Goal: Information Seeking & Learning: Learn about a topic

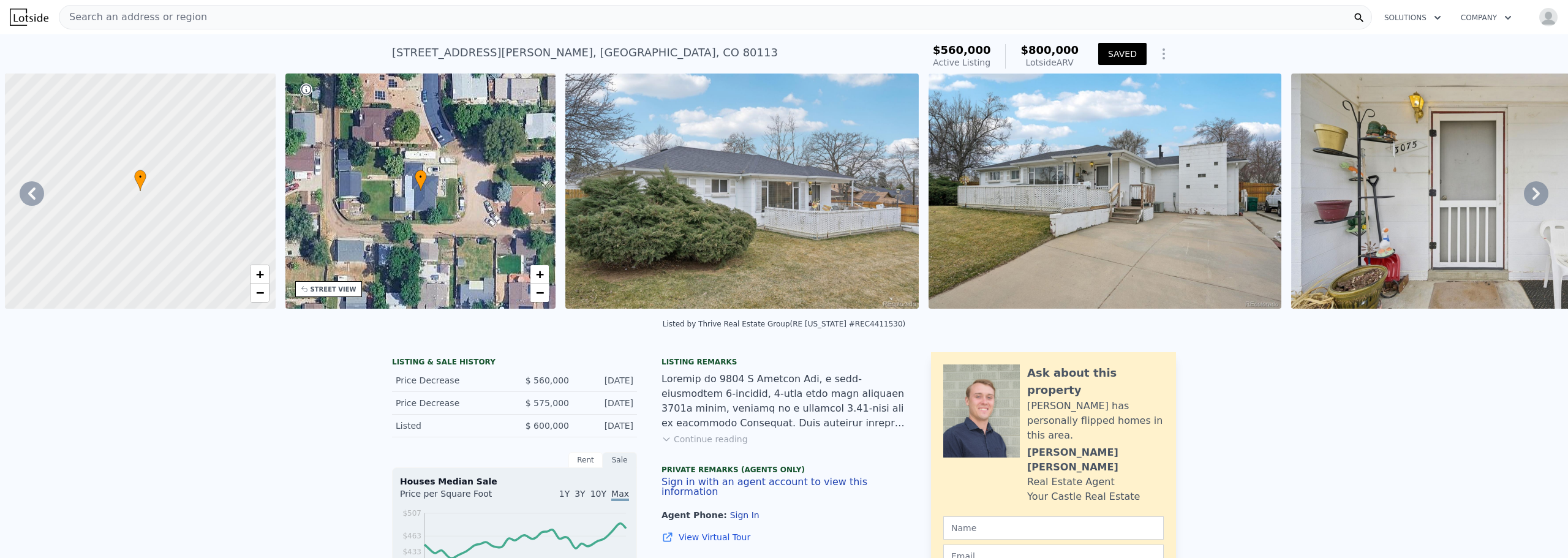
scroll to position [0, 6002]
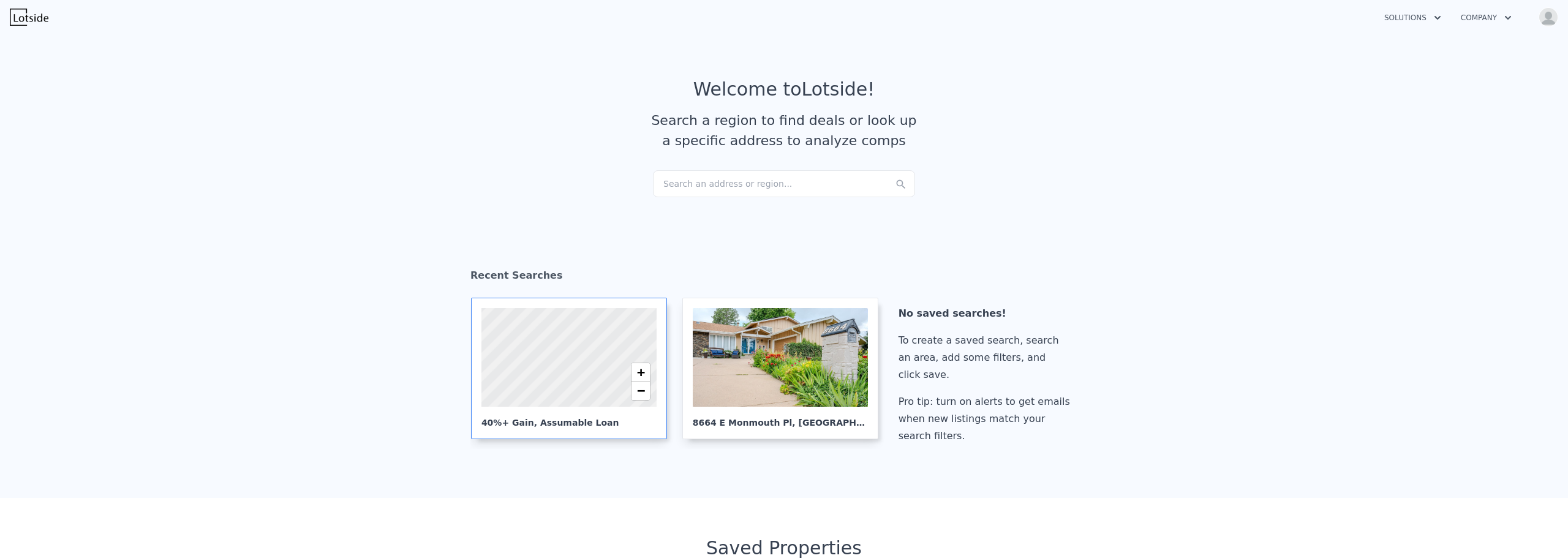
click at [553, 411] on div "40%+ Gain, Assumable Loan" at bounding box center [569, 418] width 175 height 22
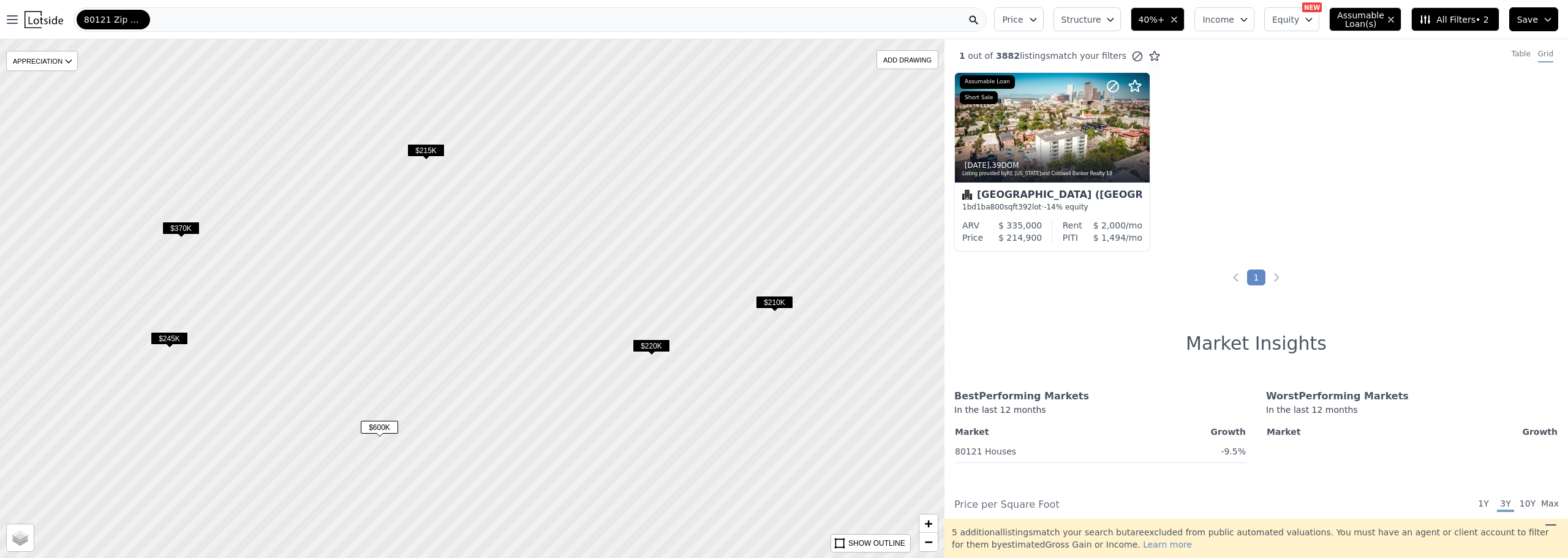
click at [655, 345] on span "$220K" at bounding box center [651, 345] width 37 height 13
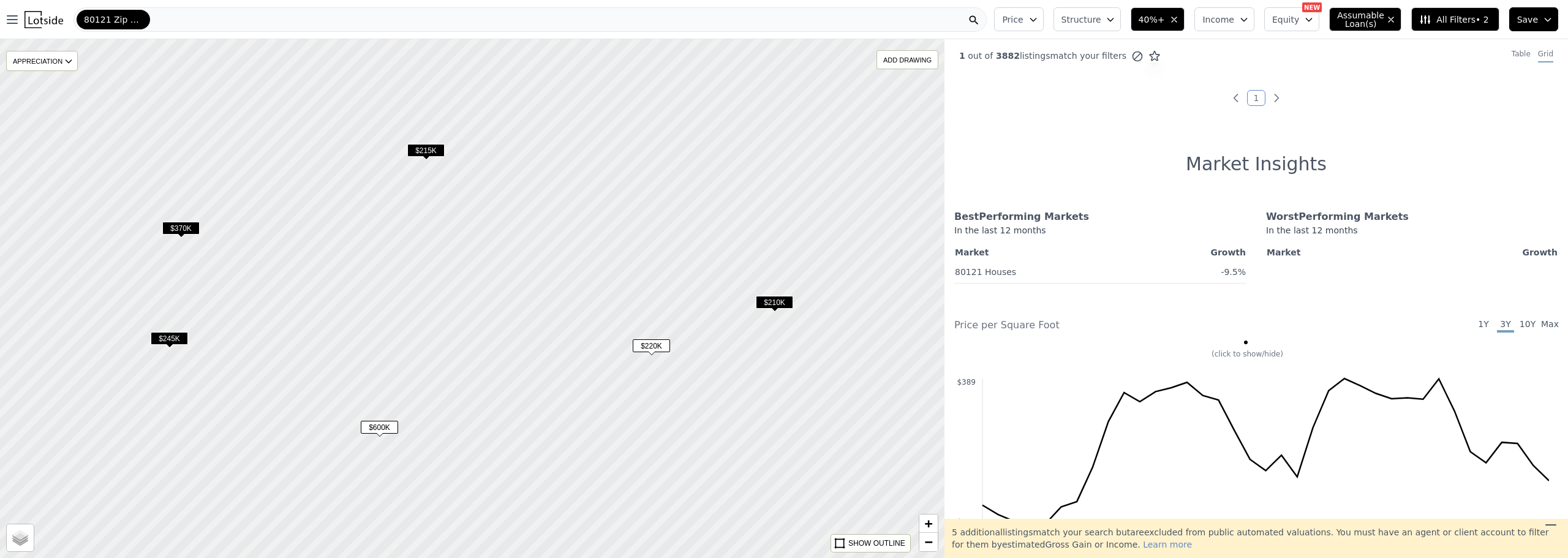
click at [1395, 18] on icon "button" at bounding box center [1391, 20] width 10 height 10
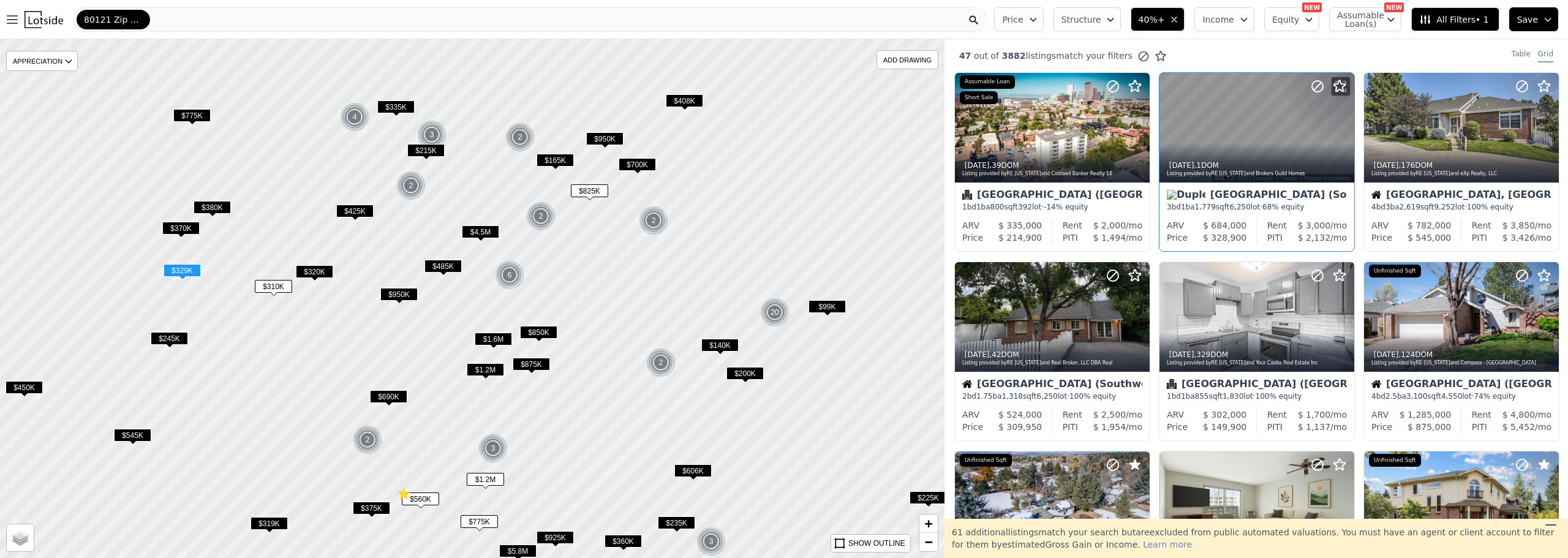
click at [1281, 170] on div "Listing provided by RE Colorado and Brokers Guild Homes" at bounding box center [1257, 174] width 181 height 8
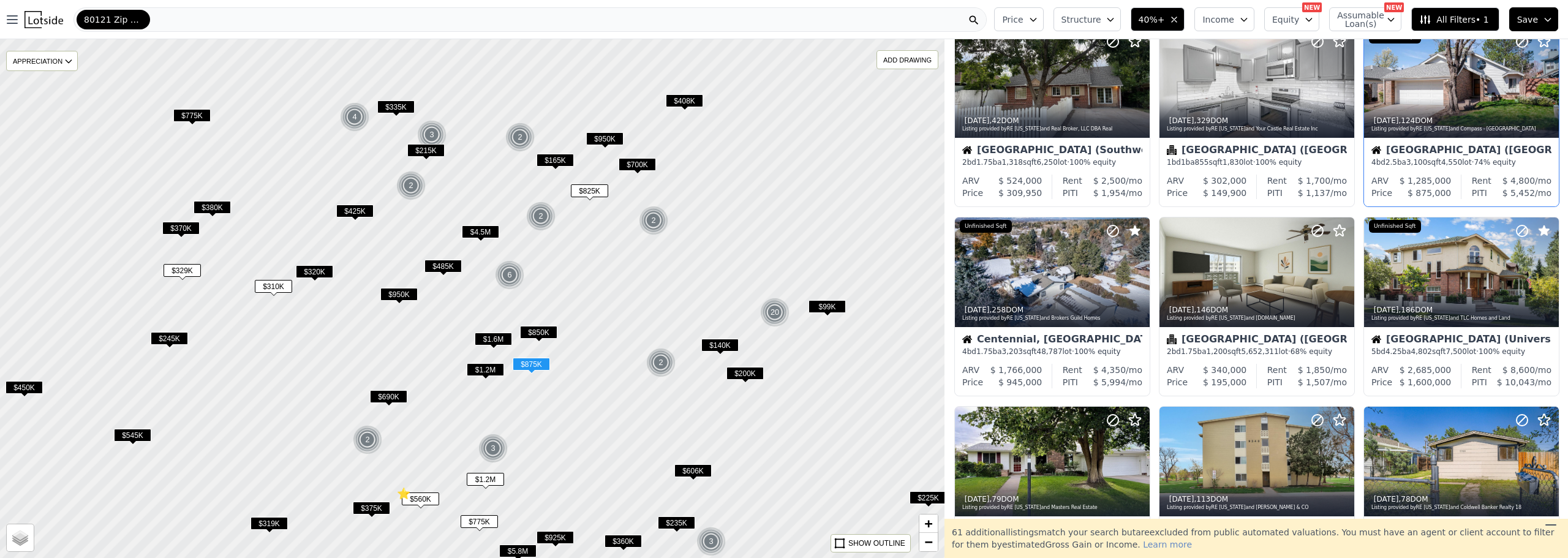
scroll to position [235, 0]
click at [1076, 262] on div at bounding box center [1111, 256] width 78 height 78
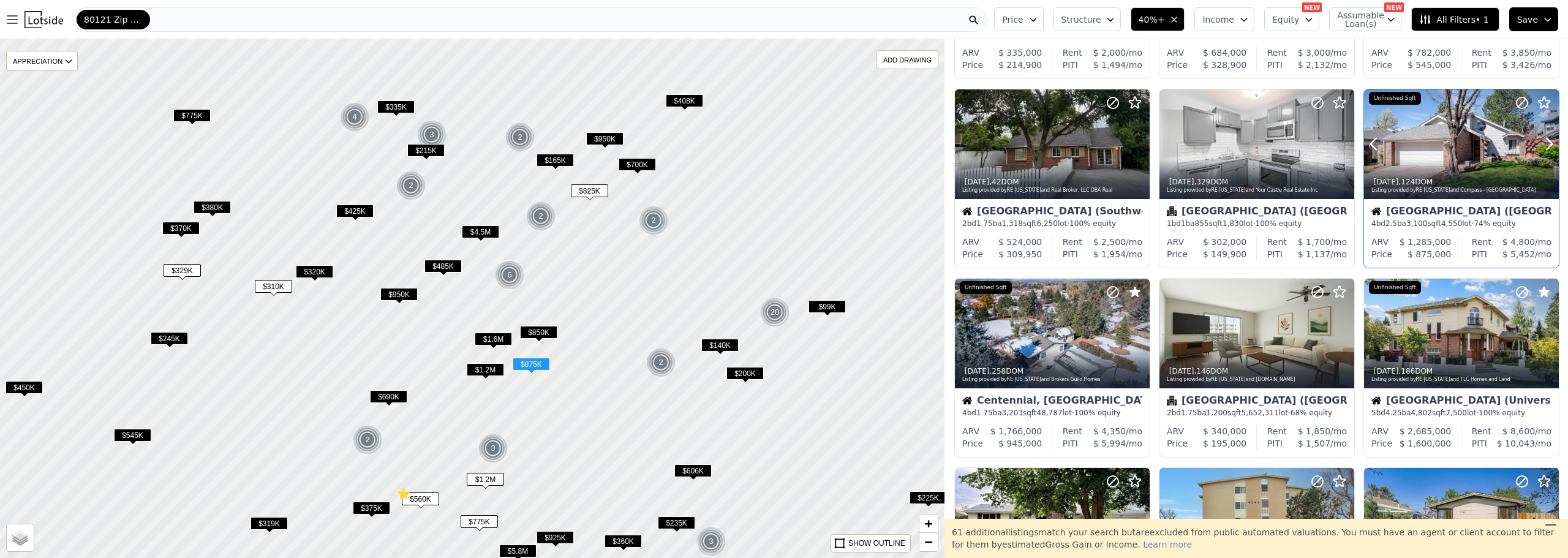
scroll to position [174, 0]
click at [1450, 183] on div "5d ago , 124 DOM" at bounding box center [1462, 181] width 181 height 10
click at [1245, 162] on div at bounding box center [1256, 170] width 195 height 22
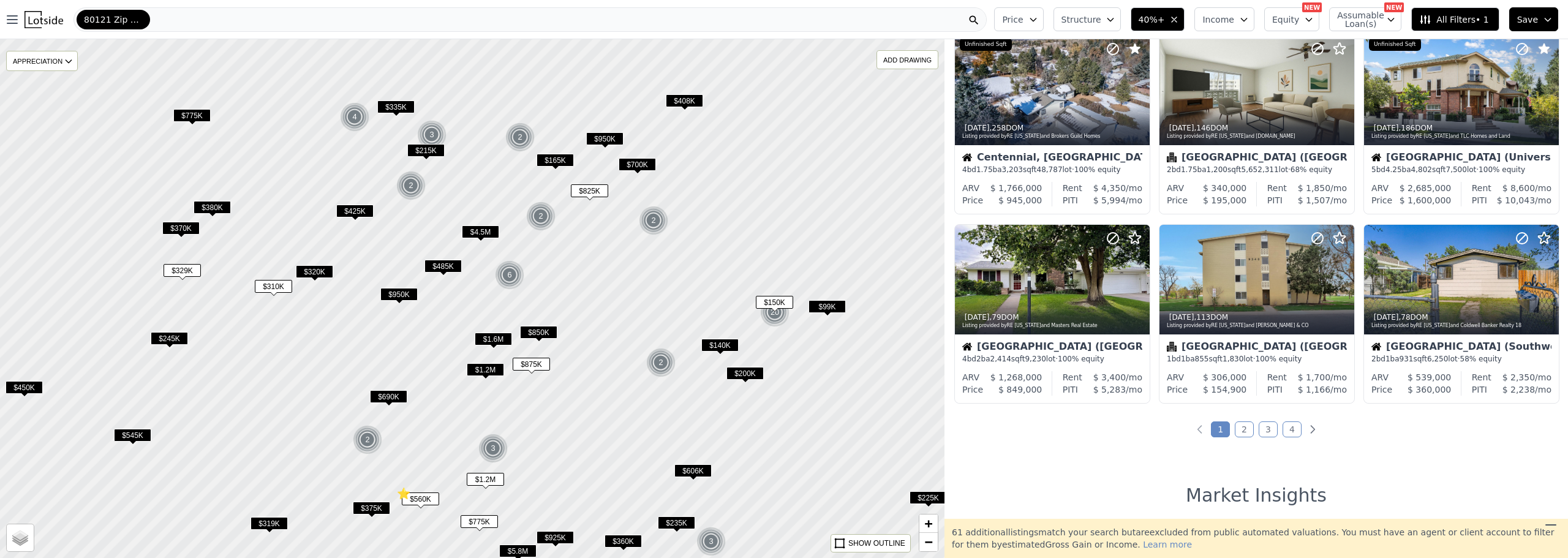
scroll to position [417, 0]
click at [1063, 292] on div at bounding box center [1052, 279] width 195 height 110
click at [1306, 428] on icon "Next page" at bounding box center [1312, 429] width 12 height 12
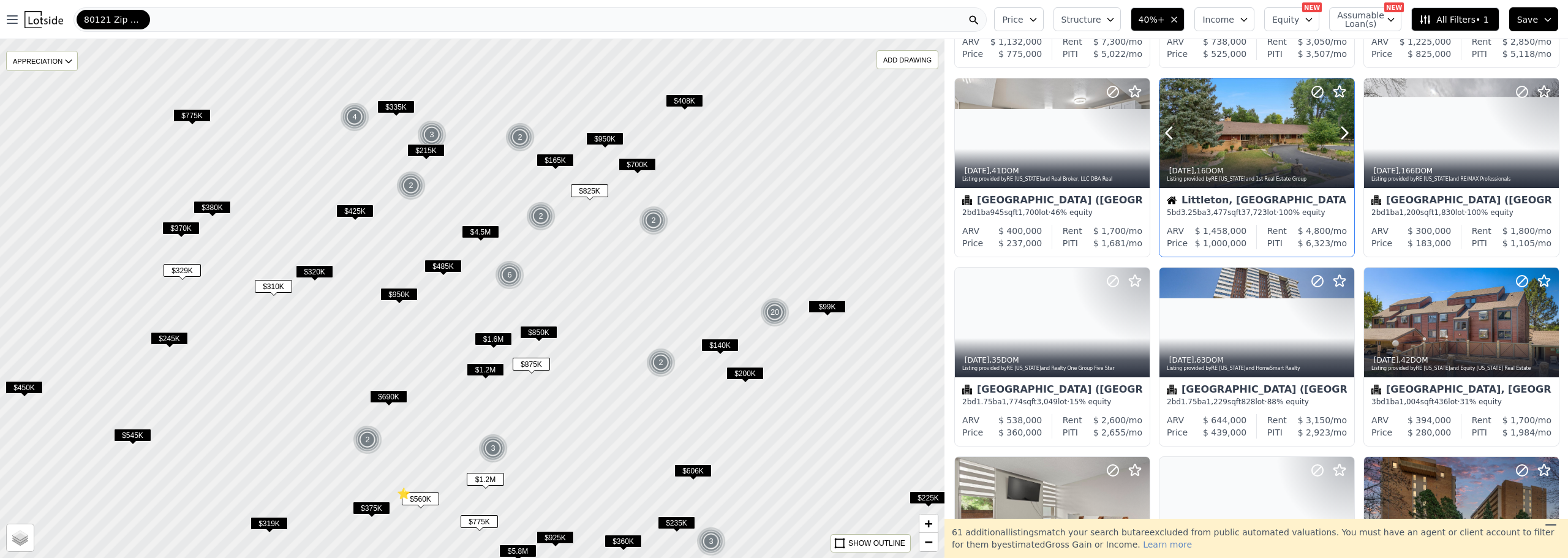
scroll to position [183, 0]
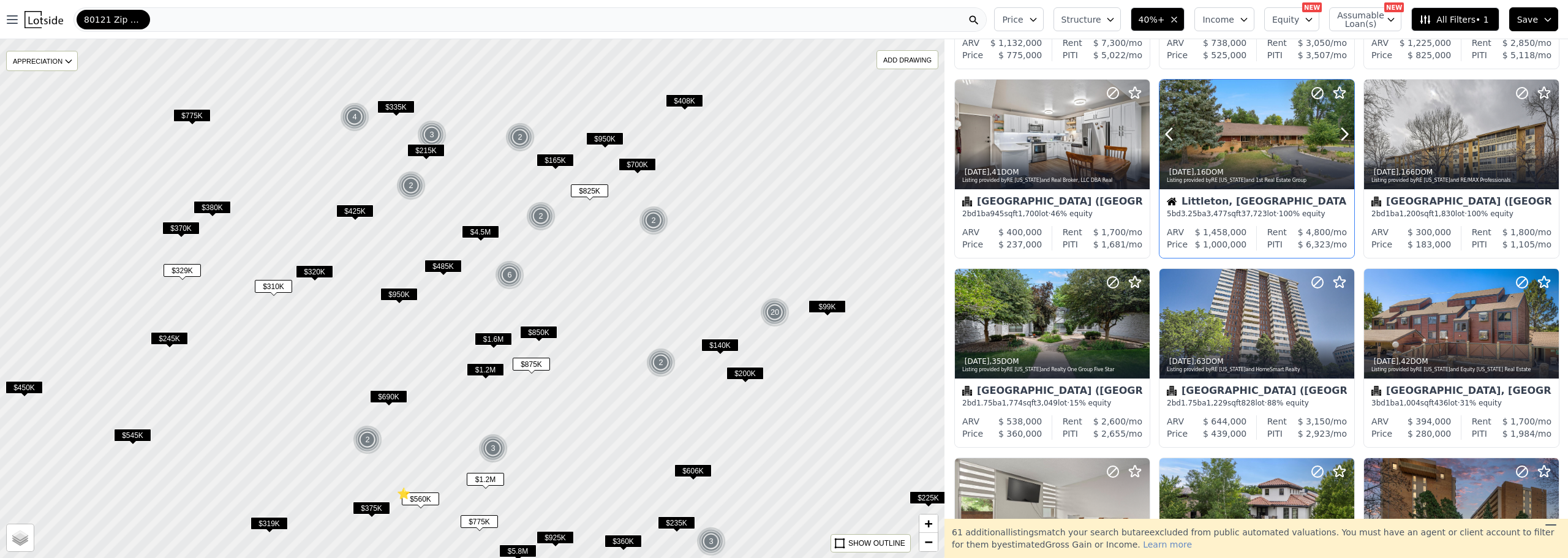
click at [1287, 165] on div "3w ago , 16 DOM Listing provided by RE Colorado and 1st Real Estate Group" at bounding box center [1256, 174] width 195 height 30
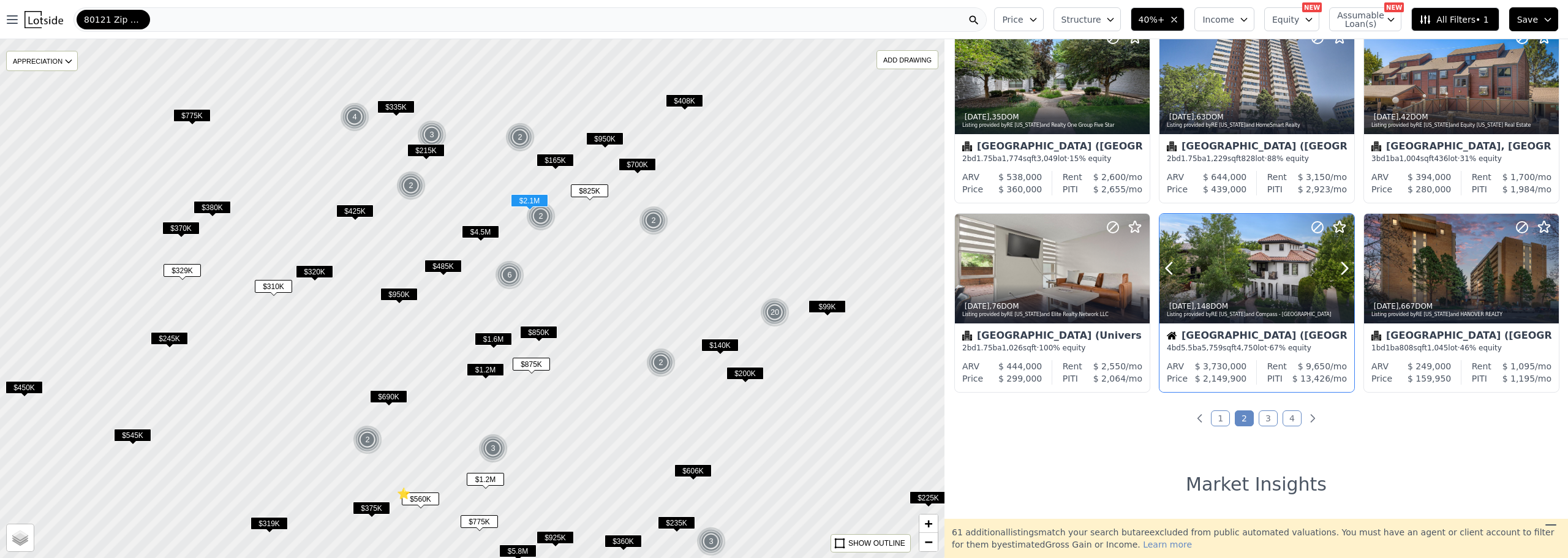
scroll to position [428, 0]
click at [1236, 260] on div at bounding box center [1256, 268] width 195 height 110
click at [1309, 418] on icon "Next page" at bounding box center [1312, 418] width 12 height 12
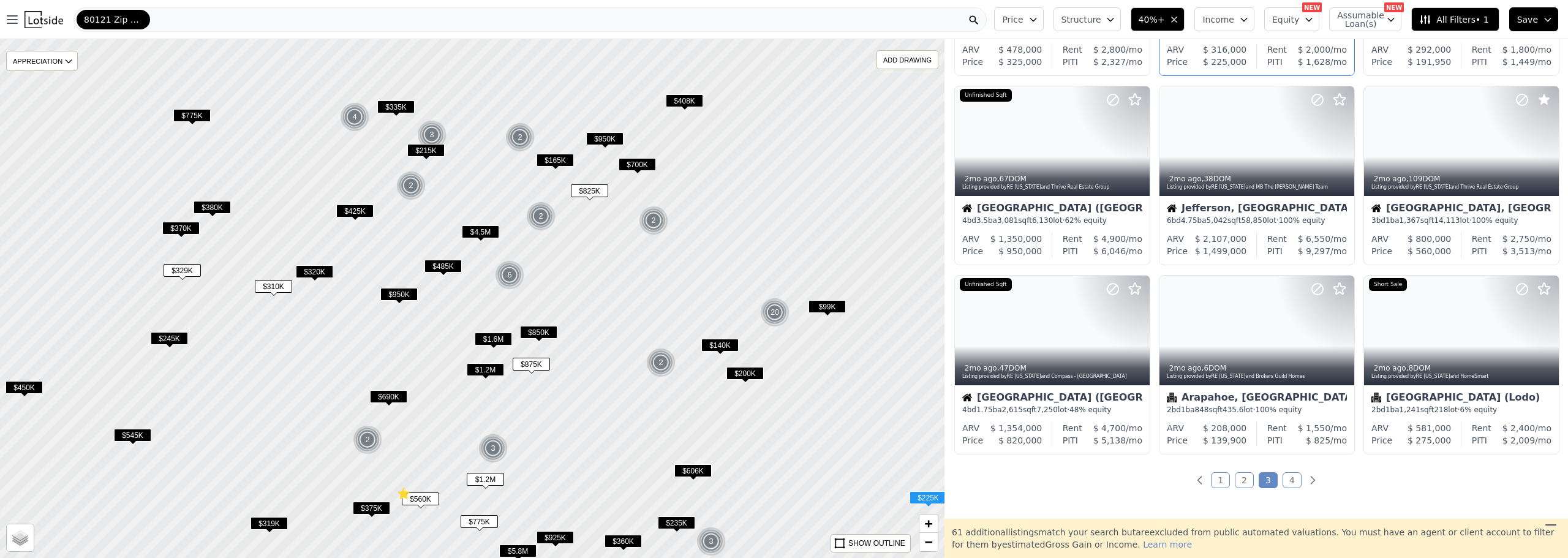
scroll to position [366, 0]
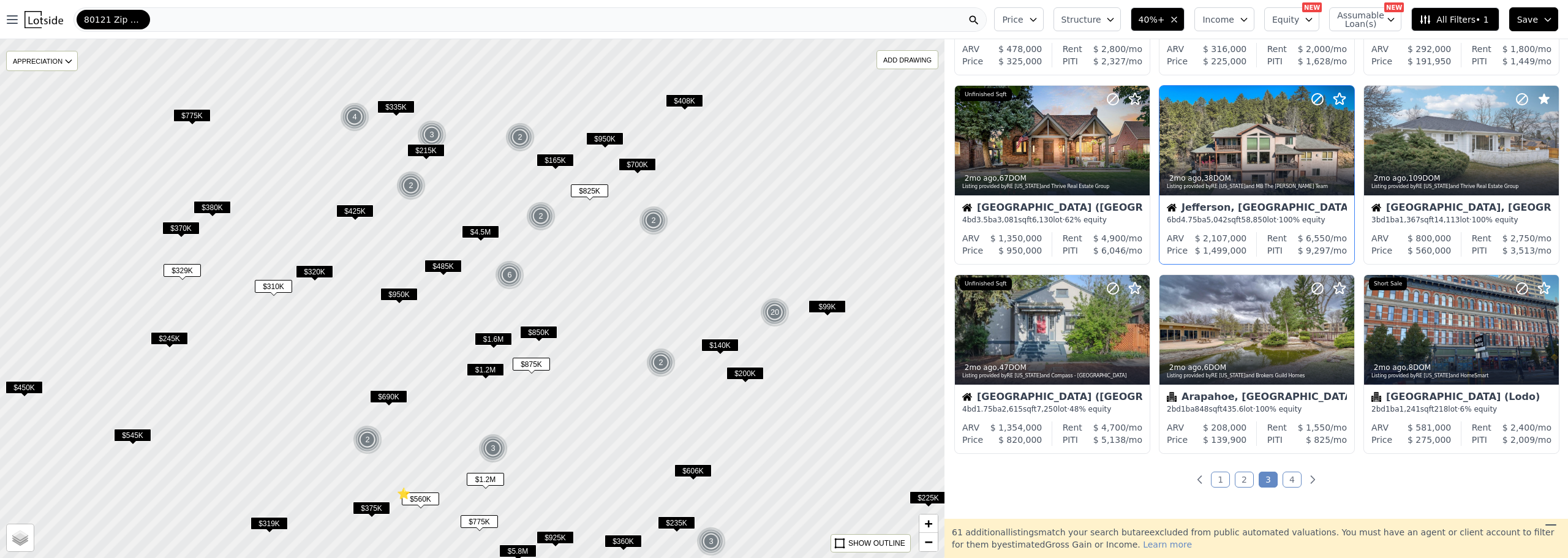
click at [1302, 207] on div "Jefferson, CO" at bounding box center [1257, 208] width 180 height 12
click at [1067, 334] on div at bounding box center [1052, 329] width 195 height 110
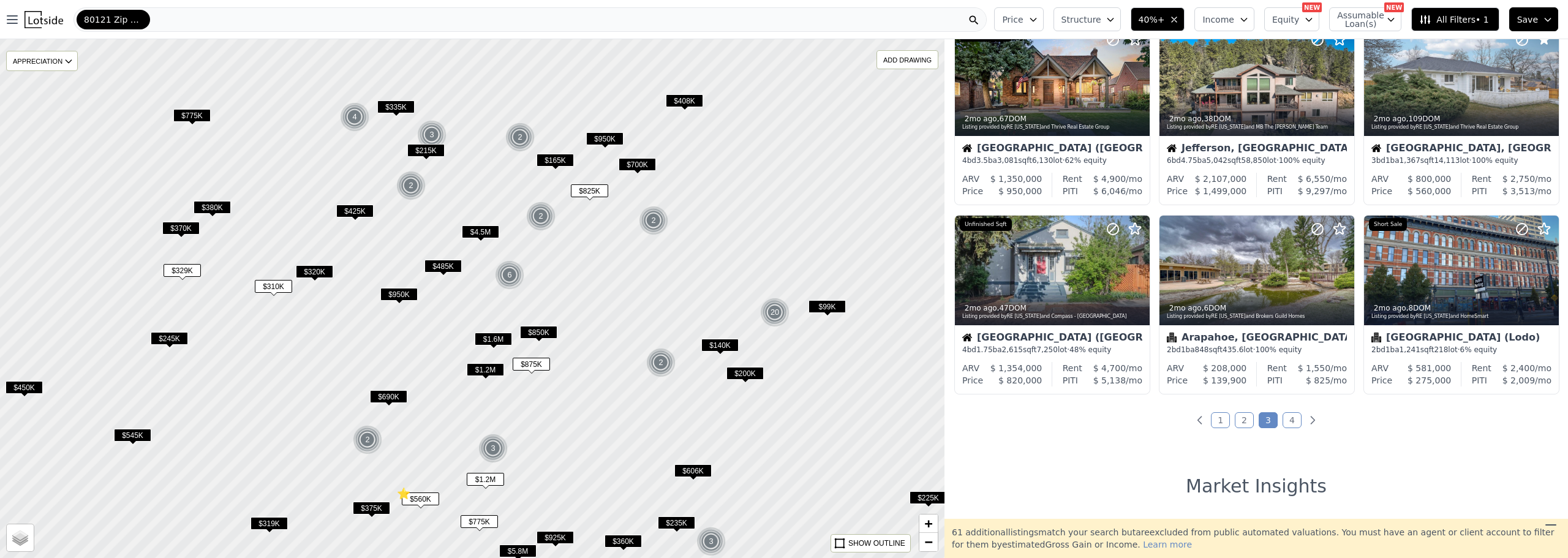
scroll to position [426, 0]
click at [1418, 303] on div "2mo ago , 8 DOM" at bounding box center [1462, 308] width 181 height 10
click at [1310, 420] on icon "Next page" at bounding box center [1312, 419] width 12 height 12
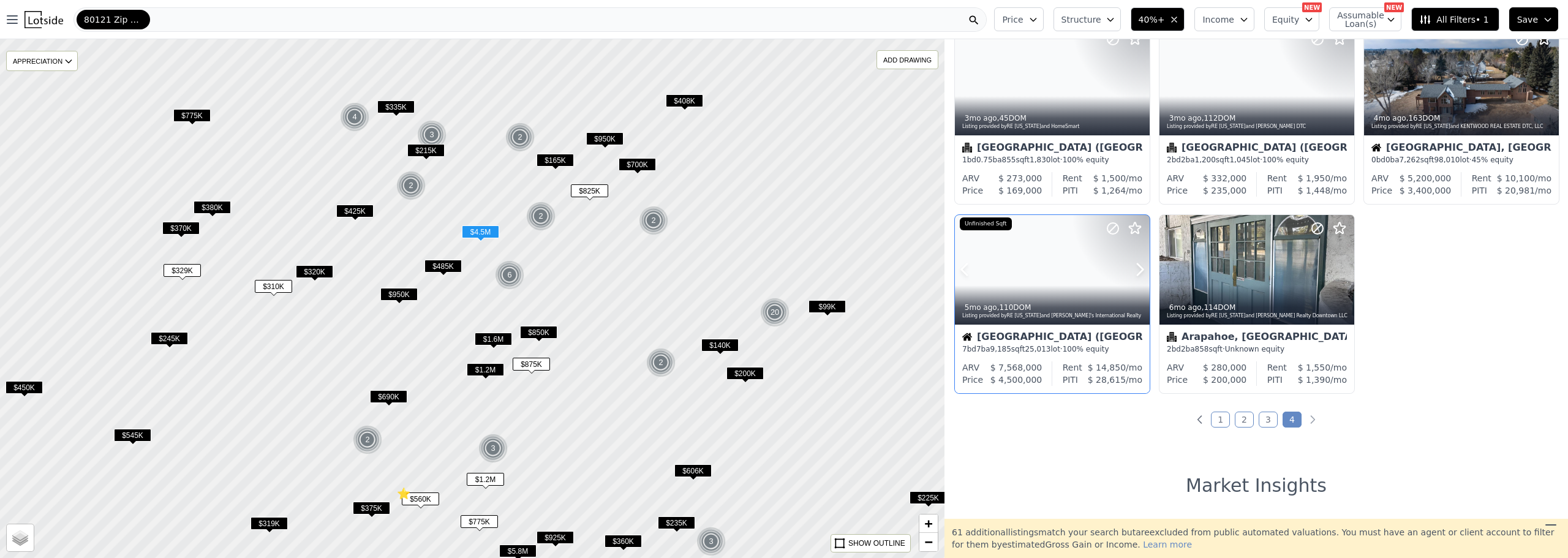
scroll to position [426, 0]
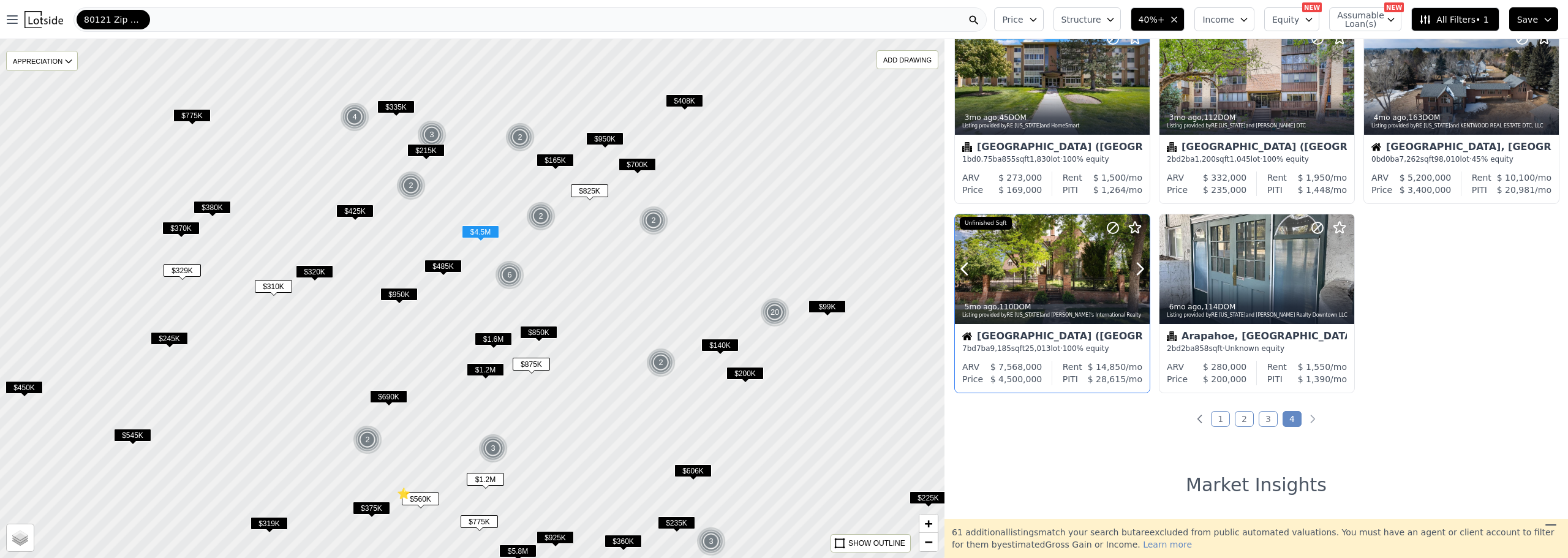
click at [1077, 270] on div at bounding box center [1111, 253] width 78 height 78
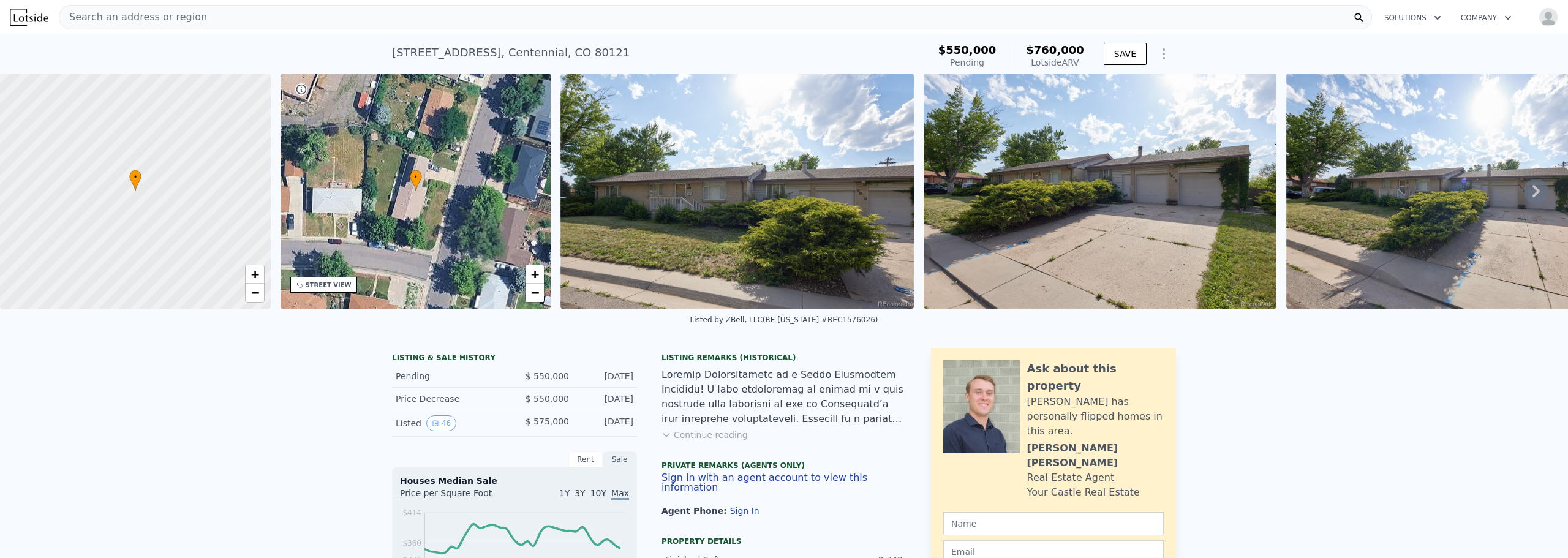
click at [1525, 197] on icon at bounding box center [1536, 191] width 25 height 25
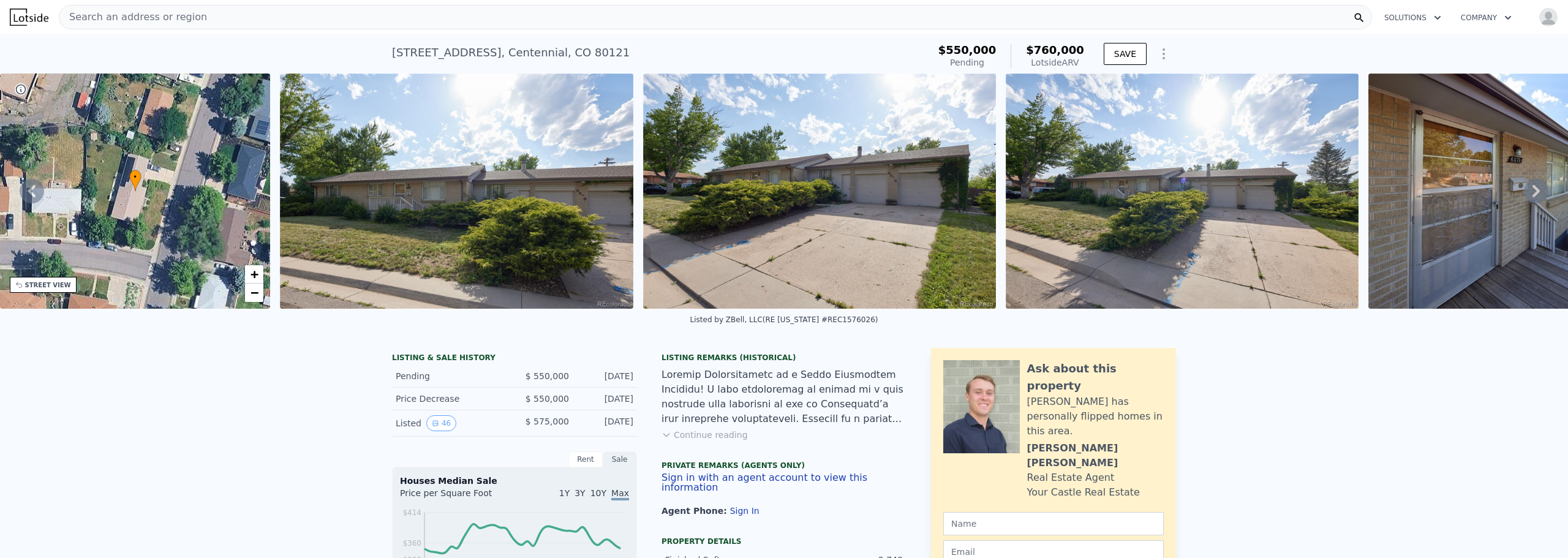
click at [1525, 197] on icon at bounding box center [1536, 191] width 25 height 25
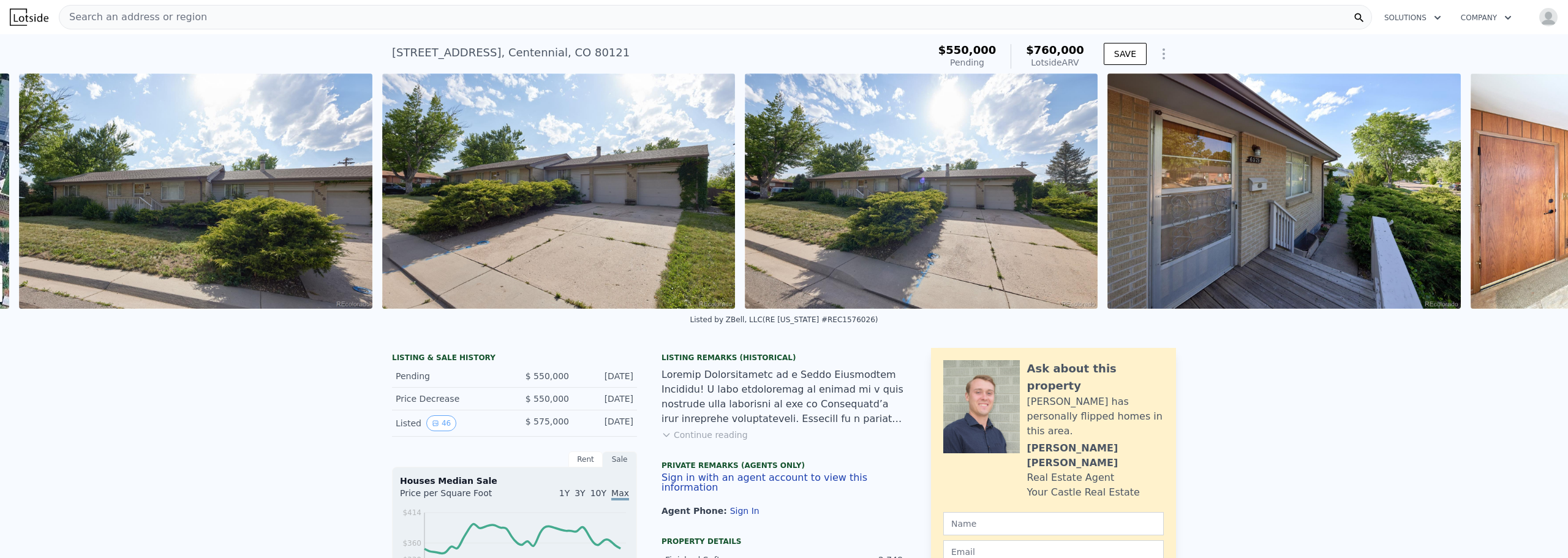
scroll to position [0, 560]
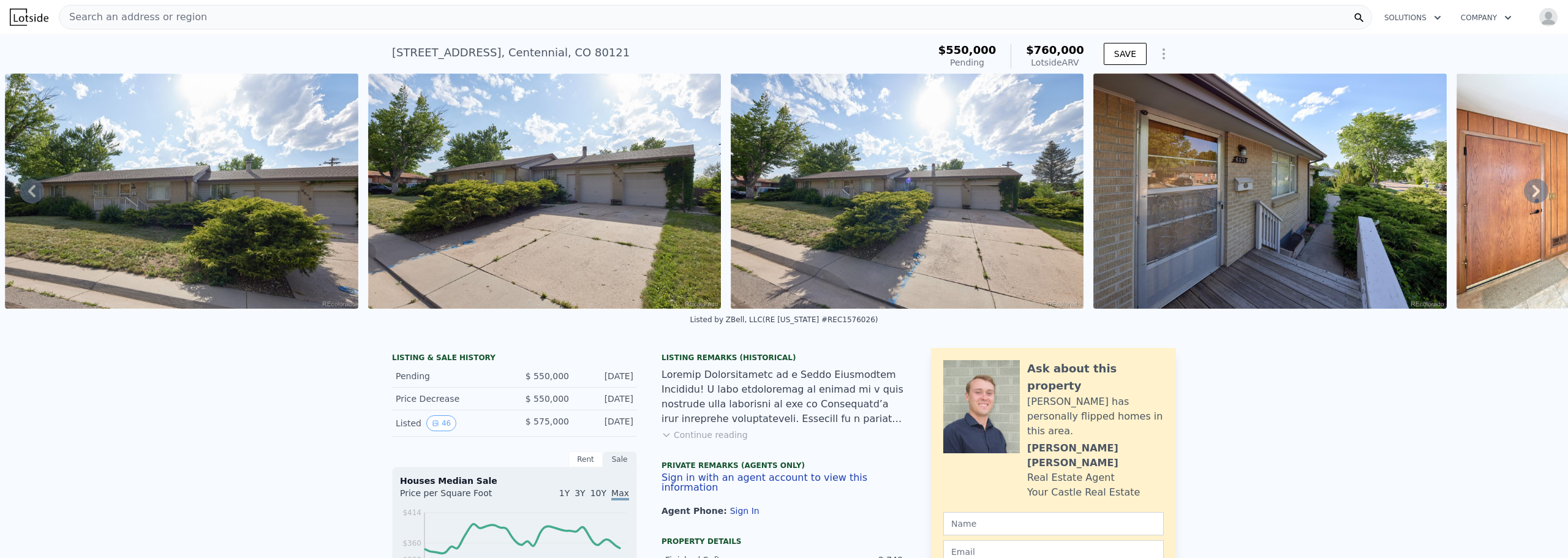
click at [1525, 197] on icon at bounding box center [1536, 191] width 25 height 25
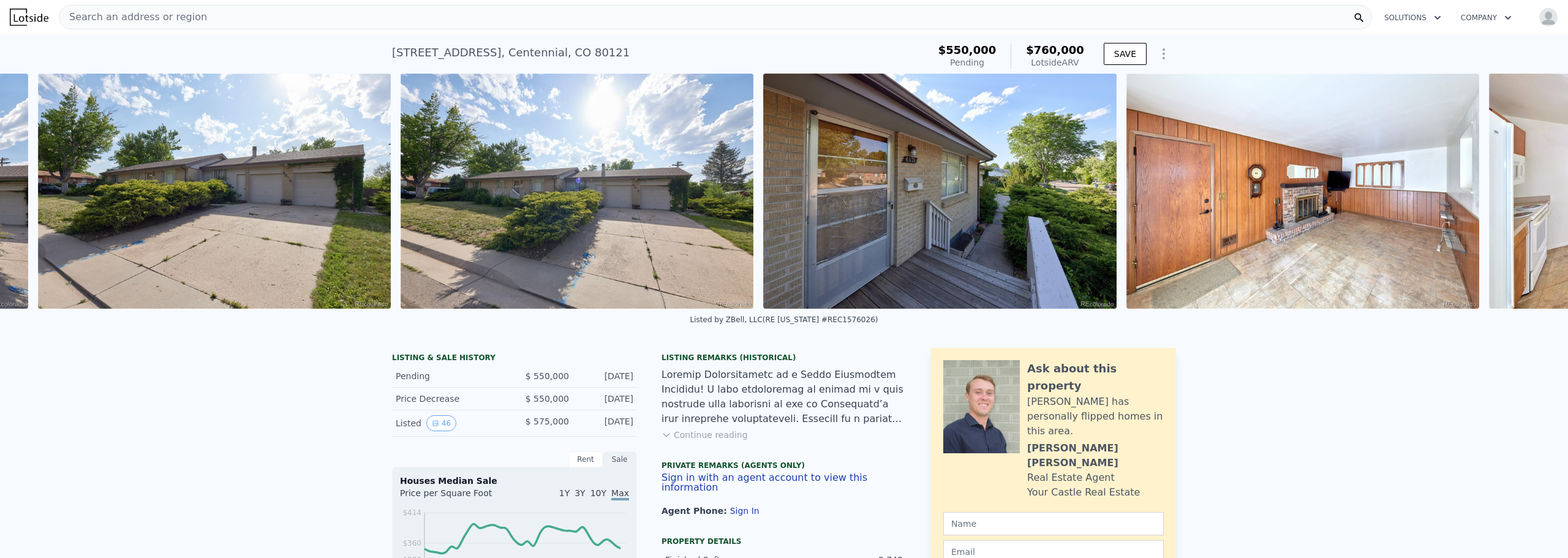
scroll to position [0, 923]
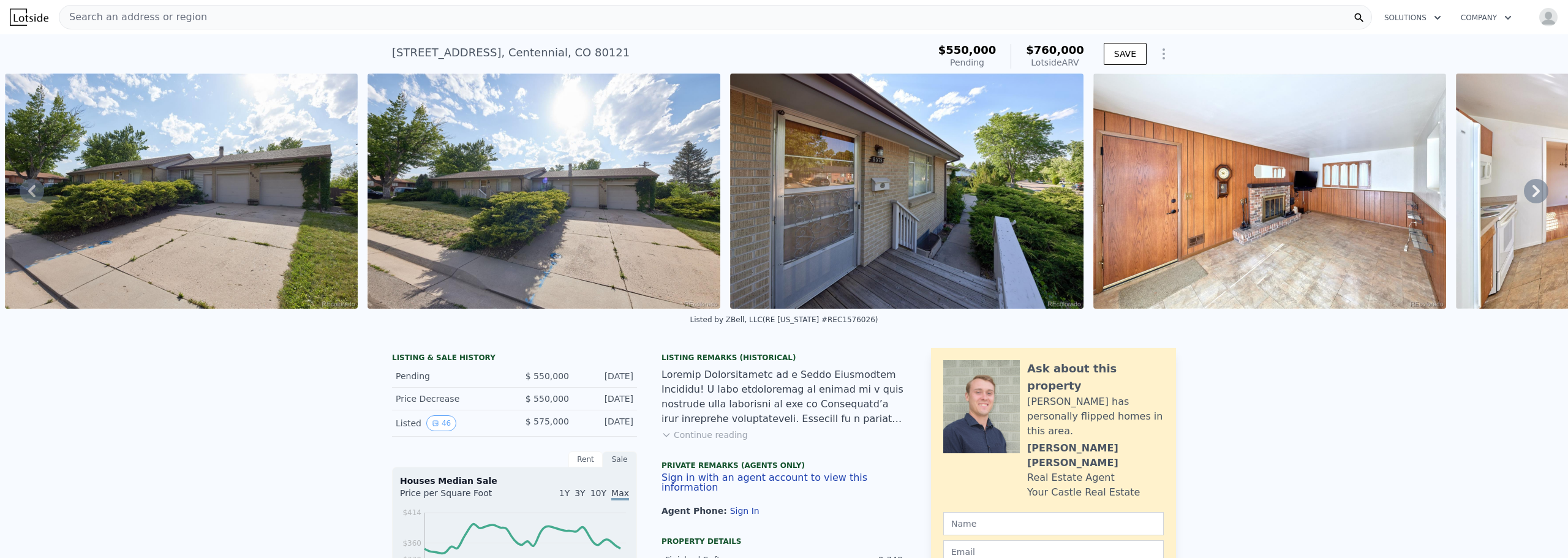
click at [1525, 197] on icon at bounding box center [1536, 191] width 25 height 25
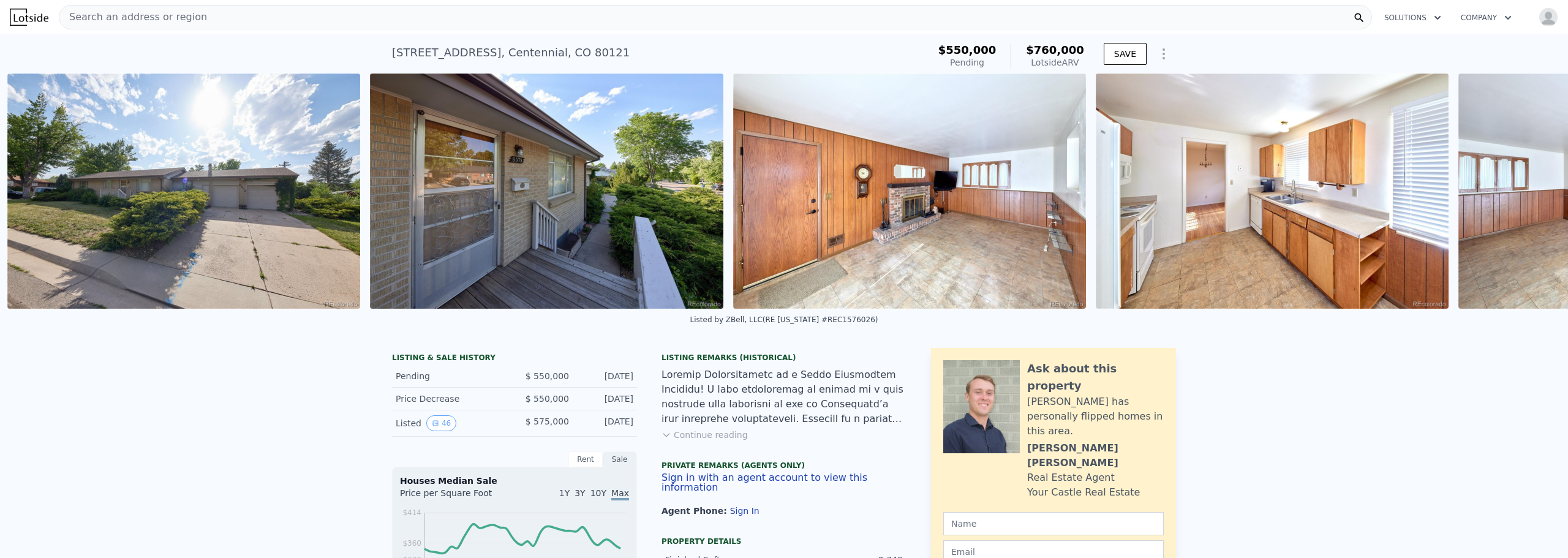
scroll to position [0, 1287]
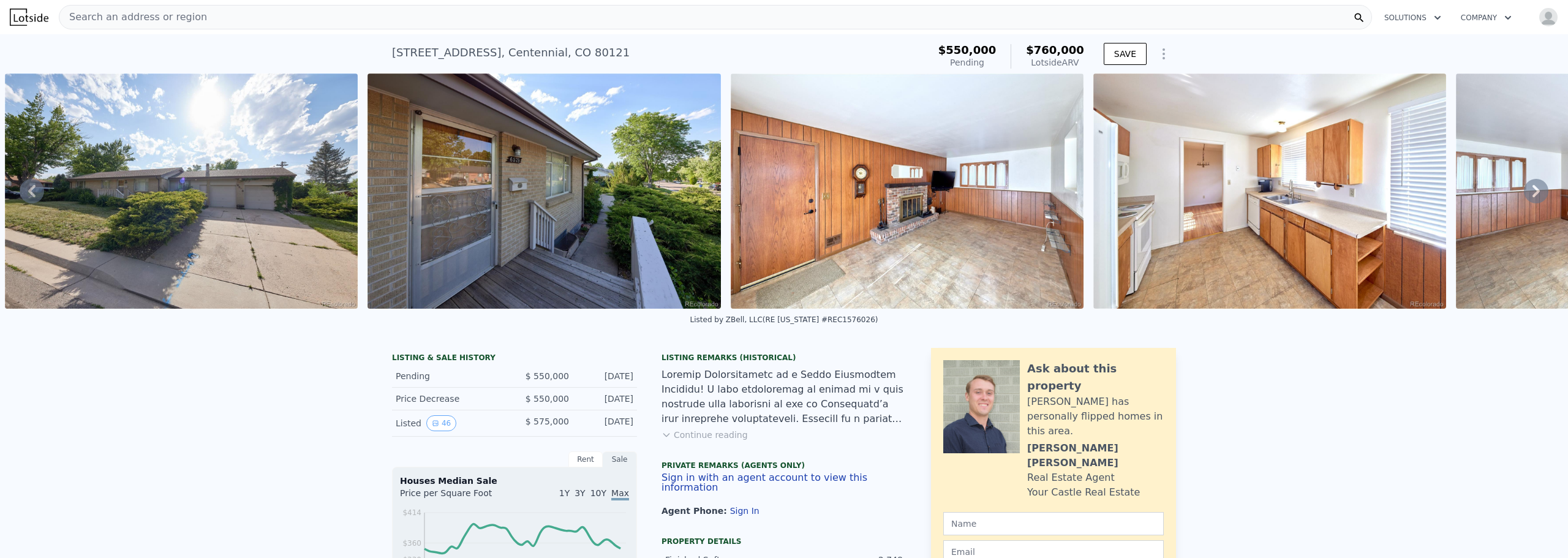
click at [1525, 197] on icon at bounding box center [1536, 191] width 25 height 25
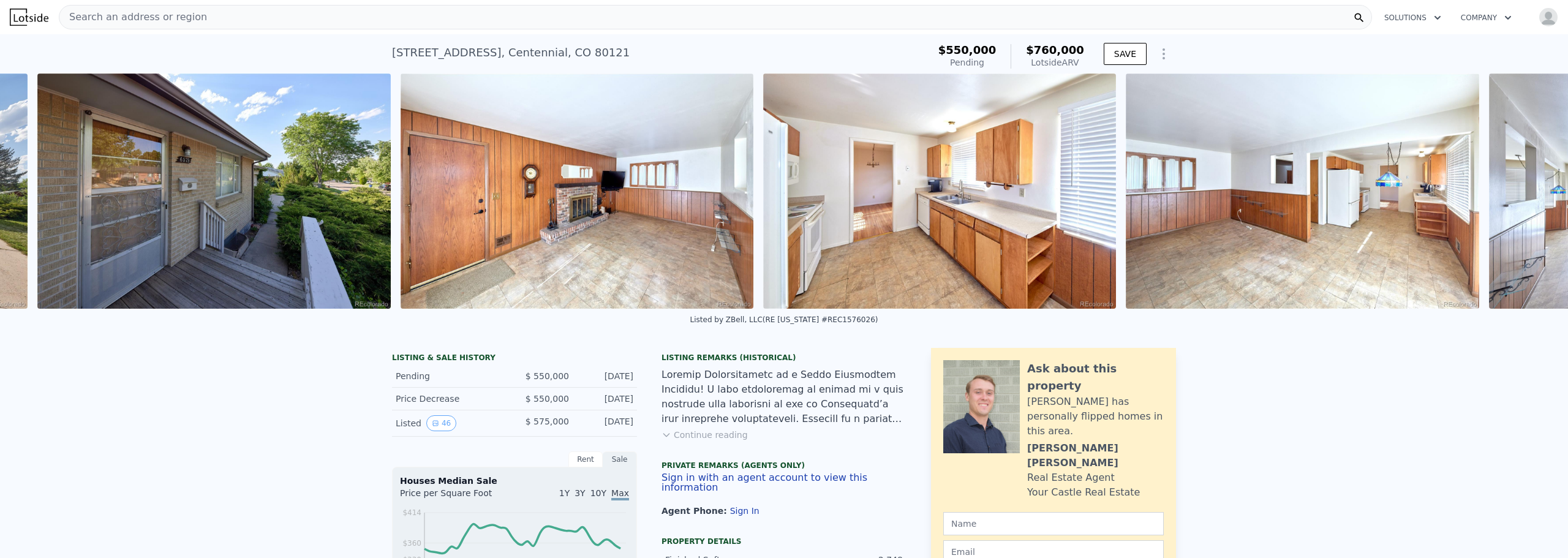
scroll to position [0, 1649]
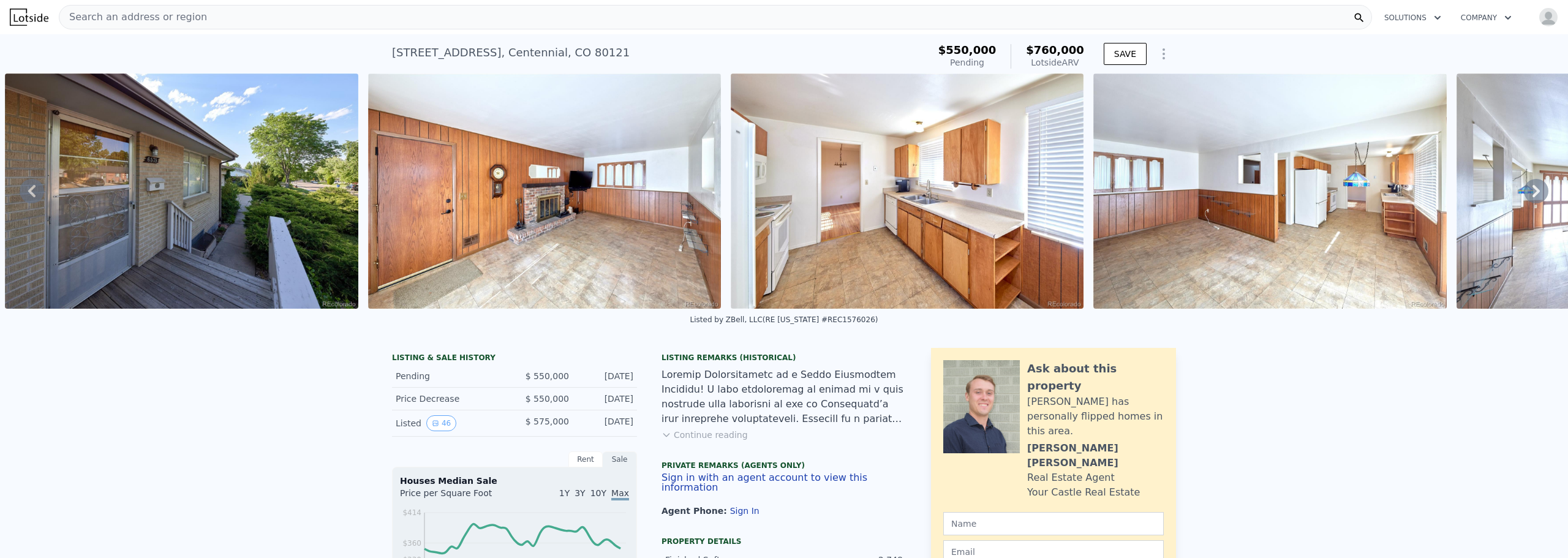
click at [1525, 197] on icon at bounding box center [1536, 191] width 25 height 25
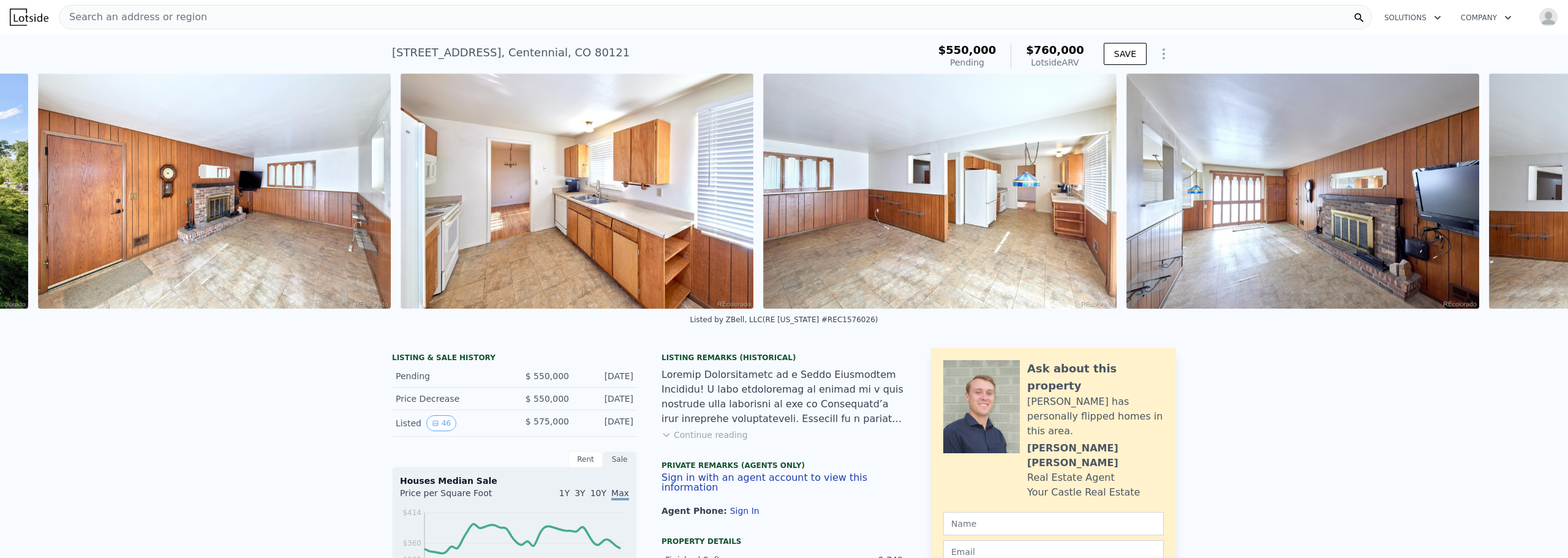
scroll to position [0, 2012]
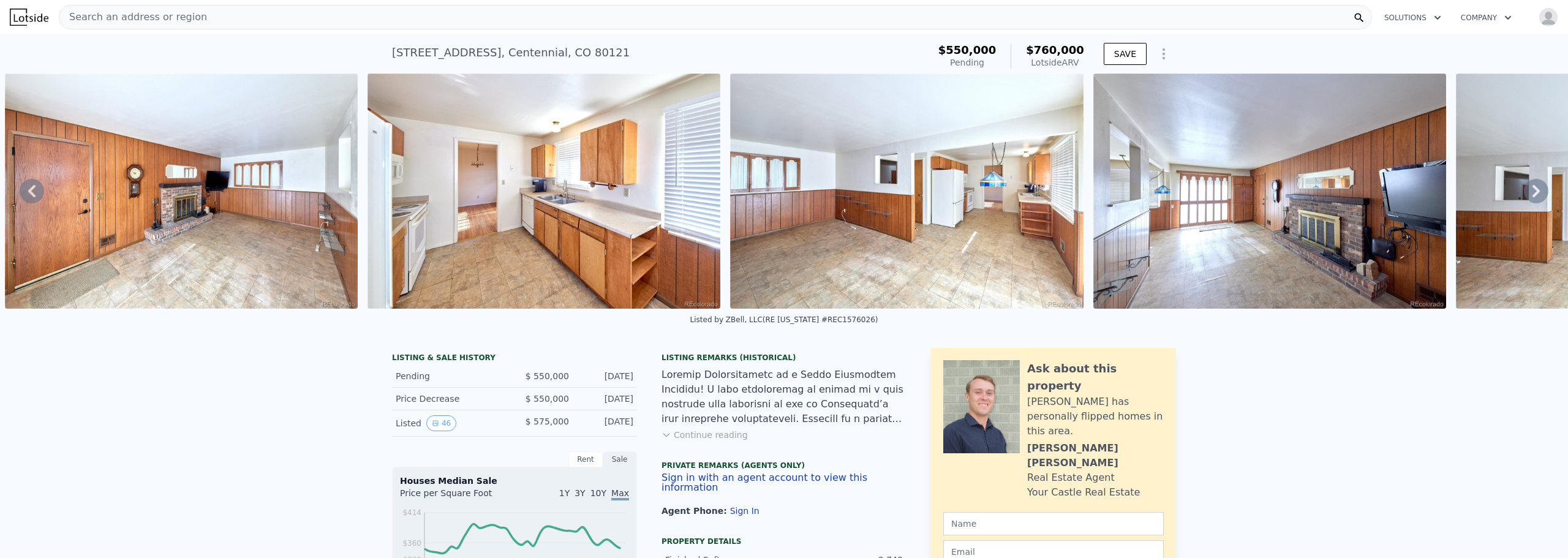
click at [1531, 197] on icon at bounding box center [1536, 191] width 25 height 25
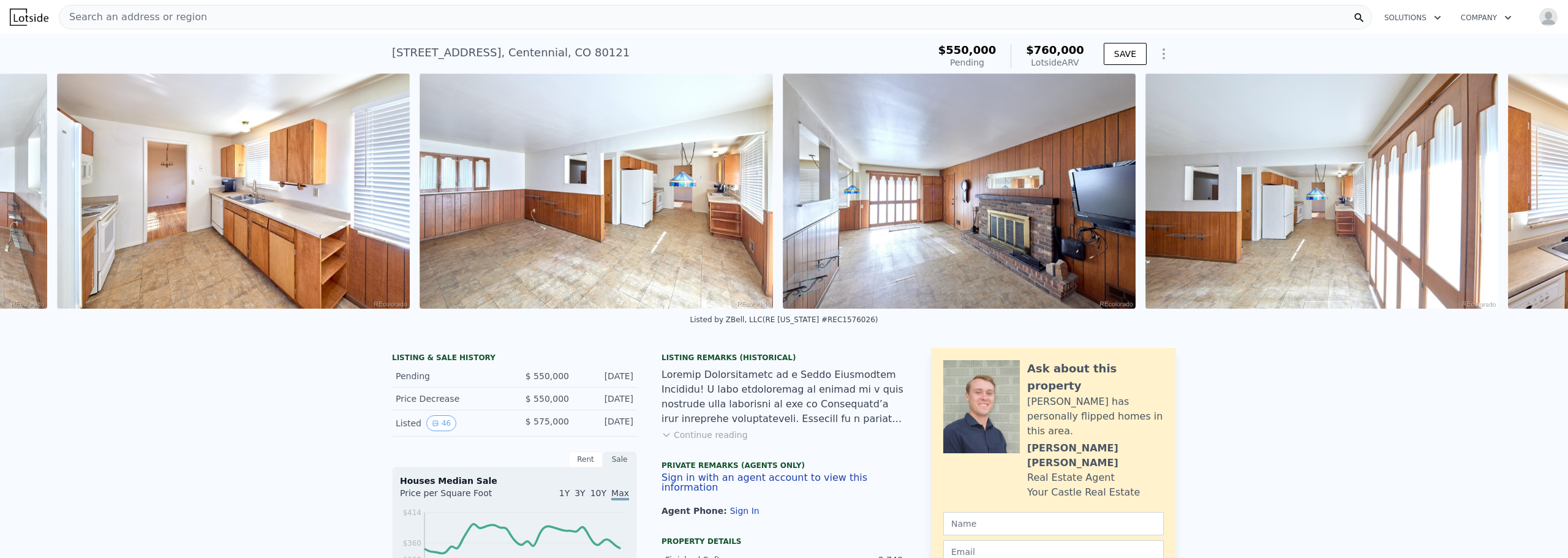
scroll to position [0, 2374]
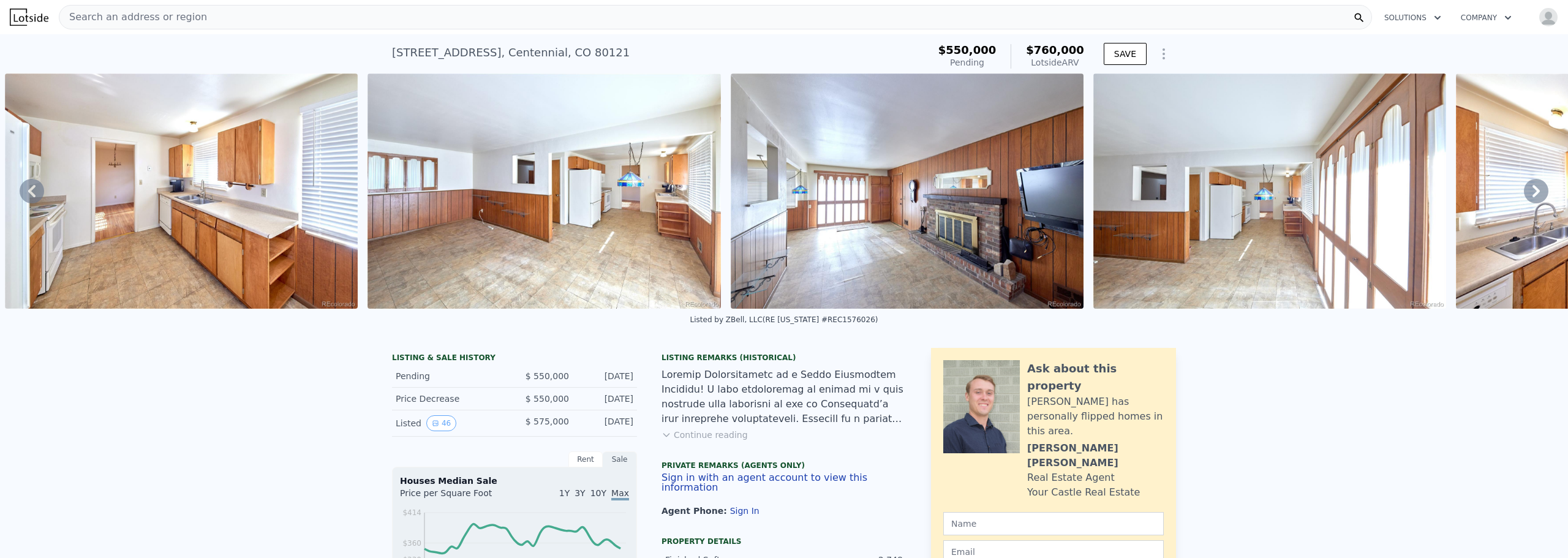
click at [1531, 197] on icon at bounding box center [1536, 191] width 25 height 25
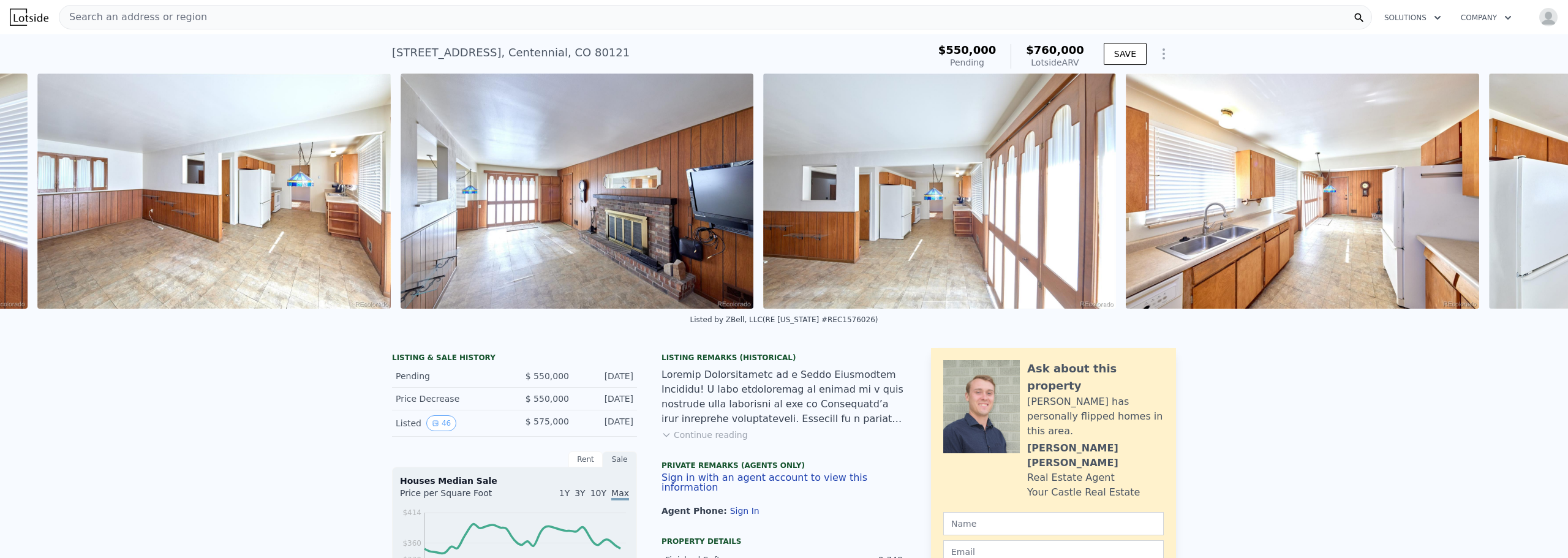
scroll to position [0, 2737]
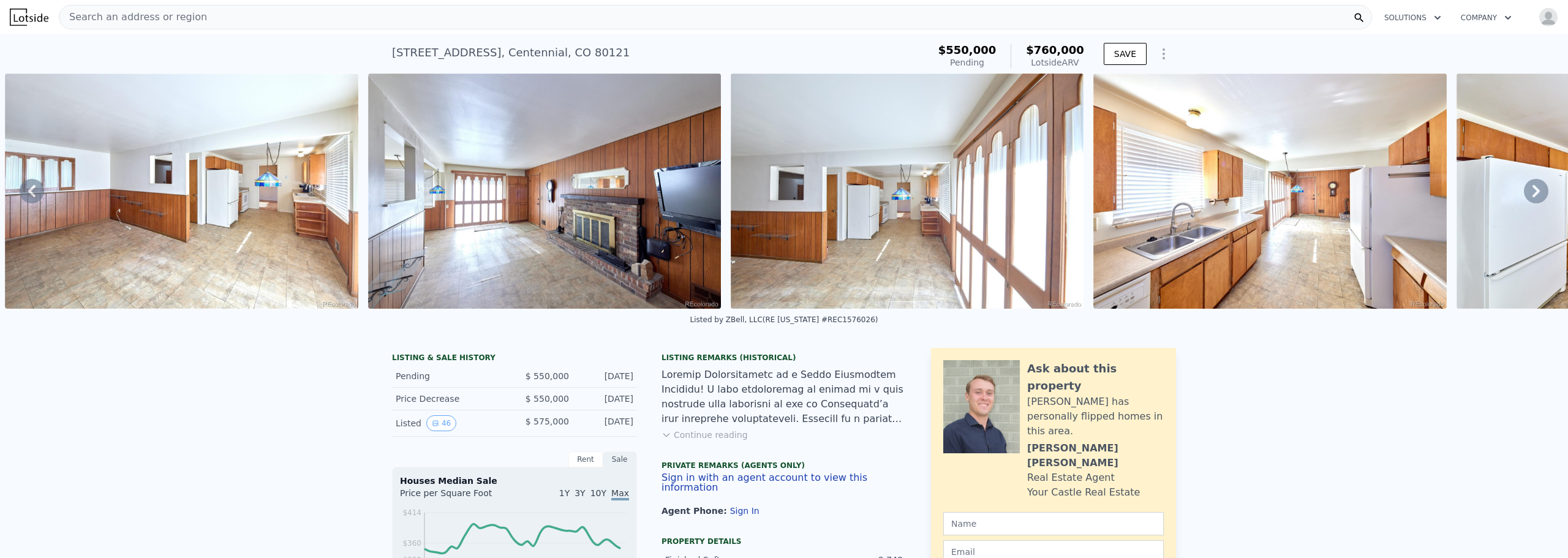
click at [1531, 197] on icon at bounding box center [1536, 191] width 25 height 25
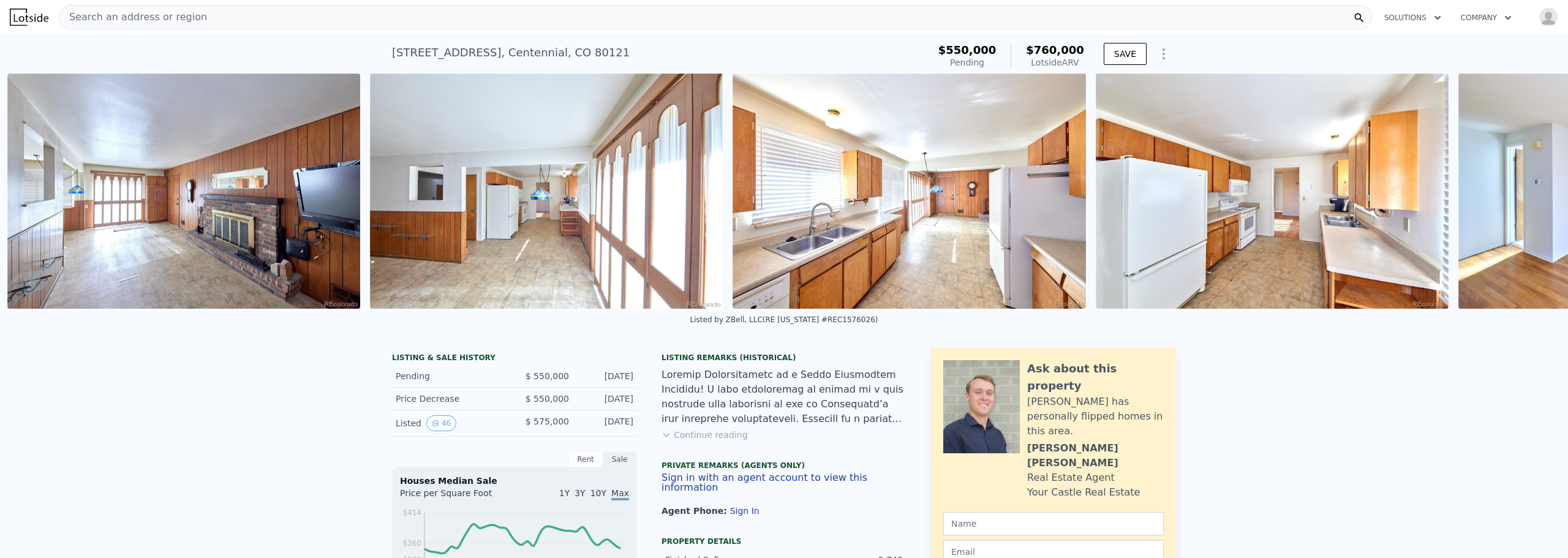
scroll to position [0, 3100]
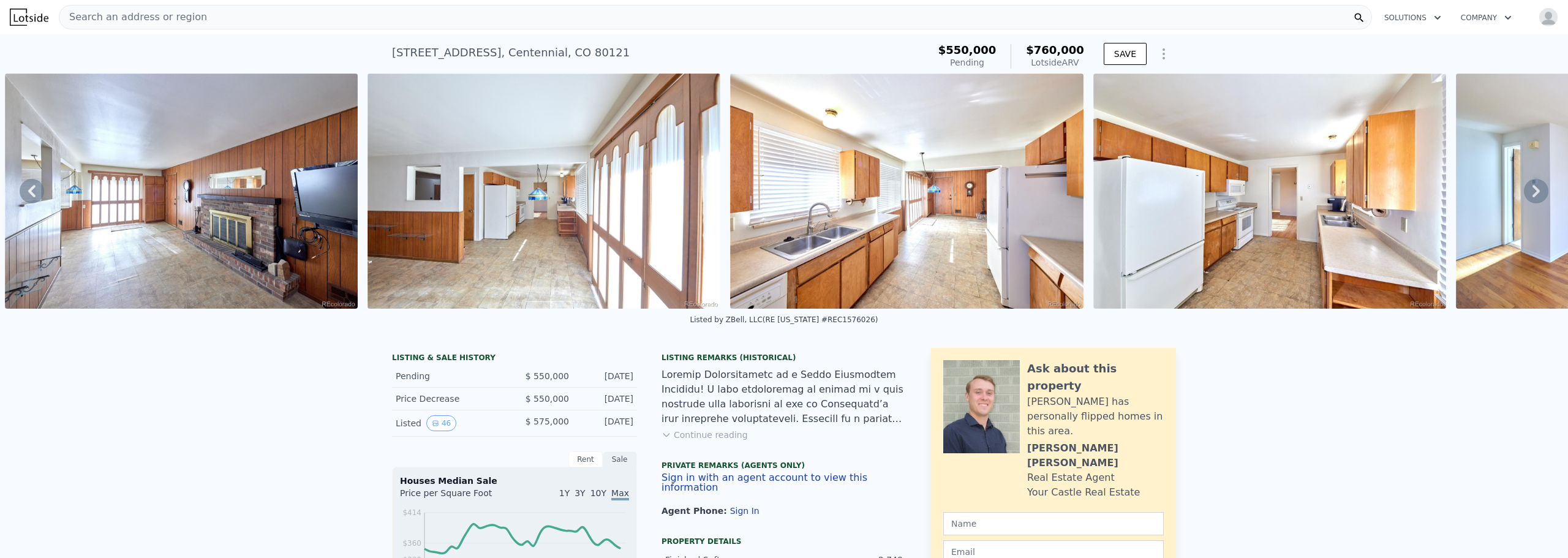
click at [1531, 197] on icon at bounding box center [1536, 191] width 25 height 25
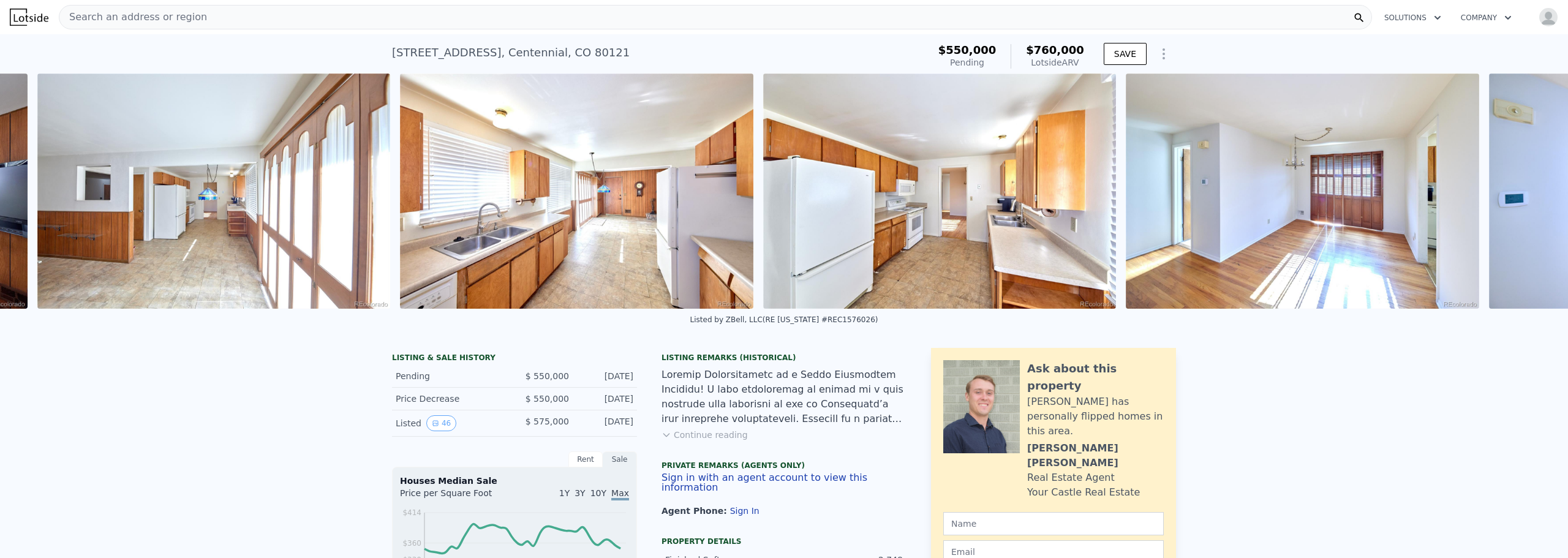
scroll to position [0, 3463]
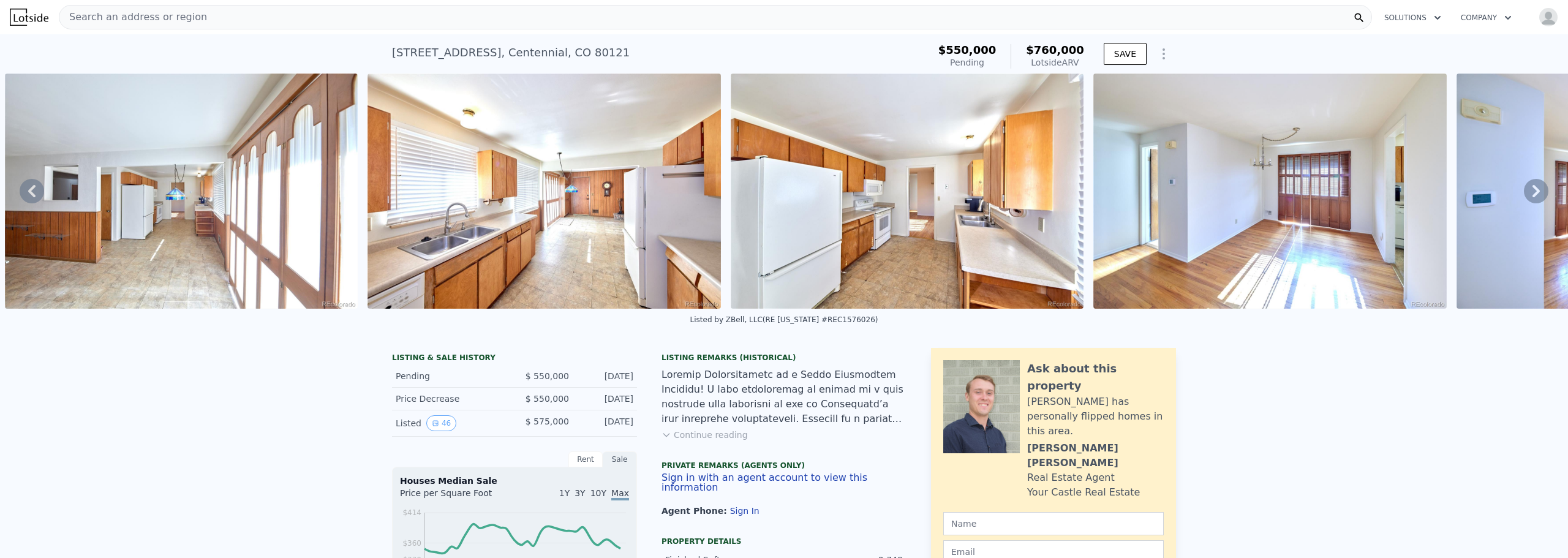
click at [1531, 197] on icon at bounding box center [1536, 191] width 25 height 25
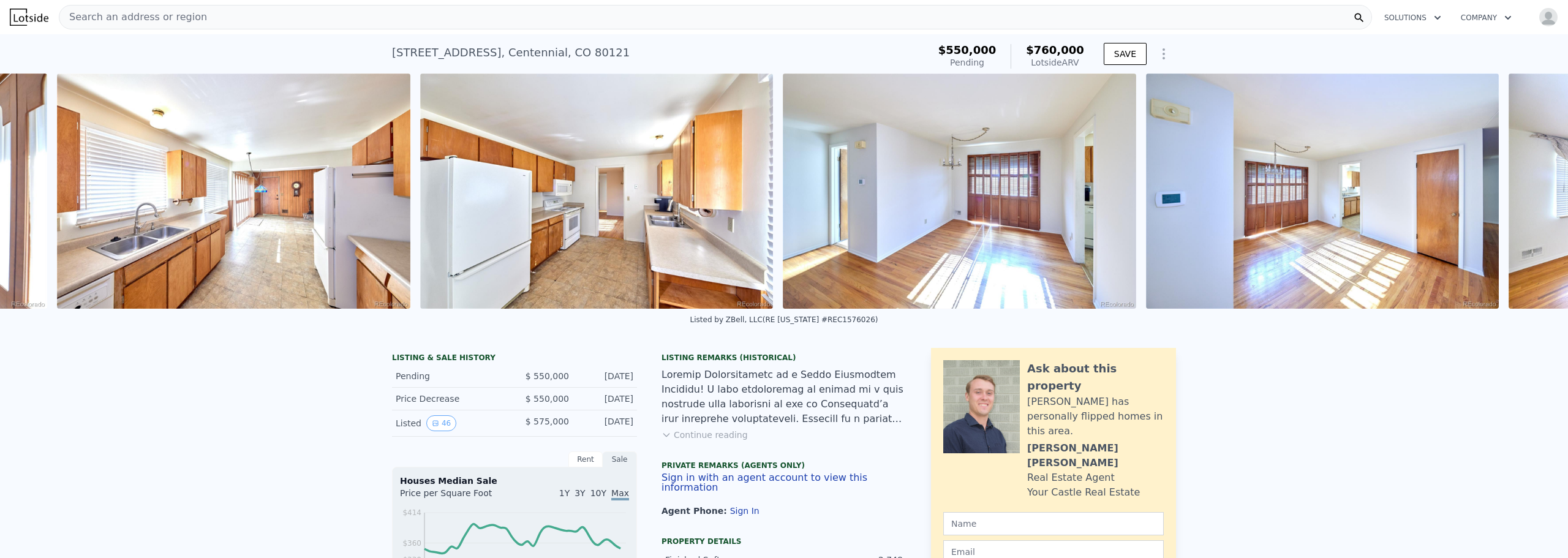
scroll to position [0, 3826]
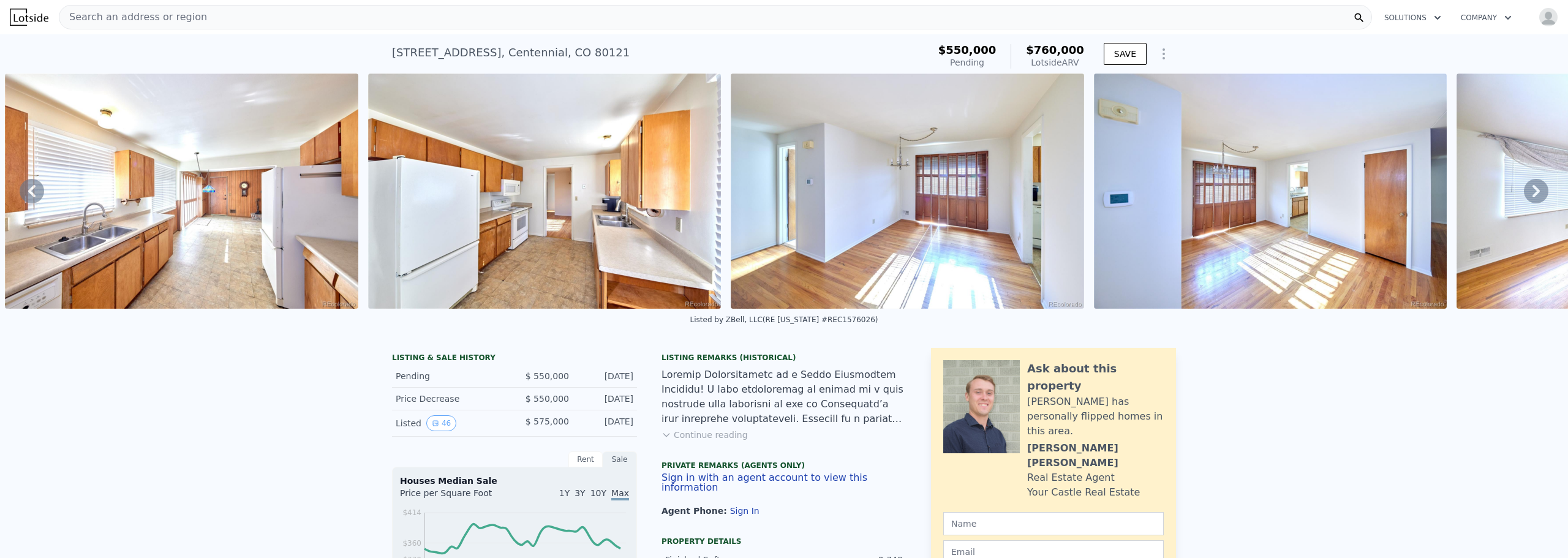
click at [1531, 197] on icon at bounding box center [1536, 191] width 25 height 25
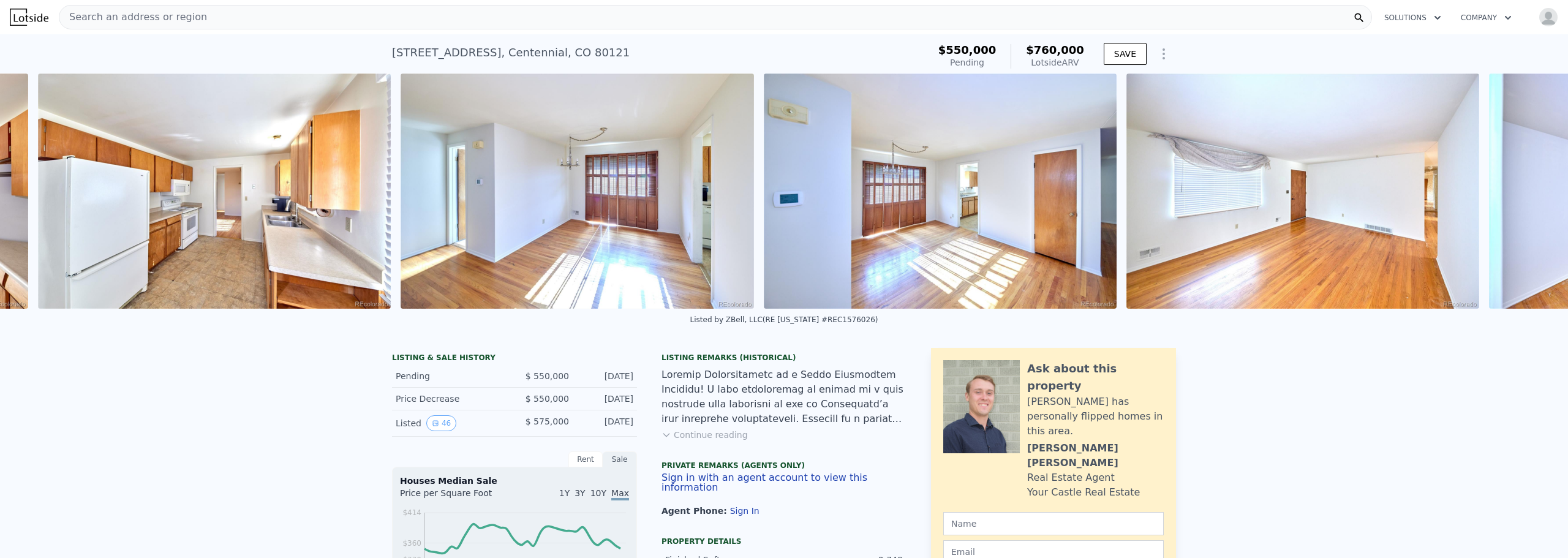
scroll to position [0, 4189]
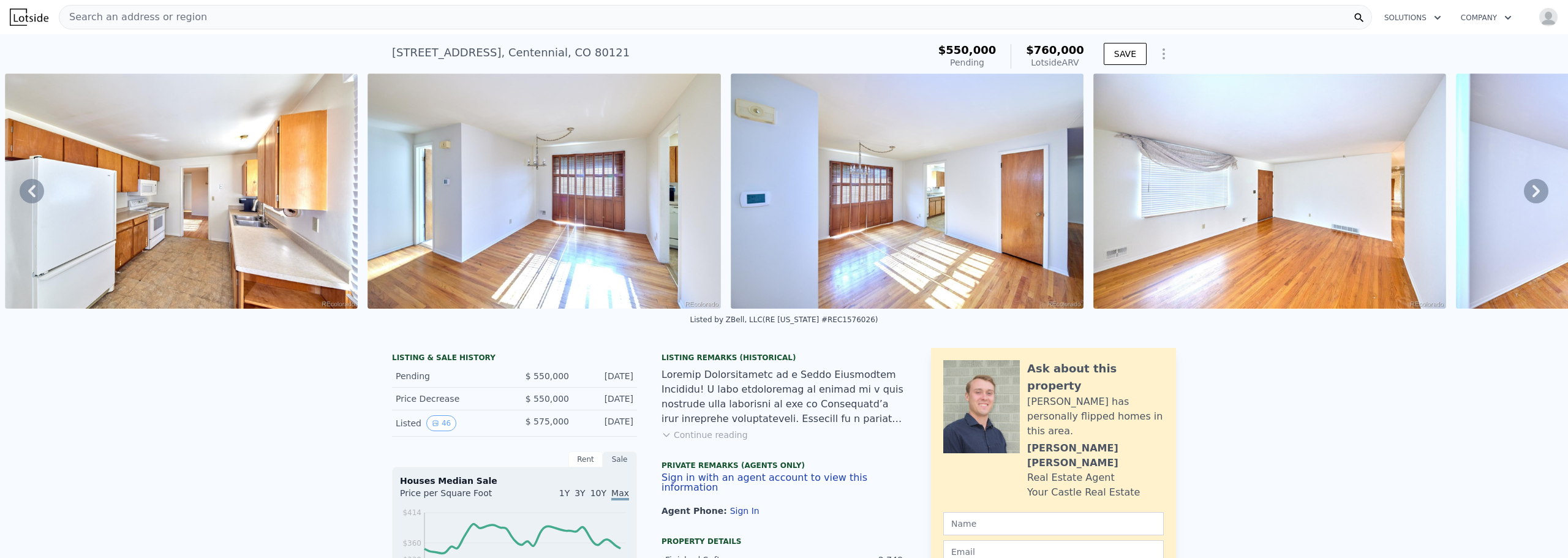
click at [1530, 198] on icon at bounding box center [1536, 191] width 25 height 25
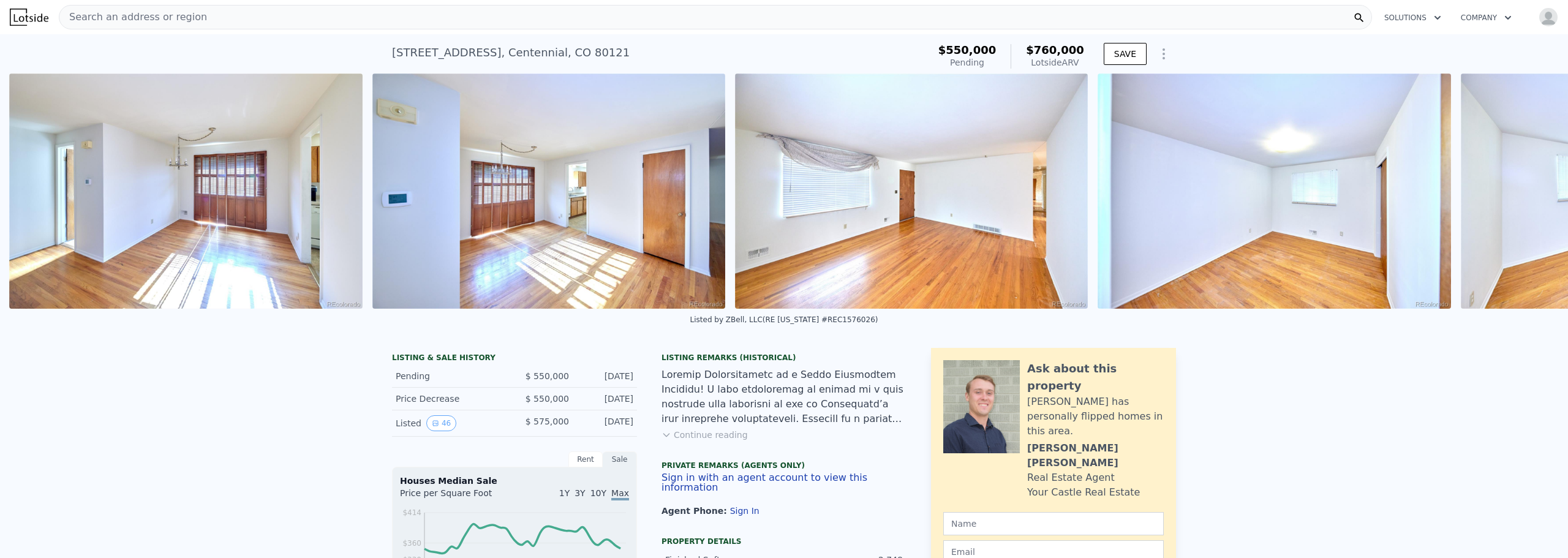
scroll to position [0, 4551]
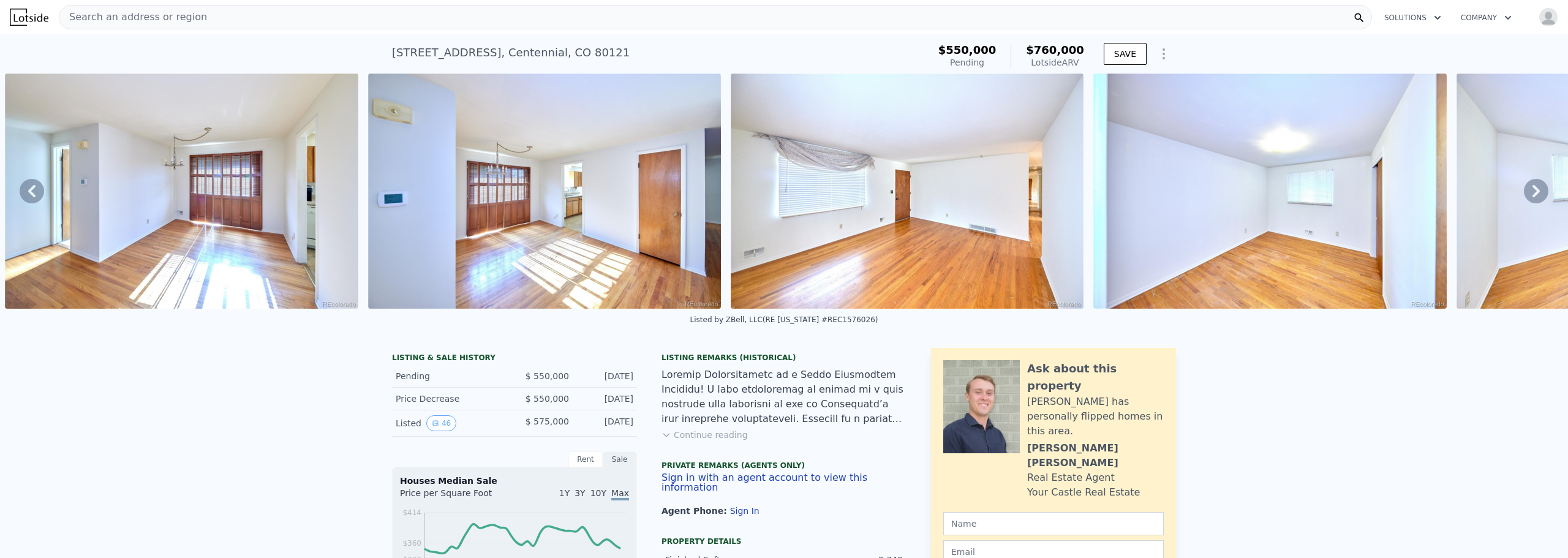
click at [1530, 198] on icon at bounding box center [1536, 191] width 25 height 25
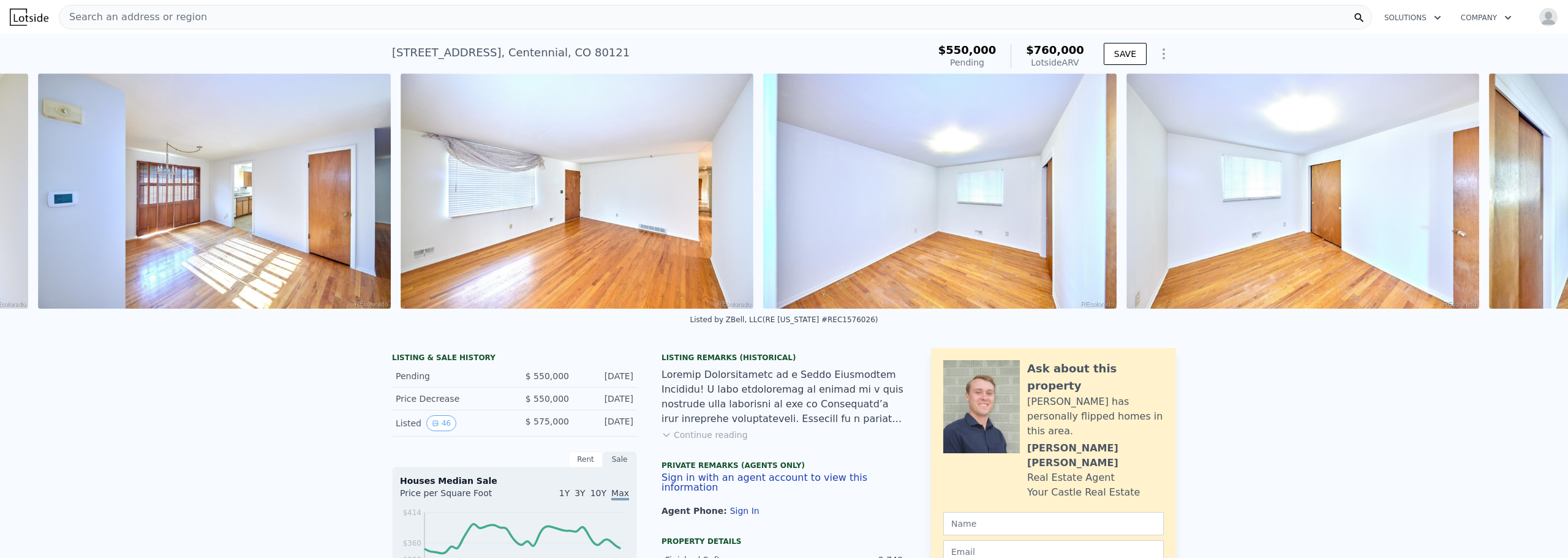
scroll to position [0, 4914]
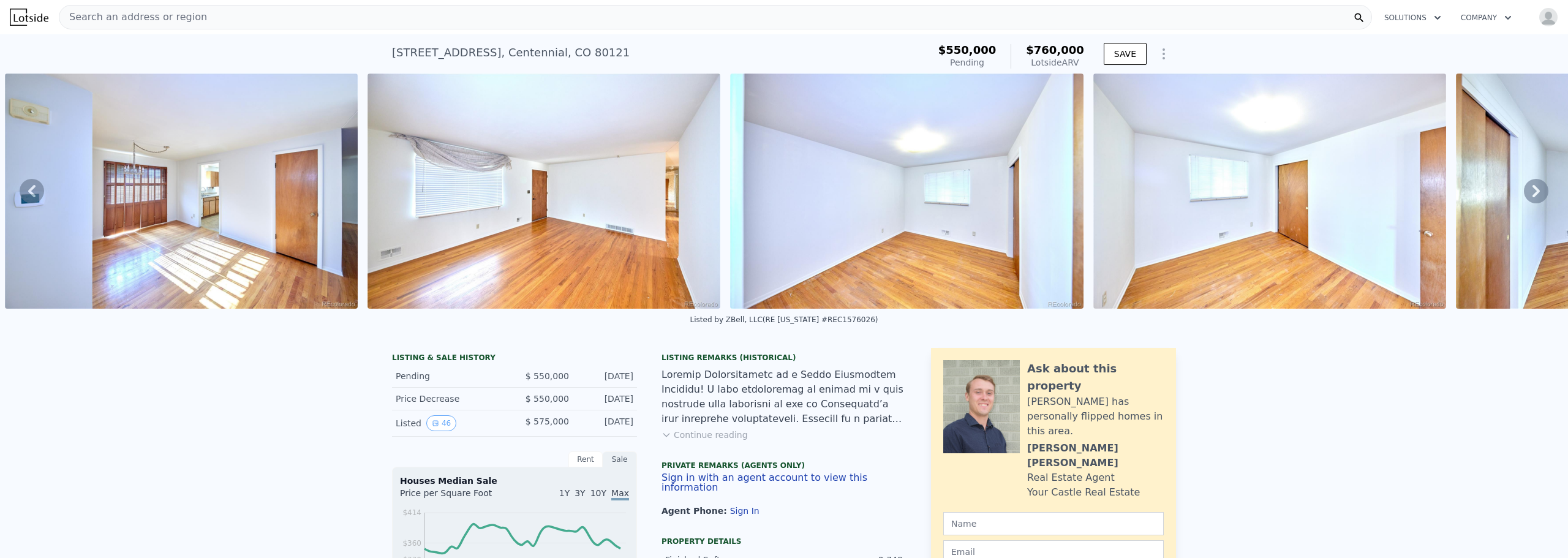
click at [1530, 198] on icon at bounding box center [1536, 191] width 25 height 25
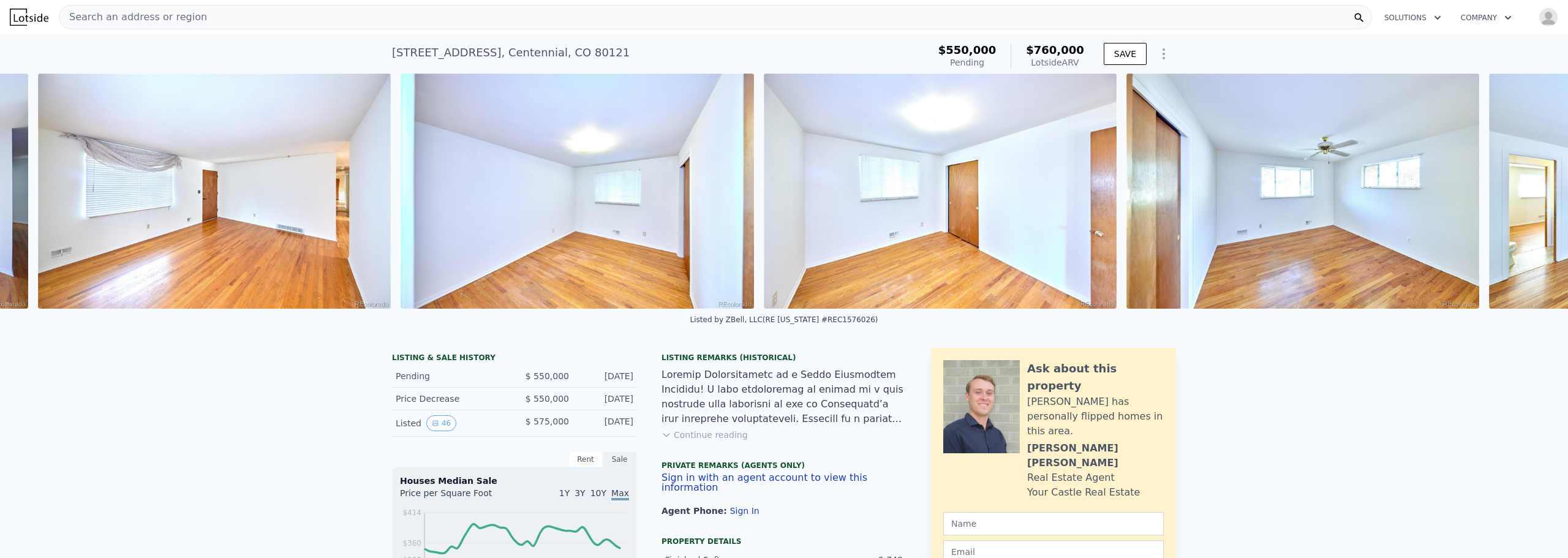
scroll to position [0, 5277]
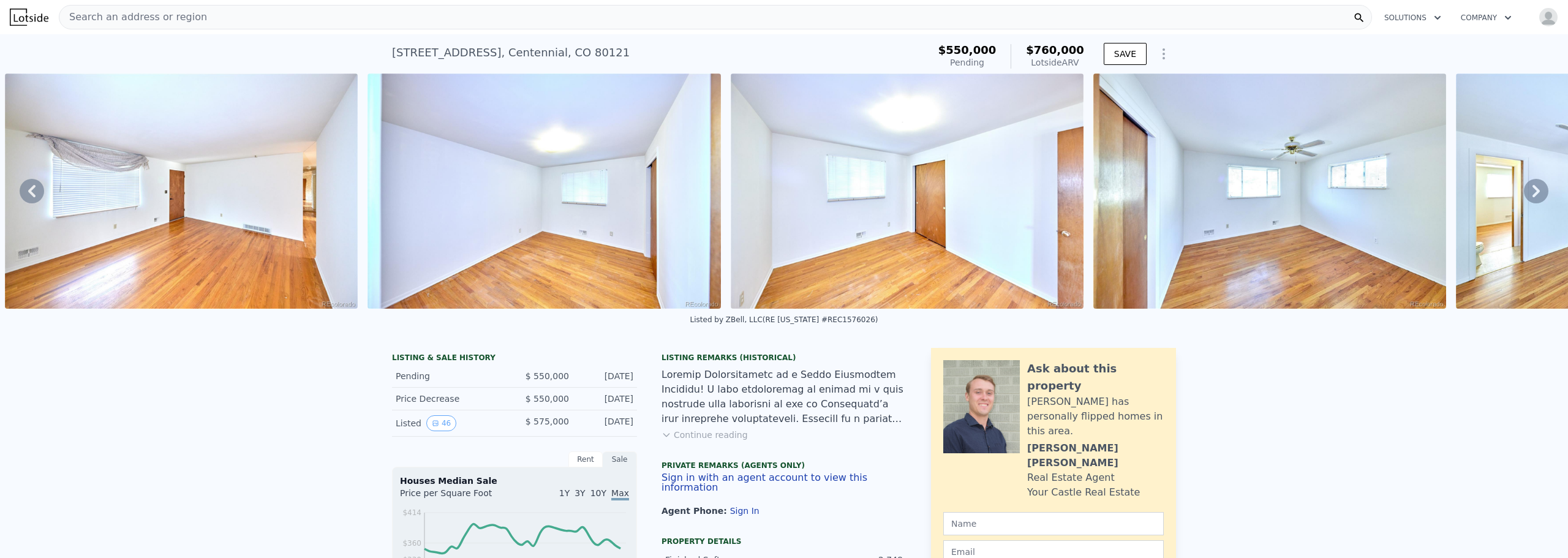
click at [1530, 198] on icon at bounding box center [1536, 191] width 25 height 25
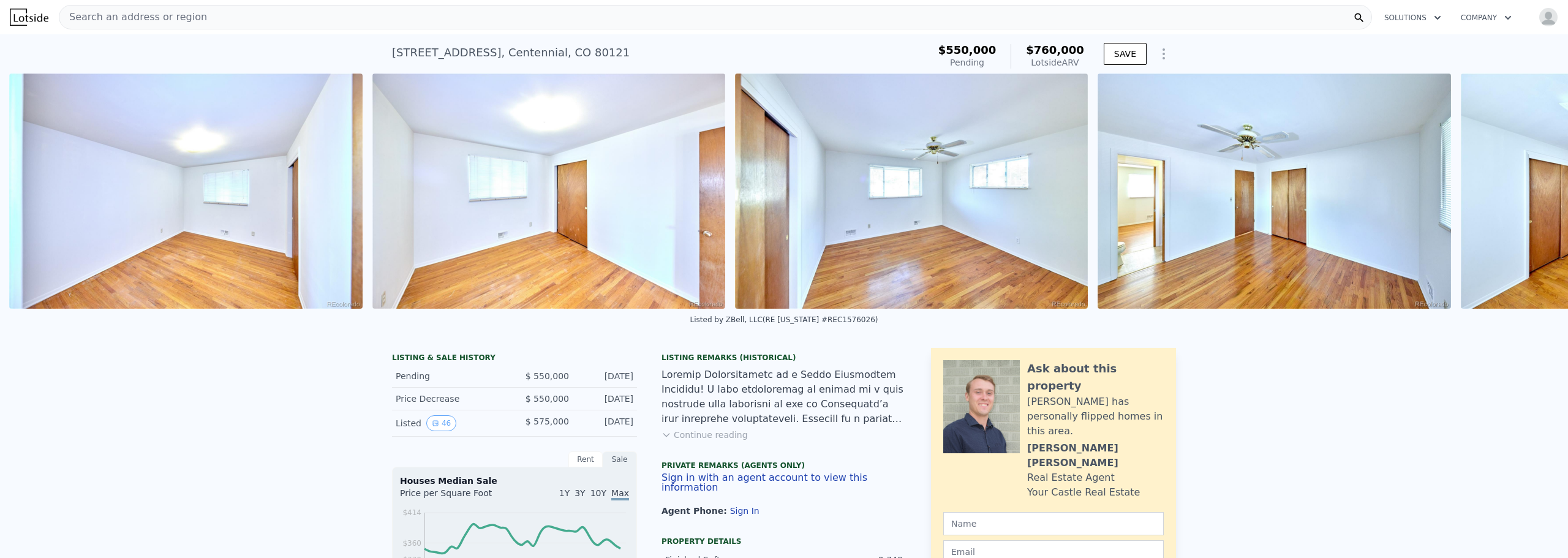
scroll to position [0, 5639]
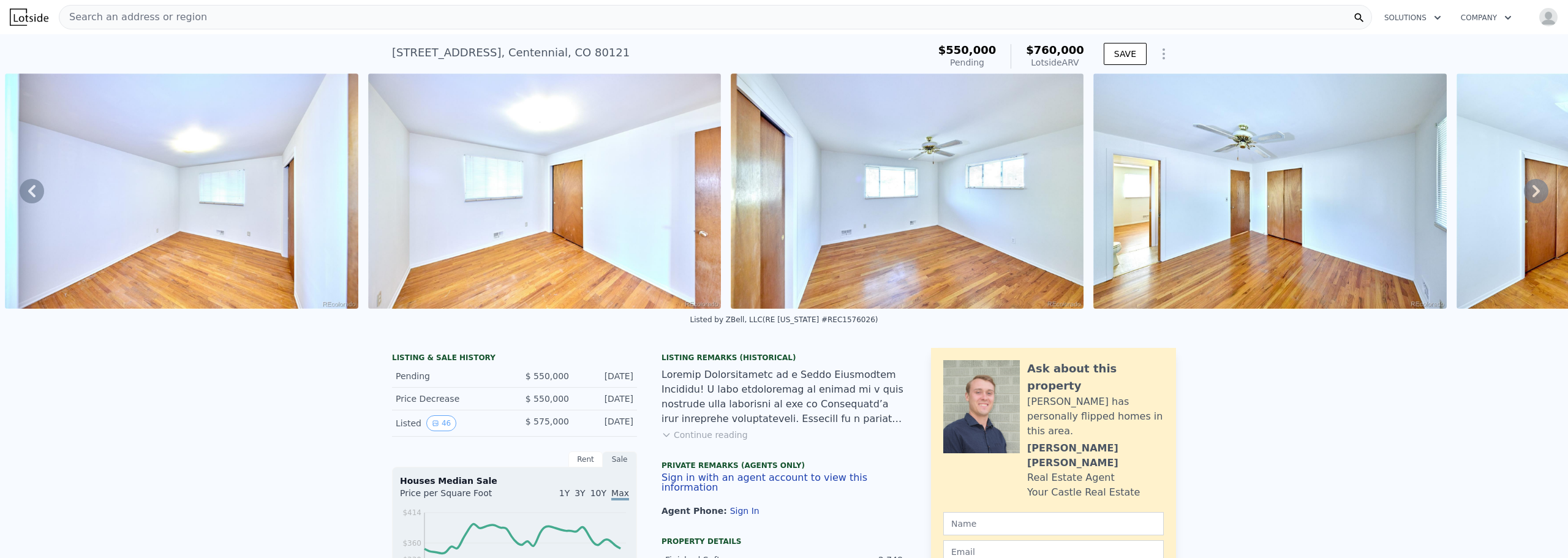
click at [1530, 198] on icon at bounding box center [1536, 191] width 25 height 25
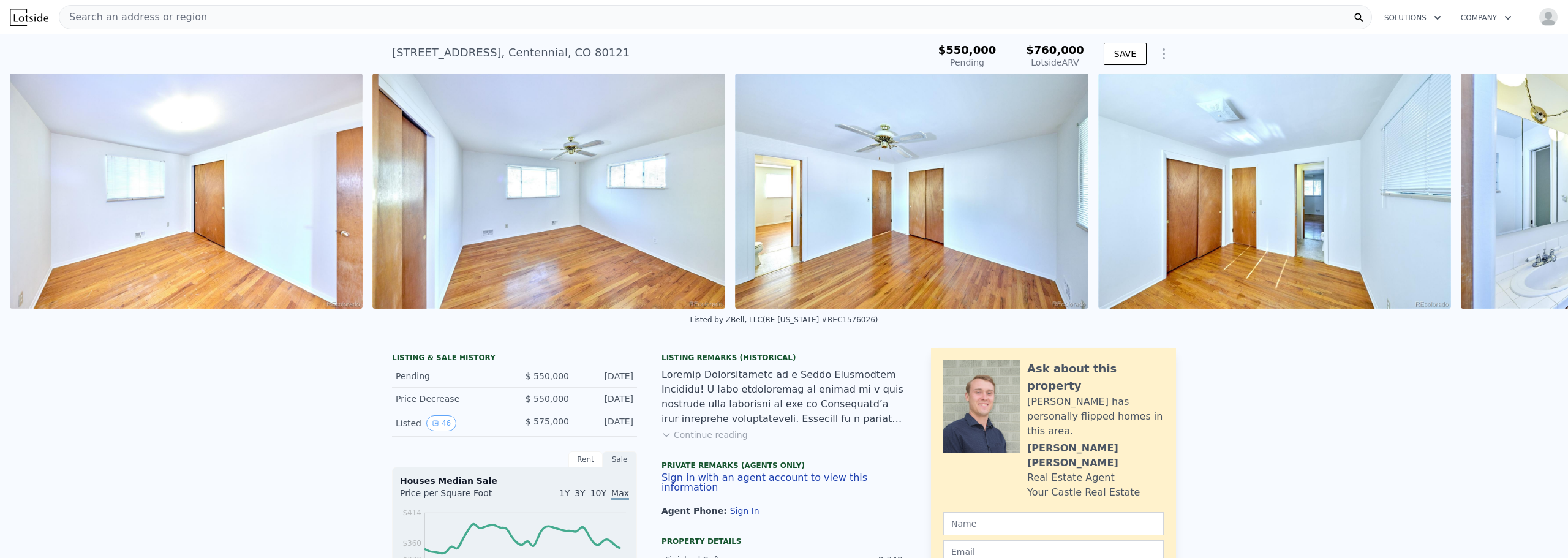
scroll to position [0, 6002]
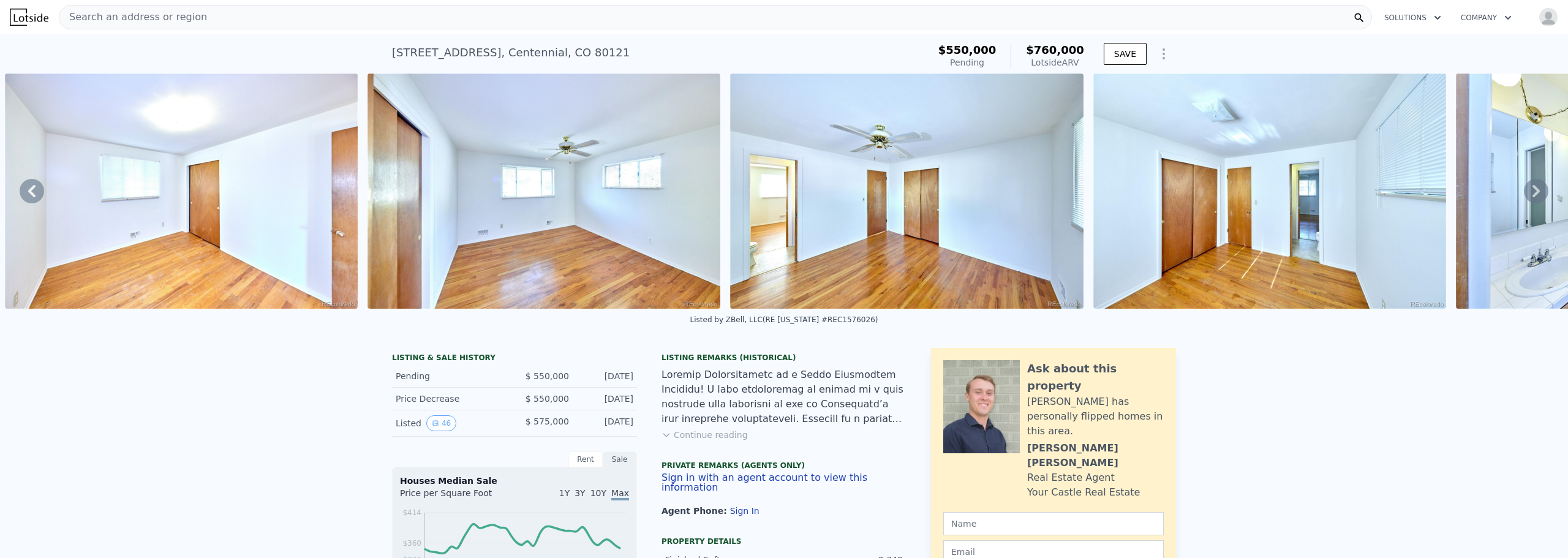
click at [1529, 198] on icon at bounding box center [1536, 191] width 25 height 25
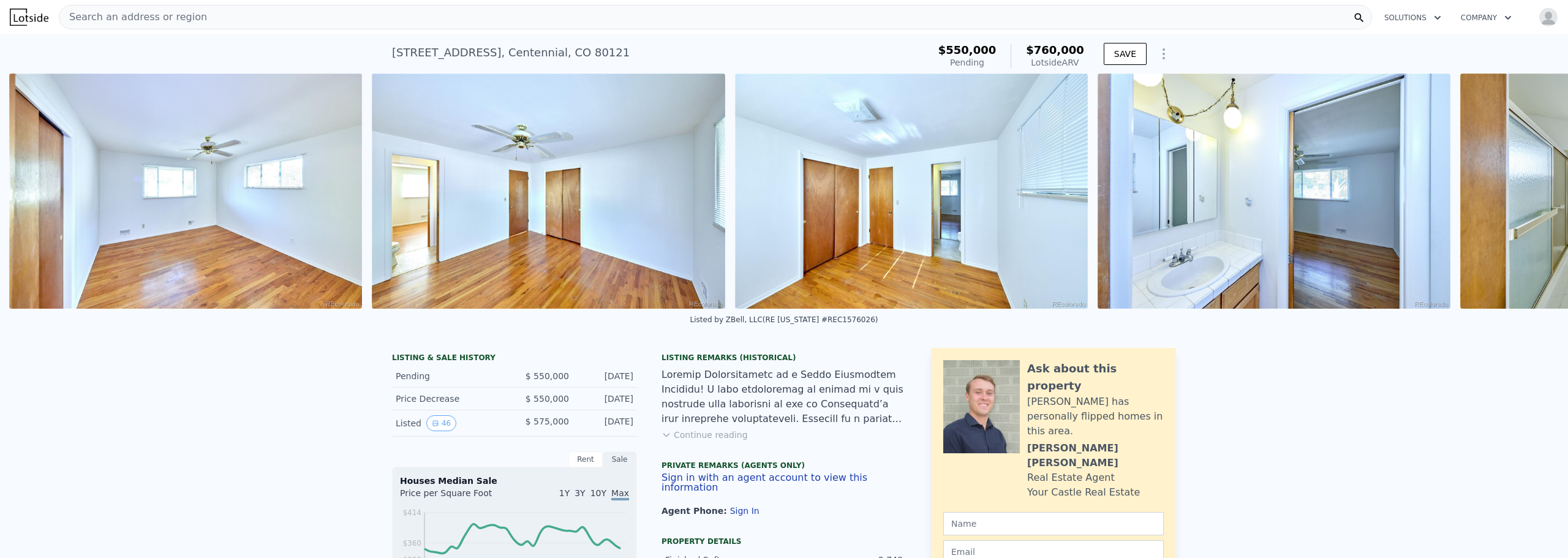
scroll to position [0, 6366]
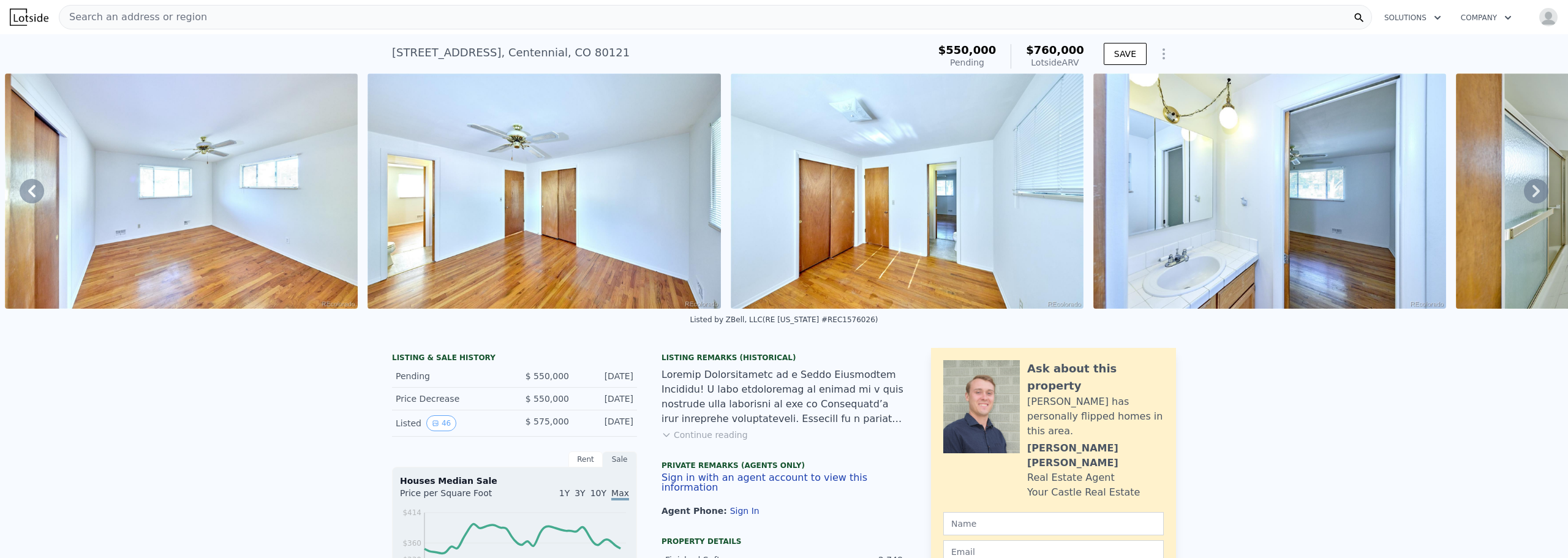
click at [1529, 198] on icon at bounding box center [1536, 191] width 25 height 25
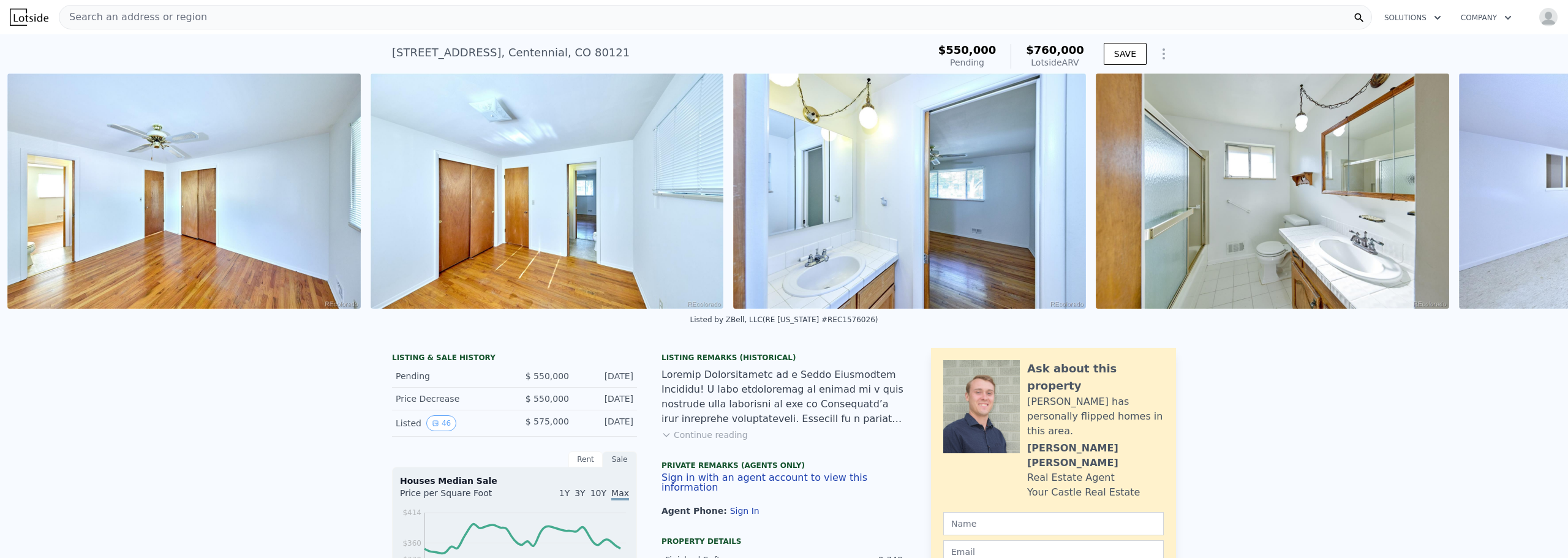
scroll to position [0, 6728]
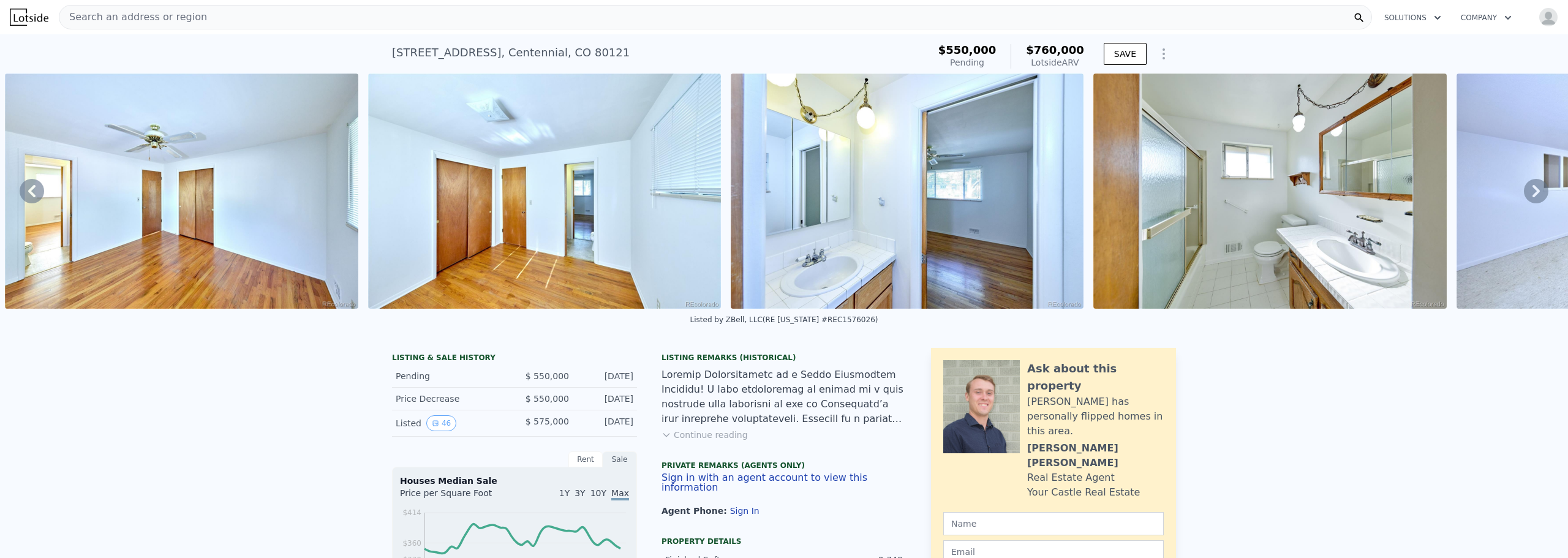
click at [1529, 198] on icon at bounding box center [1536, 191] width 25 height 25
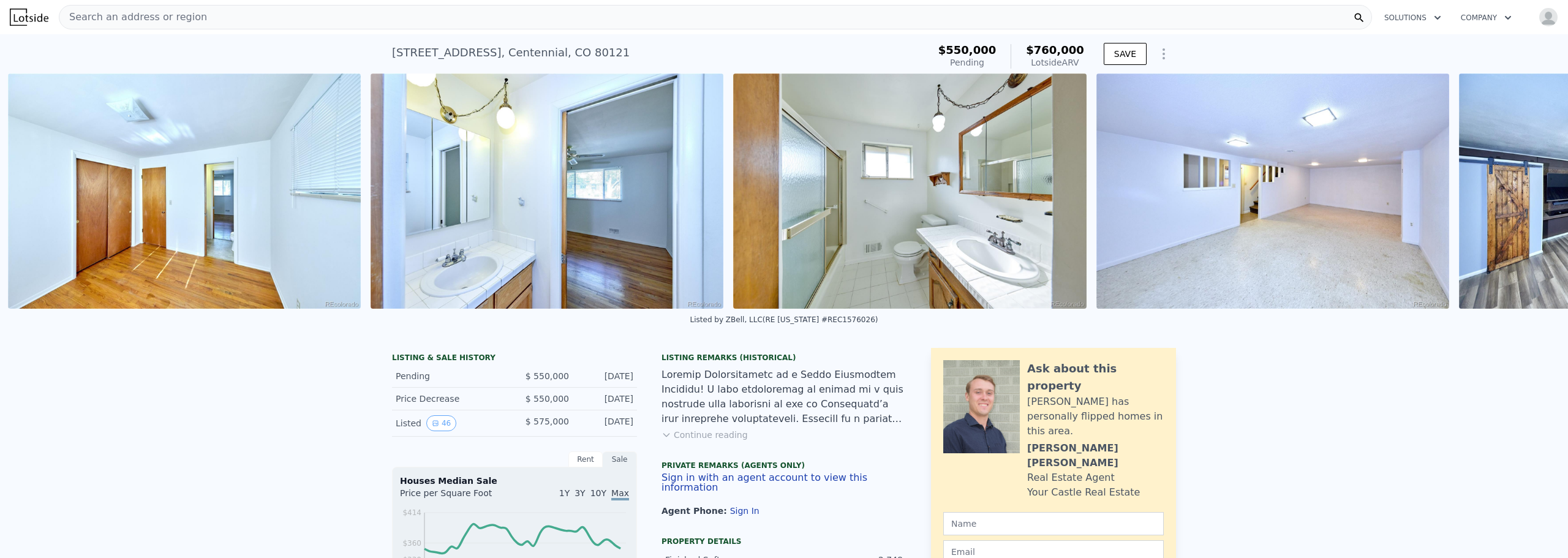
scroll to position [0, 7091]
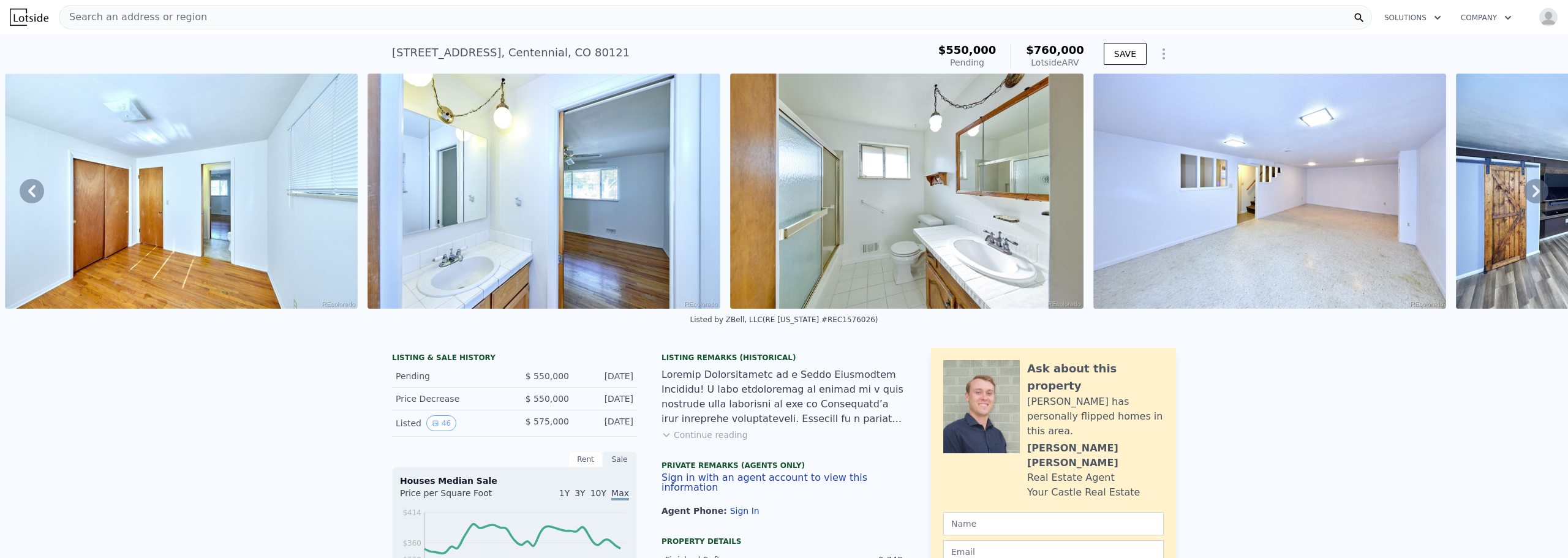
click at [1529, 198] on icon at bounding box center [1536, 191] width 25 height 25
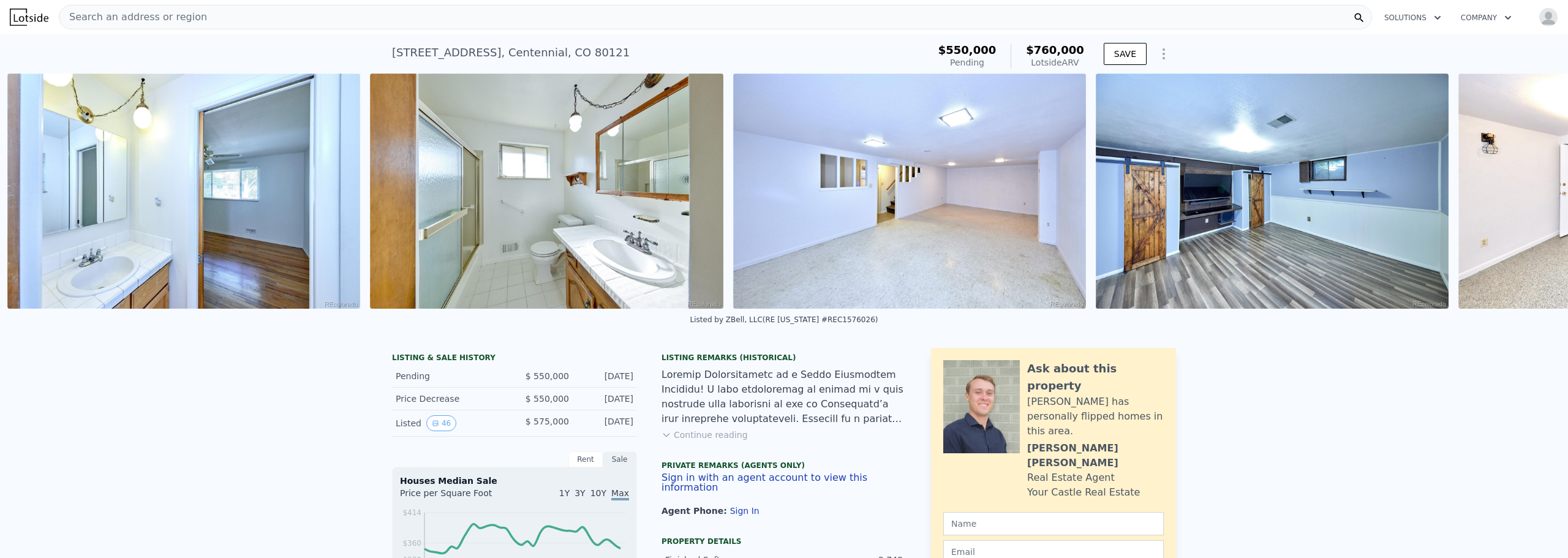
scroll to position [0, 7454]
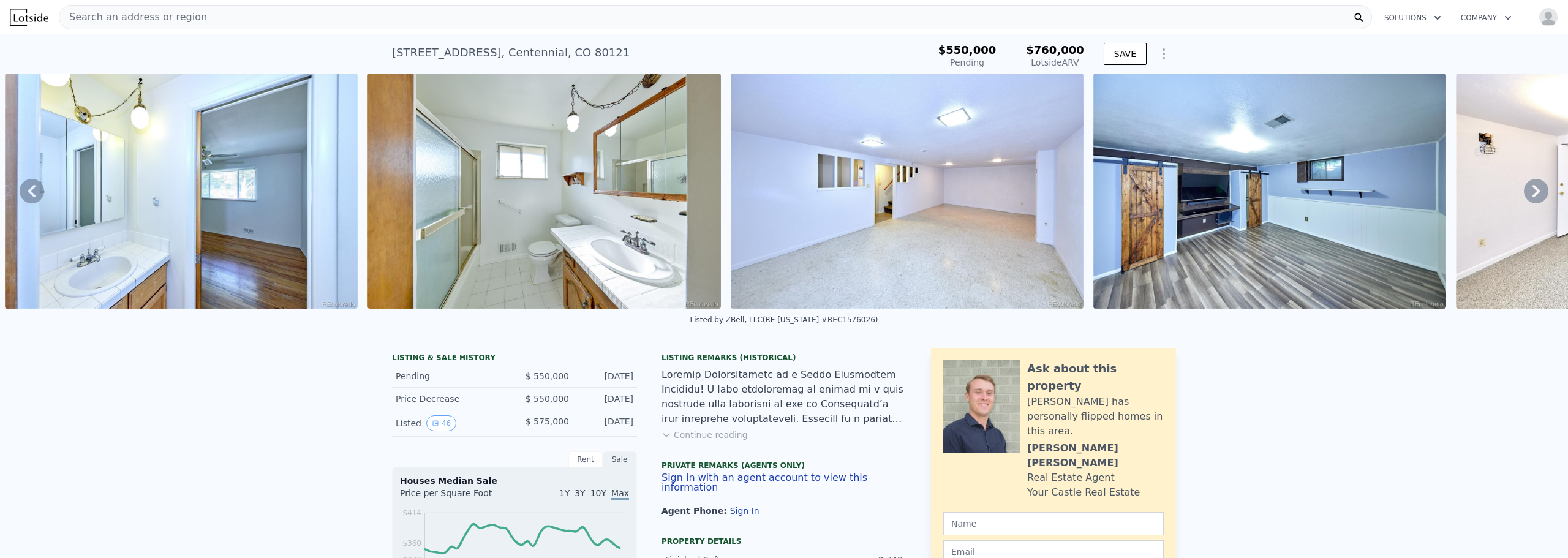
click at [1532, 195] on icon at bounding box center [1536, 191] width 8 height 12
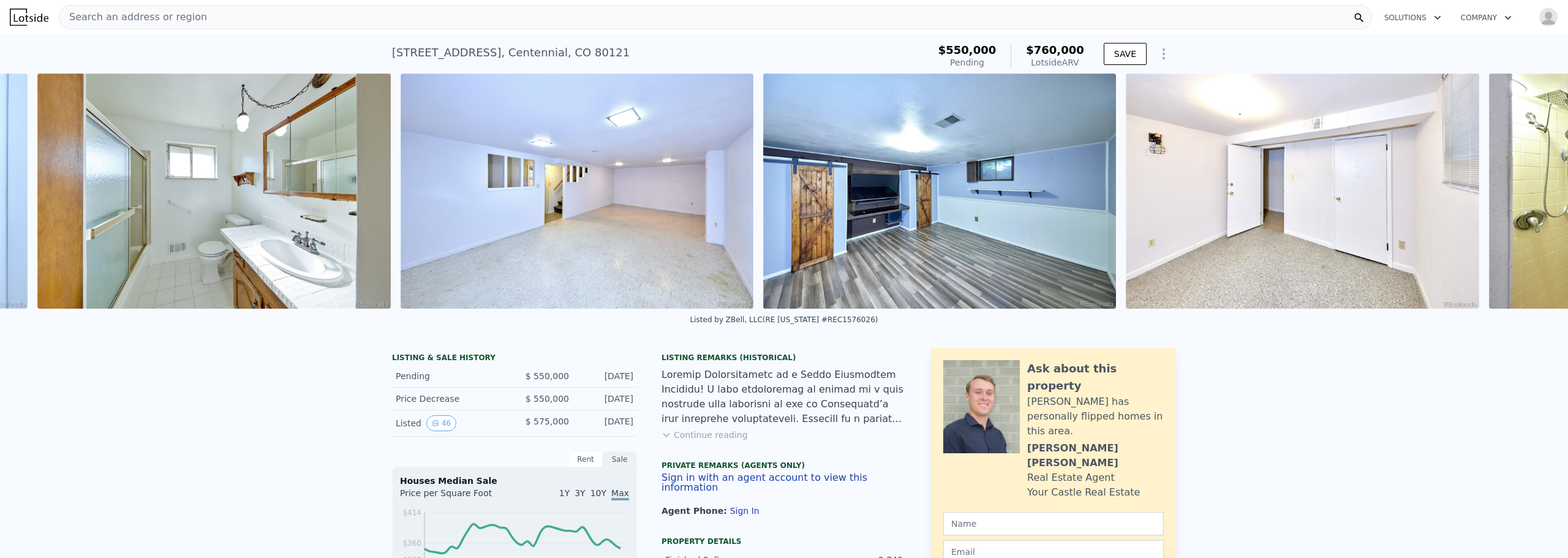
scroll to position [0, 7816]
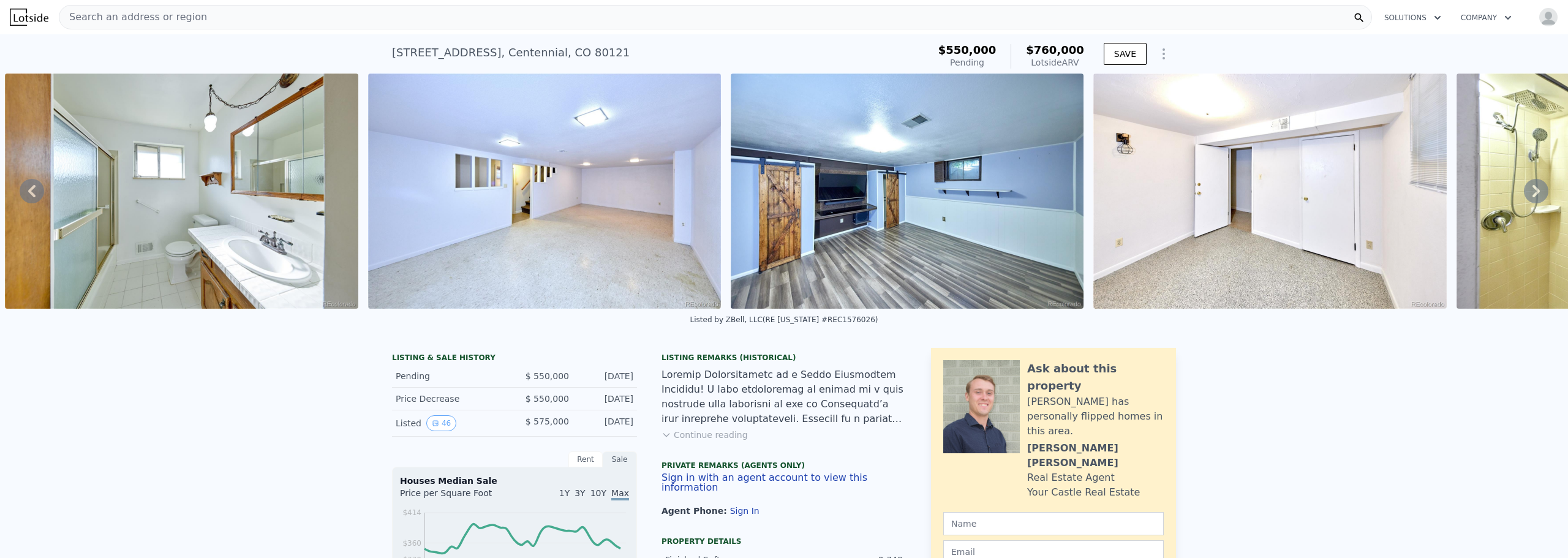
click at [1532, 195] on icon at bounding box center [1536, 191] width 8 height 12
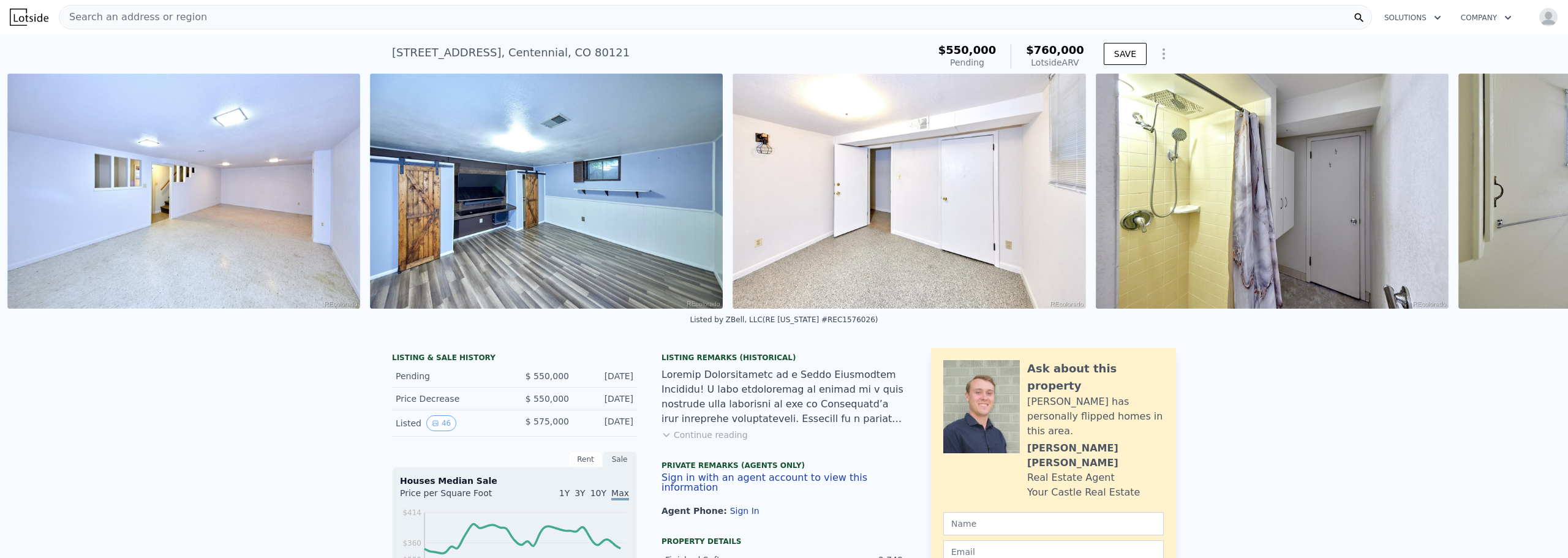
scroll to position [0, 8179]
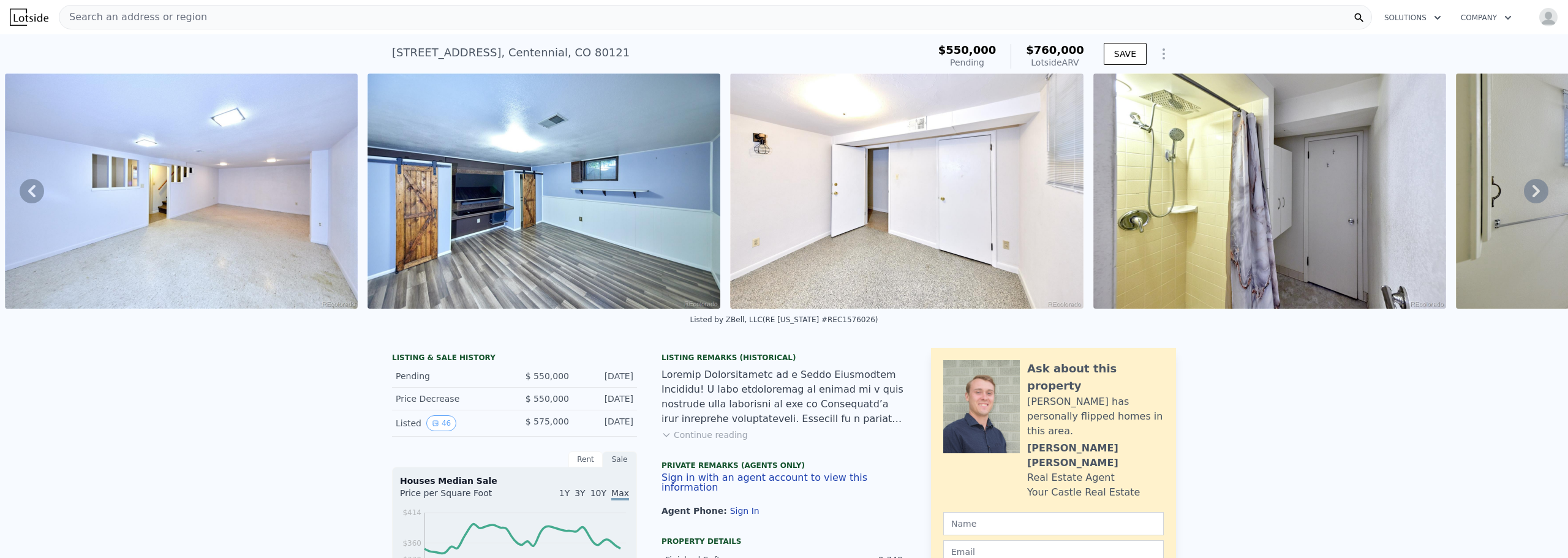
click at [1532, 195] on icon at bounding box center [1536, 191] width 8 height 12
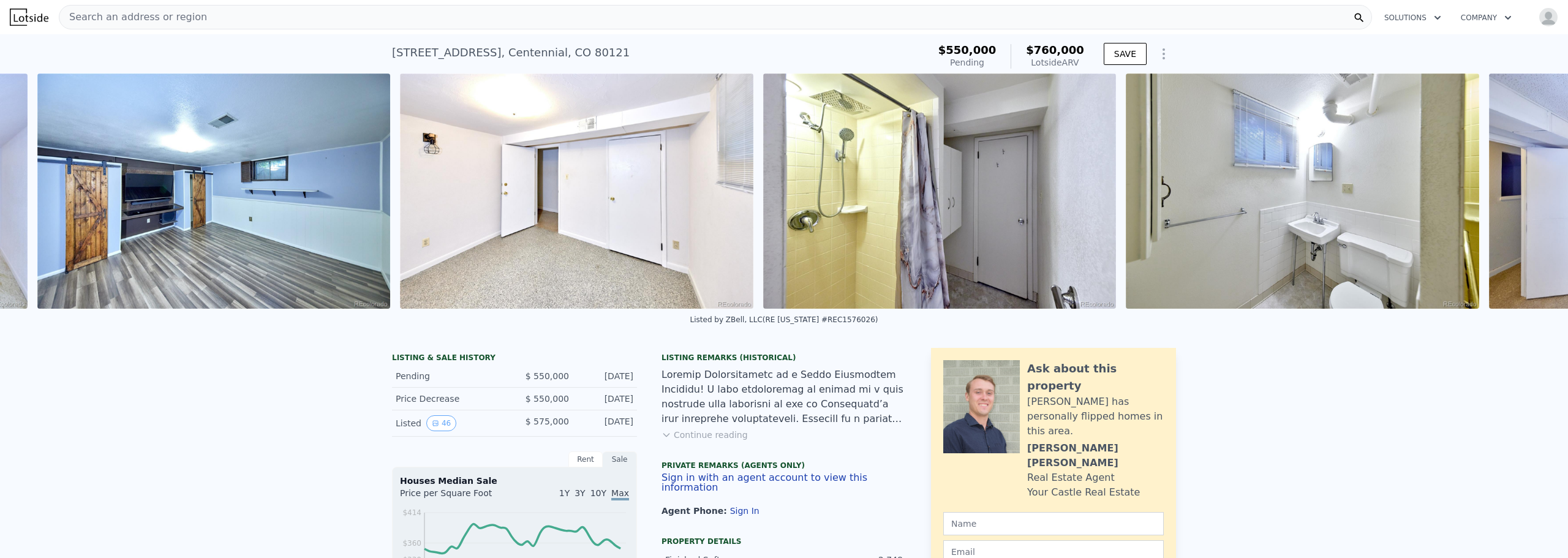
scroll to position [0, 8542]
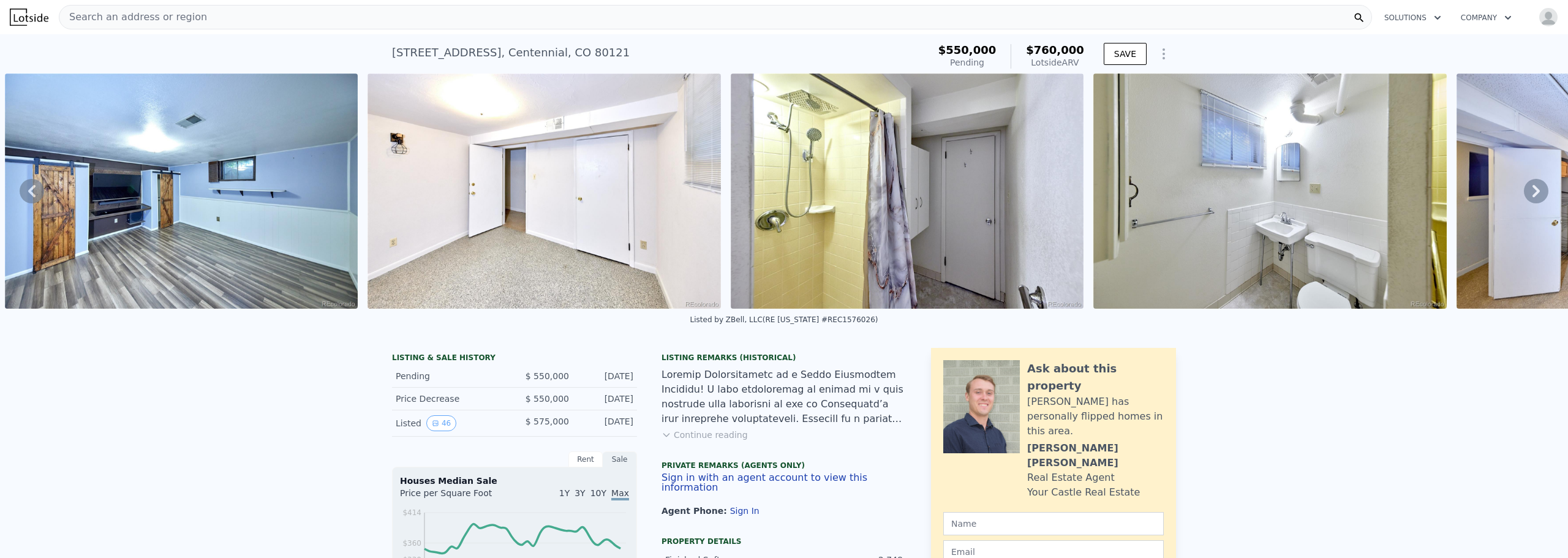
click at [1532, 195] on icon at bounding box center [1536, 191] width 8 height 12
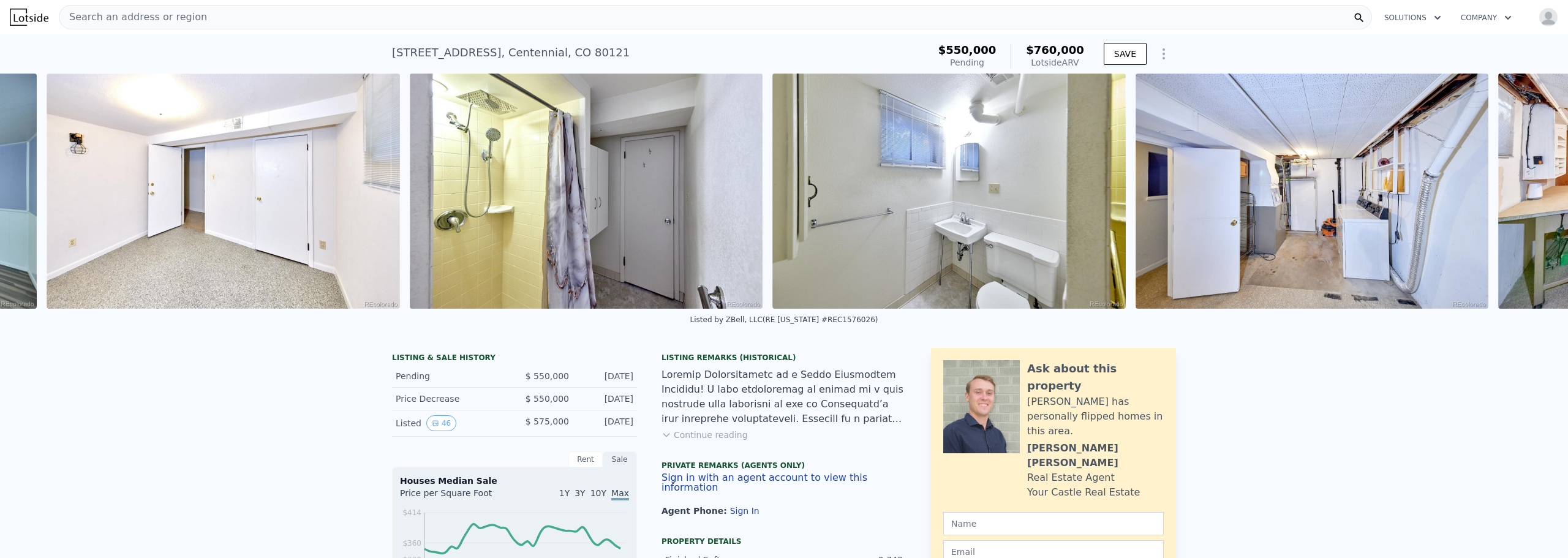
scroll to position [0, 8905]
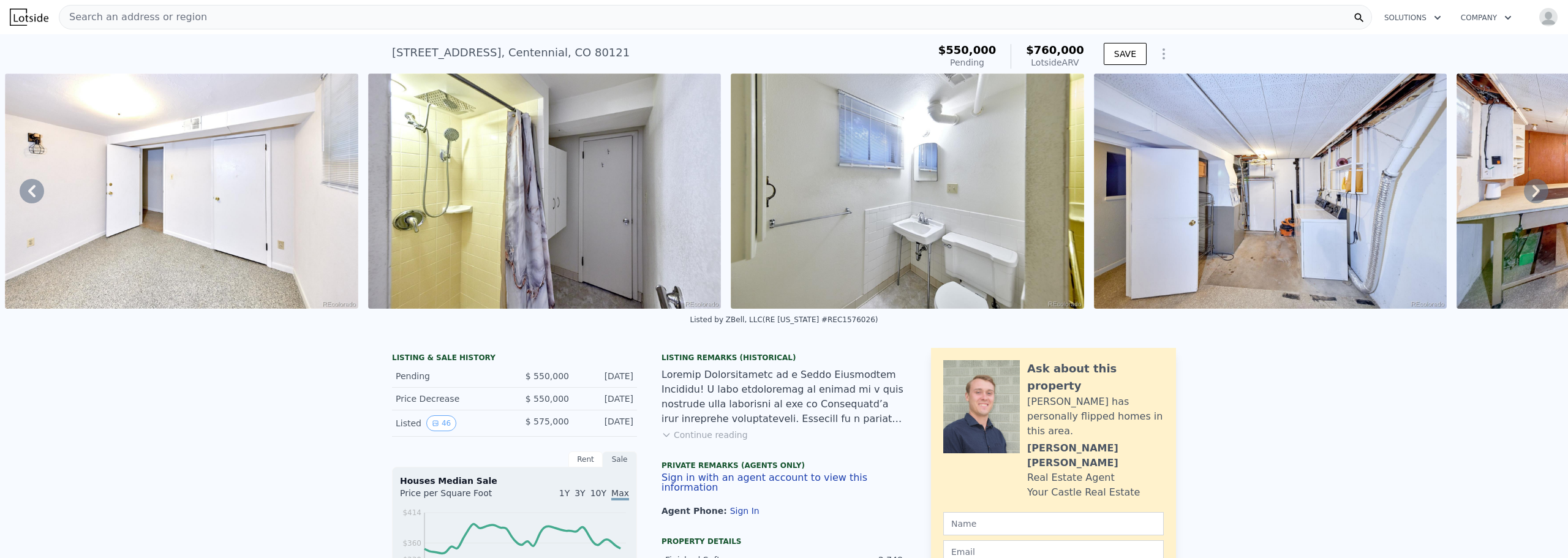
click at [37, 190] on icon at bounding box center [31, 191] width 25 height 25
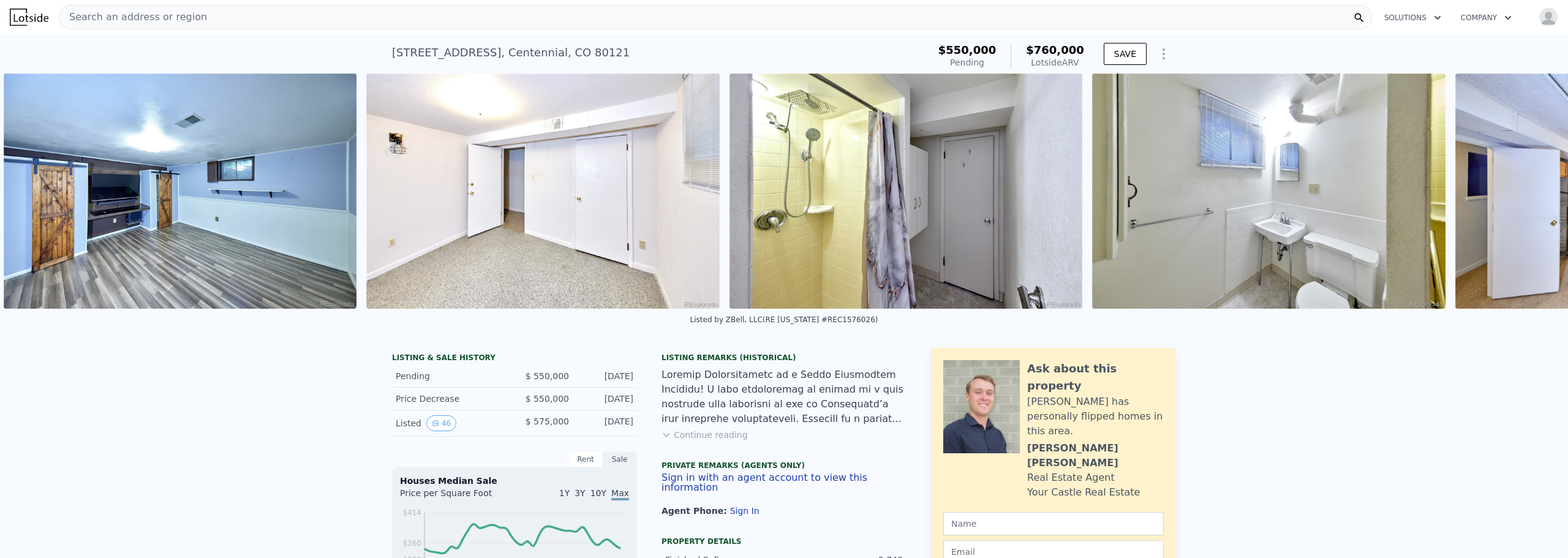
scroll to position [0, 8542]
click at [37, 190] on icon at bounding box center [31, 191] width 25 height 25
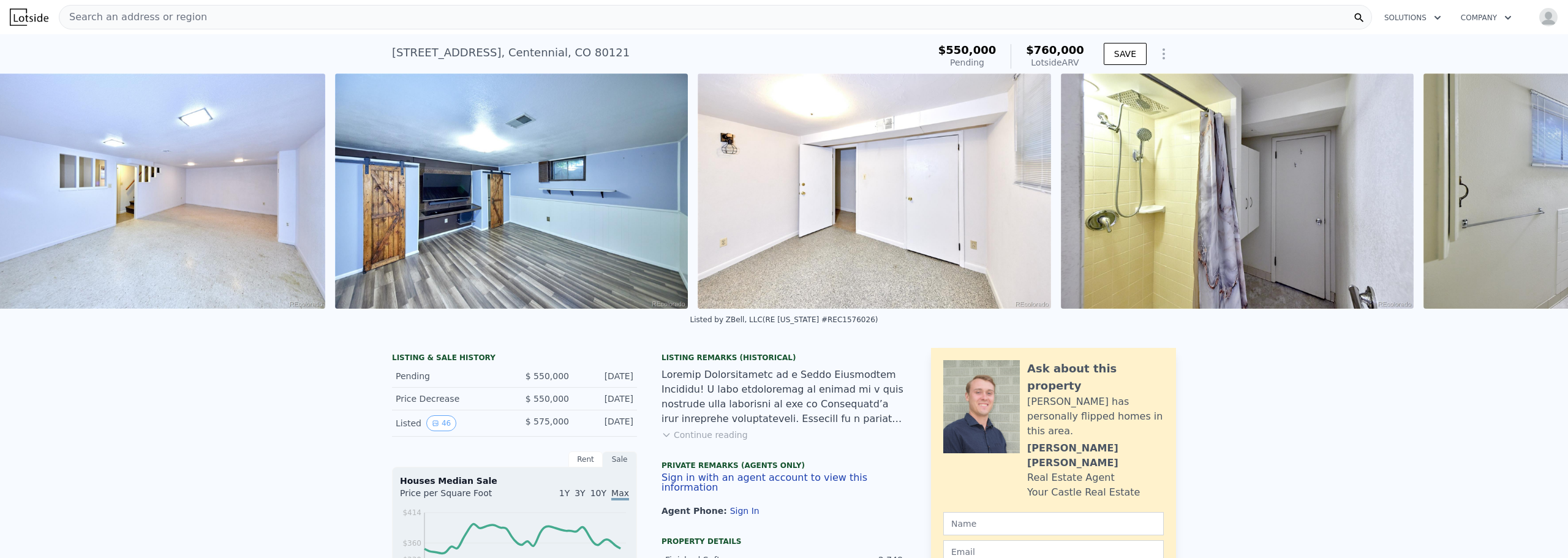
scroll to position [0, 8179]
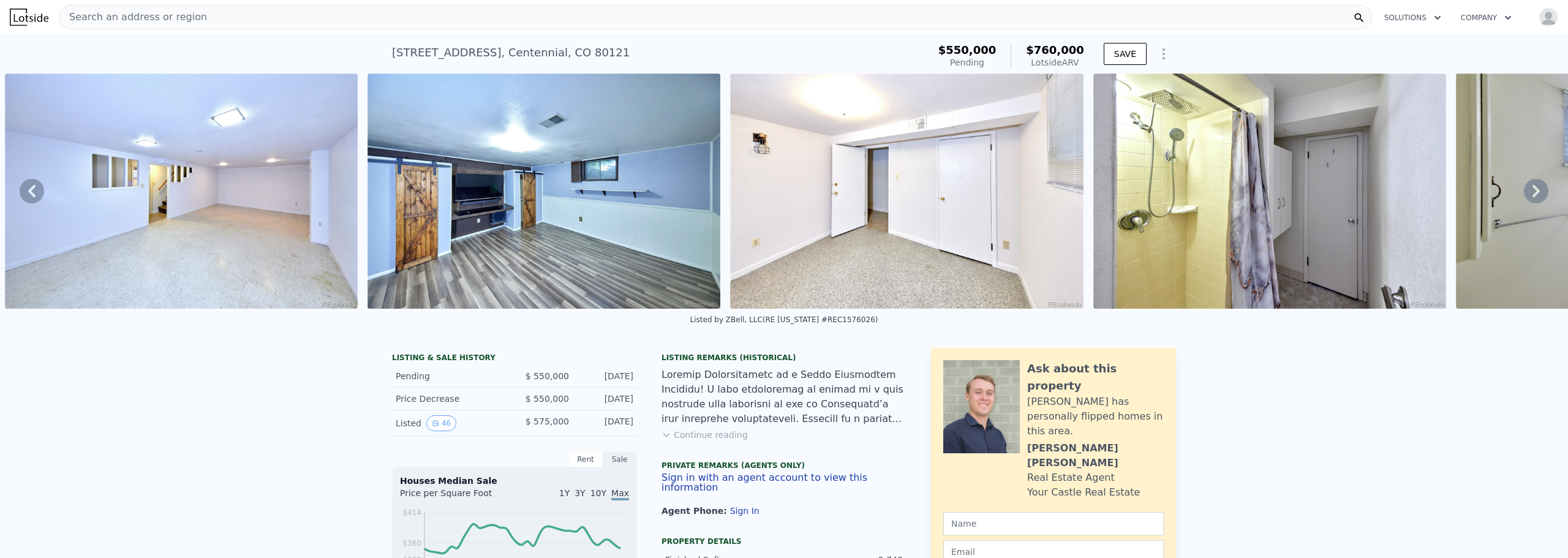
click at [1528, 185] on icon at bounding box center [1536, 191] width 25 height 25
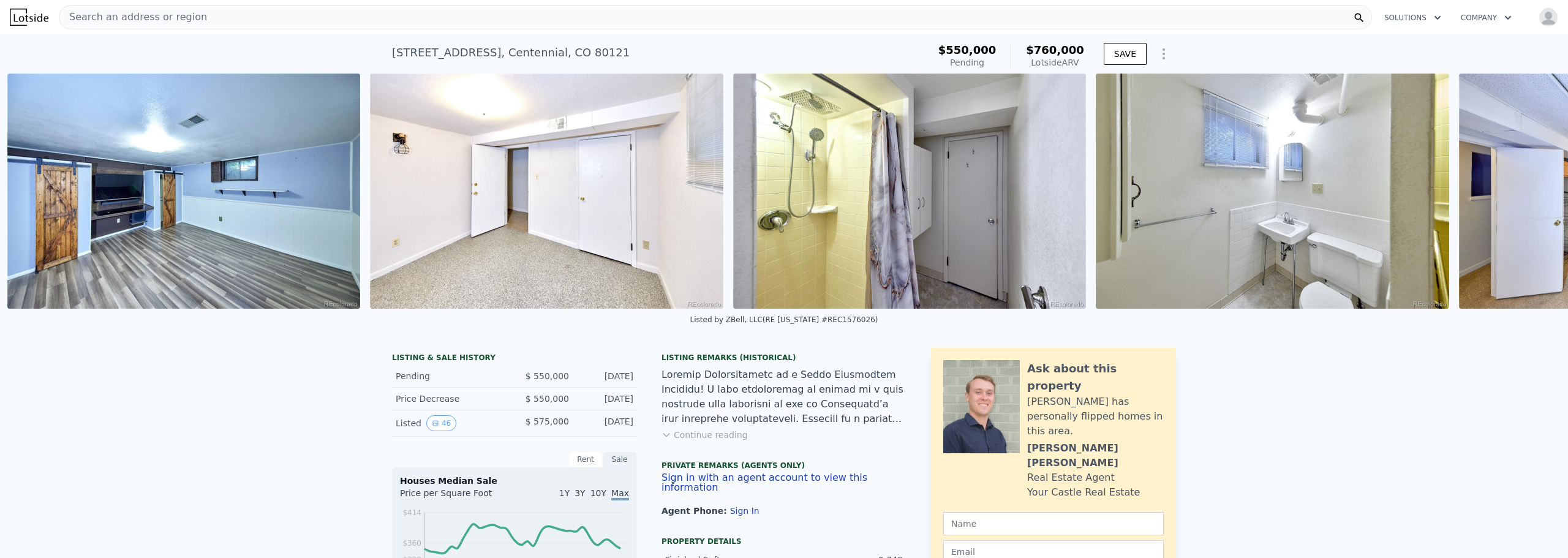
scroll to position [0, 8542]
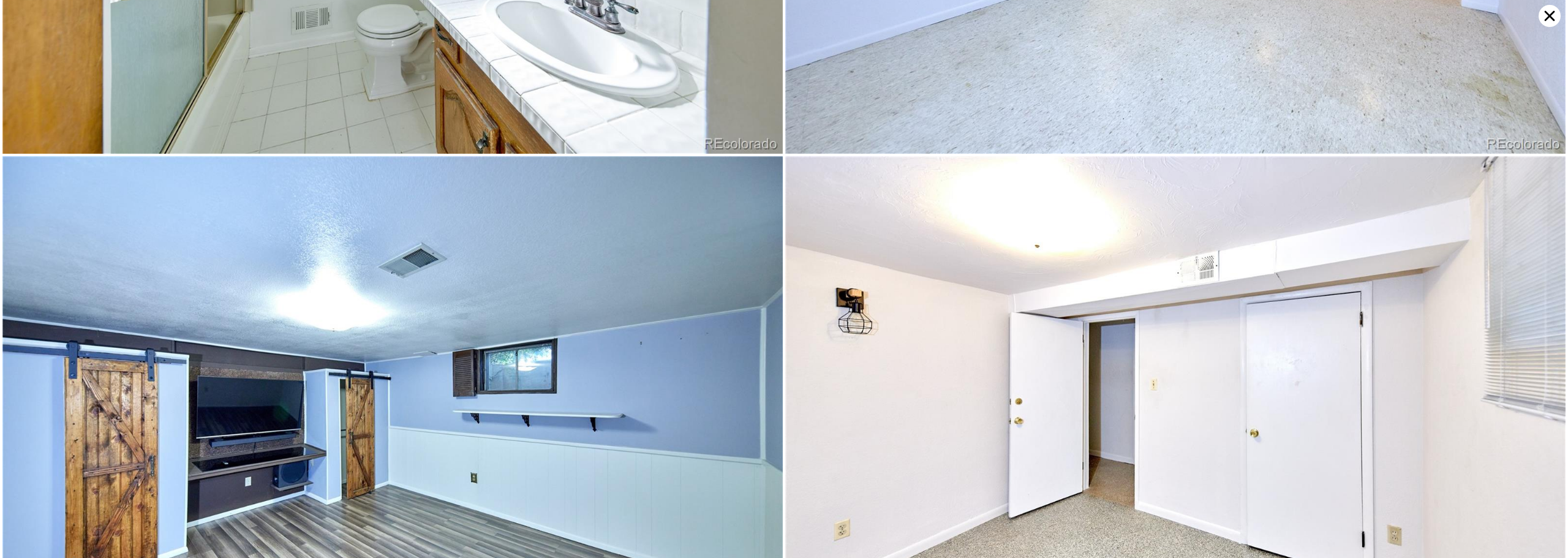
scroll to position [5194, 0]
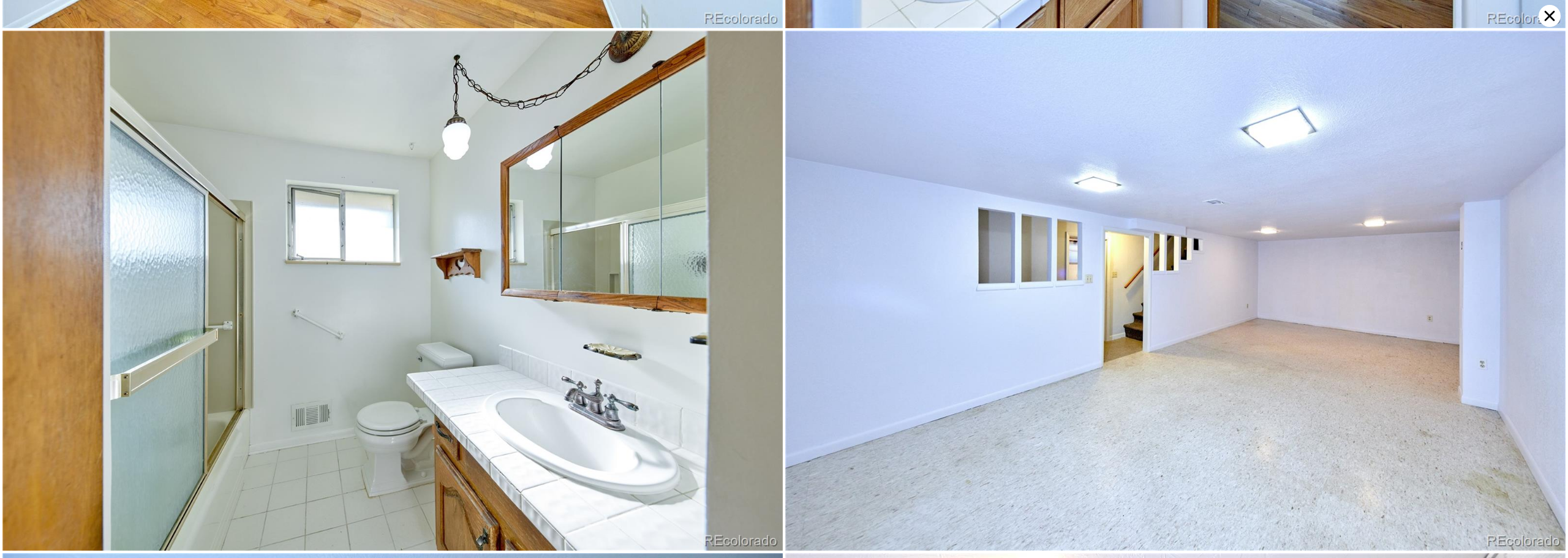
click at [1548, 12] on icon at bounding box center [1549, 16] width 22 height 22
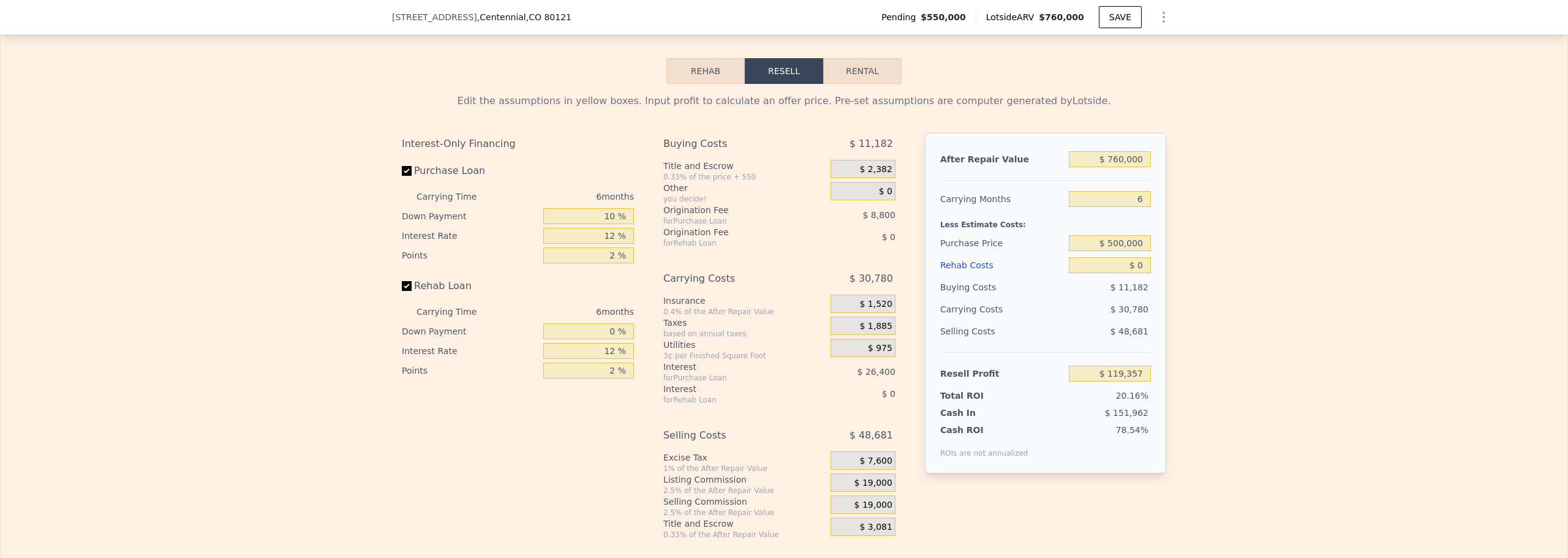
scroll to position [1795, 0]
click at [1135, 273] on input "$ 0" at bounding box center [1110, 265] width 82 height 16
type input "$ 75"
type input "$ 119,275"
type input "$ 750"
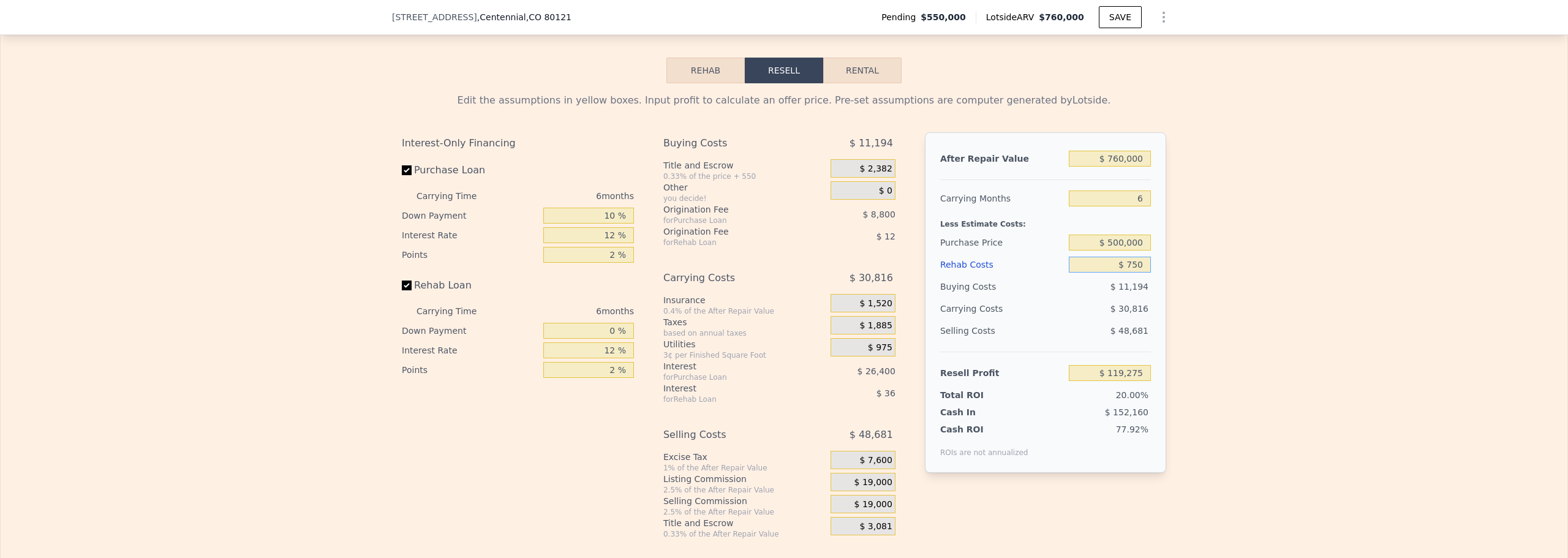
type input "$ 118,559"
type input "$ 7,500"
type input "$ 111,377"
type input "$ 75,000"
type input "$ 39,557"
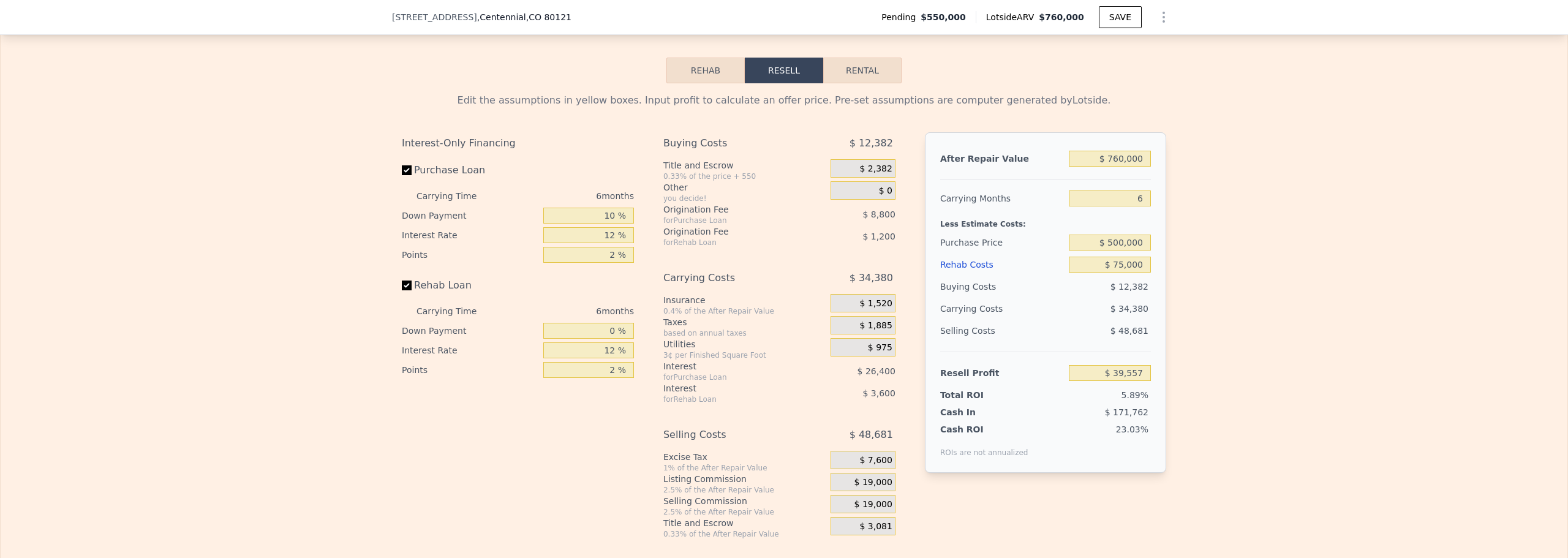
click at [1163, 281] on div "Edit the assumptions in yellow boxes. Input profit to calculate an offer price.…" at bounding box center [784, 311] width 784 height 456
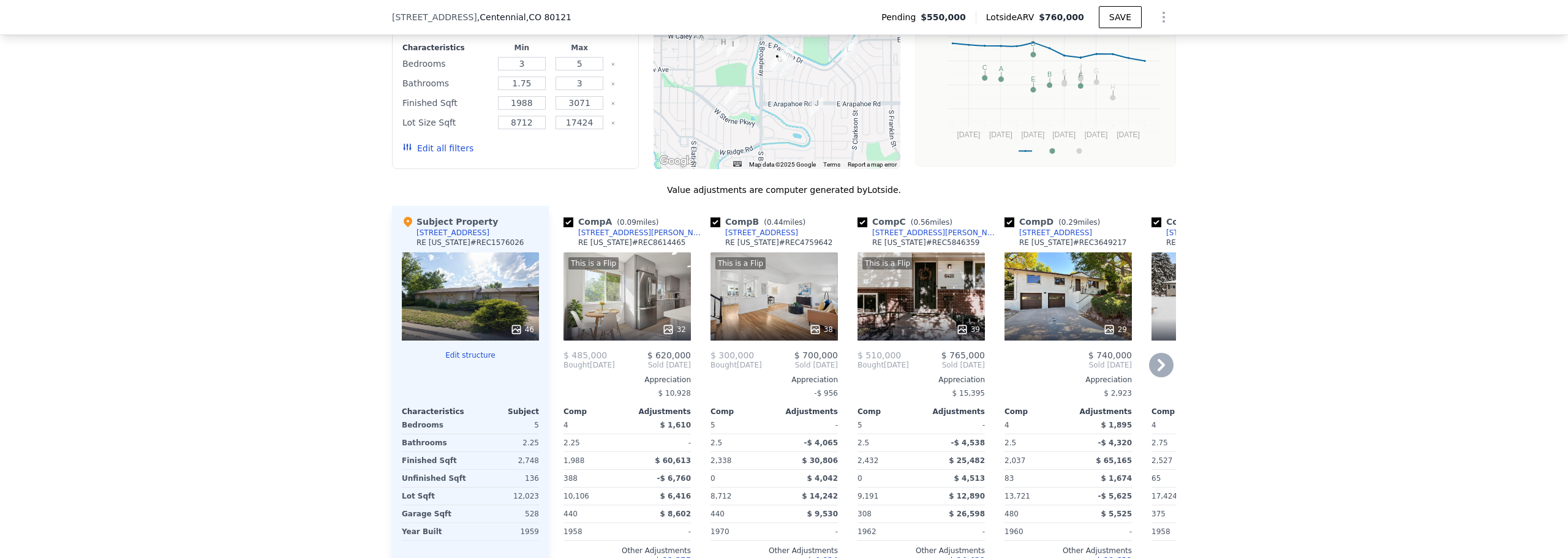
scroll to position [1123, 0]
click at [921, 324] on div at bounding box center [921, 329] width 128 height 22
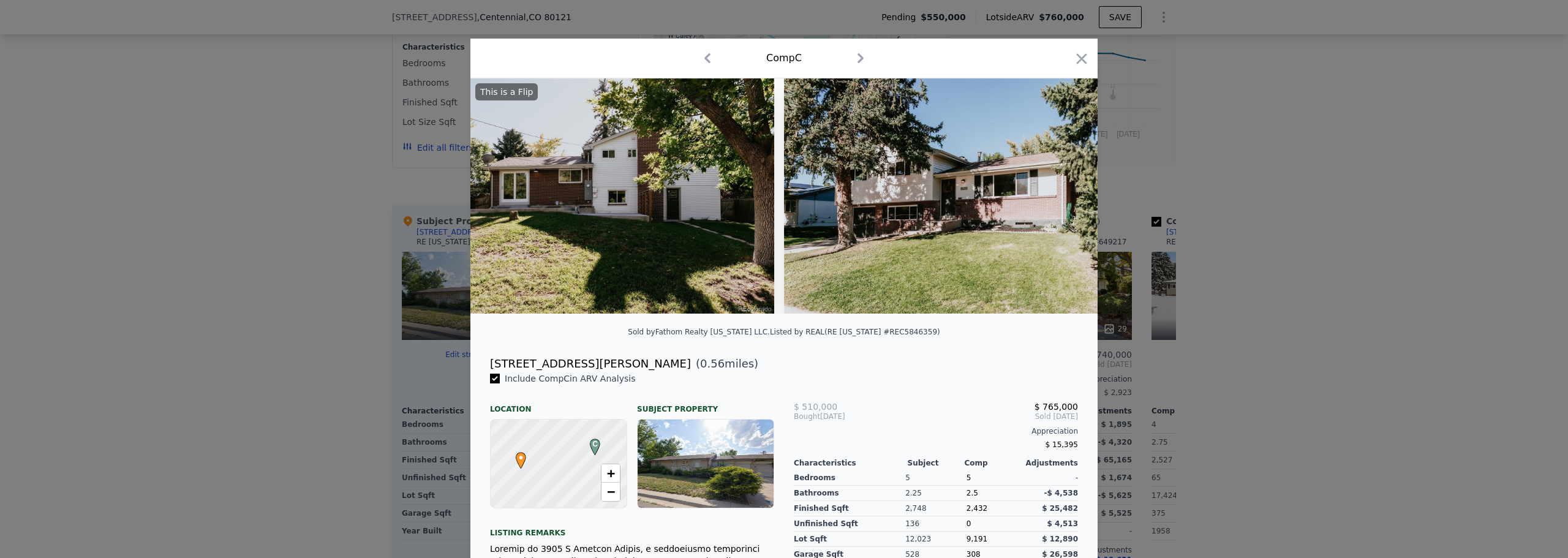
scroll to position [0, 11158]
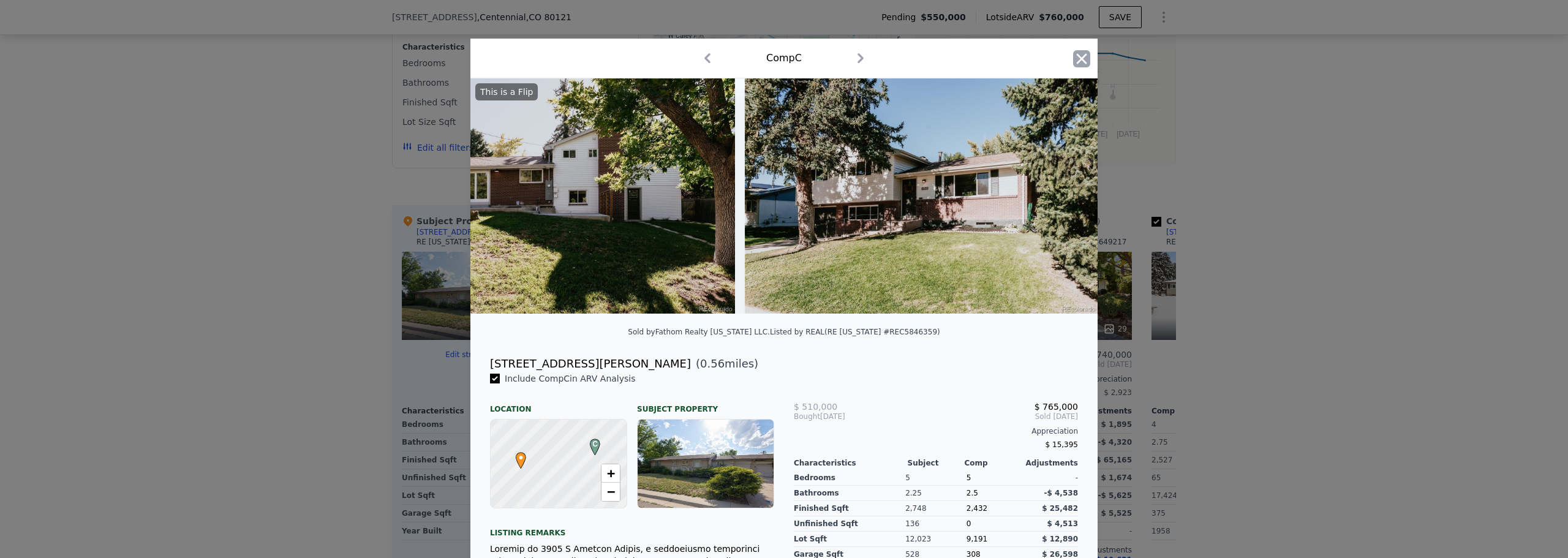
click at [1077, 61] on icon "button" at bounding box center [1082, 59] width 10 height 10
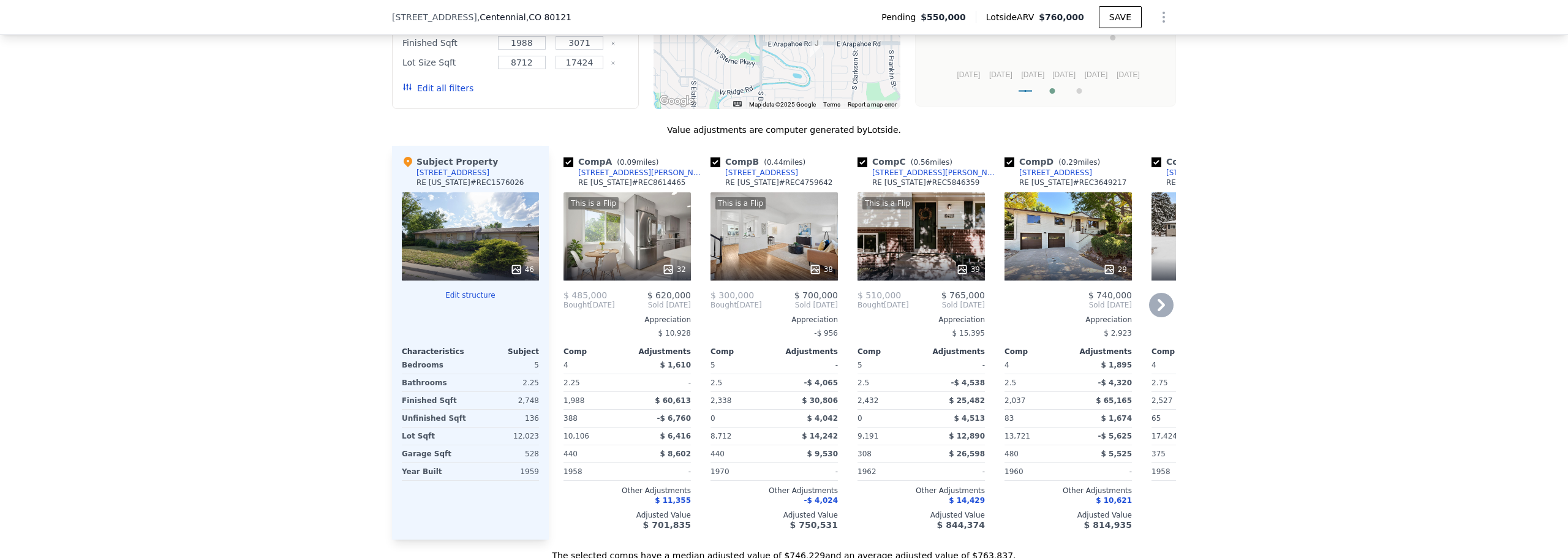
scroll to position [1183, 0]
click at [1063, 259] on div "29" at bounding box center [1068, 236] width 128 height 88
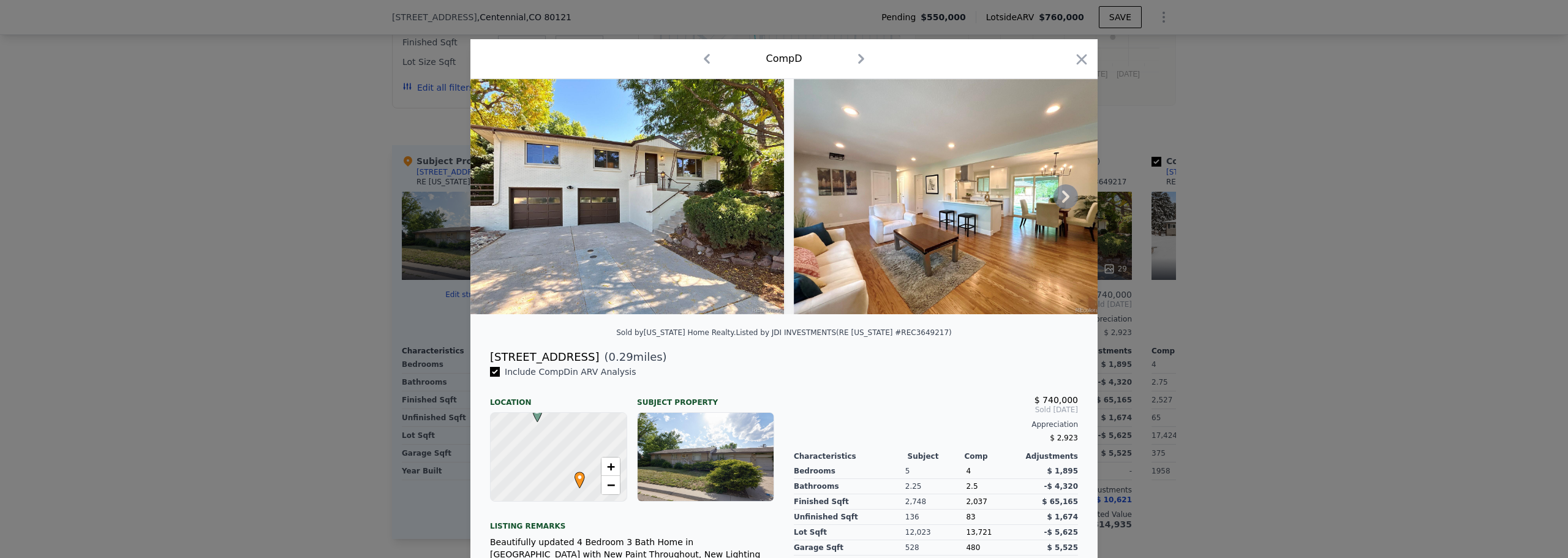
click at [1063, 203] on icon at bounding box center [1065, 196] width 25 height 25
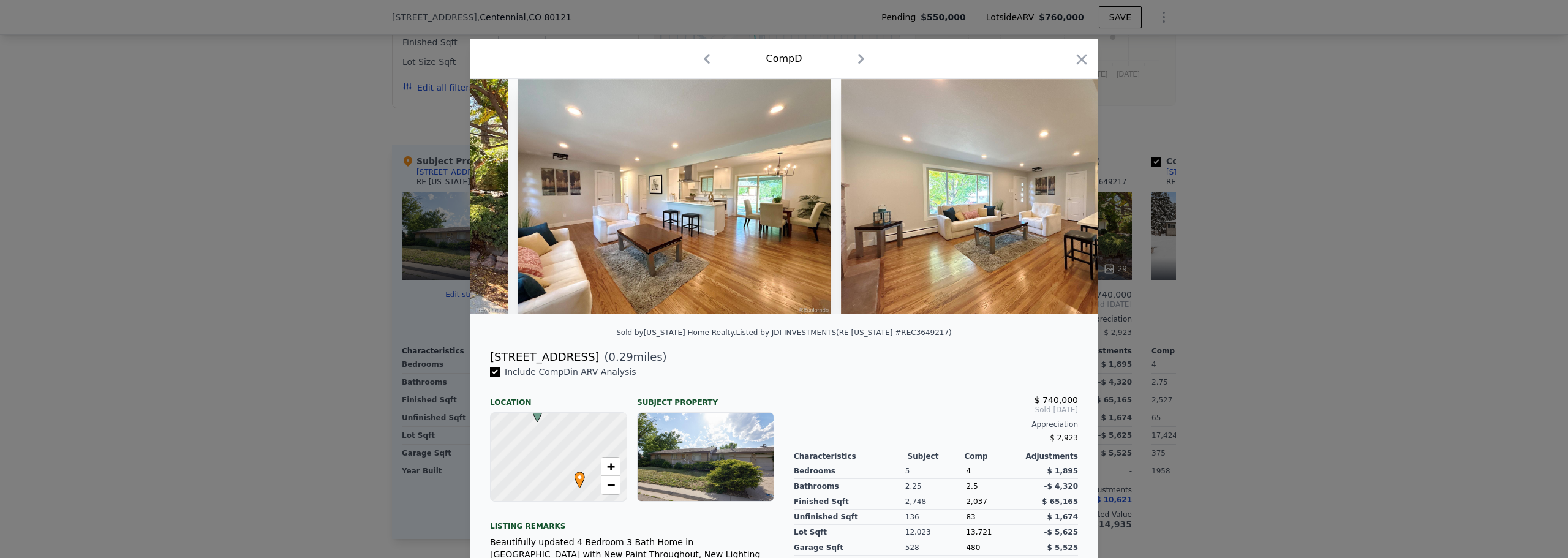
scroll to position [0, 294]
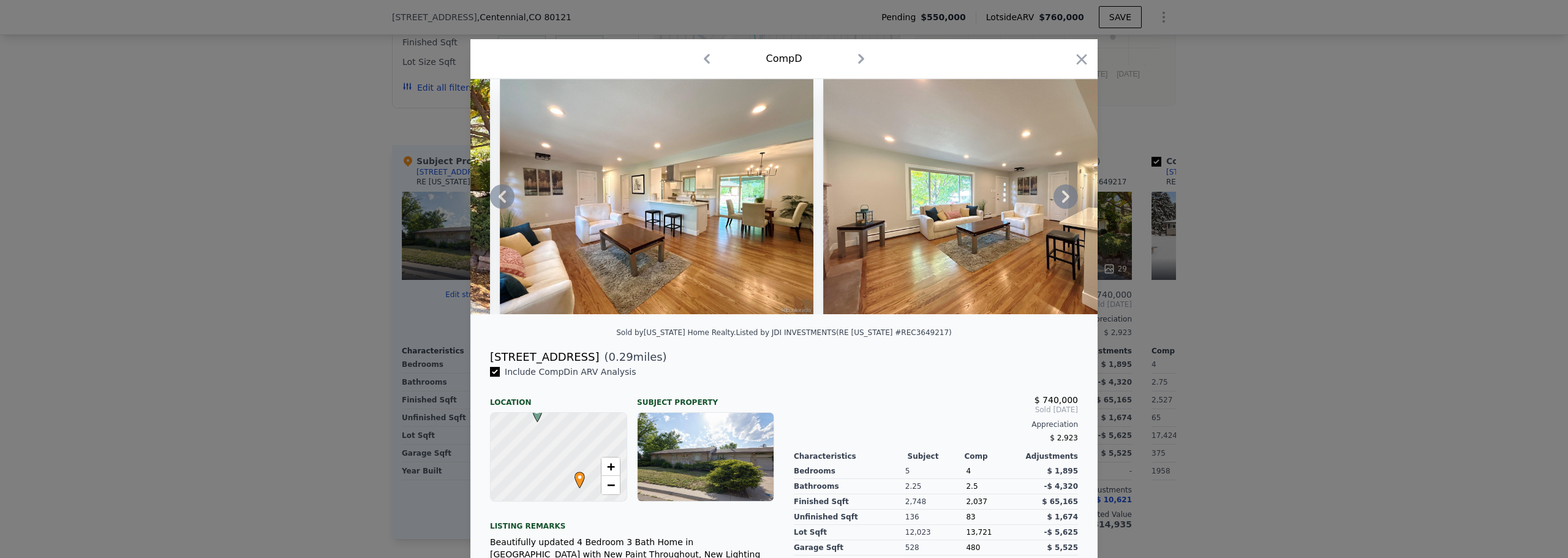
click at [1063, 203] on icon at bounding box center [1065, 196] width 25 height 25
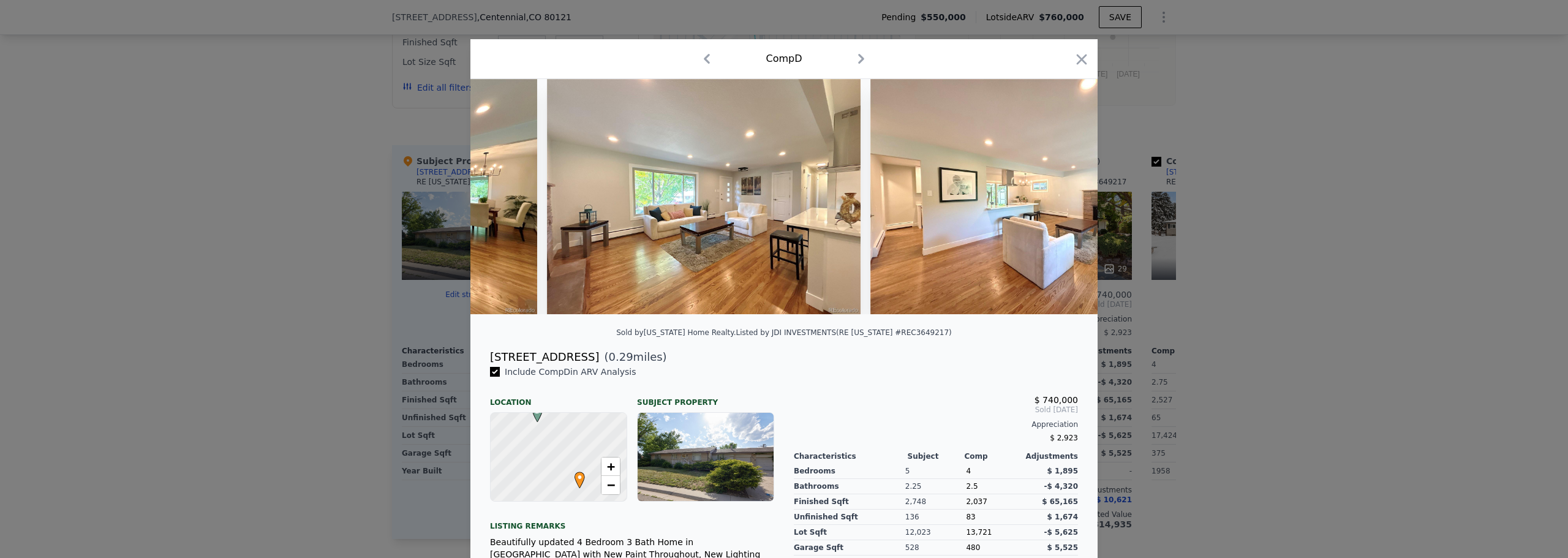
scroll to position [0, 588]
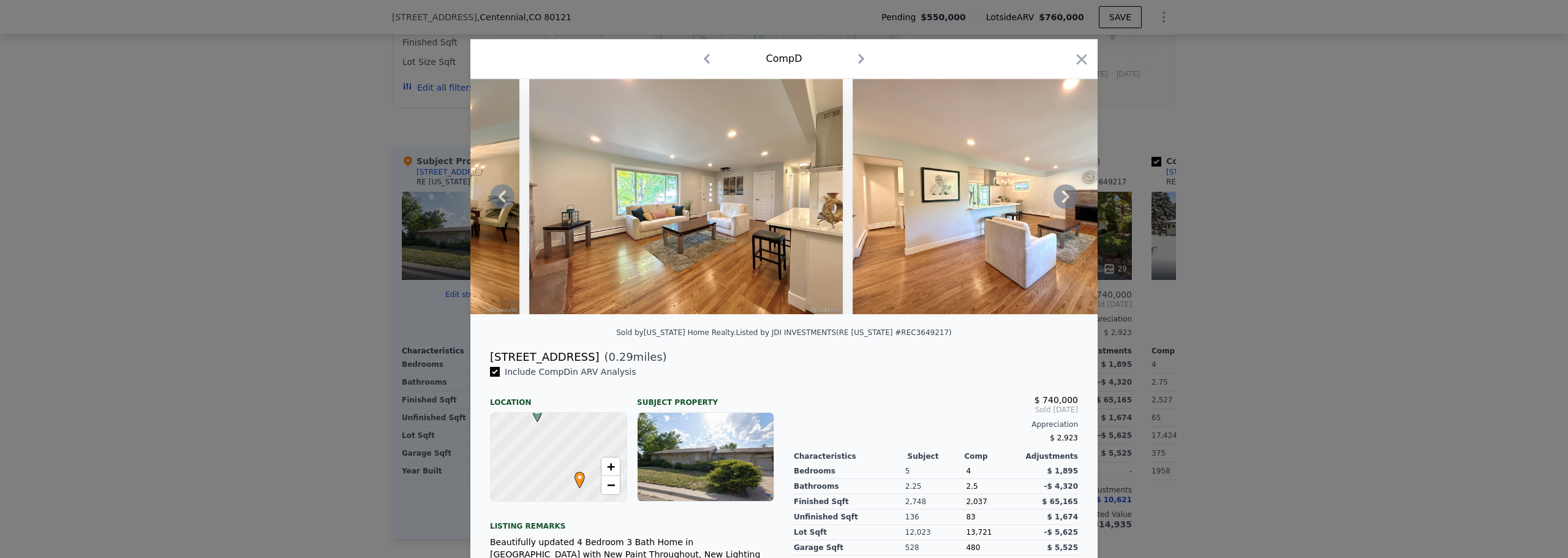
click at [1063, 203] on icon at bounding box center [1065, 196] width 25 height 25
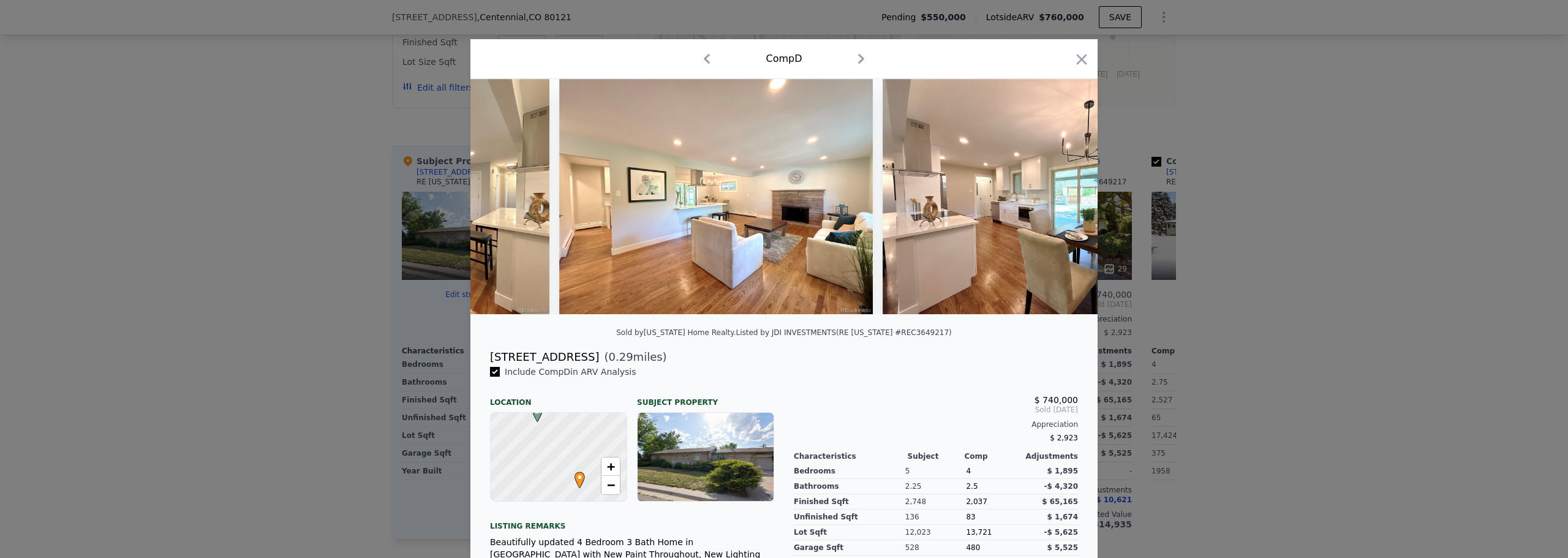
scroll to position [0, 882]
click at [1063, 203] on icon at bounding box center [1065, 196] width 25 height 25
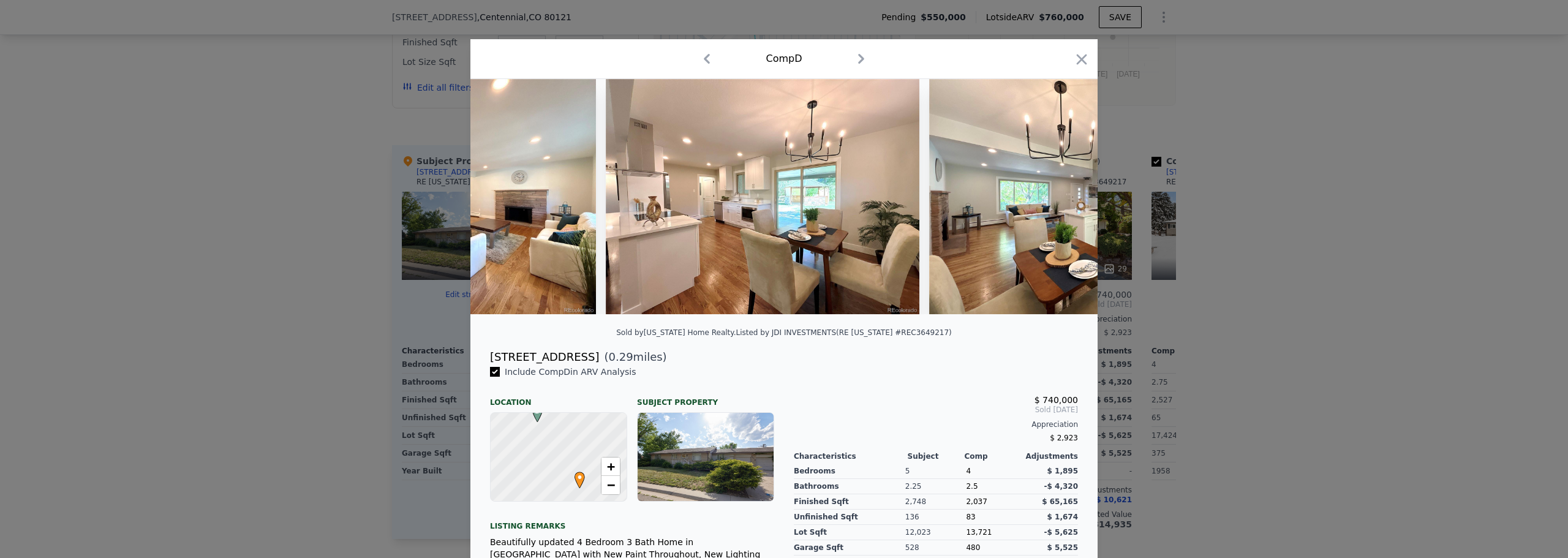
scroll to position [0, 1176]
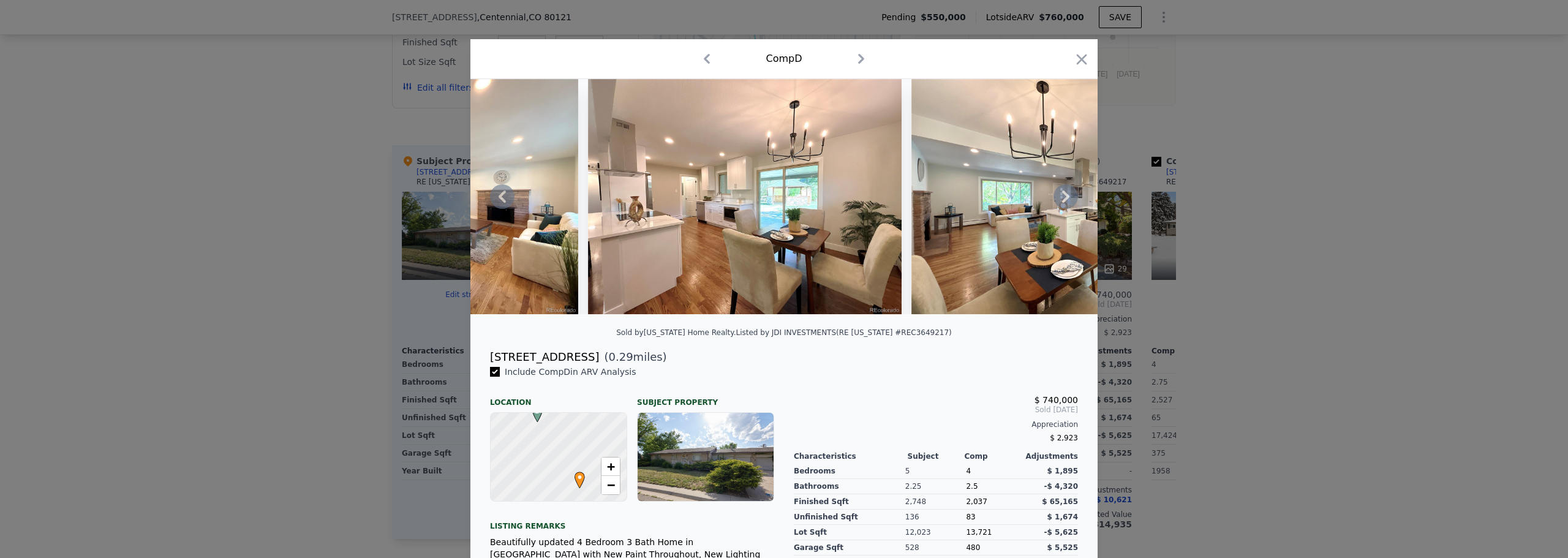
click at [1063, 203] on icon at bounding box center [1065, 196] width 25 height 25
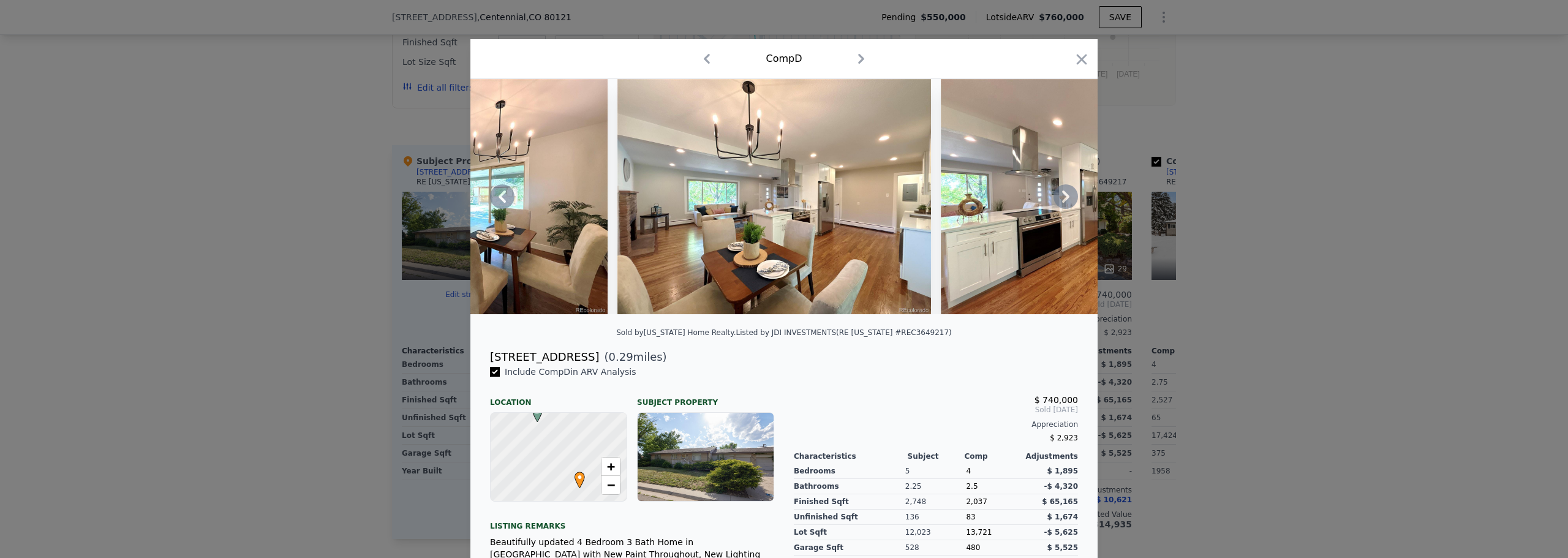
click at [1063, 203] on icon at bounding box center [1065, 196] width 25 height 25
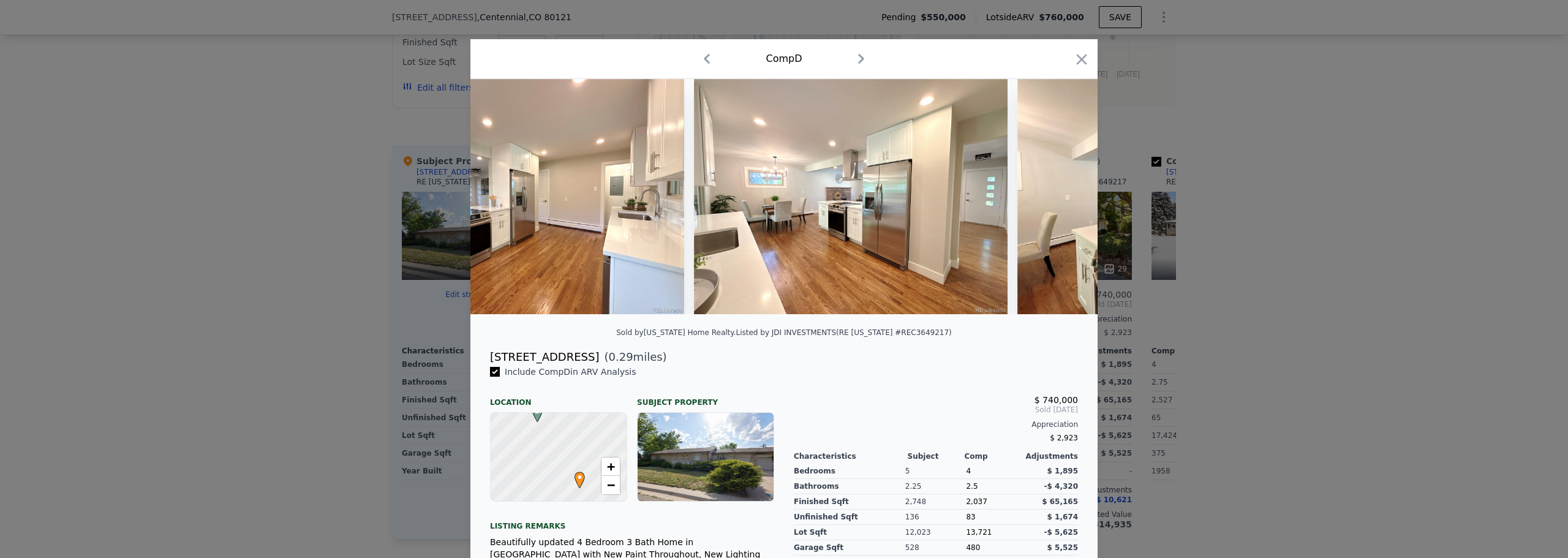
scroll to position [0, 2058]
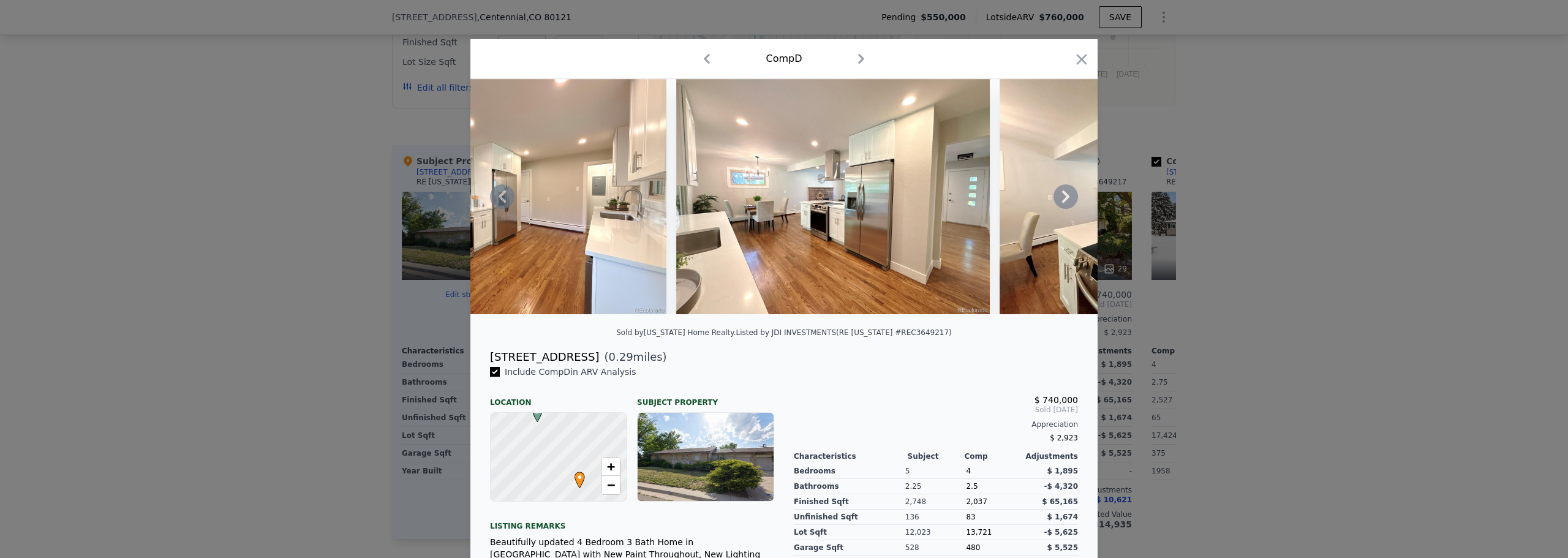
click at [1063, 203] on div at bounding box center [784, 196] width 628 height 236
click at [1063, 203] on icon at bounding box center [1065, 196] width 25 height 25
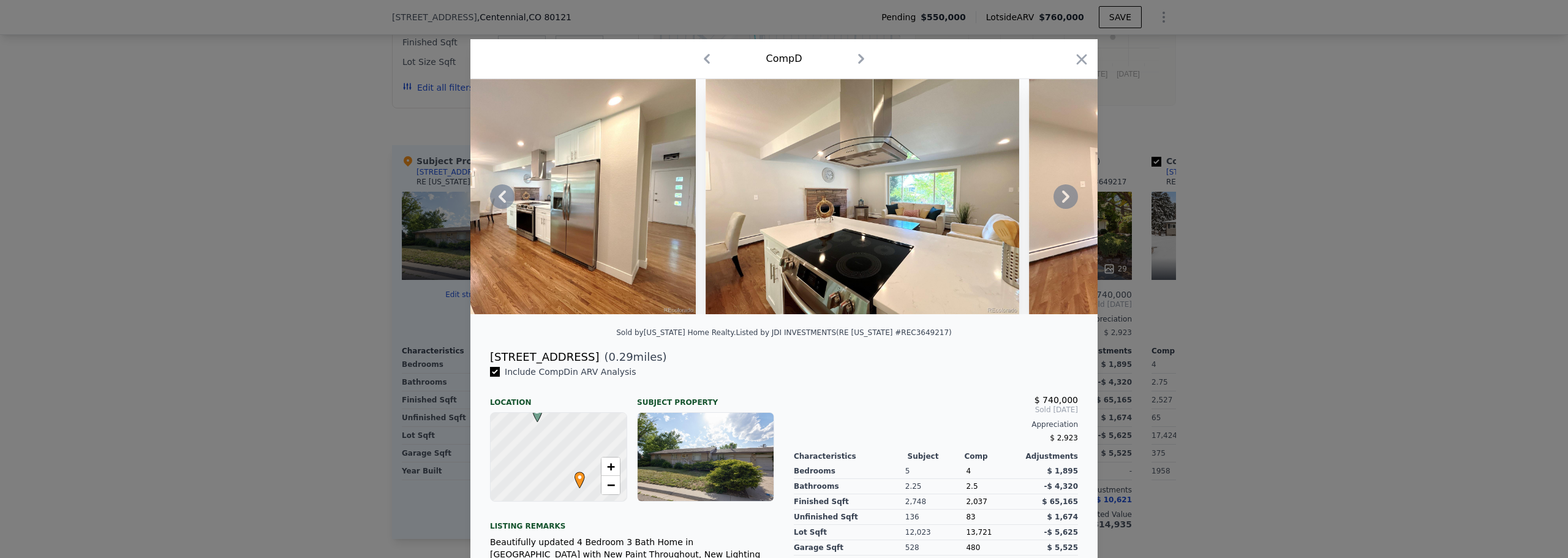
click at [1063, 203] on icon at bounding box center [1065, 196] width 25 height 25
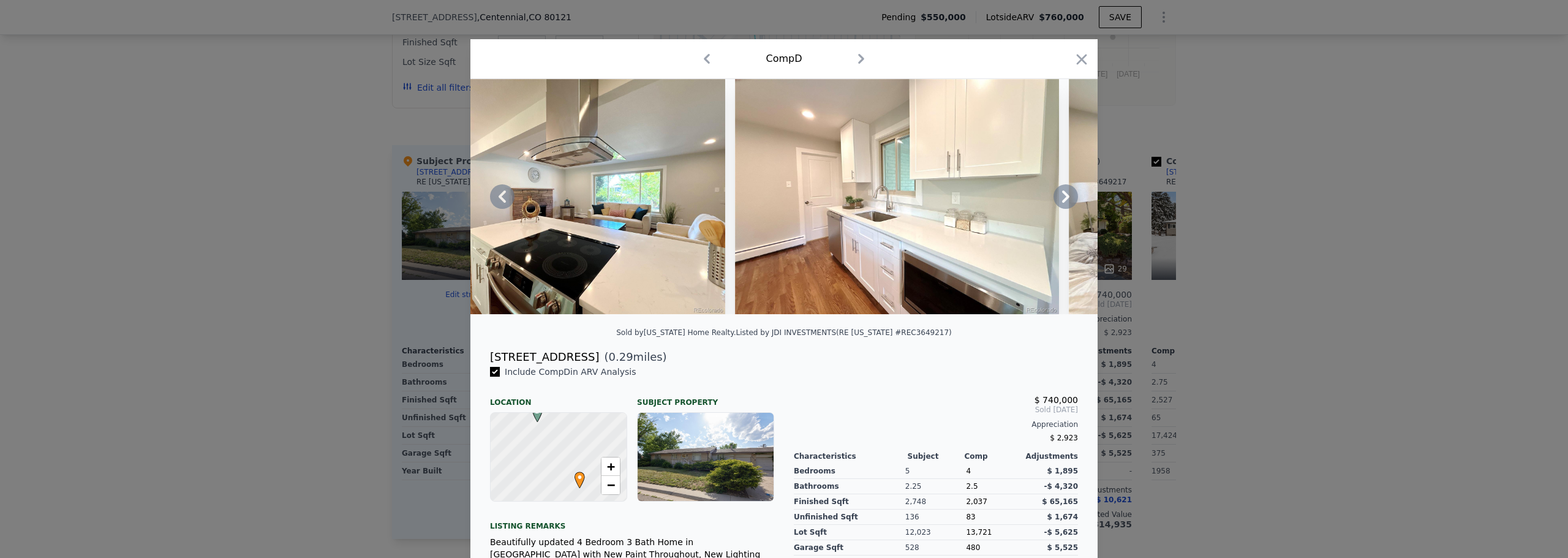
click at [1063, 203] on icon at bounding box center [1065, 196] width 25 height 25
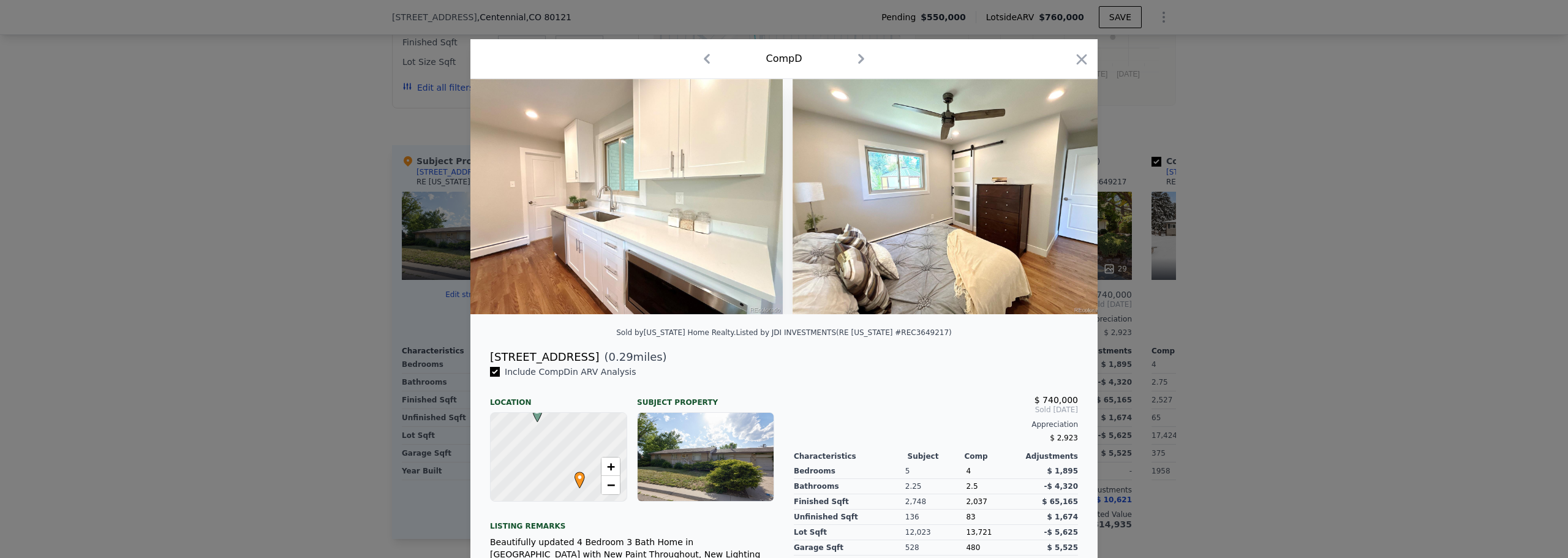
scroll to position [0, 2940]
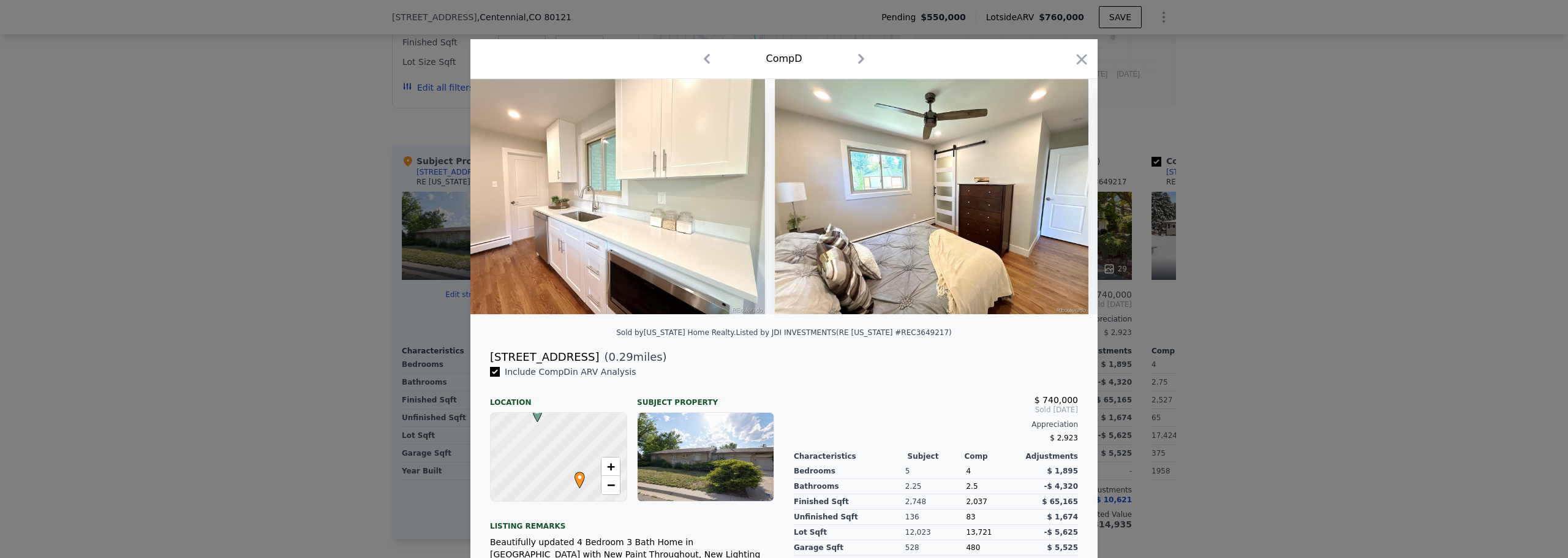
click at [1063, 203] on div at bounding box center [784, 196] width 628 height 236
click at [1060, 202] on icon at bounding box center [1065, 196] width 25 height 25
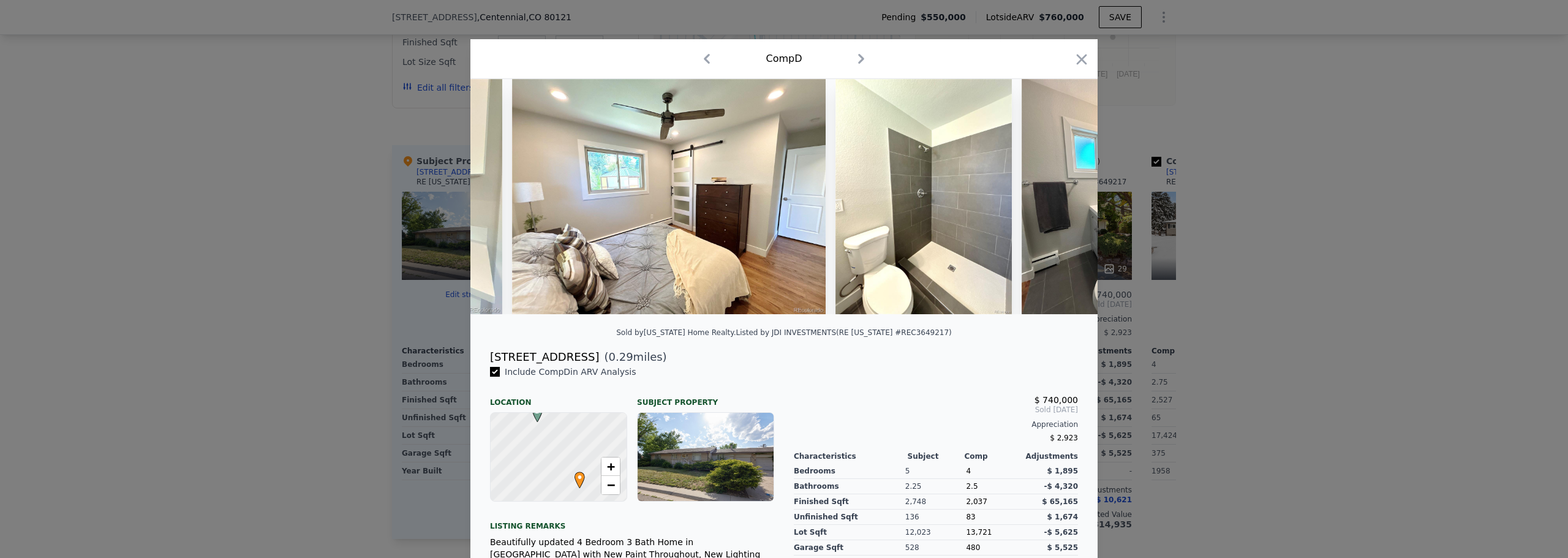
scroll to position [0, 3234]
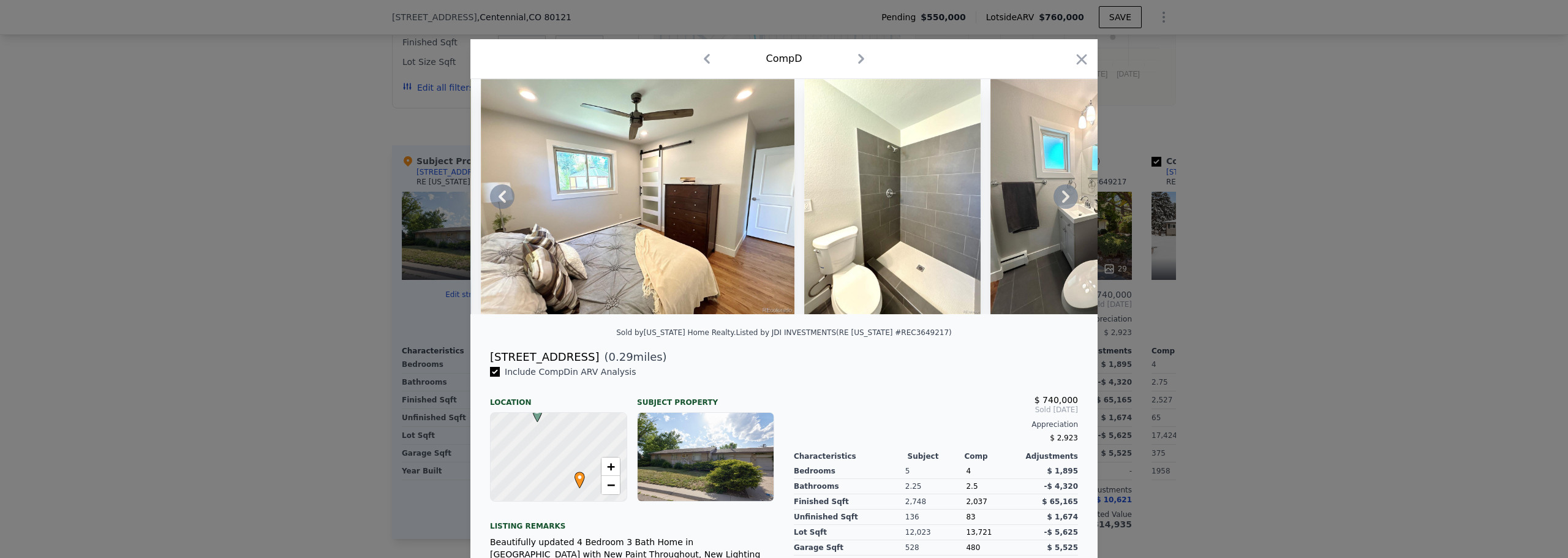
click at [1062, 197] on icon at bounding box center [1065, 196] width 8 height 12
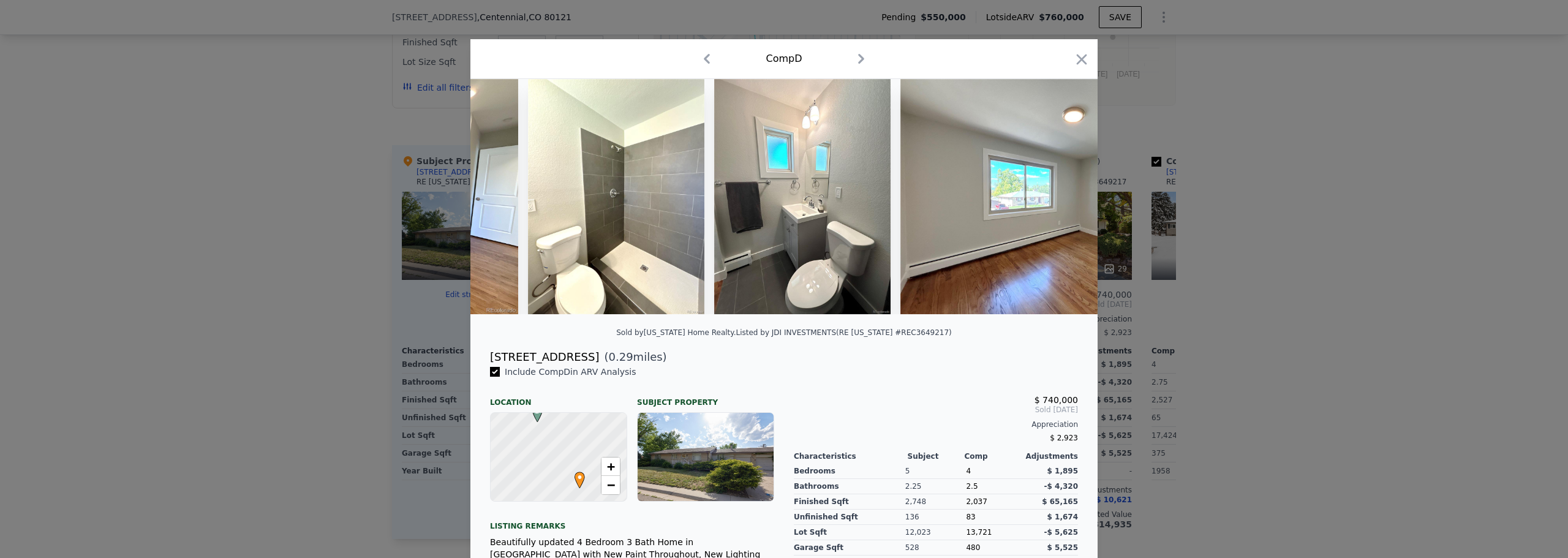
scroll to position [0, 3528]
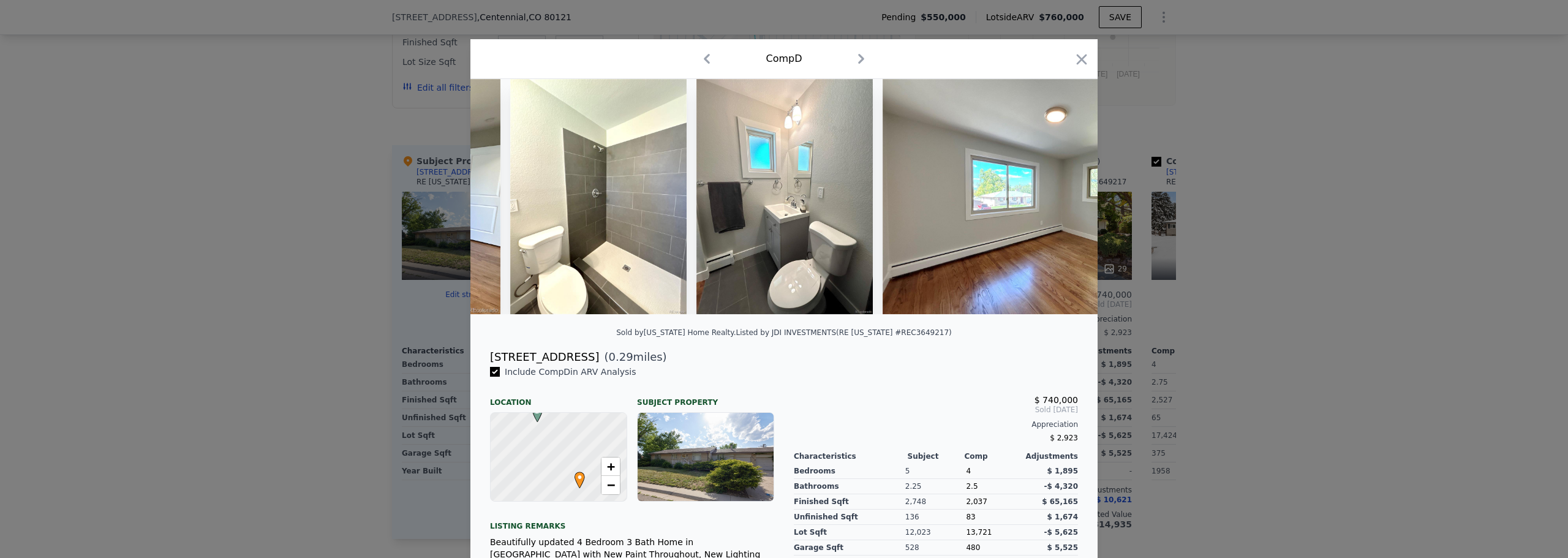
click at [1059, 197] on div at bounding box center [784, 196] width 628 height 236
click at [1056, 196] on icon at bounding box center [1065, 196] width 25 height 25
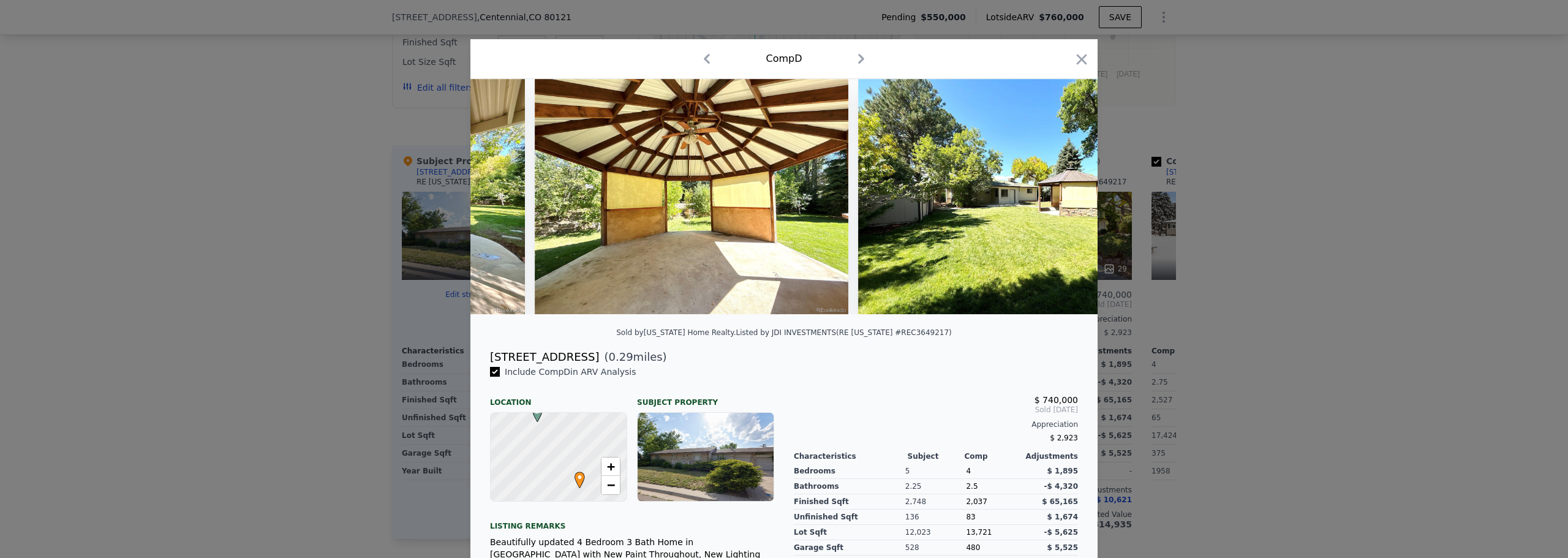
scroll to position [0, 8202]
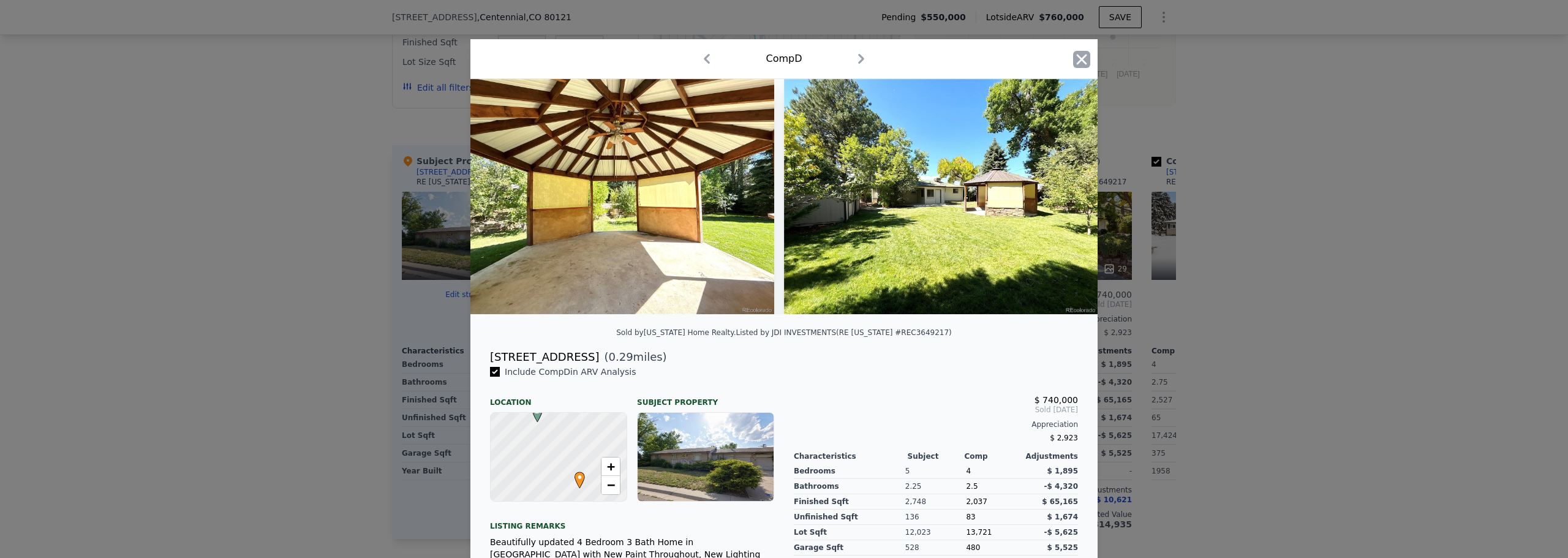
click at [1075, 65] on icon "button" at bounding box center [1082, 60] width 17 height 17
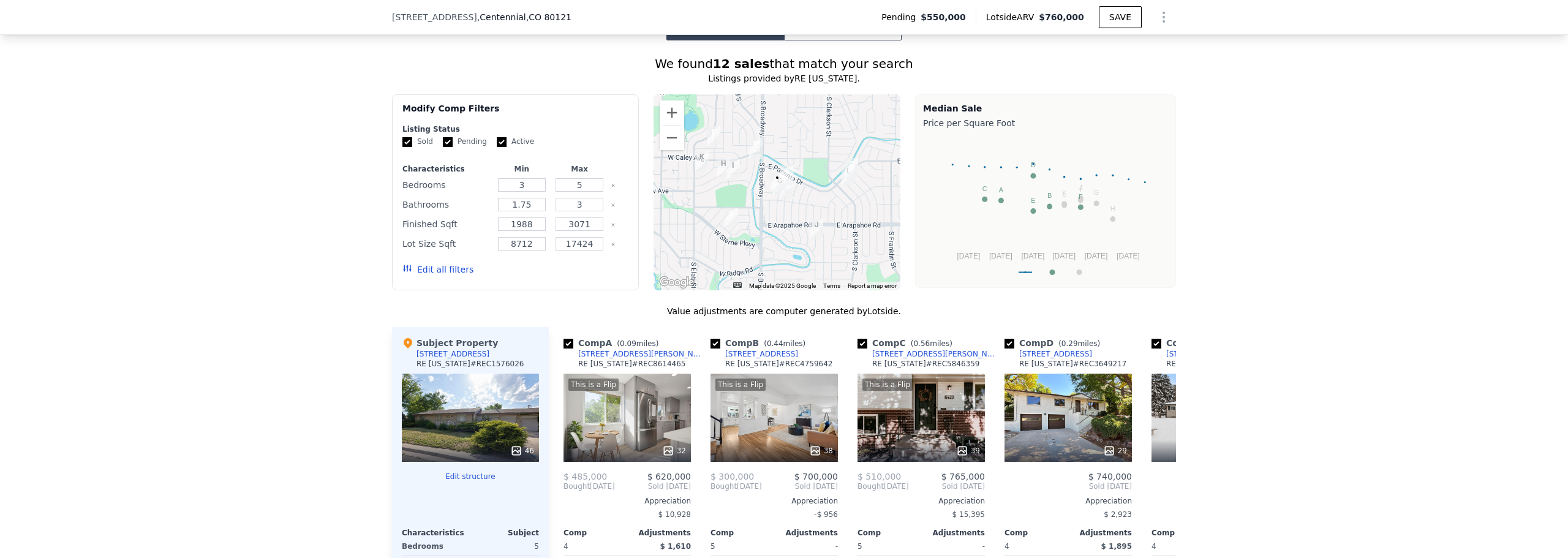
scroll to position [1000, 0]
click at [660, 117] on button "Zoom in" at bounding box center [672, 113] width 25 height 25
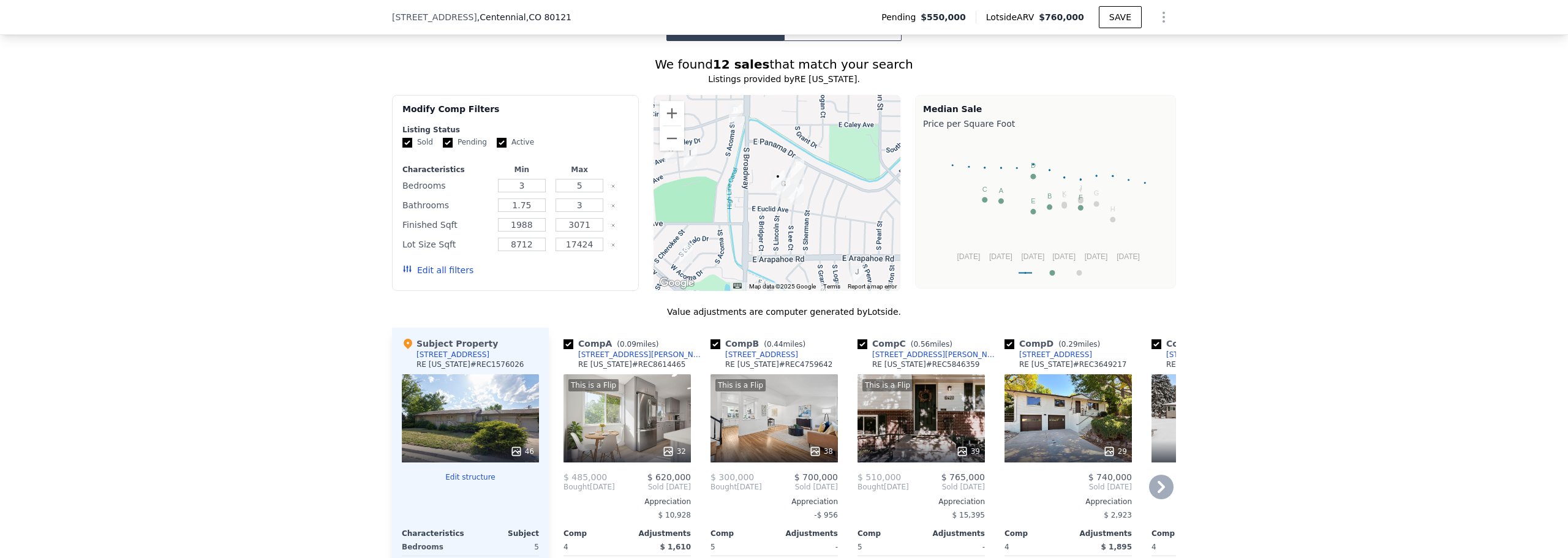
click at [1157, 490] on icon at bounding box center [1161, 487] width 8 height 12
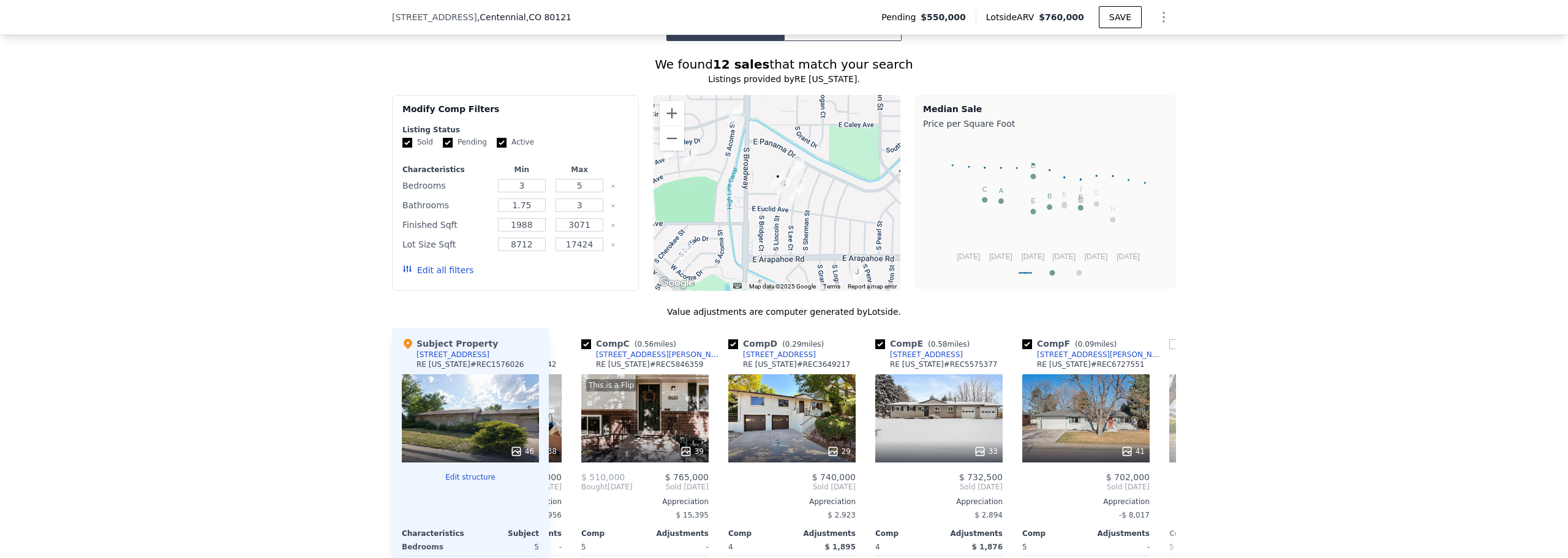
scroll to position [0, 294]
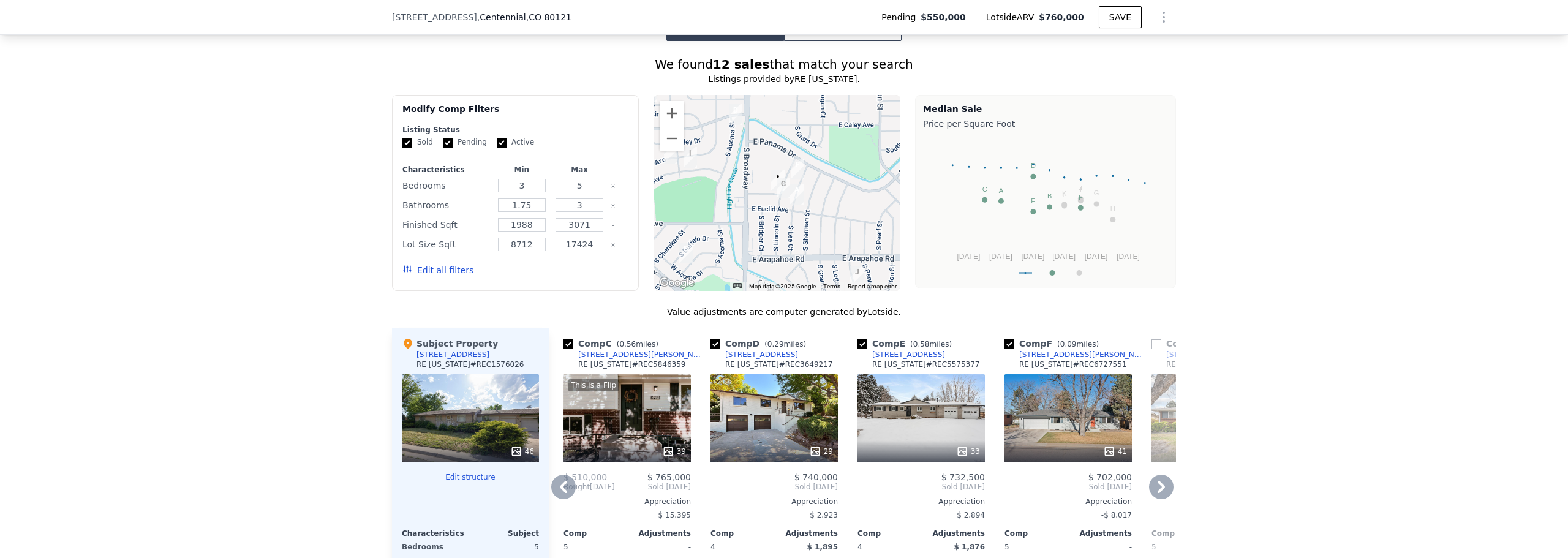
click at [1157, 490] on icon at bounding box center [1161, 487] width 8 height 12
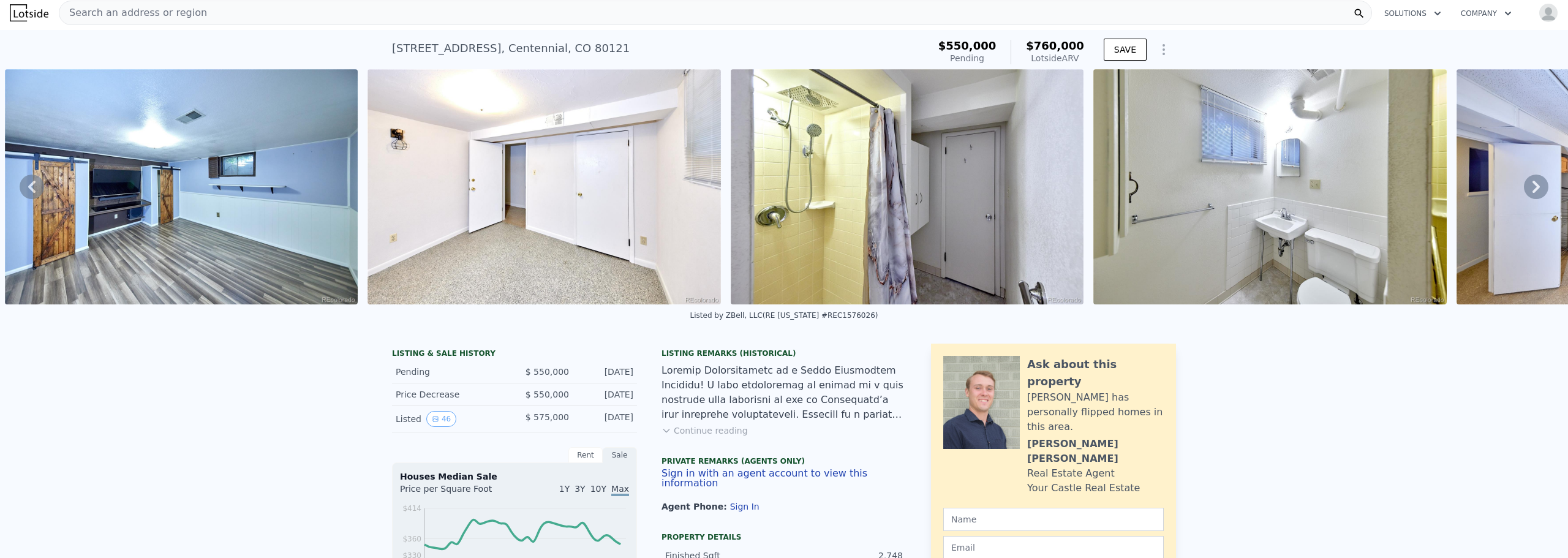
scroll to position [0, 0]
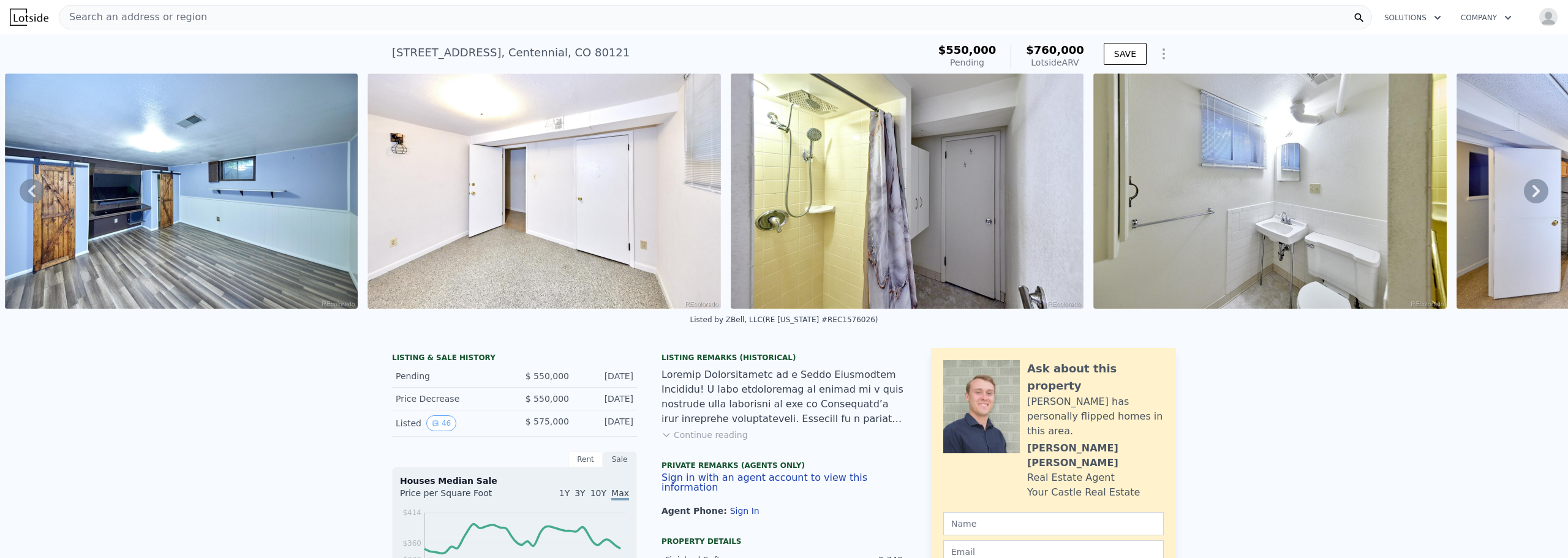
type input "$ 0"
type input "$ 119,357"
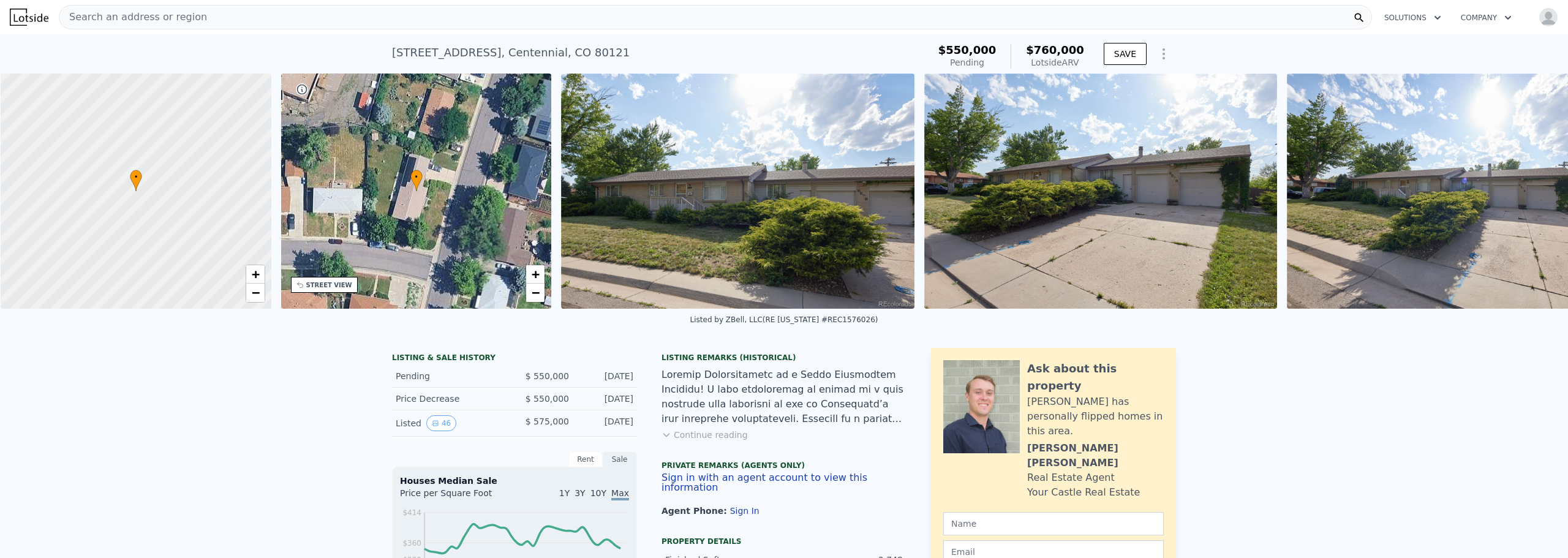
scroll to position [0, 5]
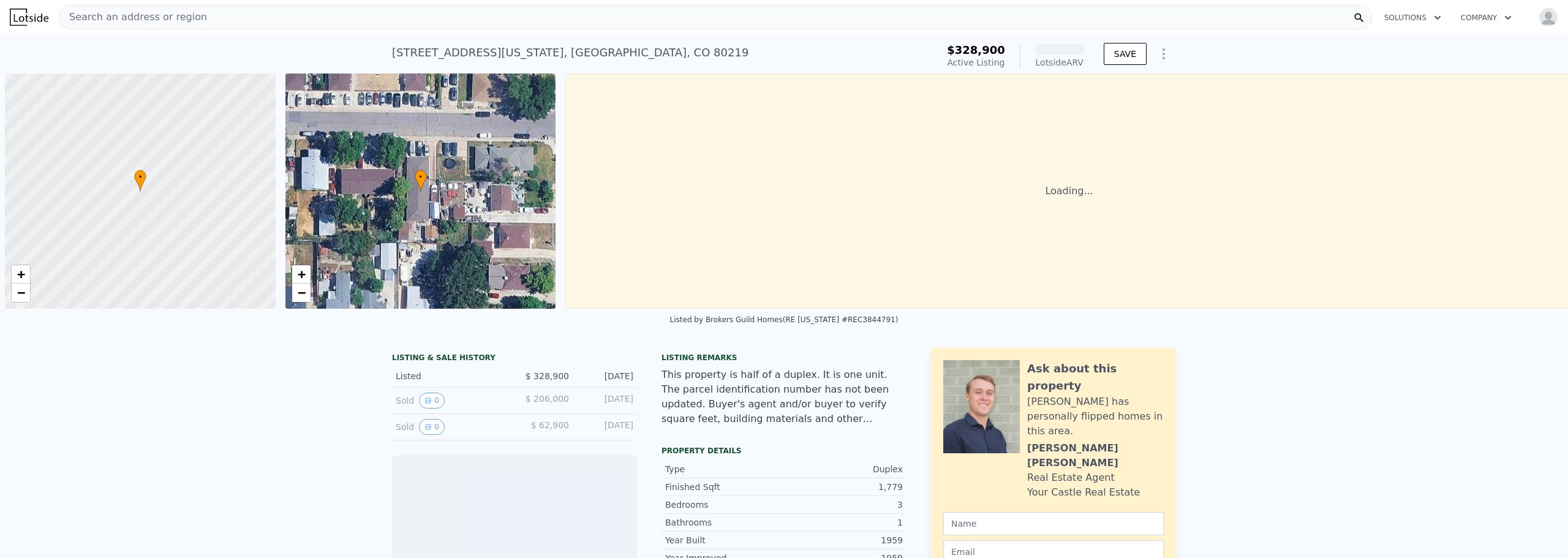
scroll to position [0, 5]
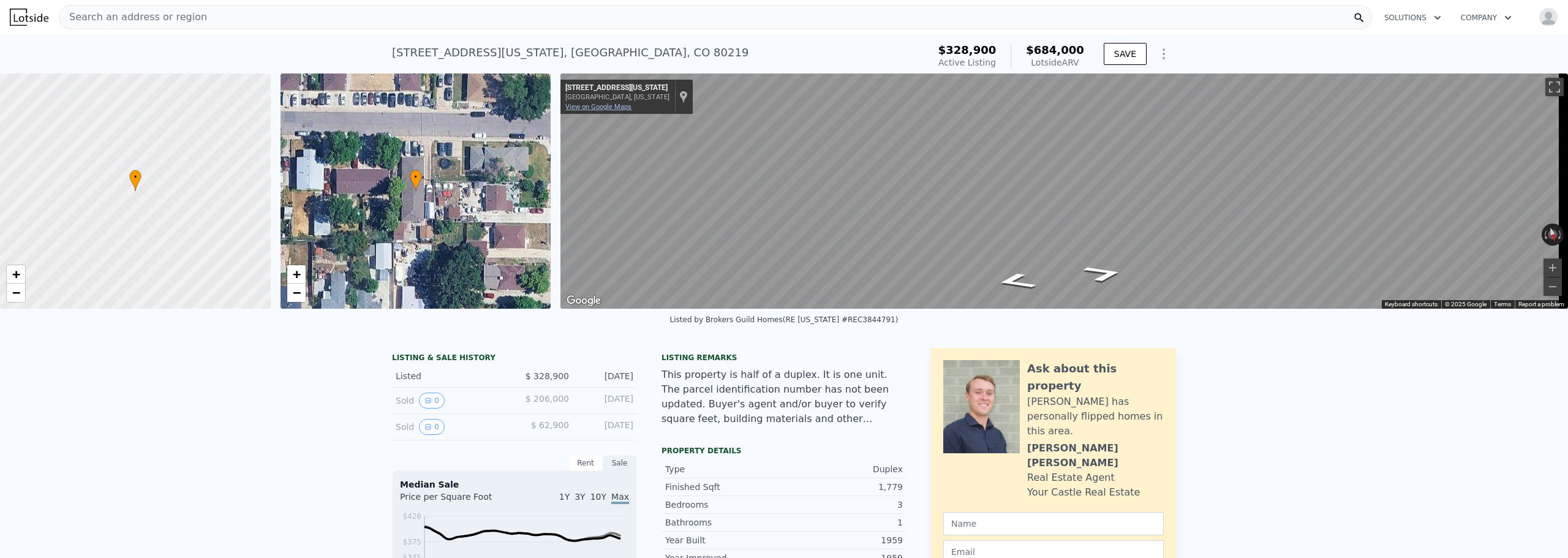
click at [616, 108] on link "View on Google Maps" at bounding box center [599, 106] width 66 height 8
click at [156, 214] on div at bounding box center [135, 191] width 325 height 282
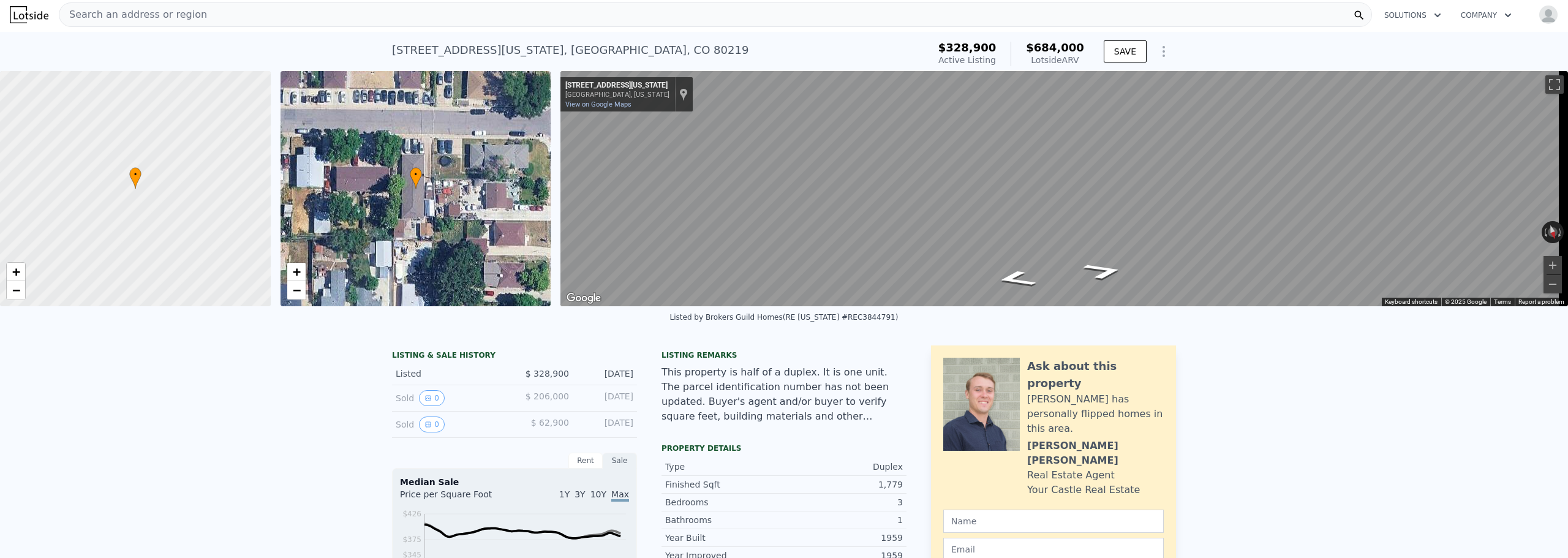
scroll to position [0, 0]
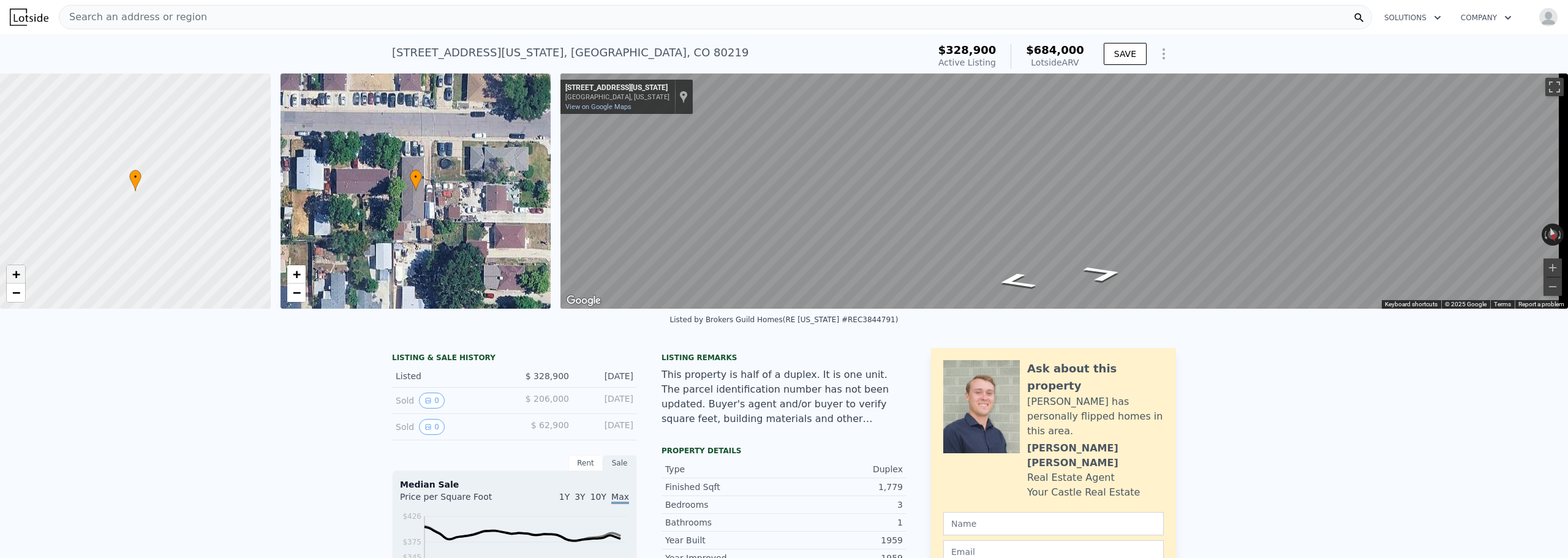
click at [13, 277] on span "+" at bounding box center [15, 274] width 8 height 15
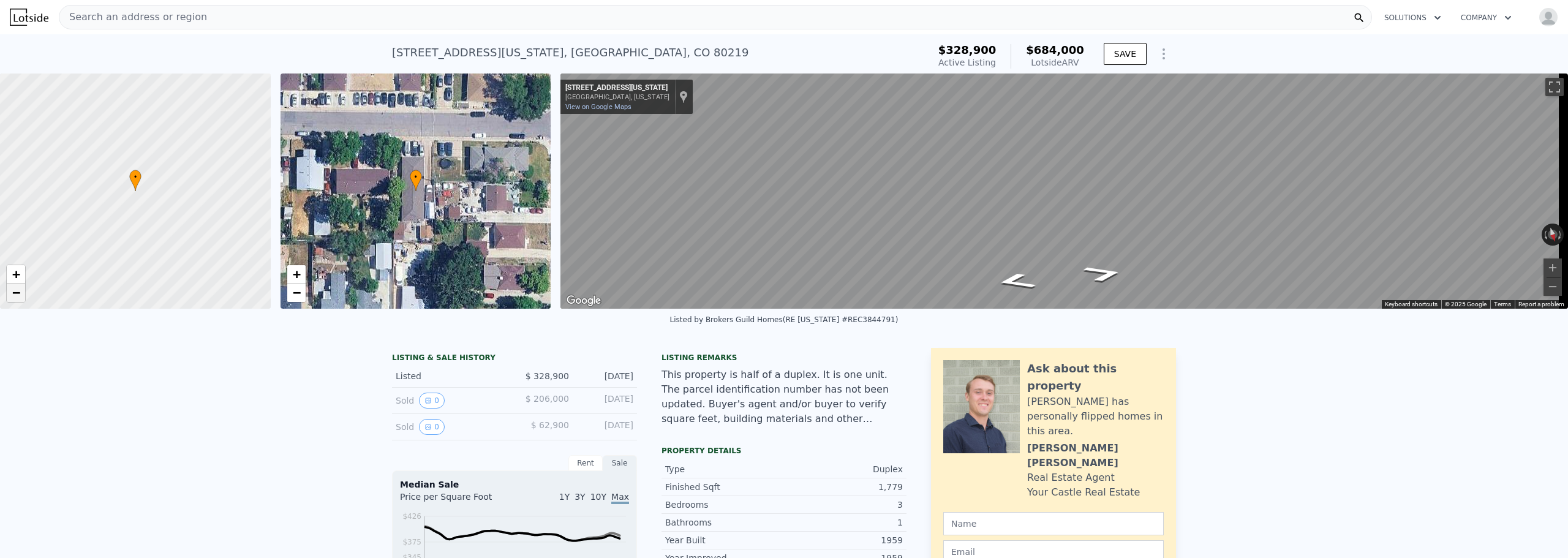
click at [21, 290] on link "−" at bounding box center [16, 293] width 19 height 19
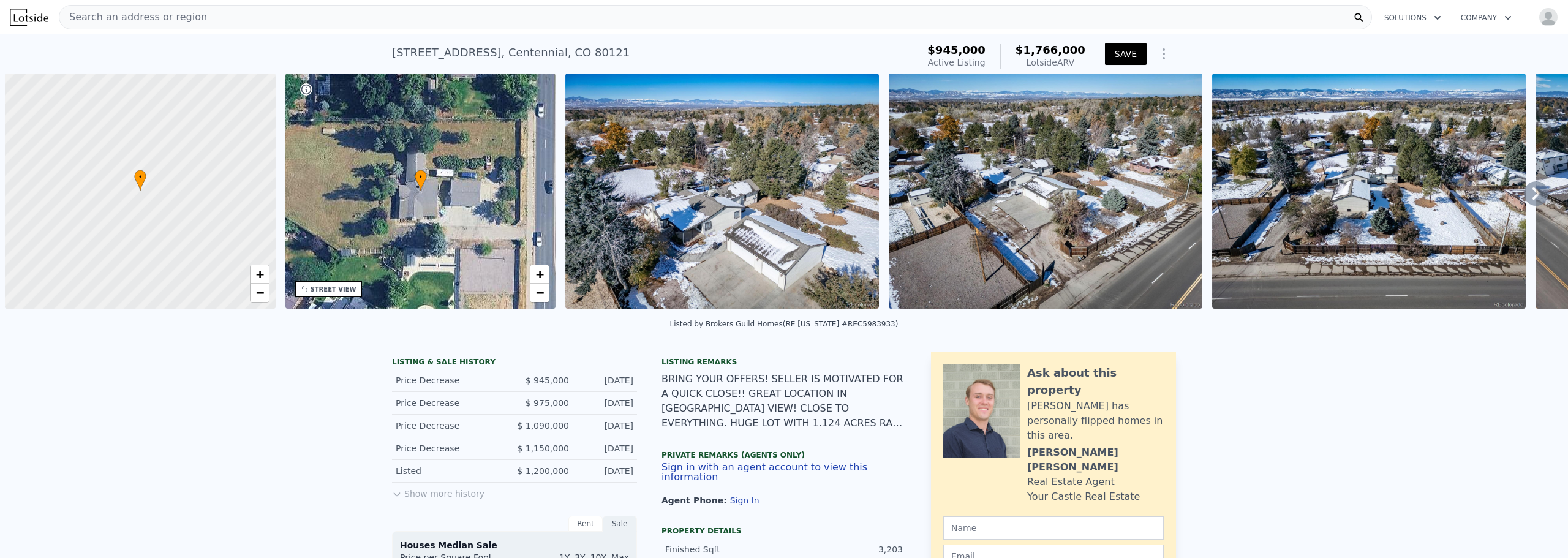
scroll to position [0, 5]
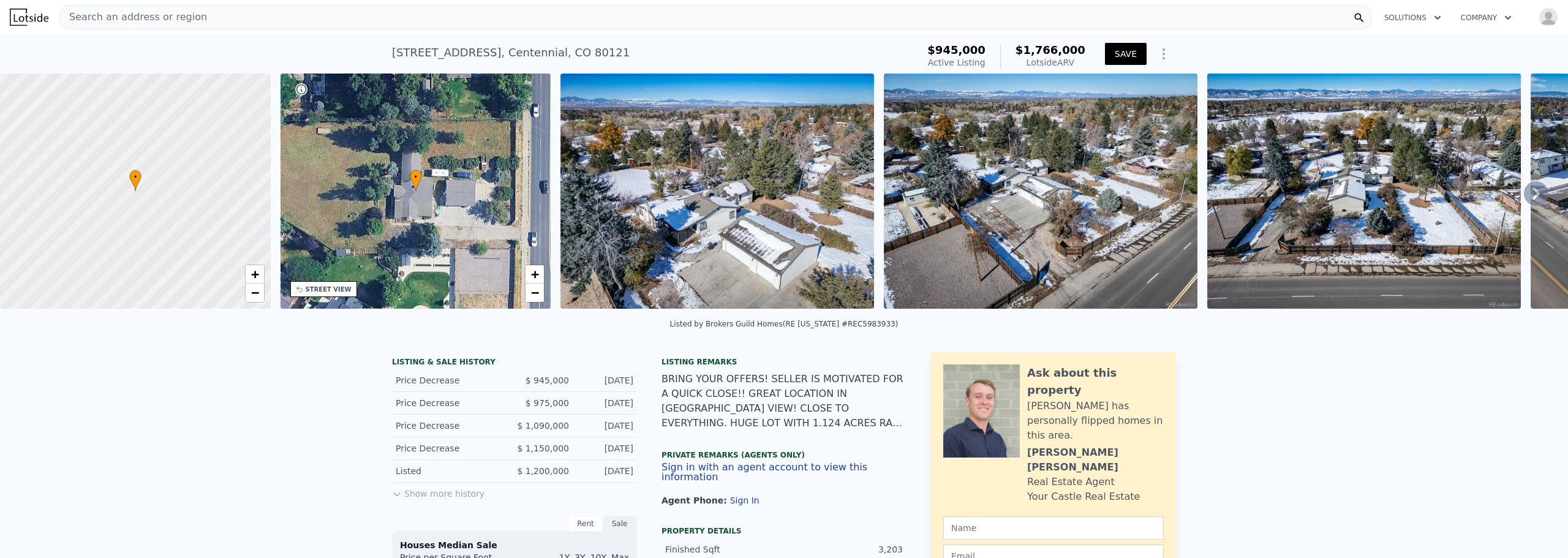
click at [1544, 15] on img "button" at bounding box center [1548, 17] width 20 height 20
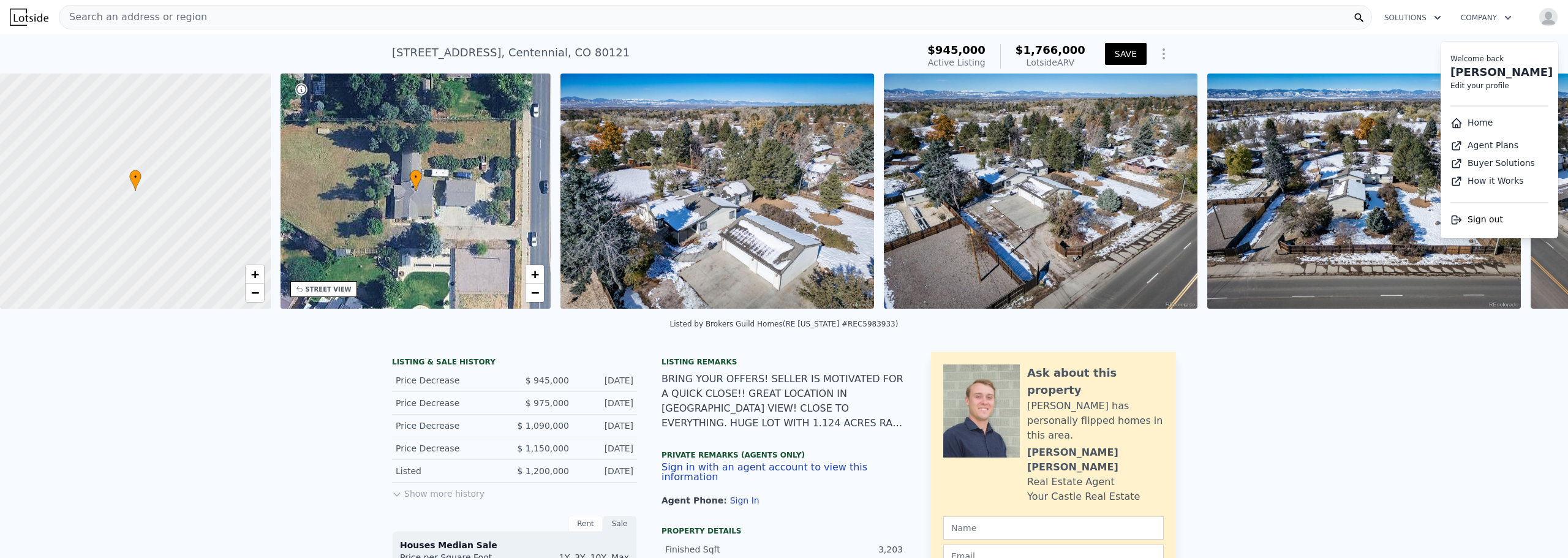
click at [1544, 15] on img "button" at bounding box center [1548, 17] width 20 height 20
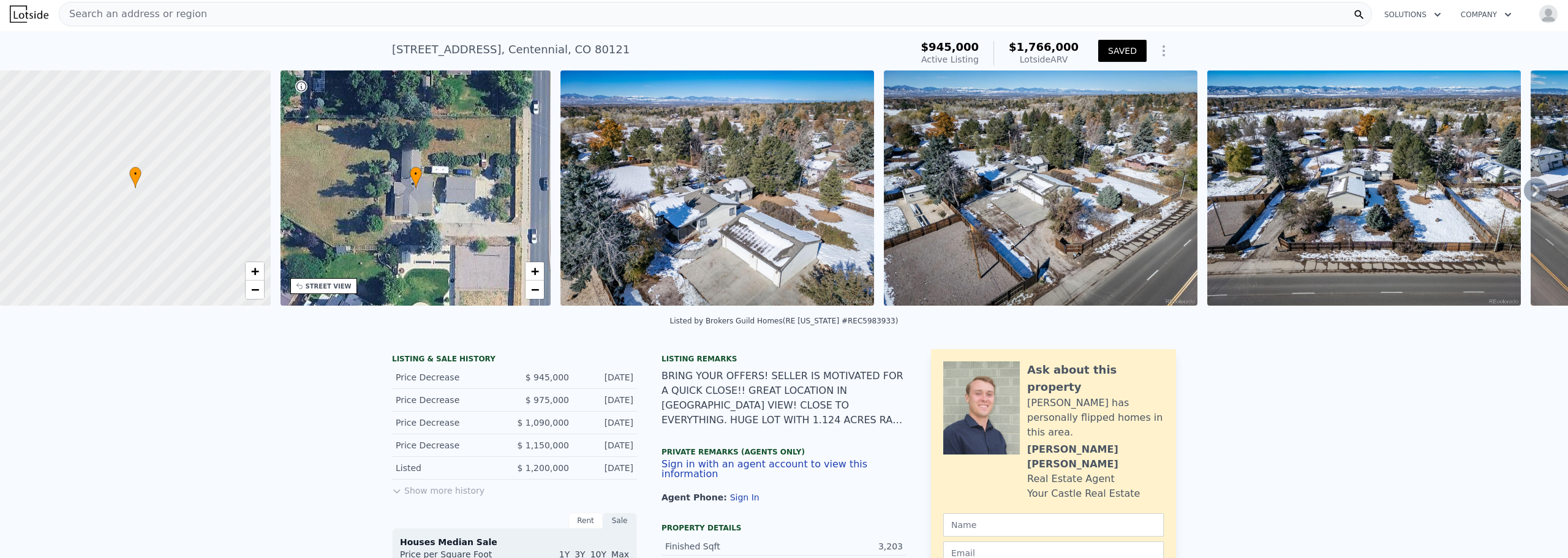
scroll to position [0, 0]
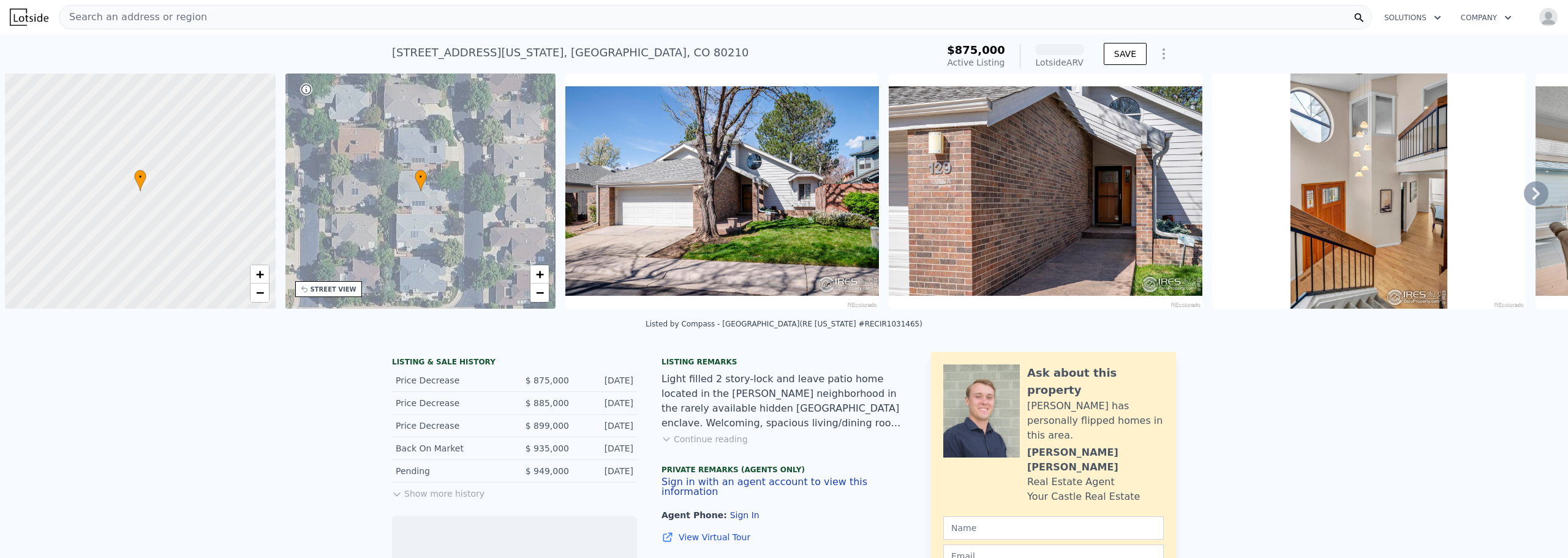
scroll to position [0, 5]
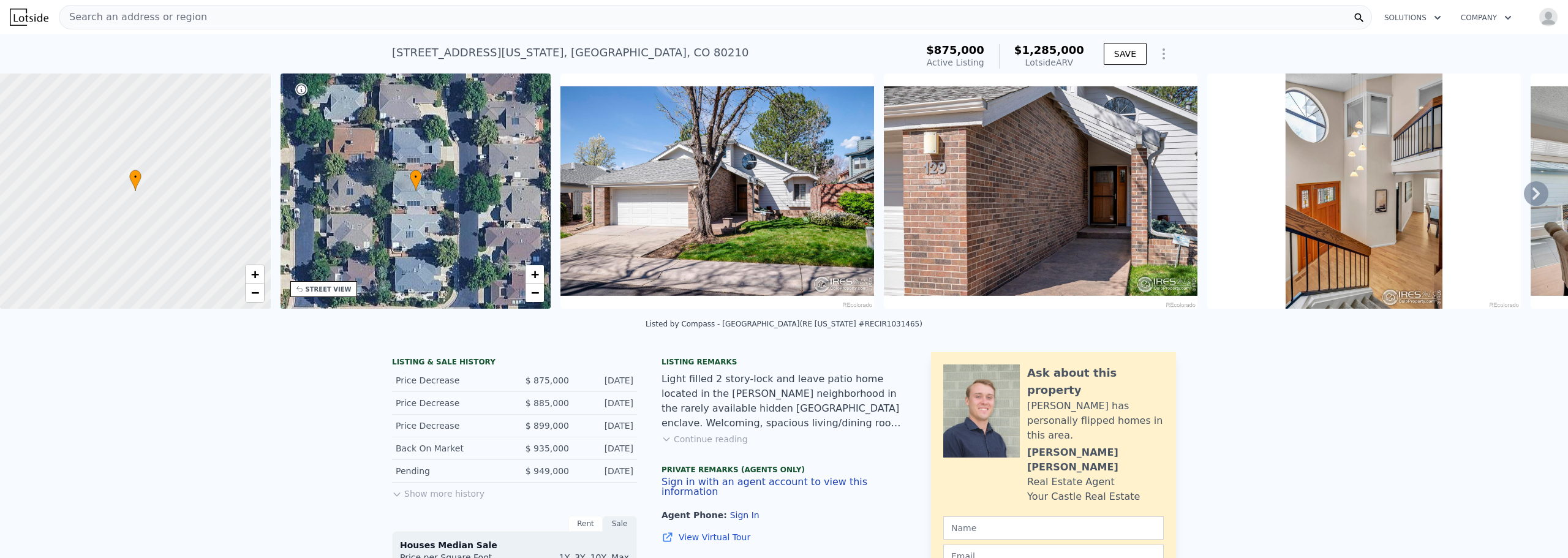
click at [180, 214] on div at bounding box center [135, 191] width 325 height 282
click at [253, 277] on span "+" at bounding box center [254, 274] width 8 height 15
click at [257, 279] on span "+" at bounding box center [254, 274] width 8 height 15
click at [258, 281] on span "+" at bounding box center [254, 274] width 8 height 15
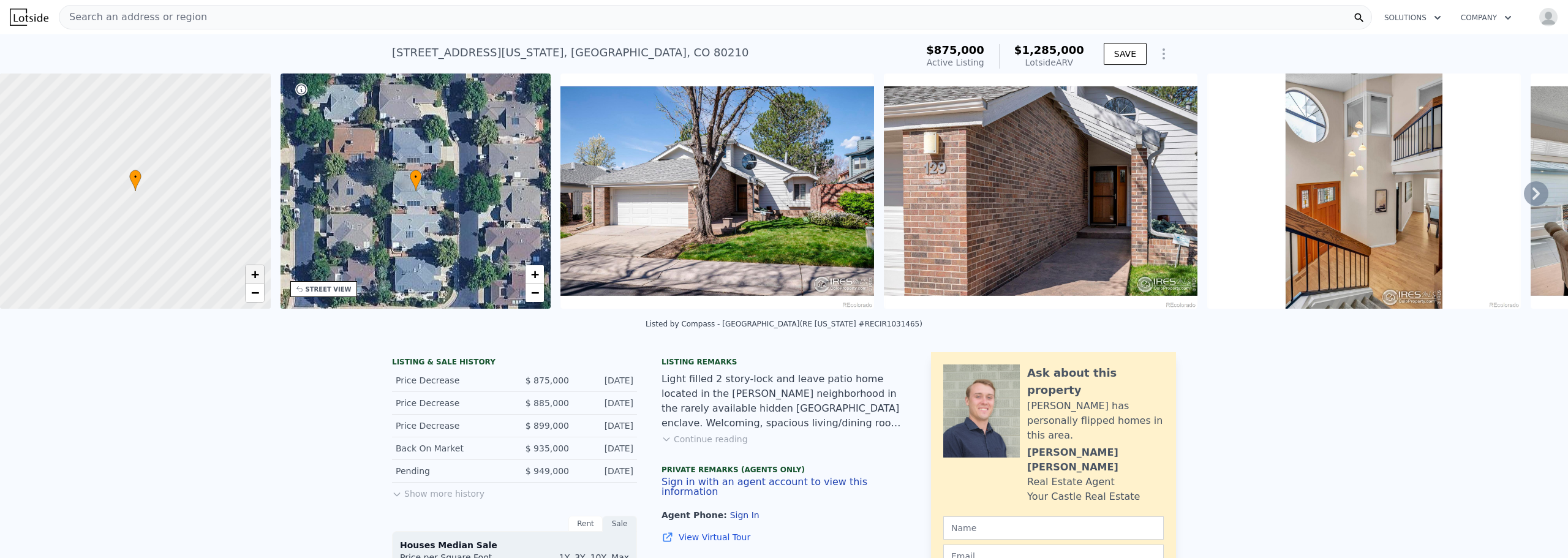
click at [258, 281] on span "+" at bounding box center [254, 274] width 8 height 15
click at [78, 122] on div at bounding box center [135, 191] width 325 height 282
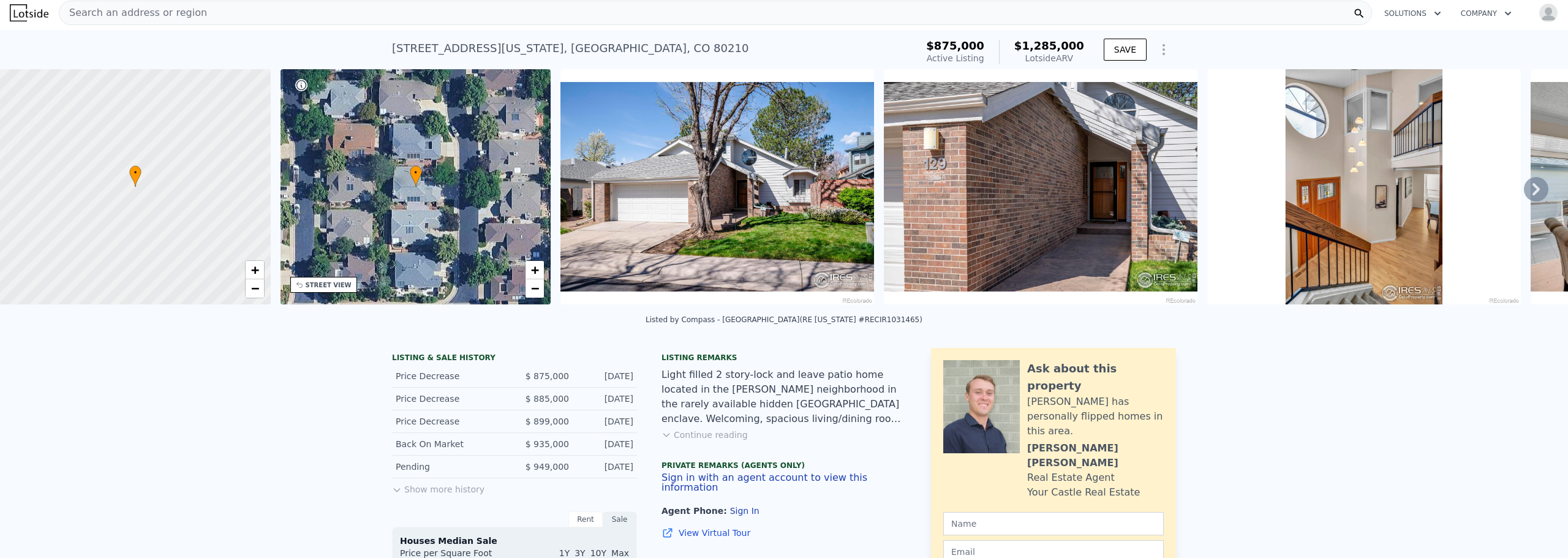
scroll to position [0, 0]
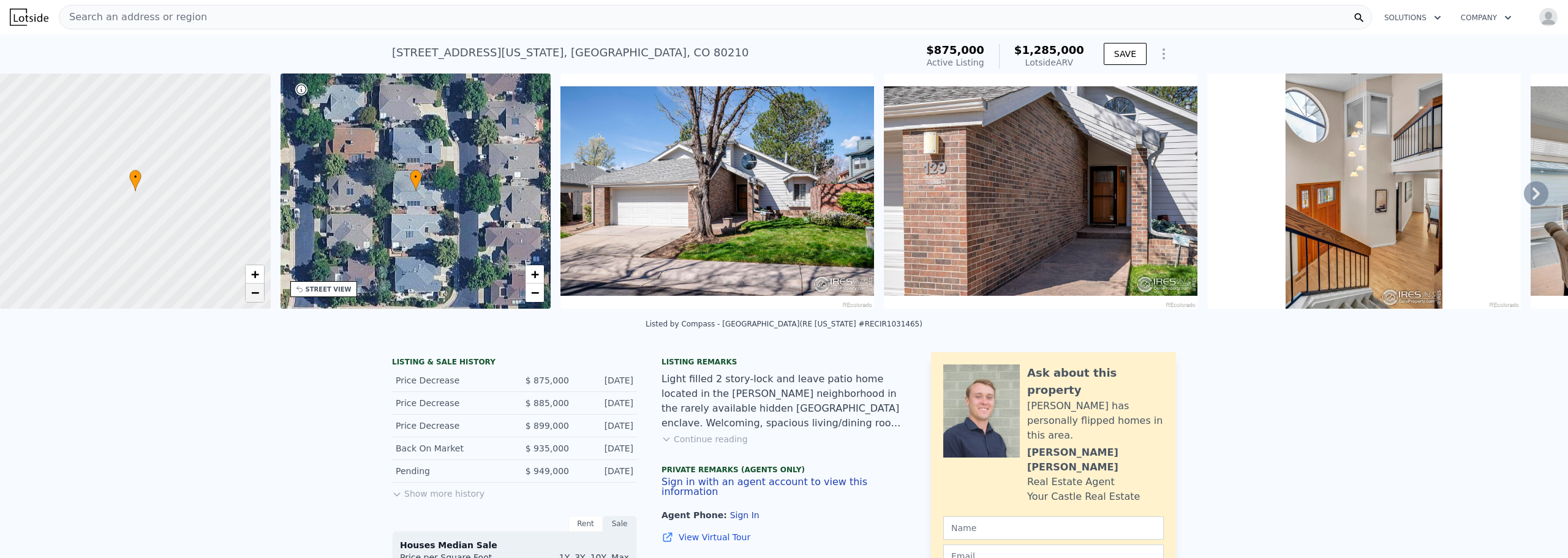
click at [255, 289] on span "−" at bounding box center [254, 293] width 8 height 15
click at [1531, 194] on icon at bounding box center [1536, 193] width 25 height 25
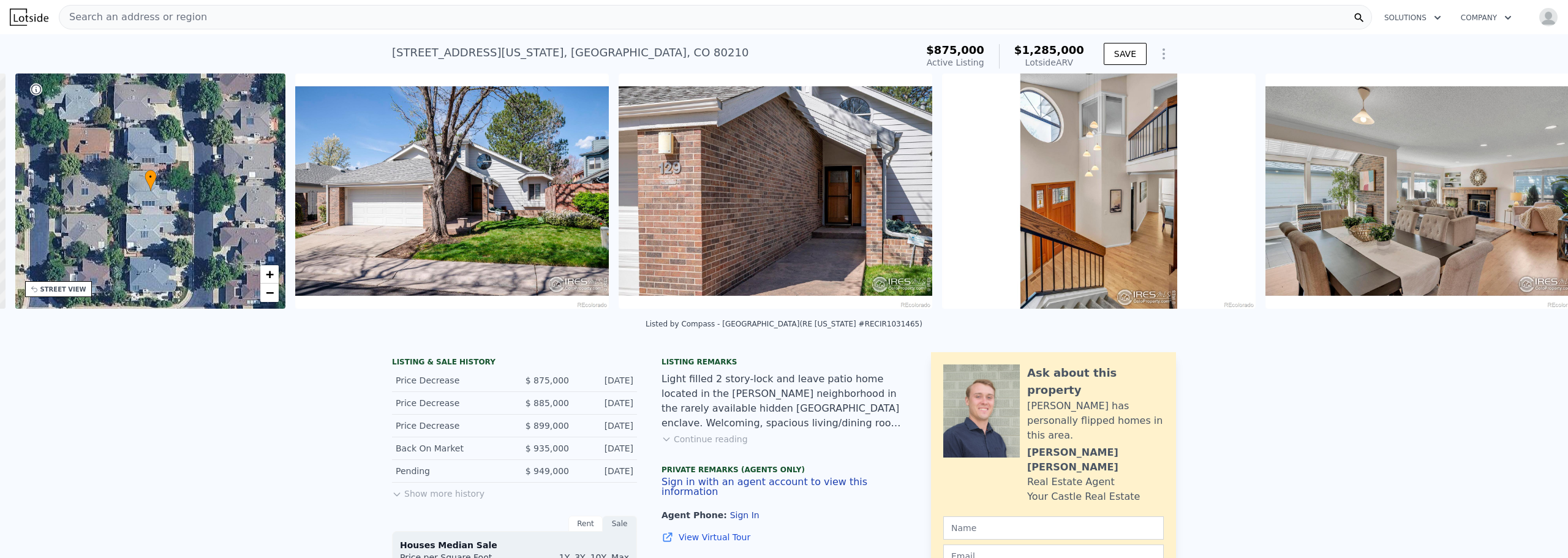
scroll to position [0, 286]
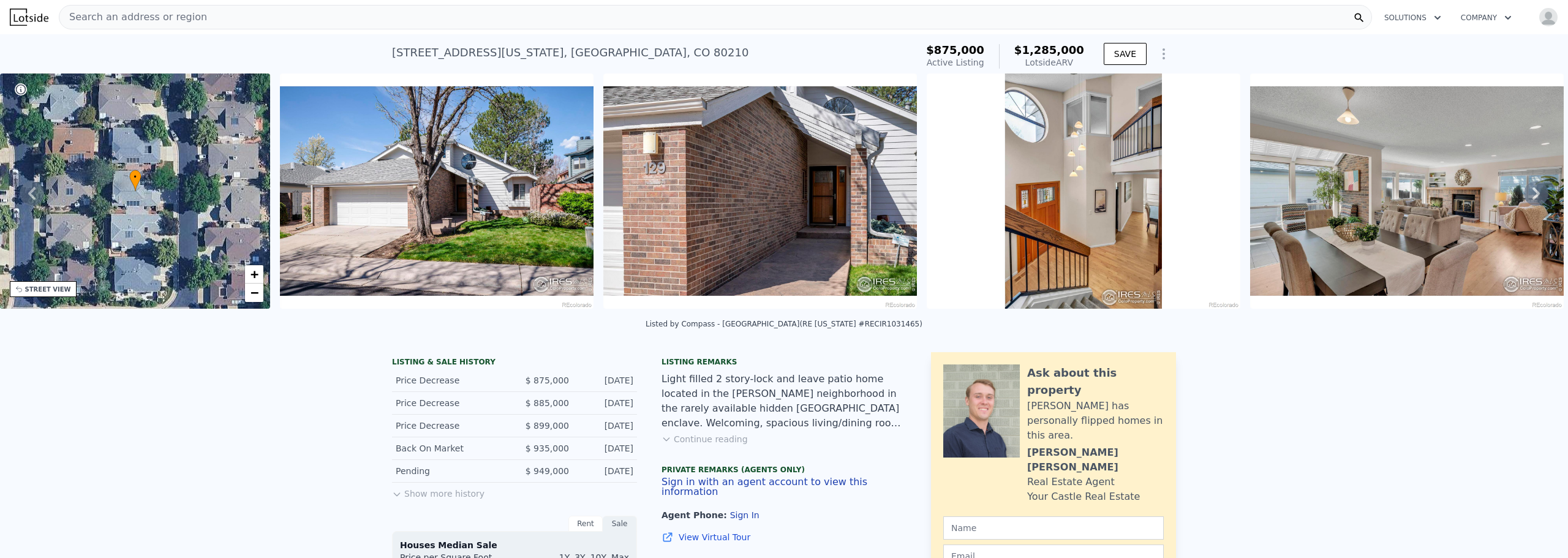
click at [1531, 196] on icon at bounding box center [1536, 193] width 25 height 25
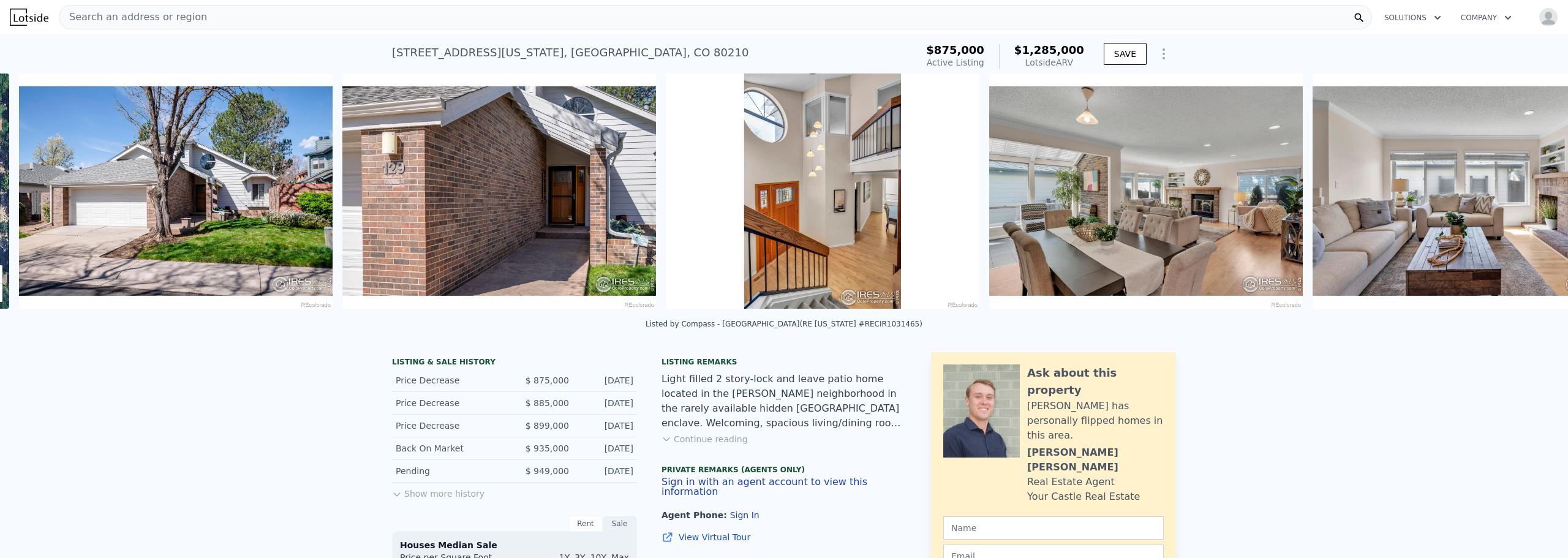
scroll to position [0, 560]
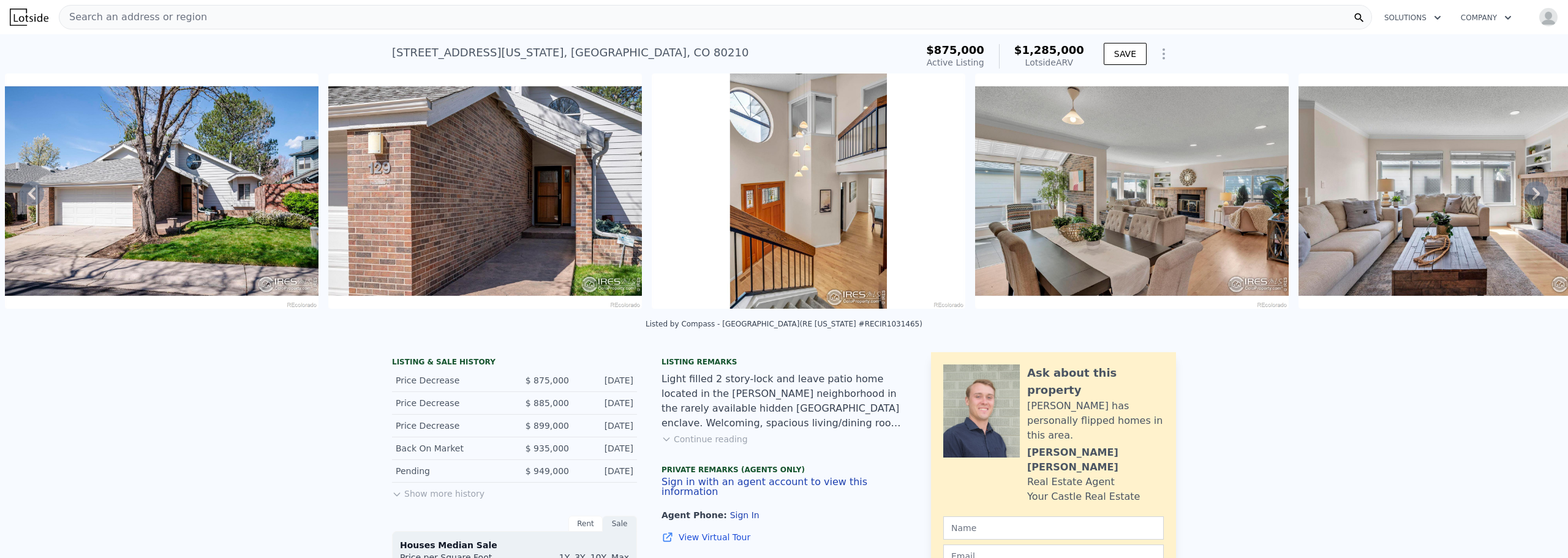
click at [1525, 198] on icon at bounding box center [1536, 193] width 25 height 25
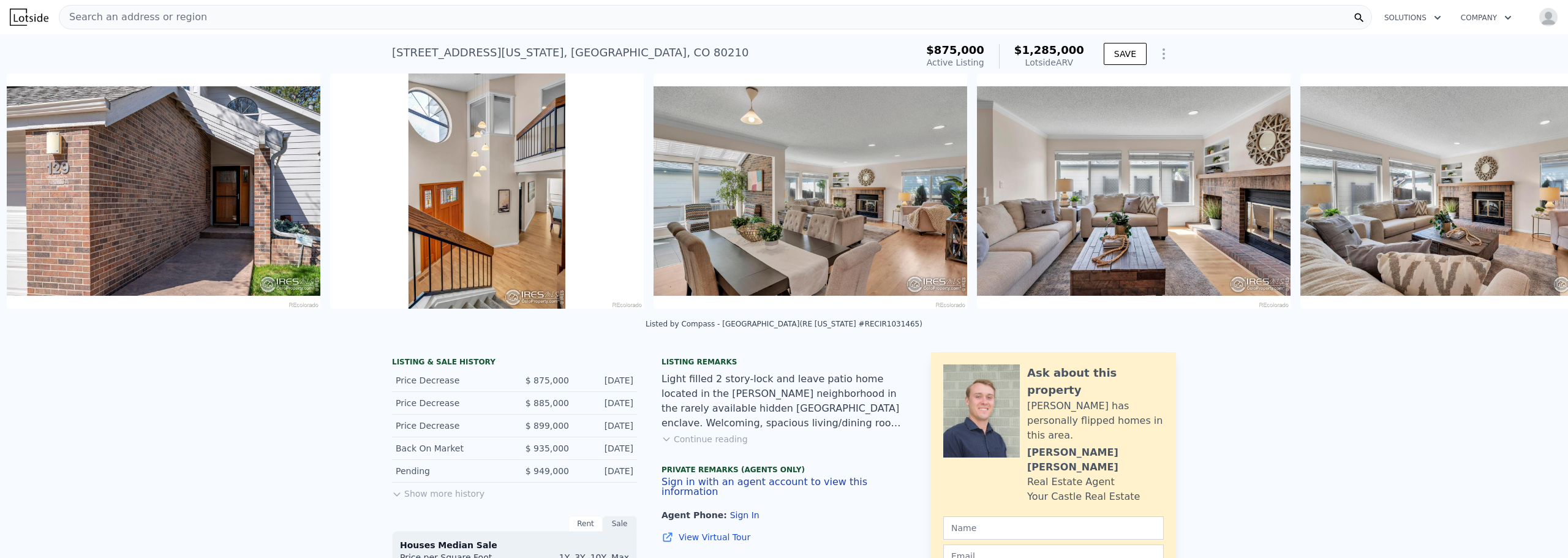
scroll to position [0, 883]
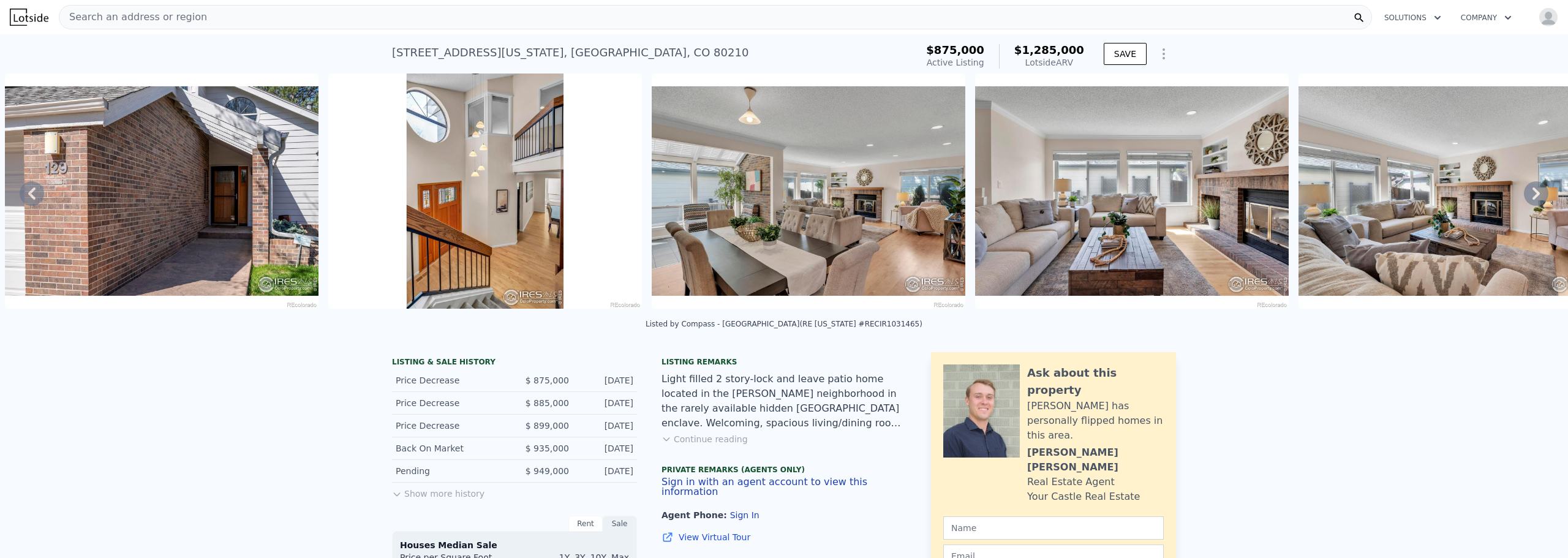
click at [1525, 198] on icon at bounding box center [1536, 193] width 25 height 25
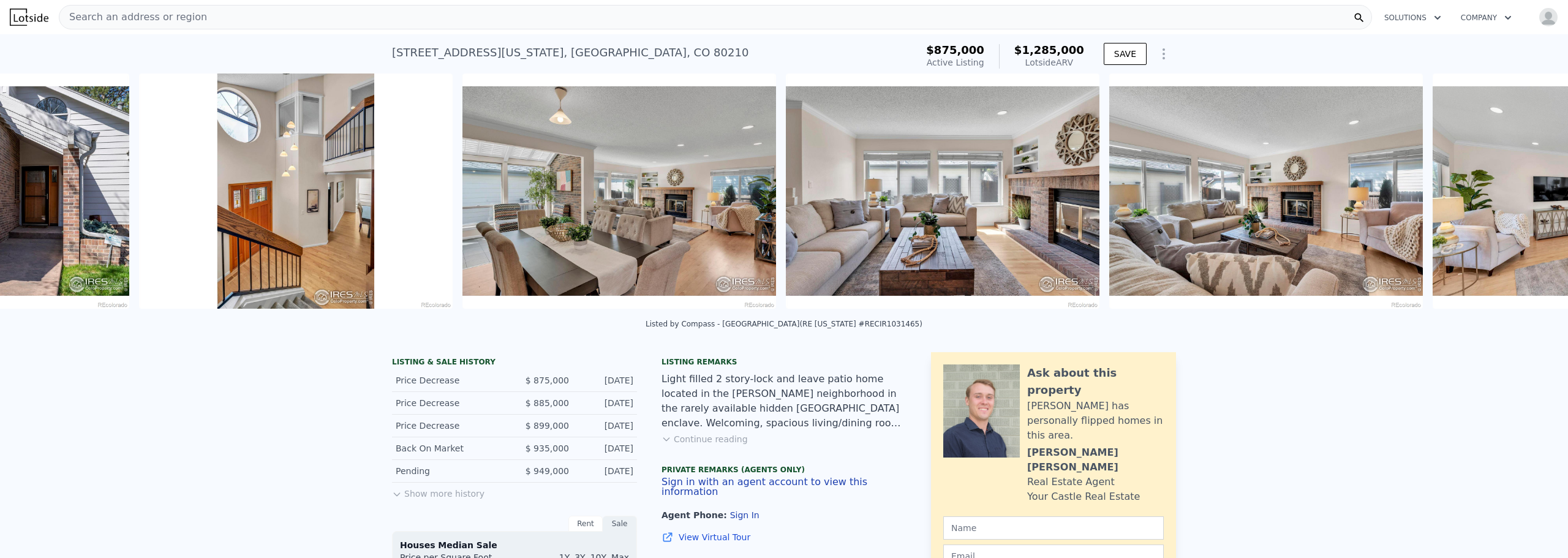
scroll to position [0, 1207]
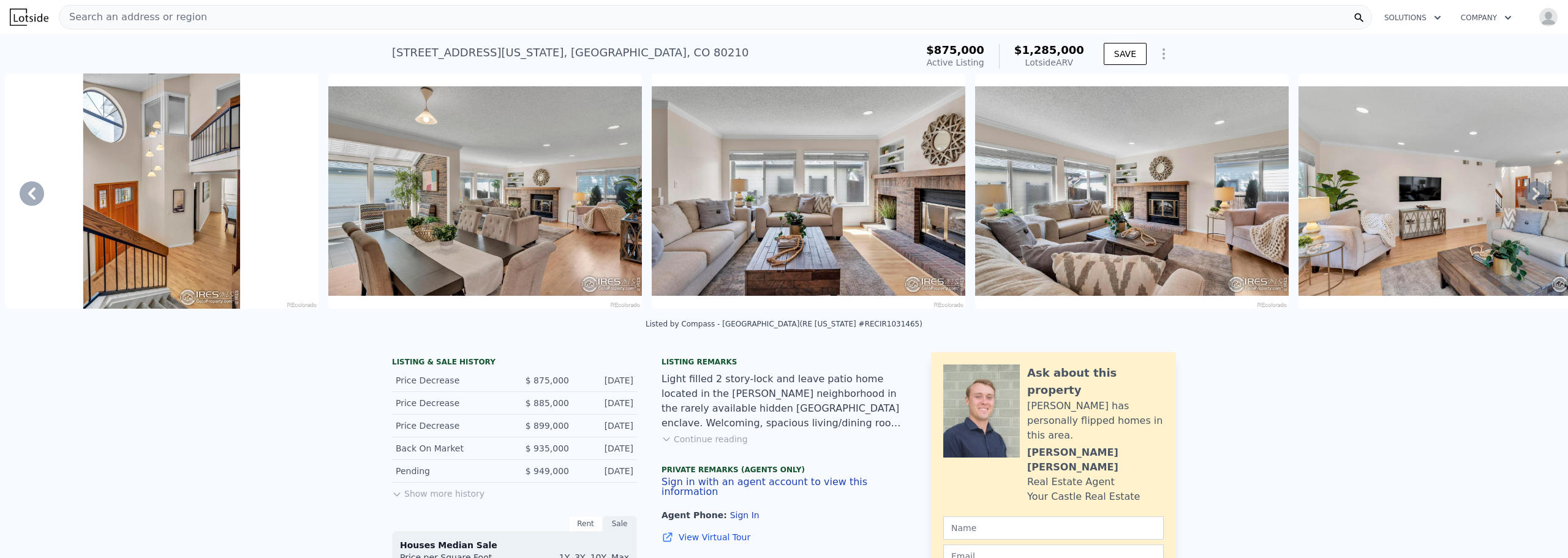
click at [1525, 198] on icon at bounding box center [1536, 193] width 25 height 25
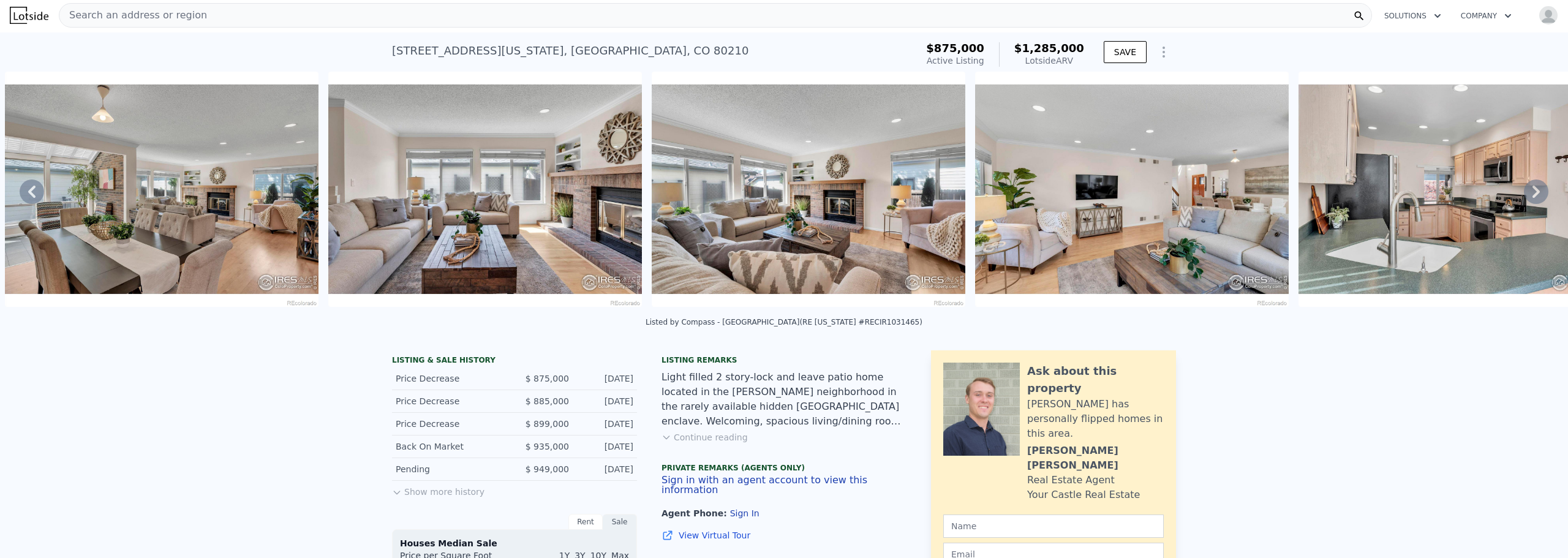
scroll to position [0, 0]
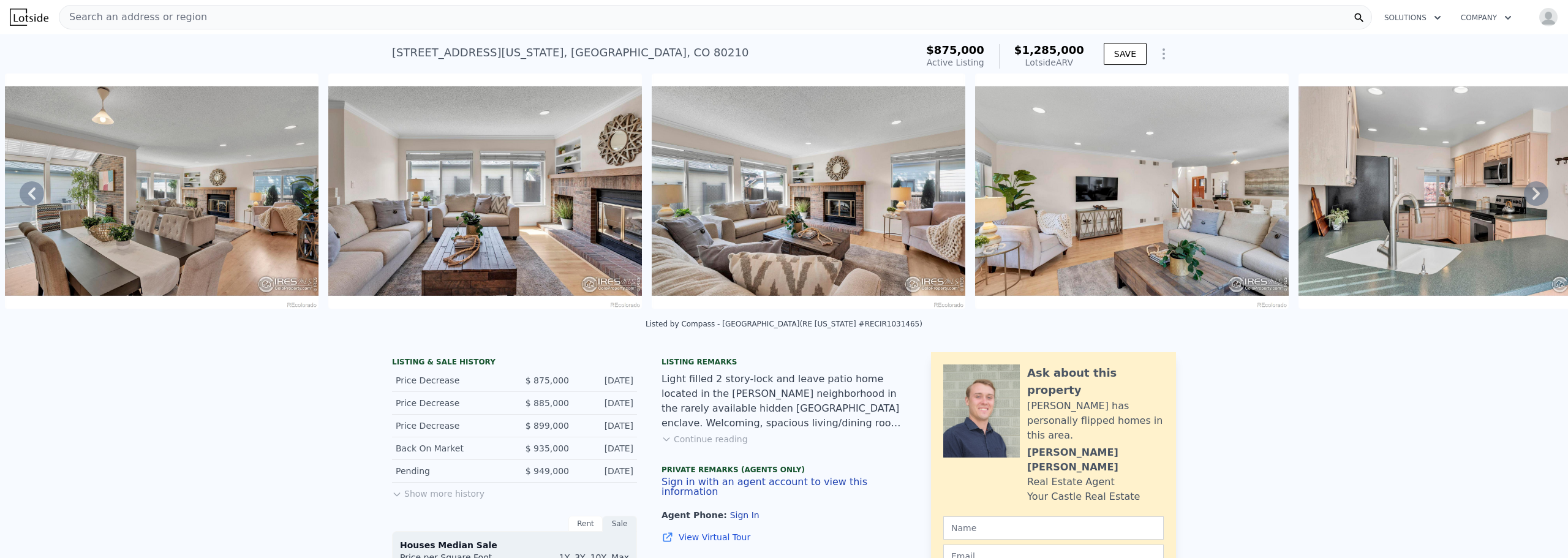
click at [1524, 191] on icon at bounding box center [1536, 193] width 25 height 25
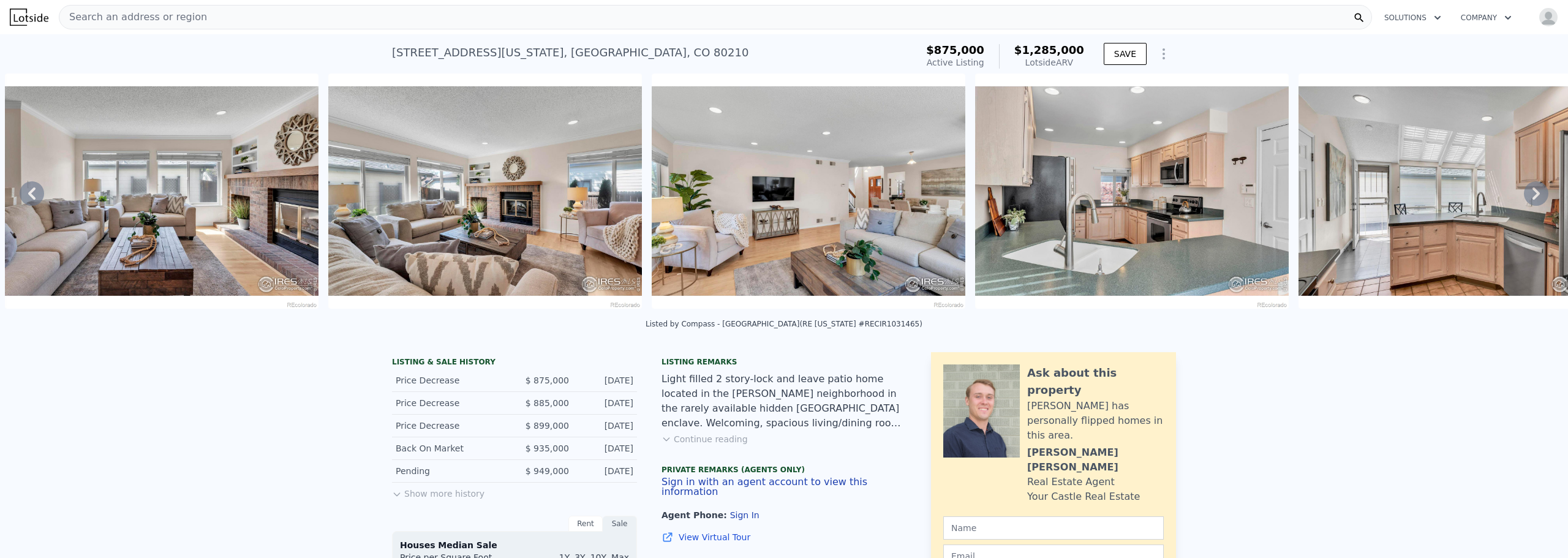
click at [1524, 191] on icon at bounding box center [1536, 193] width 25 height 25
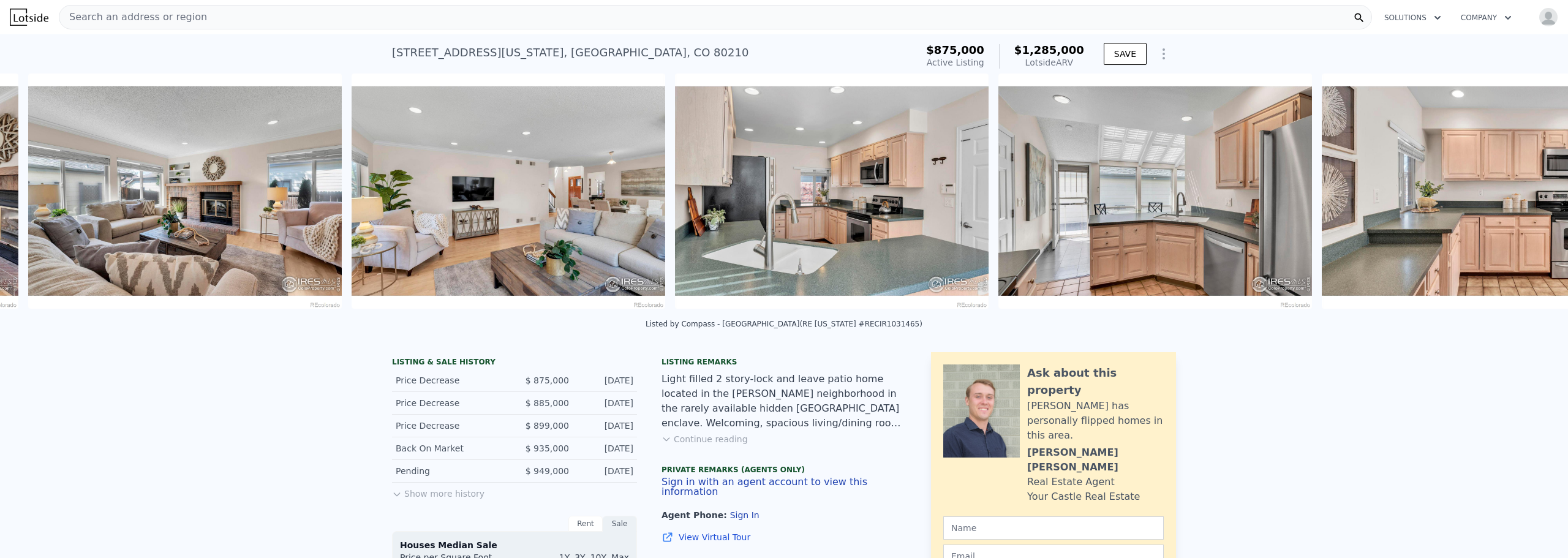
scroll to position [0, 2178]
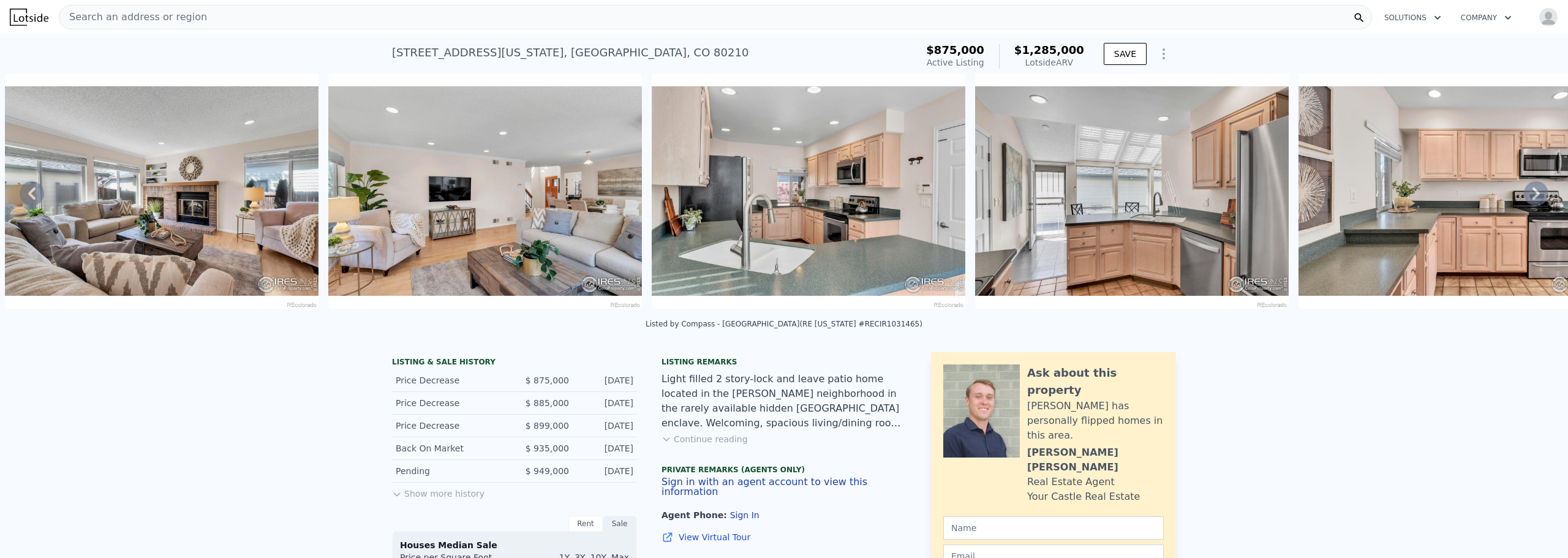
click at [1524, 191] on icon at bounding box center [1536, 193] width 25 height 25
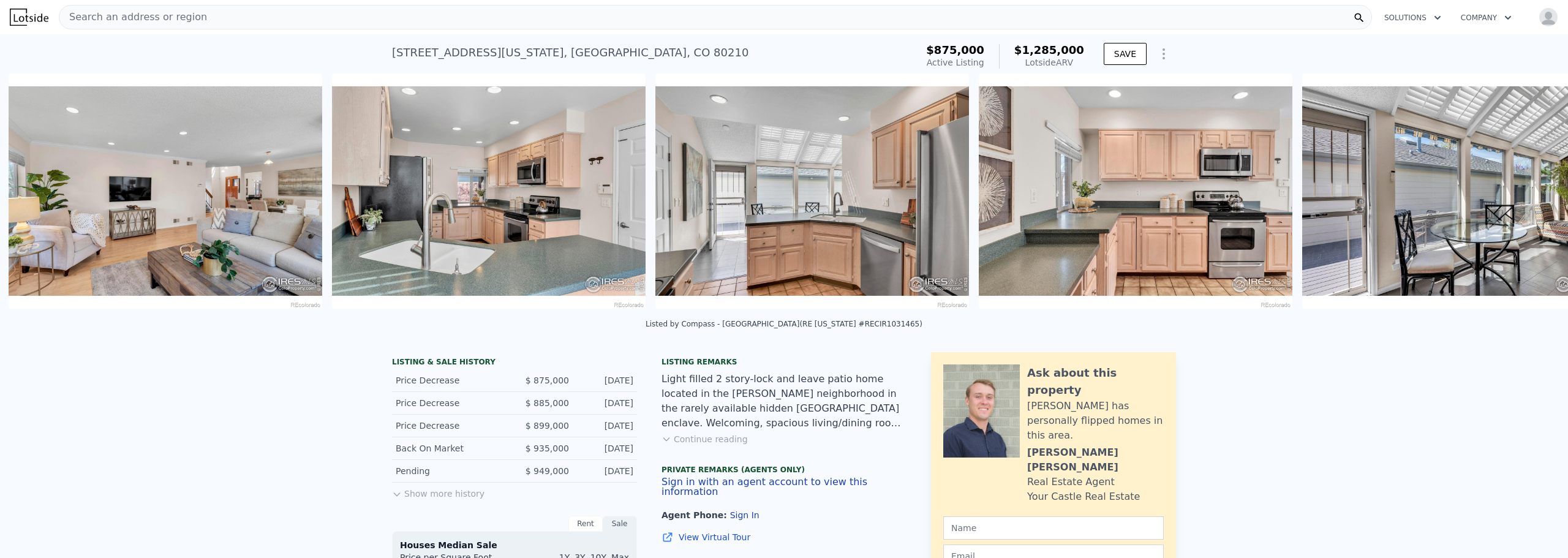
scroll to position [0, 2501]
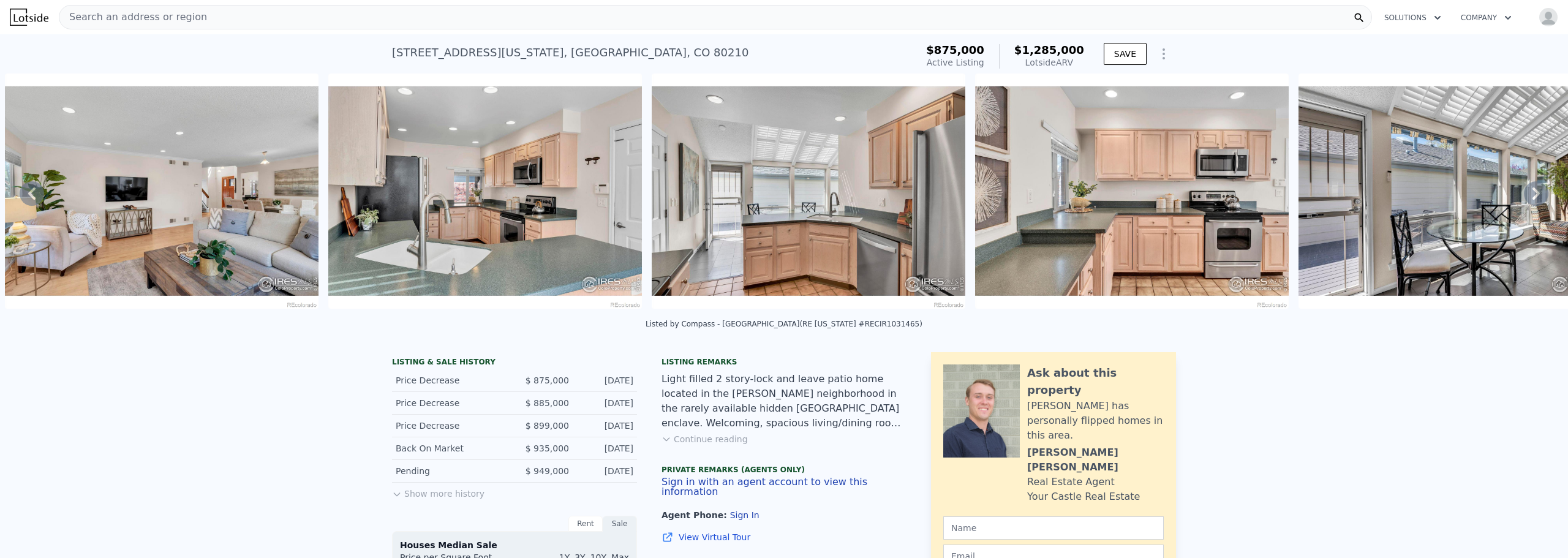
click at [1524, 191] on icon at bounding box center [1536, 193] width 25 height 25
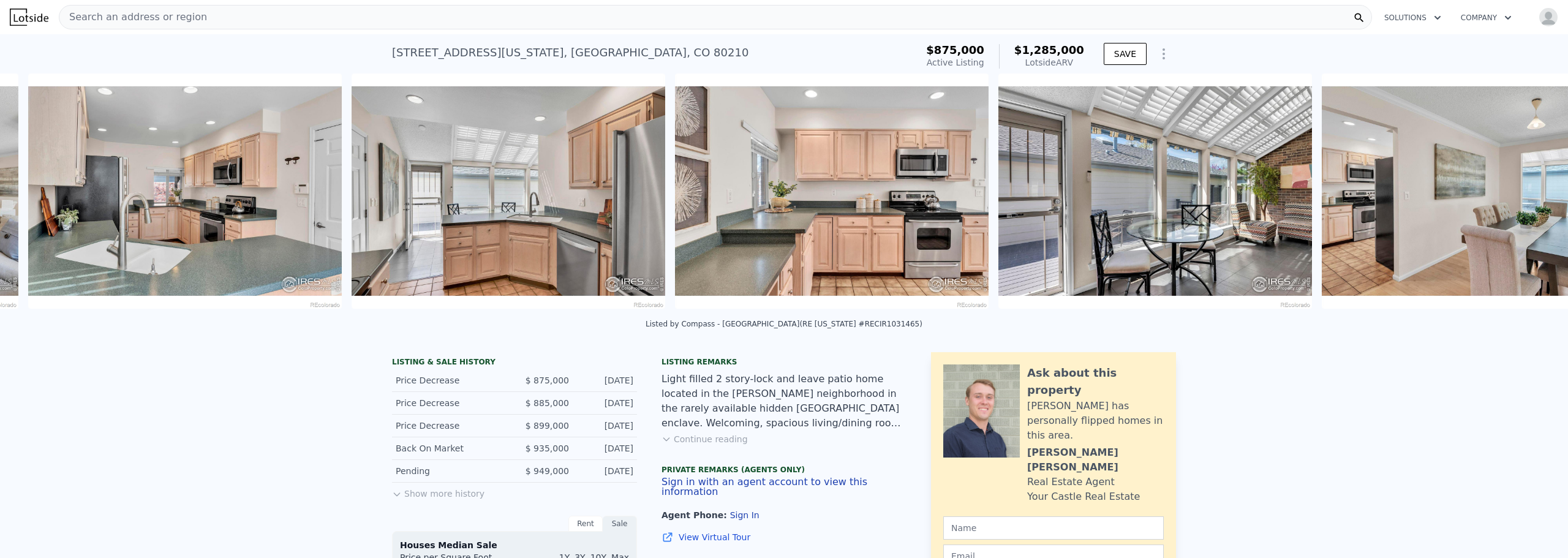
scroll to position [0, 2824]
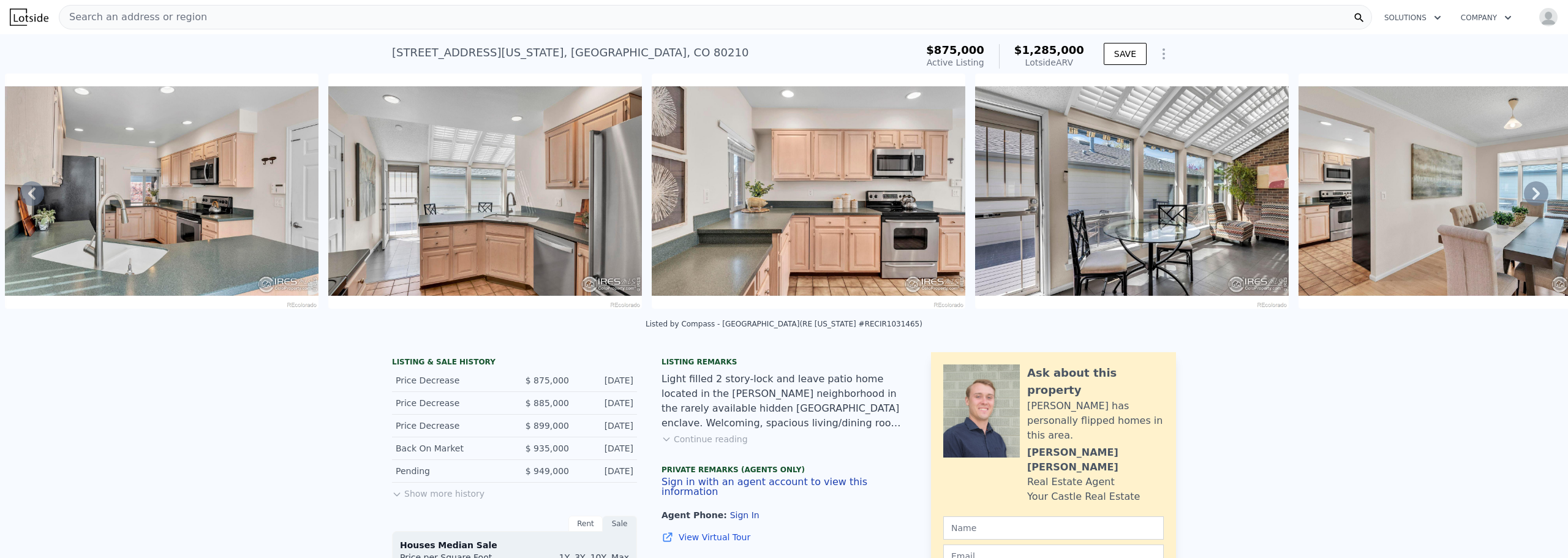
click at [1524, 191] on icon at bounding box center [1536, 193] width 25 height 25
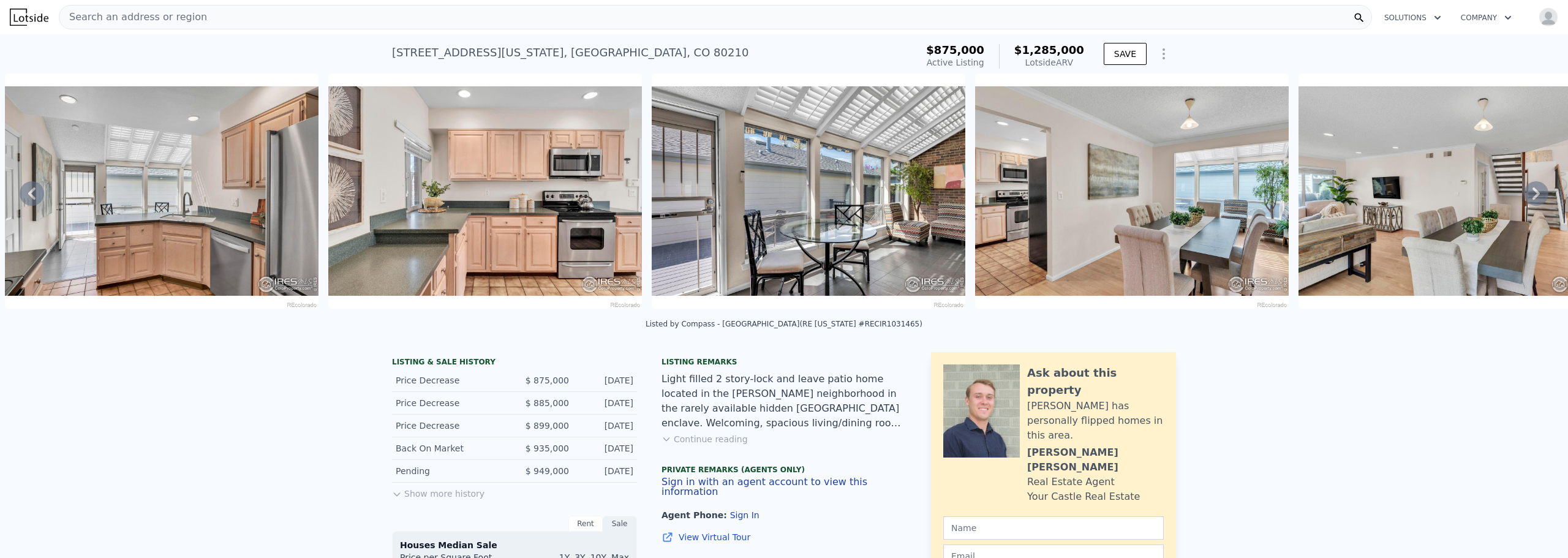
click at [1524, 191] on icon at bounding box center [1536, 193] width 25 height 25
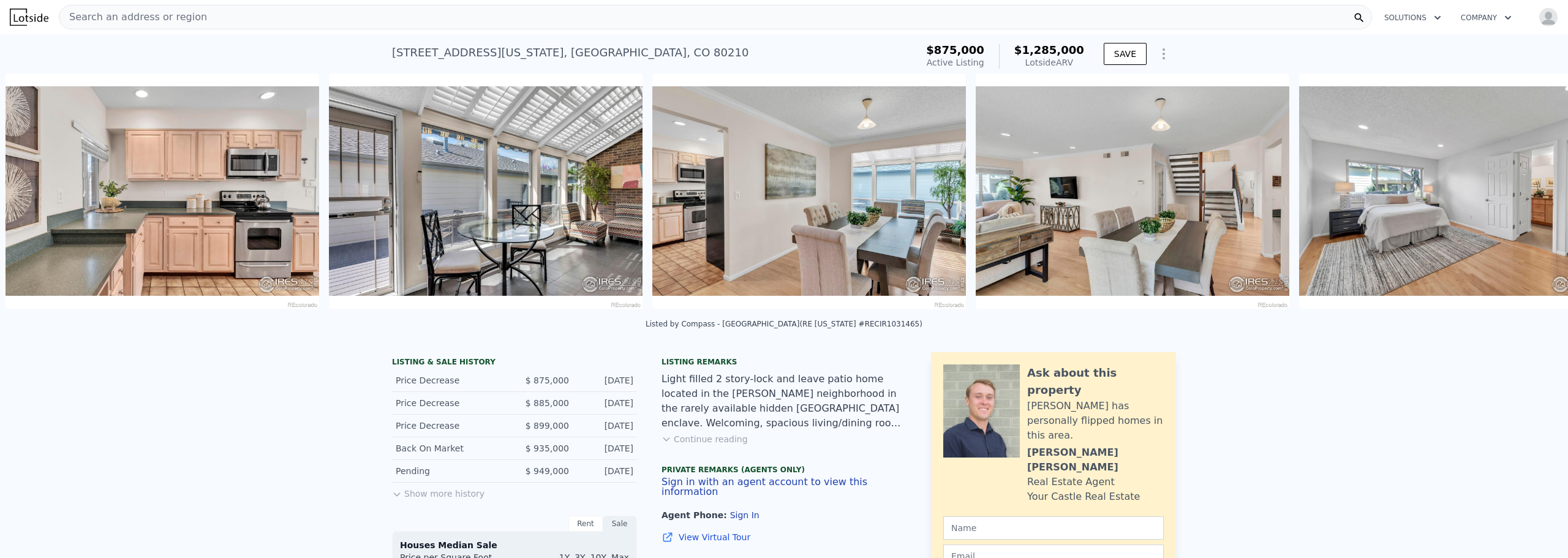
scroll to position [0, 3471]
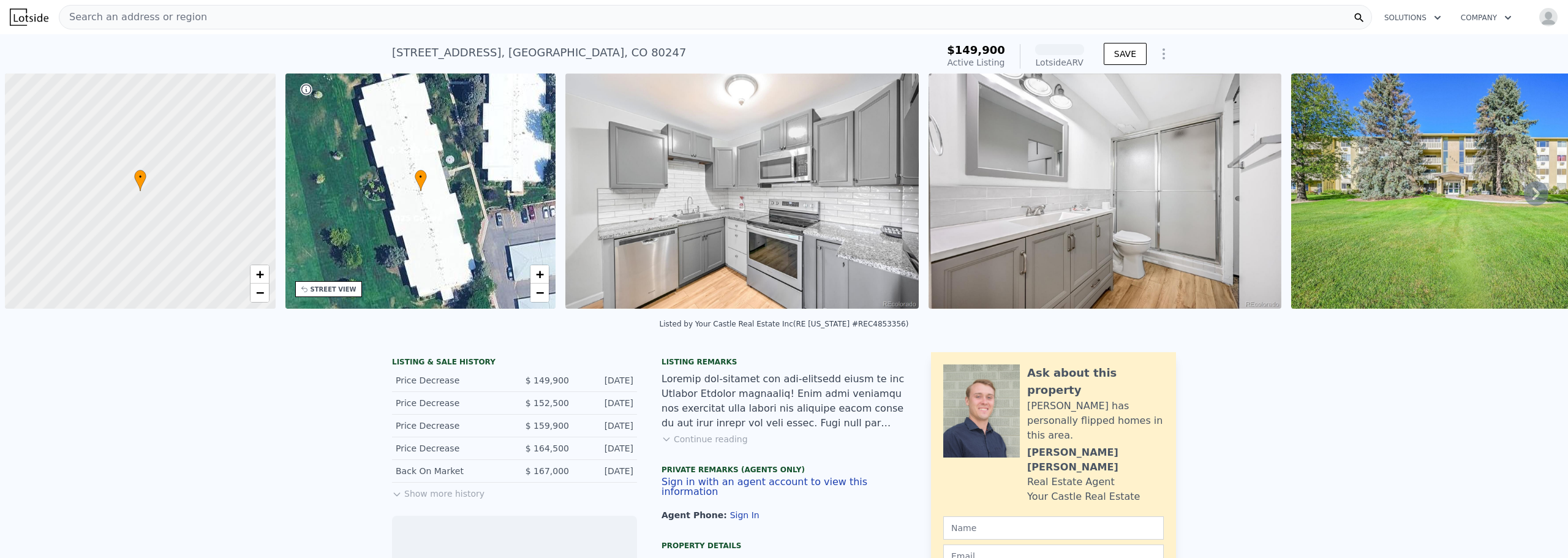
scroll to position [0, 5]
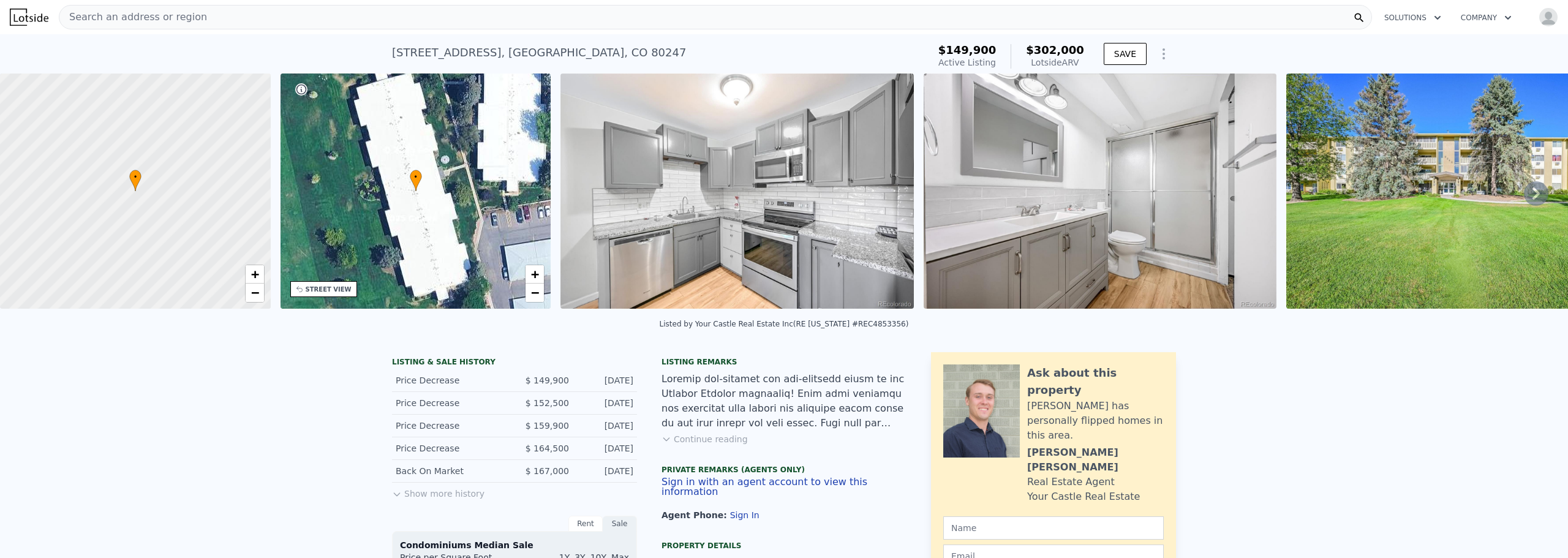
click at [1524, 190] on icon at bounding box center [1536, 193] width 25 height 25
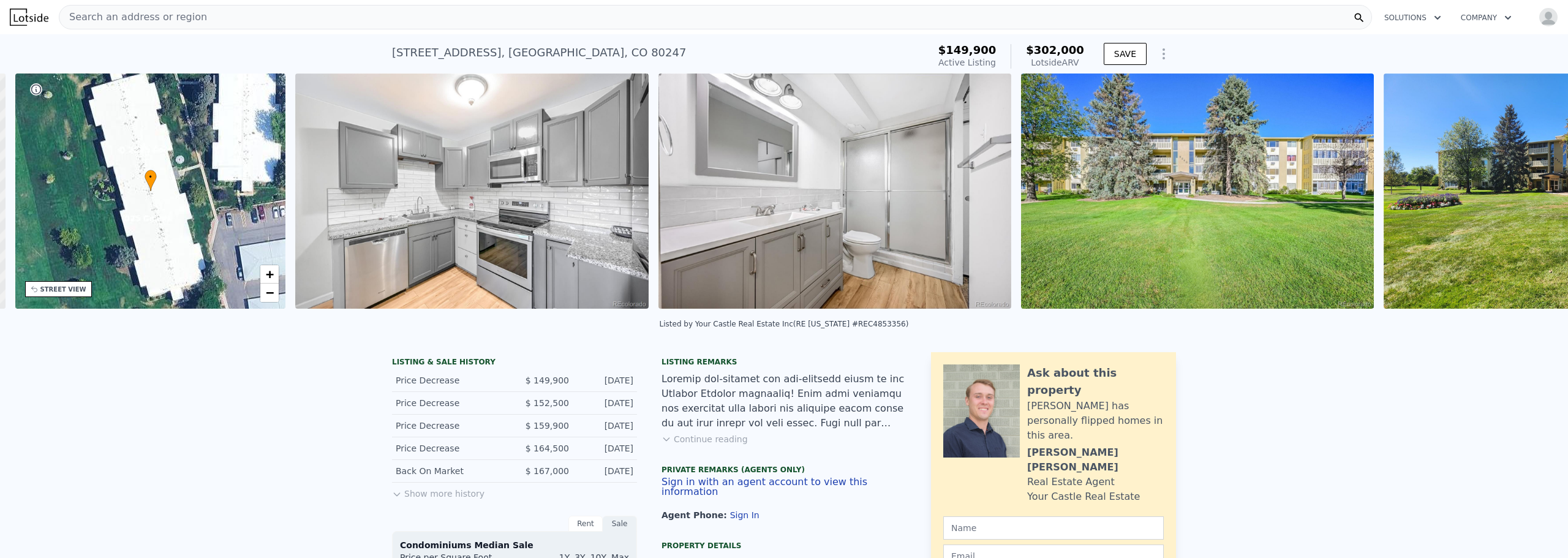
scroll to position [0, 286]
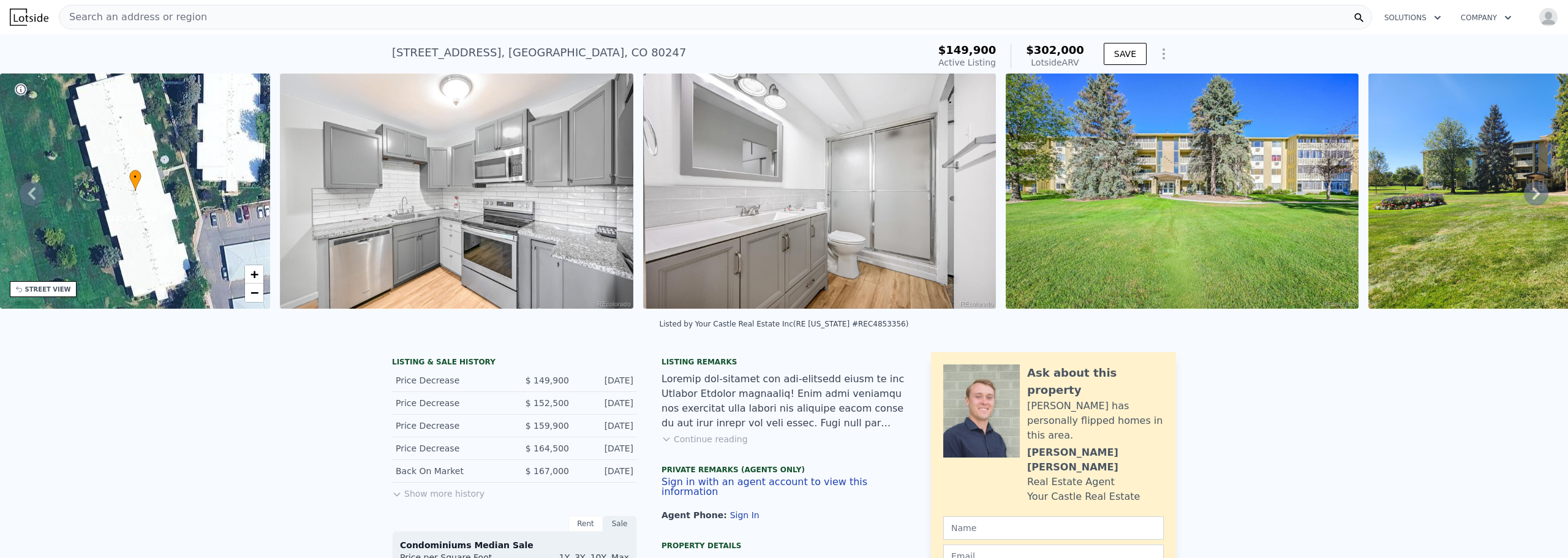
click at [1524, 190] on icon at bounding box center [1536, 193] width 25 height 25
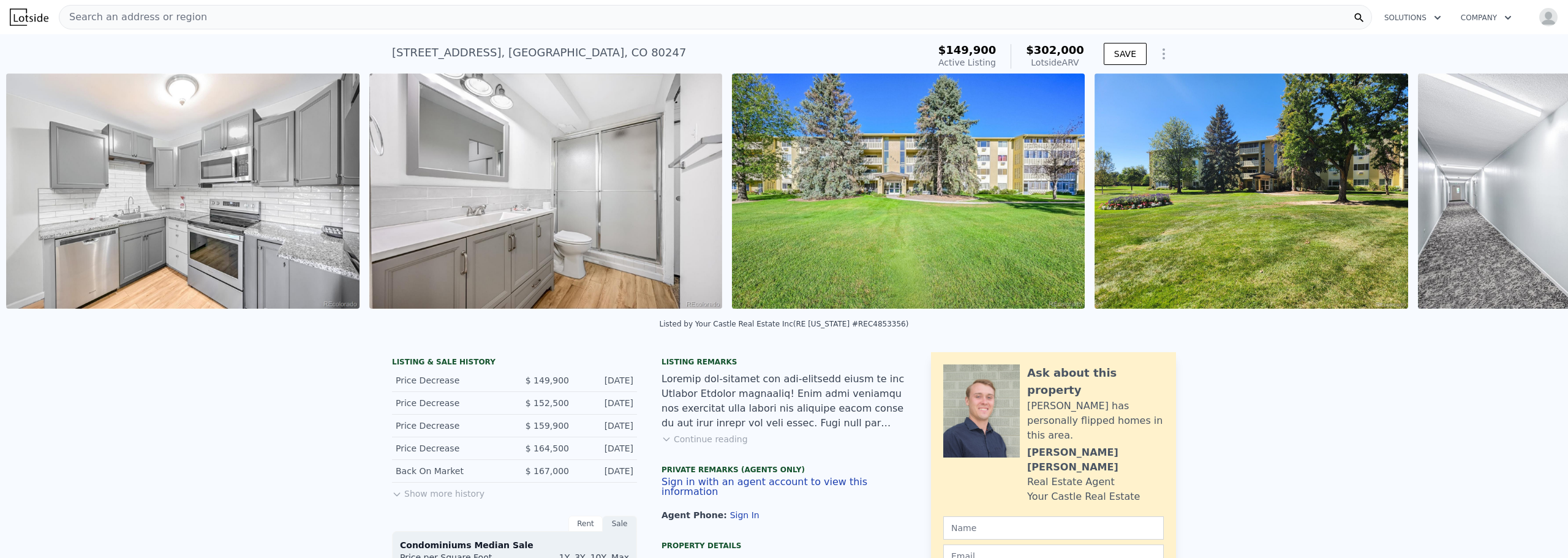
scroll to position [0, 560]
click at [1524, 190] on icon at bounding box center [1536, 193] width 25 height 25
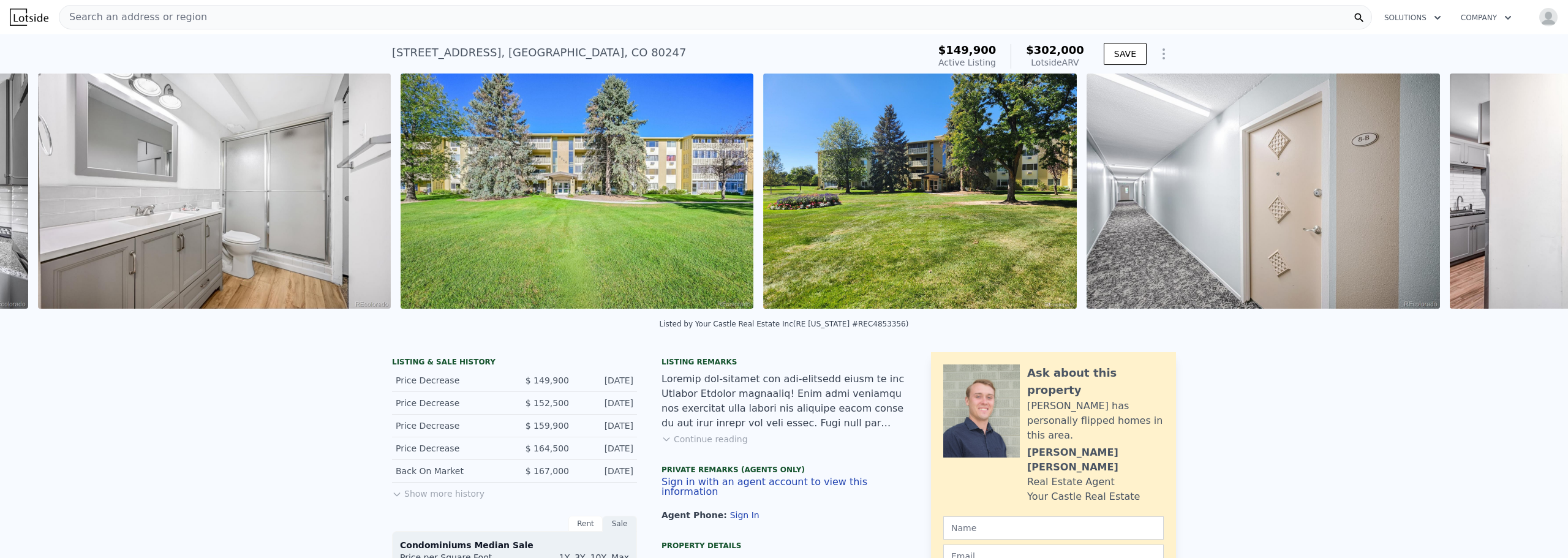
scroll to position [0, 923]
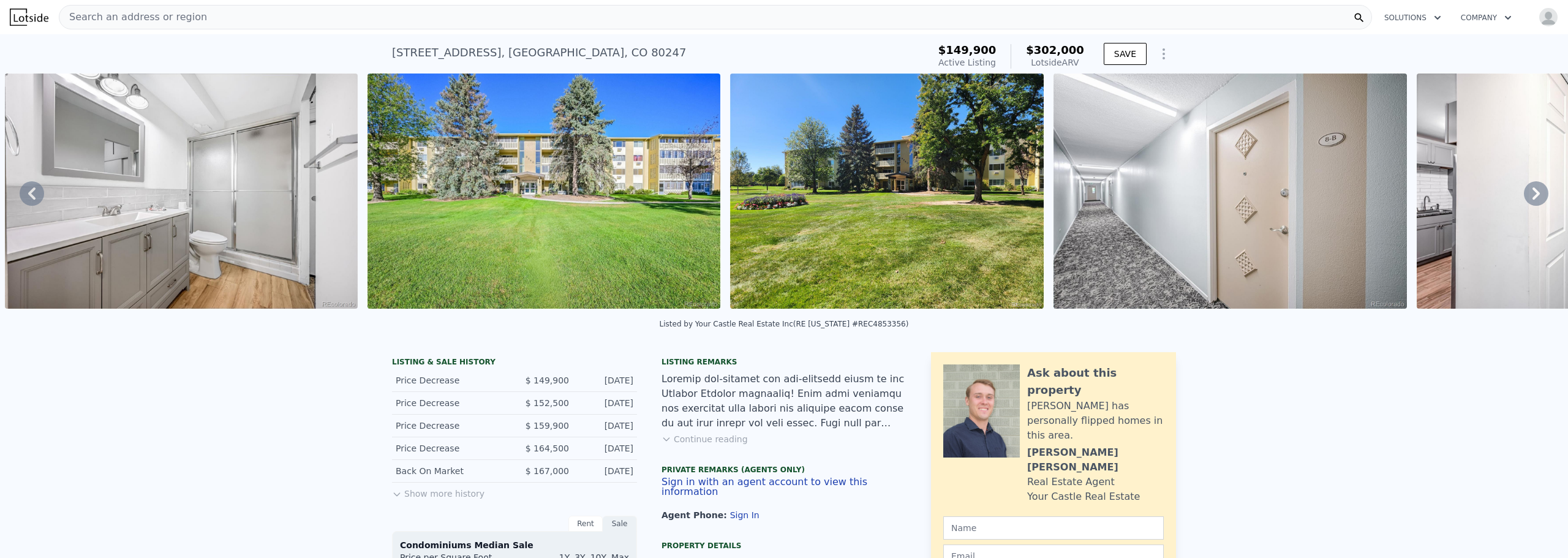
click at [1524, 190] on icon at bounding box center [1536, 193] width 25 height 25
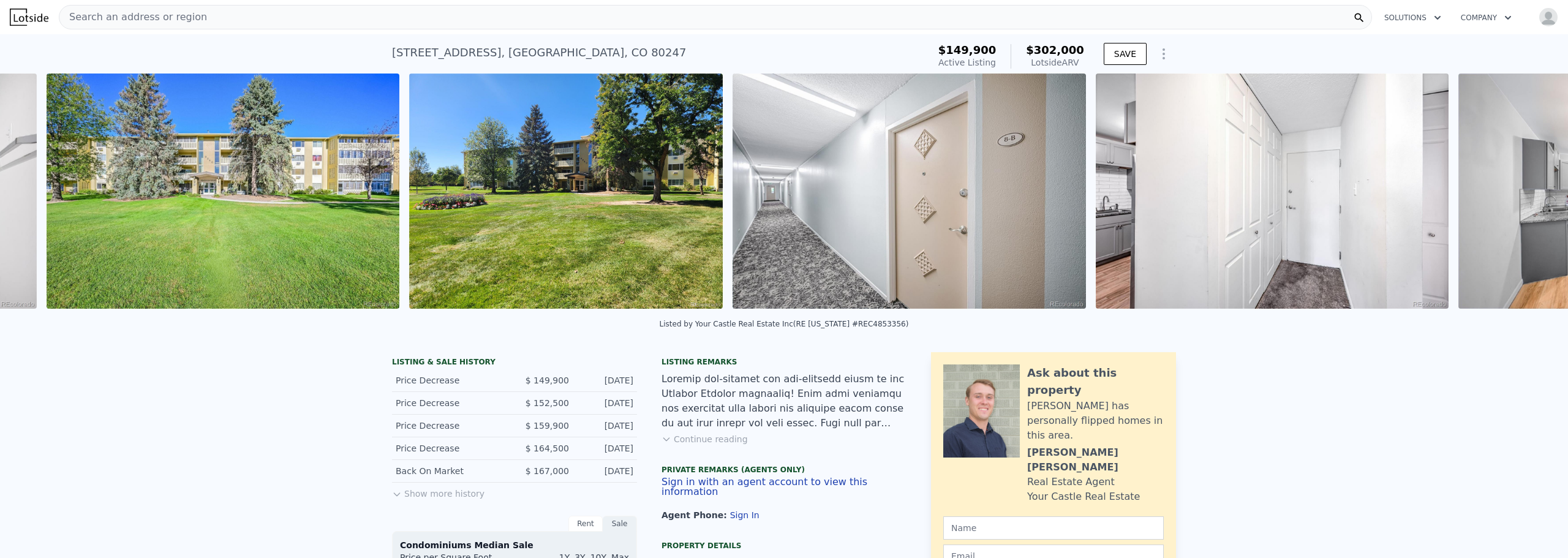
scroll to position [0, 1287]
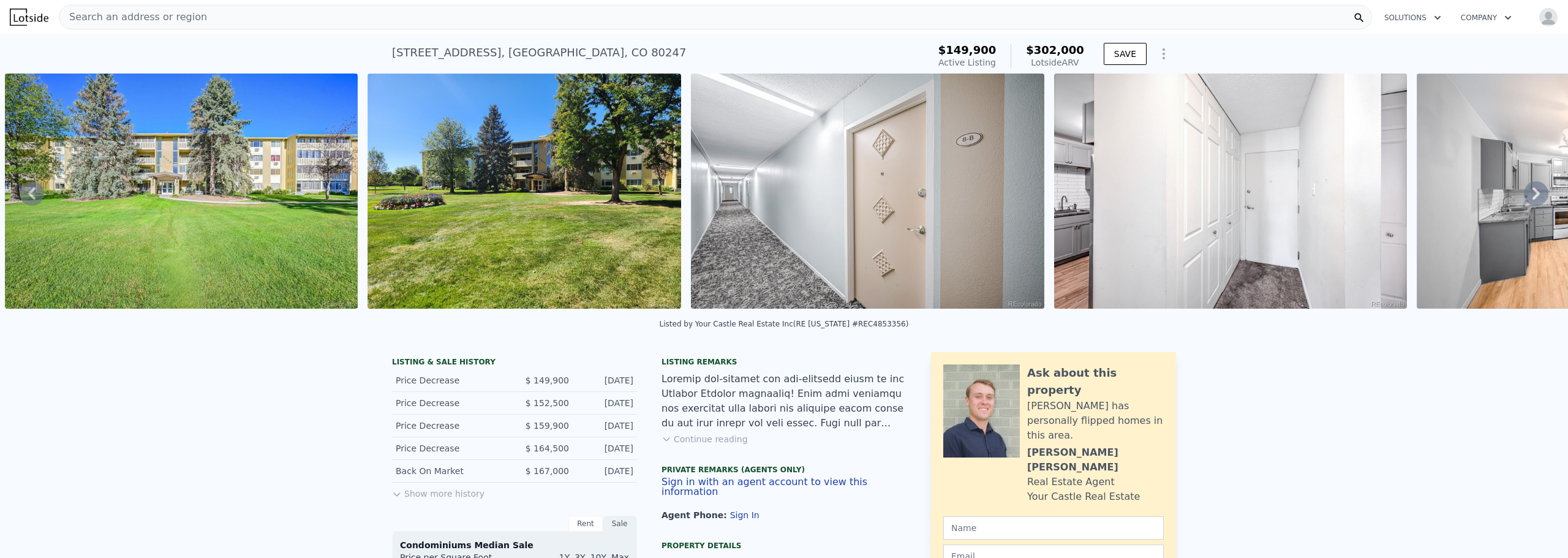
click at [1524, 190] on icon at bounding box center [1536, 193] width 25 height 25
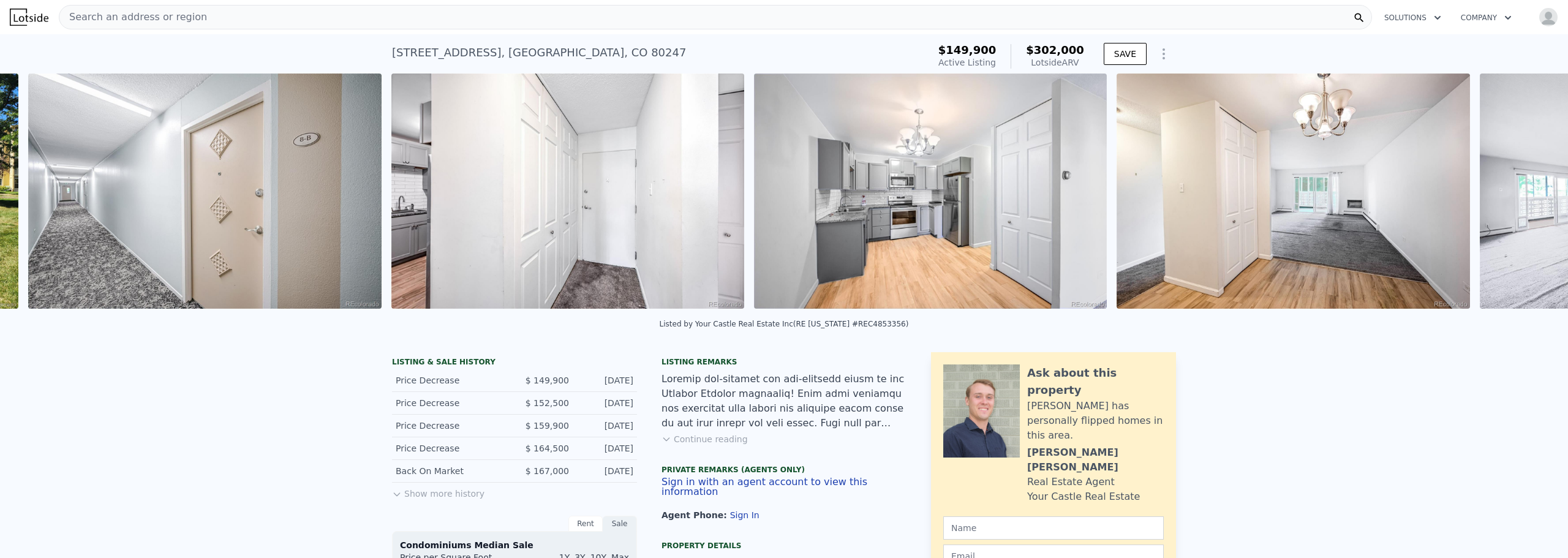
scroll to position [0, 1972]
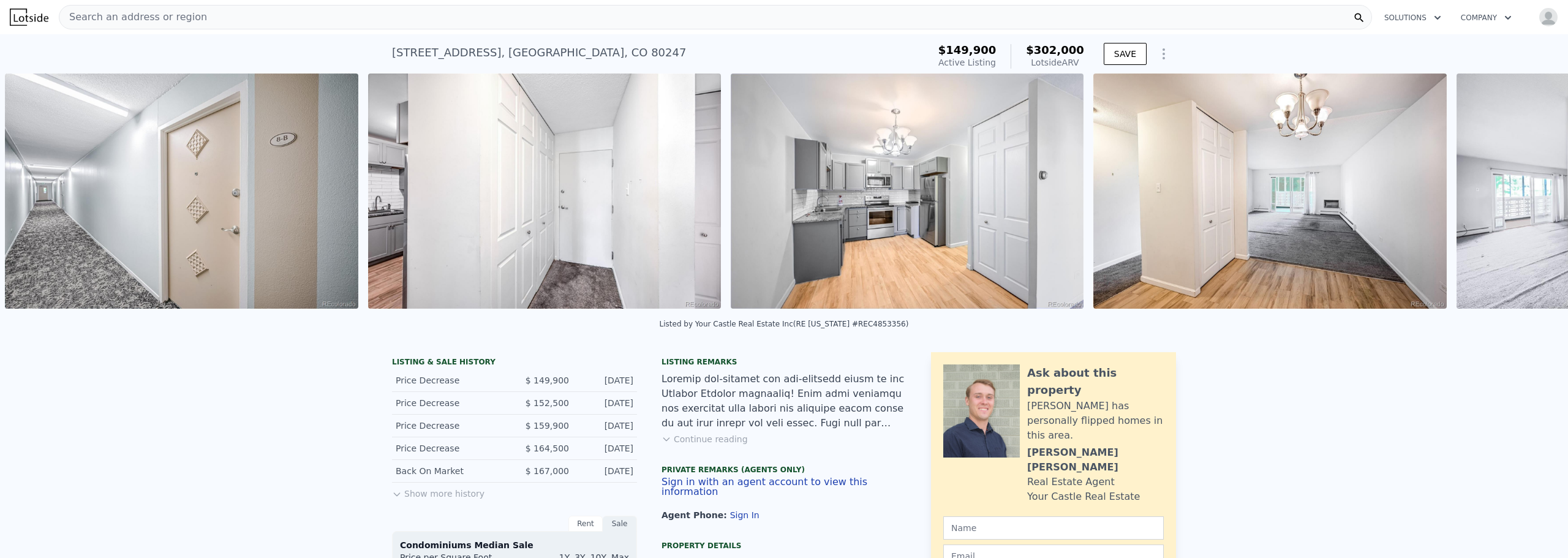
click at [1521, 190] on div "• + − • + − STREET VIEW Loading... SATELLITE VIEW" at bounding box center [784, 193] width 1568 height 240
click at [1528, 193] on icon at bounding box center [1536, 193] width 25 height 25
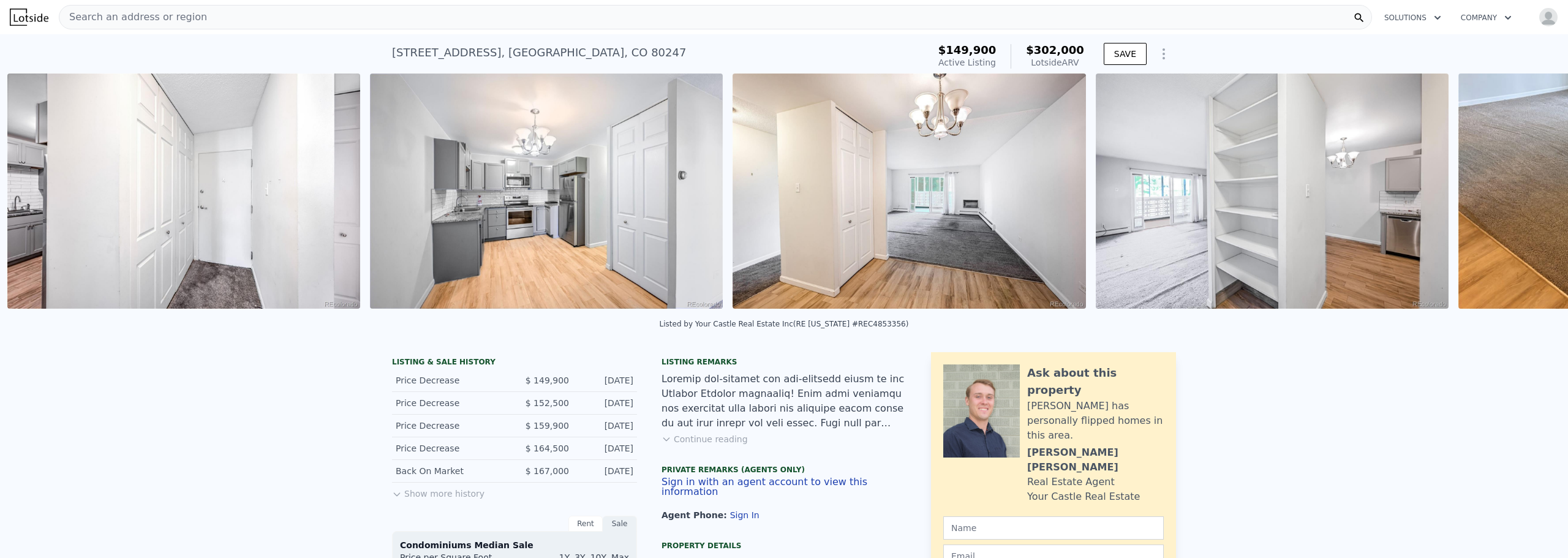
scroll to position [0, 2335]
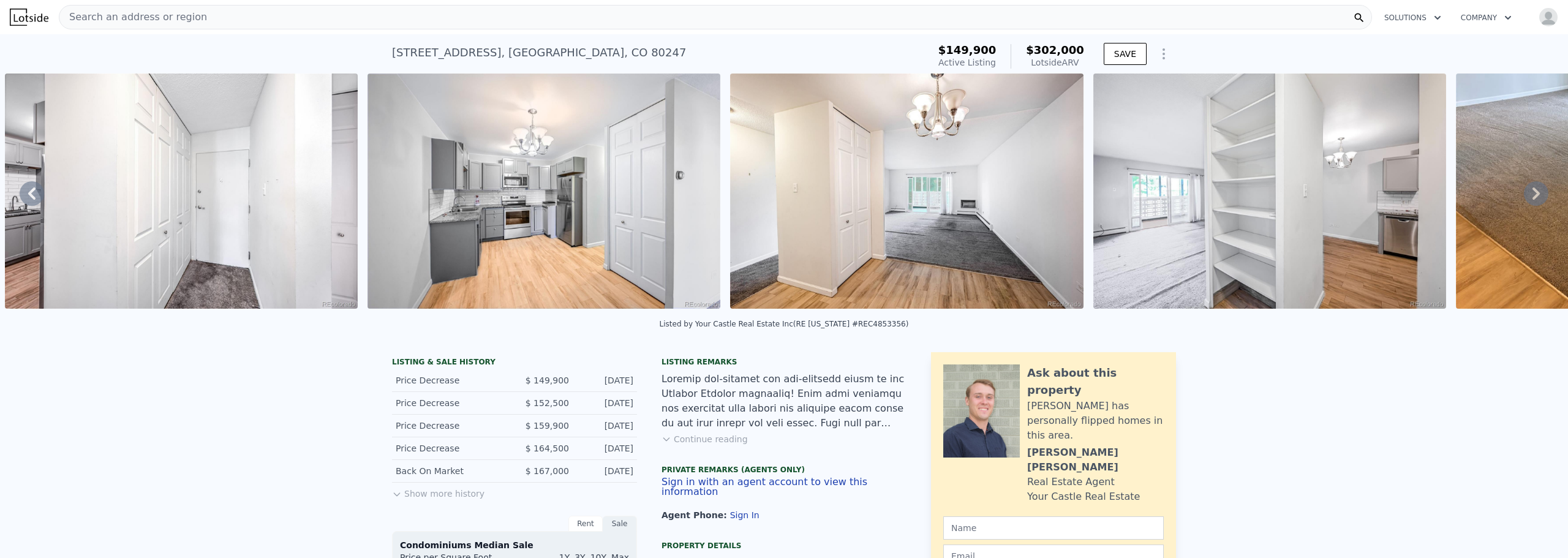
click at [1529, 193] on icon at bounding box center [1536, 193] width 25 height 25
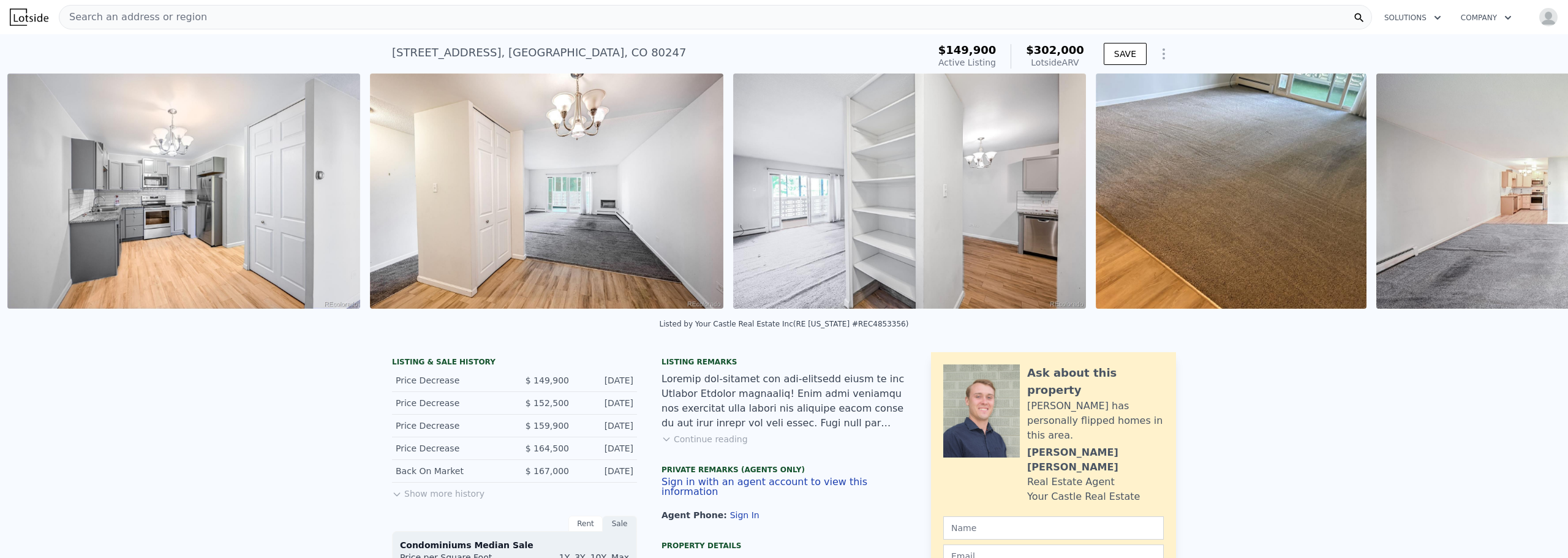
scroll to position [0, 2698]
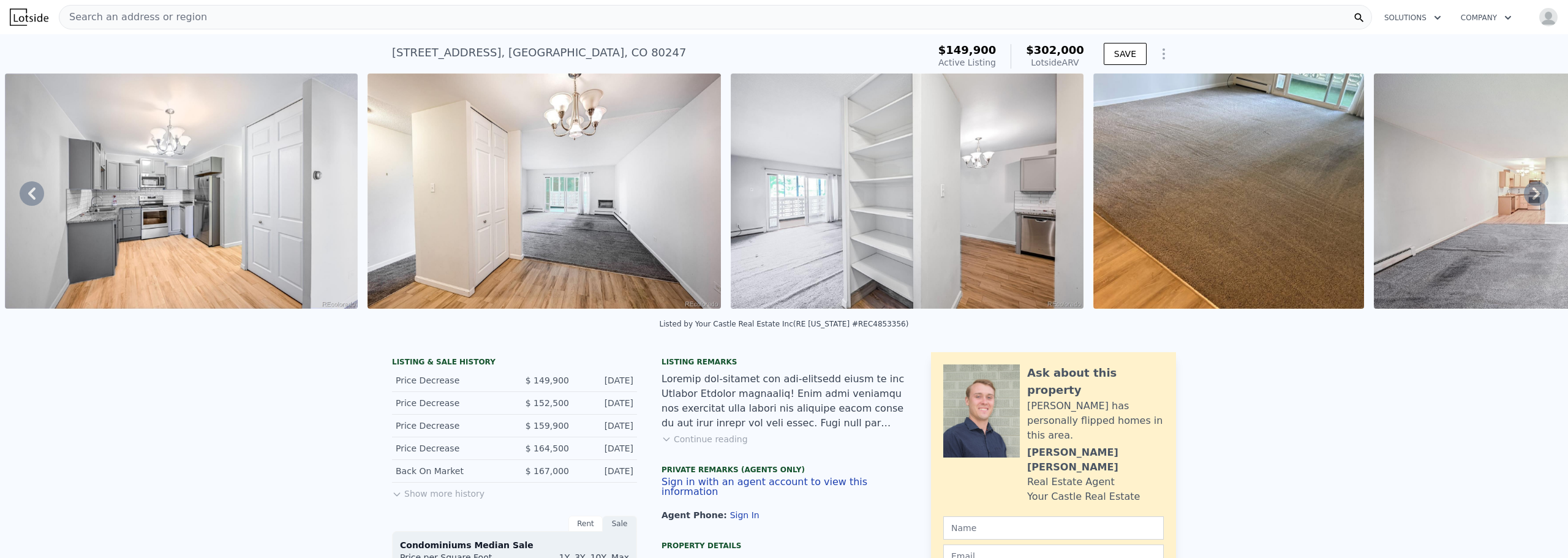
click at [1529, 193] on icon at bounding box center [1536, 193] width 25 height 25
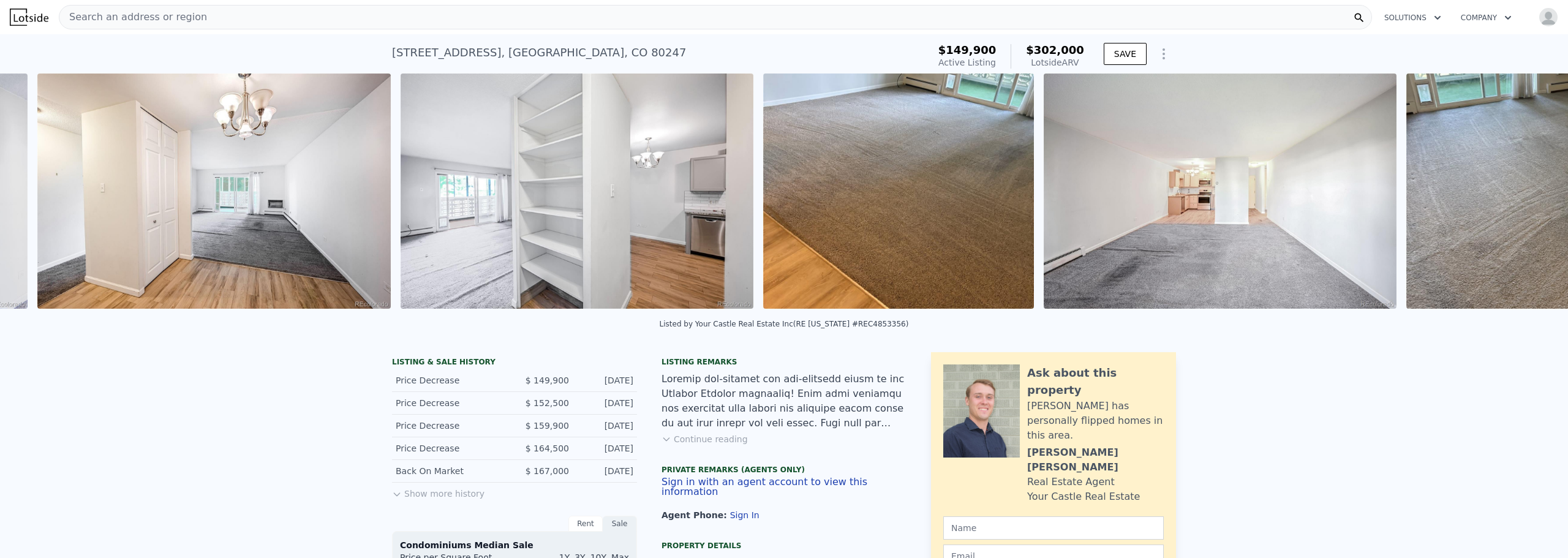
scroll to position [0, 3060]
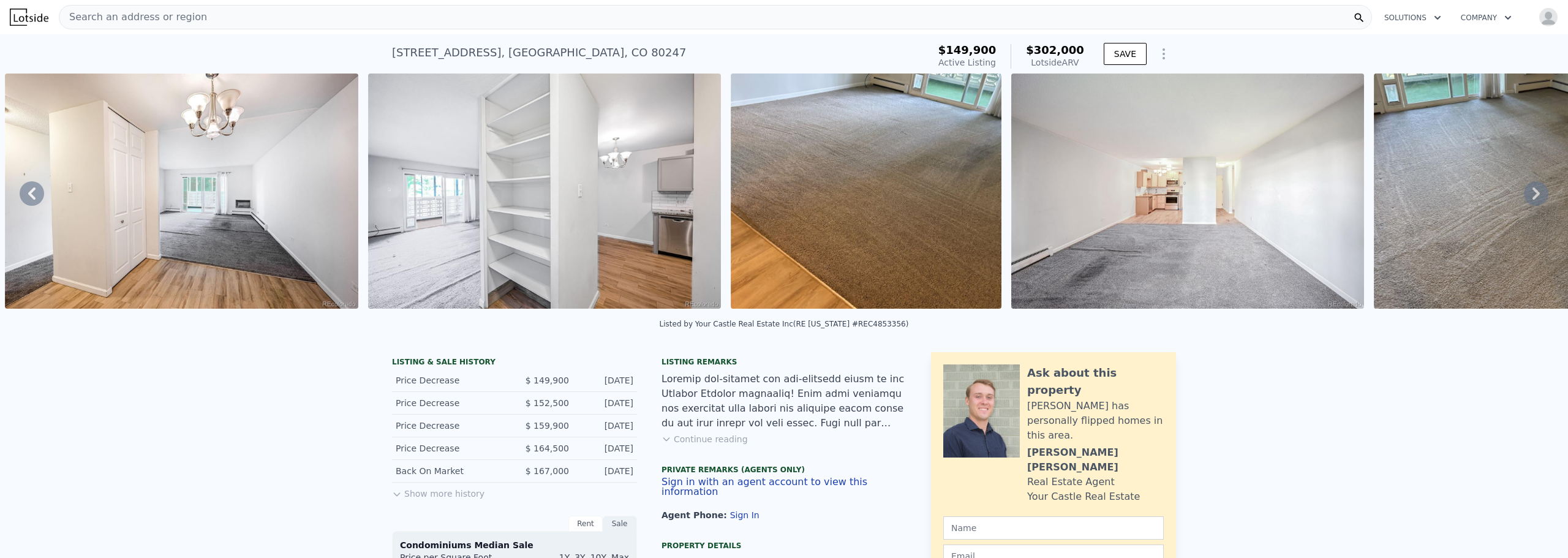
click at [1529, 193] on icon at bounding box center [1536, 193] width 25 height 25
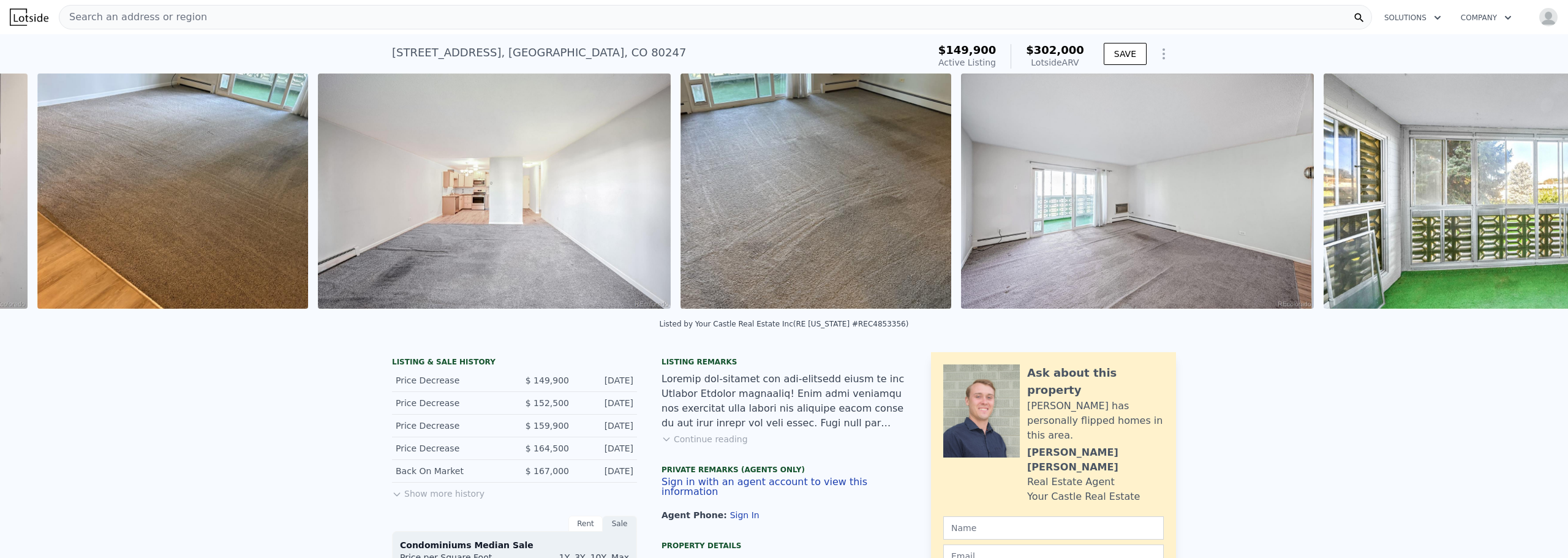
scroll to position [0, 3786]
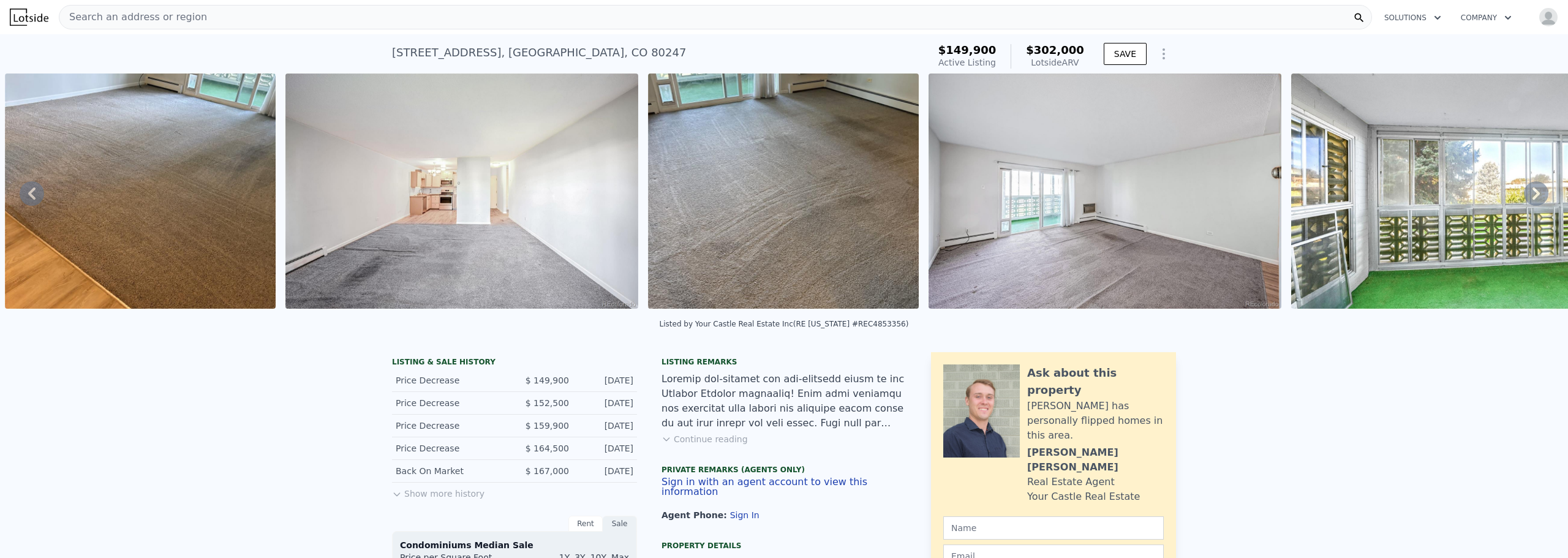
click at [1531, 195] on icon at bounding box center [1536, 193] width 25 height 25
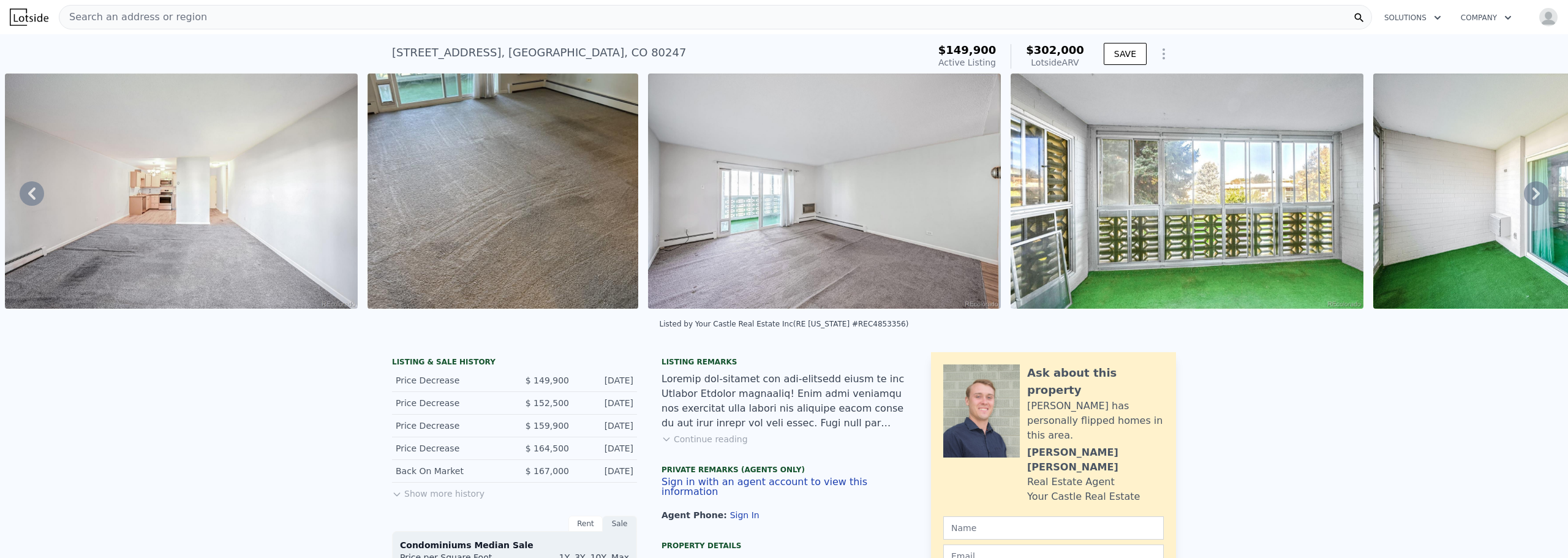
click at [1531, 195] on icon at bounding box center [1536, 193] width 25 height 25
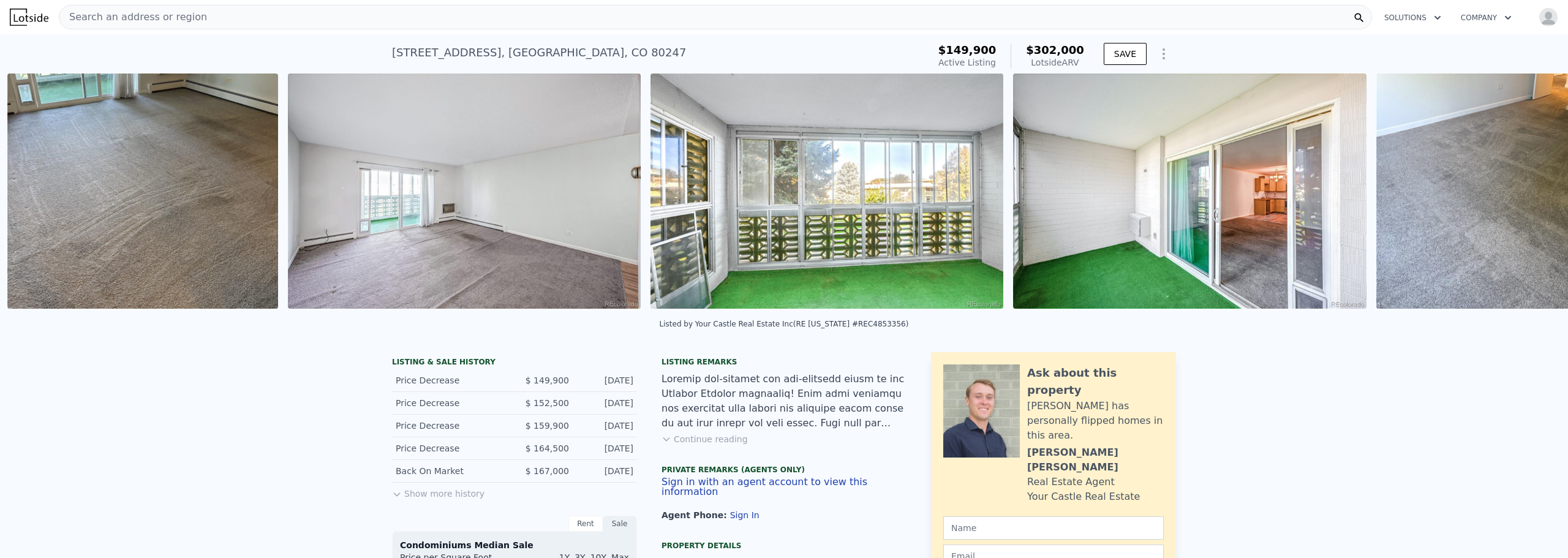
scroll to position [0, 4429]
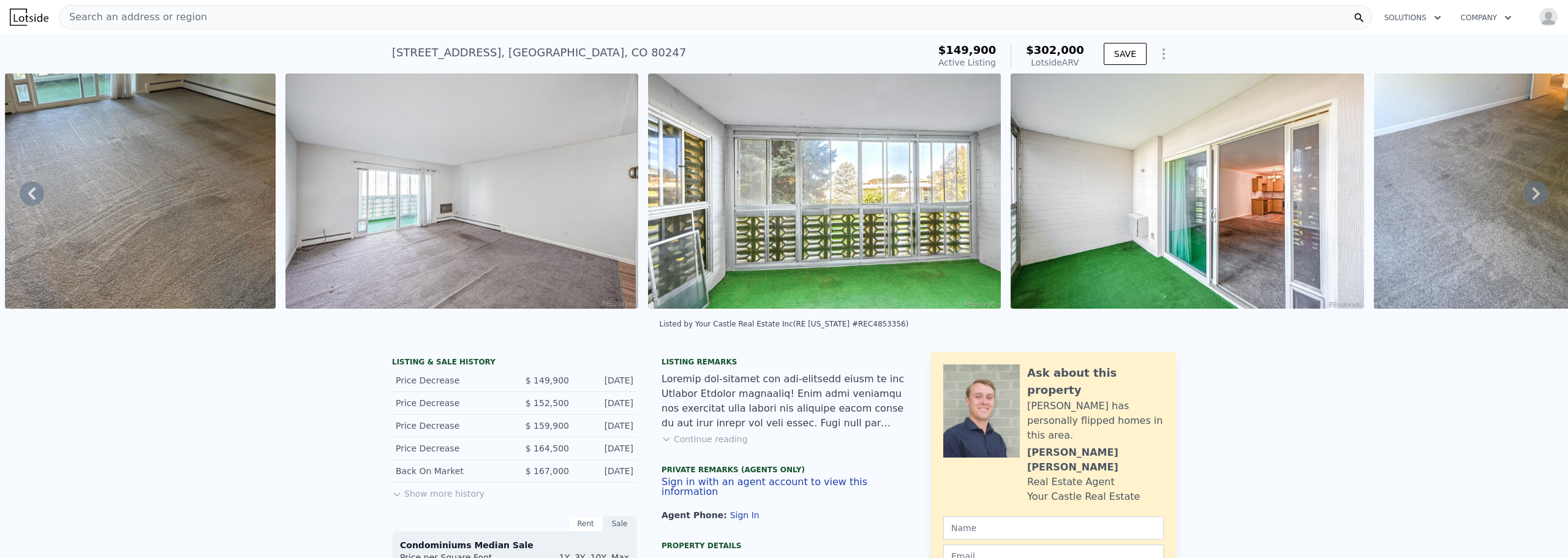
click at [1531, 195] on icon at bounding box center [1536, 193] width 25 height 25
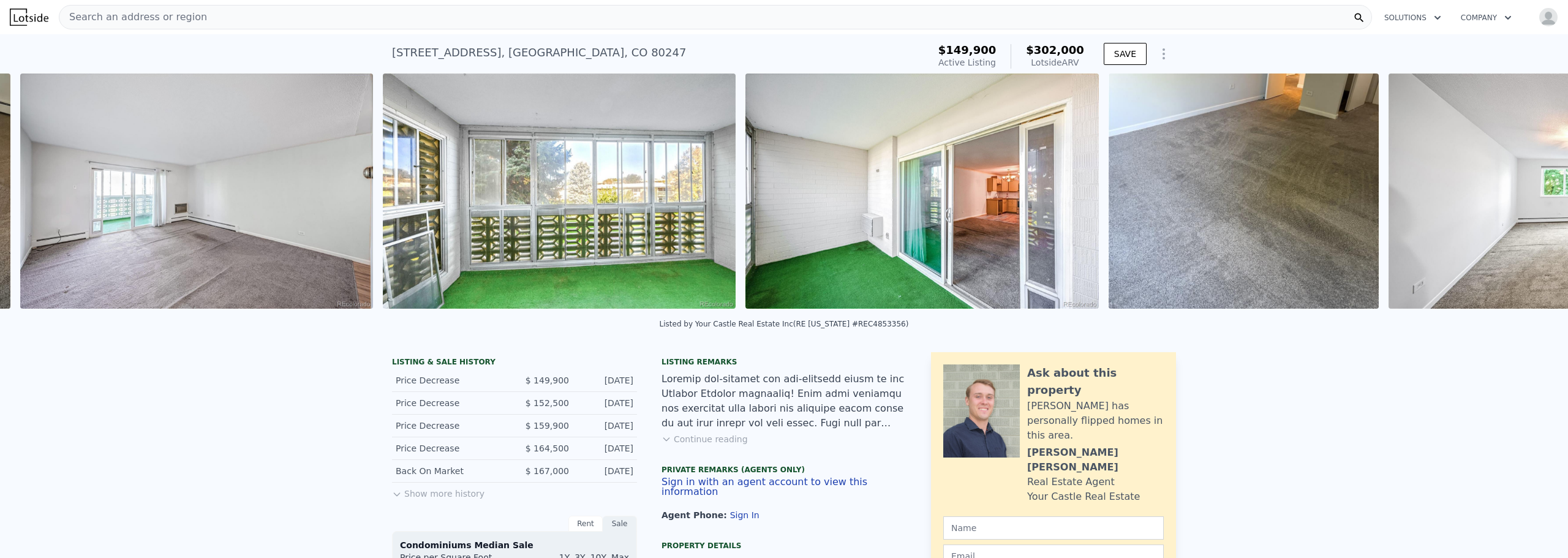
scroll to position [0, 4710]
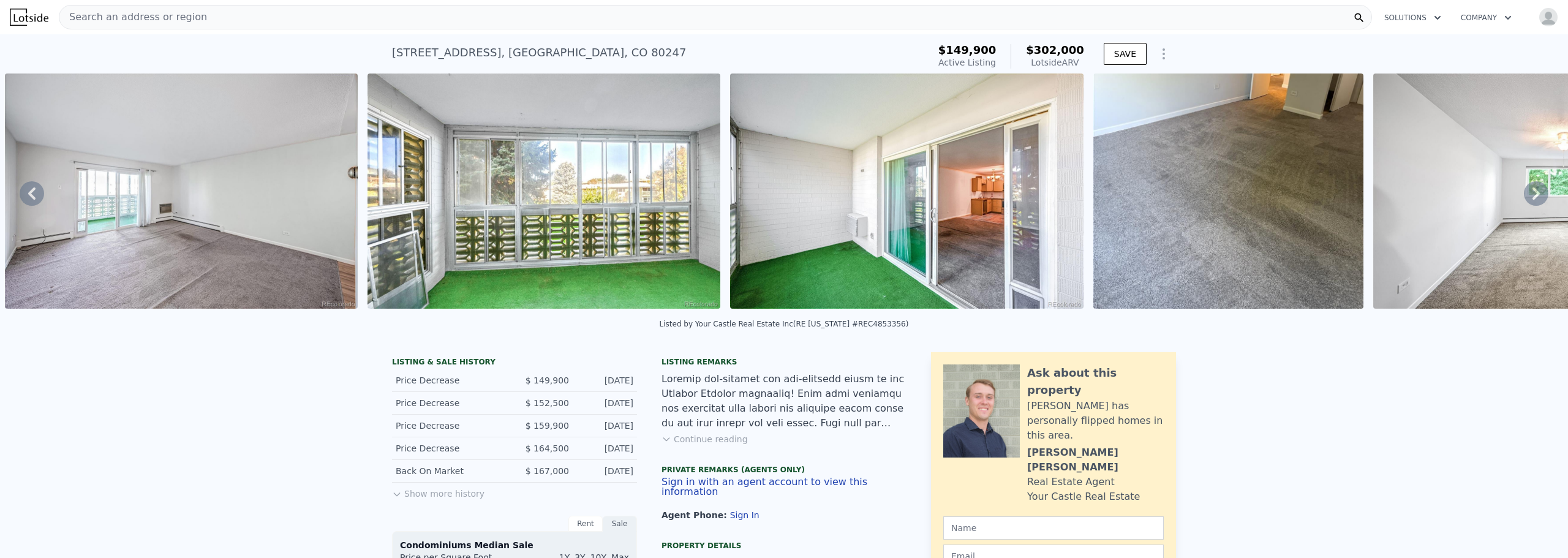
click at [1531, 195] on icon at bounding box center [1536, 193] width 25 height 25
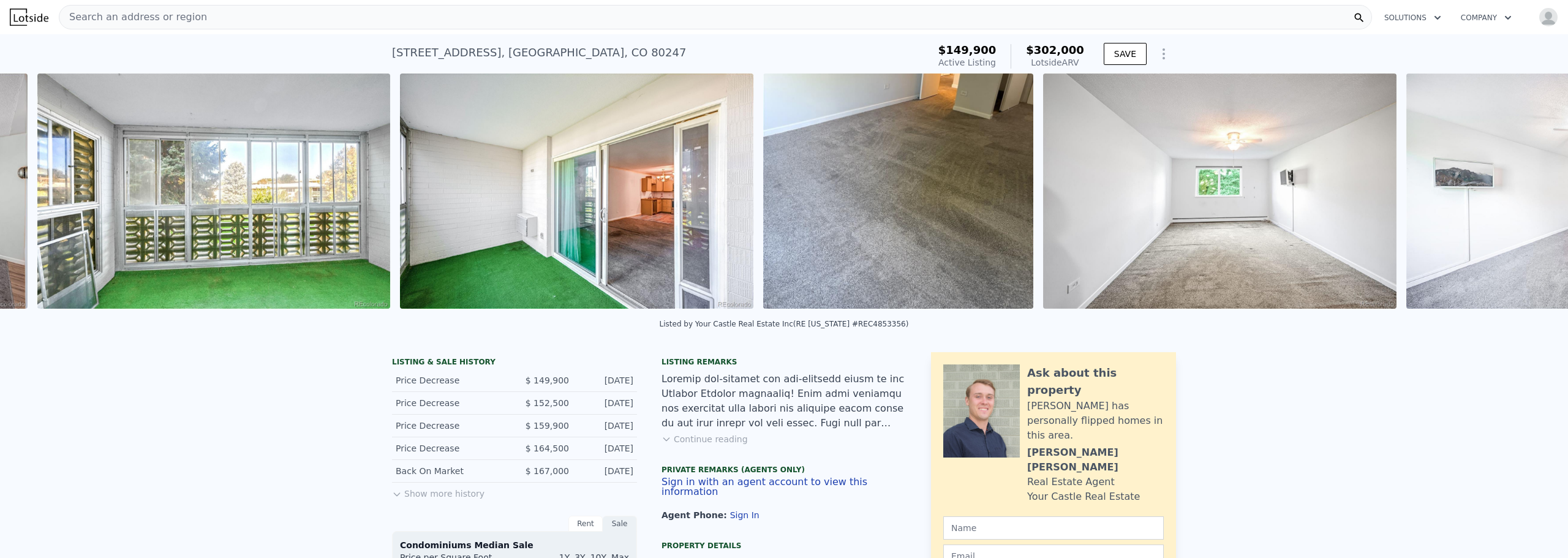
scroll to position [0, 5072]
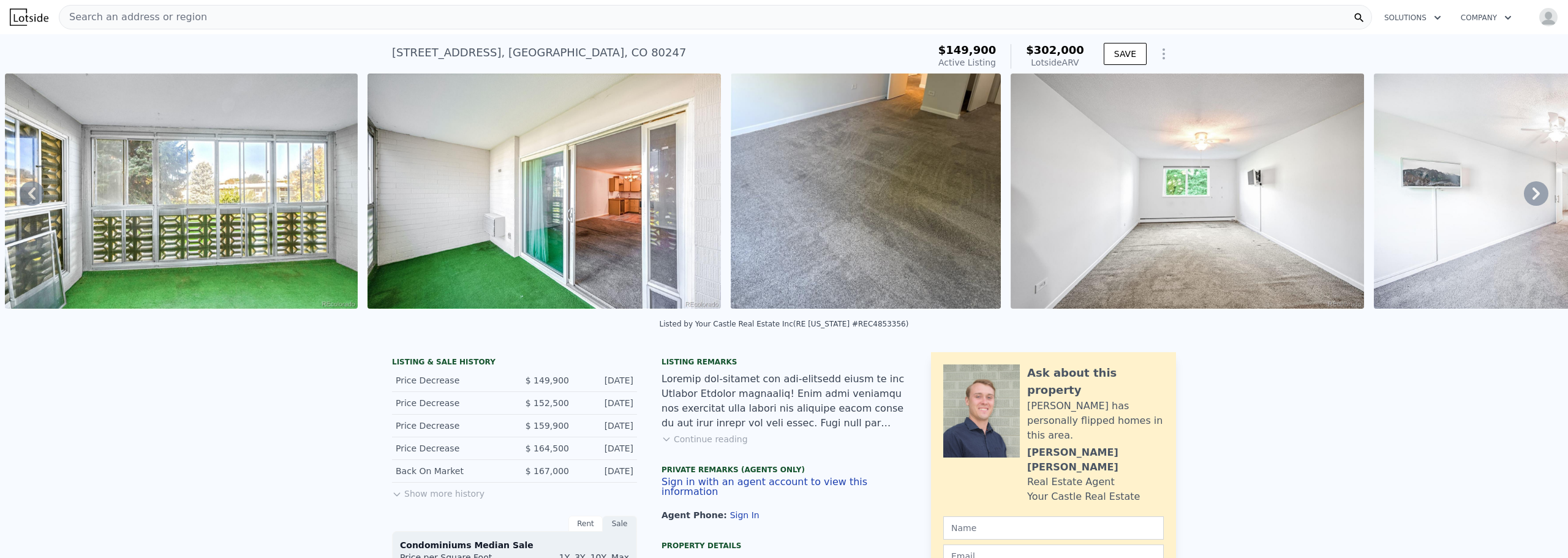
click at [1531, 195] on icon at bounding box center [1536, 193] width 25 height 25
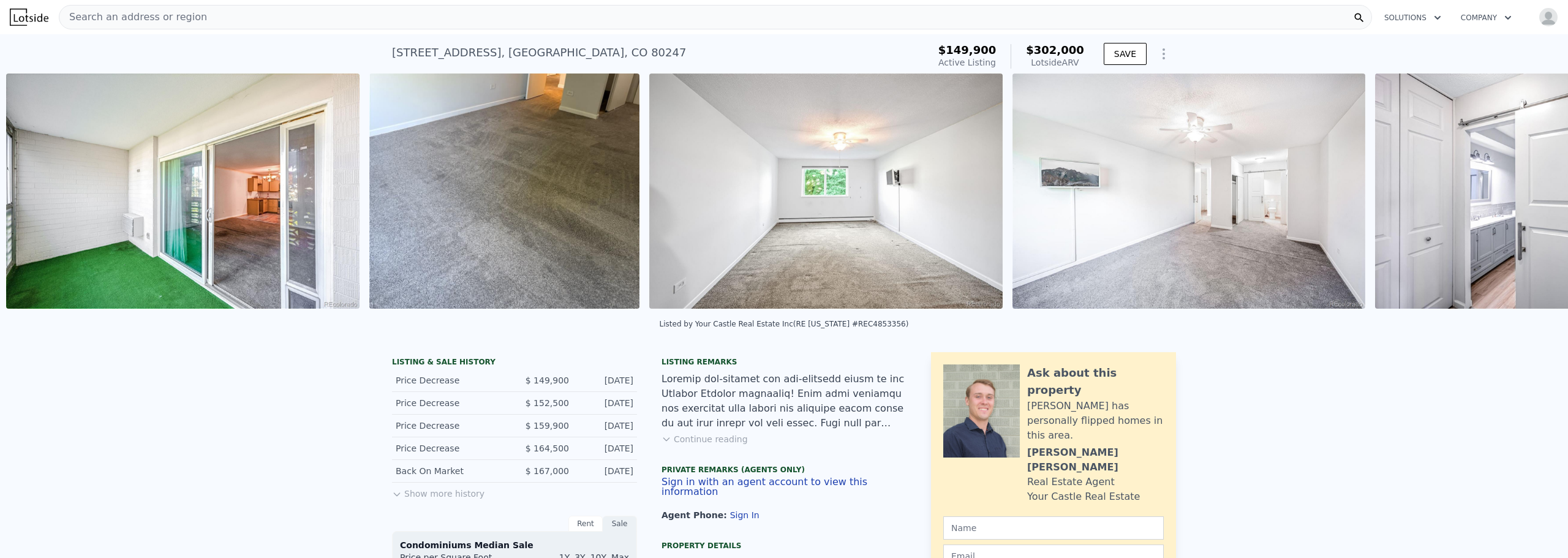
scroll to position [0, 5435]
click at [1531, 195] on icon at bounding box center [1536, 193] width 25 height 25
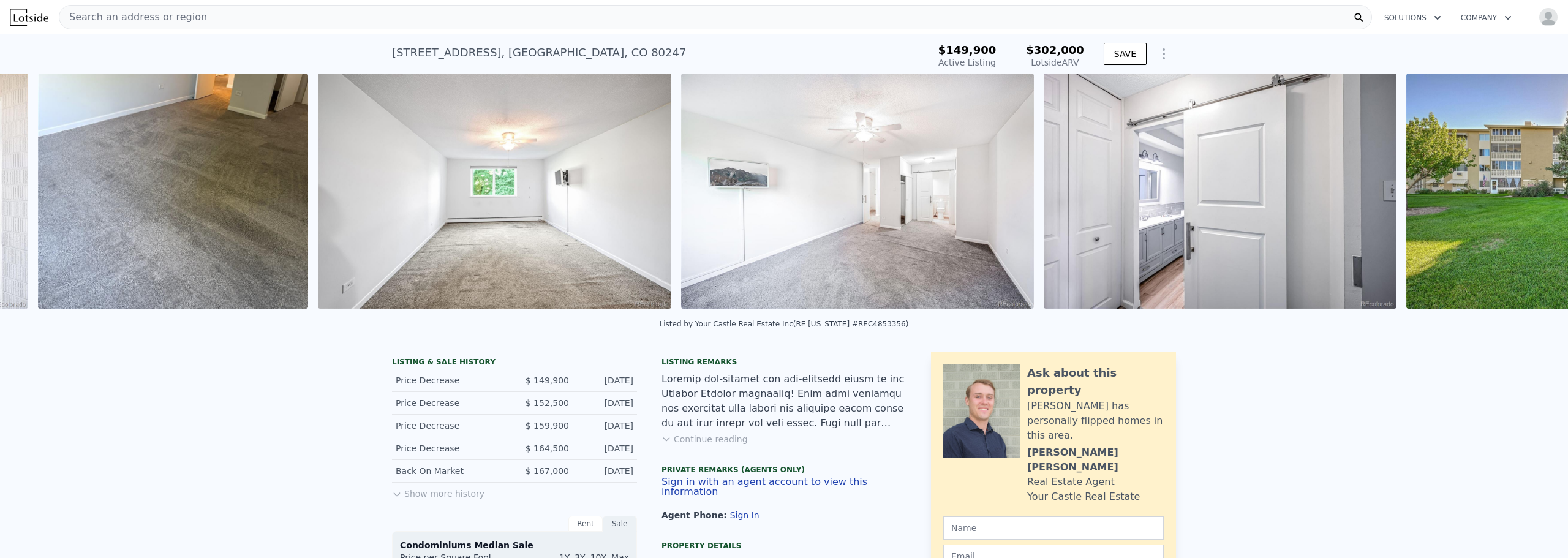
scroll to position [0, 5798]
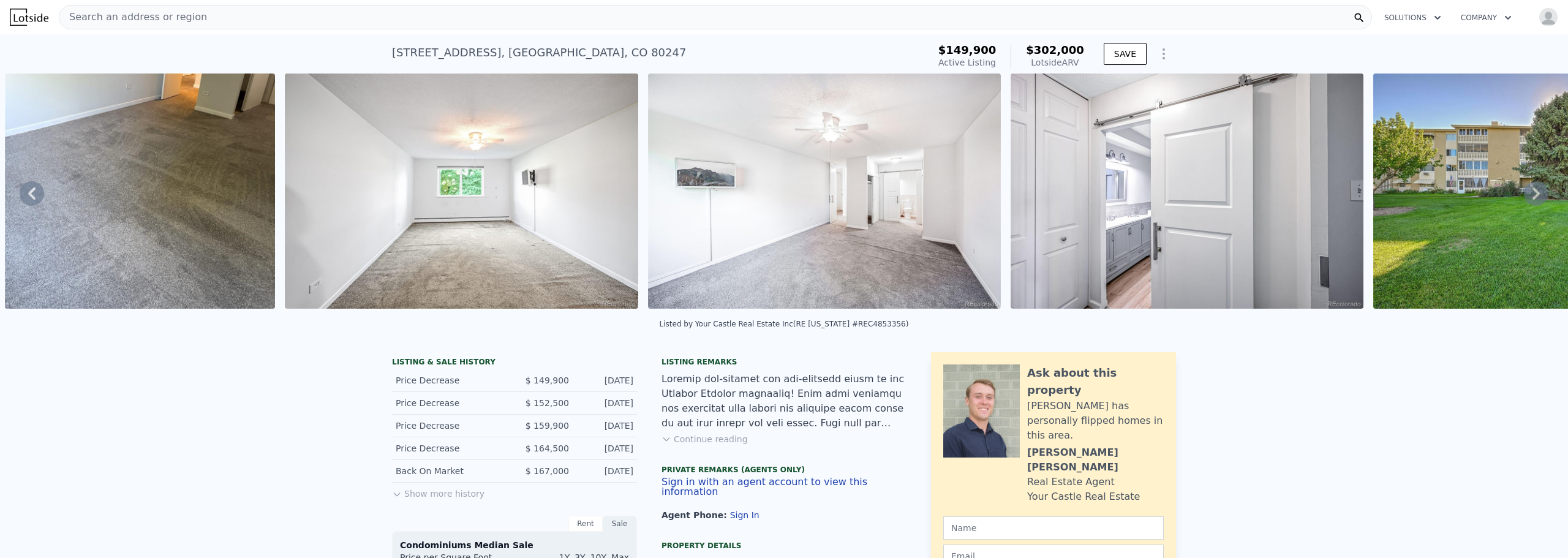
click at [1531, 195] on icon at bounding box center [1536, 193] width 25 height 25
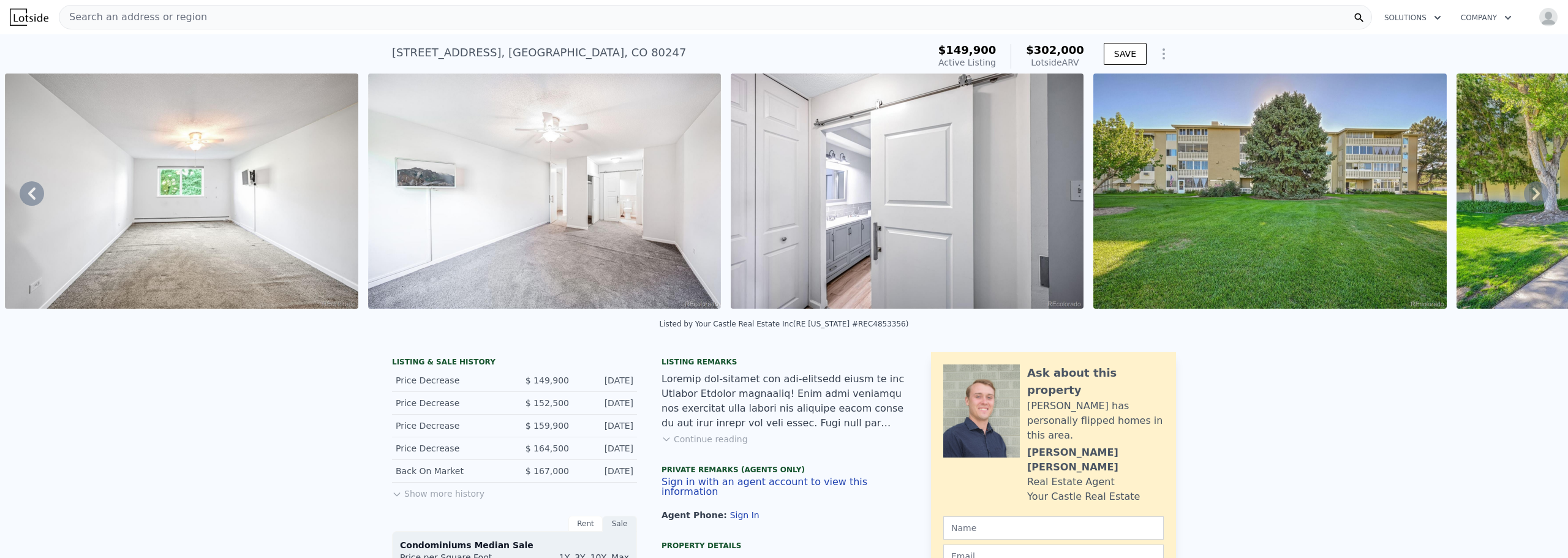
click at [1531, 195] on icon at bounding box center [1536, 193] width 25 height 25
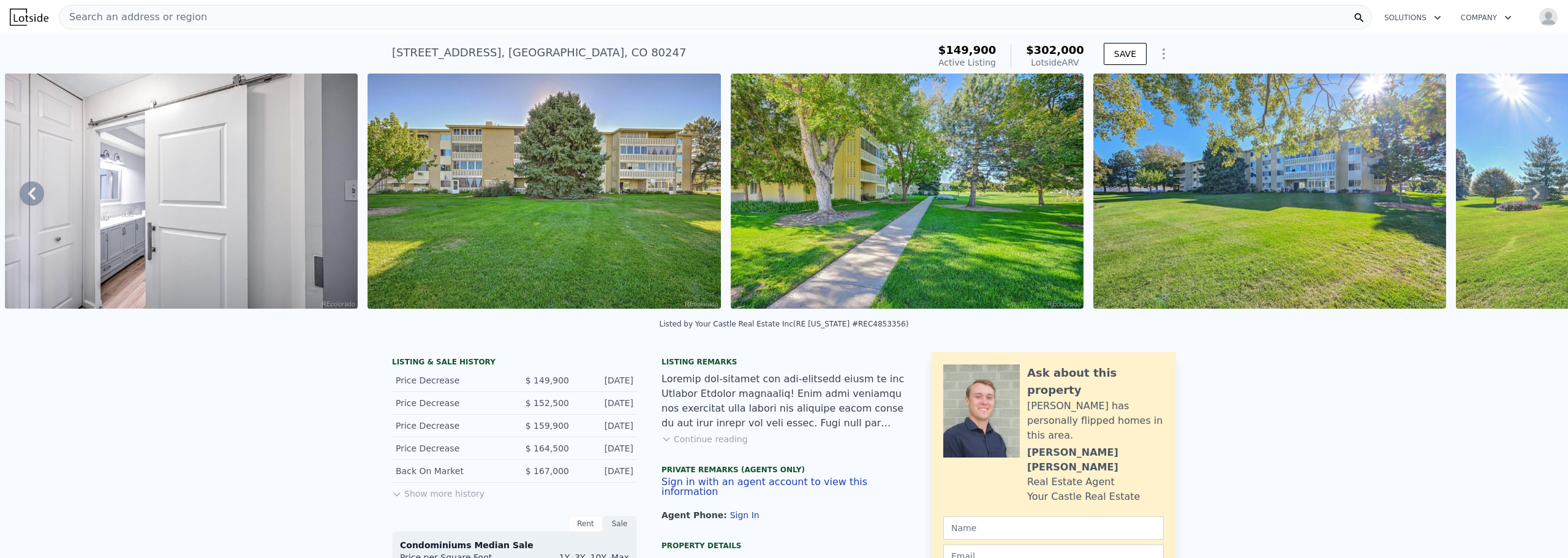
click at [1531, 195] on icon at bounding box center [1536, 193] width 25 height 25
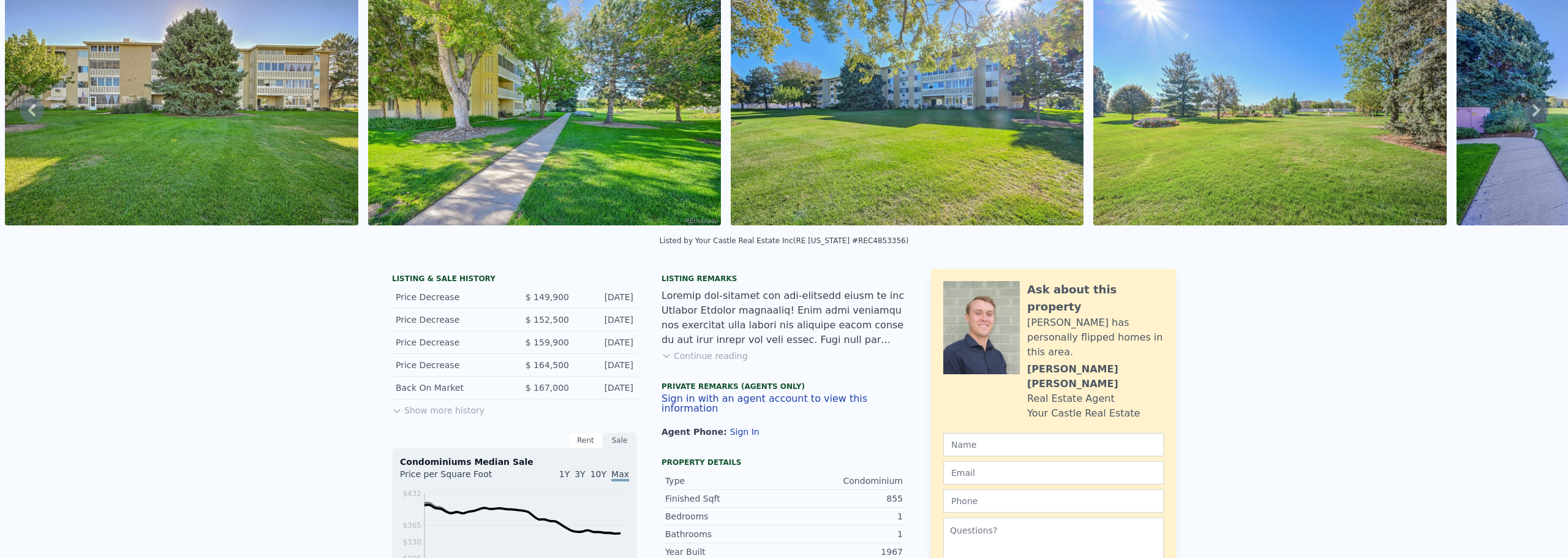
scroll to position [0, 0]
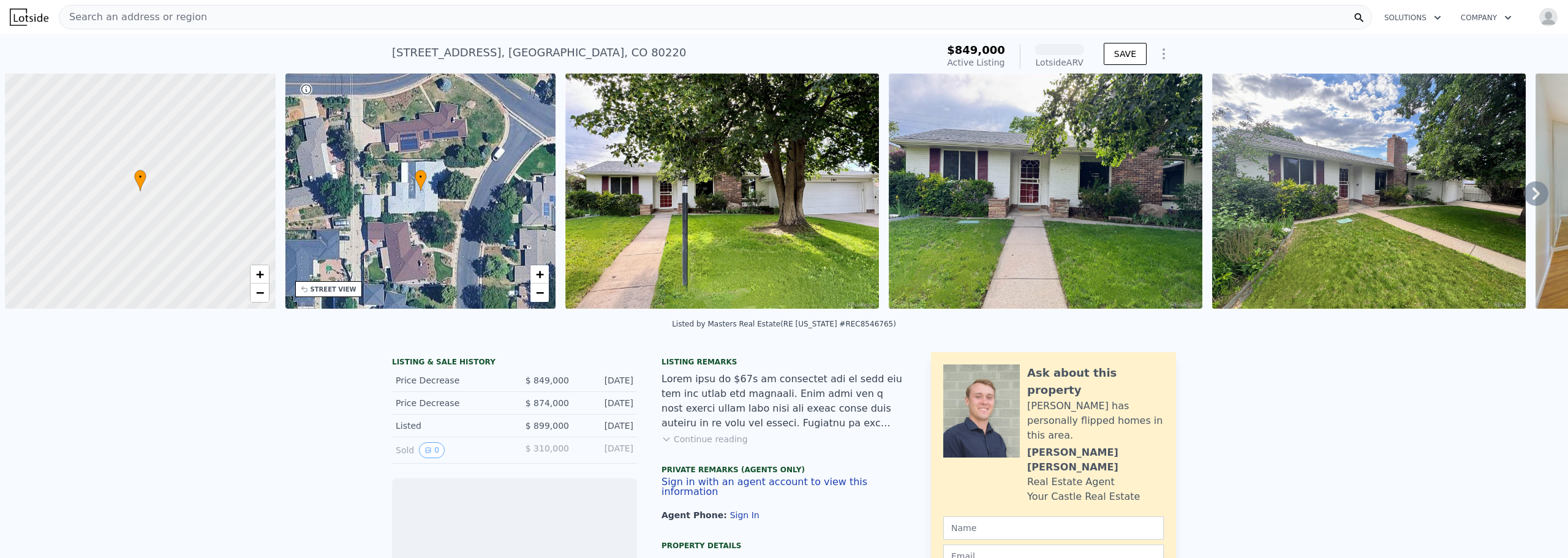
scroll to position [0, 5]
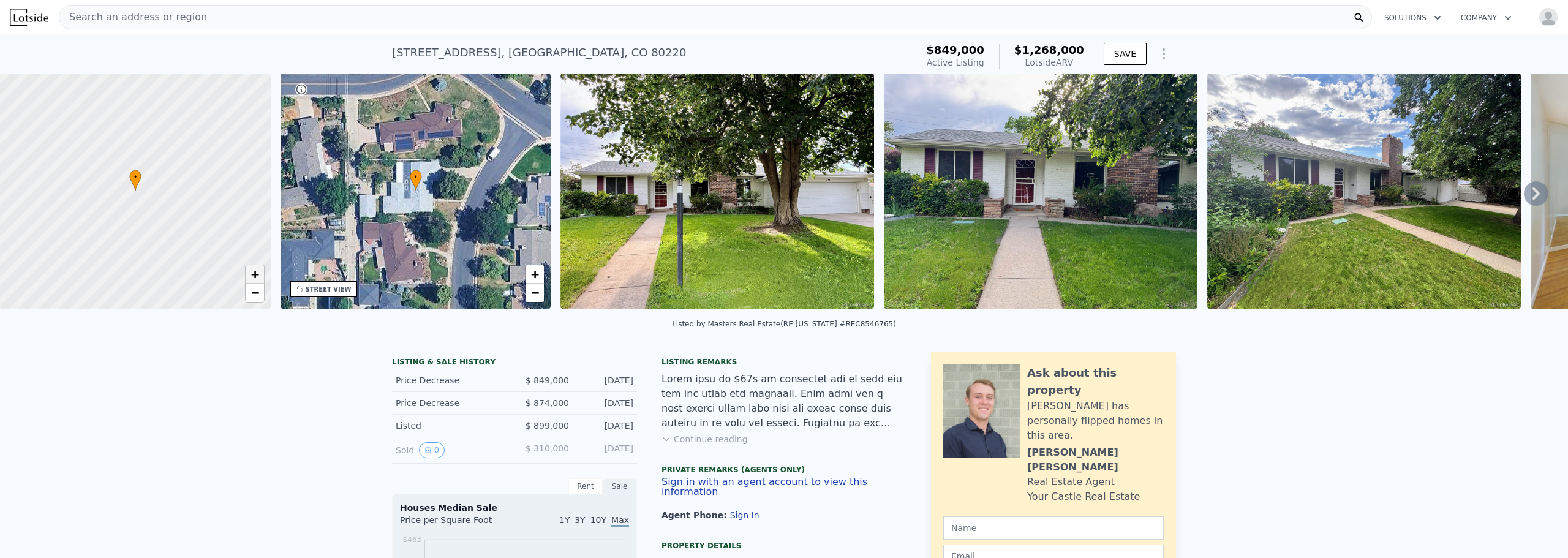
click at [255, 276] on span "+" at bounding box center [254, 274] width 8 height 15
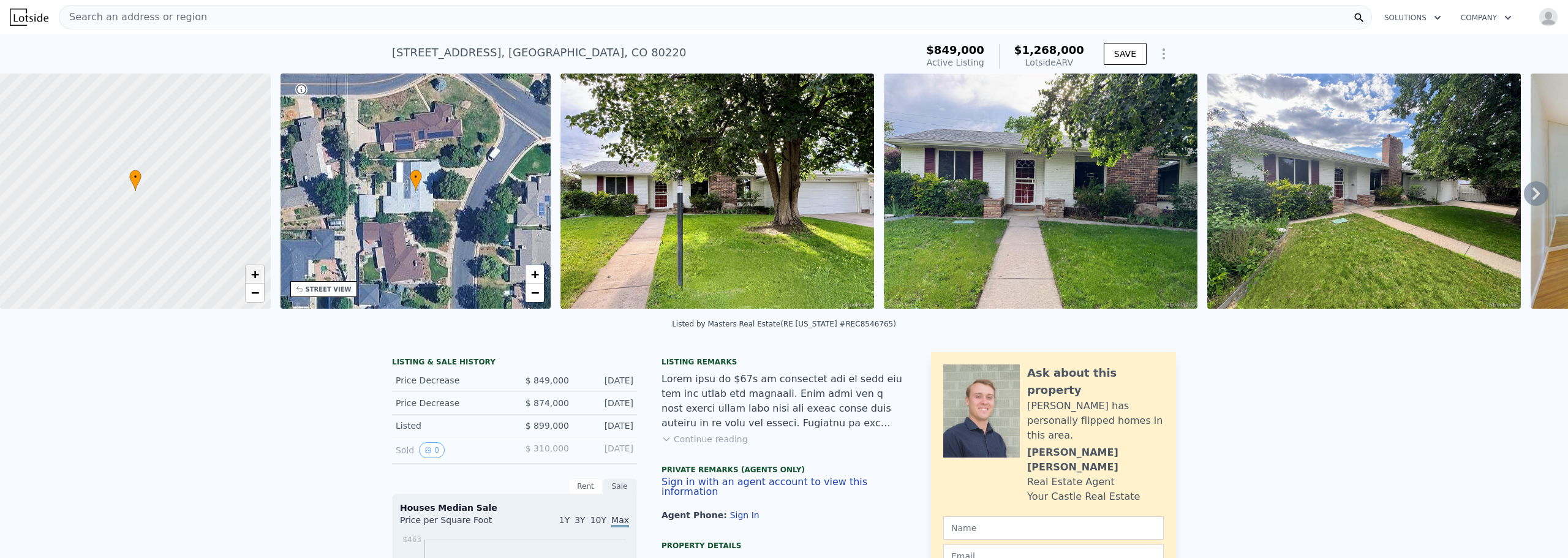
click at [255, 276] on span "+" at bounding box center [254, 274] width 8 height 15
click at [1532, 198] on icon at bounding box center [1536, 193] width 8 height 12
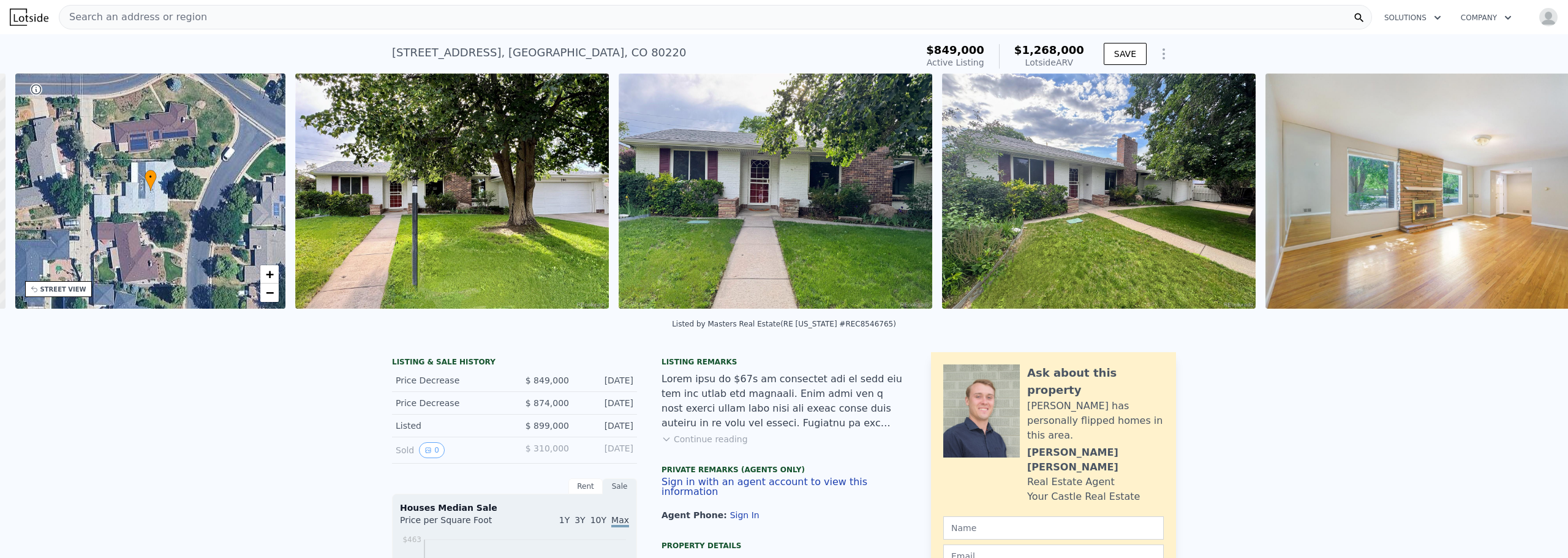
scroll to position [0, 286]
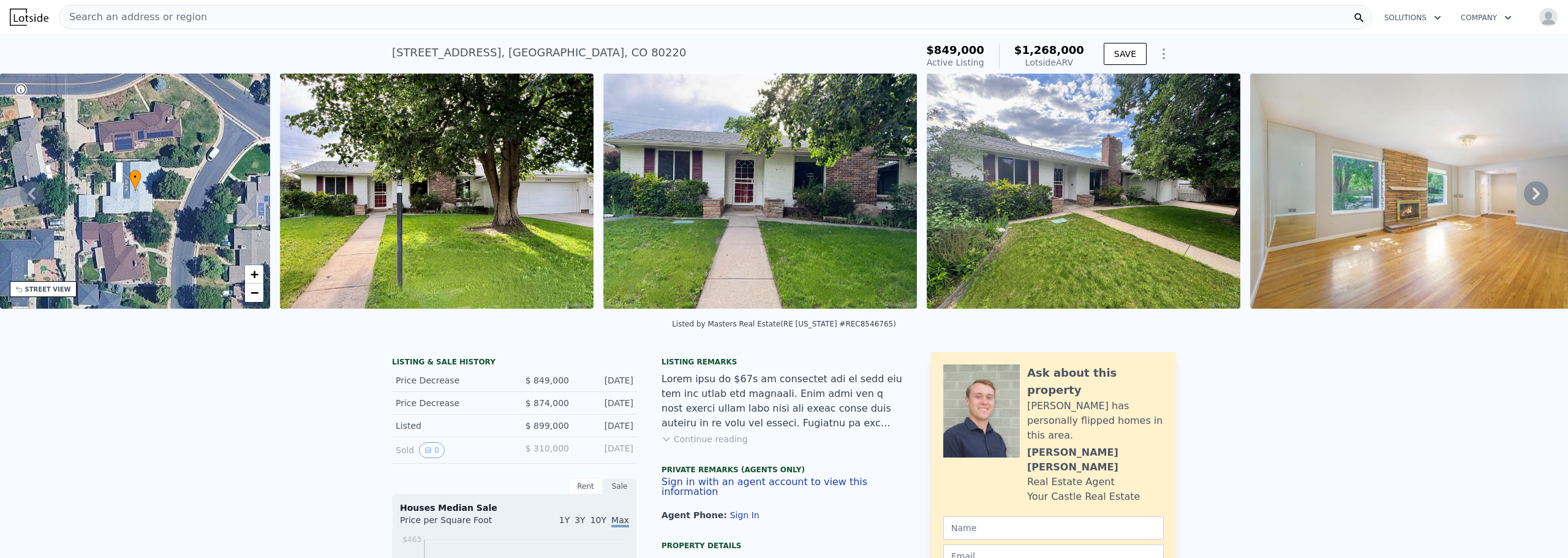
click at [1532, 198] on icon at bounding box center [1536, 193] width 8 height 12
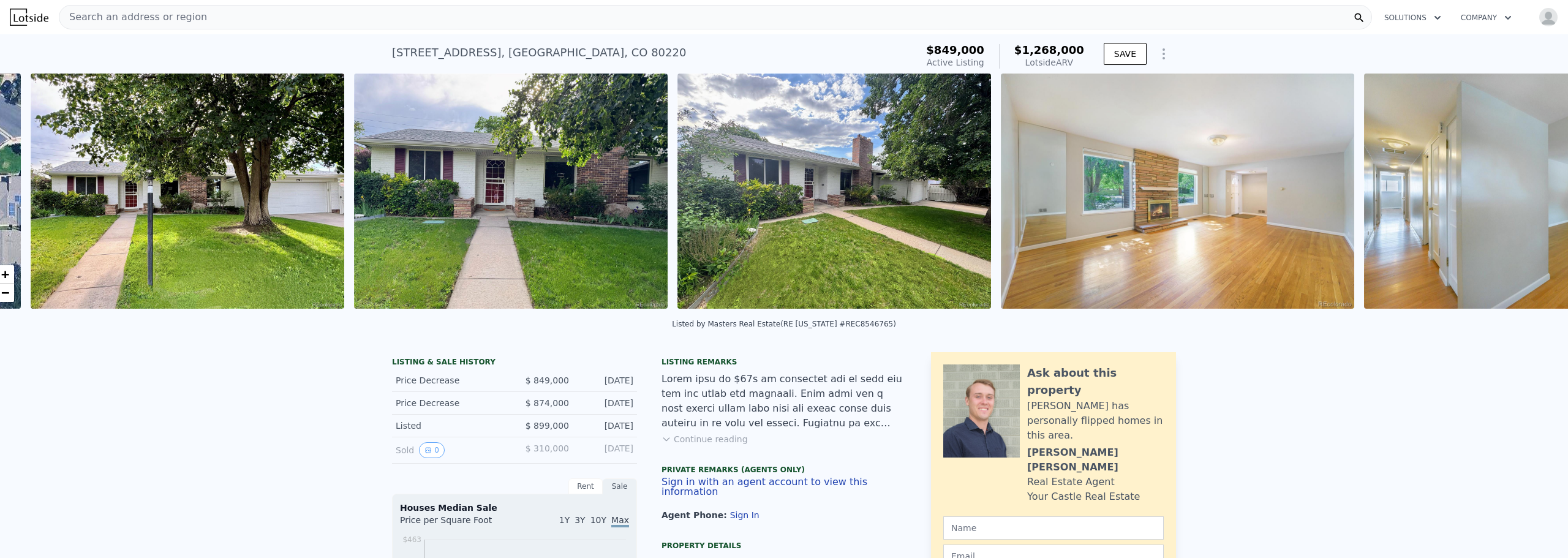
scroll to position [0, 560]
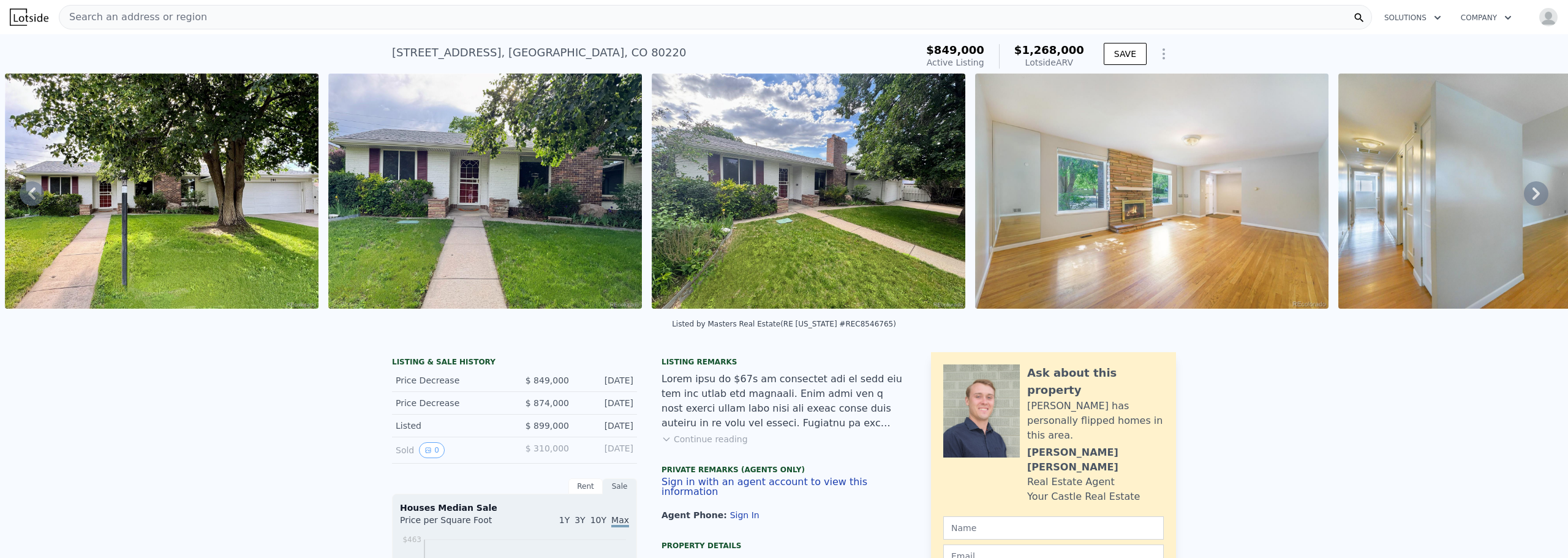
click at [1532, 198] on icon at bounding box center [1536, 193] width 8 height 12
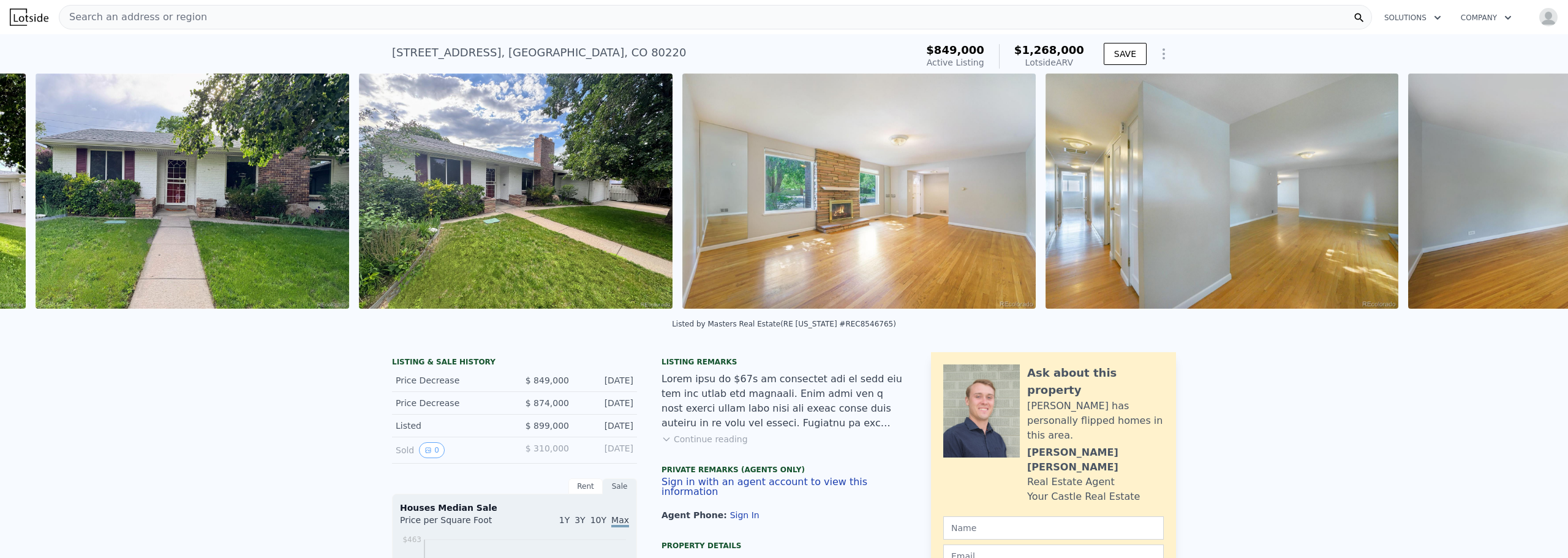
scroll to position [0, 883]
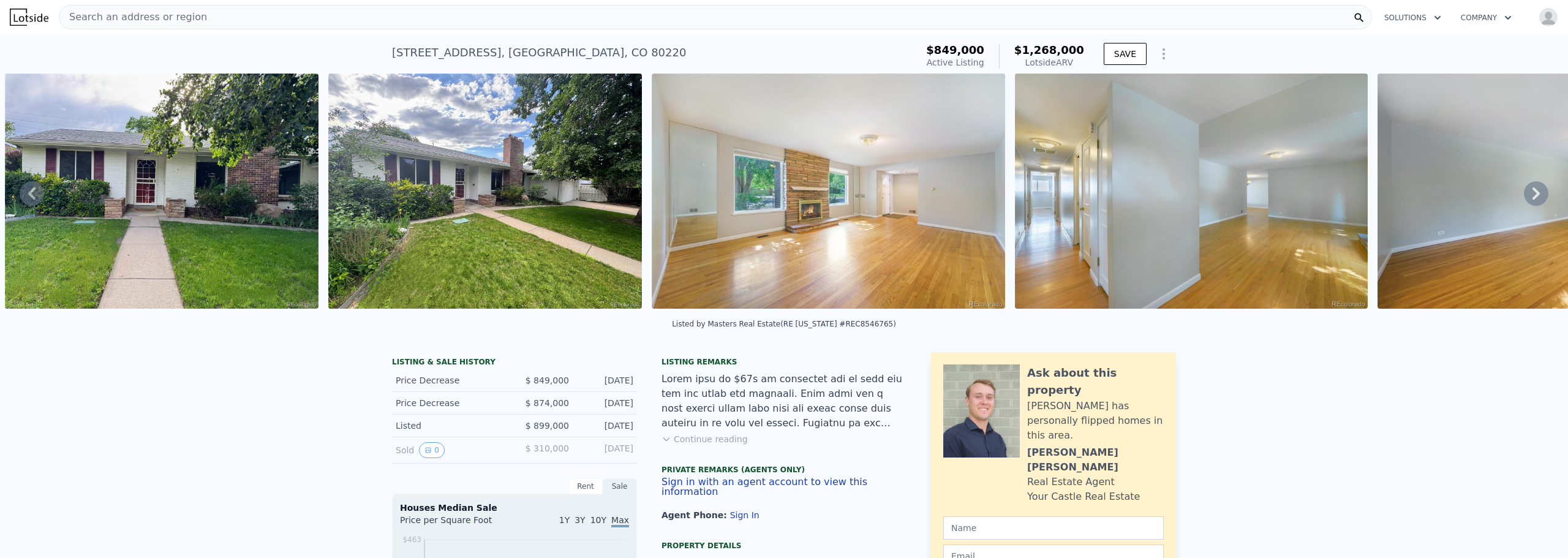
click at [1532, 198] on icon at bounding box center [1536, 193] width 8 height 12
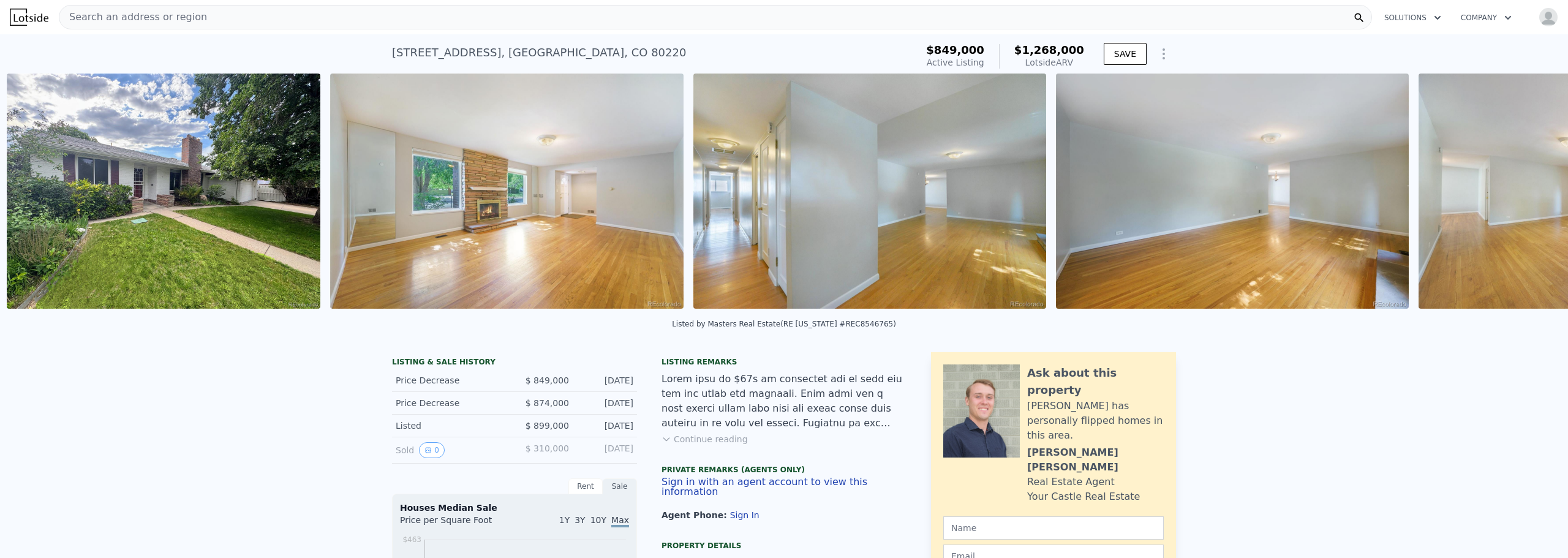
scroll to position [0, 1207]
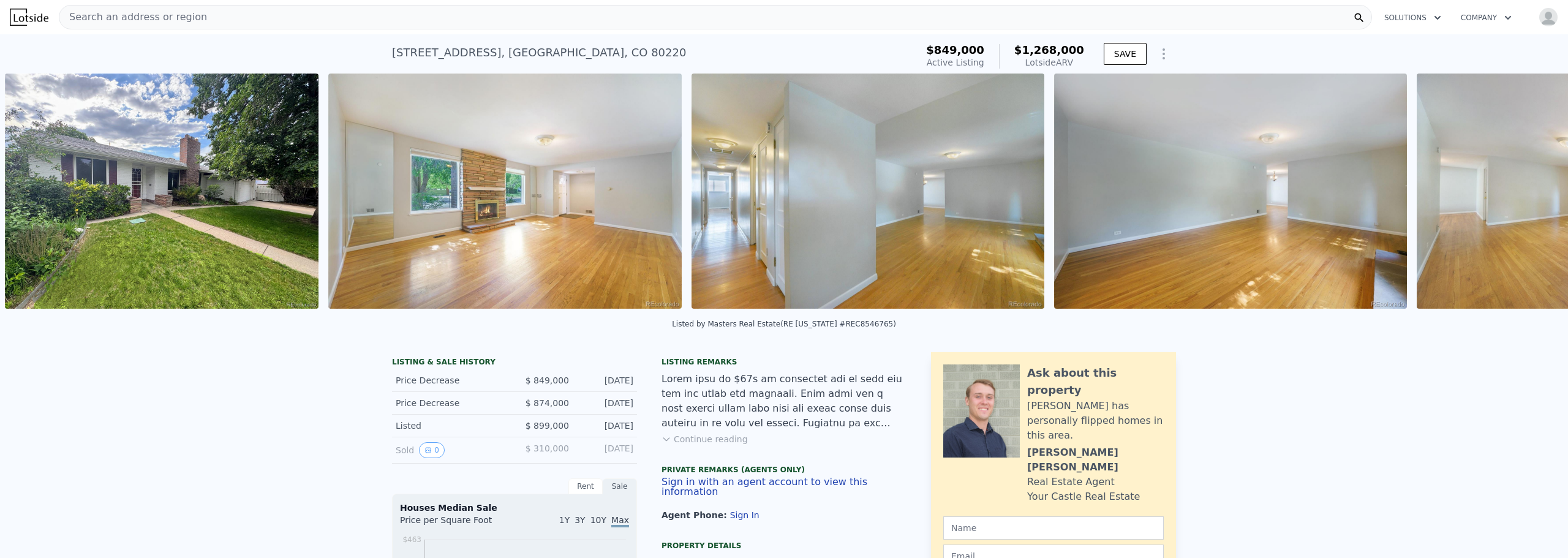
click at [1528, 198] on img at bounding box center [1593, 191] width 353 height 236
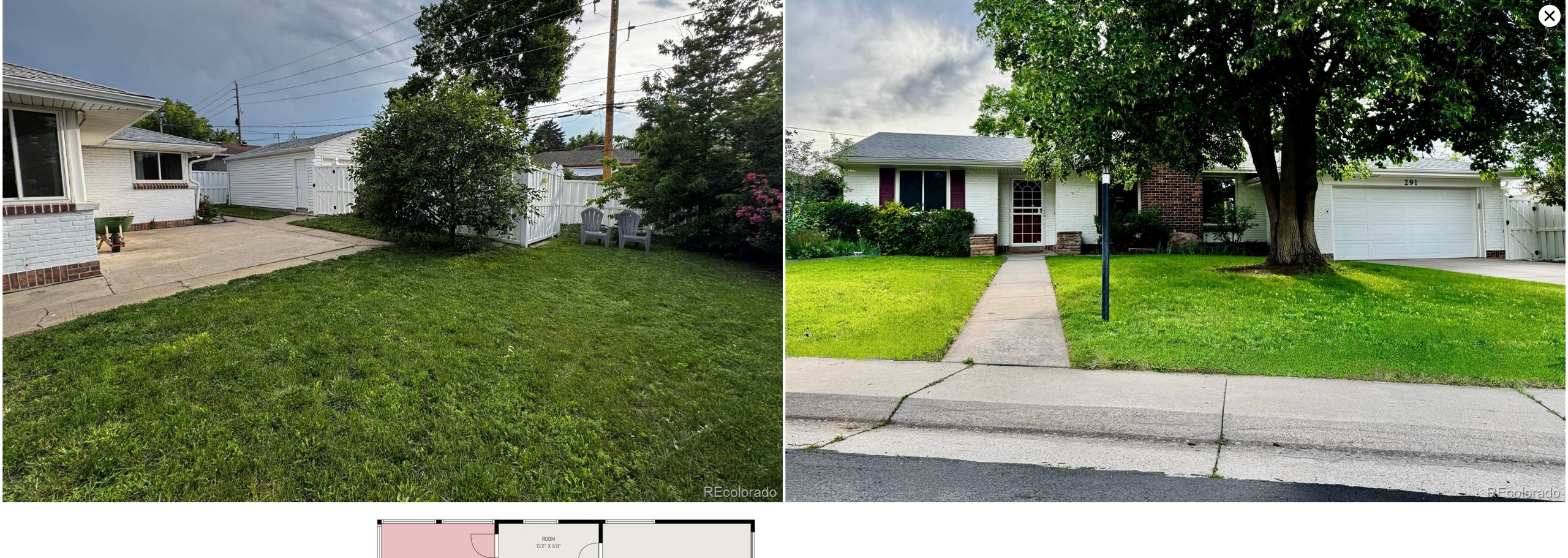
scroll to position [8464, 0]
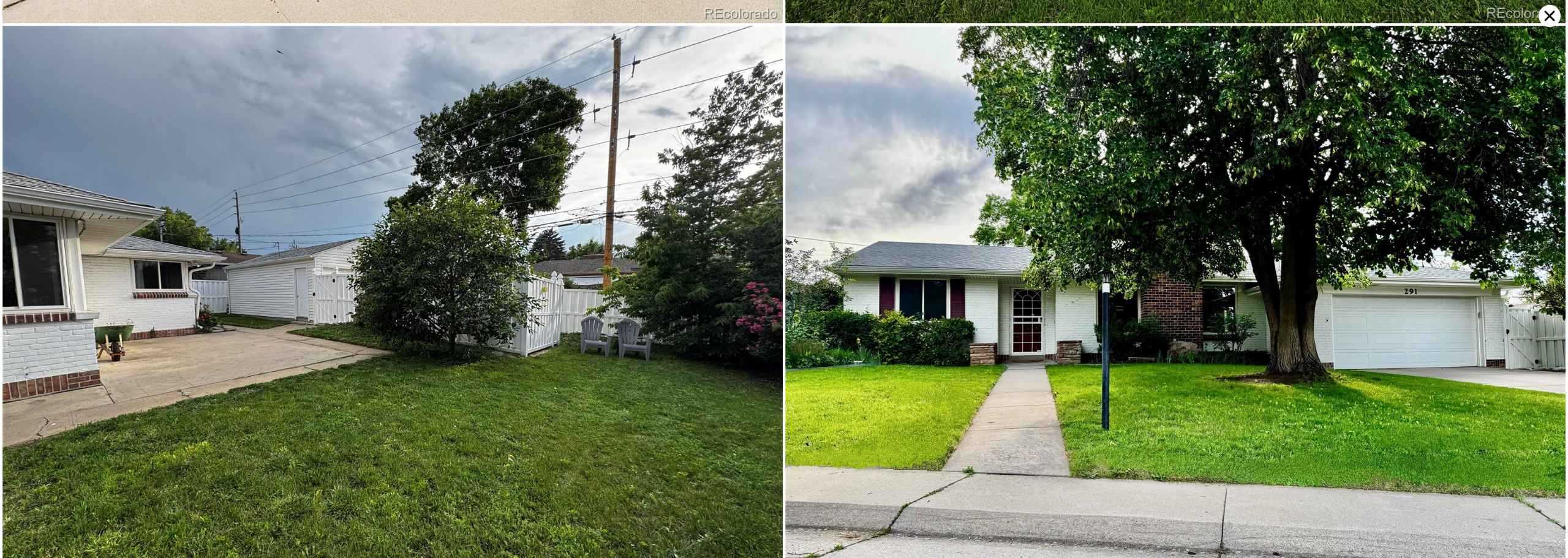
click at [1543, 17] on icon at bounding box center [1549, 16] width 22 height 22
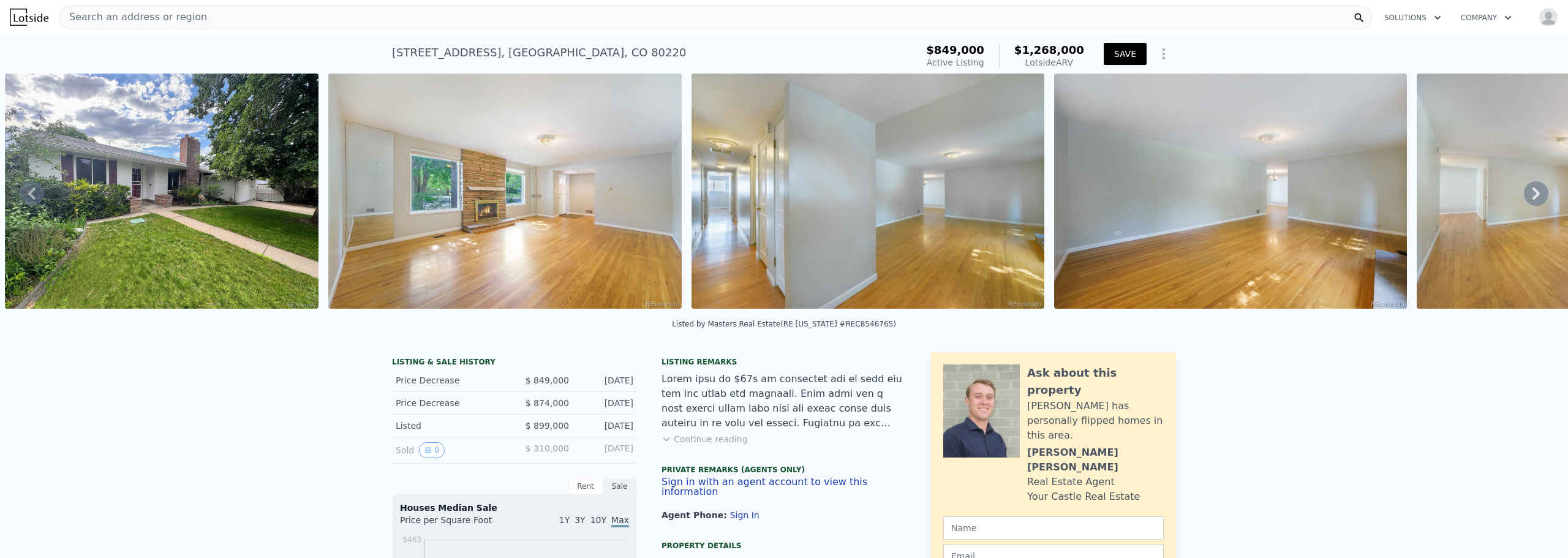
click at [1120, 56] on button "SAVE" at bounding box center [1125, 54] width 43 height 22
click at [1538, 17] on img "button" at bounding box center [1548, 17] width 20 height 20
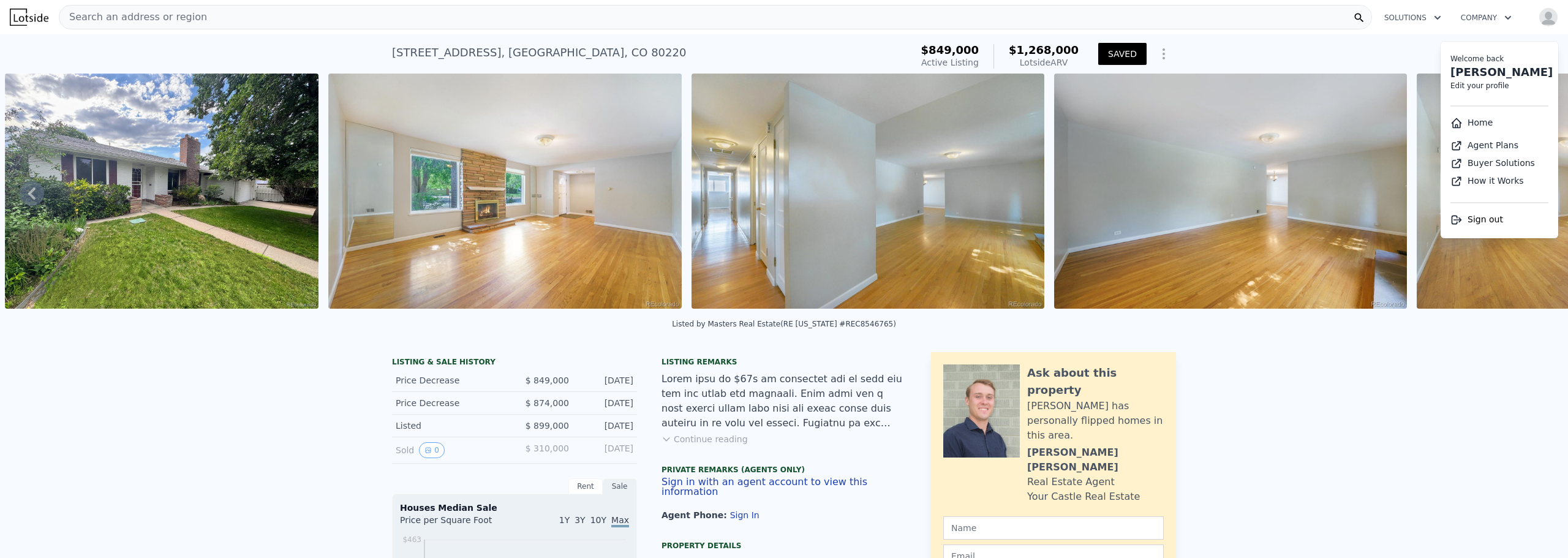
click at [1474, 122] on link "Home" at bounding box center [1472, 122] width 43 height 10
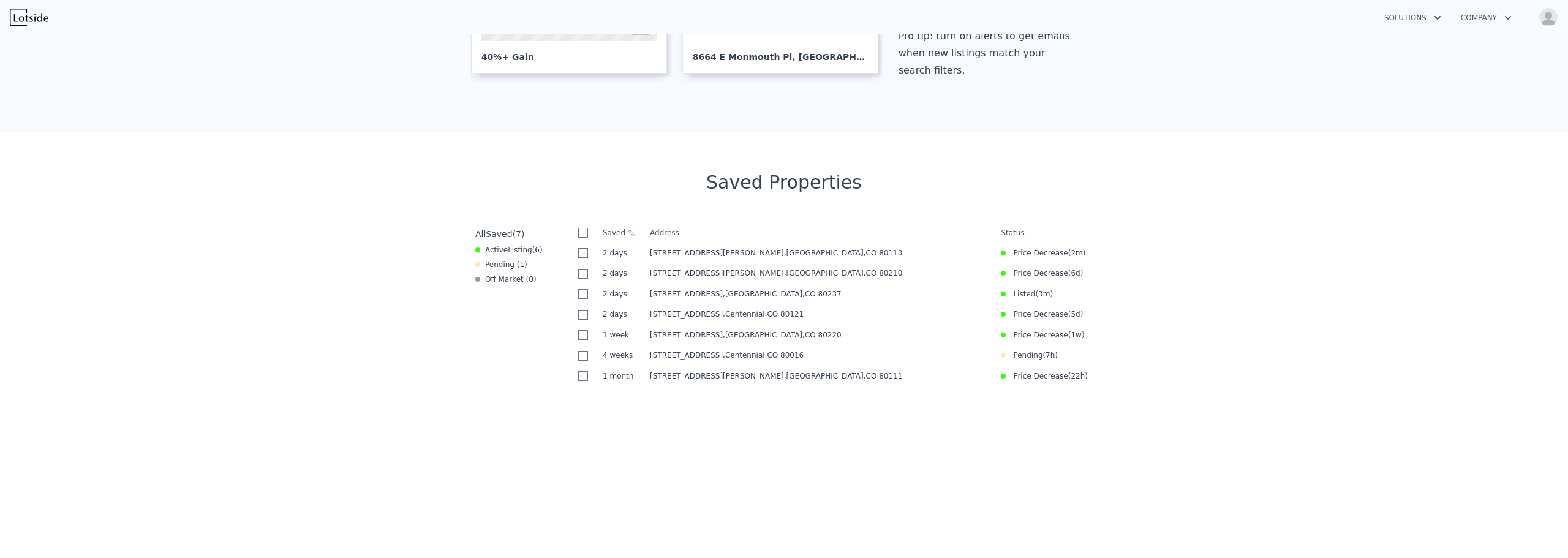
scroll to position [367, 0]
click at [498, 262] on div "Pending ( 1 )" at bounding box center [501, 265] width 52 height 10
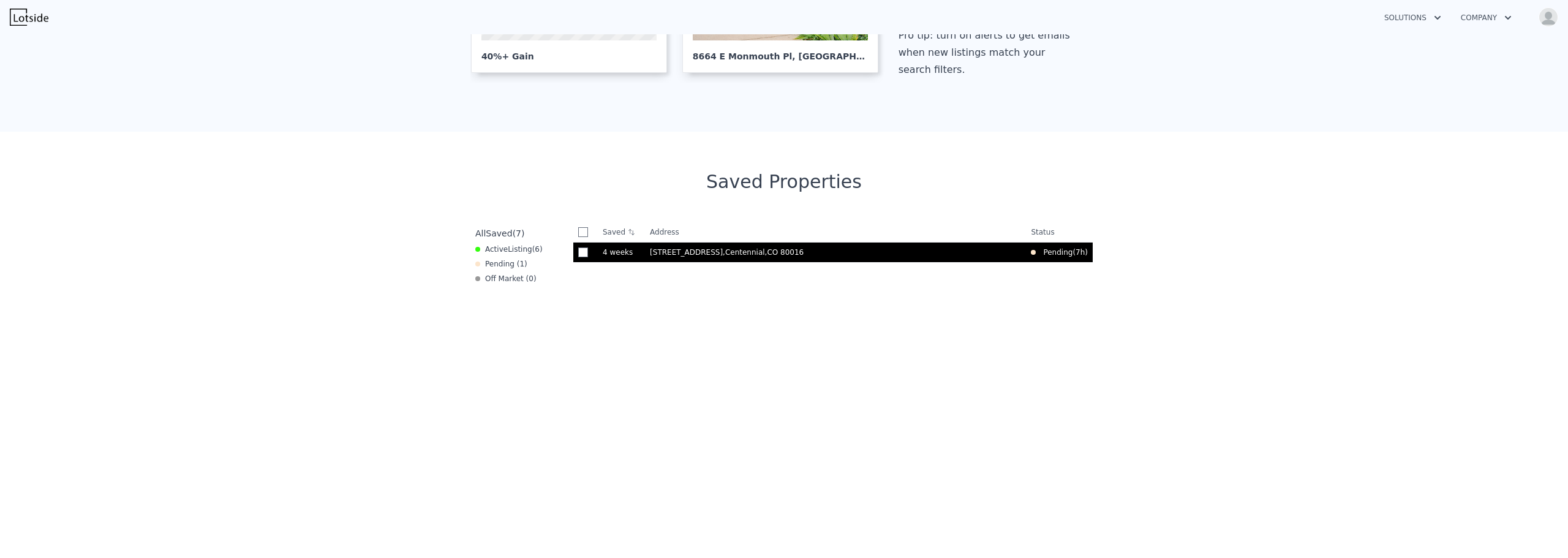
click at [674, 252] on span "17852 E Long Ave" at bounding box center [686, 253] width 73 height 9
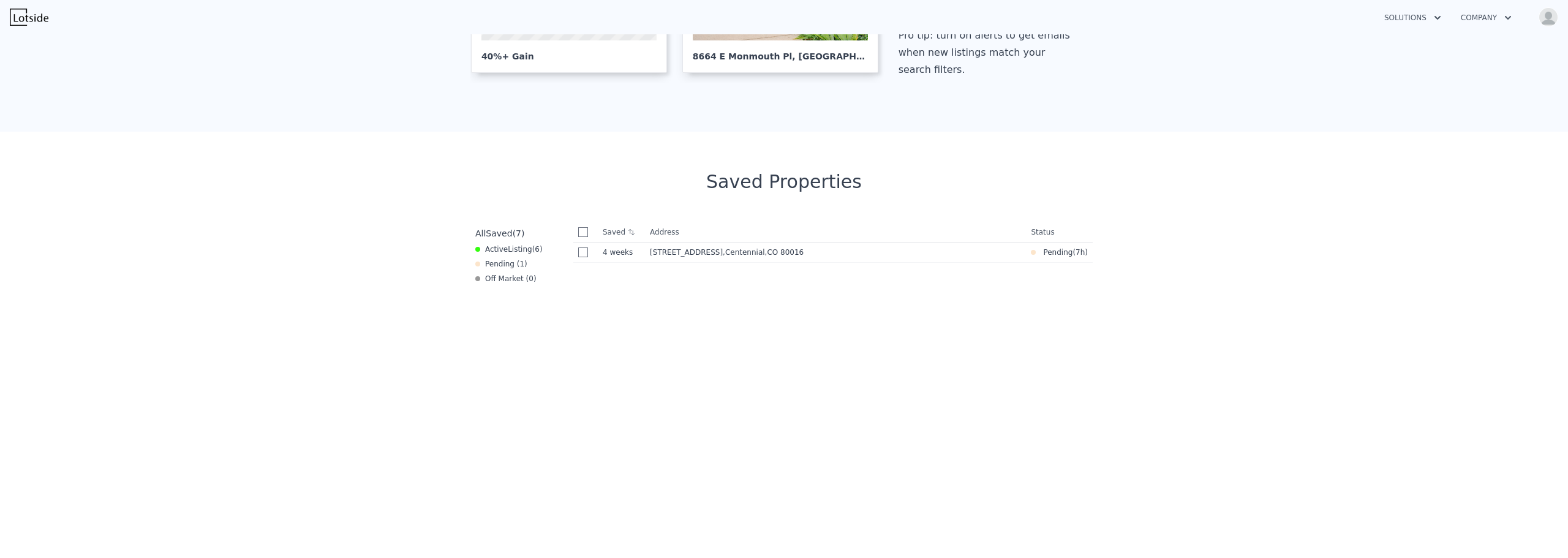
click at [498, 247] on span "Active Listing ( 6 )" at bounding box center [514, 249] width 58 height 10
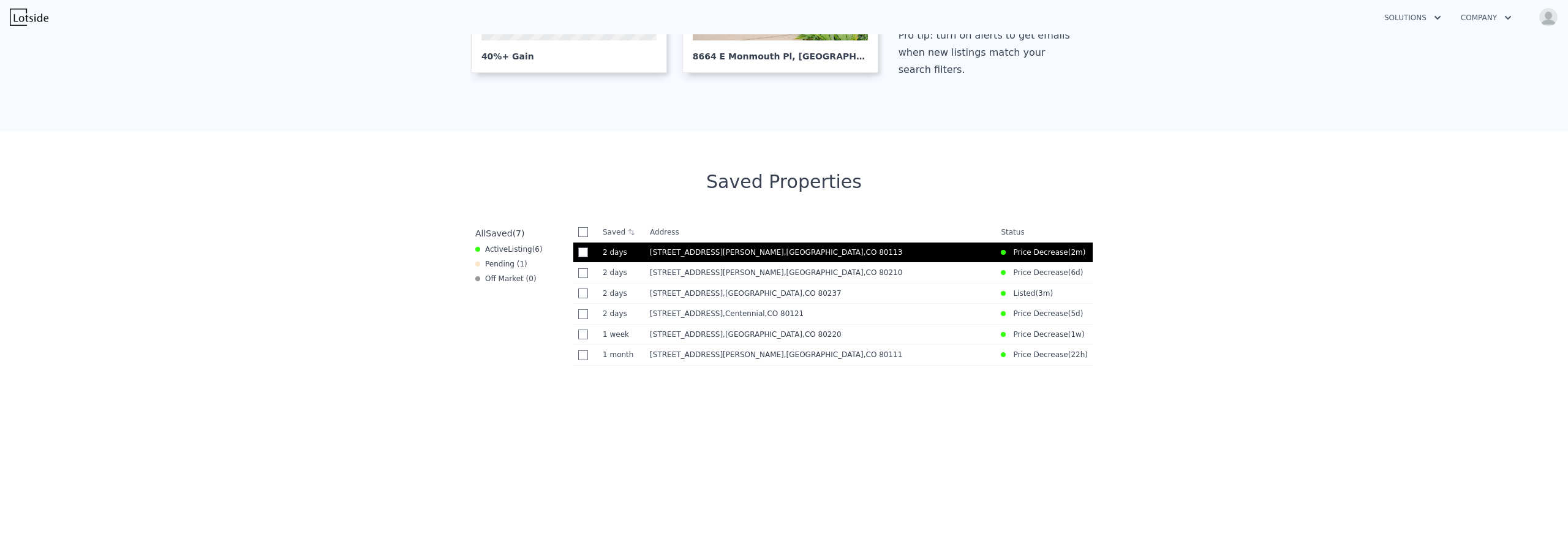
click at [784, 251] on span ", Englewood , CO 80113" at bounding box center [845, 253] width 123 height 9
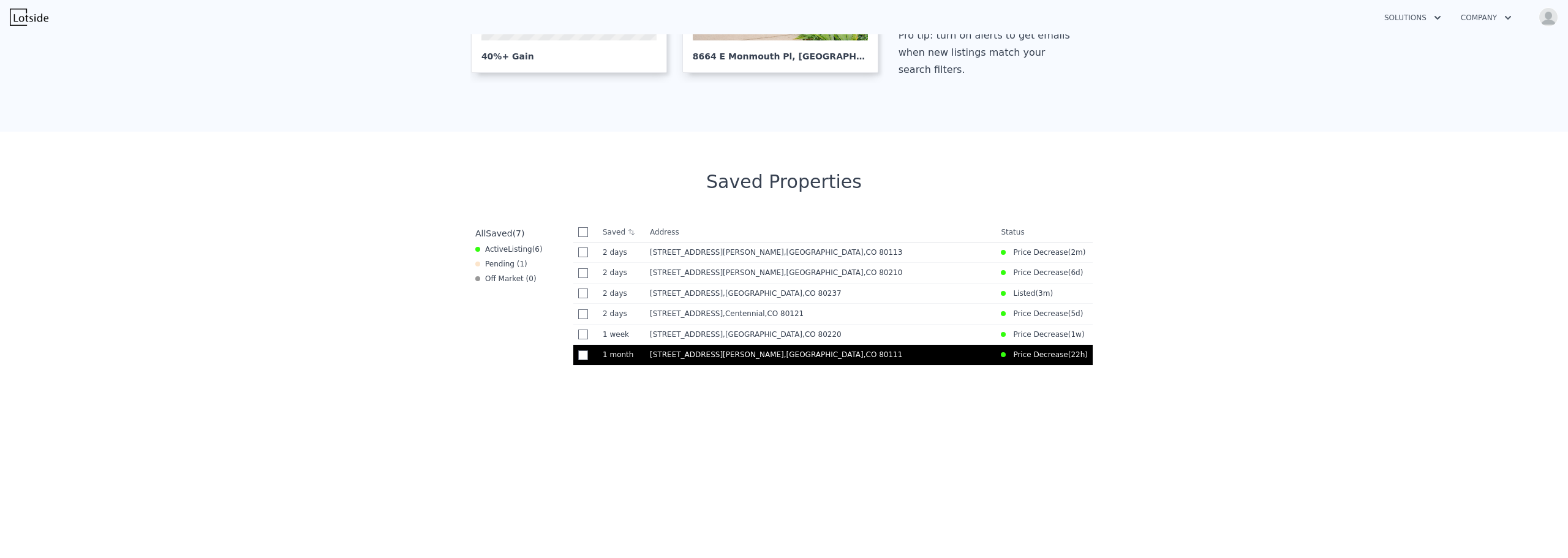
click at [700, 359] on span "10783 E Berry Ave" at bounding box center [717, 355] width 134 height 9
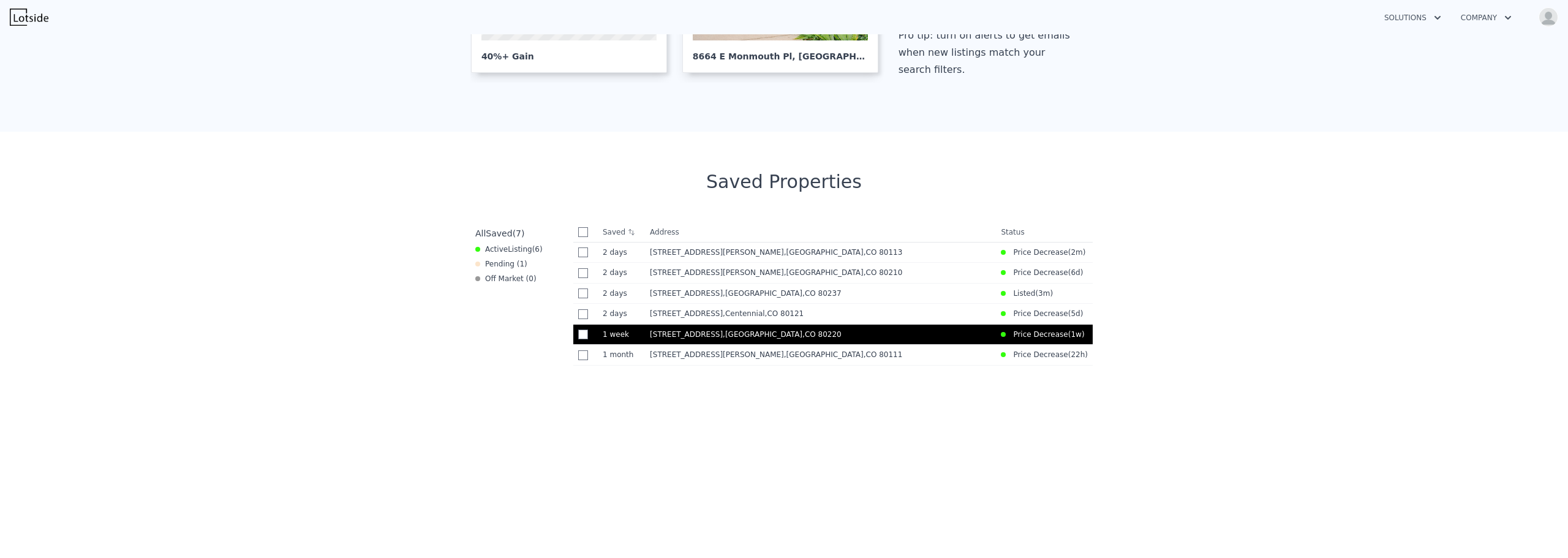
click at [803, 333] on span ", CO 80220" at bounding box center [822, 334] width 39 height 9
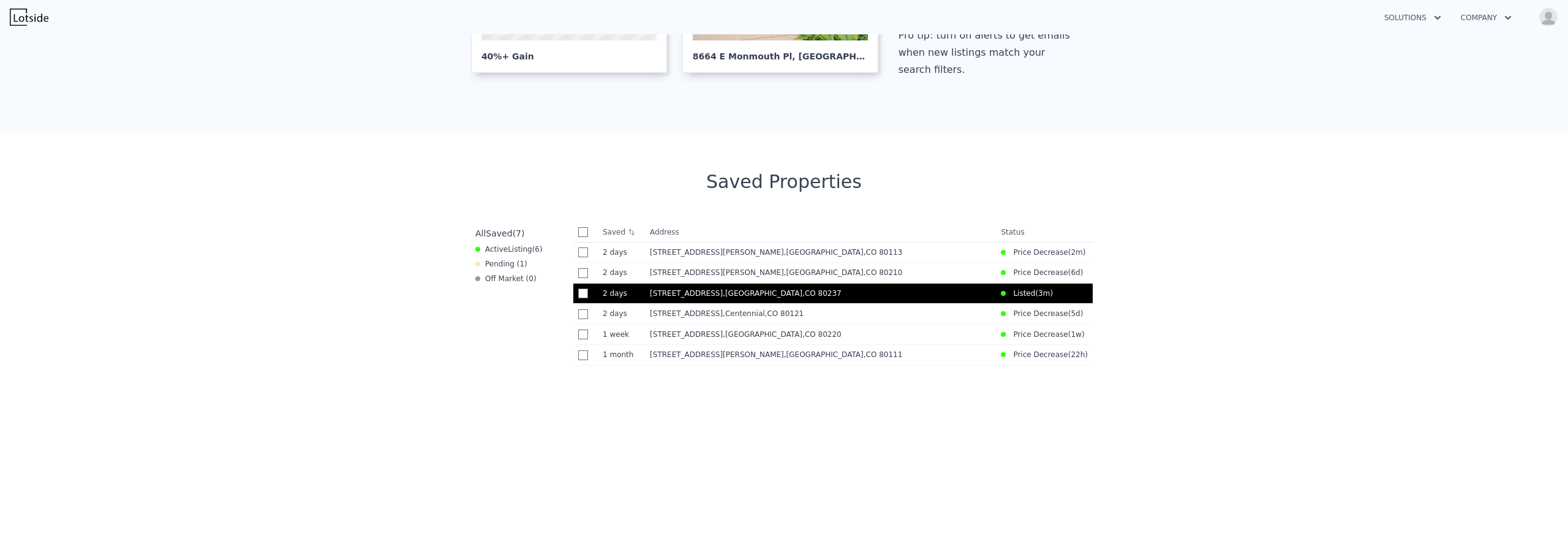
click at [708, 298] on span "4545 S Monaco St Unit 436" at bounding box center [686, 293] width 73 height 9
click at [578, 294] on input "checkbox" at bounding box center [583, 293] width 10 height 10
checkbox input "true"
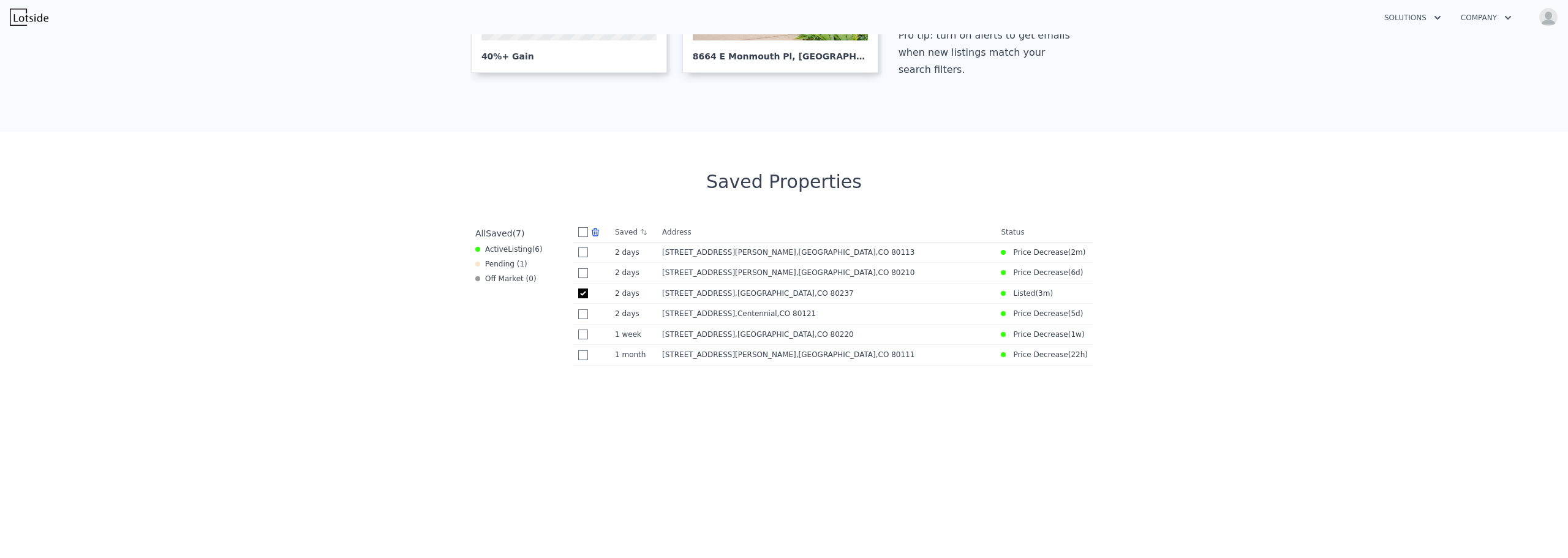
click at [590, 233] on icon at bounding box center [595, 232] width 10 height 10
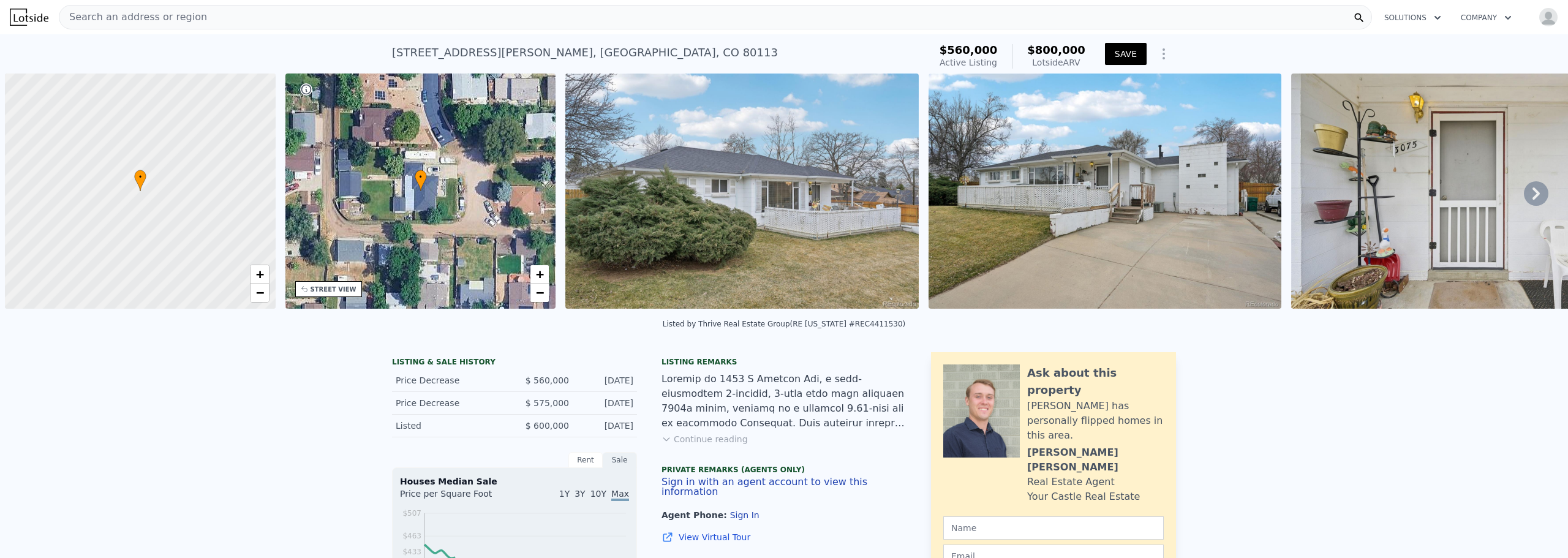
scroll to position [0, 5]
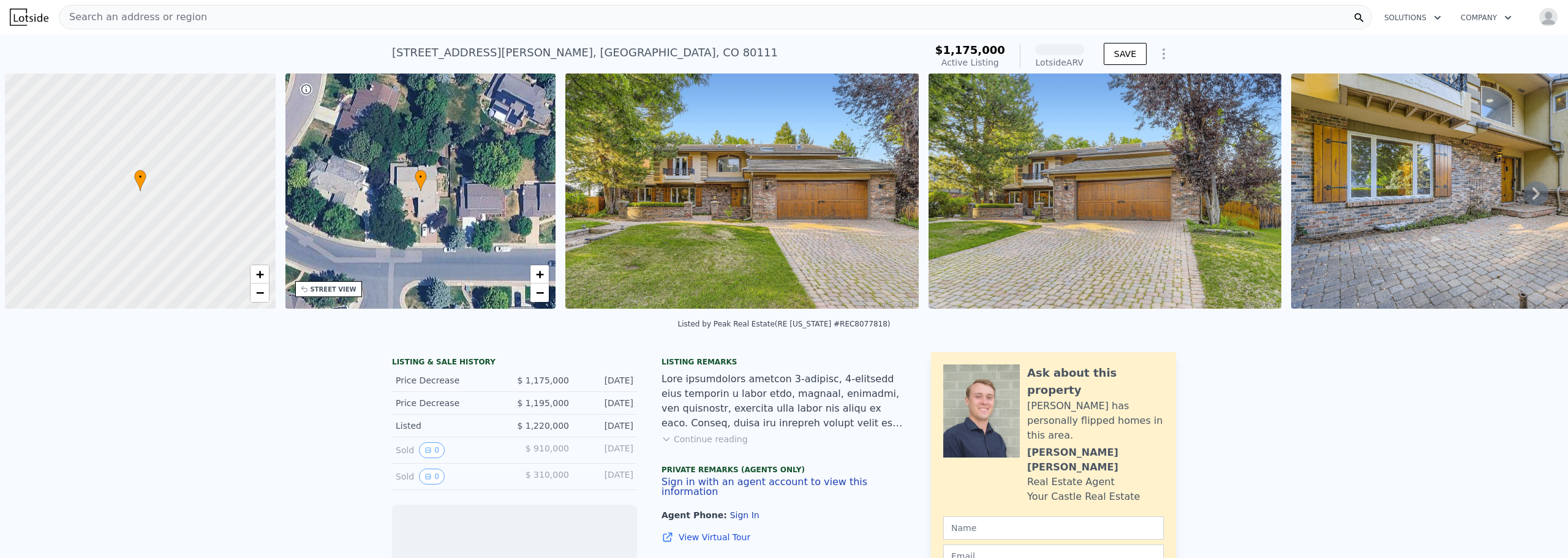
scroll to position [0, 5]
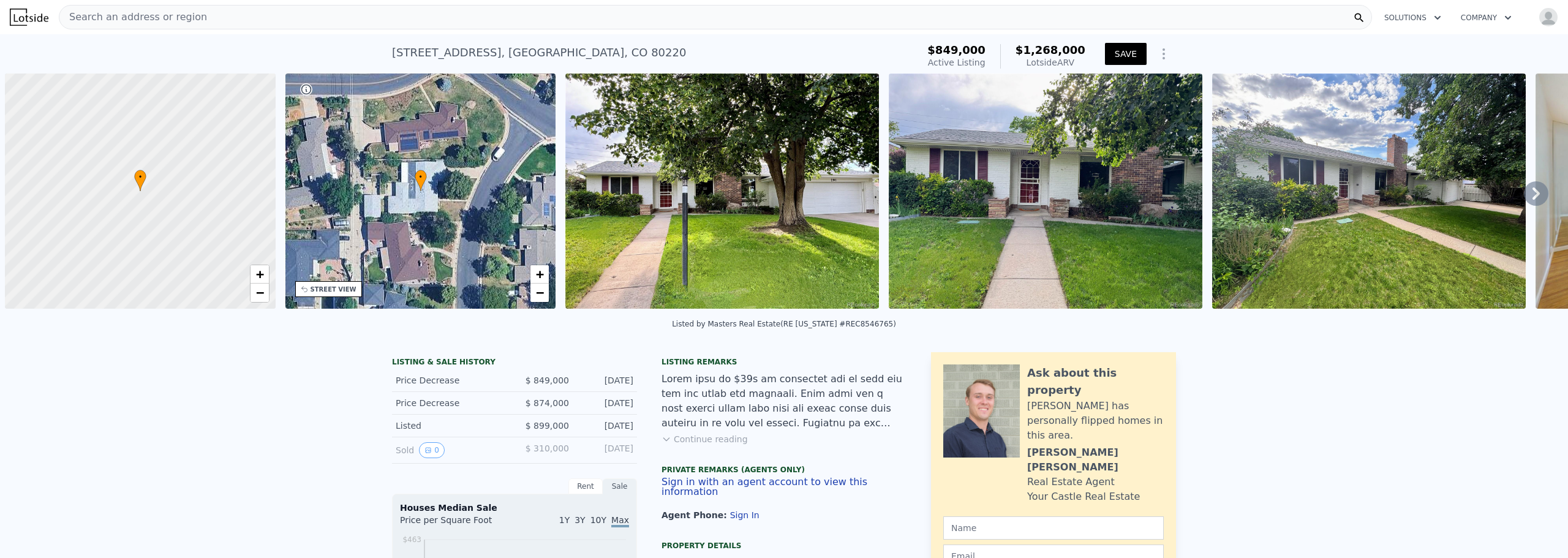
scroll to position [0, 5]
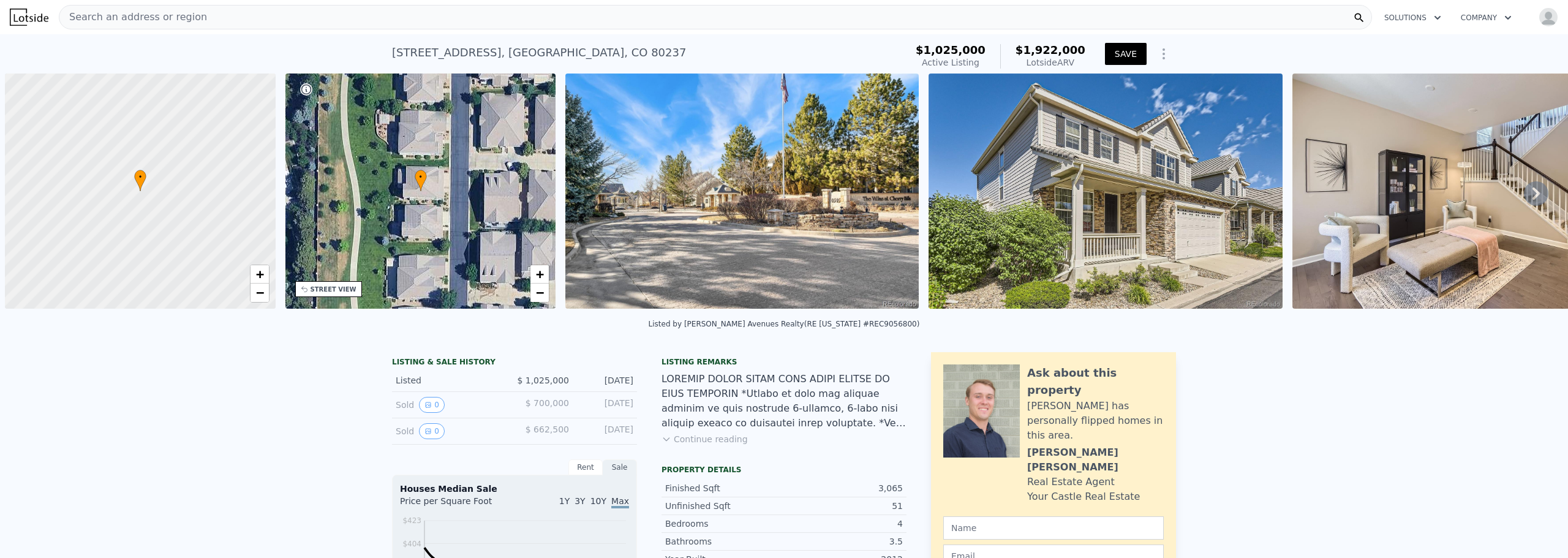
scroll to position [0, 5]
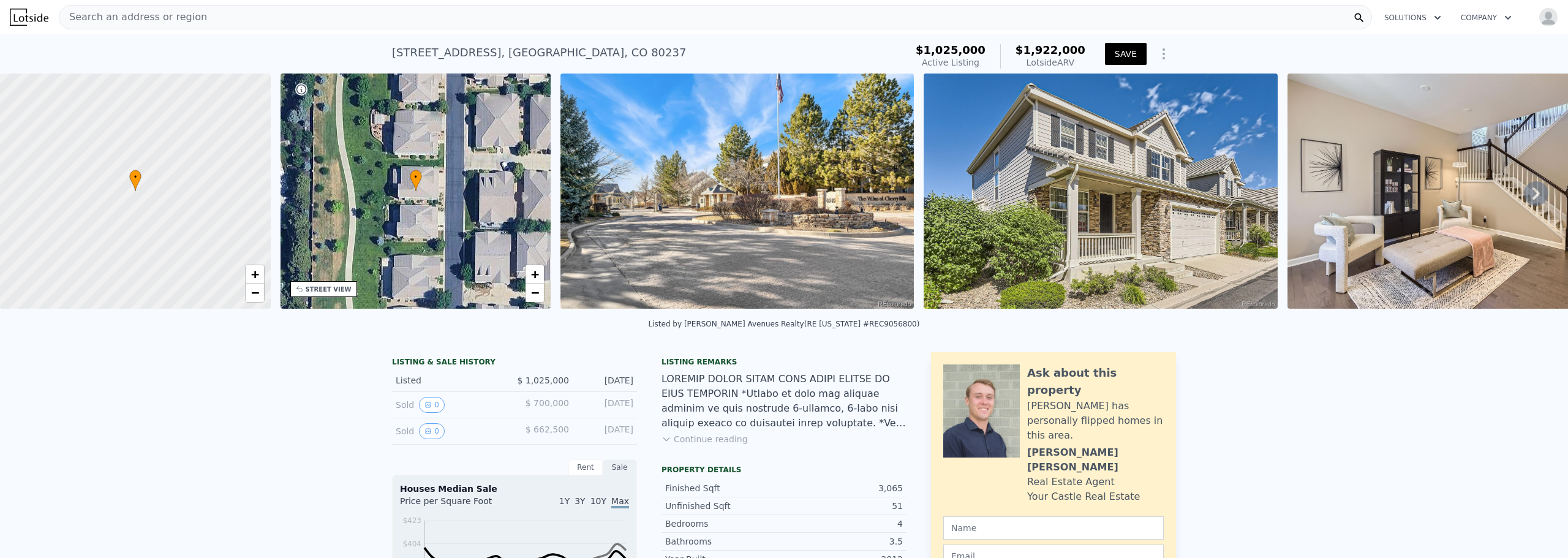
click at [1532, 200] on icon at bounding box center [1536, 193] width 8 height 12
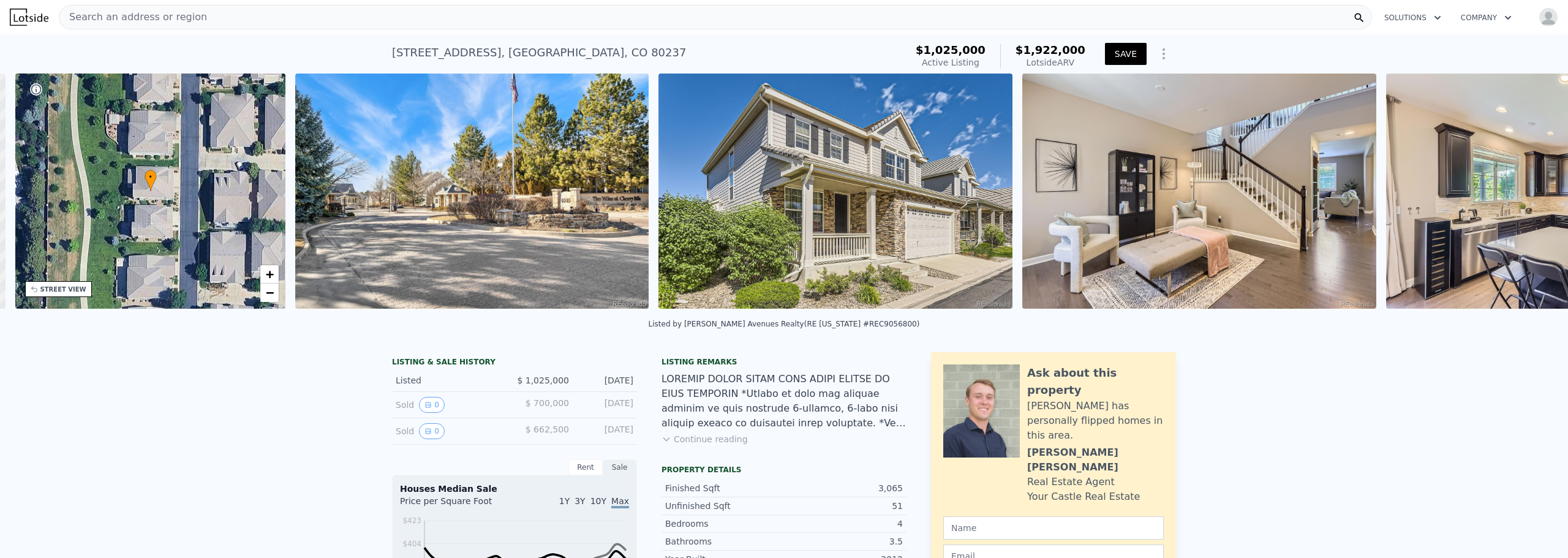
scroll to position [0, 286]
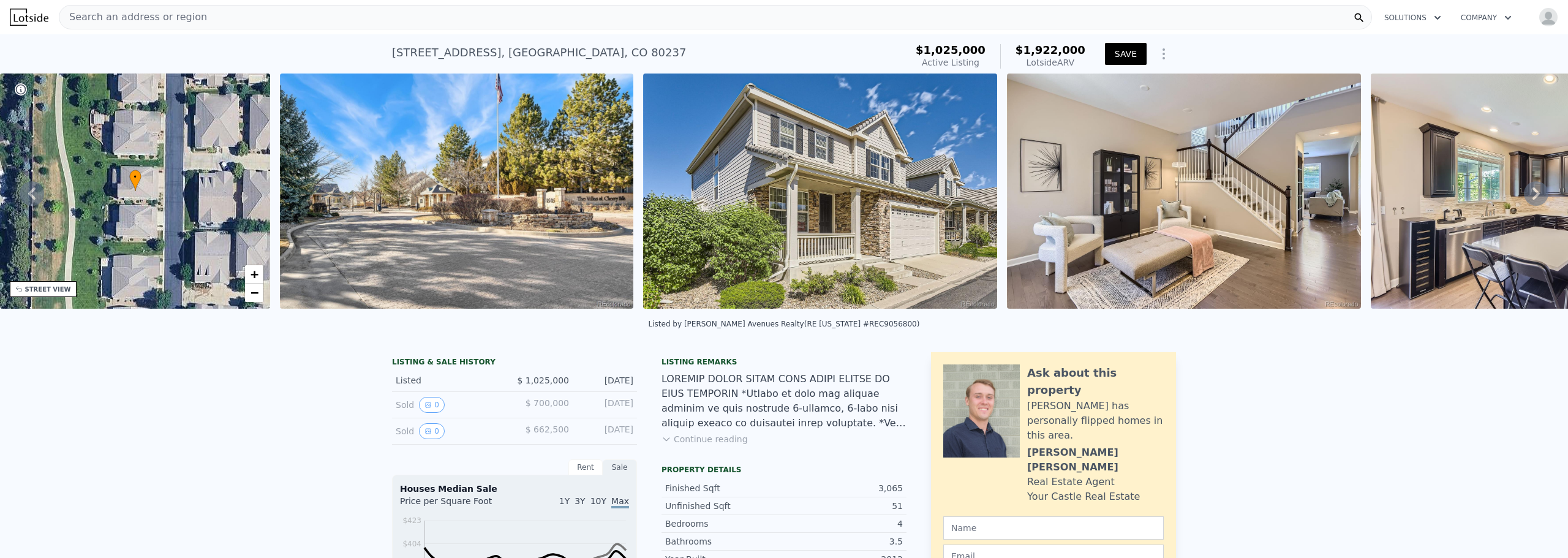
click at [1526, 201] on div "• + − • + − STREET VIEW Loading... SATELLITE VIEW" at bounding box center [784, 193] width 1568 height 240
click at [1524, 196] on icon at bounding box center [1536, 193] width 25 height 25
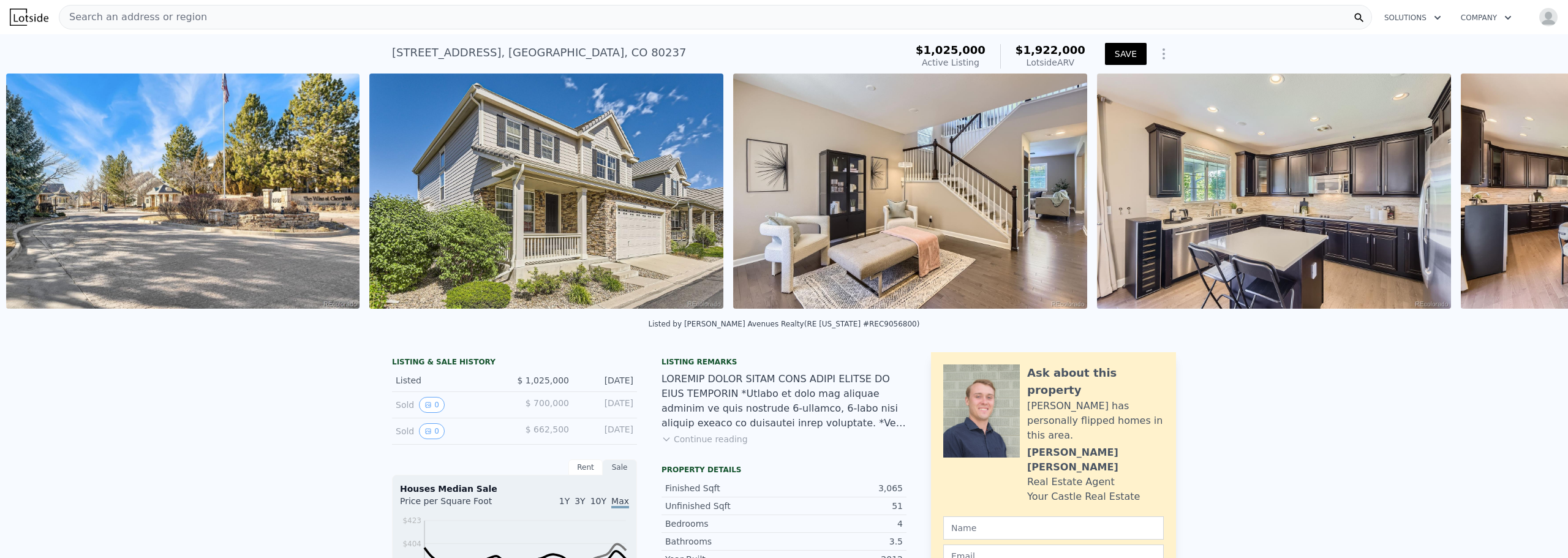
scroll to position [0, 560]
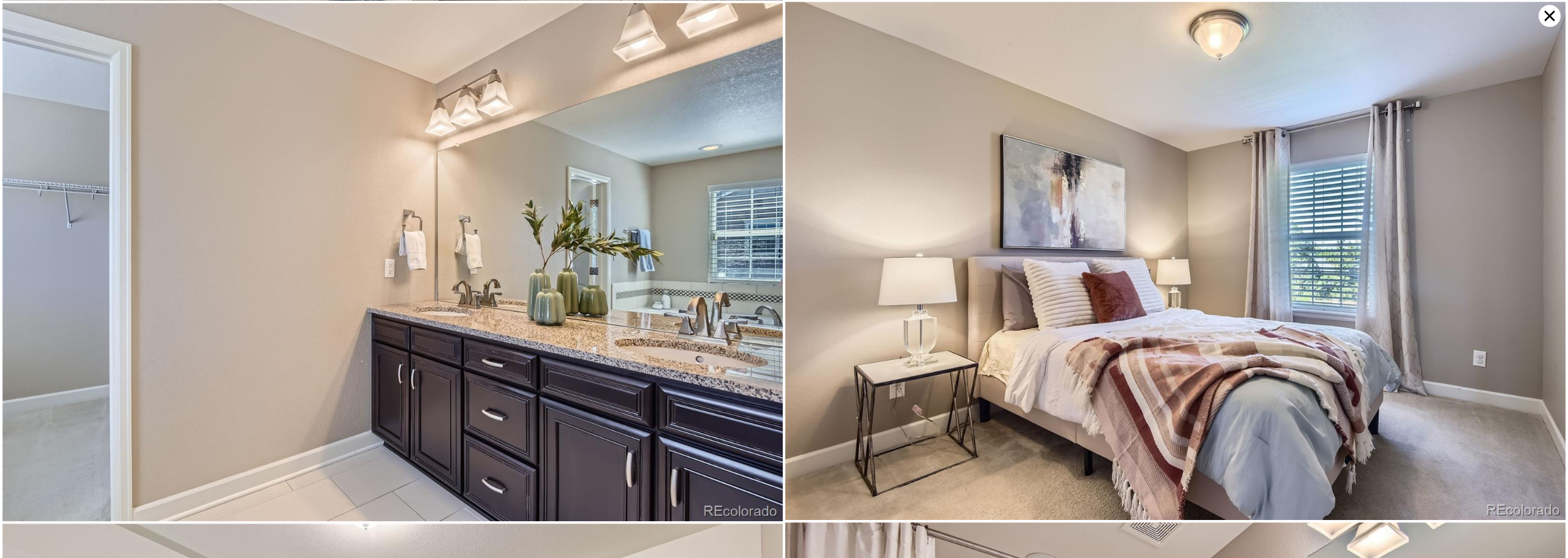
scroll to position [5179, 0]
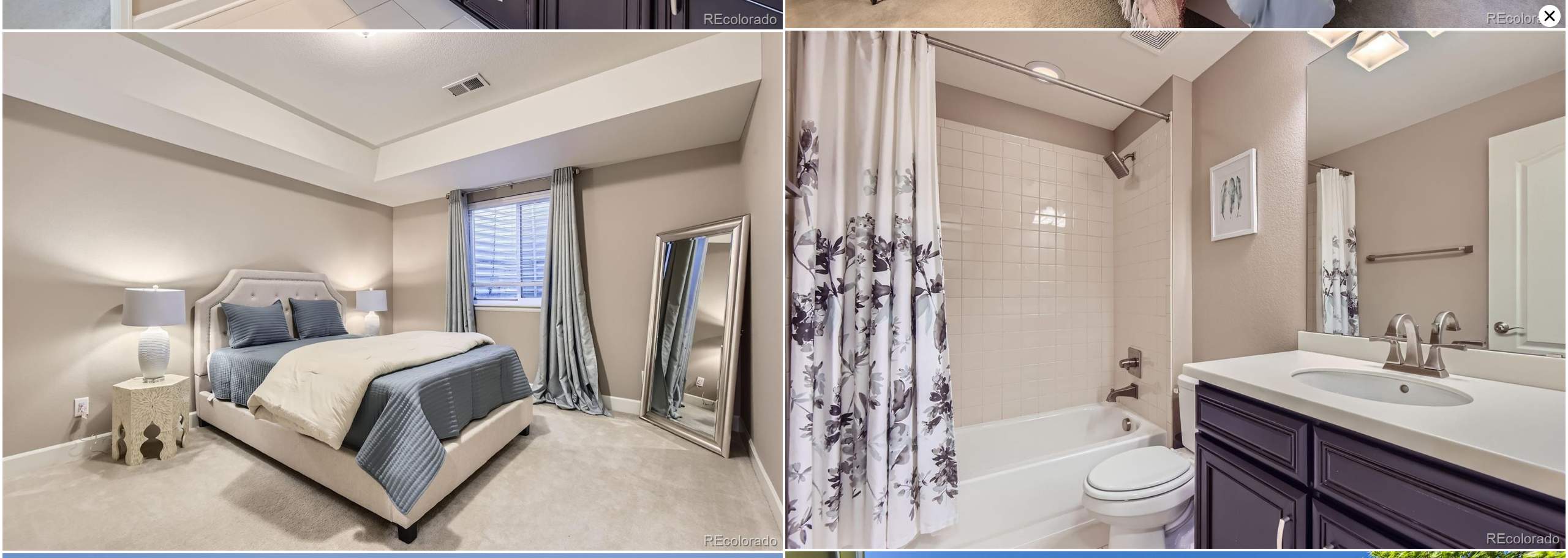
click at [1547, 15] on icon at bounding box center [1549, 16] width 22 height 22
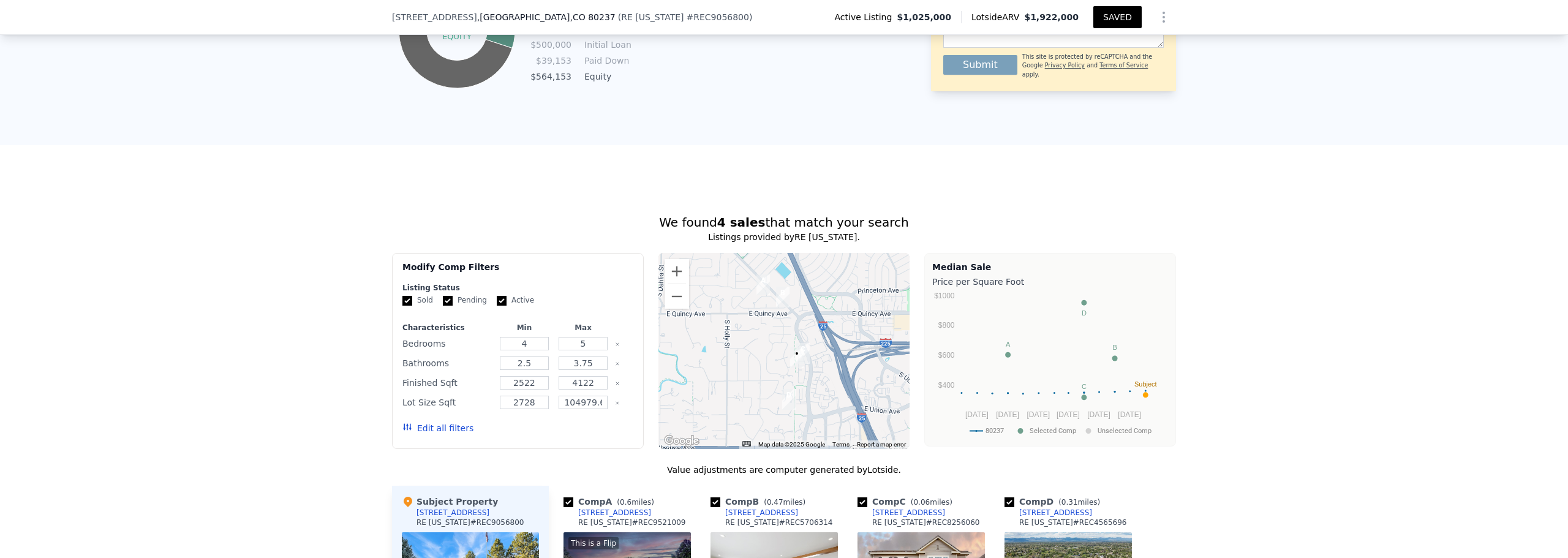
scroll to position [831, 0]
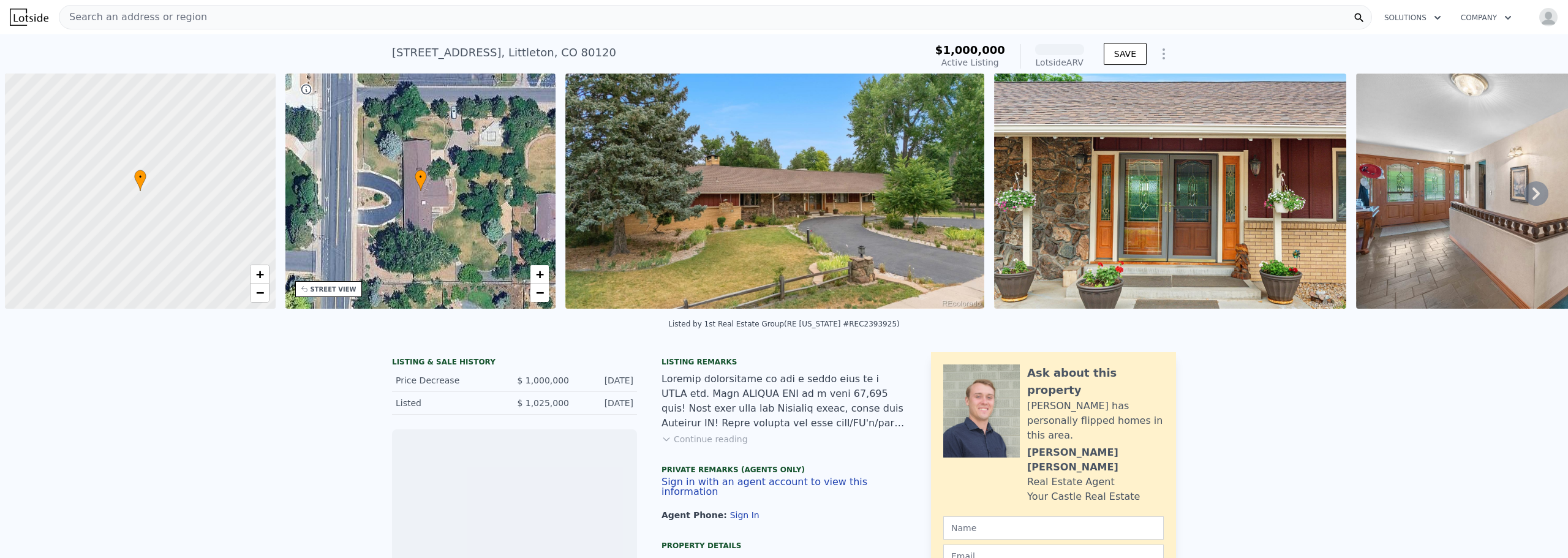
scroll to position [0, 5]
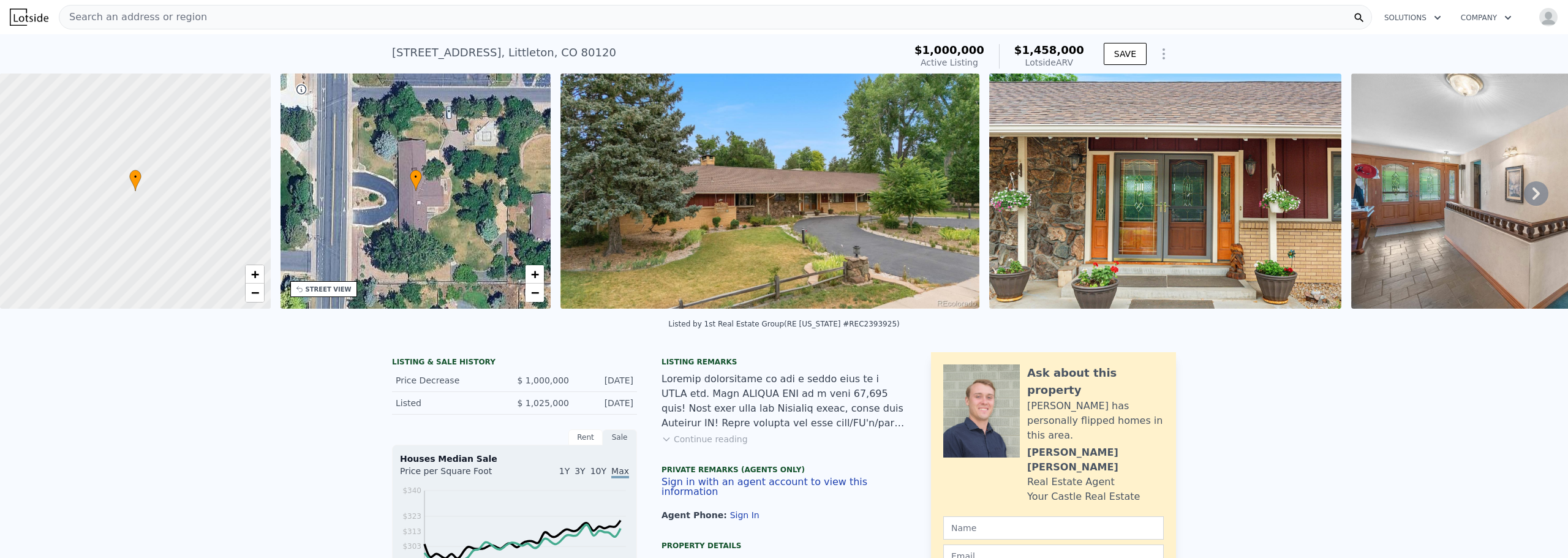
click at [1524, 190] on icon at bounding box center [1536, 193] width 25 height 25
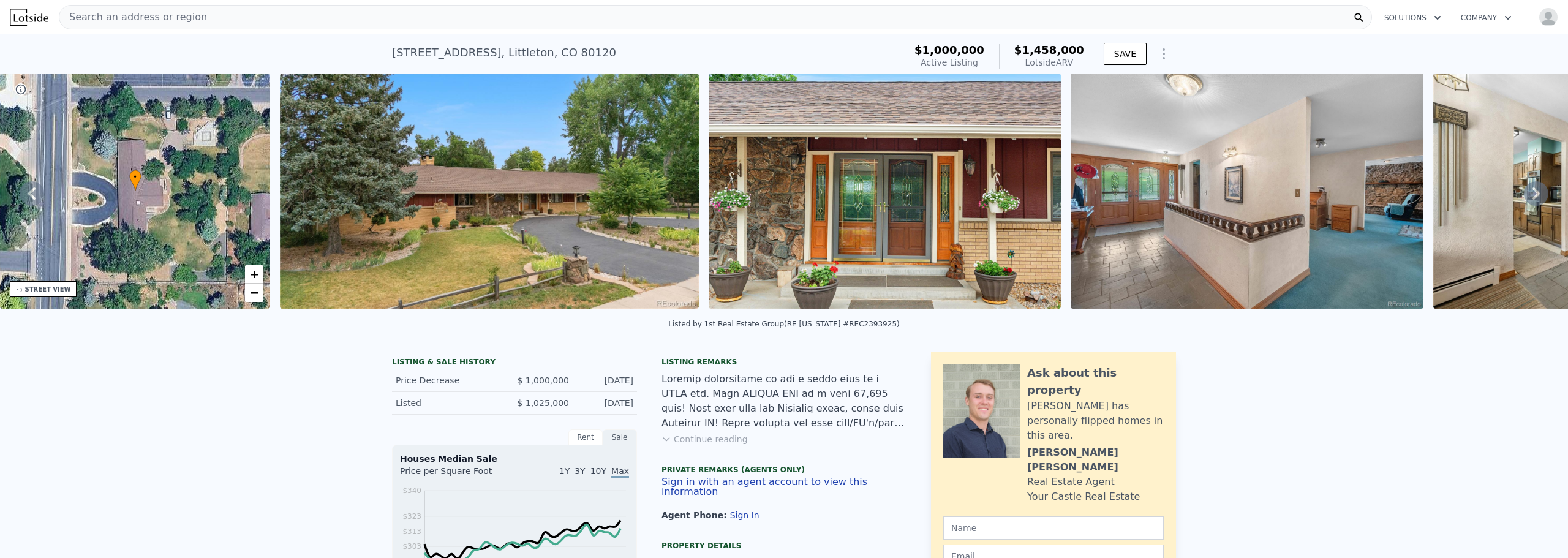
click at [1524, 190] on icon at bounding box center [1536, 193] width 25 height 25
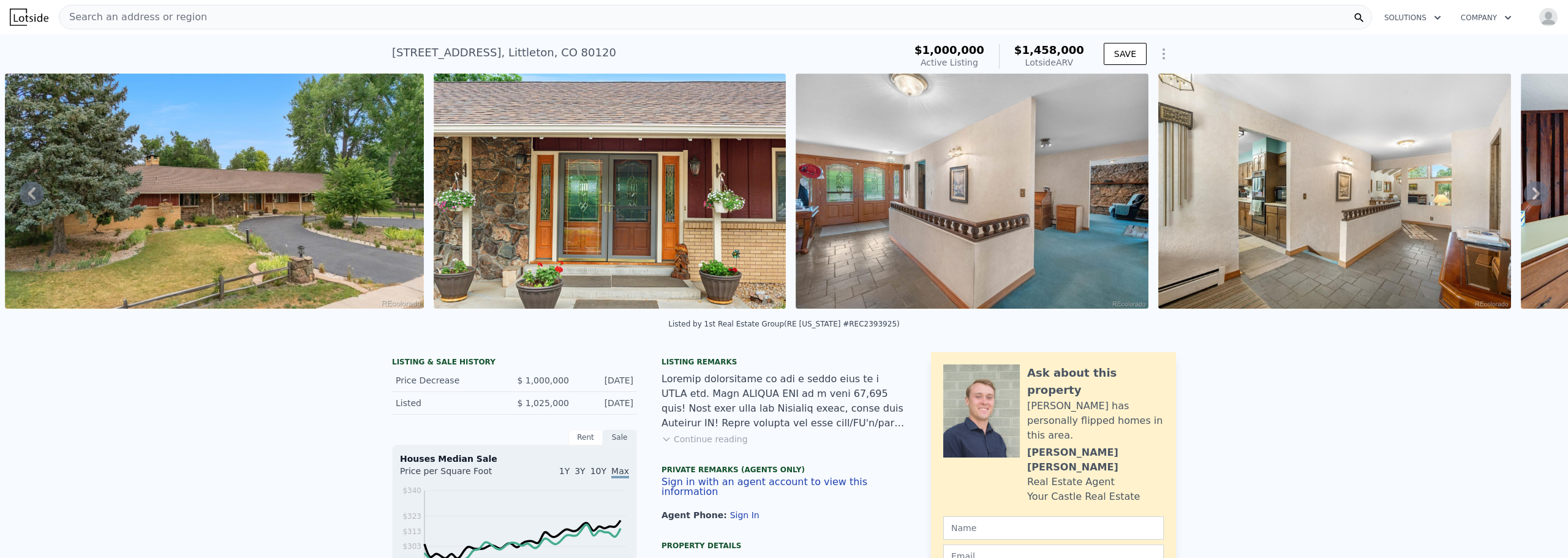
click at [1524, 190] on icon at bounding box center [1536, 193] width 25 height 25
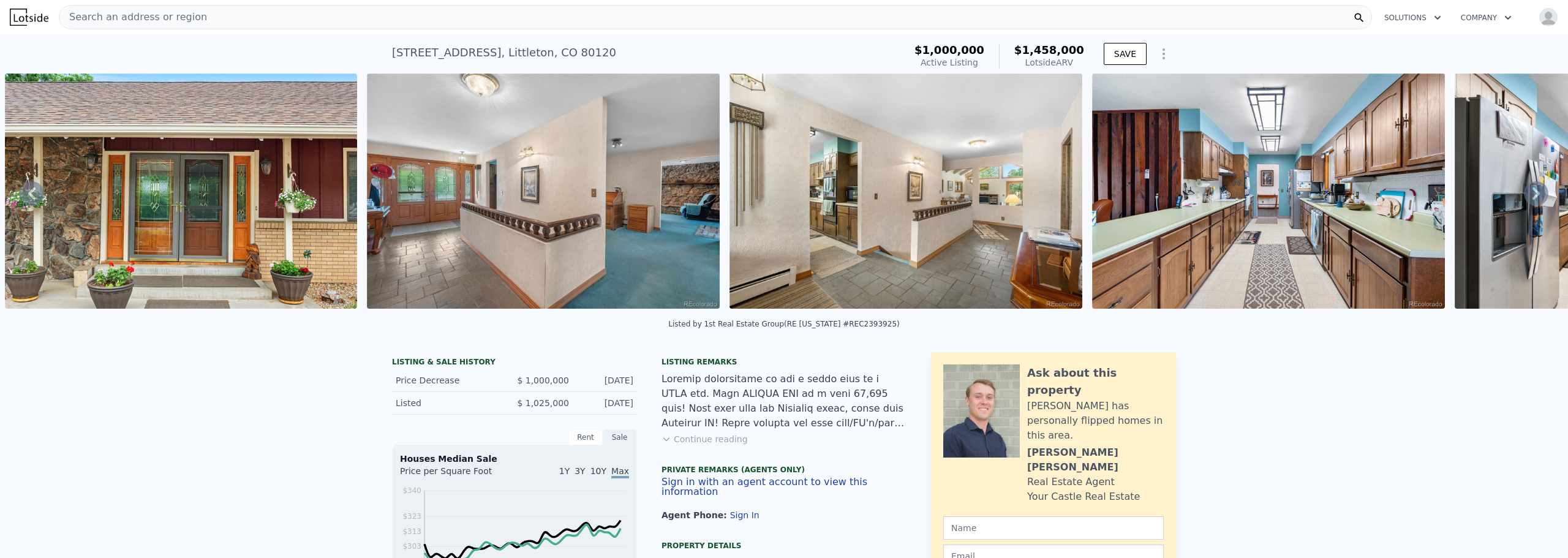
click at [1524, 190] on icon at bounding box center [1536, 193] width 25 height 25
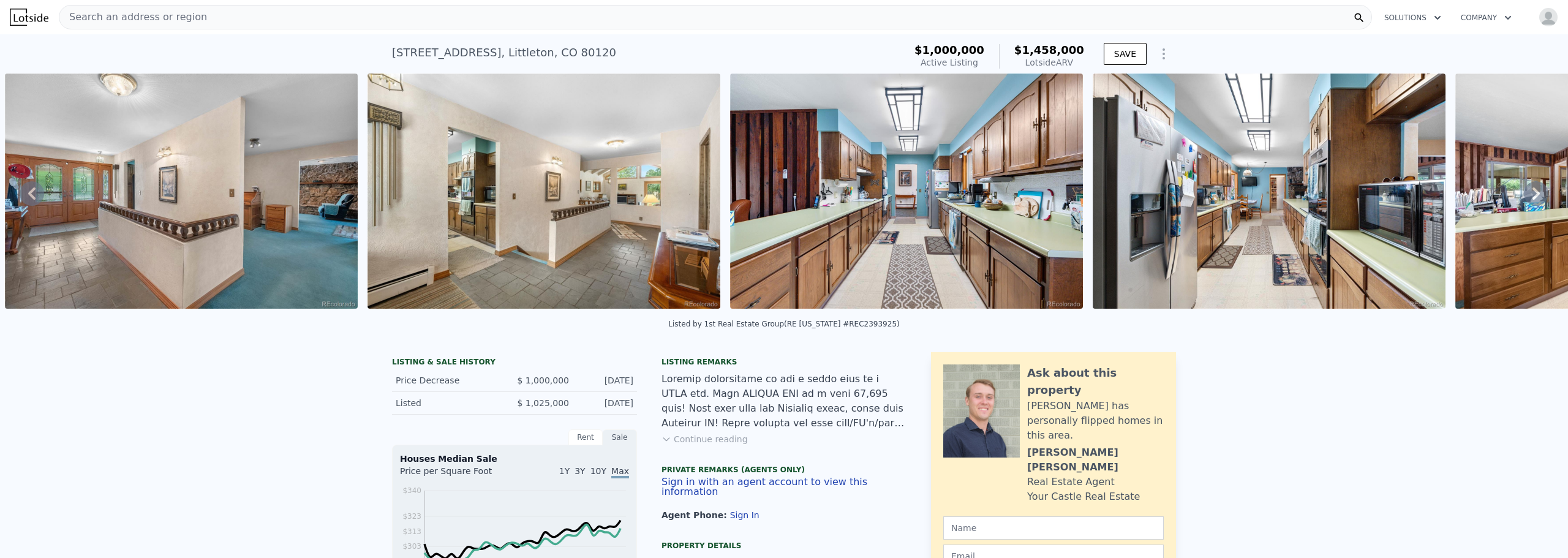
click at [1524, 190] on icon at bounding box center [1536, 193] width 25 height 25
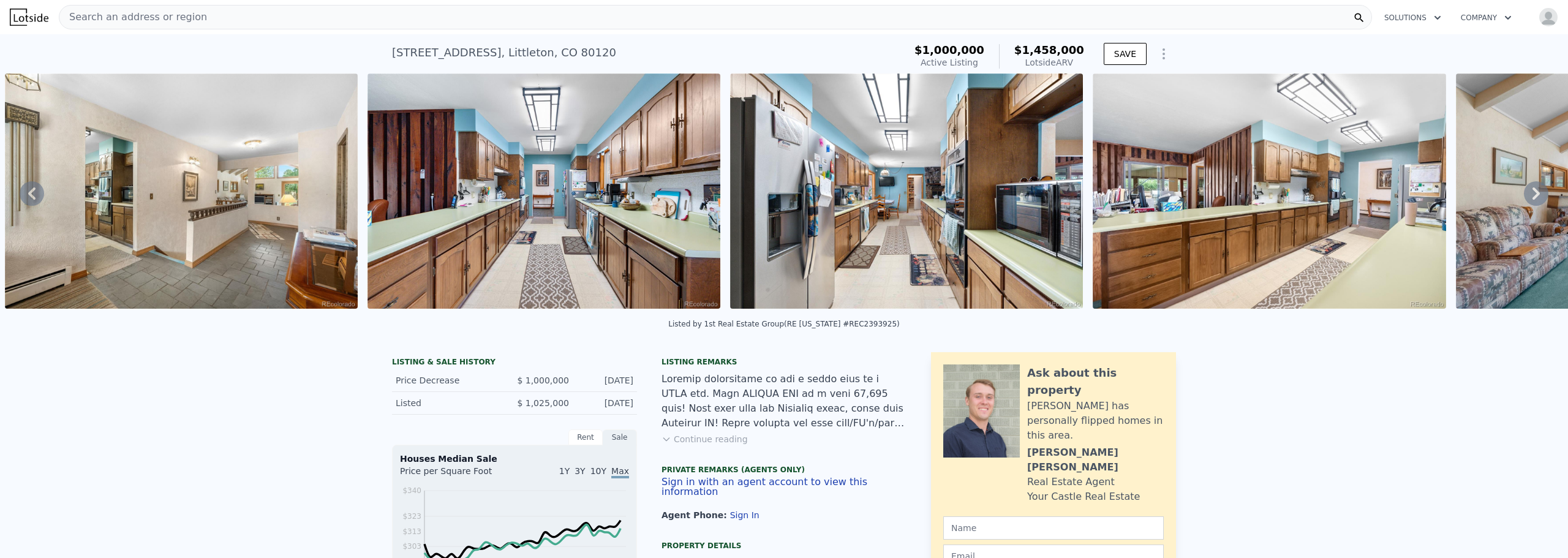
click at [1524, 190] on icon at bounding box center [1536, 193] width 25 height 25
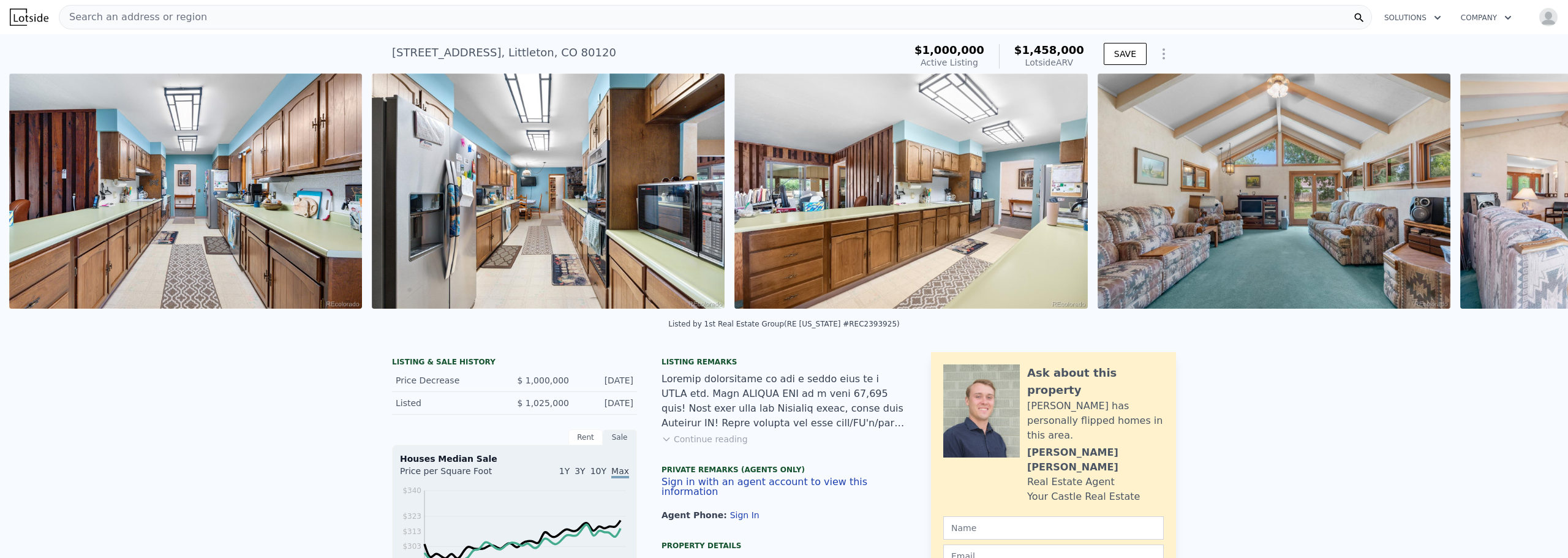
scroll to position [0, 2076]
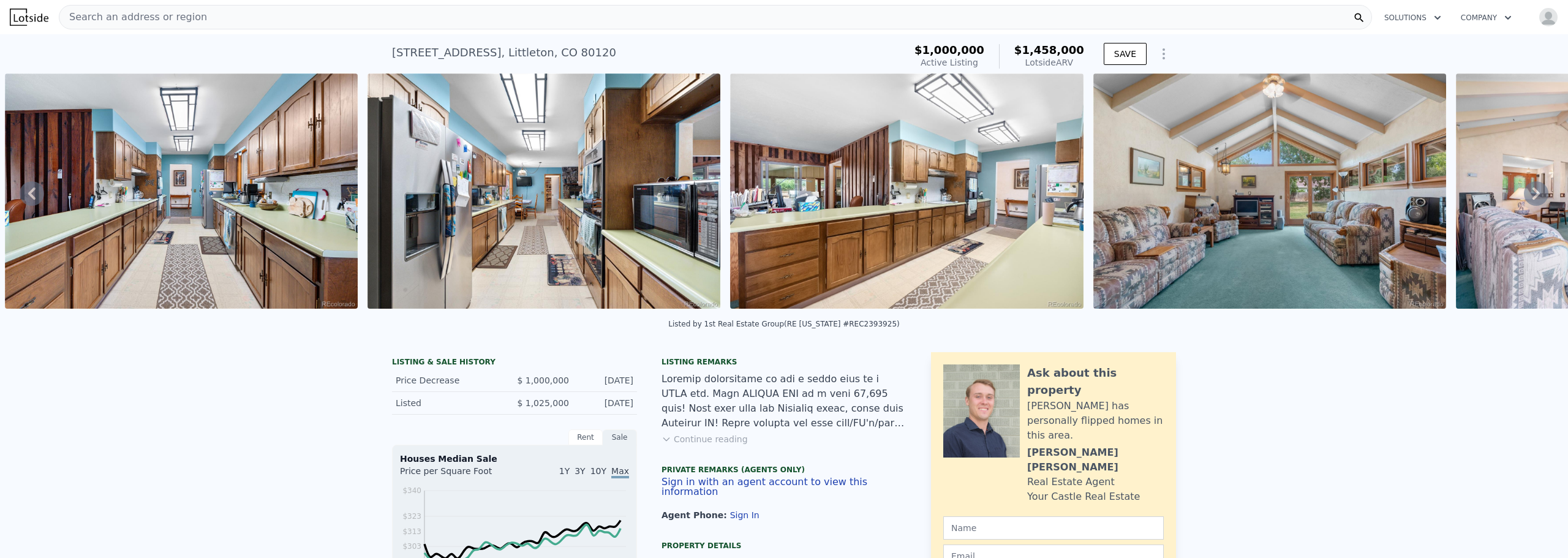
click at [1524, 190] on icon at bounding box center [1536, 193] width 25 height 25
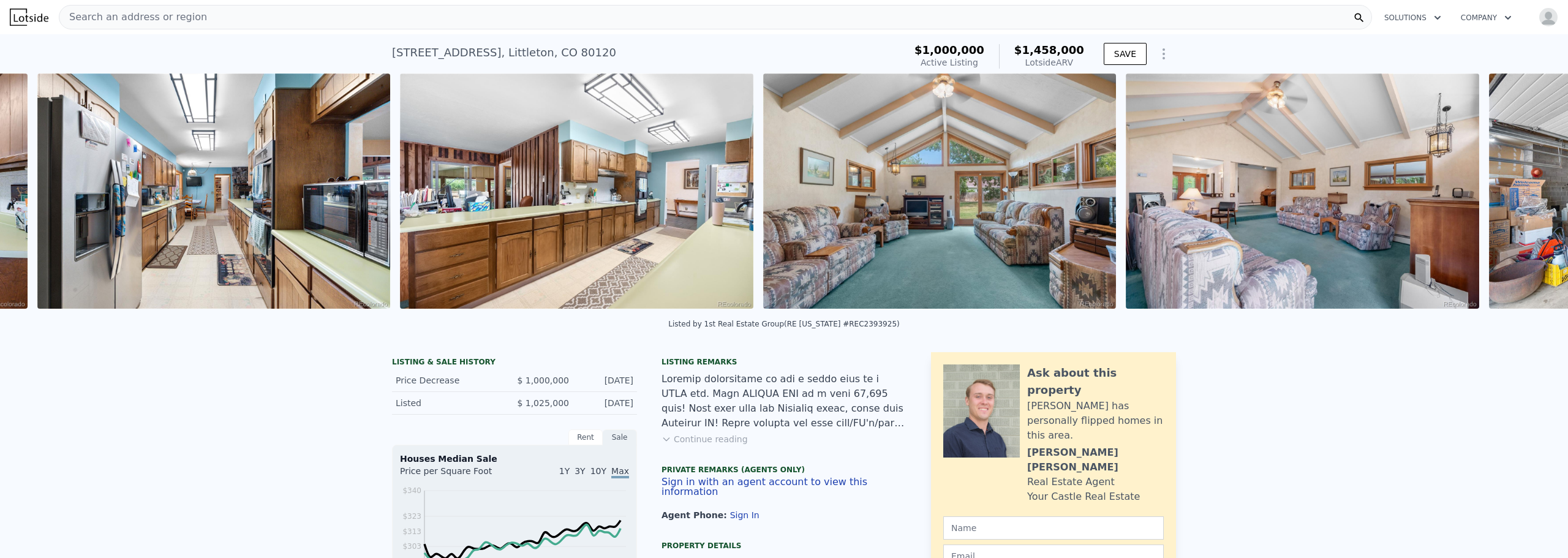
scroll to position [0, 2439]
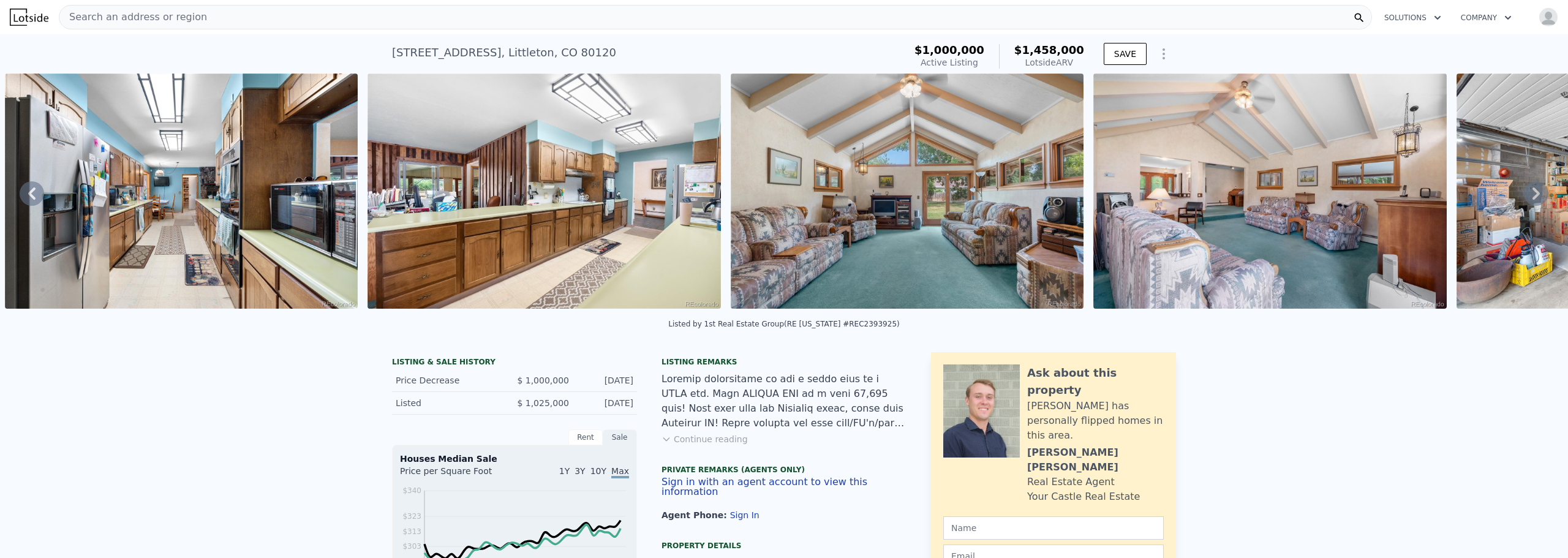
click at [1524, 190] on icon at bounding box center [1536, 193] width 25 height 25
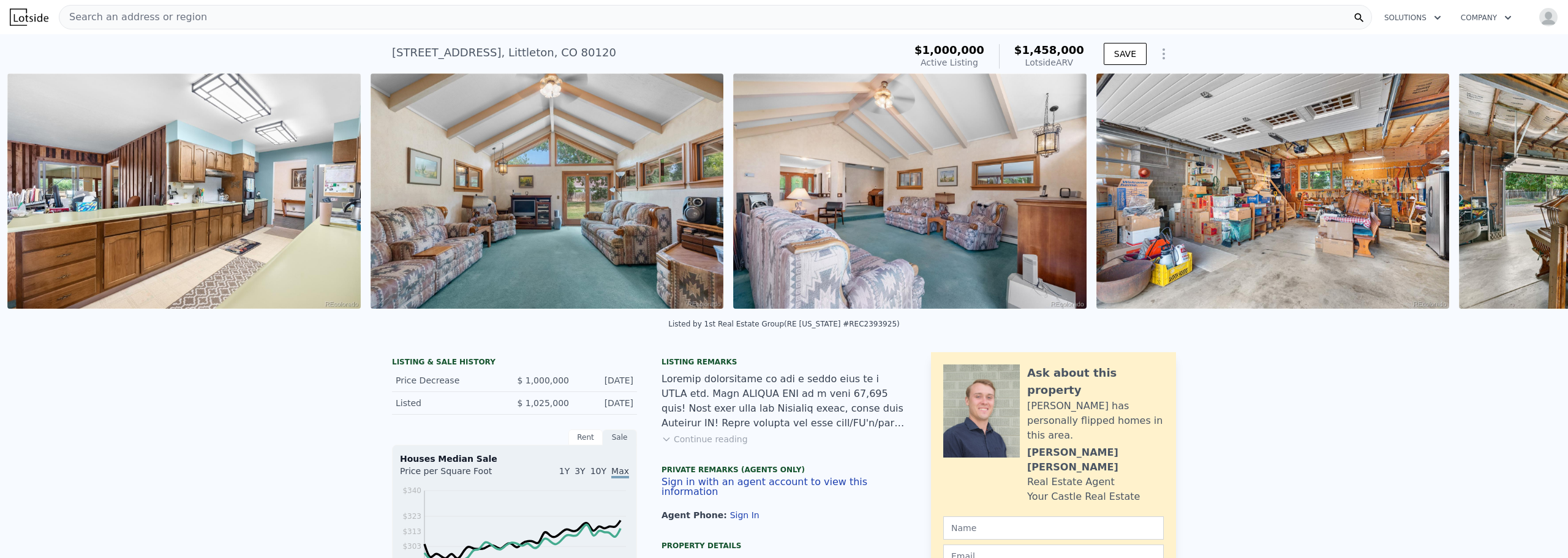
scroll to position [0, 2801]
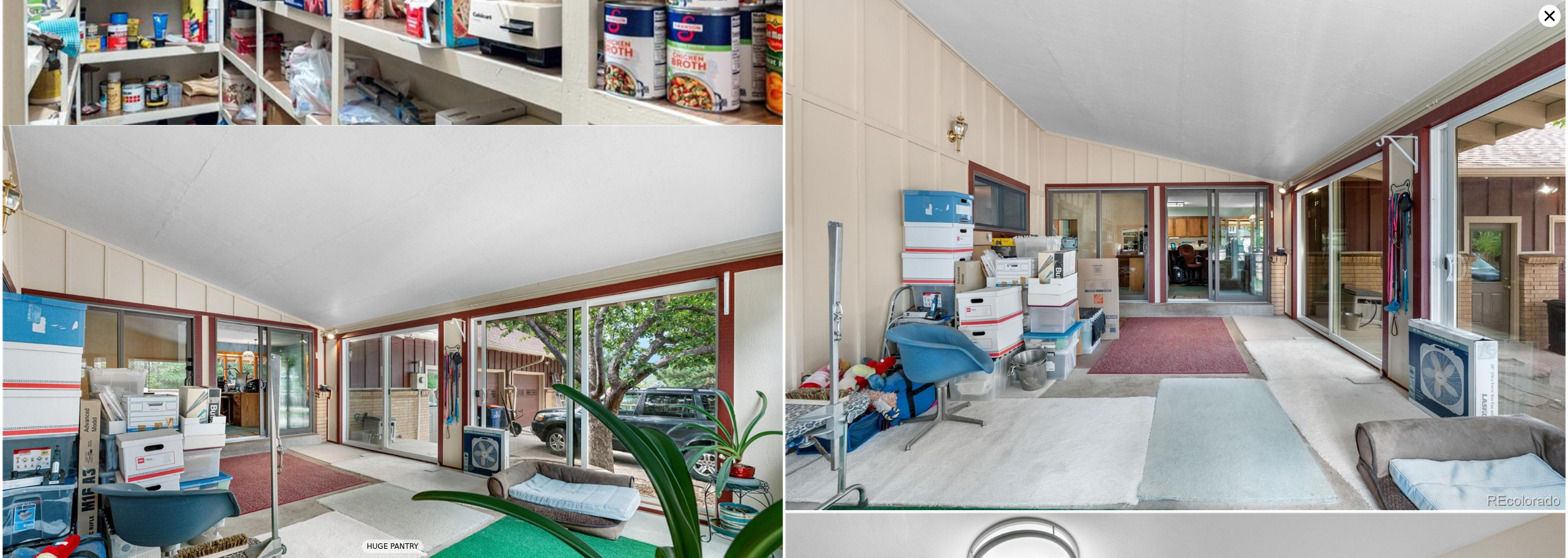
scroll to position [12384, 0]
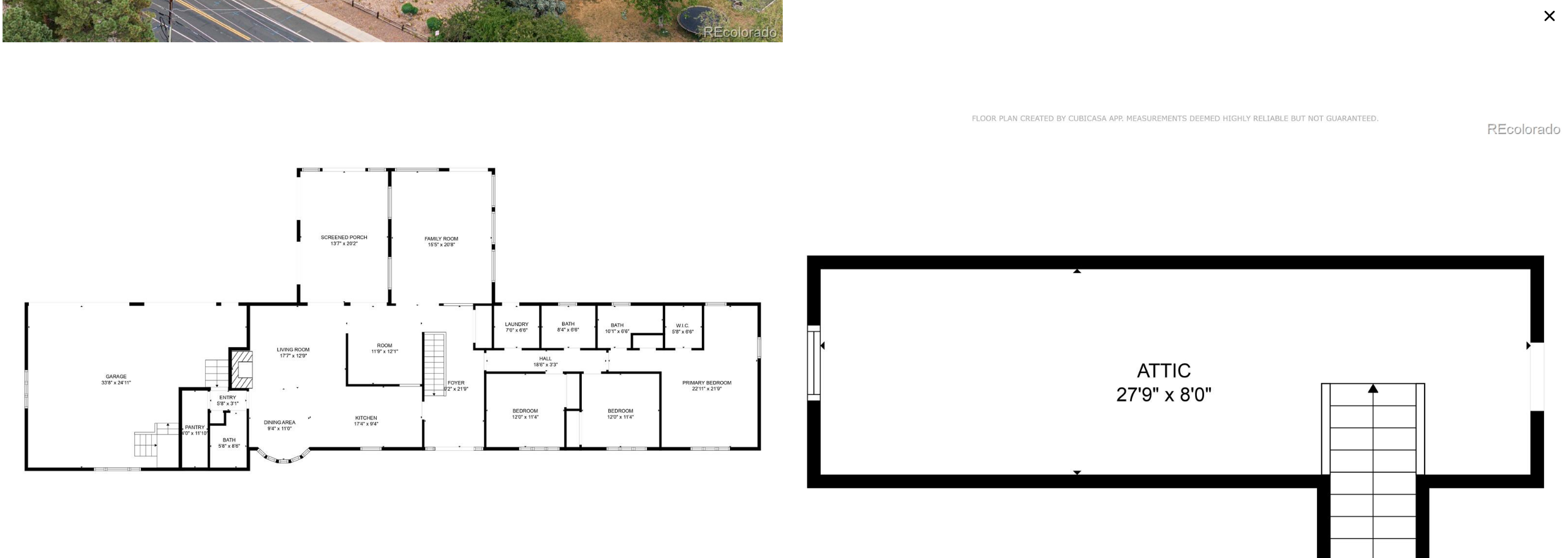
click at [1548, 10] on icon at bounding box center [1549, 16] width 22 height 22
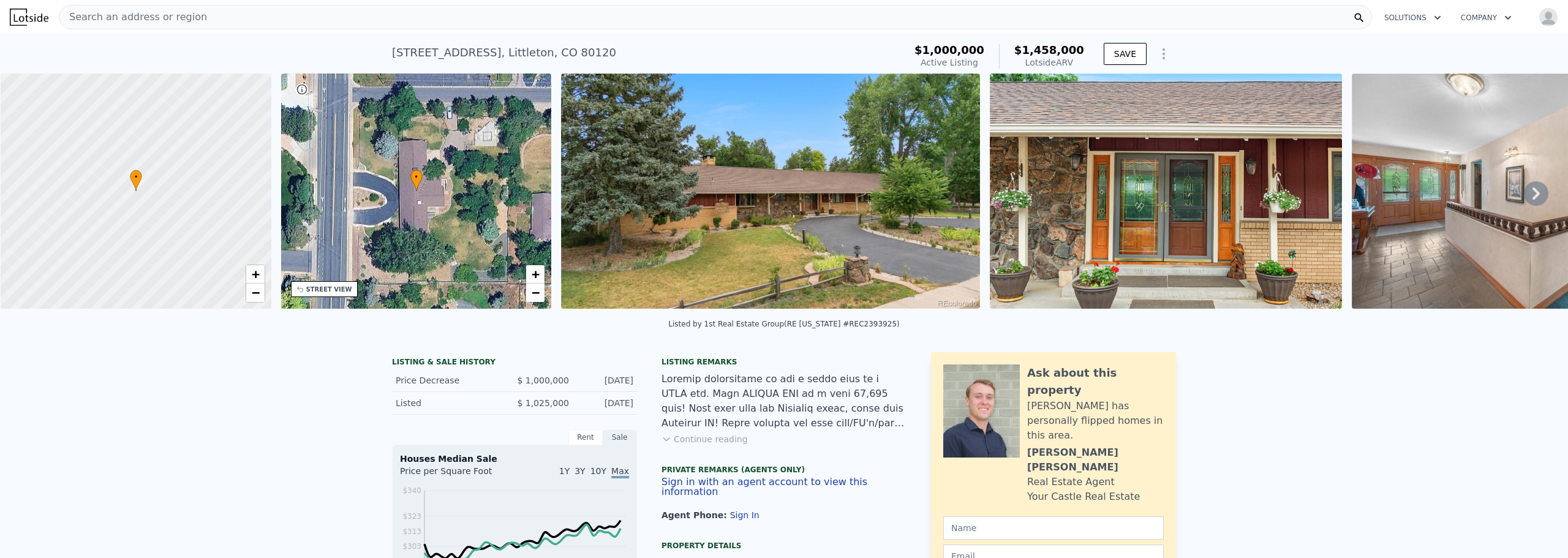
scroll to position [0, 5]
click at [144, 217] on div at bounding box center [135, 191] width 325 height 282
click at [255, 279] on span "+" at bounding box center [254, 274] width 8 height 15
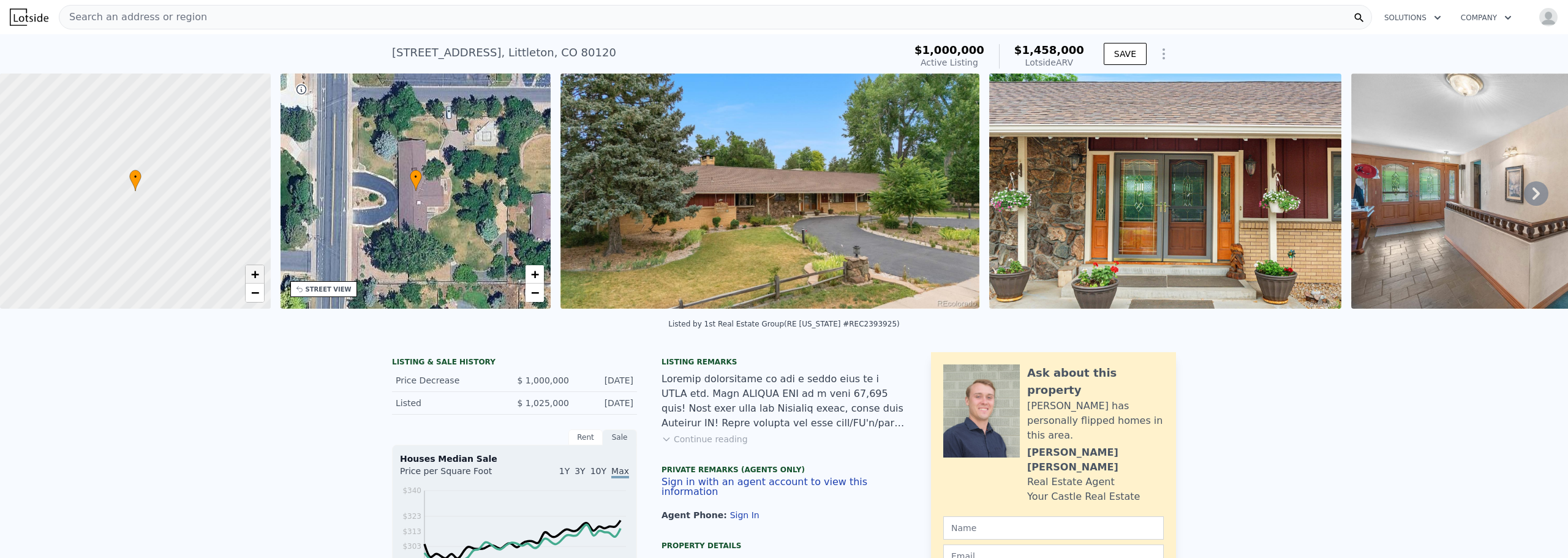
click at [255, 279] on span "+" at bounding box center [254, 274] width 8 height 15
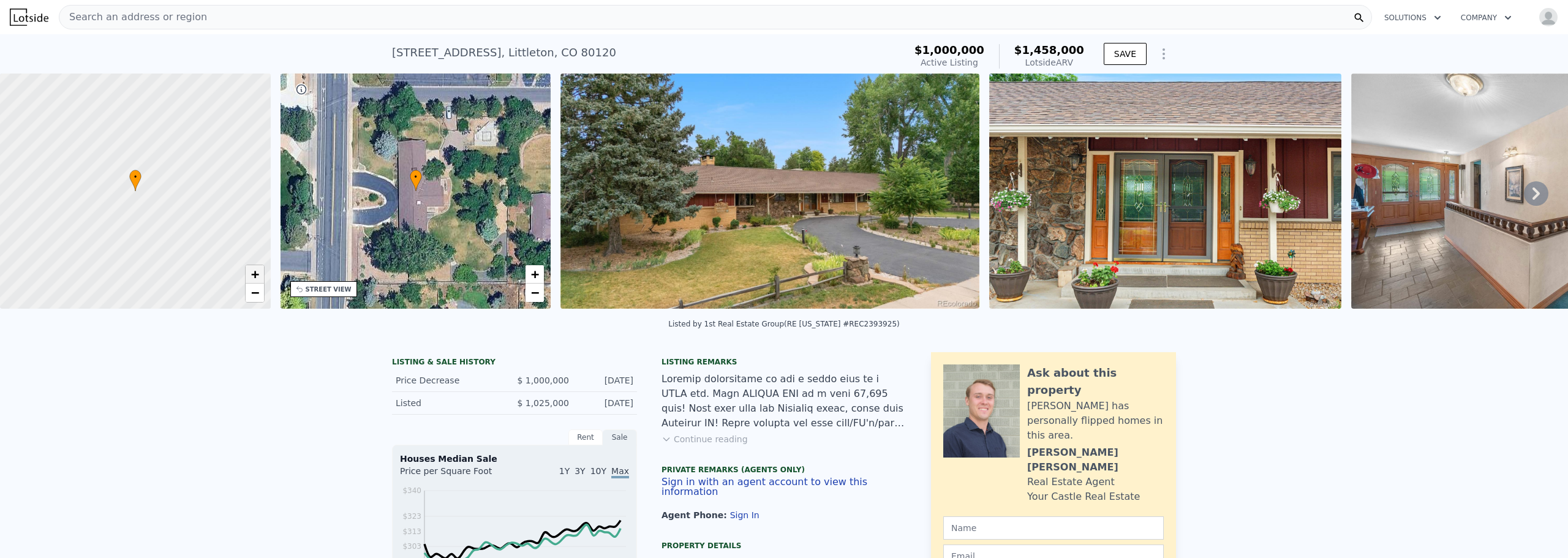
click at [255, 279] on span "+" at bounding box center [254, 274] width 8 height 15
drag, startPoint x: 178, startPoint y: 186, endPoint x: 189, endPoint y: 321, distance: 135.4
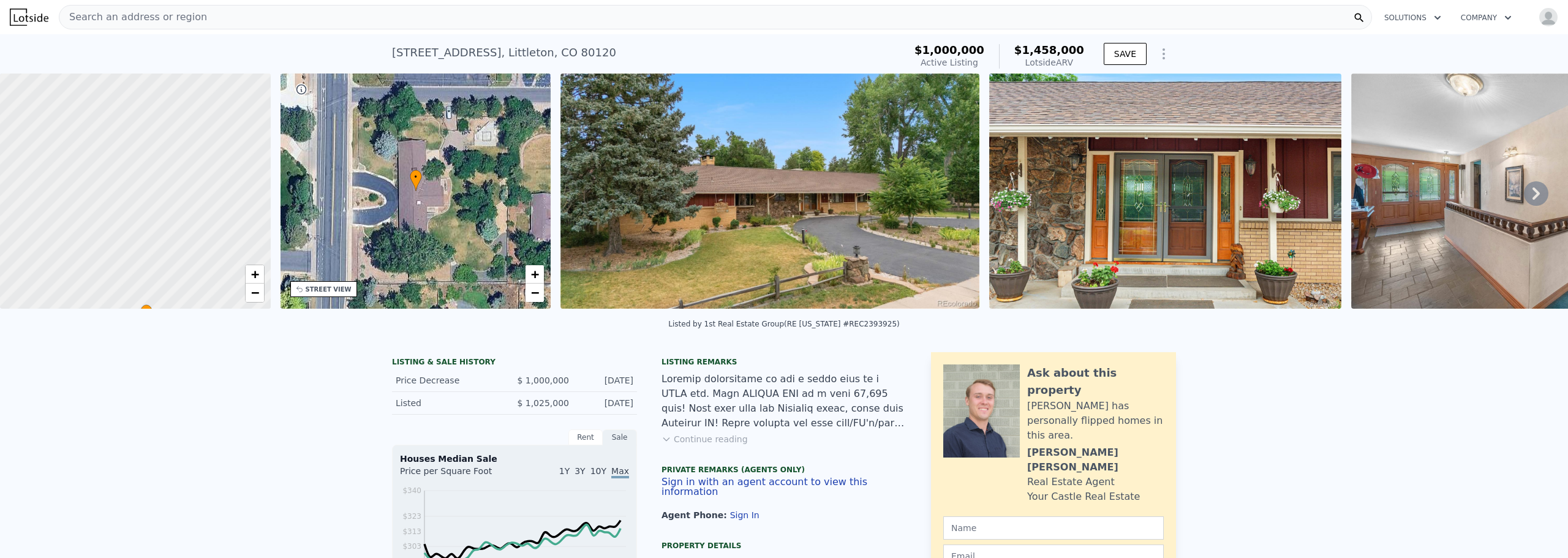
click at [189, 313] on div "• + − • + − STREET VIEW Loading... SATELLITE VIEW" at bounding box center [784, 193] width 1568 height 240
click at [128, 193] on div at bounding box center [135, 191] width 325 height 282
drag, startPoint x: 148, startPoint y: 174, endPoint x: 134, endPoint y: 26, distance: 148.7
click at [1117, 49] on button "SAVE" at bounding box center [1125, 54] width 43 height 22
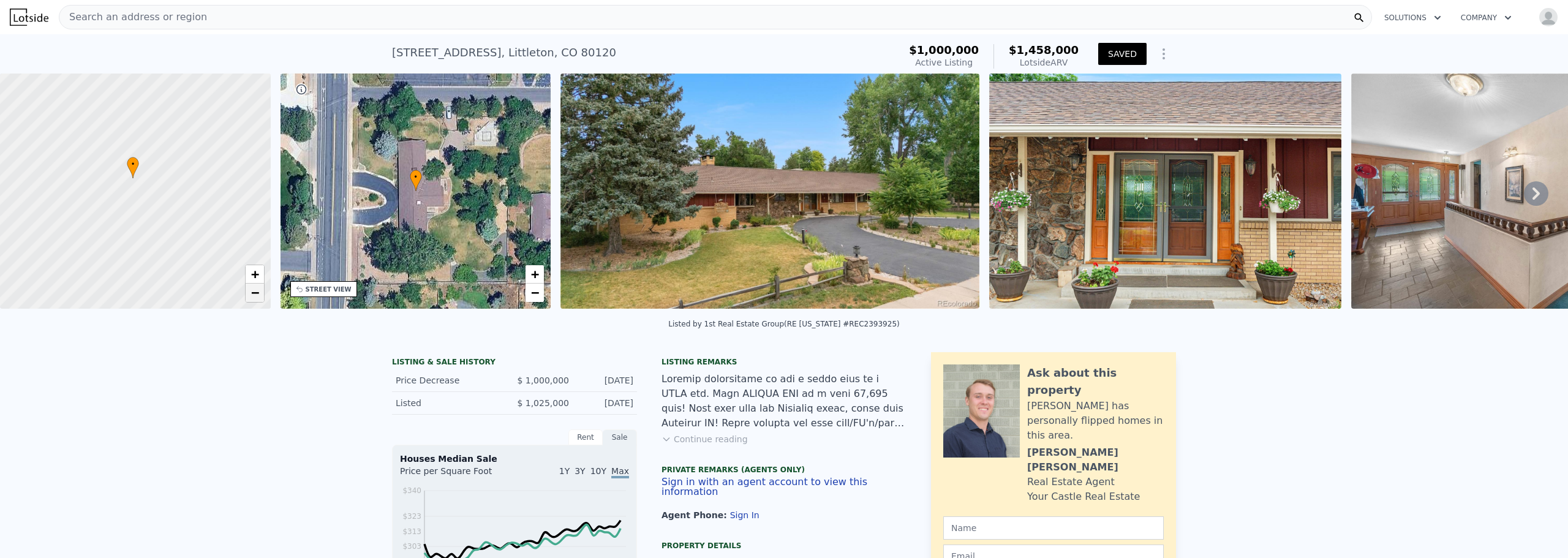
click at [251, 295] on span "−" at bounding box center [254, 293] width 8 height 15
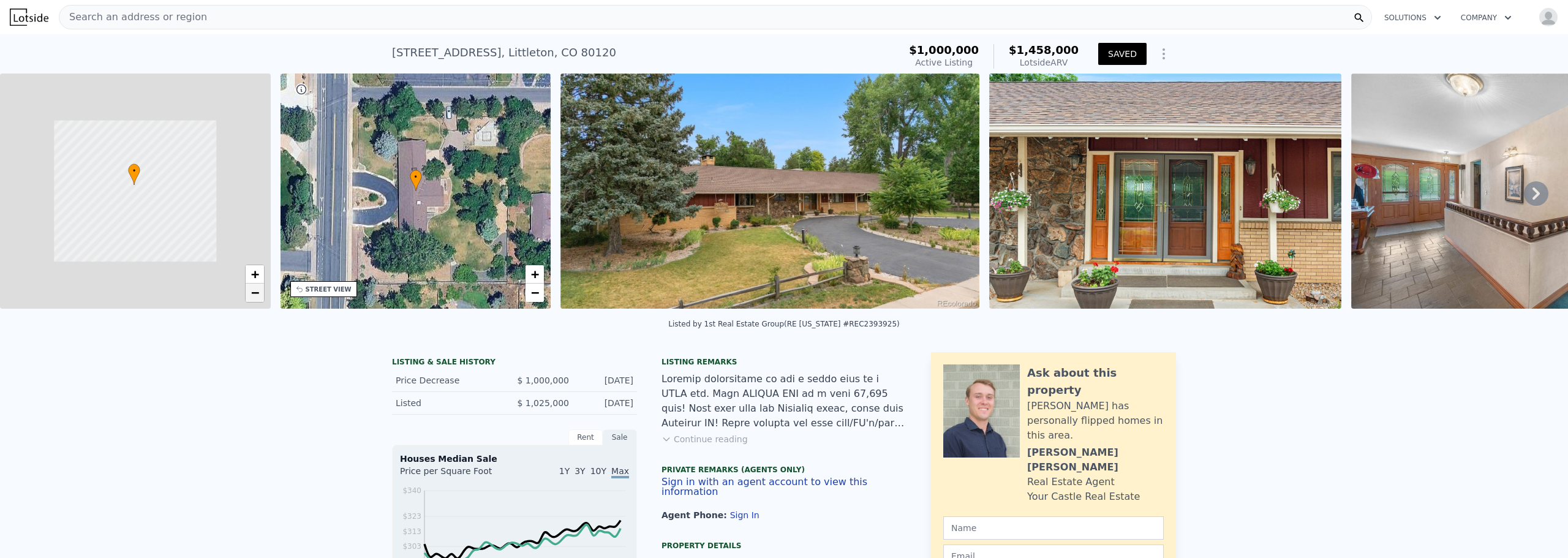
click at [251, 294] on span "−" at bounding box center [254, 293] width 8 height 15
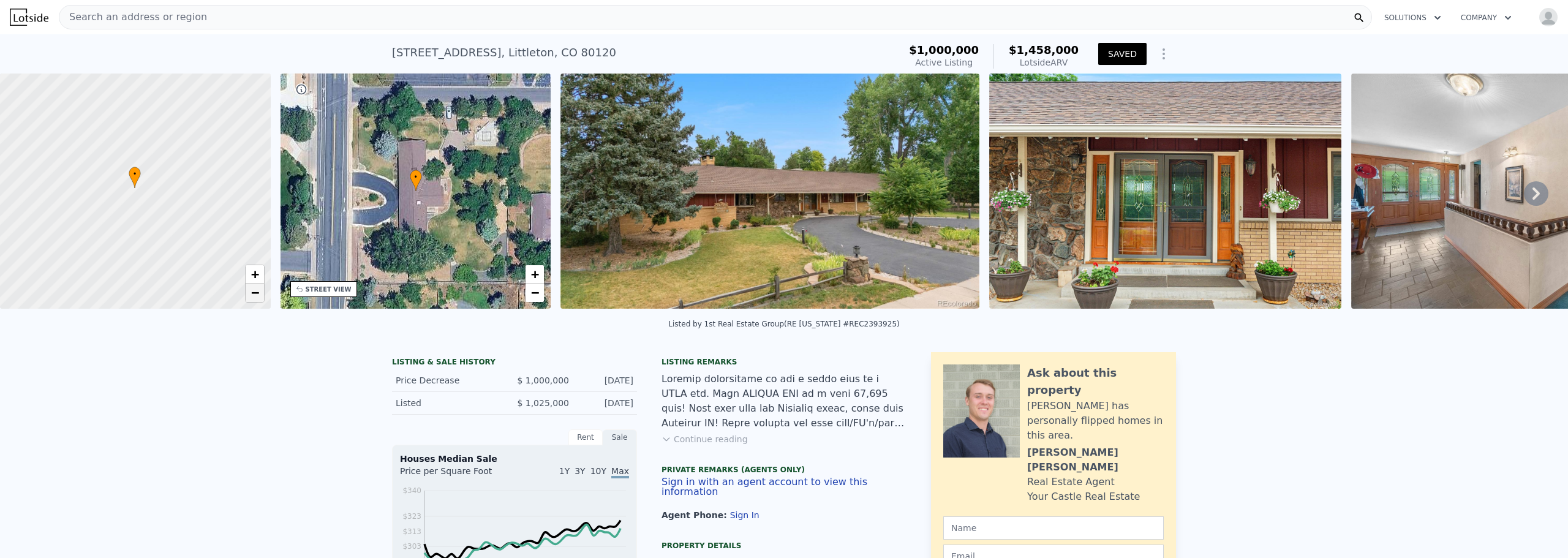
click at [251, 294] on span "−" at bounding box center [254, 293] width 8 height 15
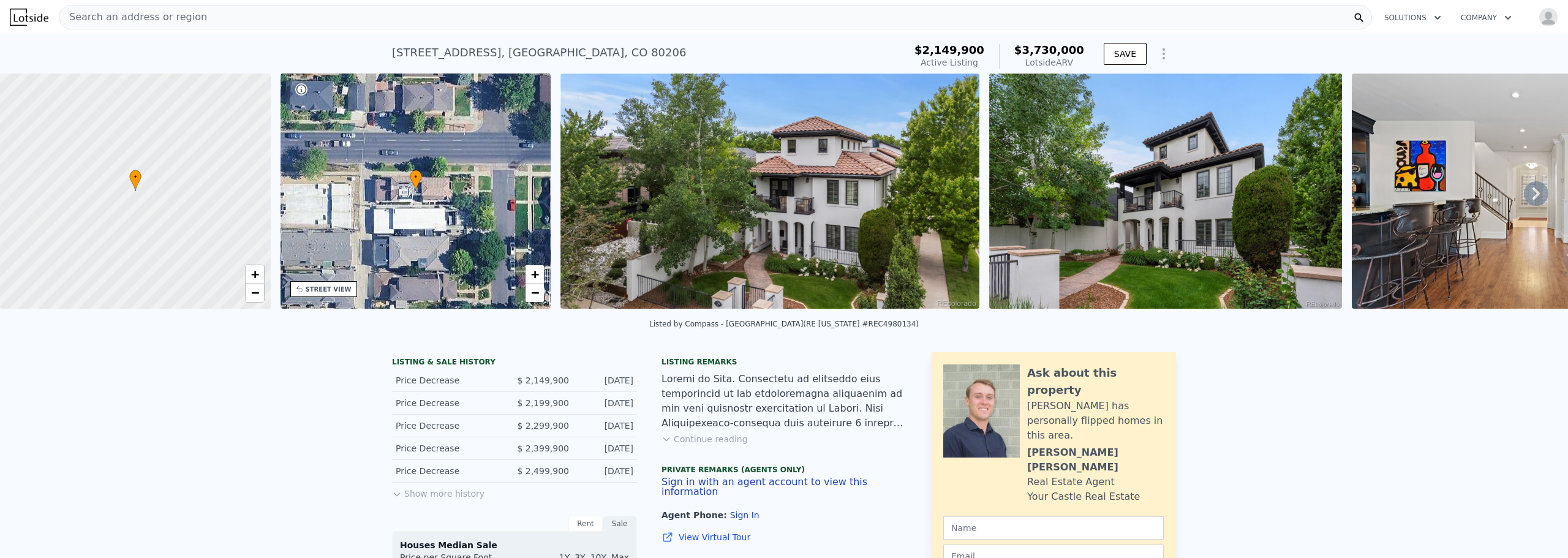
click at [1530, 194] on icon at bounding box center [1536, 193] width 25 height 25
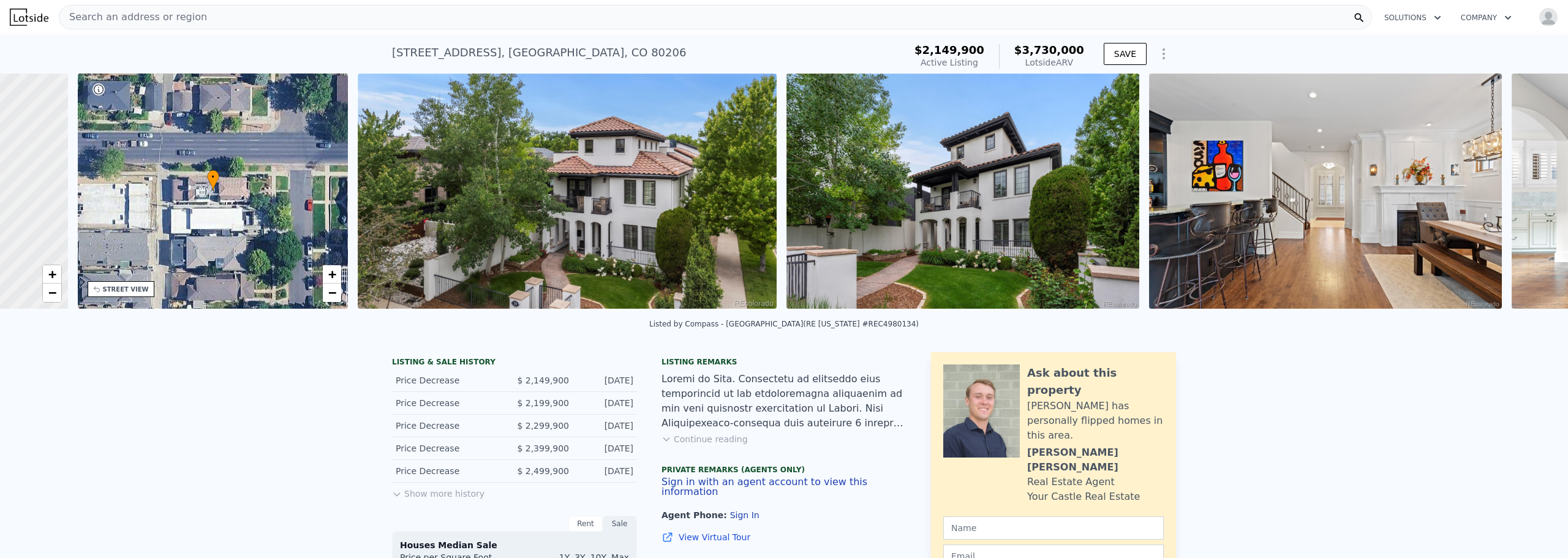
scroll to position [0, 286]
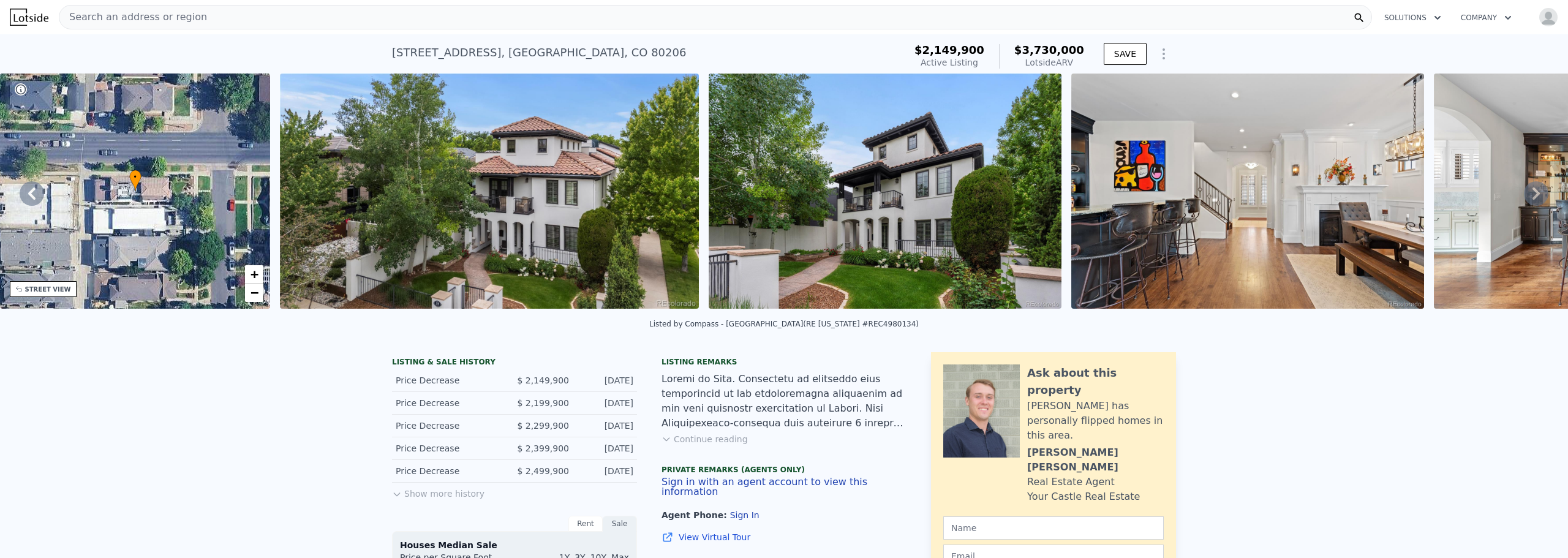
click at [1530, 194] on icon at bounding box center [1536, 193] width 25 height 25
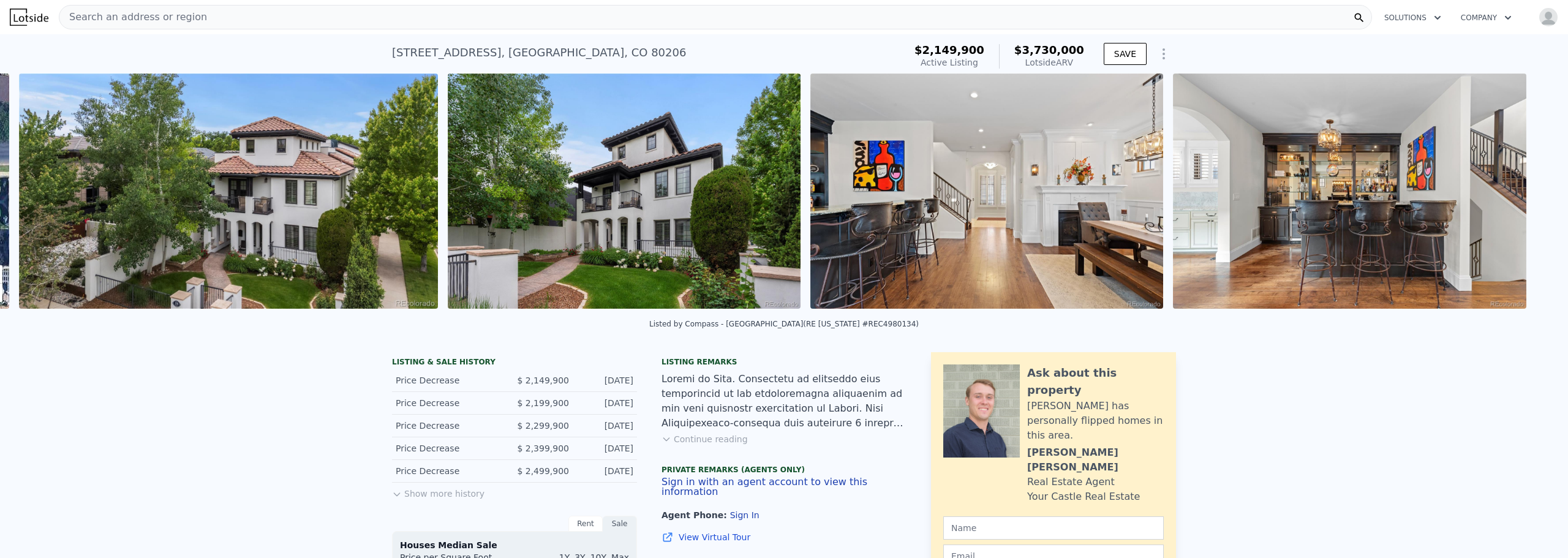
scroll to position [0, 560]
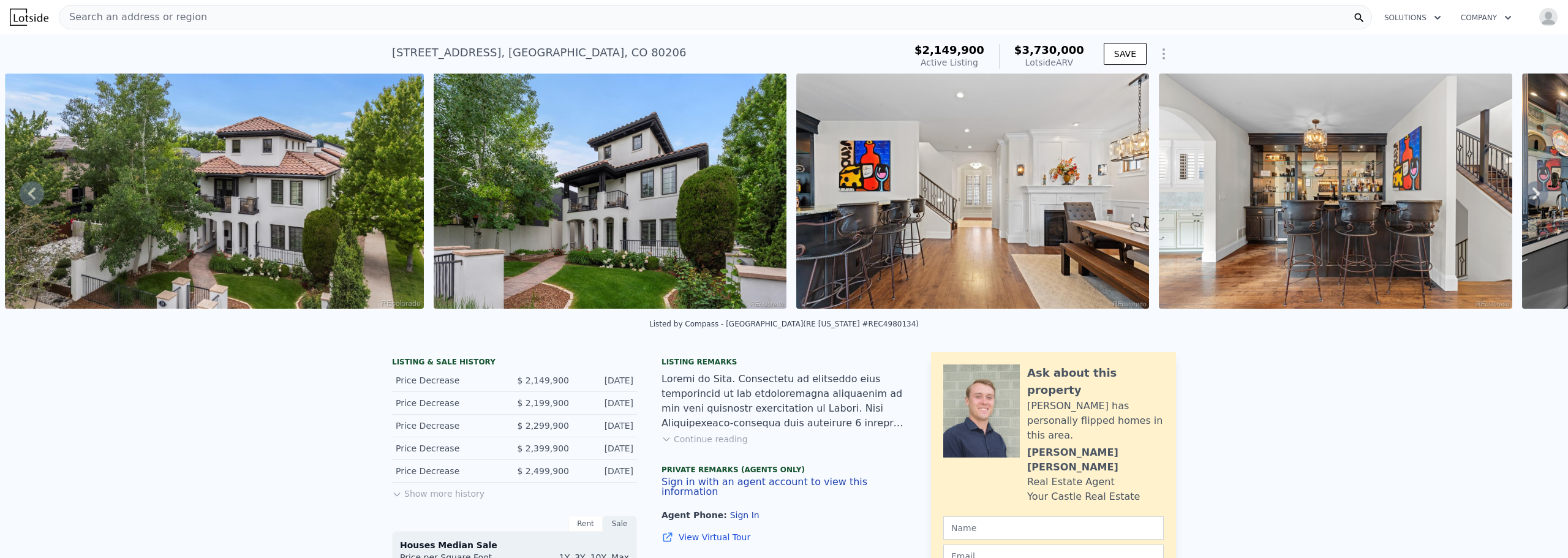
click at [1530, 194] on icon at bounding box center [1536, 193] width 25 height 25
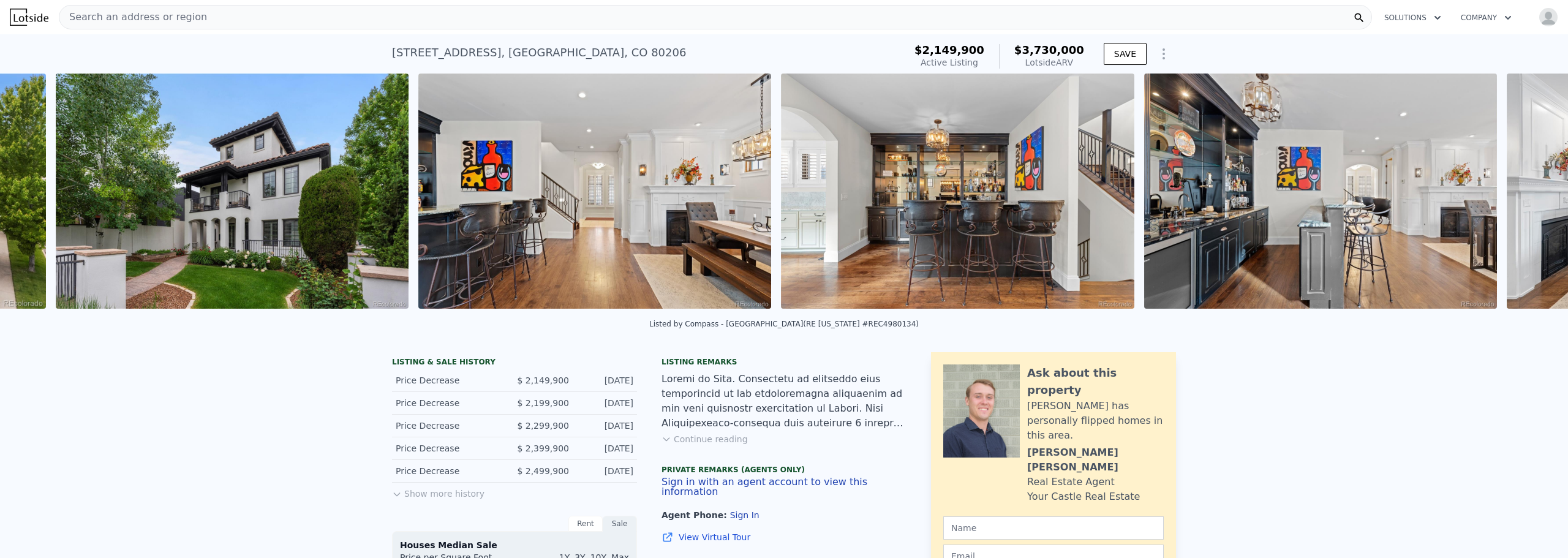
scroll to position [0, 989]
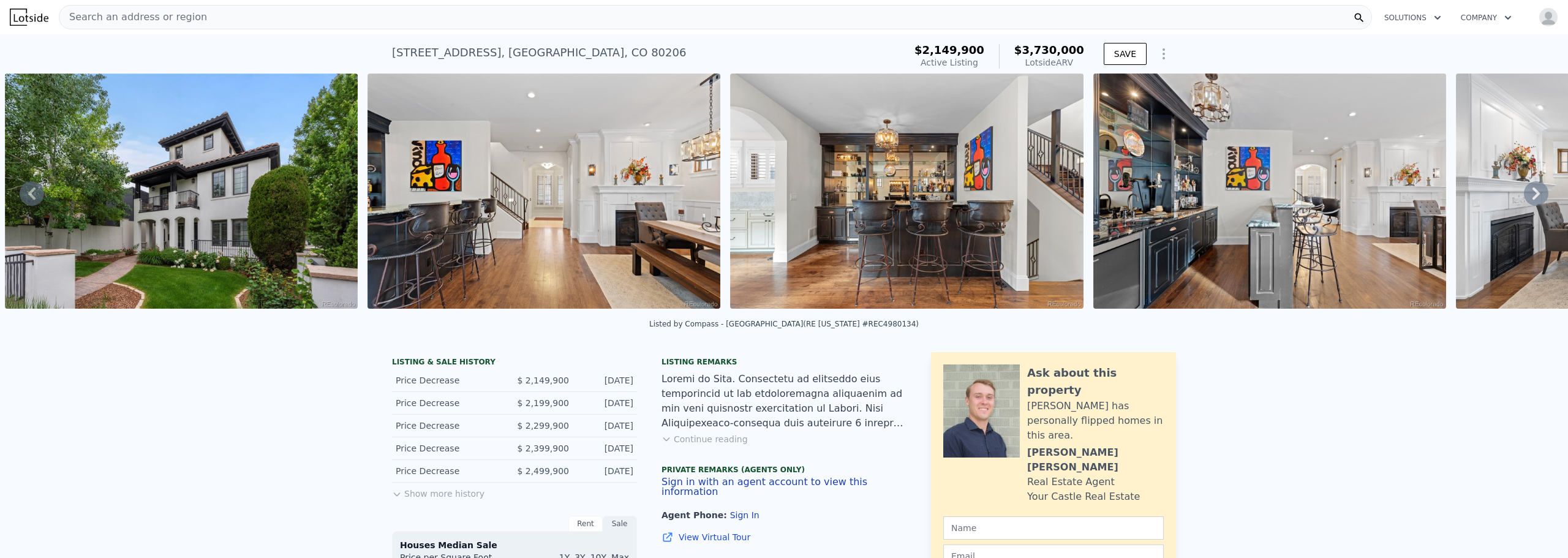
click at [1530, 194] on icon at bounding box center [1536, 193] width 25 height 25
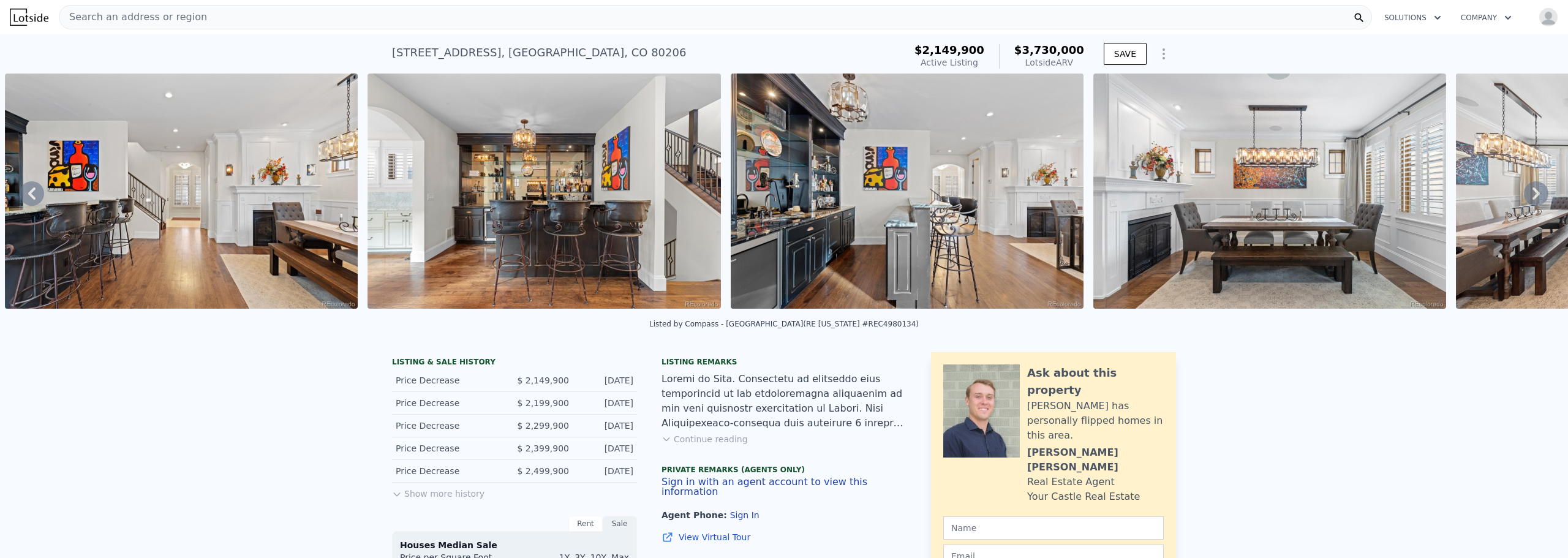
click at [1530, 194] on icon at bounding box center [1536, 193] width 25 height 25
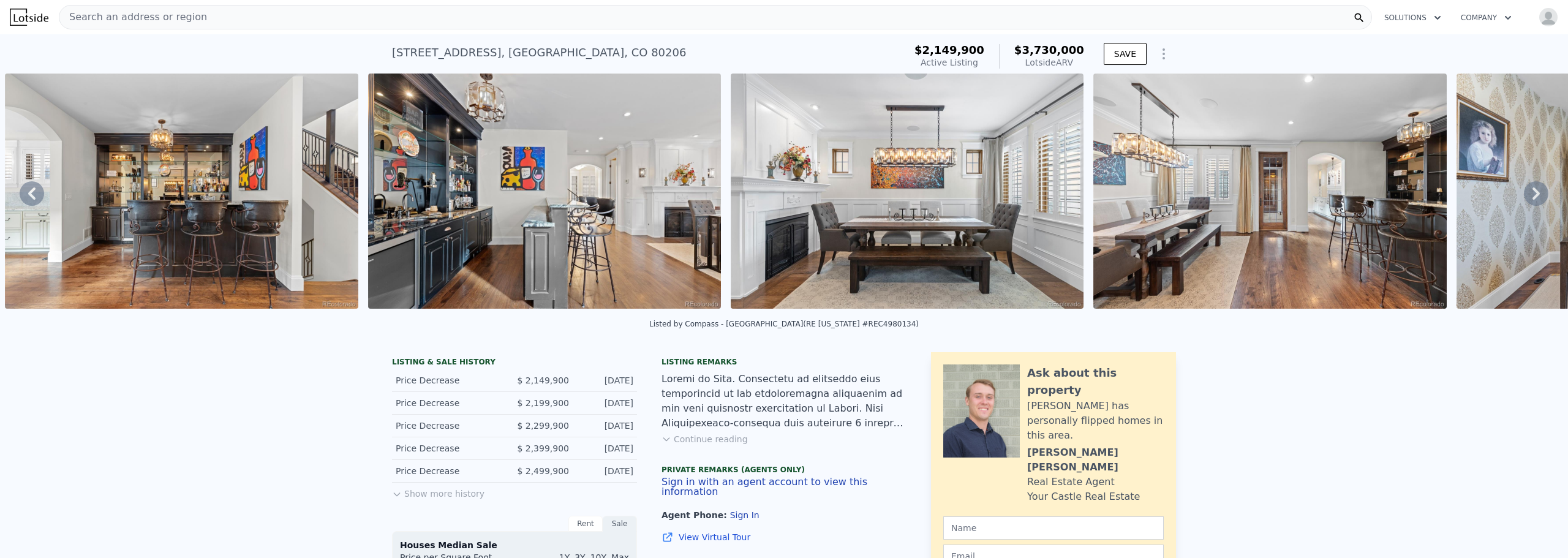
click at [1530, 194] on icon at bounding box center [1536, 193] width 25 height 25
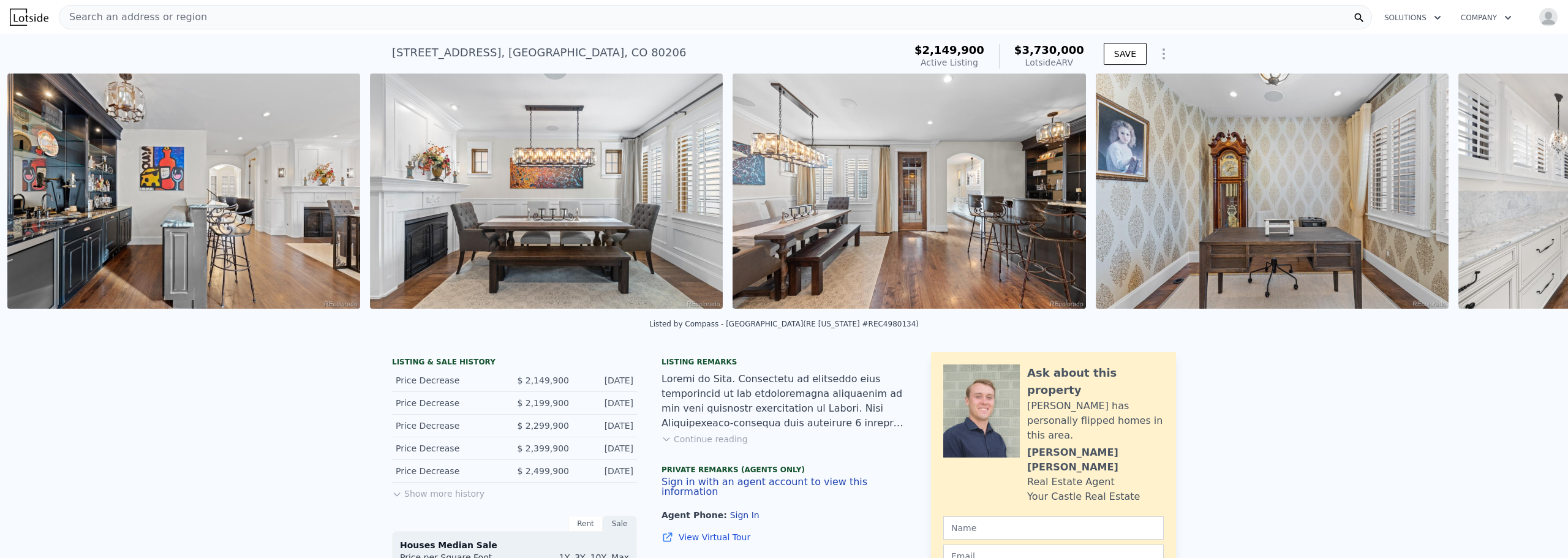
scroll to position [0, 2077]
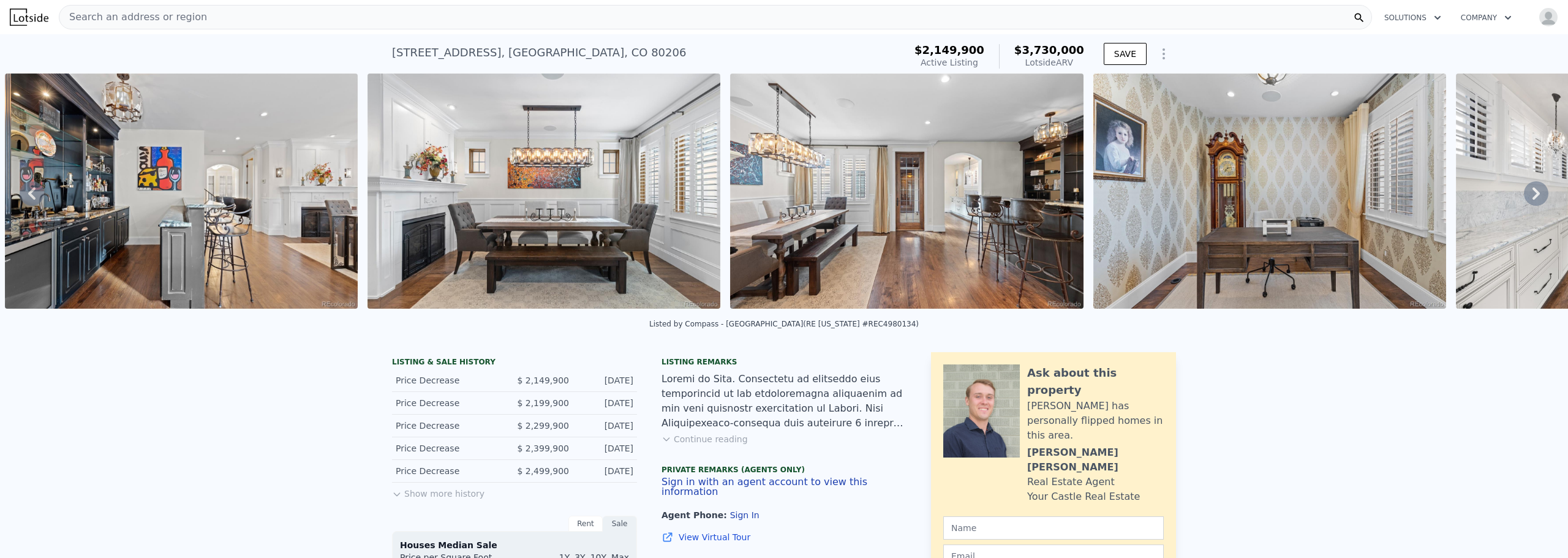
click at [1530, 194] on icon at bounding box center [1536, 193] width 25 height 25
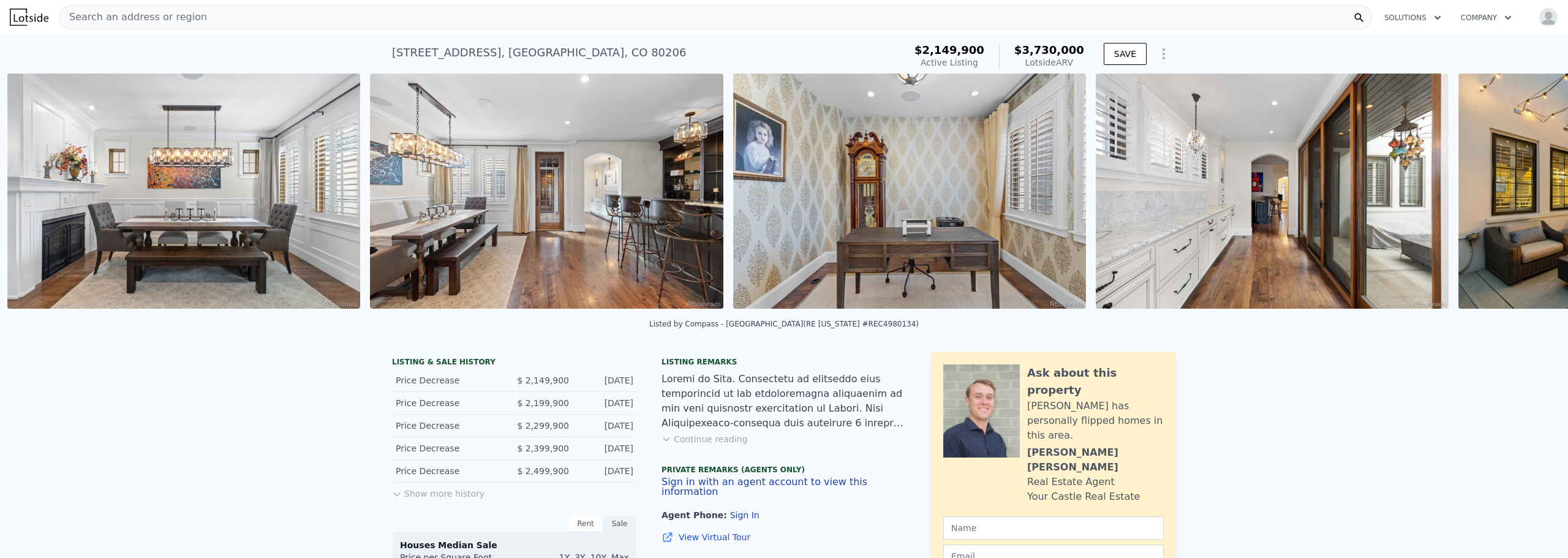
scroll to position [0, 2440]
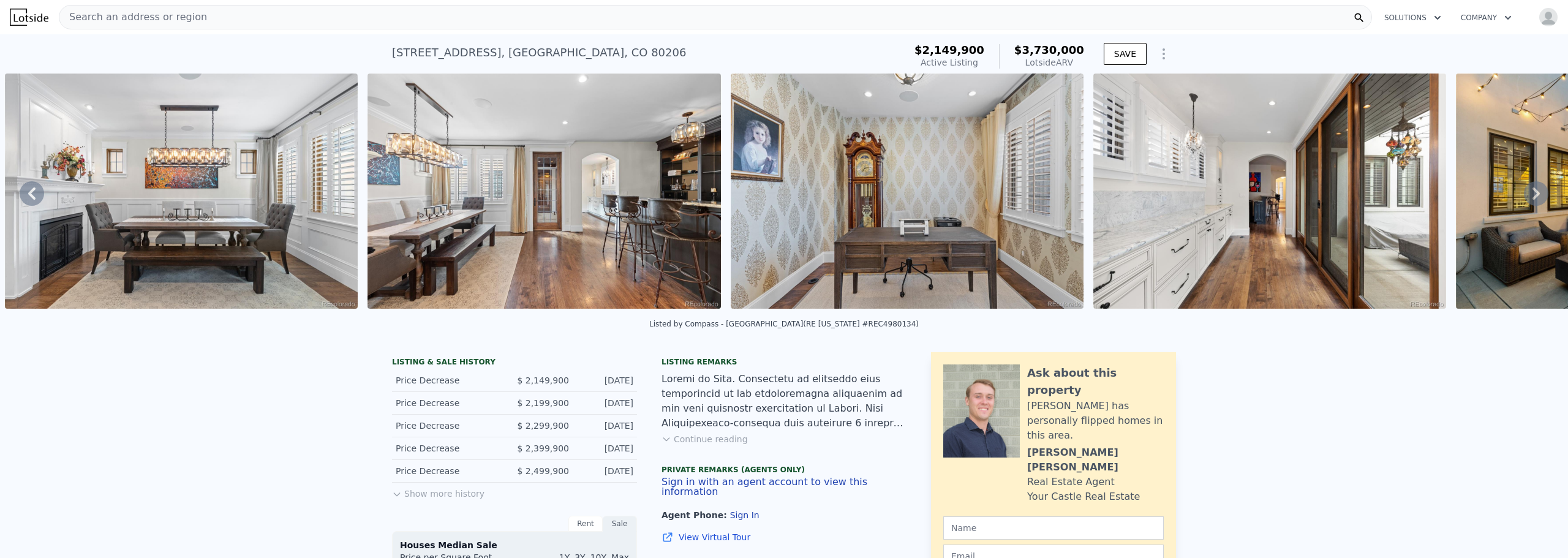
click at [1530, 194] on icon at bounding box center [1536, 193] width 25 height 25
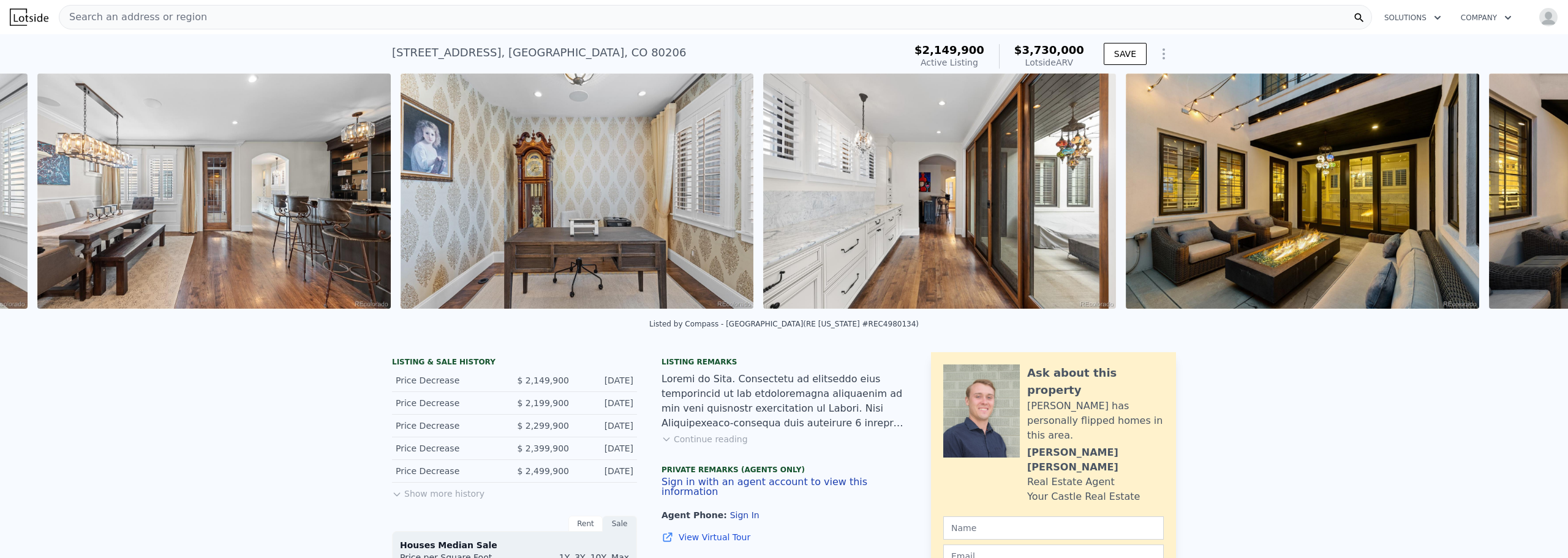
scroll to position [0, 2803]
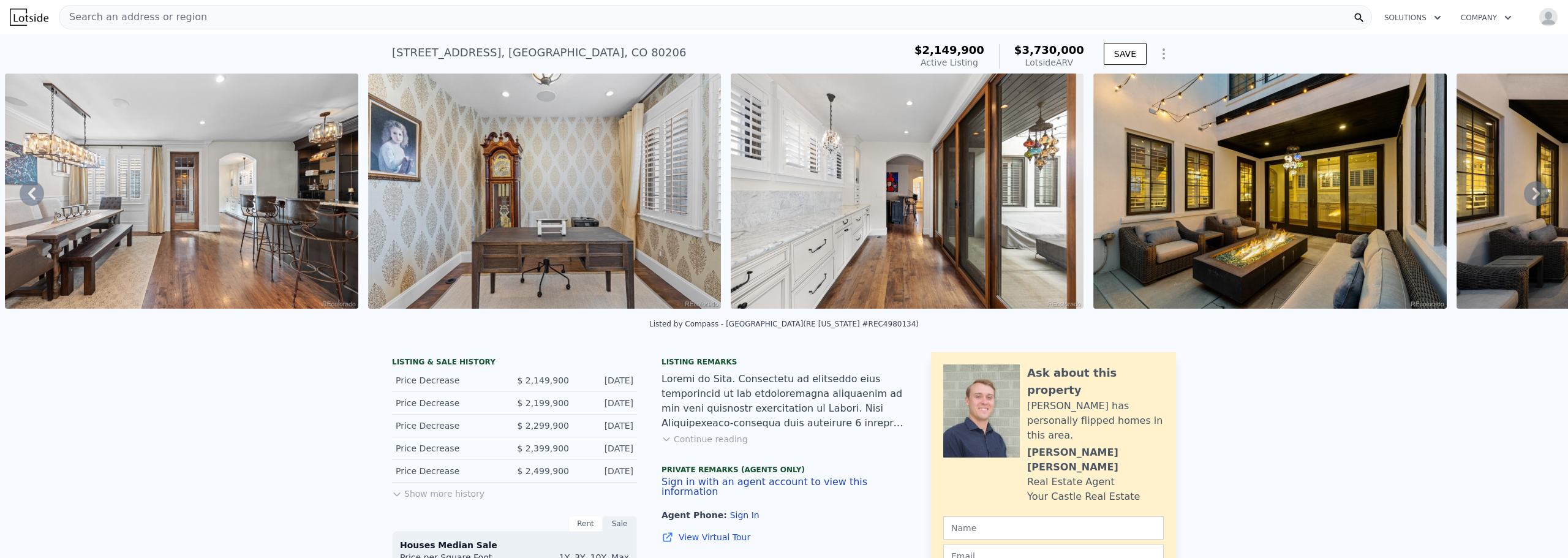
click at [1530, 194] on icon at bounding box center [1536, 193] width 25 height 25
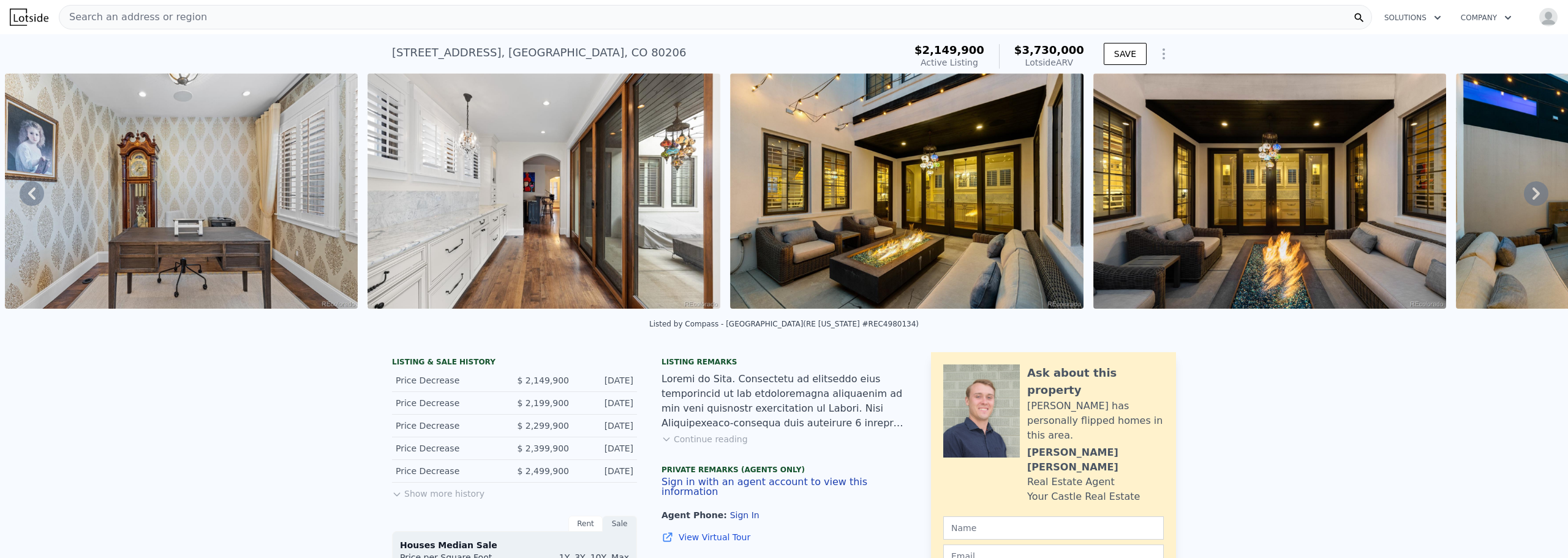
click at [1530, 194] on icon at bounding box center [1536, 193] width 25 height 25
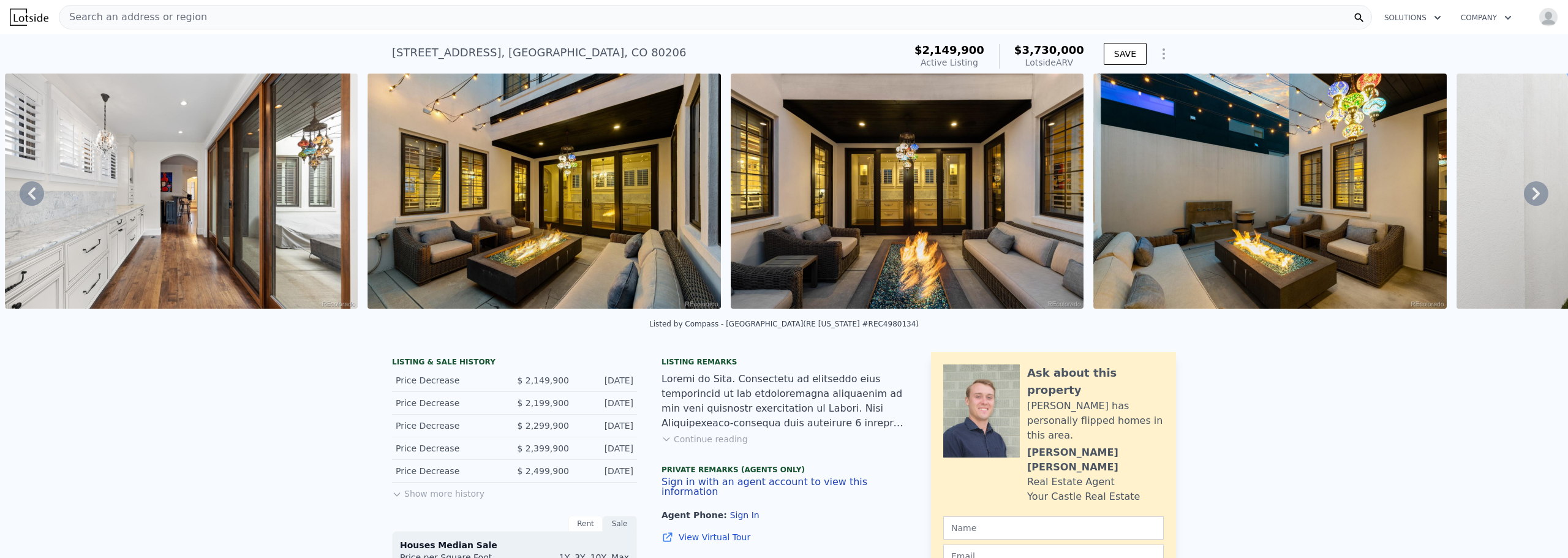
click at [1530, 194] on icon at bounding box center [1536, 193] width 25 height 25
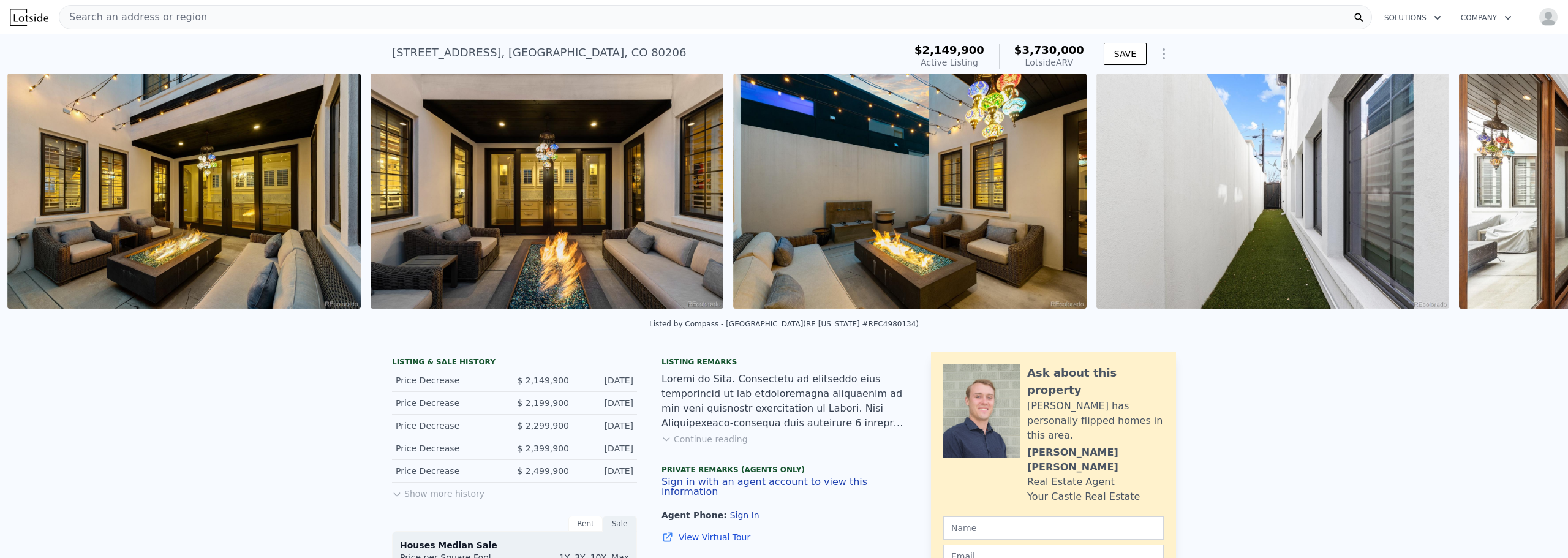
scroll to position [0, 3891]
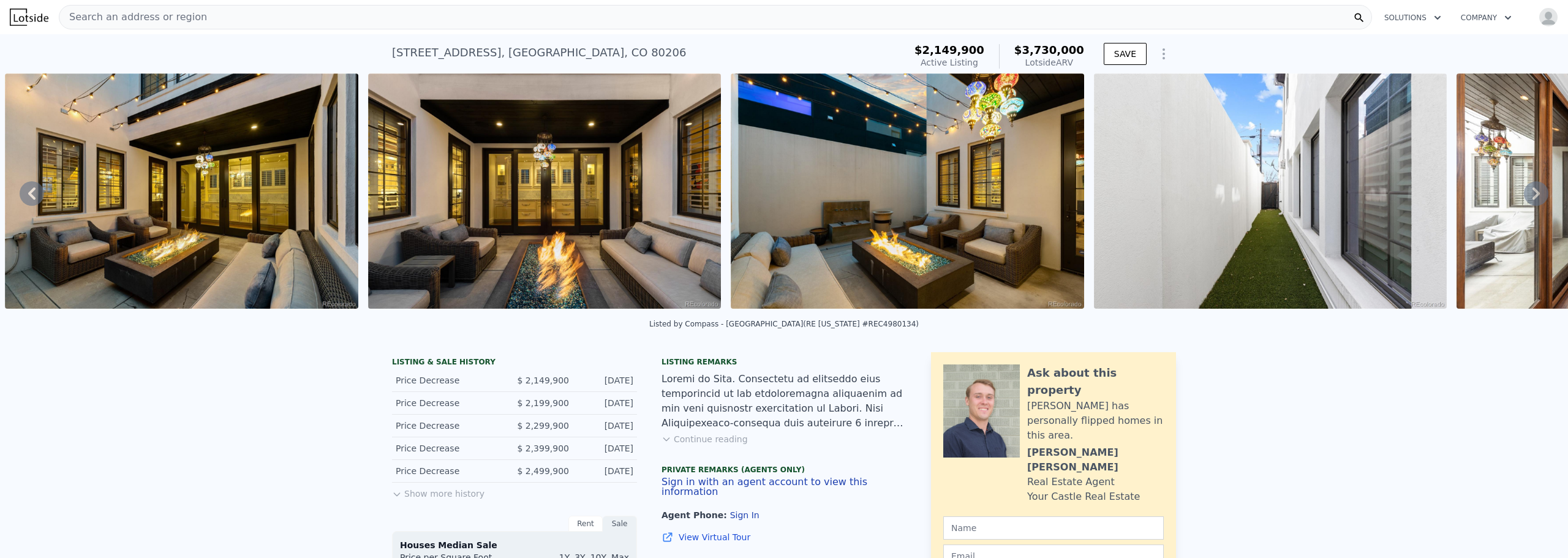
click at [1530, 194] on icon at bounding box center [1536, 193] width 25 height 25
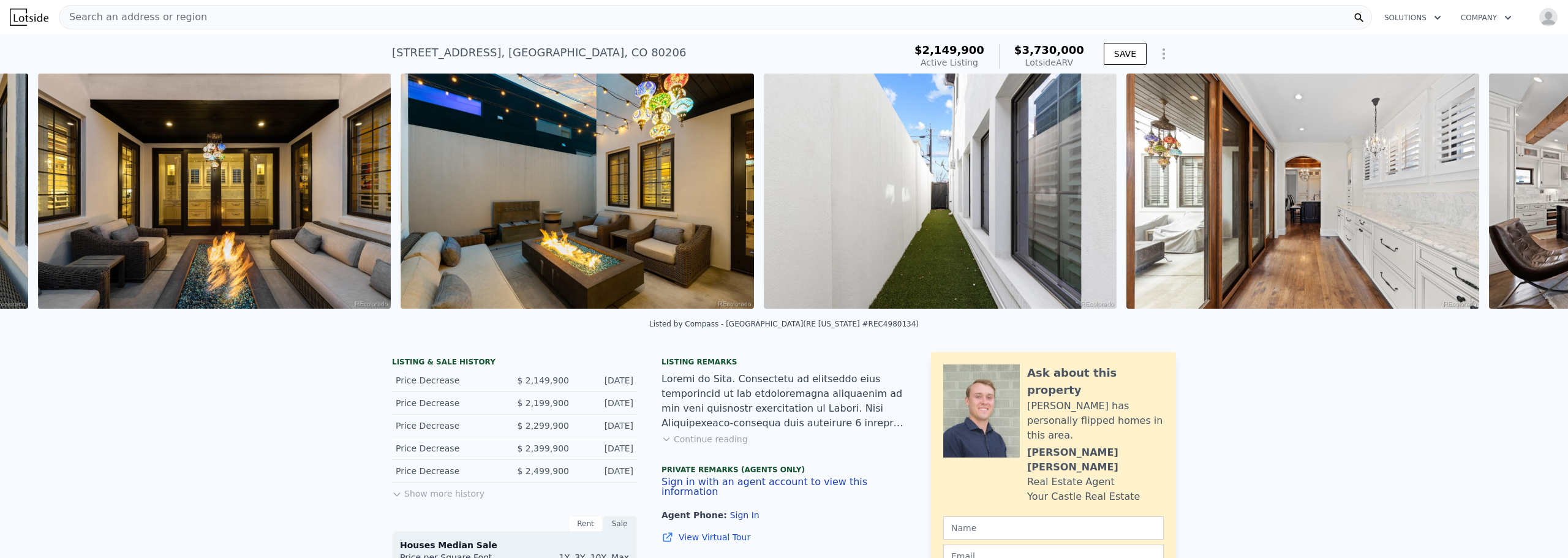
scroll to position [0, 4254]
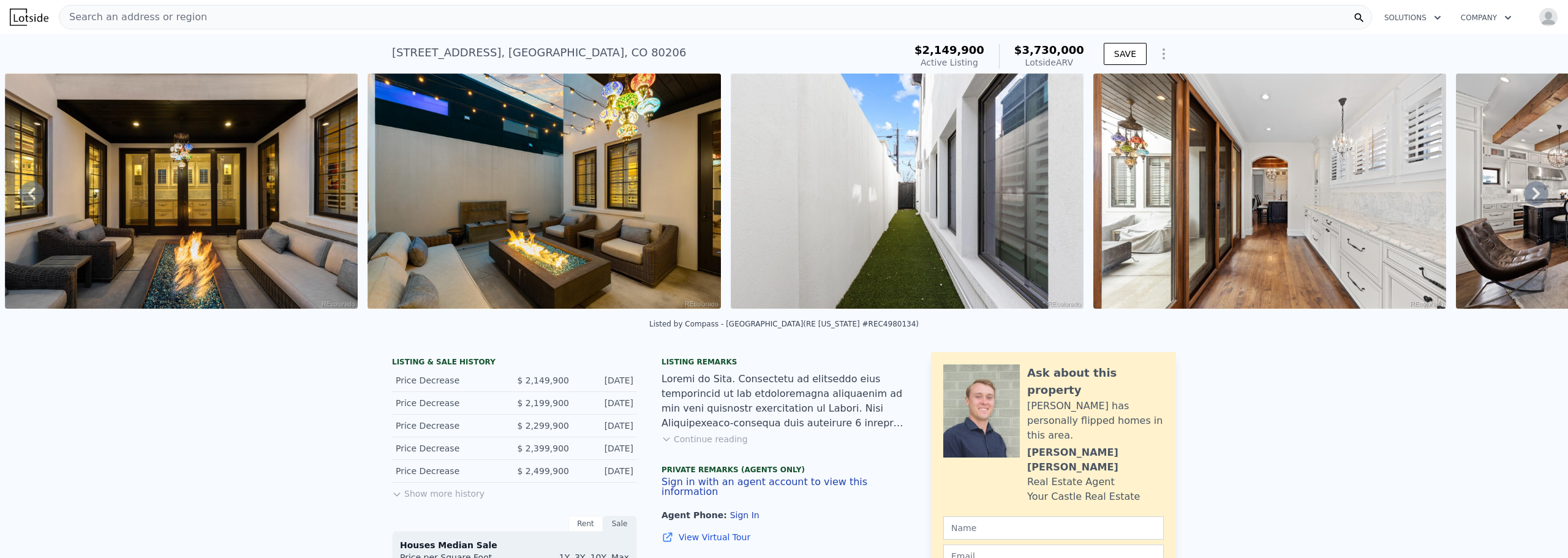
click at [1530, 194] on icon at bounding box center [1536, 193] width 25 height 25
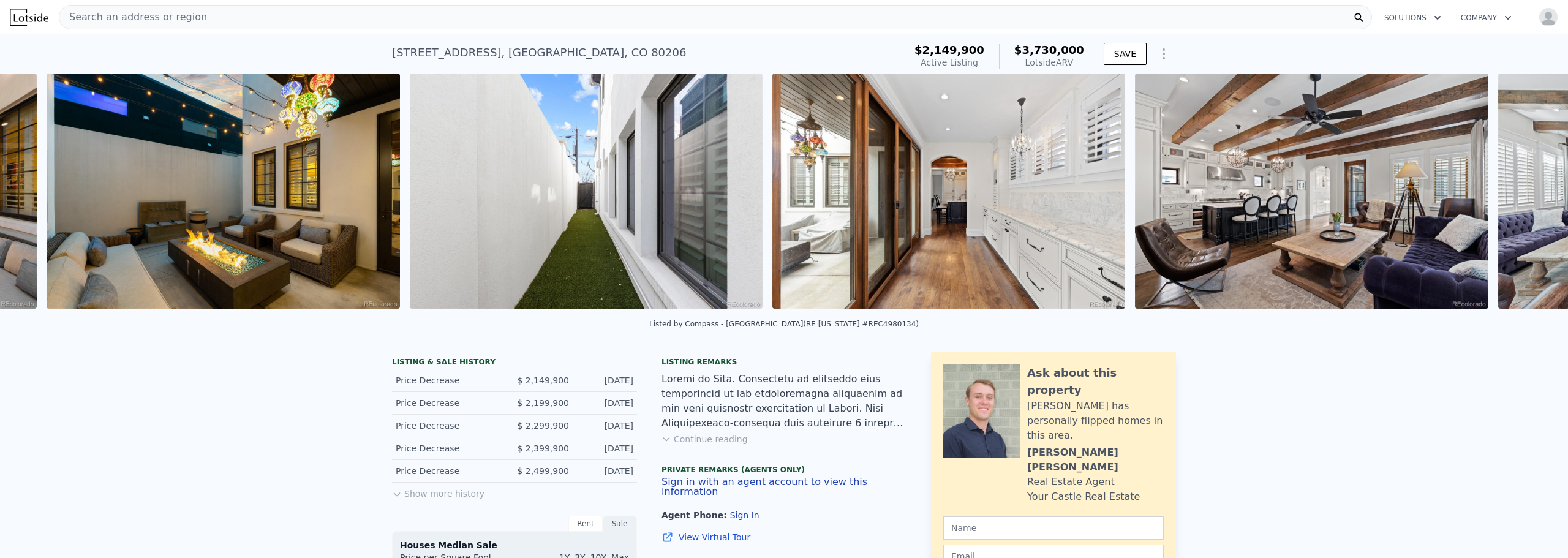
scroll to position [0, 4616]
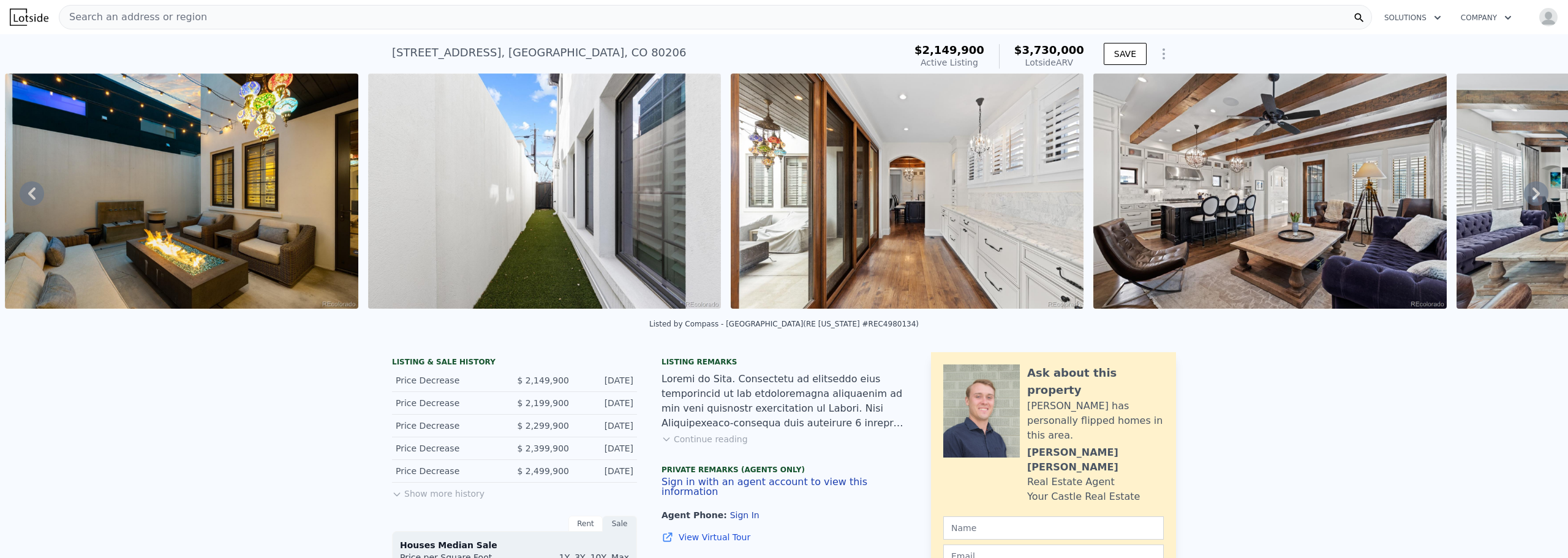
click at [1530, 194] on icon at bounding box center [1536, 193] width 25 height 25
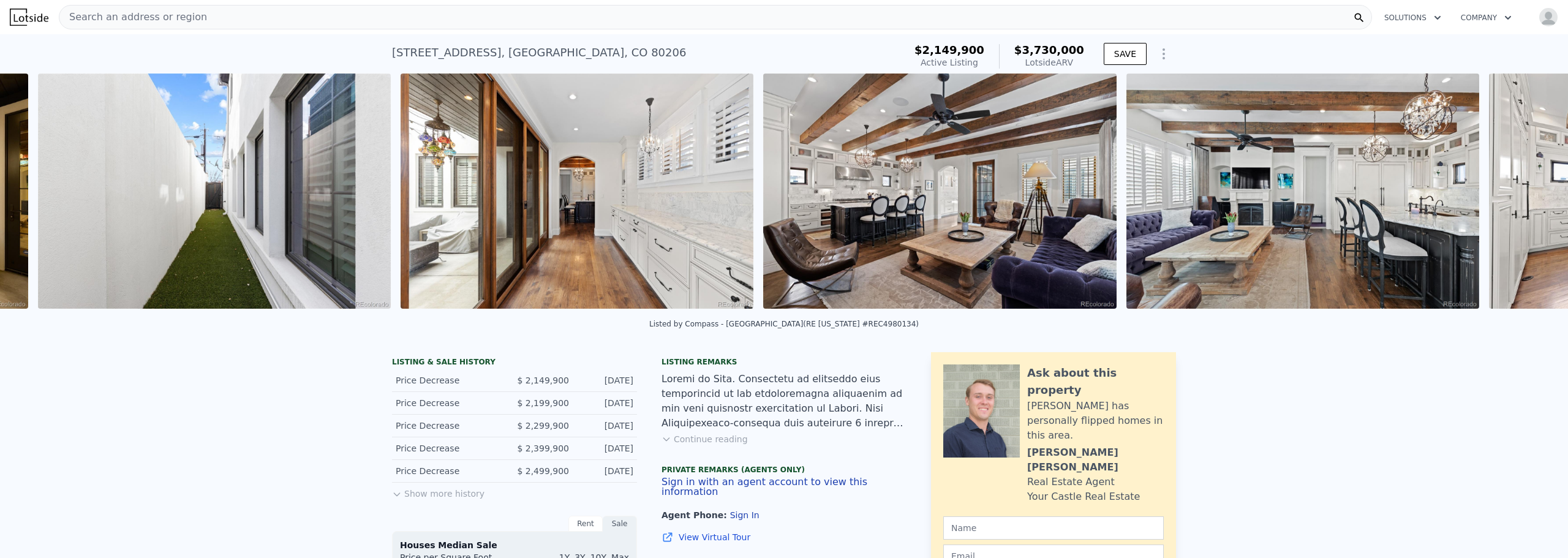
scroll to position [0, 4980]
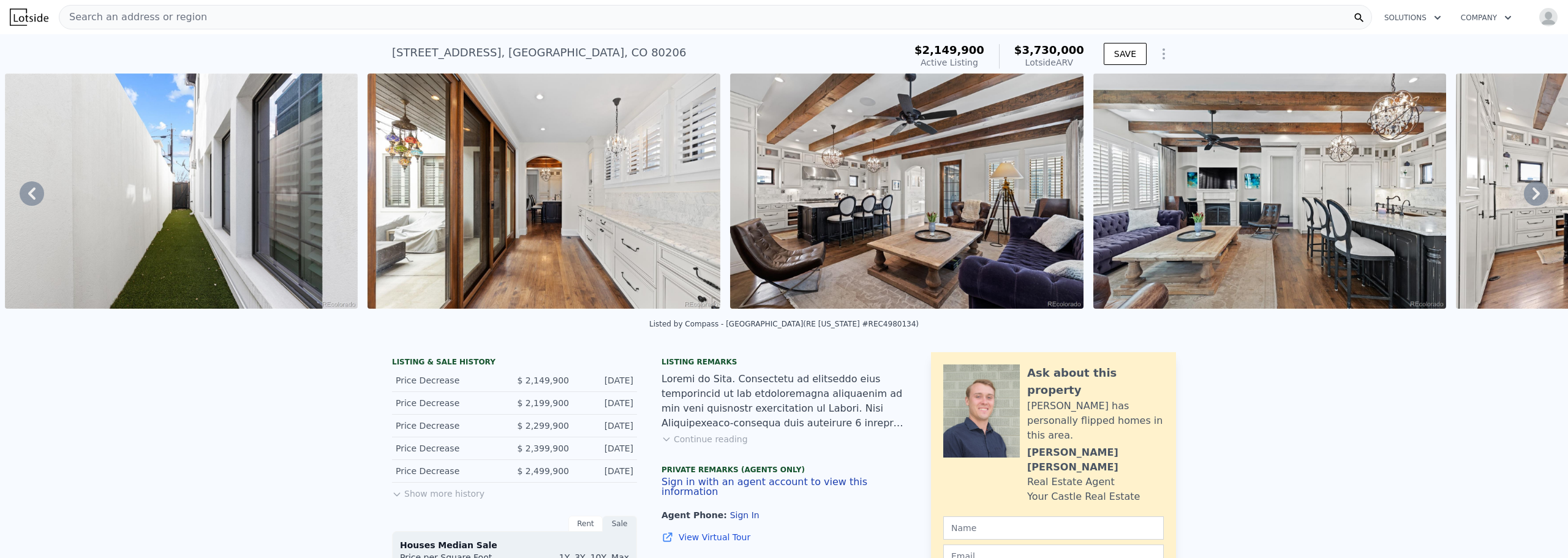
click at [1530, 194] on icon at bounding box center [1536, 193] width 25 height 25
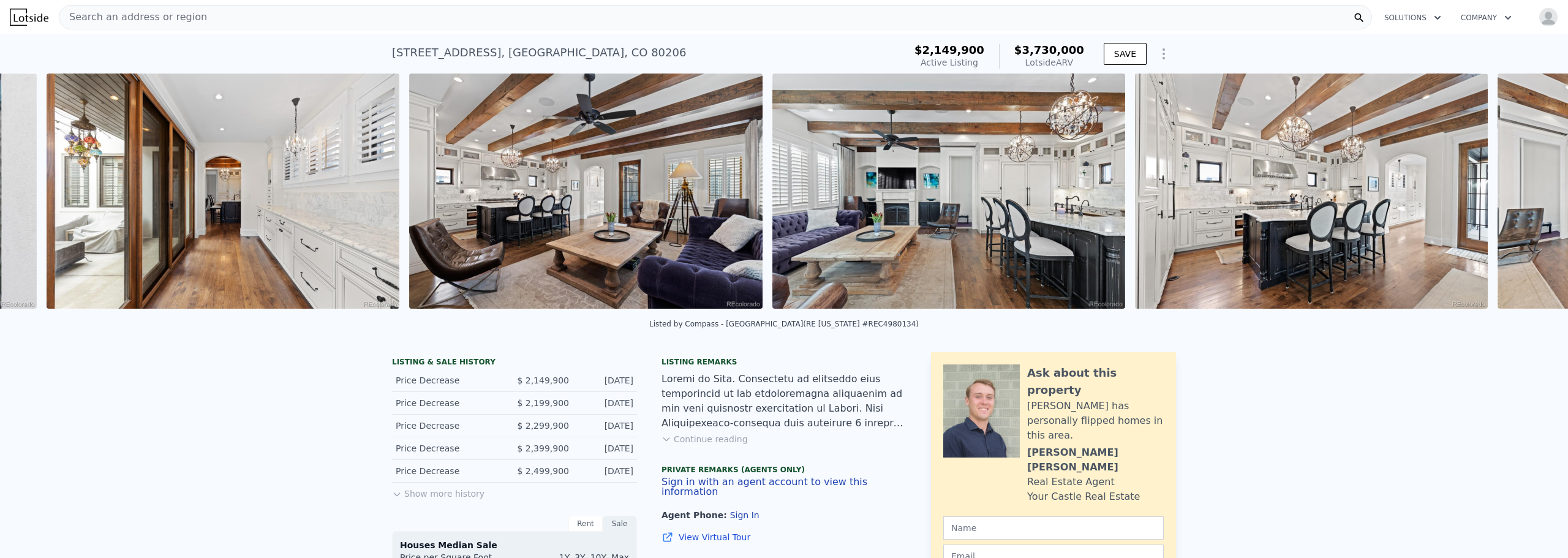
scroll to position [0, 5343]
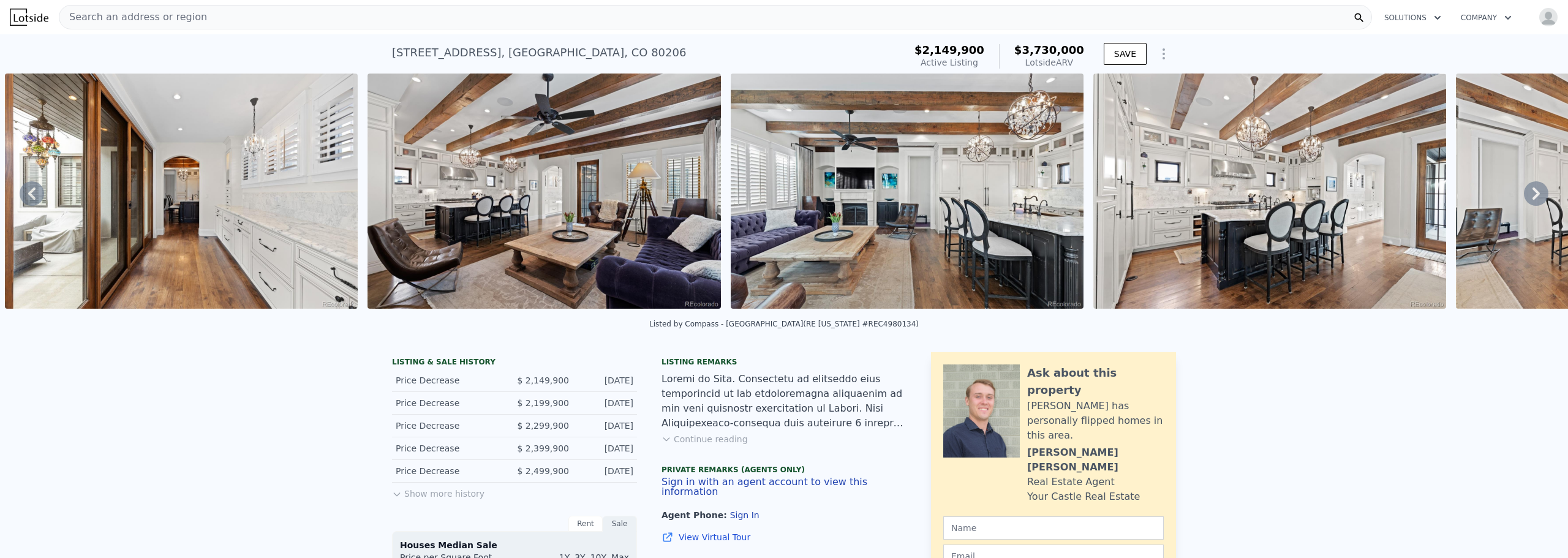
click at [1530, 194] on icon at bounding box center [1536, 193] width 25 height 25
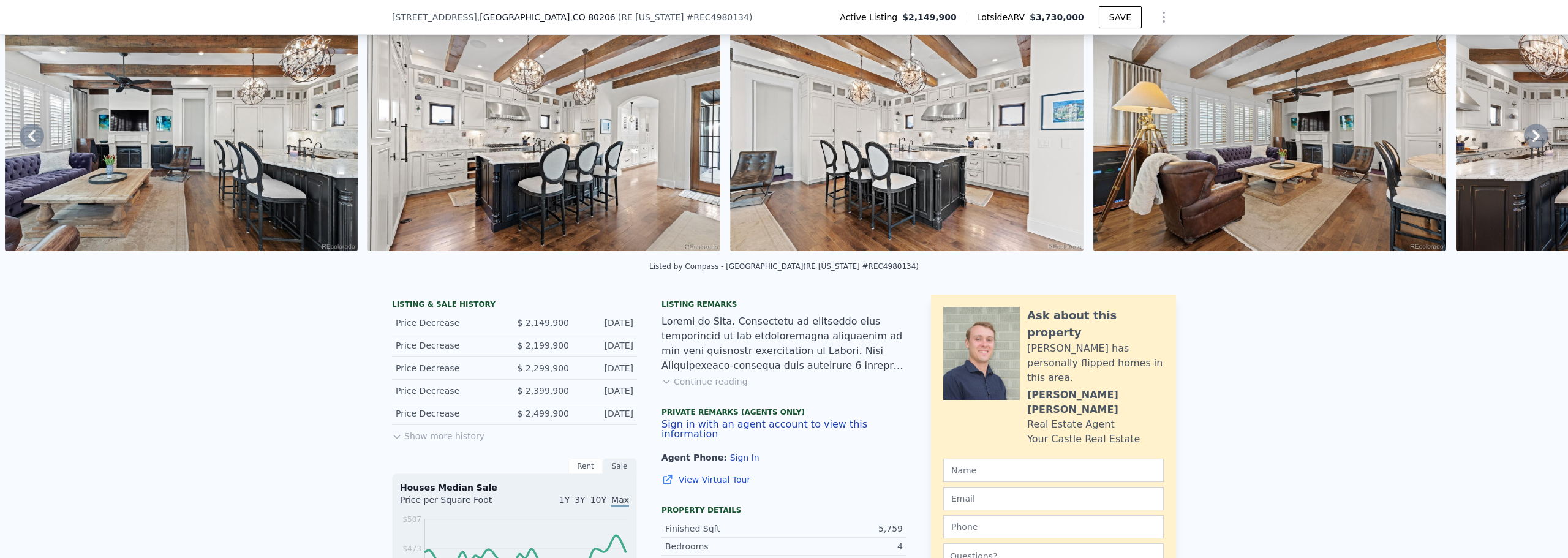
scroll to position [56, 0]
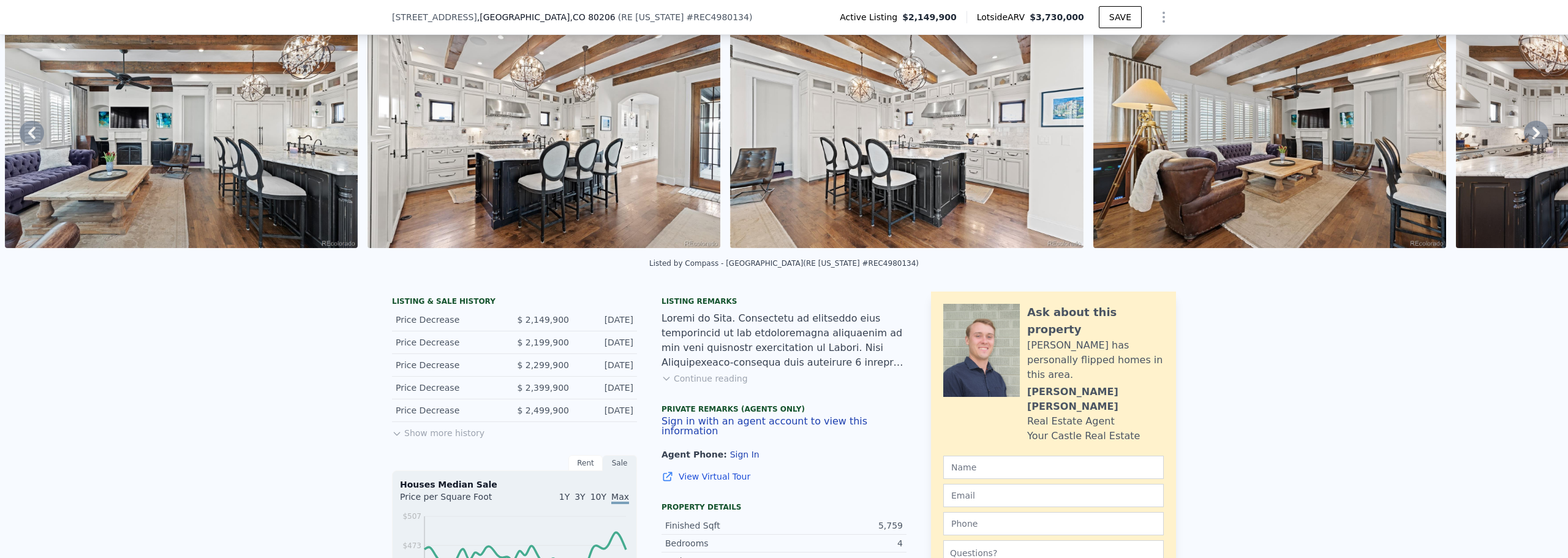
click at [719, 384] on button "Continue reading" at bounding box center [705, 379] width 87 height 12
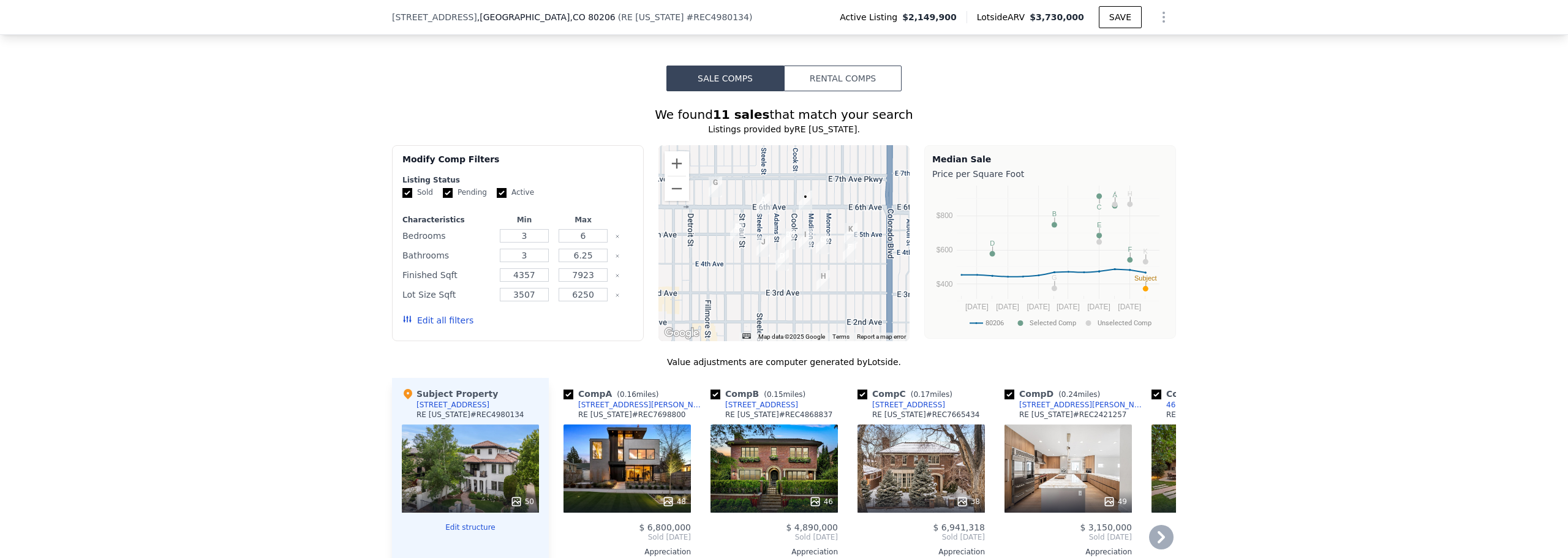
scroll to position [1649, 0]
click at [1056, 492] on div at bounding box center [1068, 503] width 128 height 22
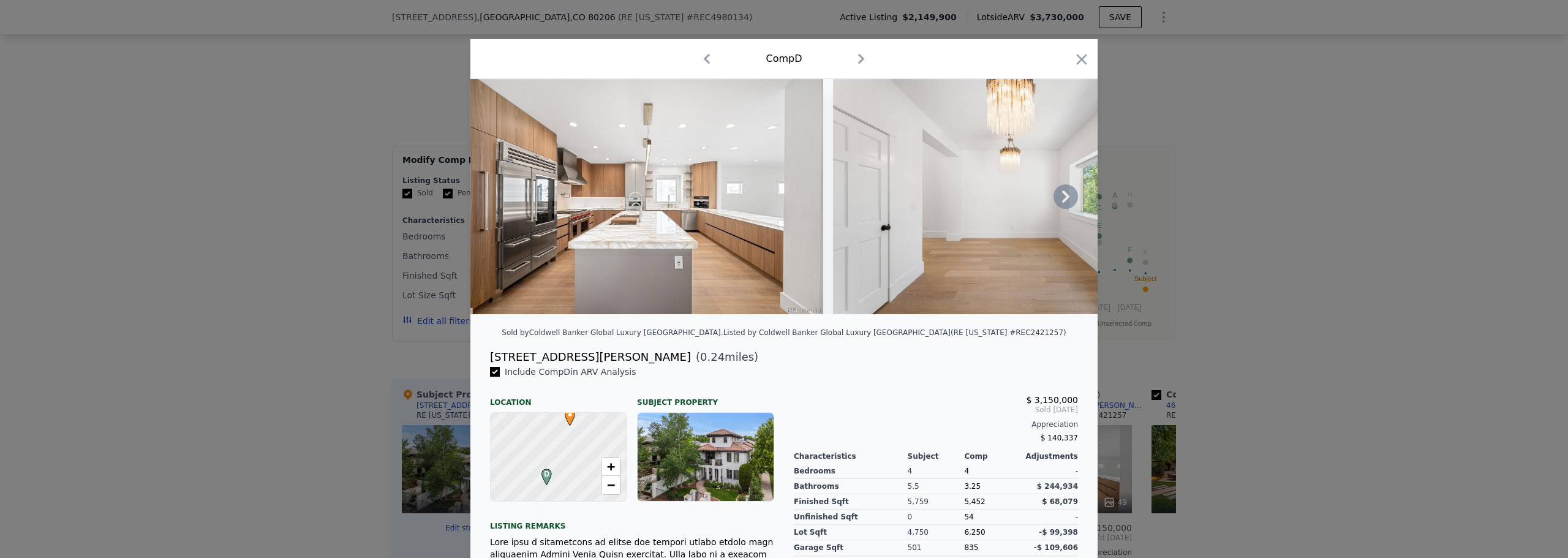
click at [1055, 202] on icon at bounding box center [1065, 196] width 25 height 25
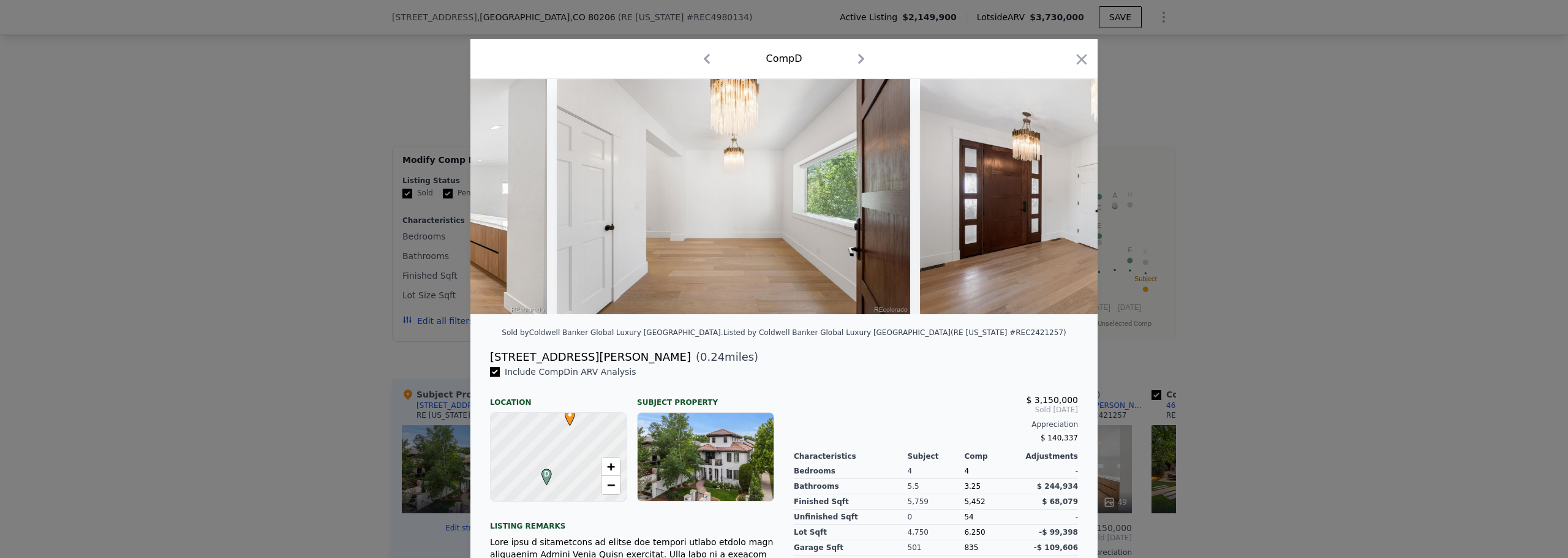
scroll to position [0, 294]
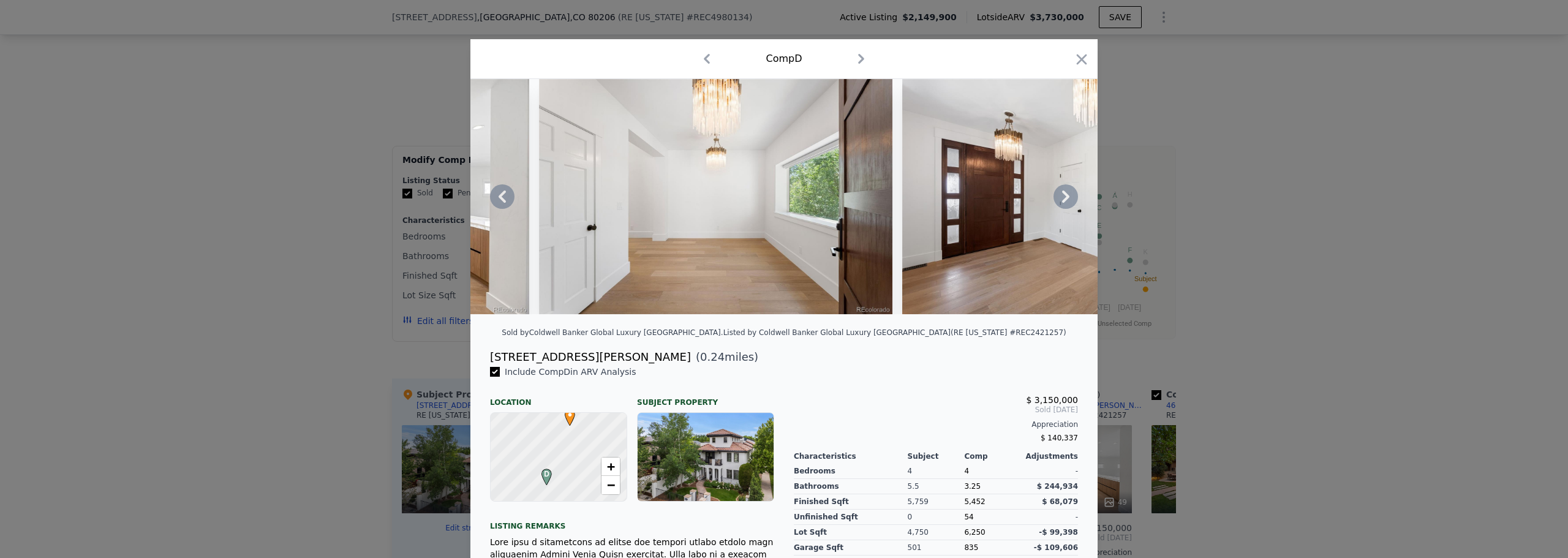
click at [1059, 201] on icon at bounding box center [1065, 196] width 25 height 25
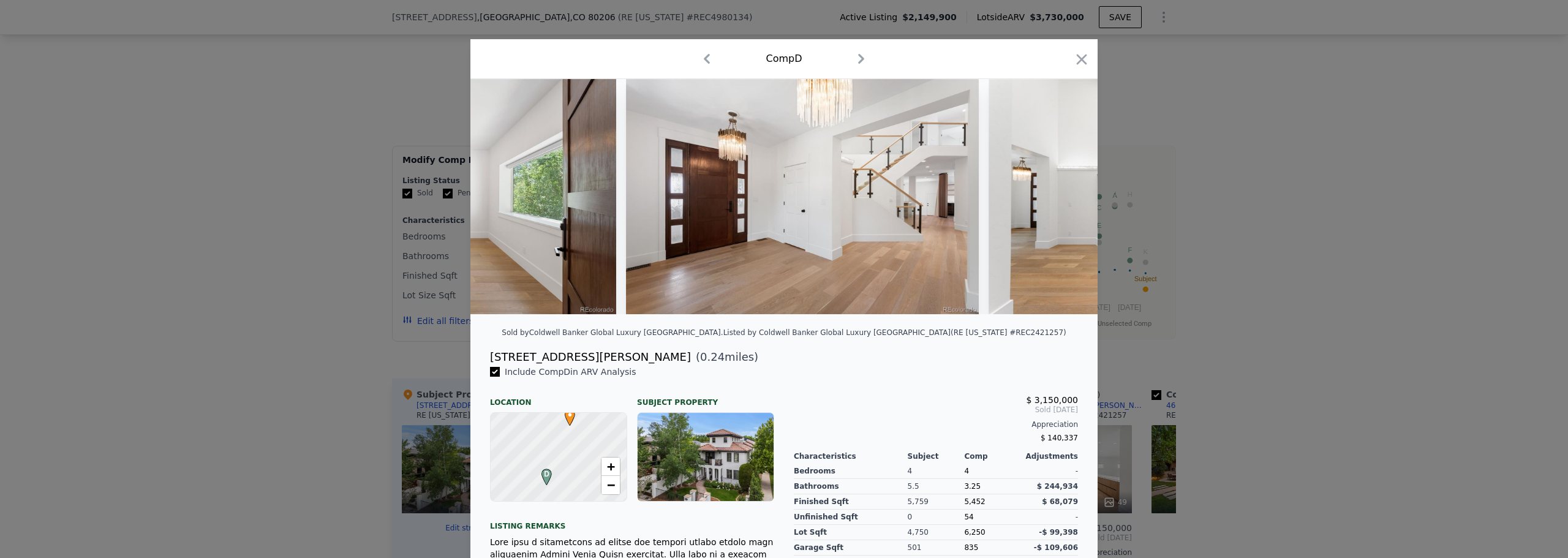
scroll to position [0, 588]
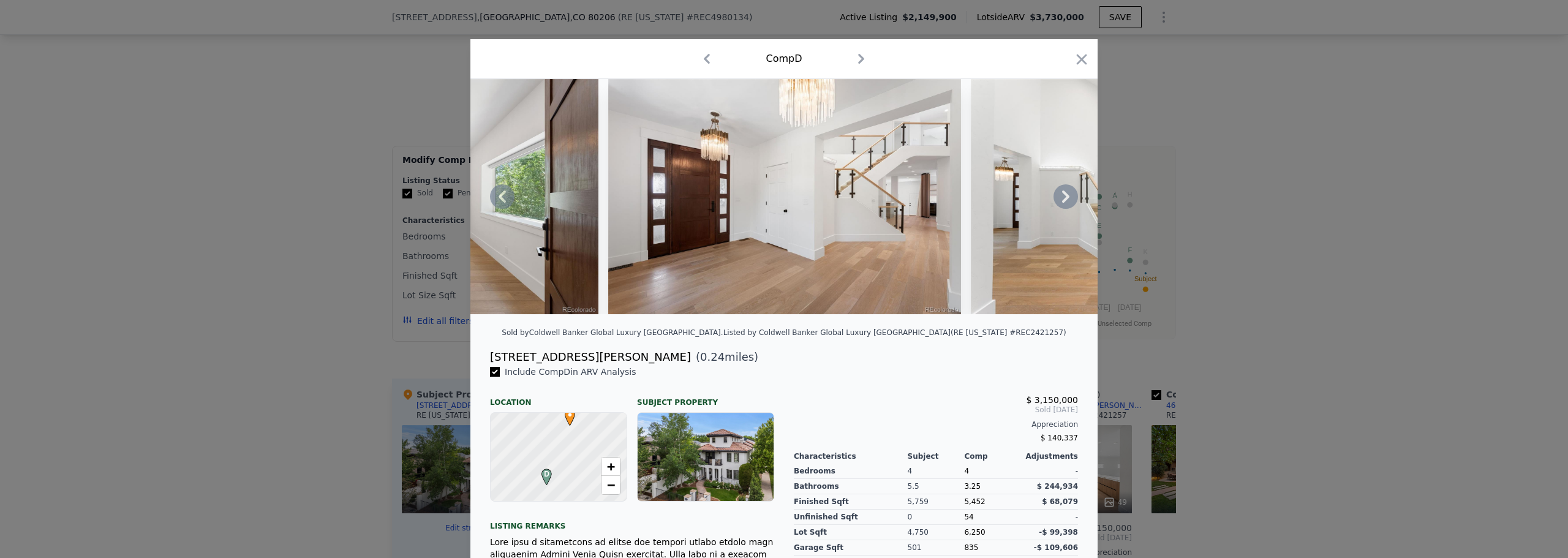
click at [1059, 201] on icon at bounding box center [1065, 196] width 25 height 25
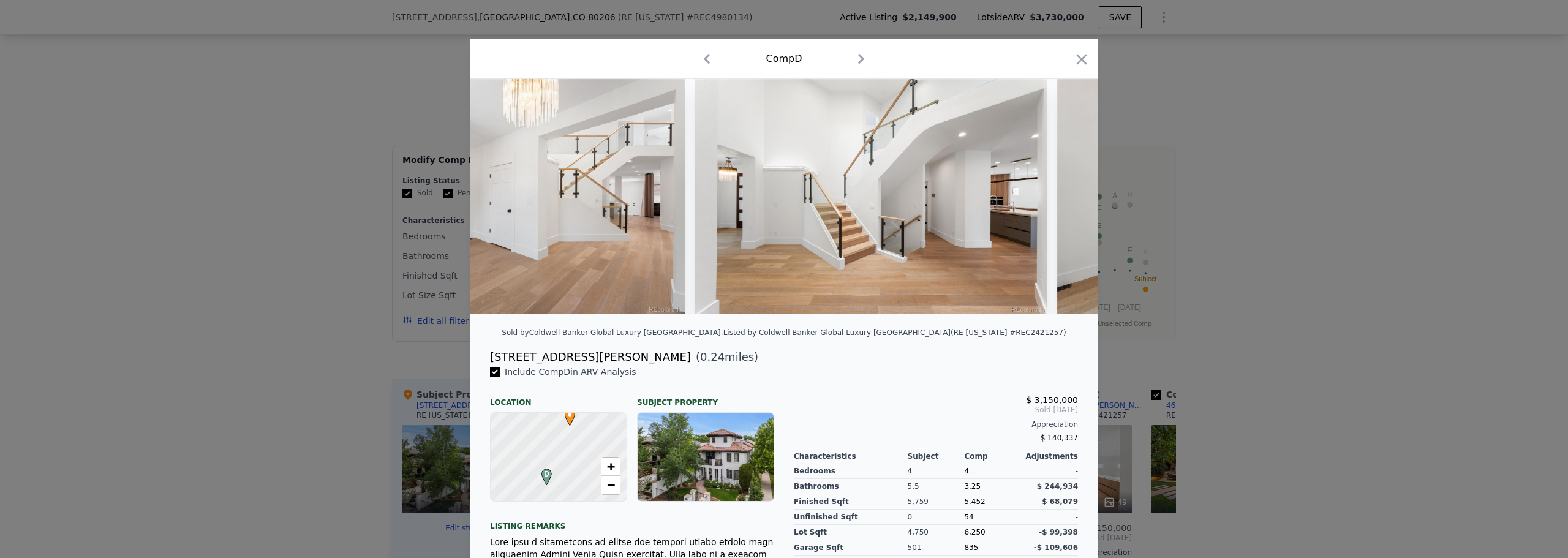
scroll to position [0, 882]
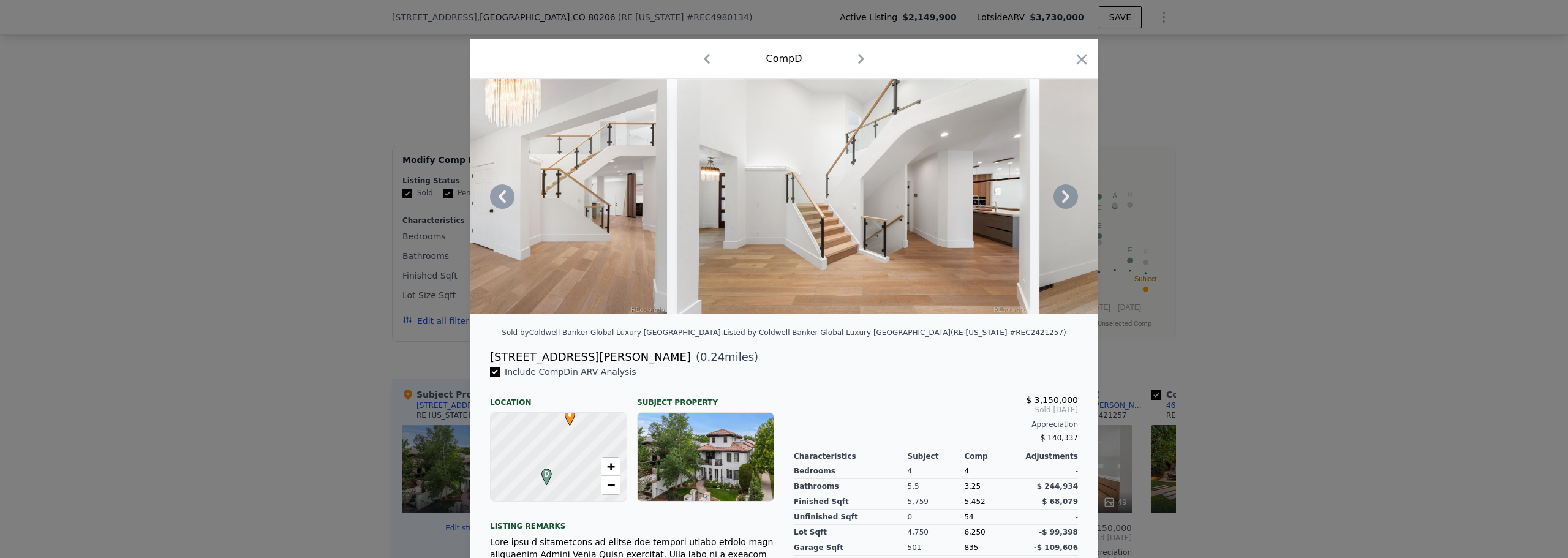
click at [1059, 201] on icon at bounding box center [1065, 196] width 25 height 25
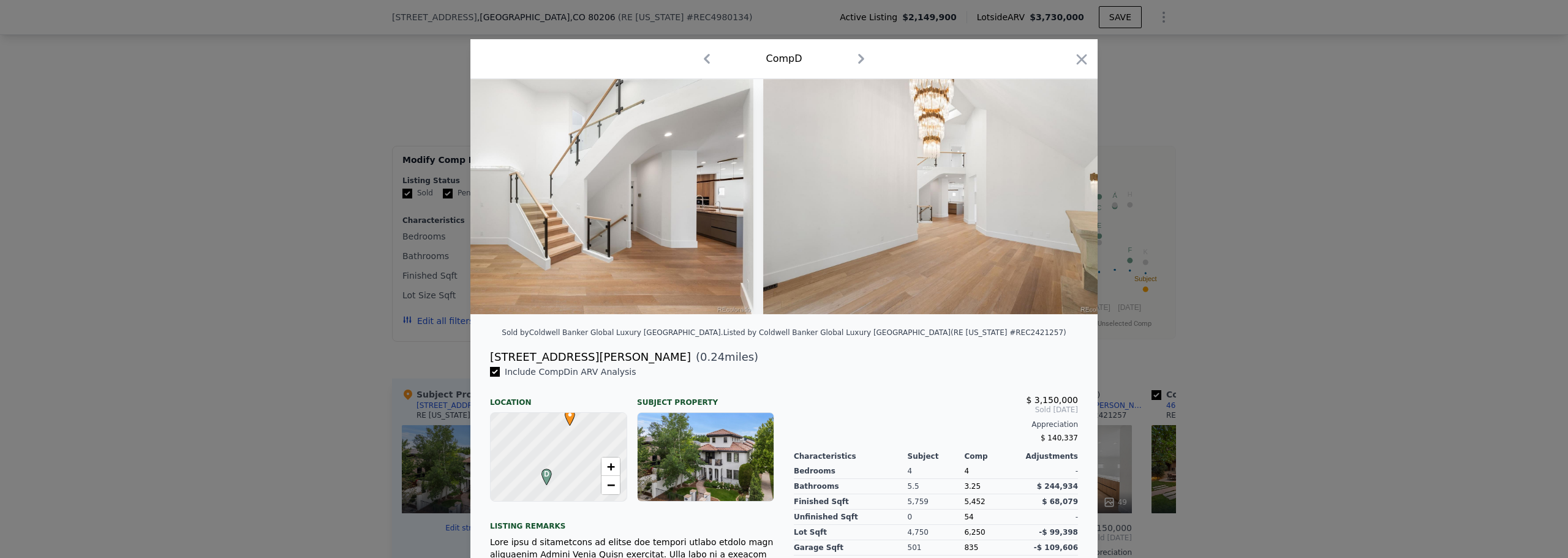
scroll to position [0, 1176]
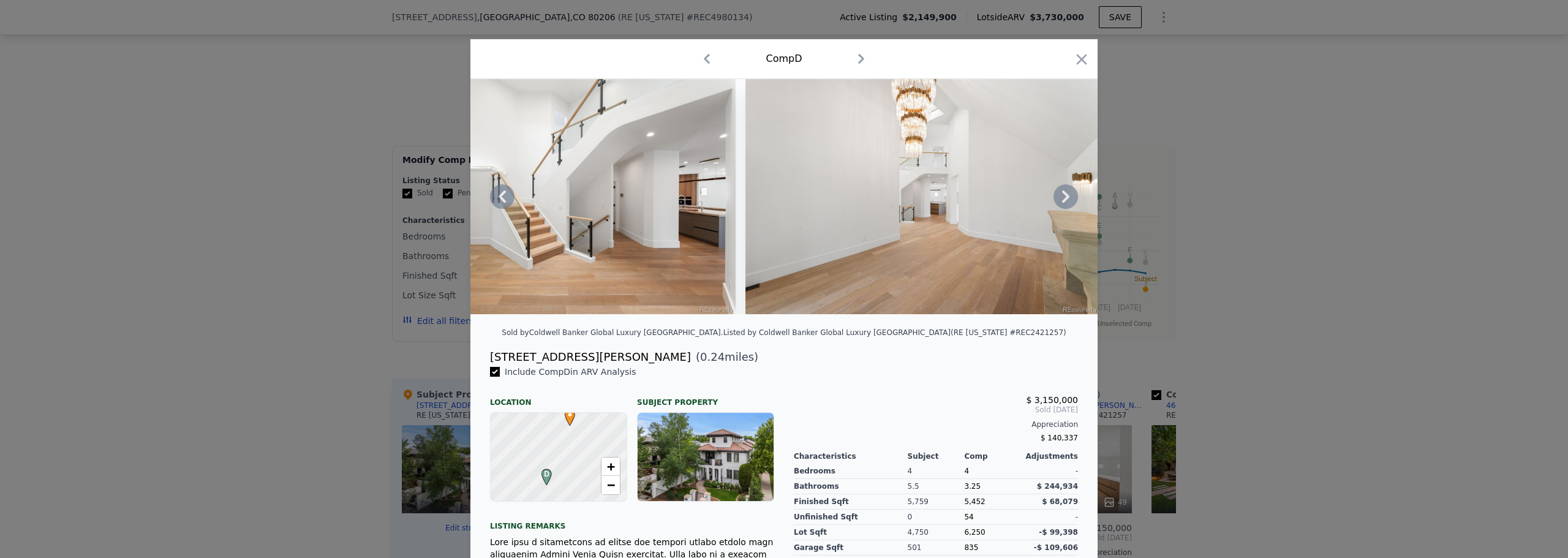
click at [1059, 201] on icon at bounding box center [1065, 196] width 25 height 25
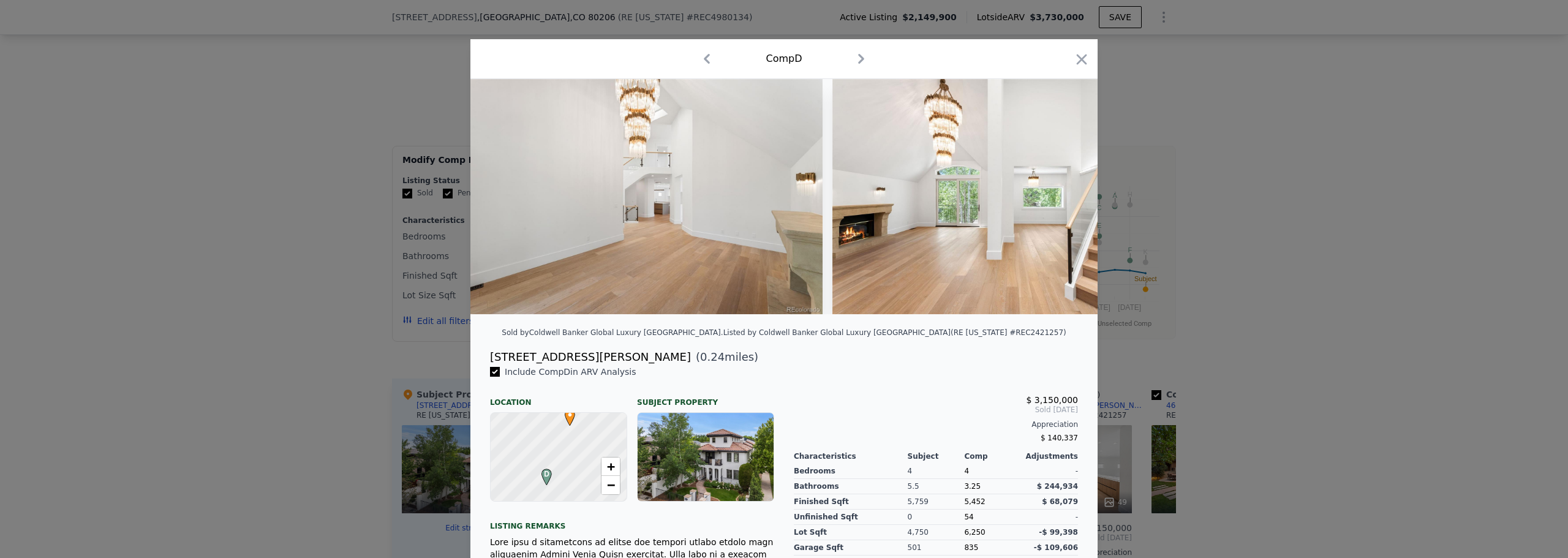
scroll to position [0, 1470]
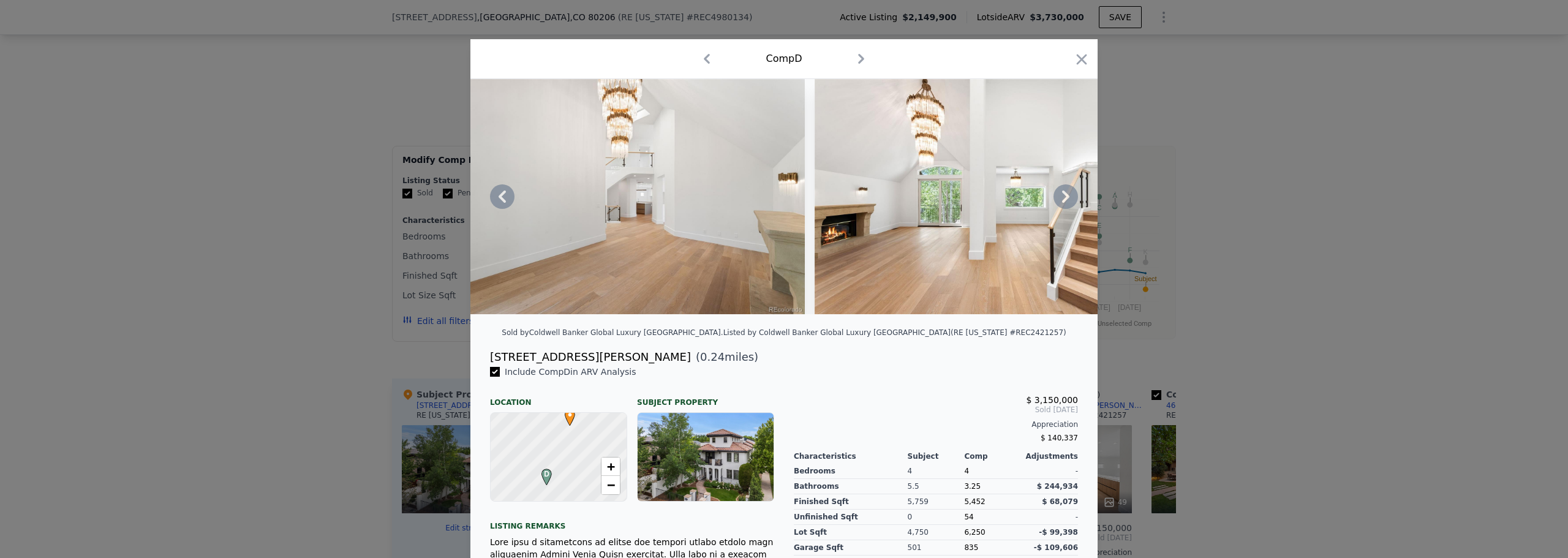
click at [1059, 201] on icon at bounding box center [1065, 196] width 25 height 25
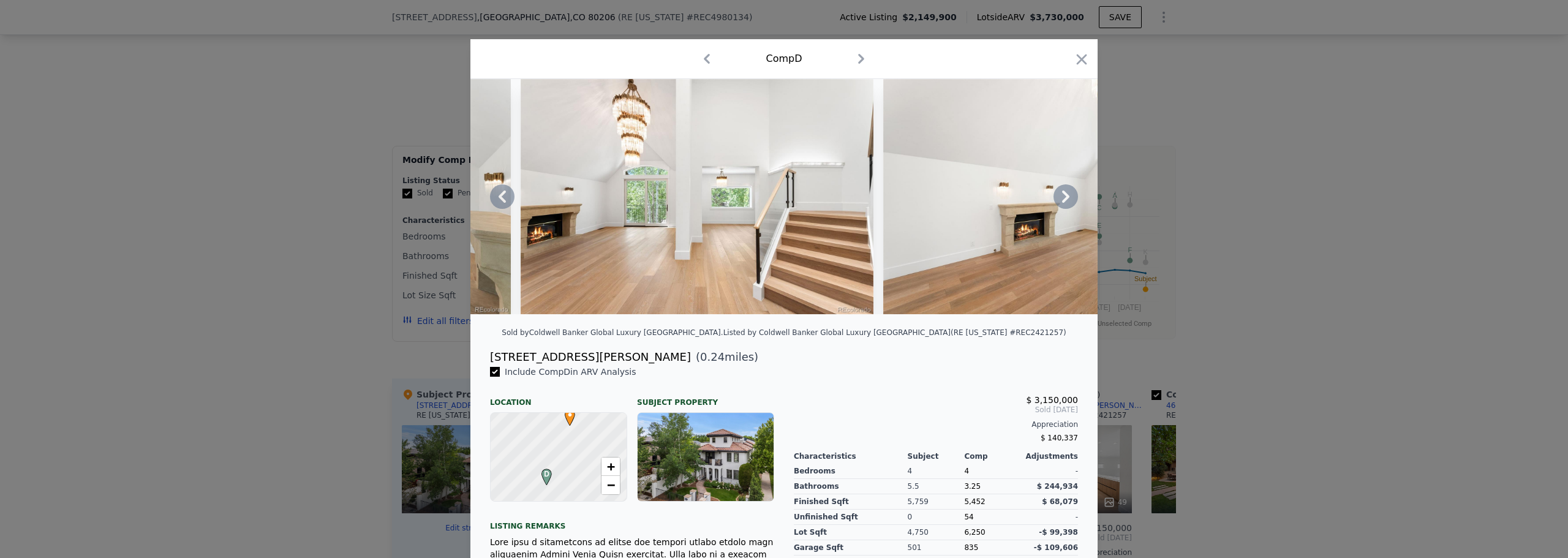
click at [1059, 201] on icon at bounding box center [1065, 196] width 25 height 25
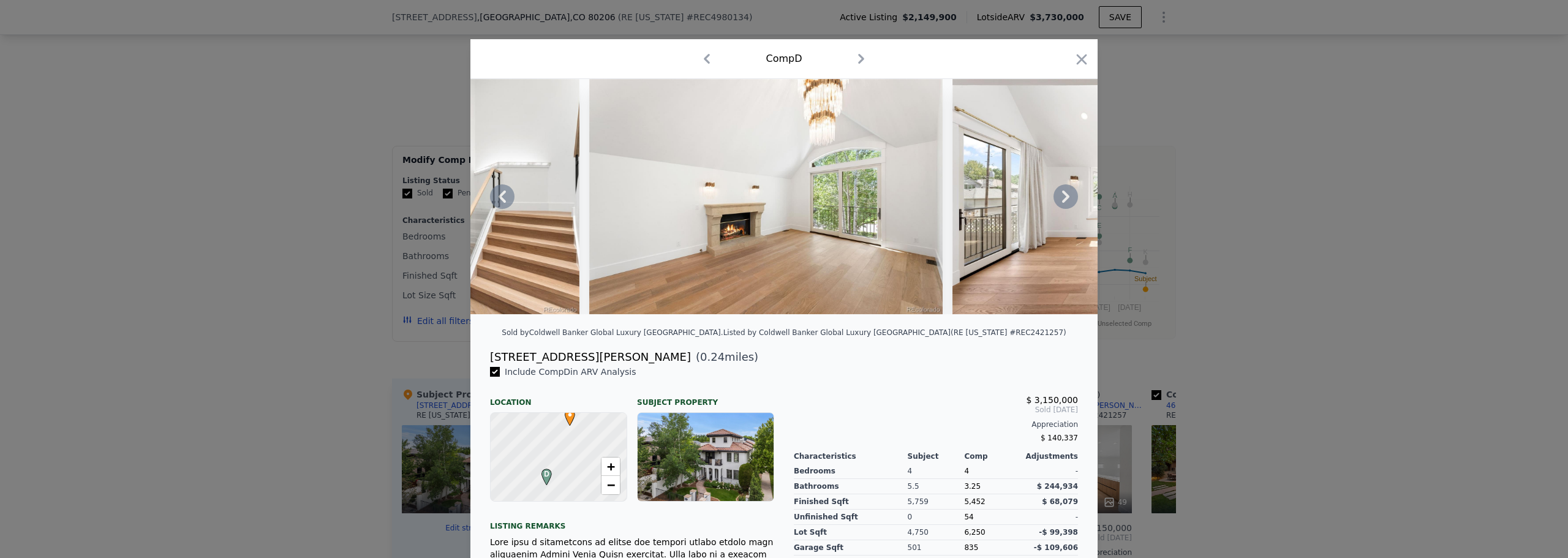
click at [1059, 201] on icon at bounding box center [1065, 196] width 25 height 25
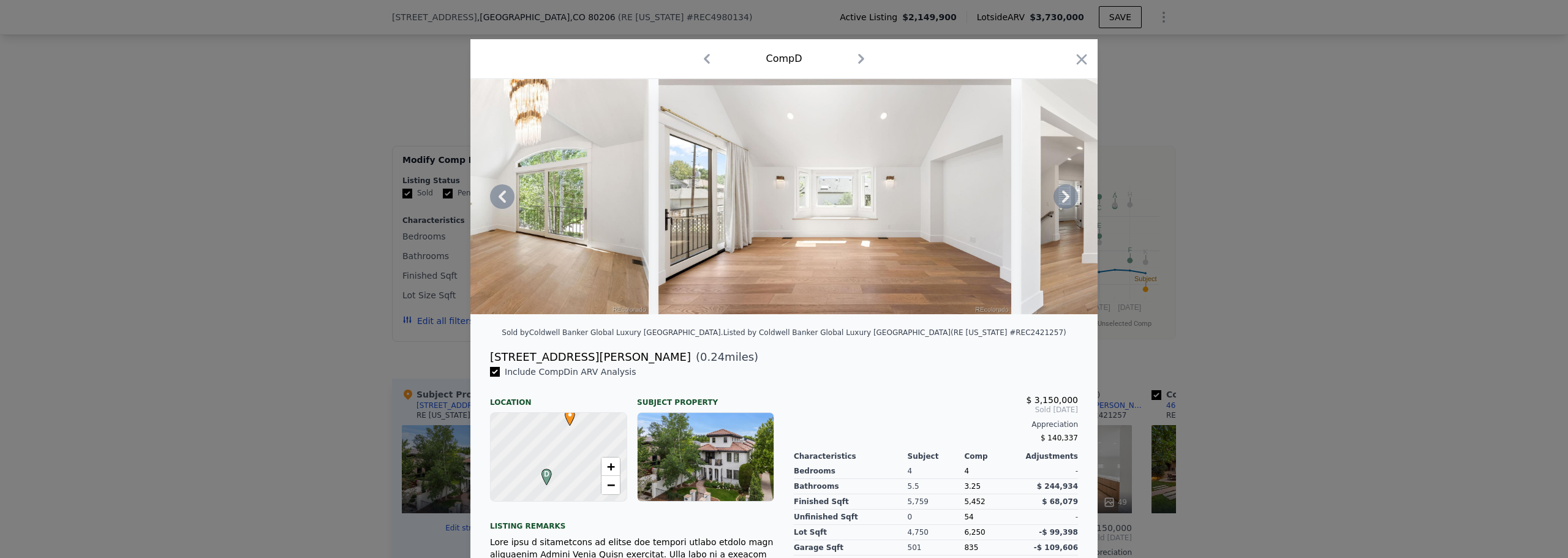
click at [1059, 201] on icon at bounding box center [1065, 196] width 25 height 25
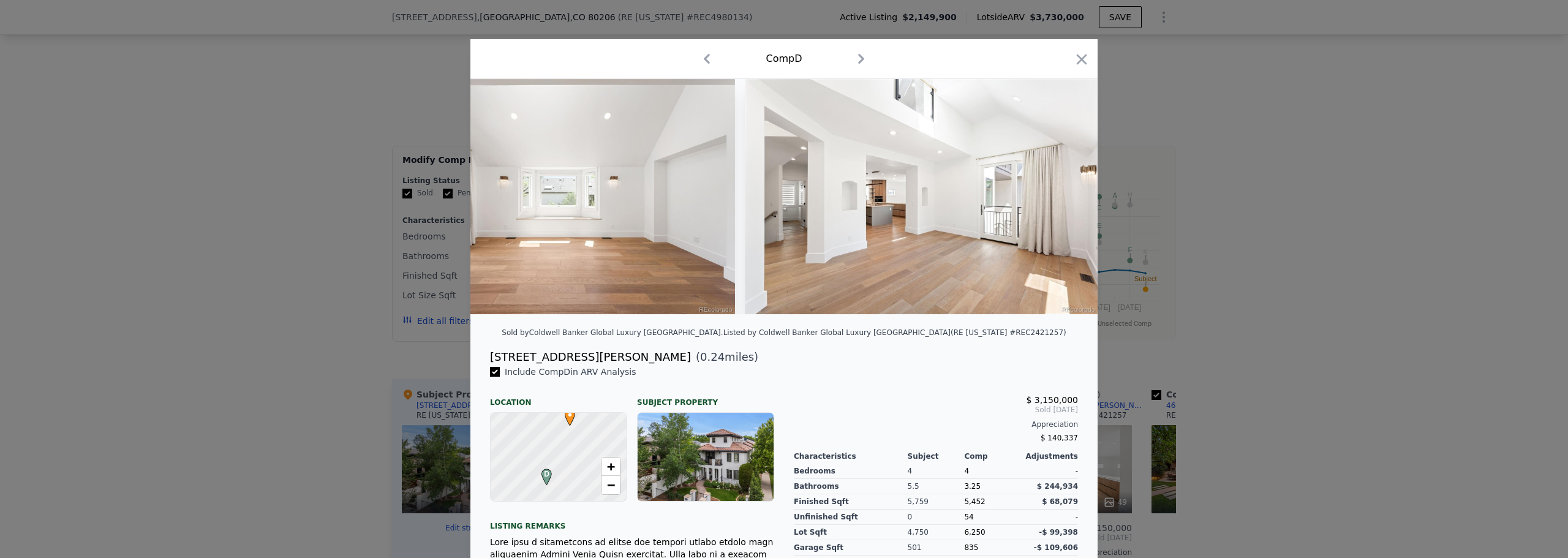
scroll to position [0, 2646]
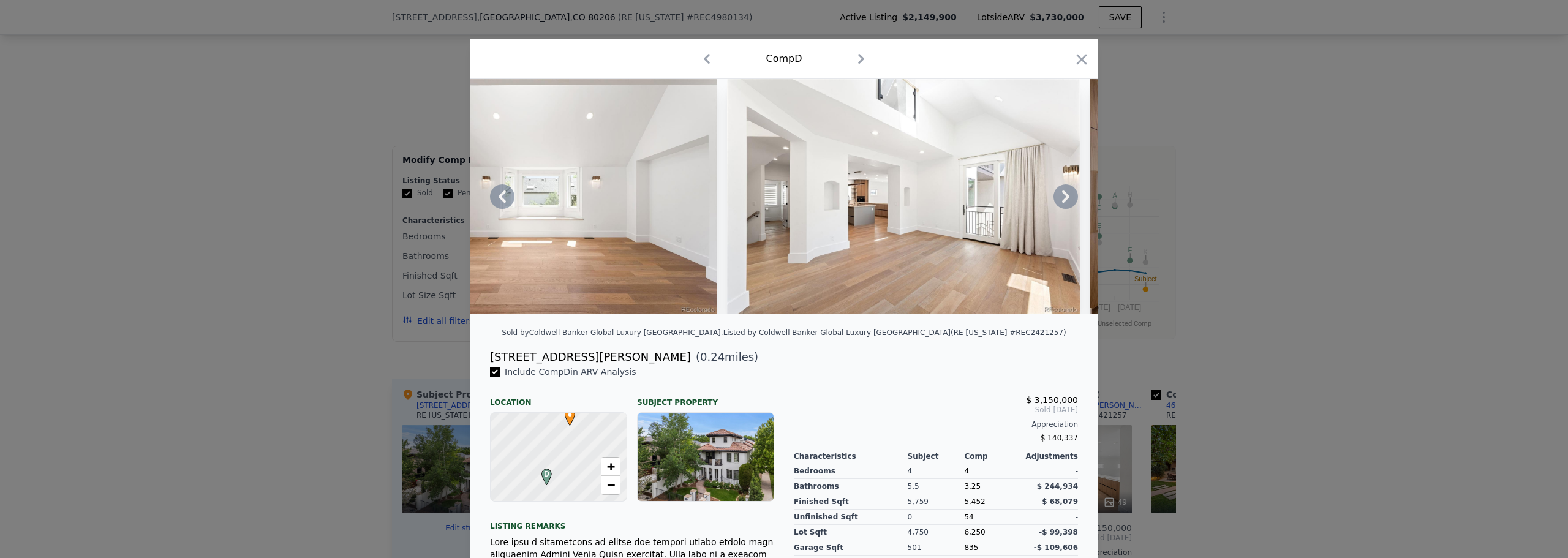
click at [1059, 201] on icon at bounding box center [1065, 196] width 25 height 25
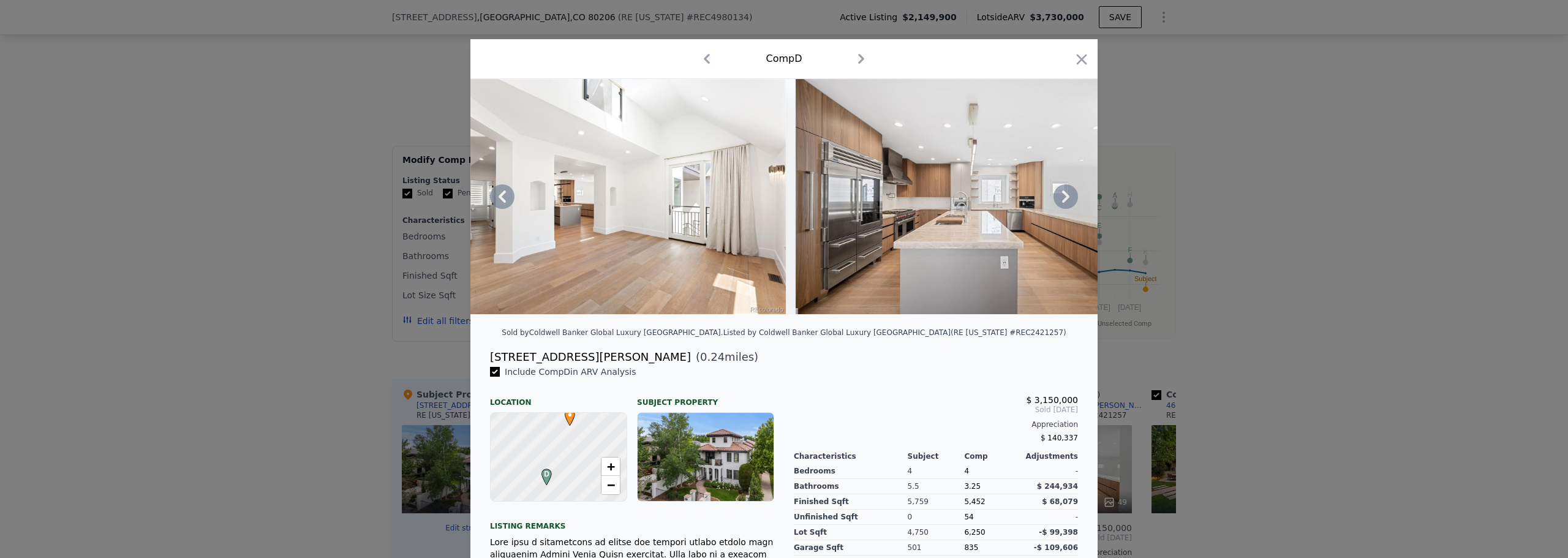
click at [1059, 201] on icon at bounding box center [1065, 196] width 25 height 25
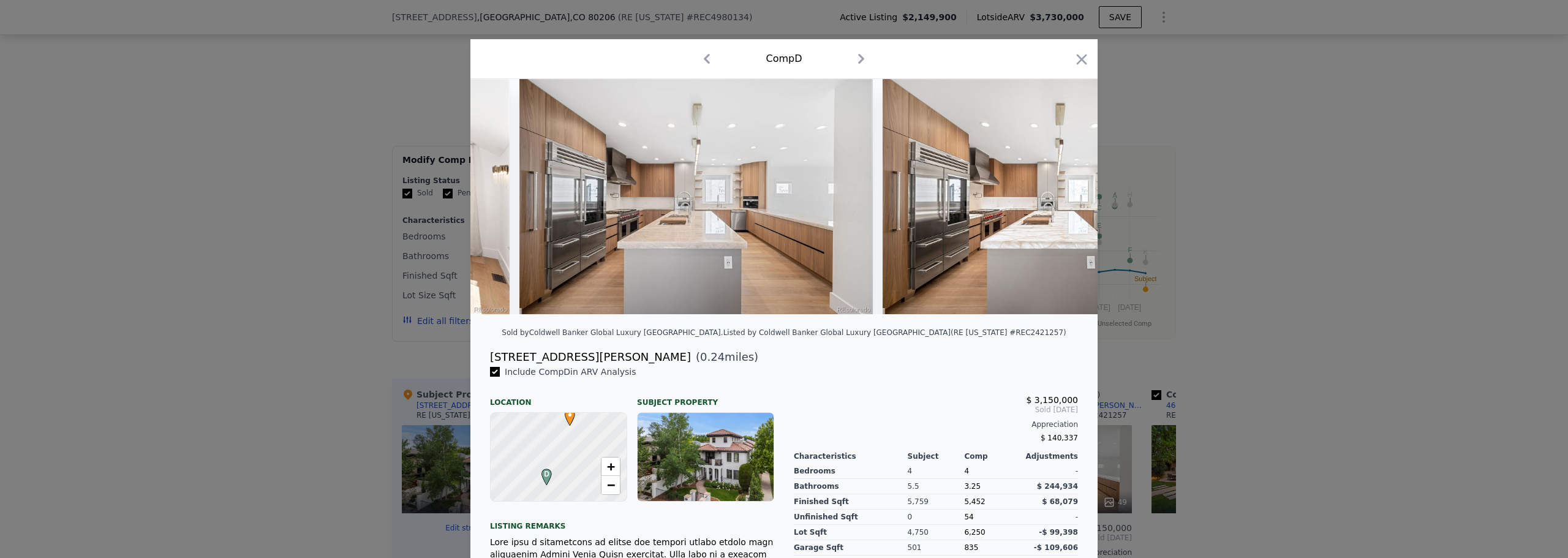
scroll to position [0, 3234]
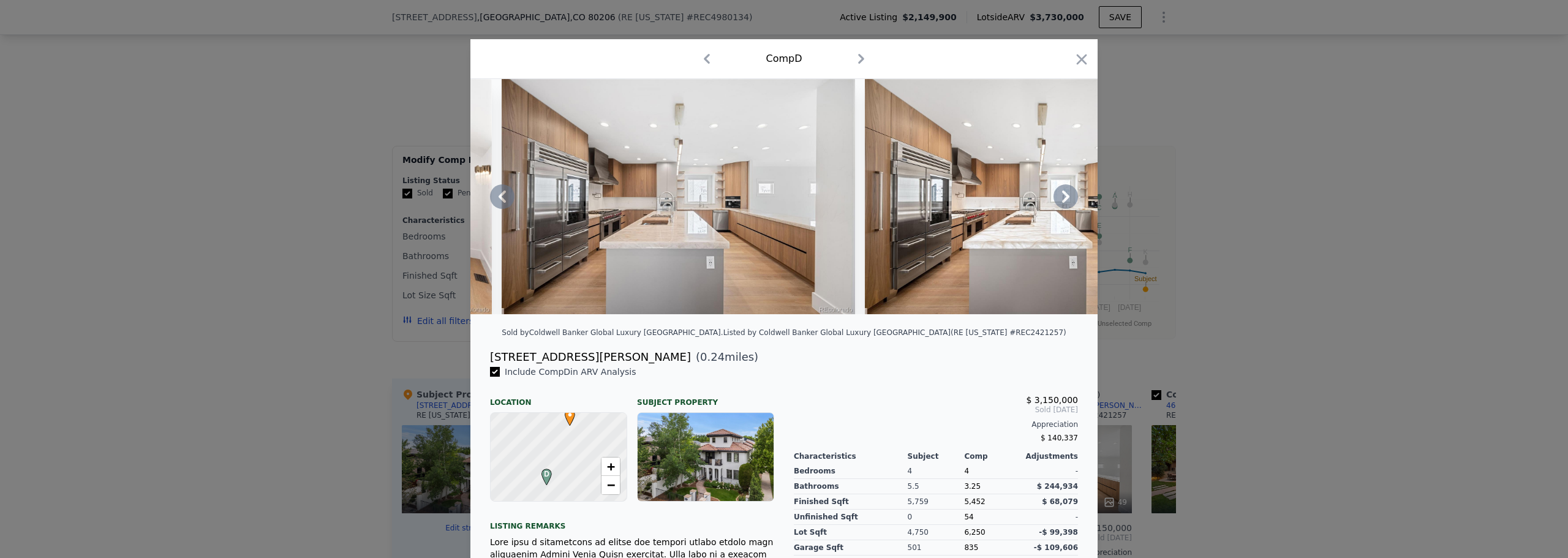
click at [1059, 201] on div at bounding box center [784, 196] width 628 height 236
click at [1060, 201] on icon at bounding box center [1065, 196] width 25 height 25
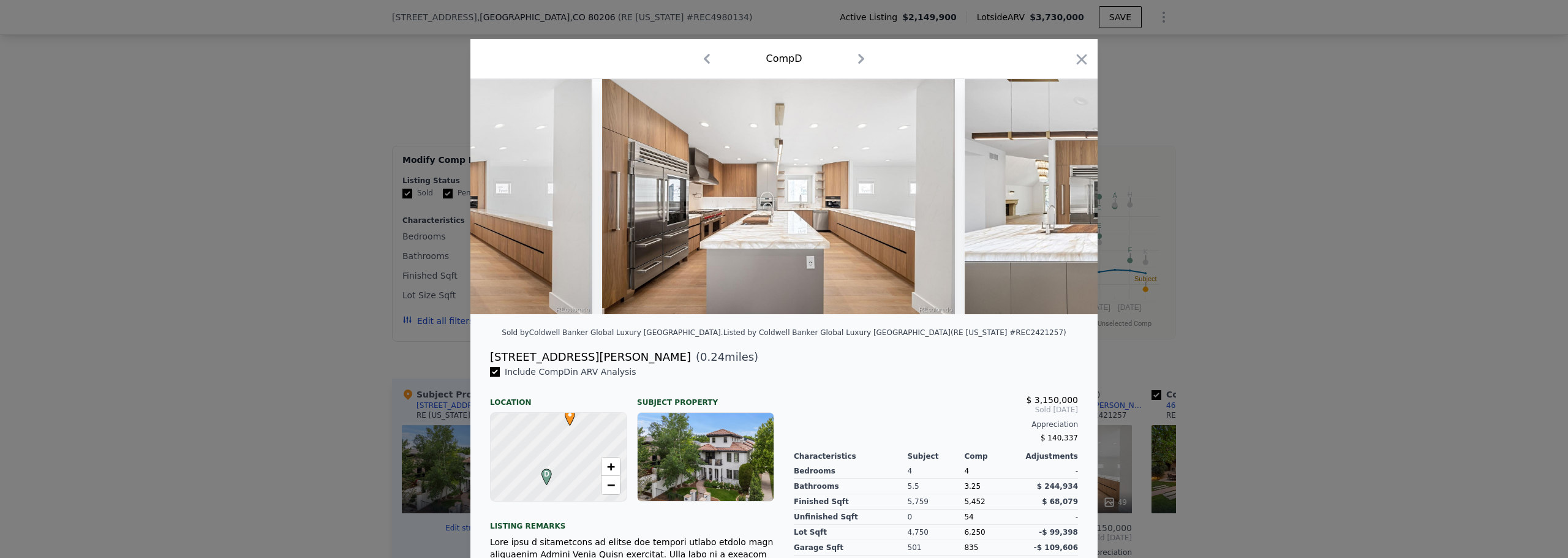
scroll to position [0, 3528]
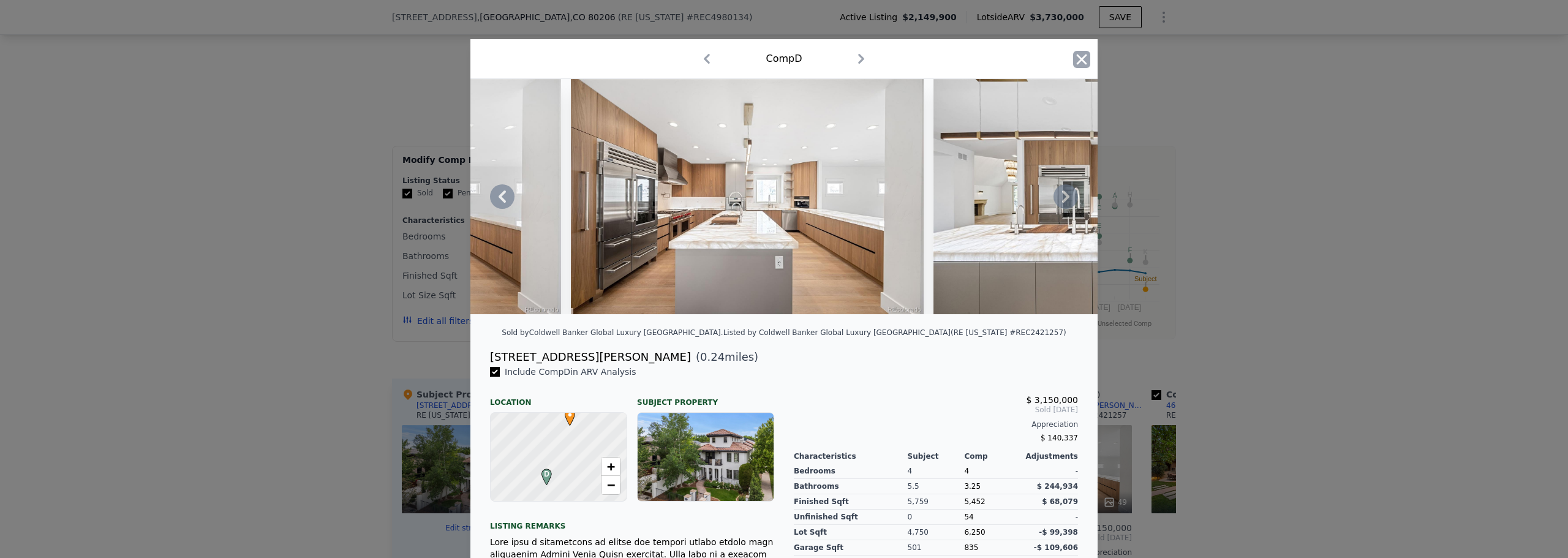
click at [1076, 53] on icon "button" at bounding box center [1082, 60] width 17 height 17
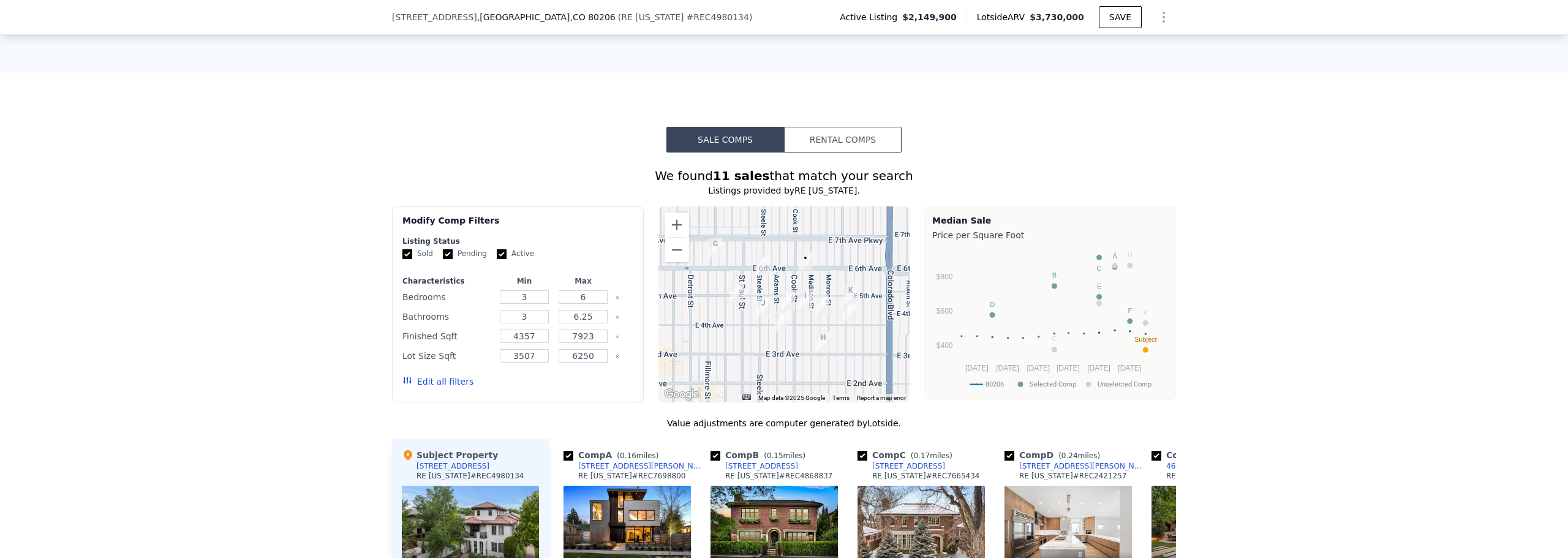
scroll to position [1588, 0]
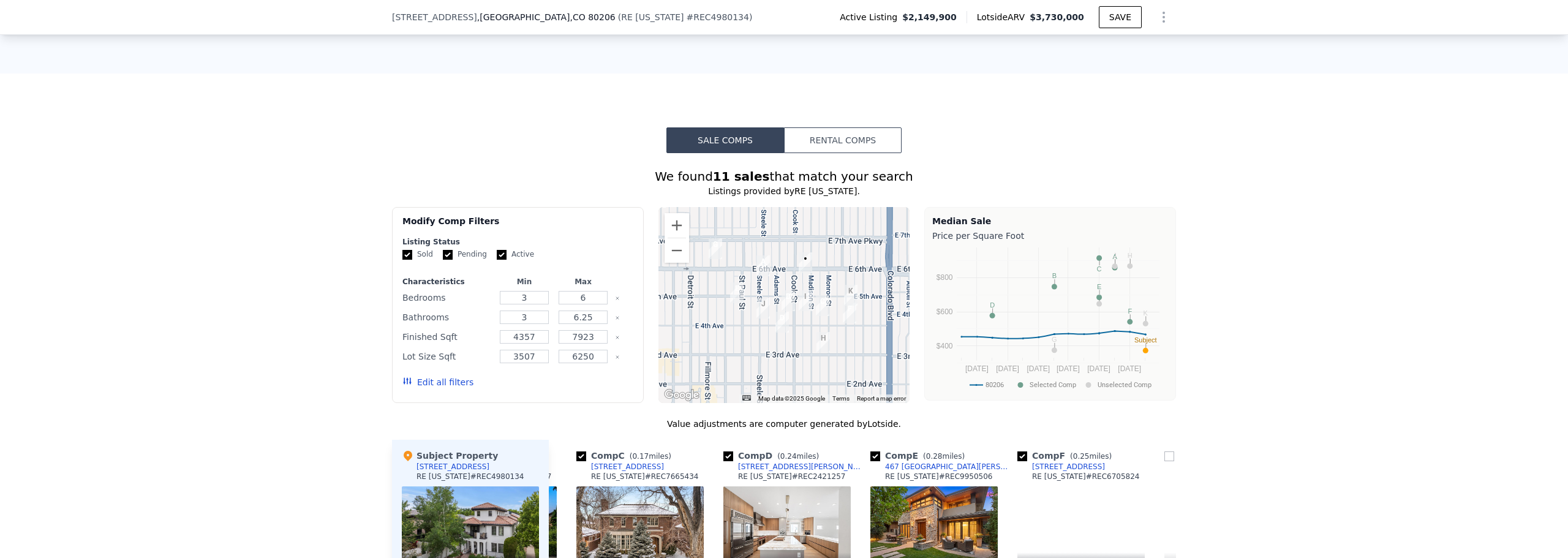
scroll to position [0, 294]
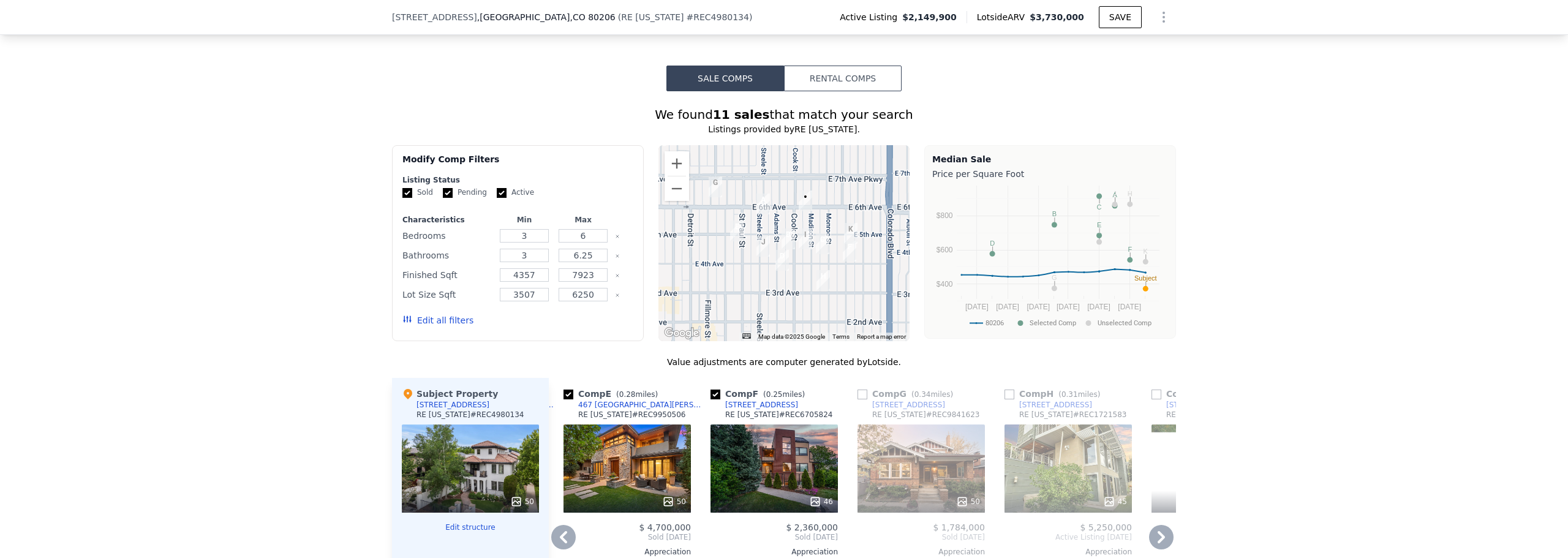
scroll to position [1649, 0]
click at [1154, 526] on icon at bounding box center [1161, 538] width 25 height 25
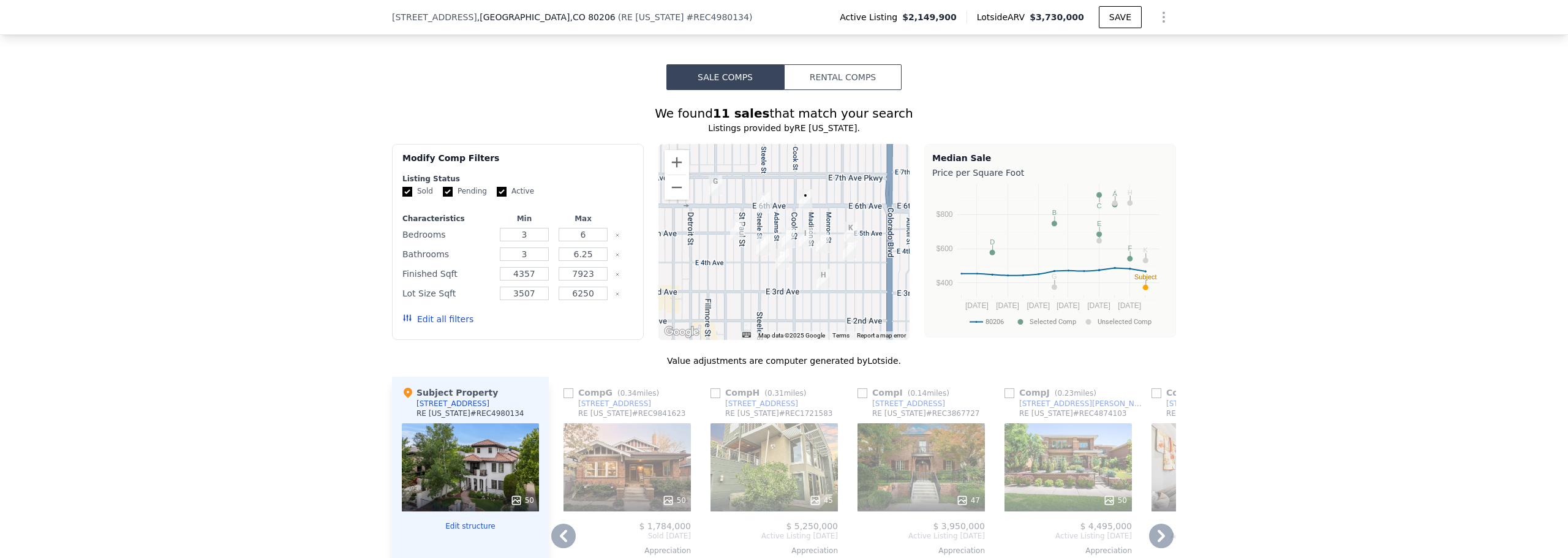
scroll to position [1650, 0]
click at [1160, 525] on icon at bounding box center [1161, 537] width 25 height 25
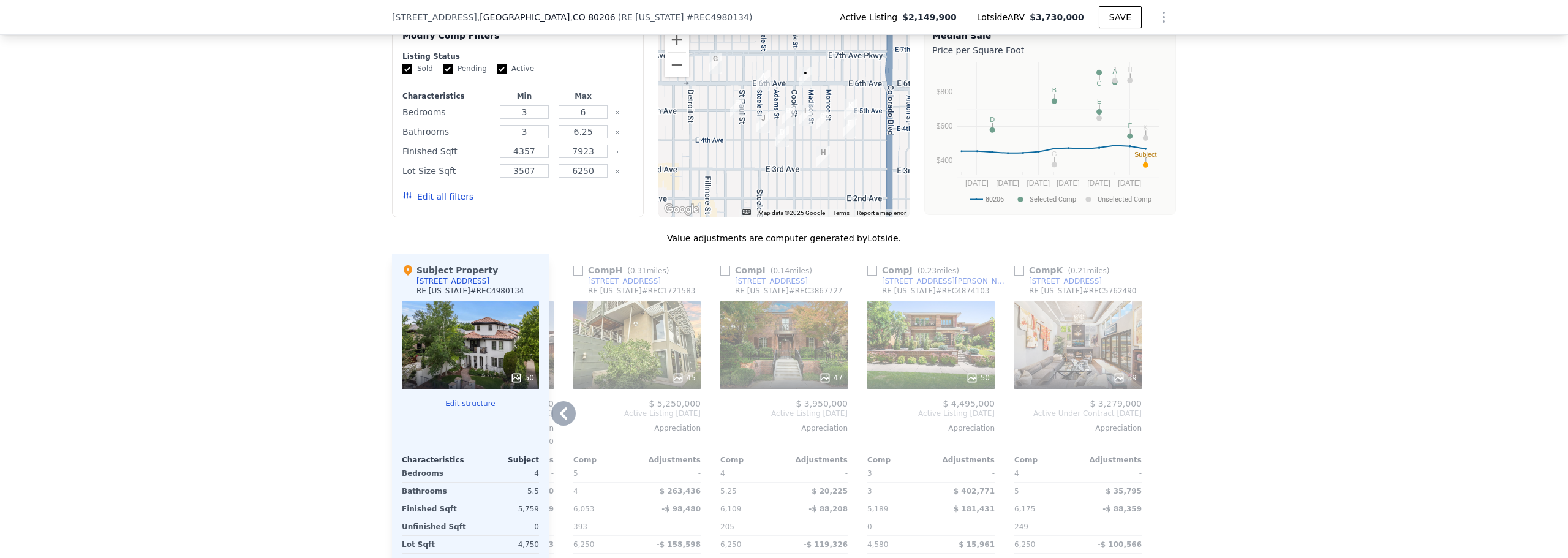
scroll to position [1773, 0]
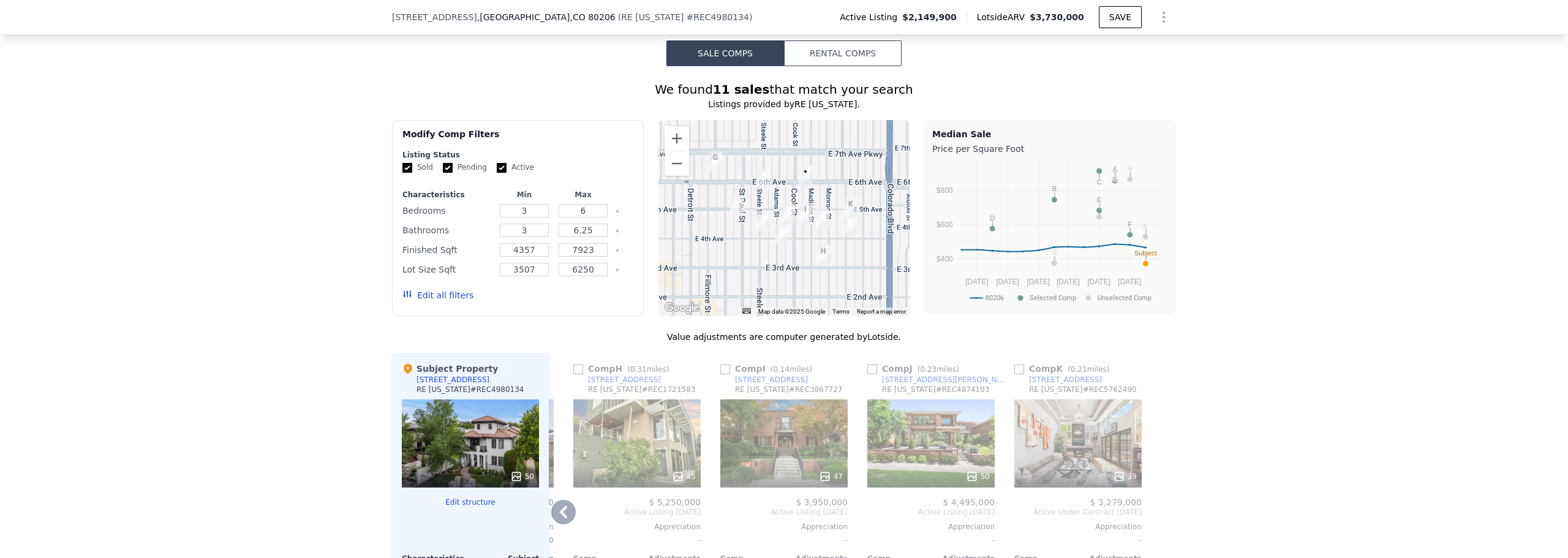
click at [949, 400] on div "50" at bounding box center [931, 444] width 128 height 88
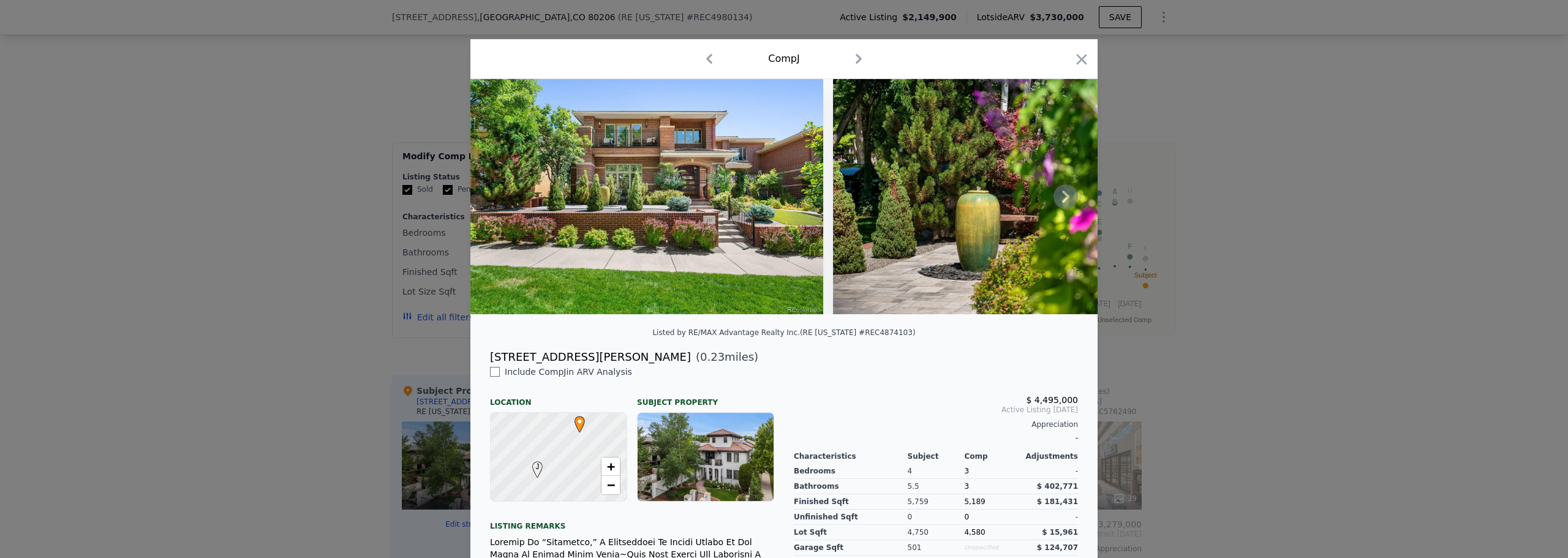
scroll to position [1653, 0]
click at [1063, 205] on icon at bounding box center [1065, 196] width 25 height 25
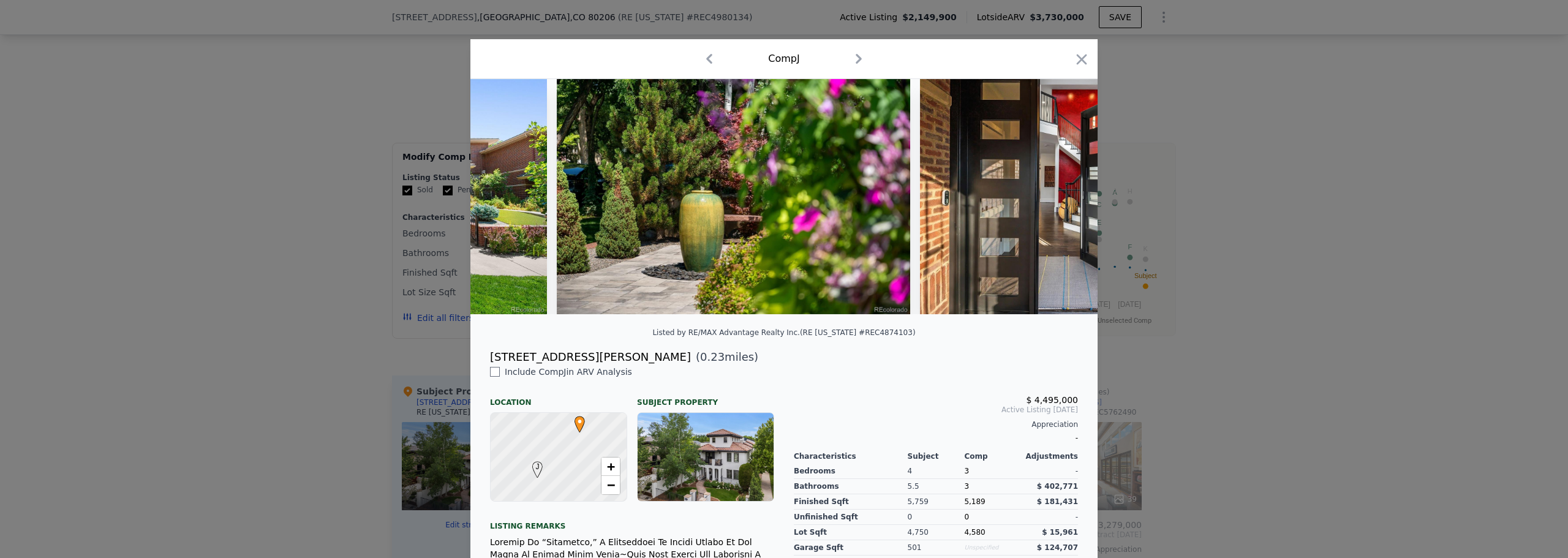
scroll to position [0, 294]
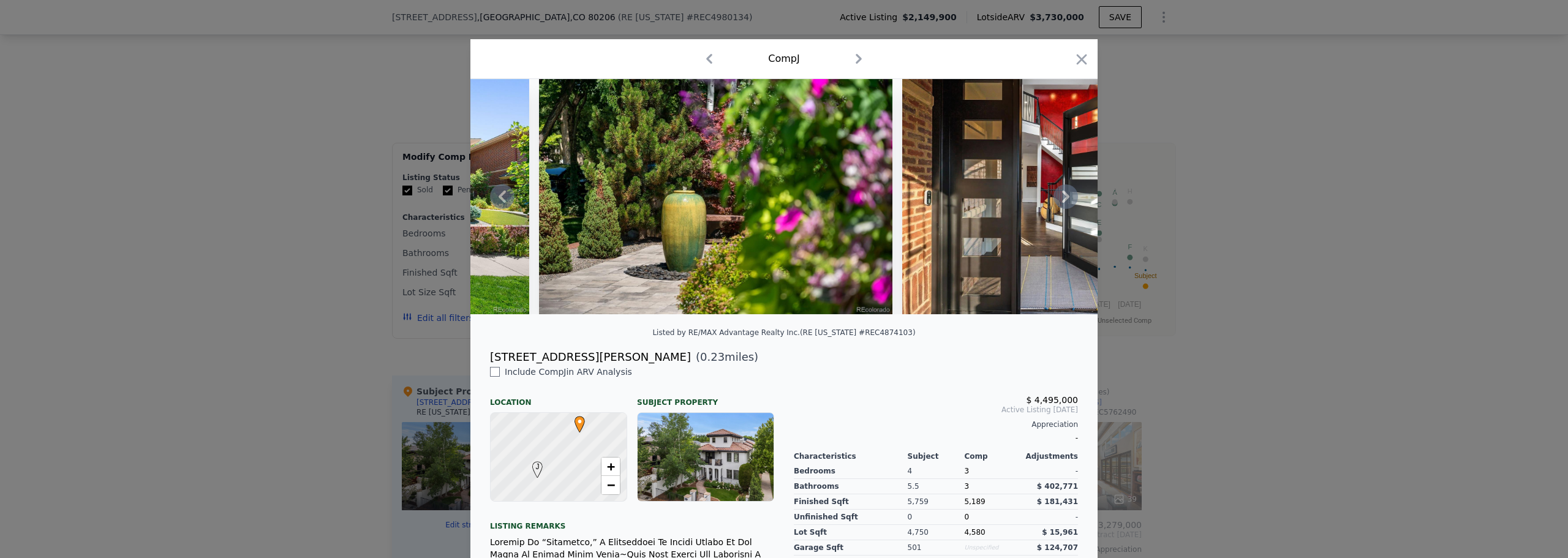
click at [1062, 201] on icon at bounding box center [1065, 196] width 8 height 12
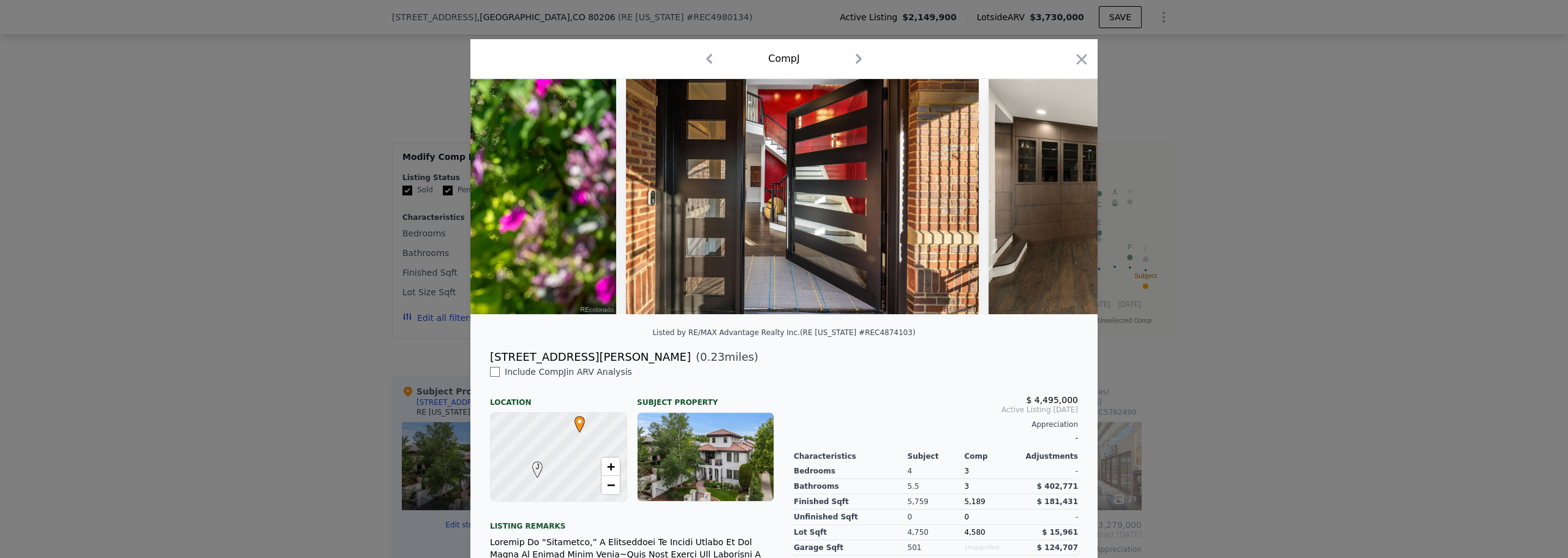
scroll to position [0, 588]
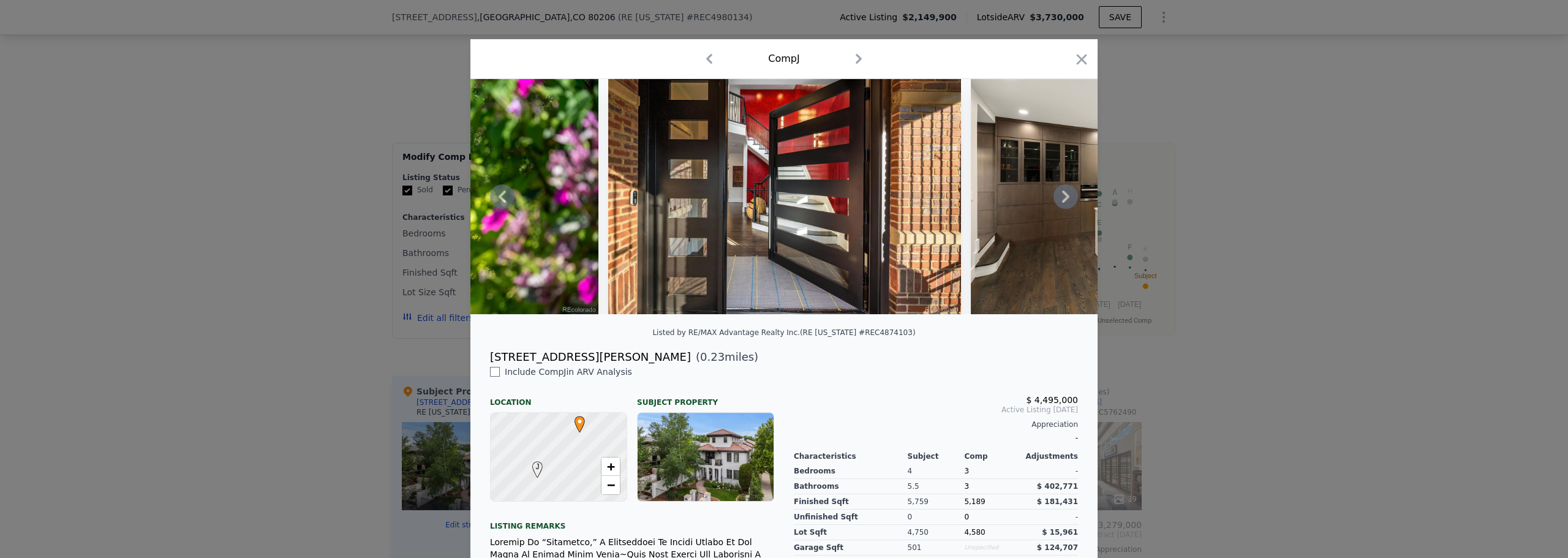
click at [1062, 201] on icon at bounding box center [1065, 196] width 8 height 12
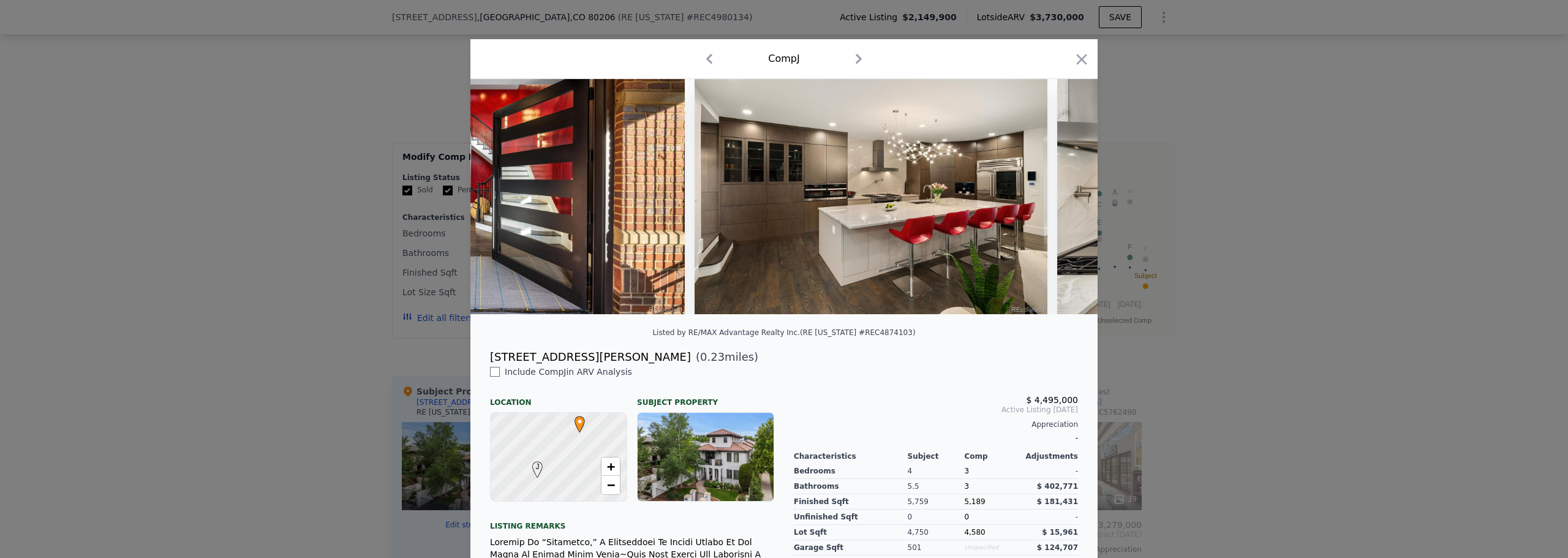
scroll to position [0, 882]
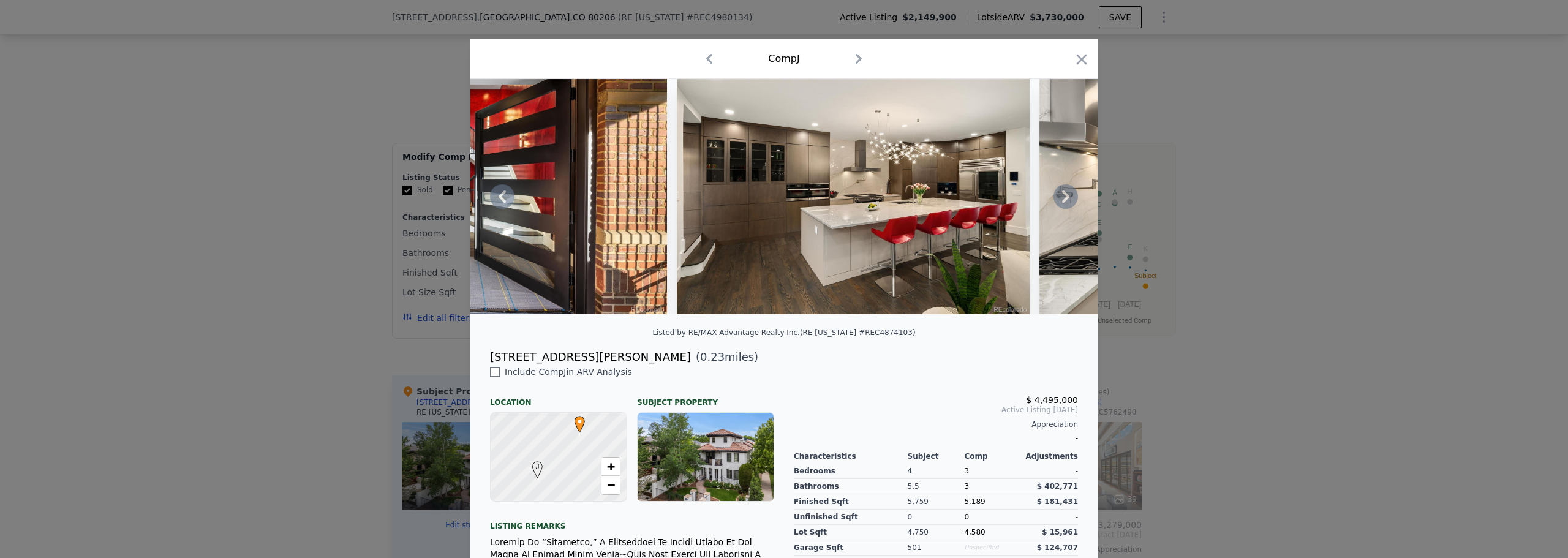
click at [1062, 201] on icon at bounding box center [1065, 196] width 8 height 12
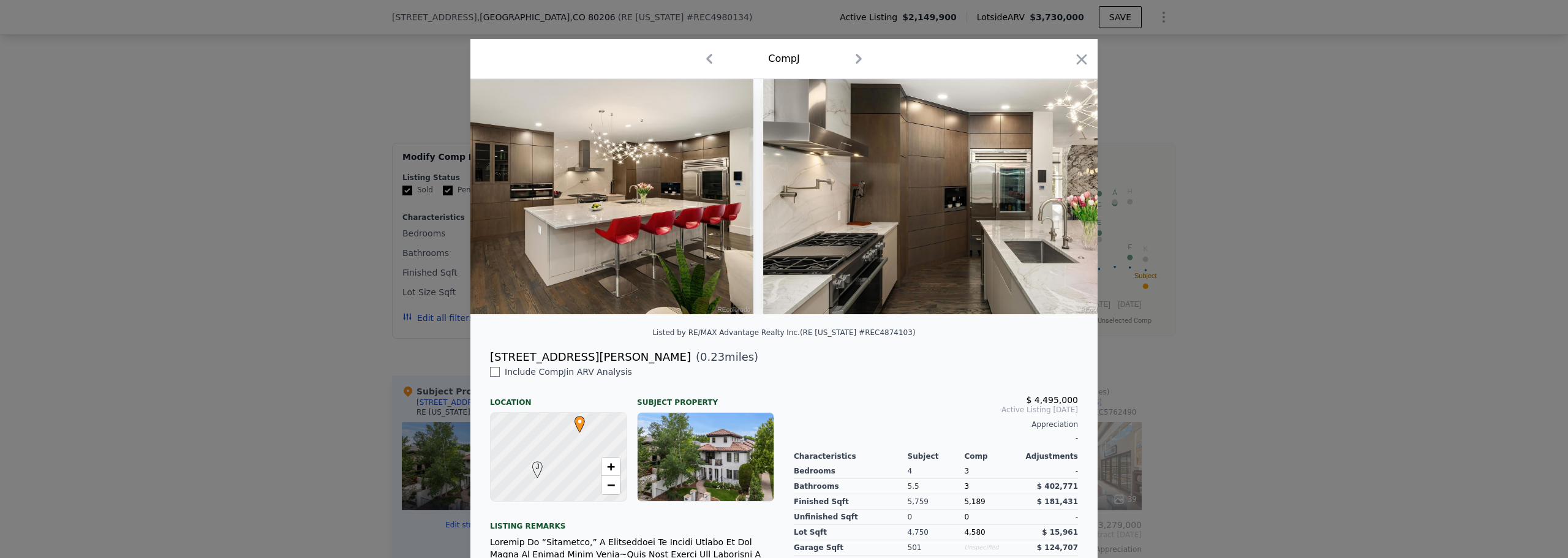
scroll to position [0, 1176]
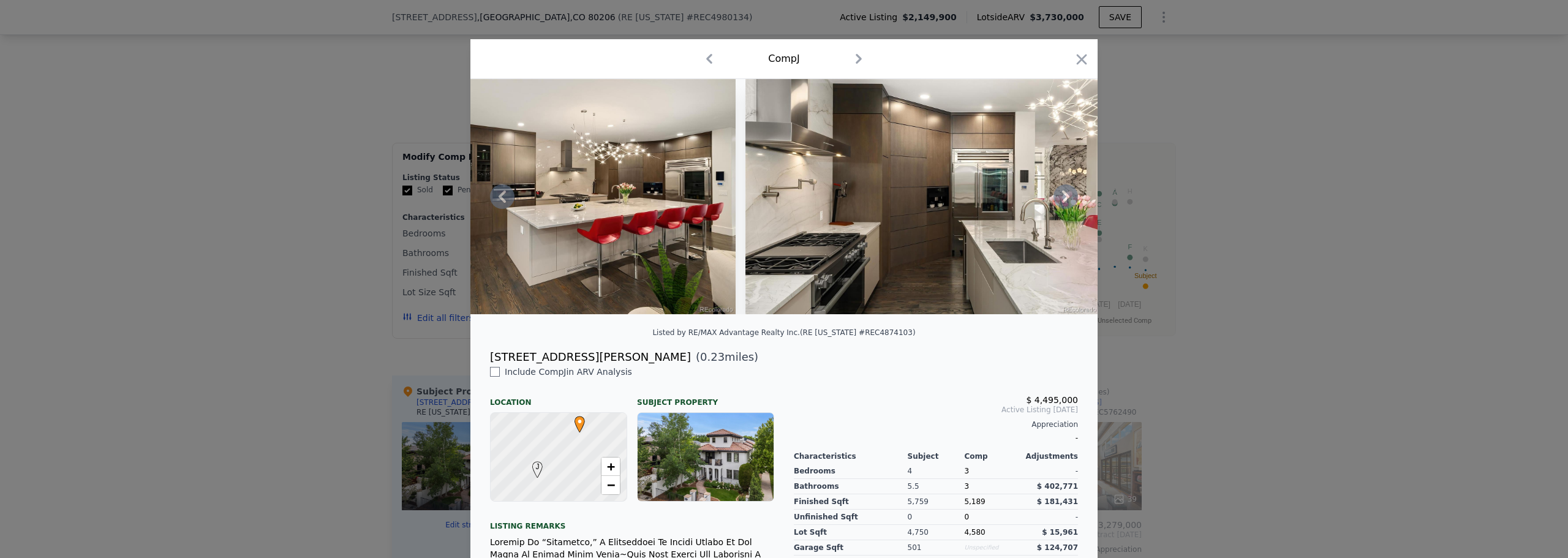
click at [1062, 201] on icon at bounding box center [1065, 196] width 8 height 12
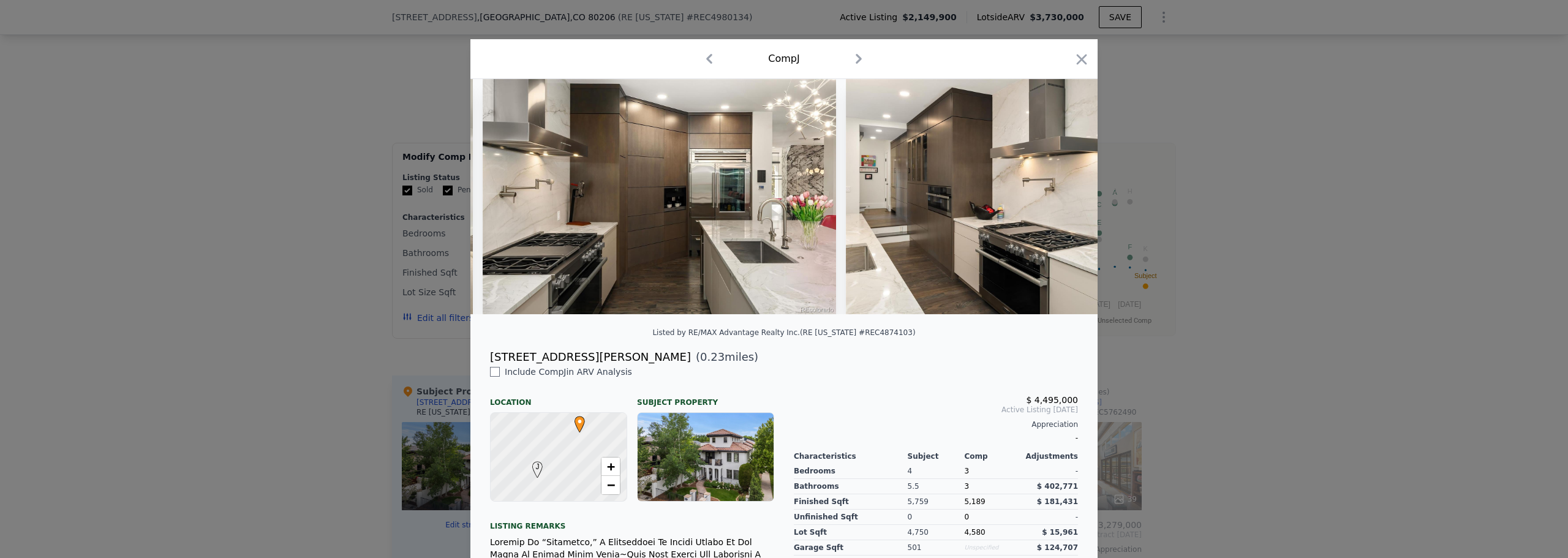
scroll to position [0, 1470]
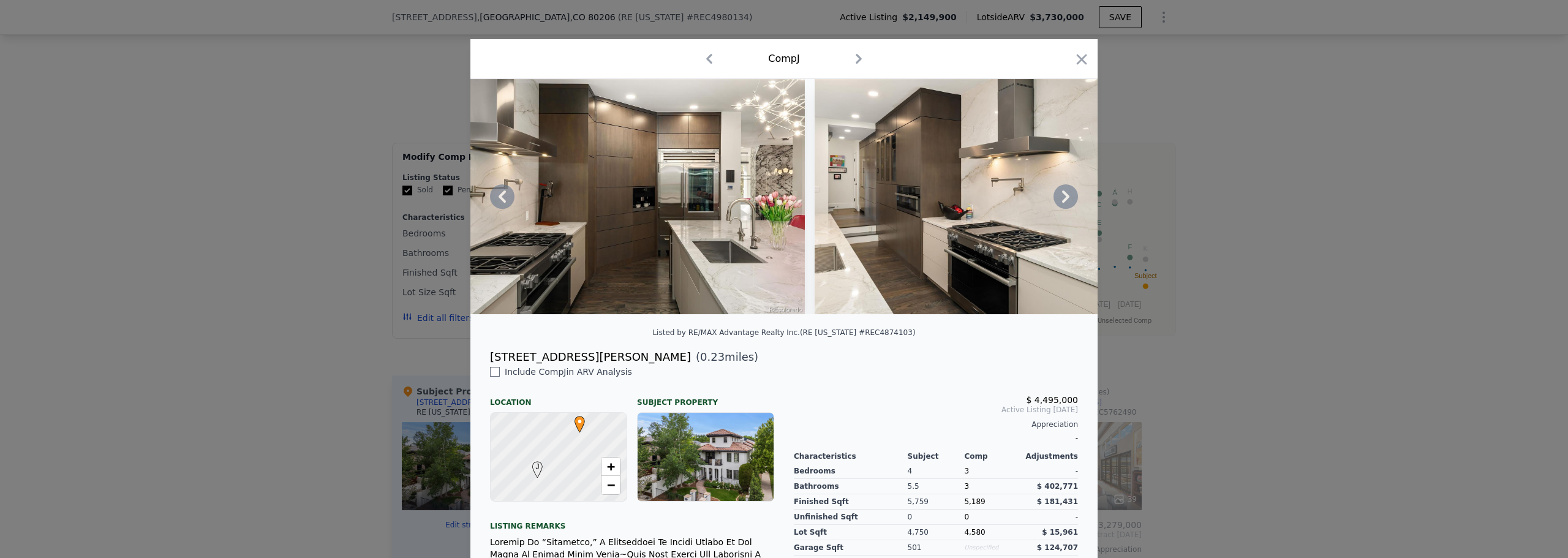
click at [1062, 201] on icon at bounding box center [1065, 196] width 8 height 12
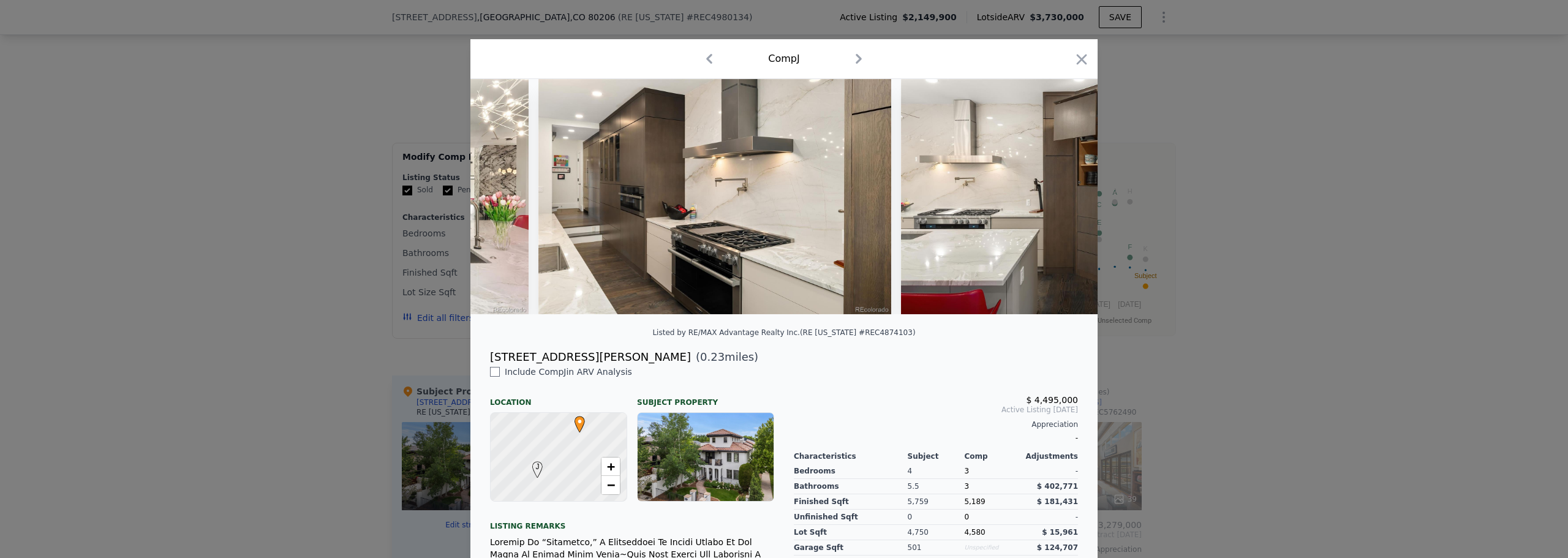
scroll to position [0, 1764]
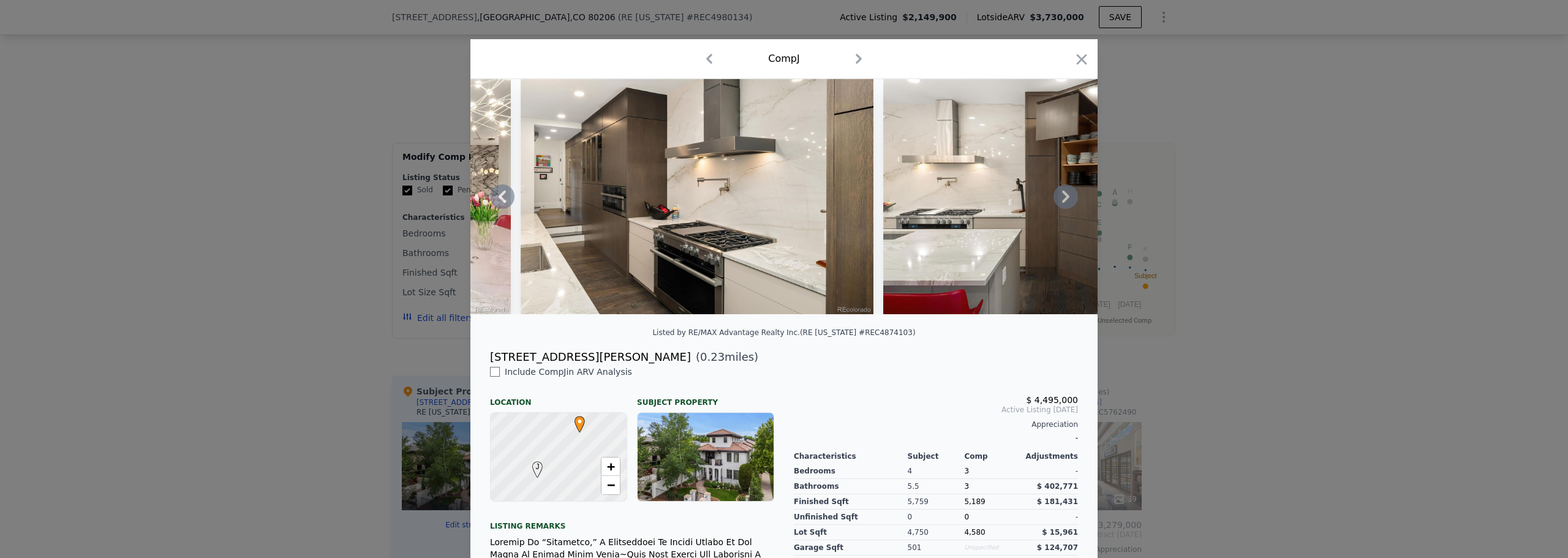
click at [1062, 201] on icon at bounding box center [1065, 196] width 8 height 12
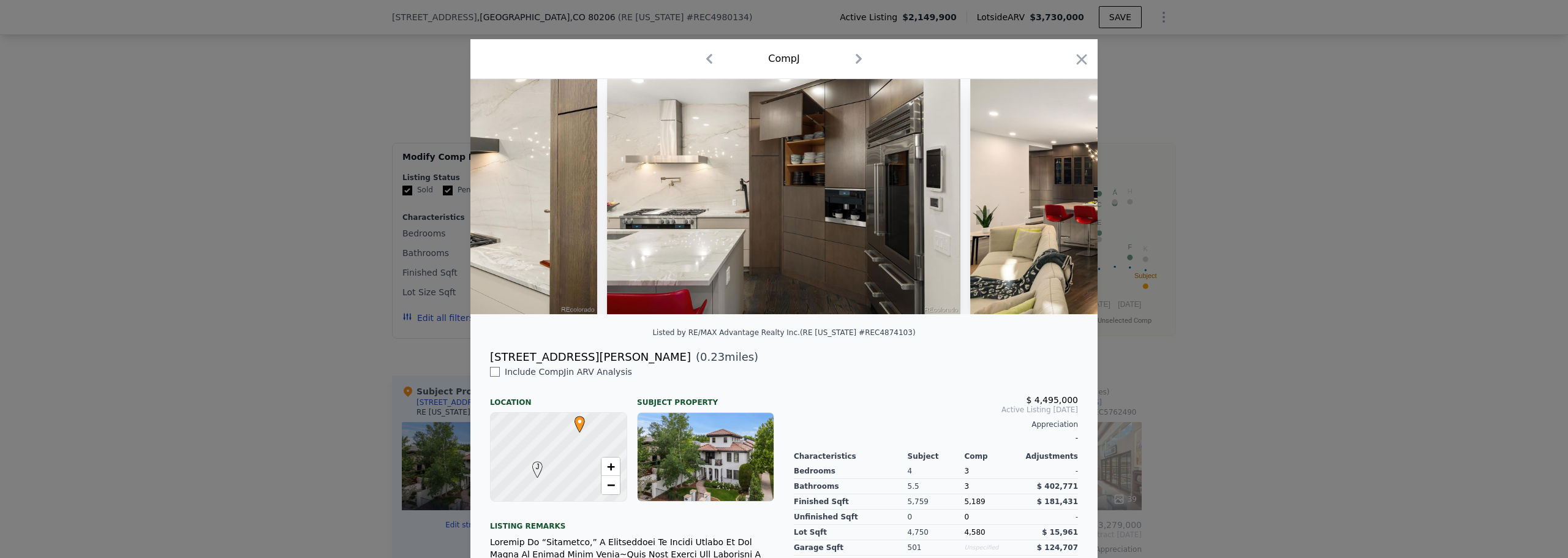
scroll to position [0, 2058]
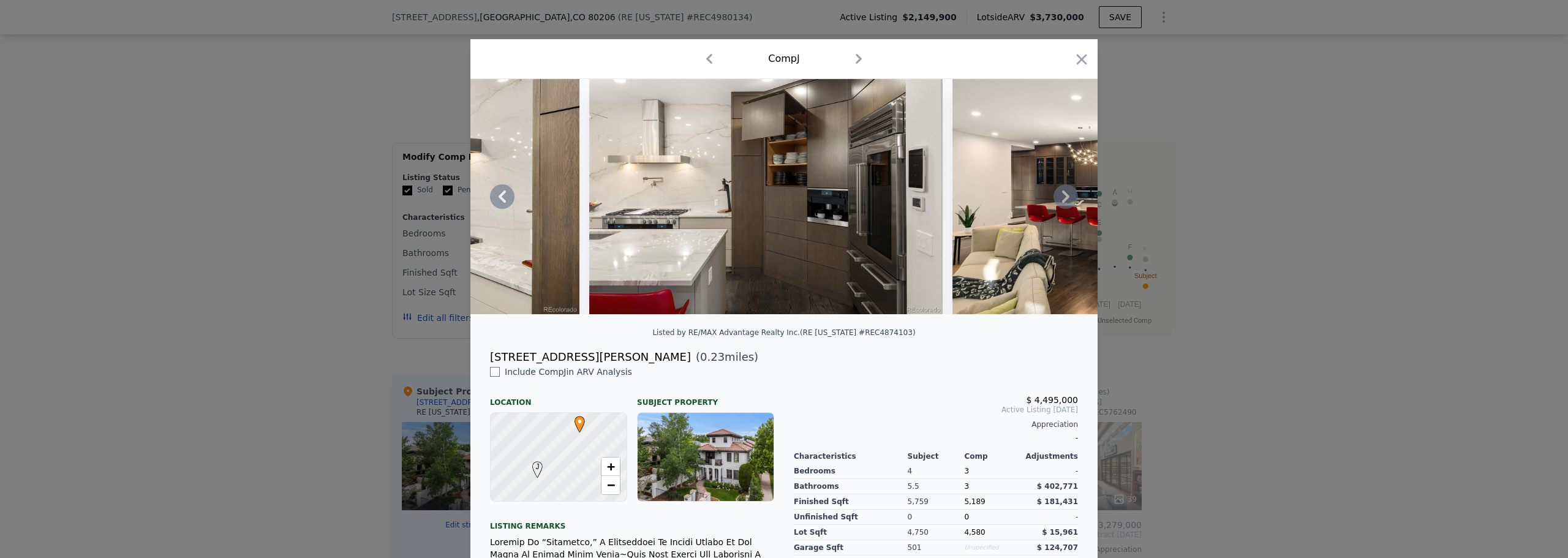
click at [1062, 201] on icon at bounding box center [1065, 196] width 8 height 12
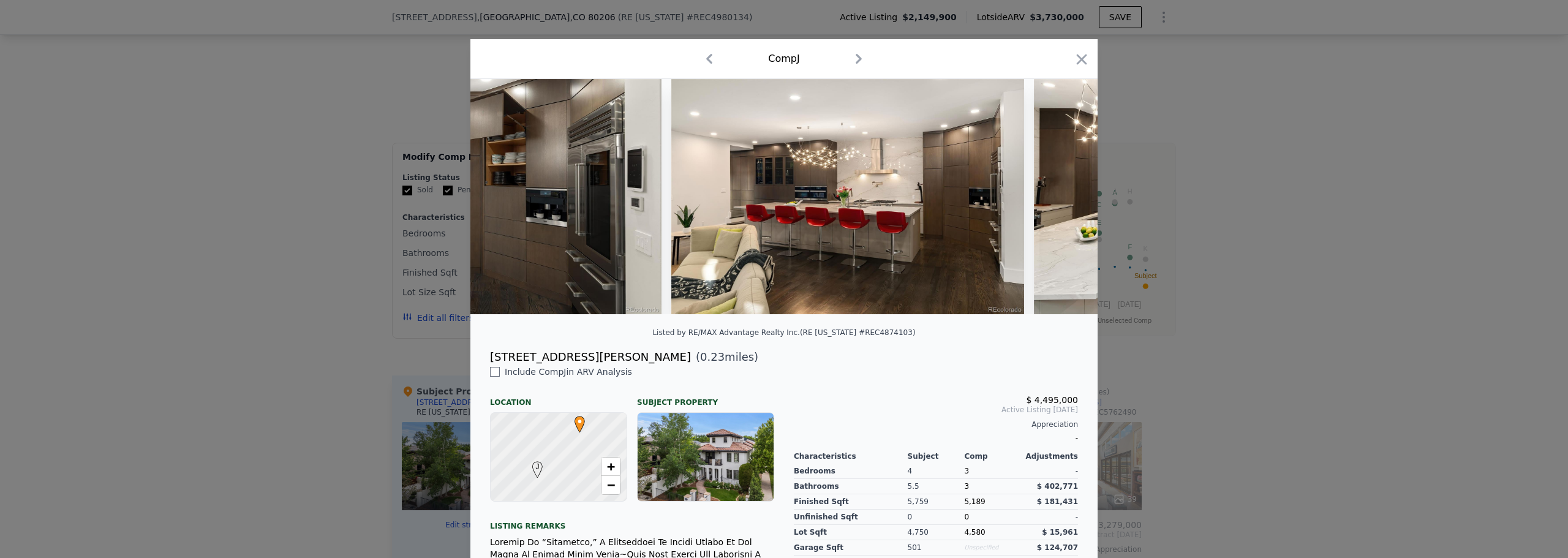
scroll to position [0, 2352]
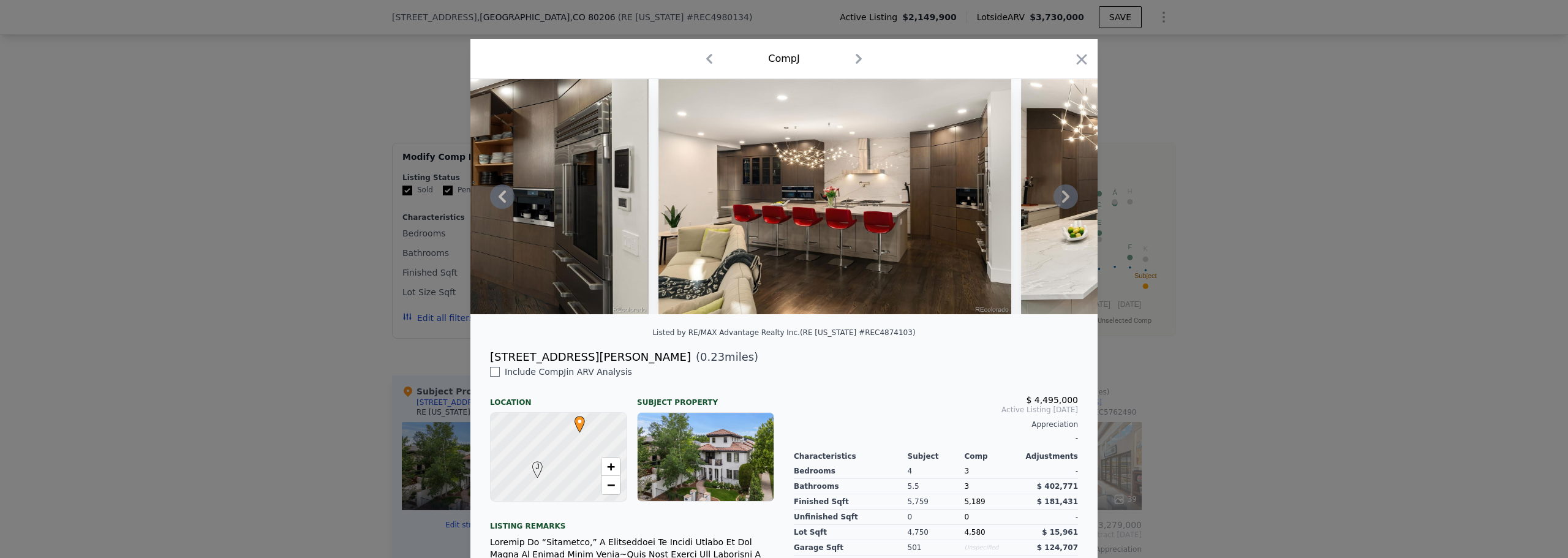
click at [1062, 201] on icon at bounding box center [1065, 196] width 8 height 12
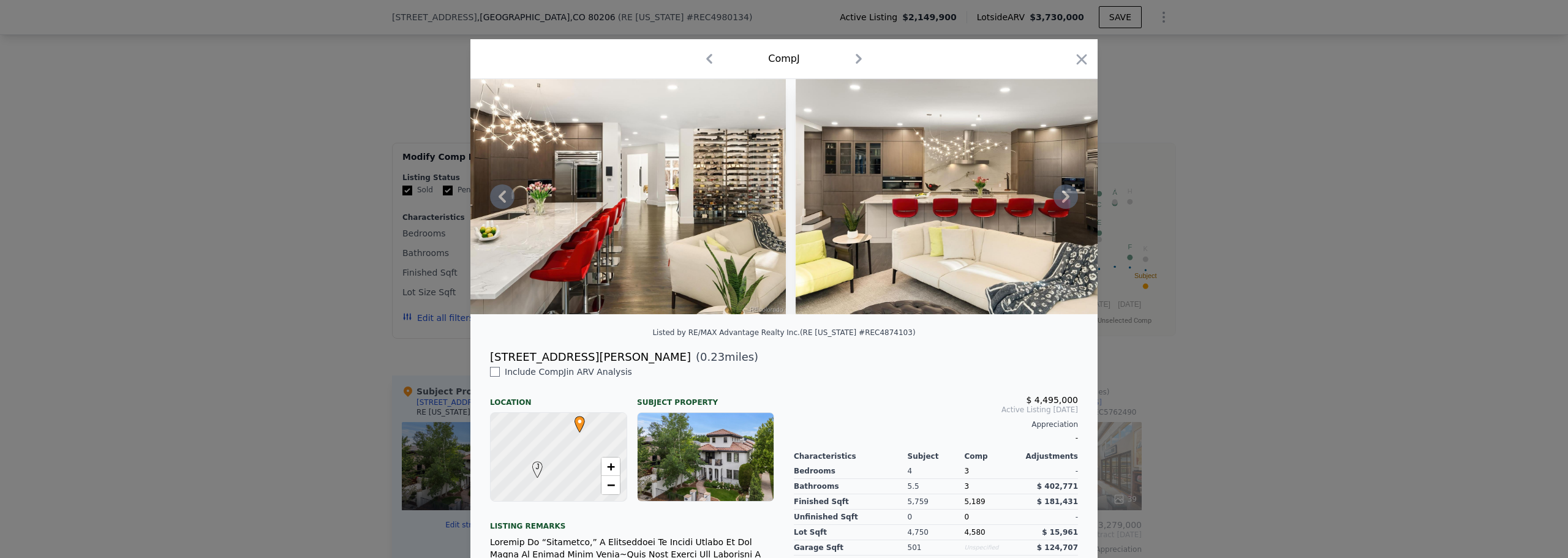
click at [1062, 201] on icon at bounding box center [1065, 196] width 8 height 12
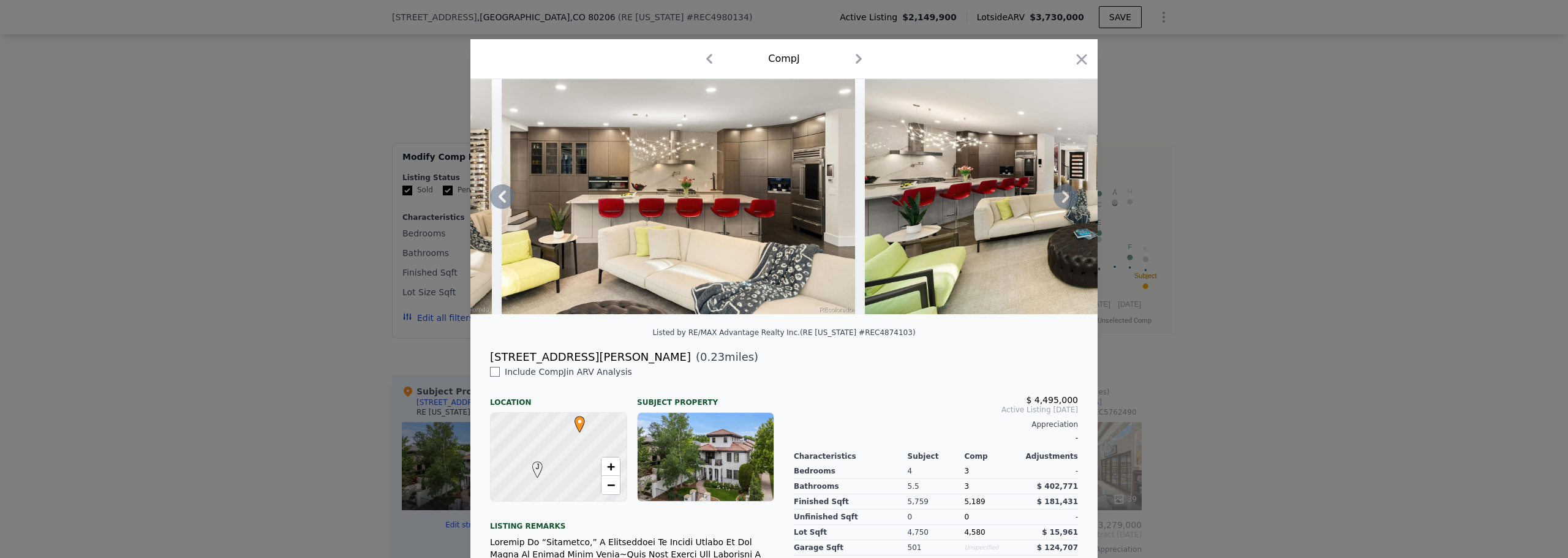
click at [1062, 201] on icon at bounding box center [1065, 196] width 8 height 12
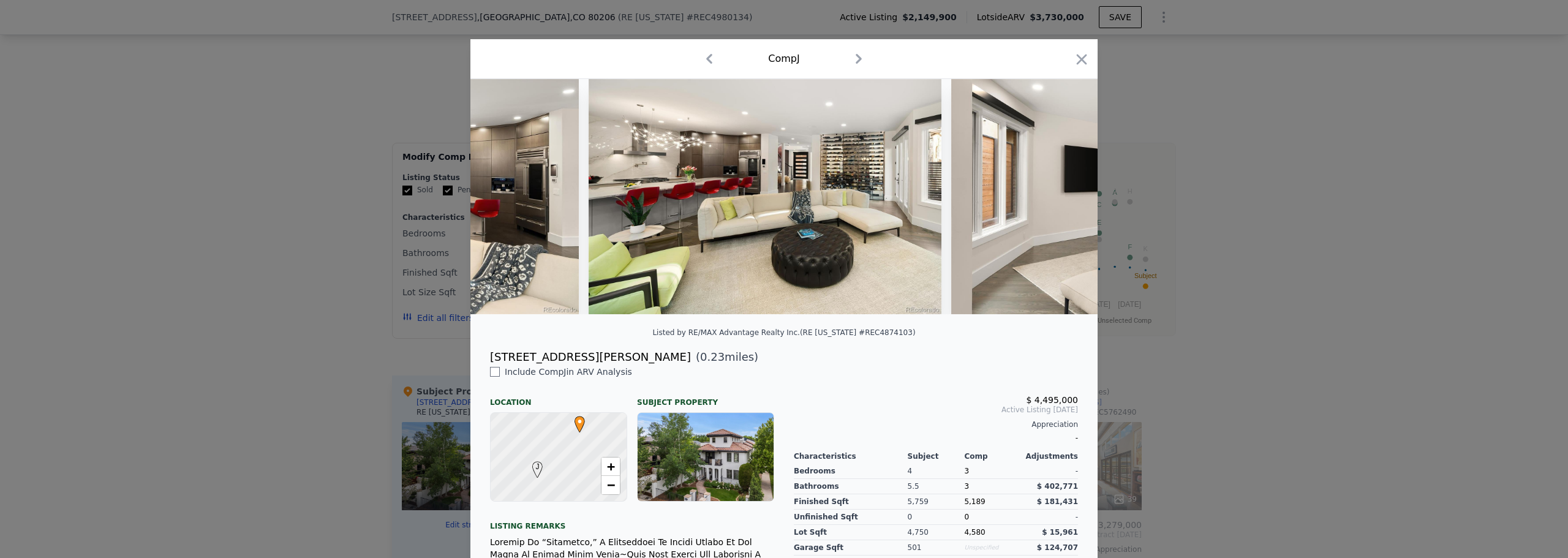
scroll to position [0, 3528]
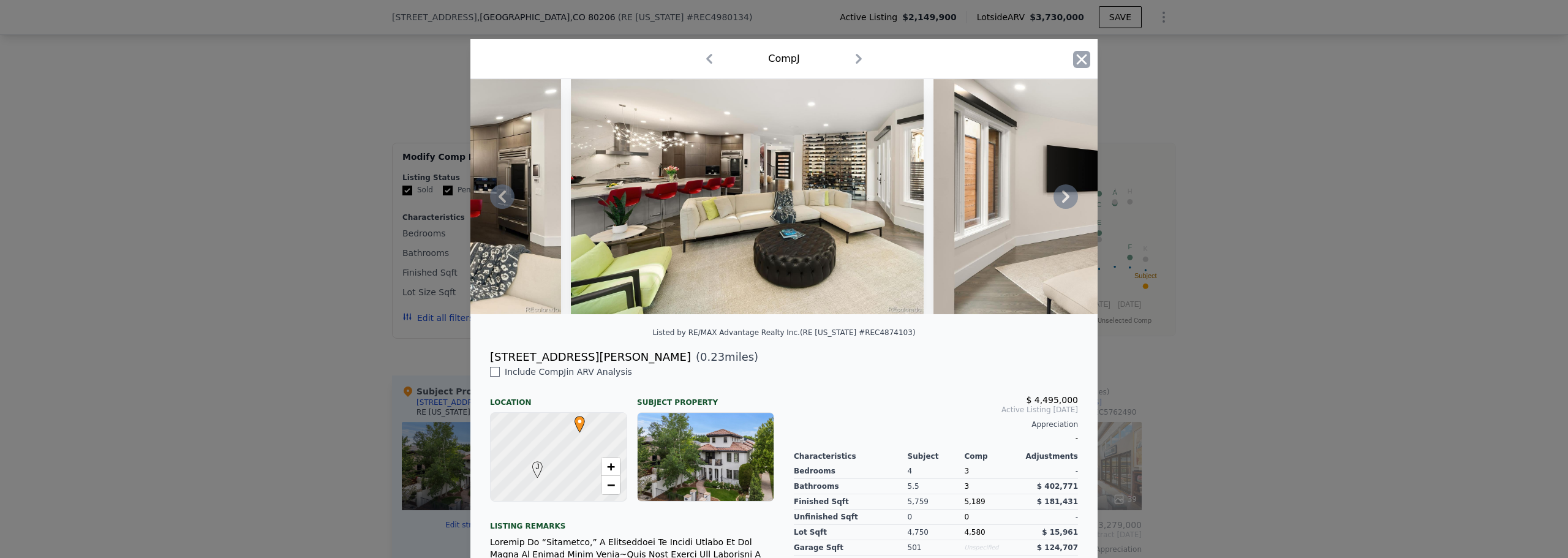
click at [1078, 65] on icon "button" at bounding box center [1082, 60] width 17 height 17
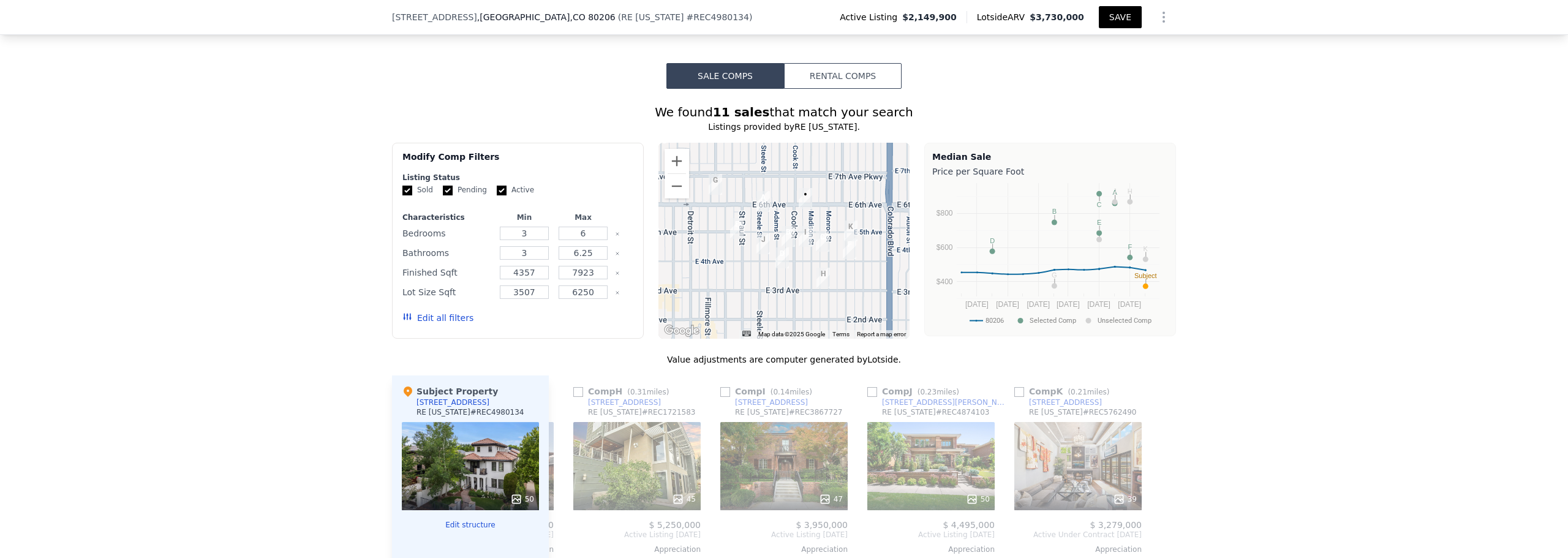
click at [1109, 23] on button "SAVE" at bounding box center [1120, 17] width 43 height 22
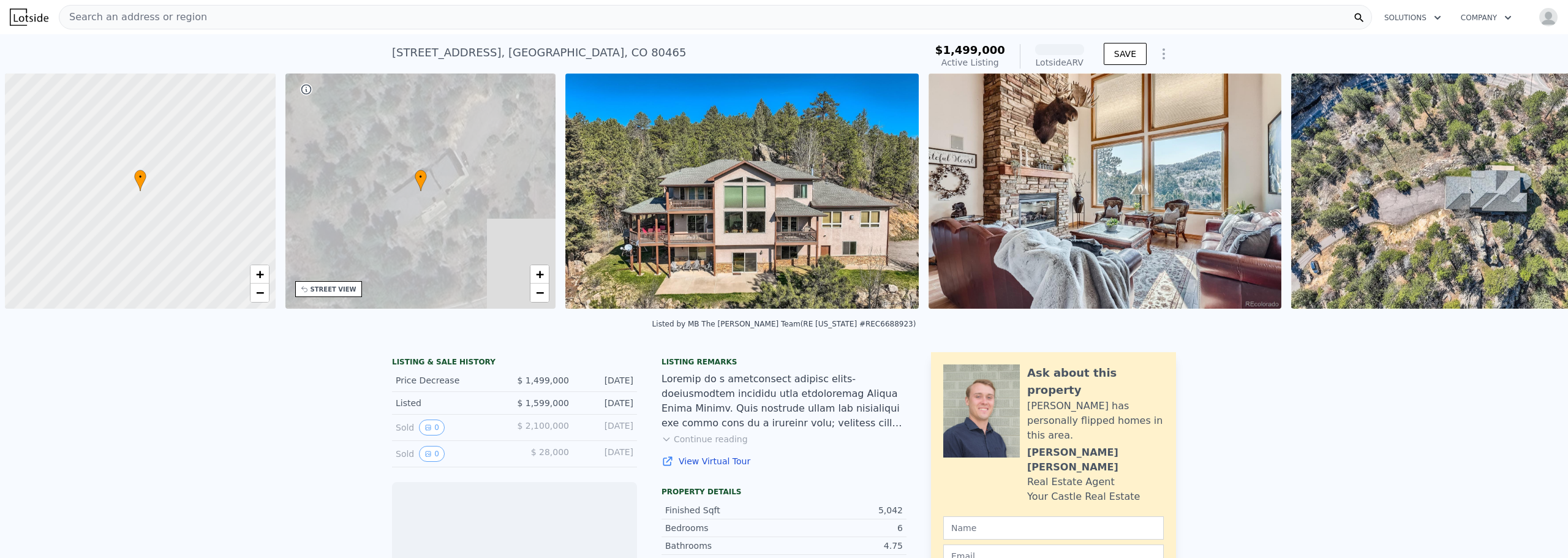
scroll to position [0, 5]
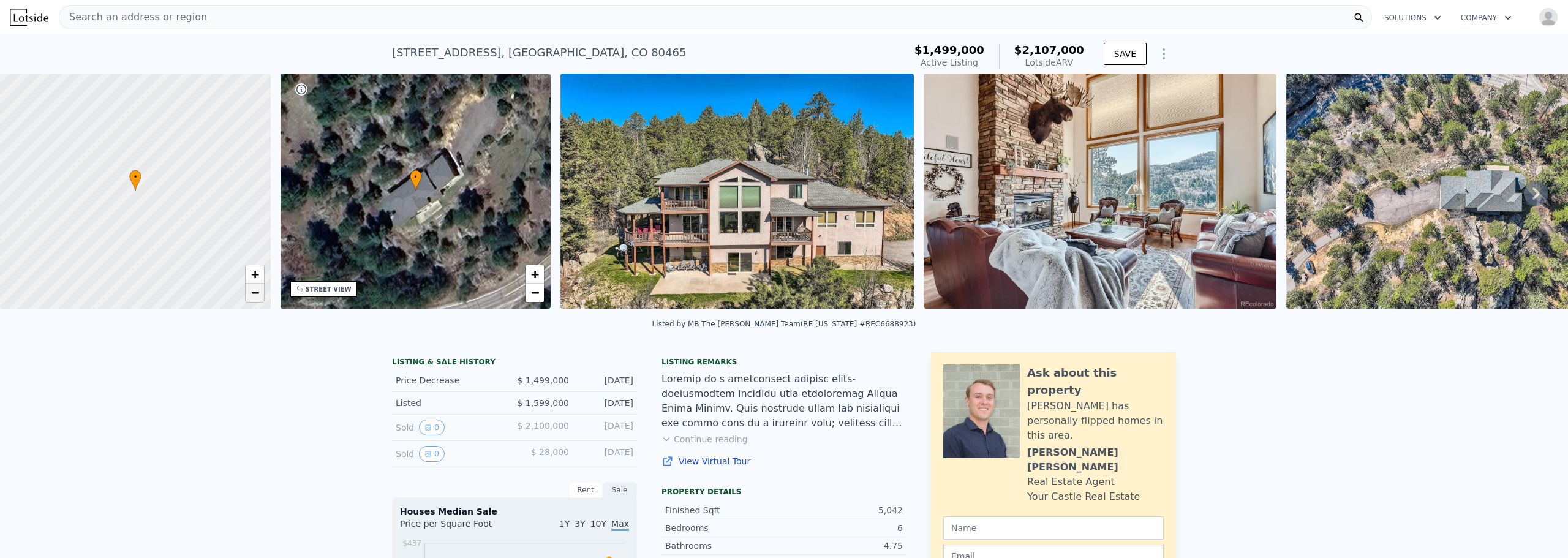
click at [258, 297] on span "−" at bounding box center [254, 293] width 8 height 15
click at [257, 275] on span "+" at bounding box center [254, 274] width 8 height 15
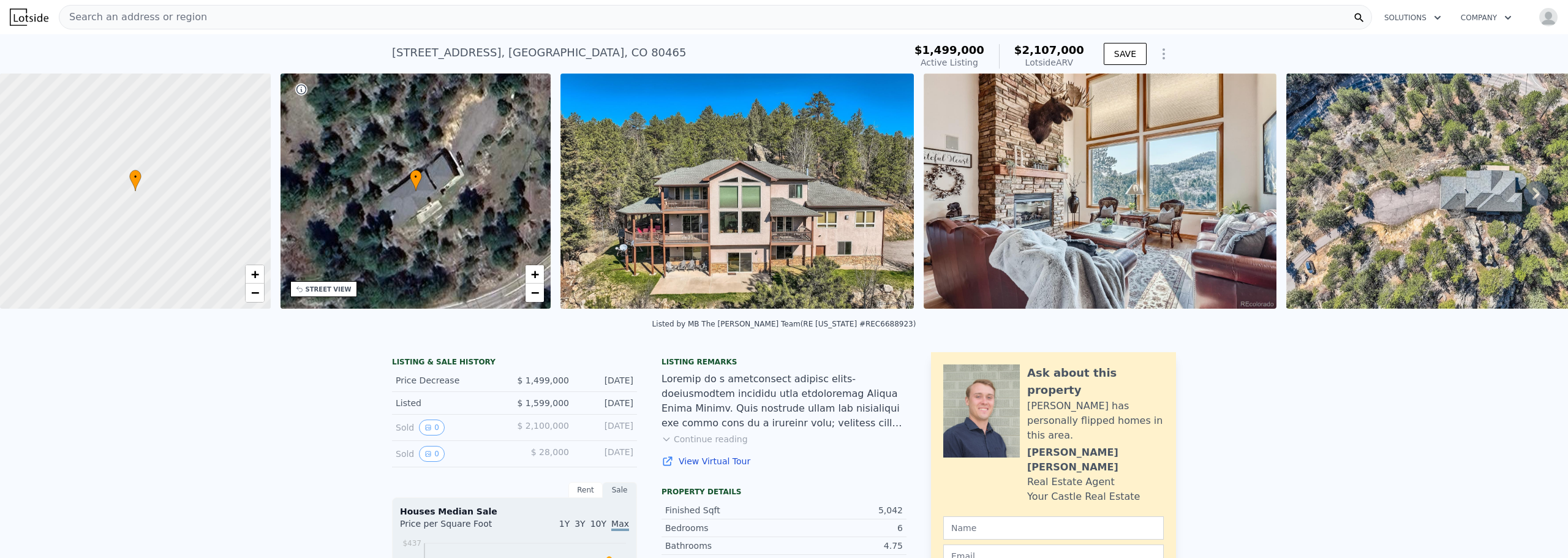
click at [1524, 190] on icon at bounding box center [1536, 193] width 25 height 25
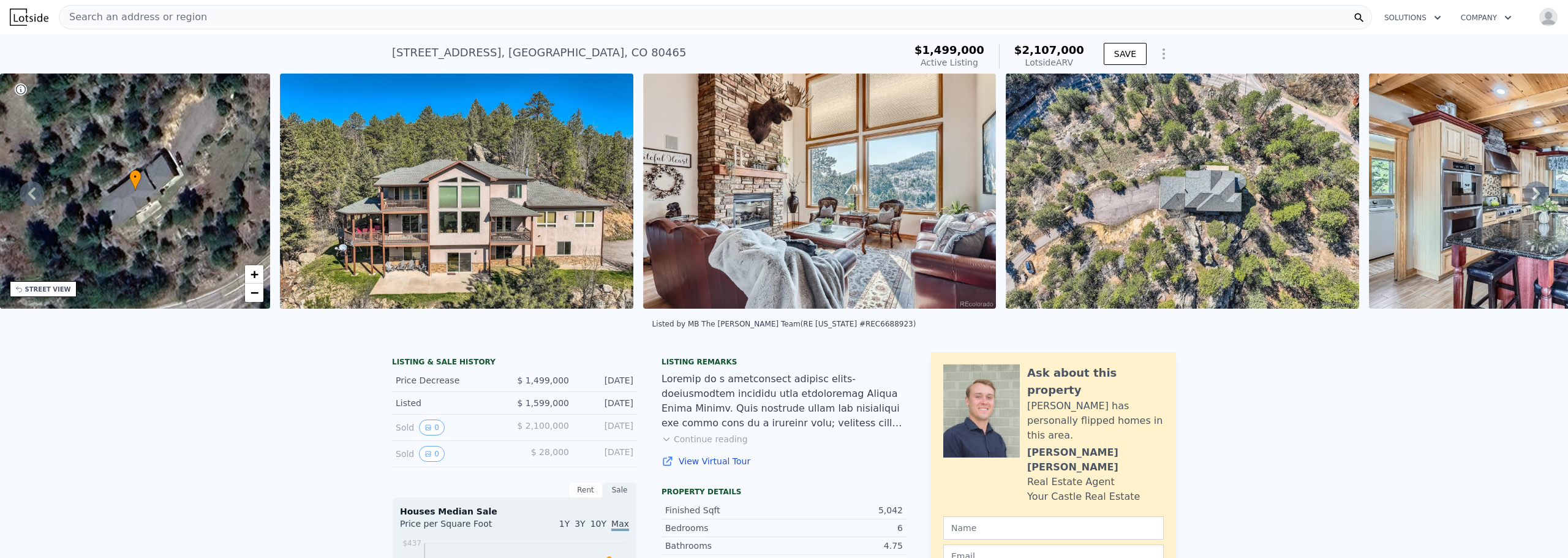
click at [1524, 190] on icon at bounding box center [1536, 193] width 25 height 25
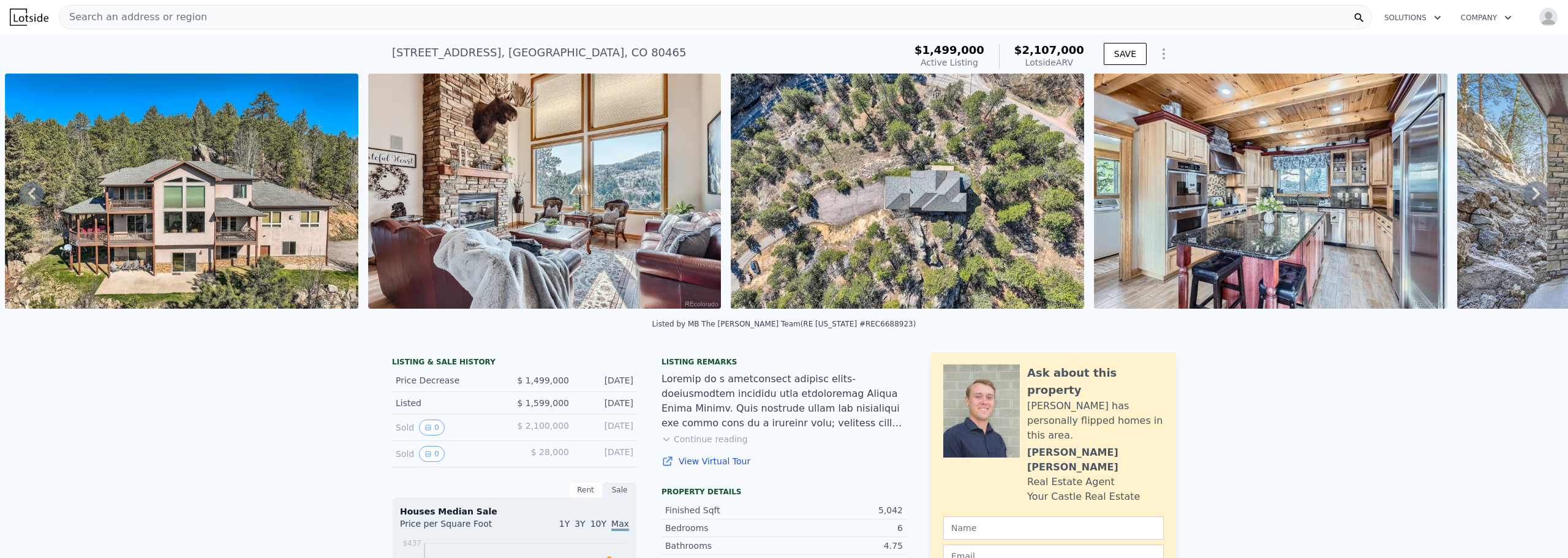
click at [1524, 190] on icon at bounding box center [1536, 193] width 25 height 25
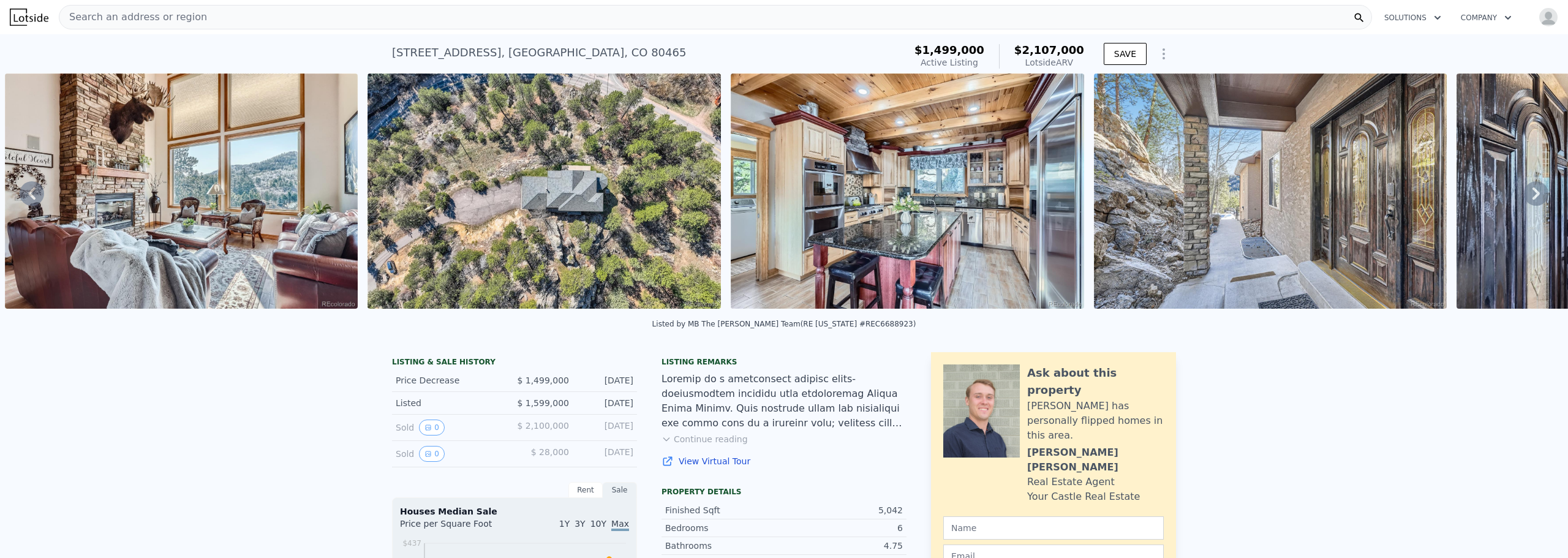
click at [1524, 190] on icon at bounding box center [1536, 193] width 25 height 25
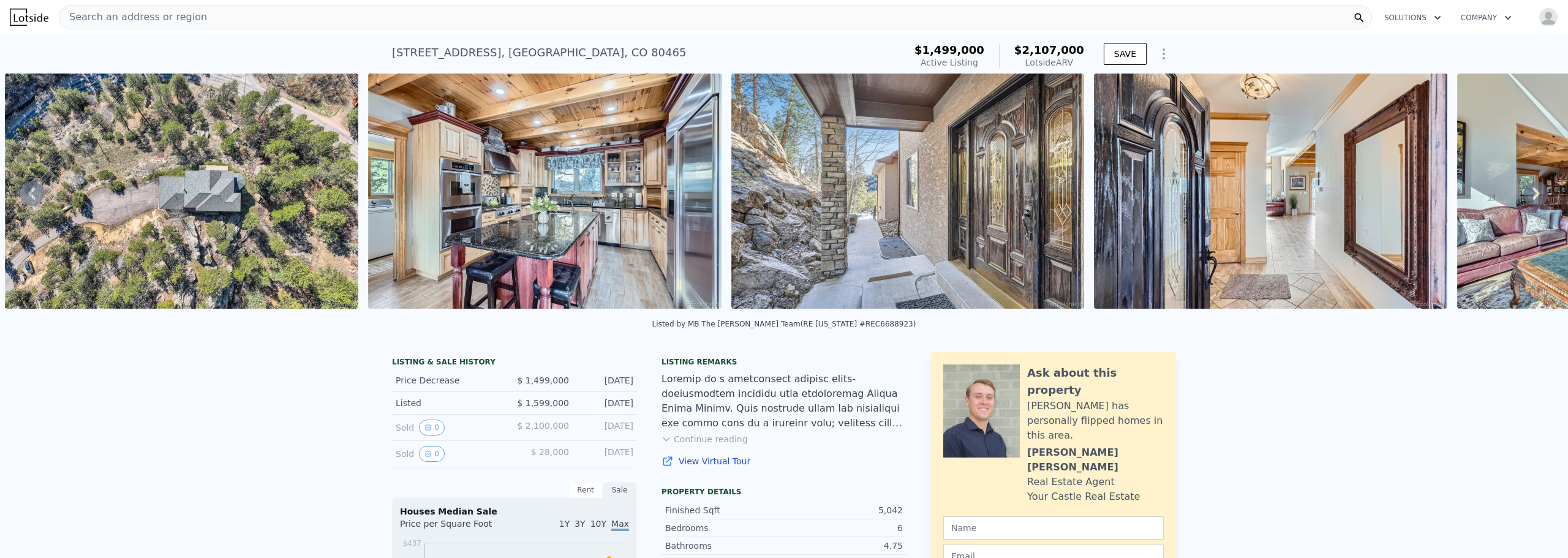
click at [1524, 190] on icon at bounding box center [1536, 193] width 25 height 25
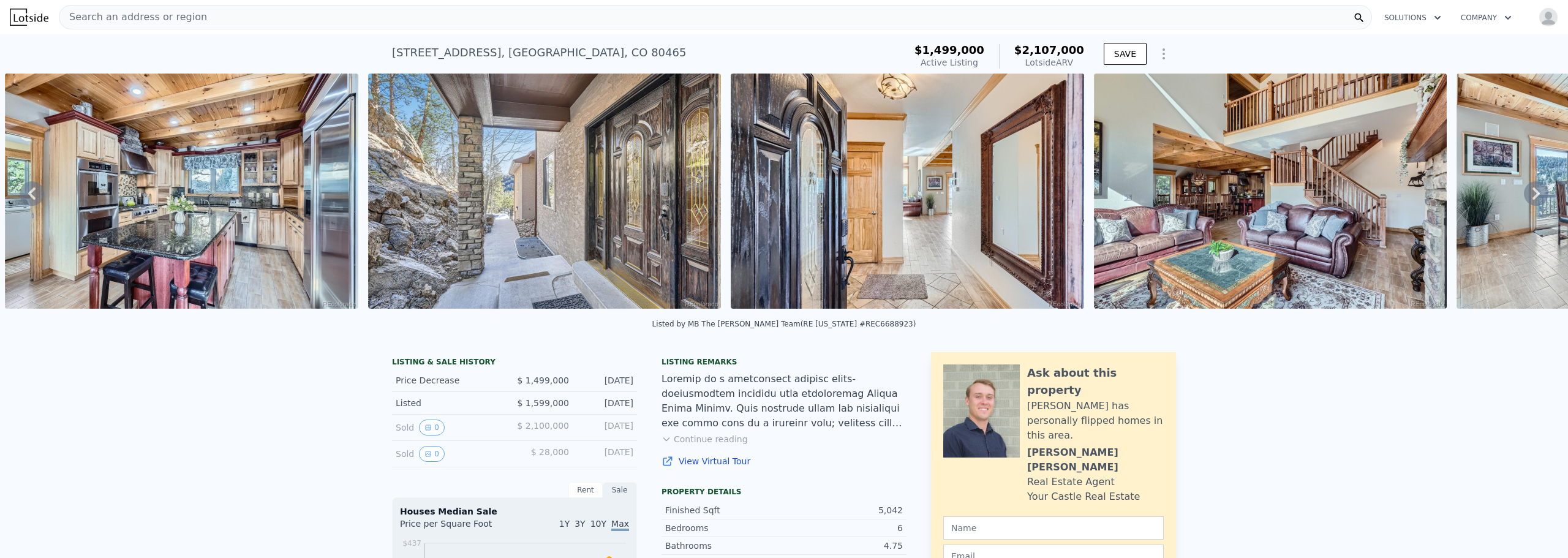
click at [1524, 190] on icon at bounding box center [1536, 193] width 25 height 25
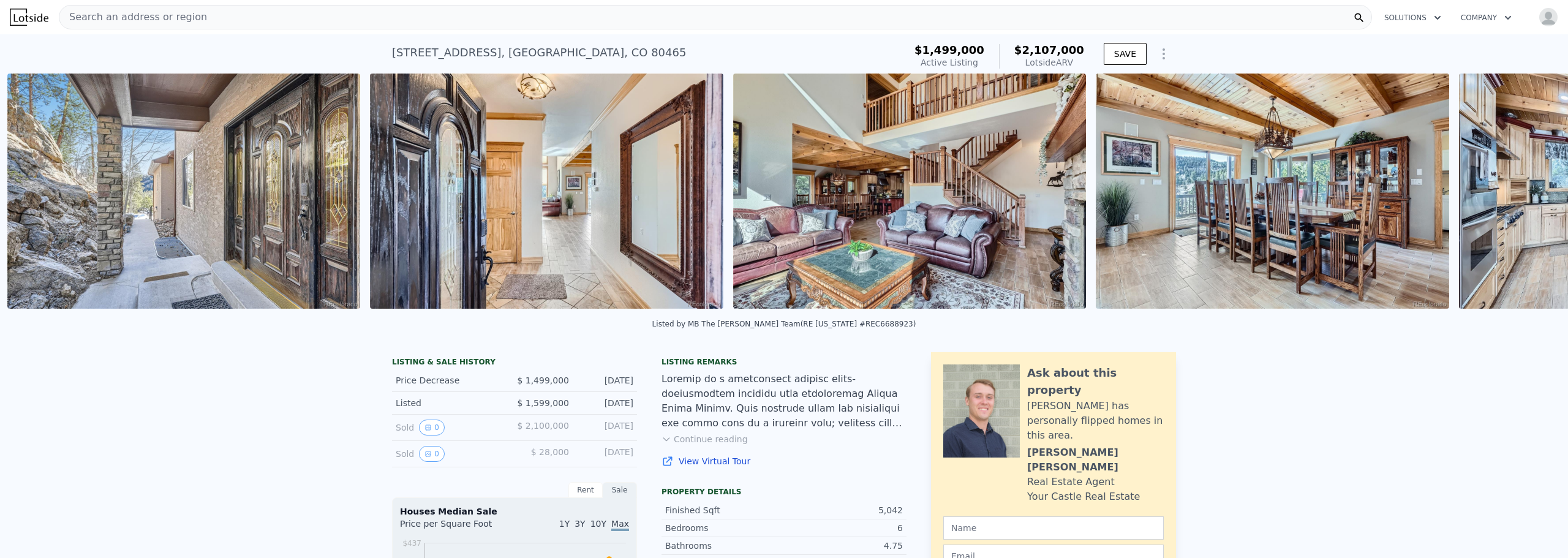
scroll to position [0, 2013]
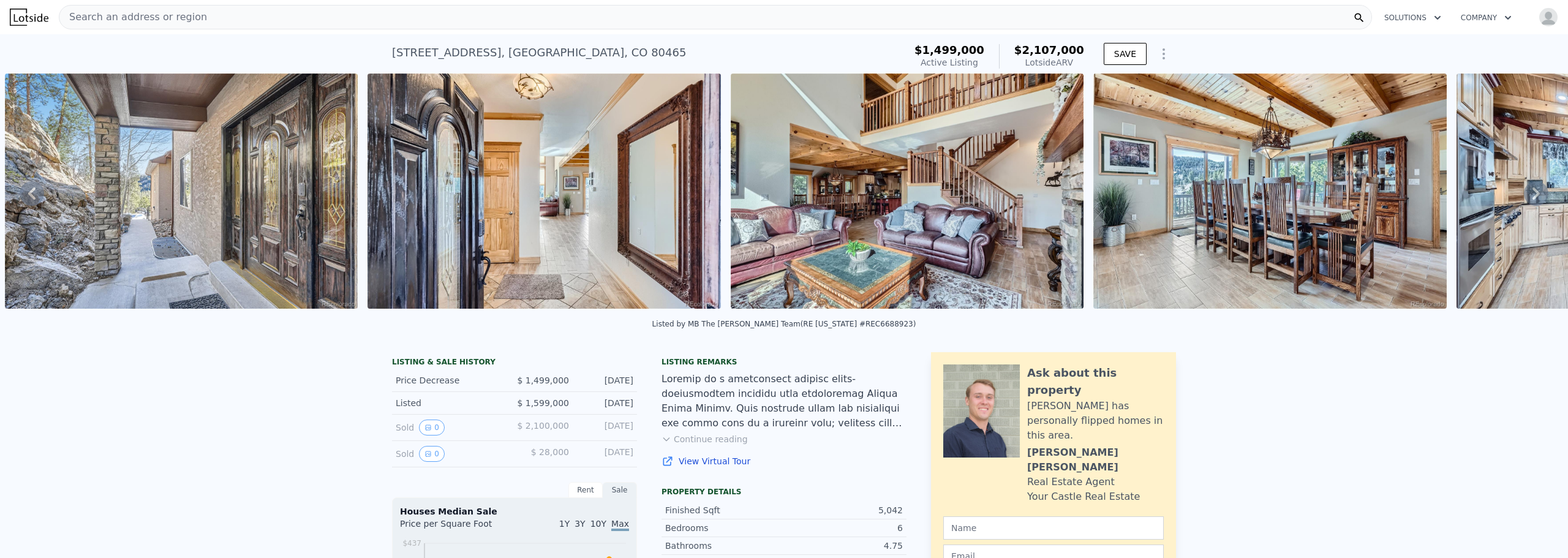
click at [1524, 190] on icon at bounding box center [1536, 193] width 25 height 25
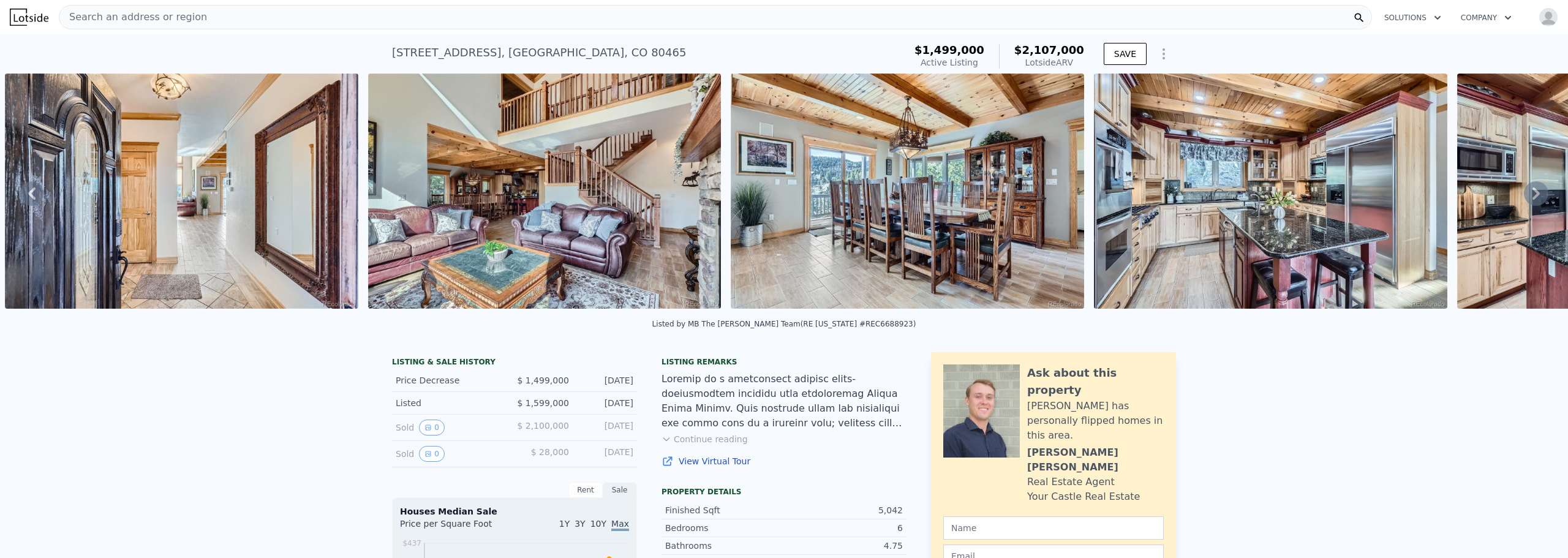
click at [1524, 190] on icon at bounding box center [1536, 193] width 25 height 25
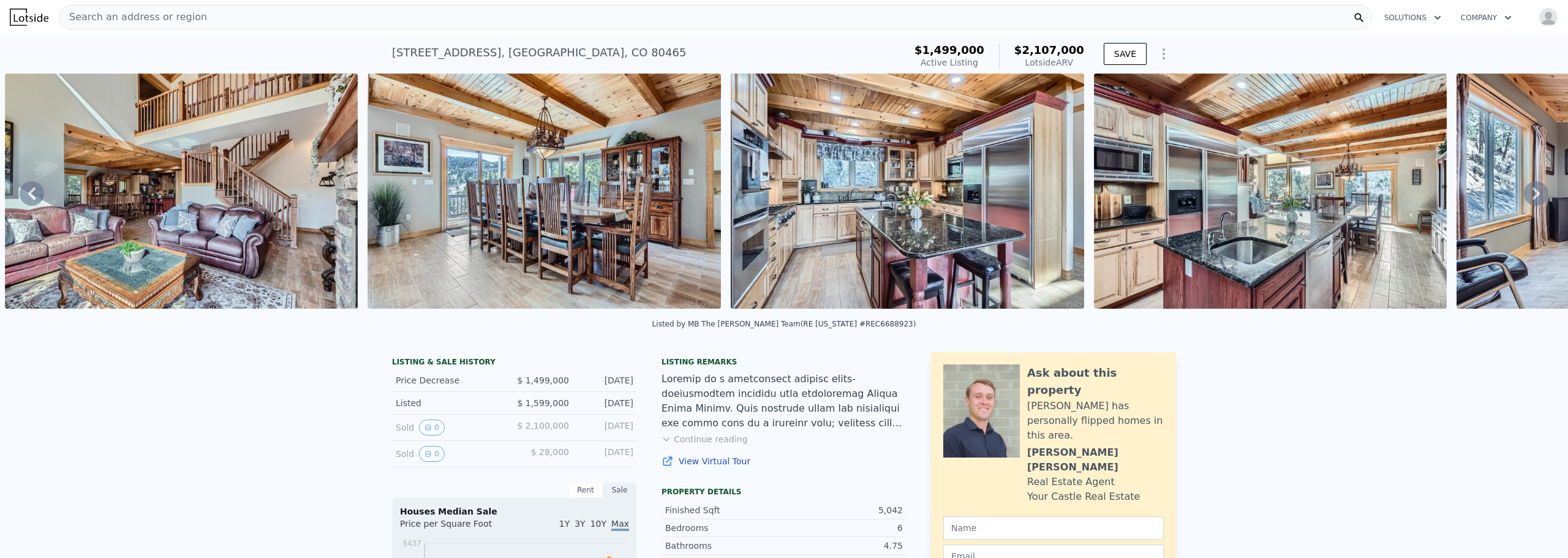
click at [1524, 191] on icon at bounding box center [1536, 193] width 25 height 25
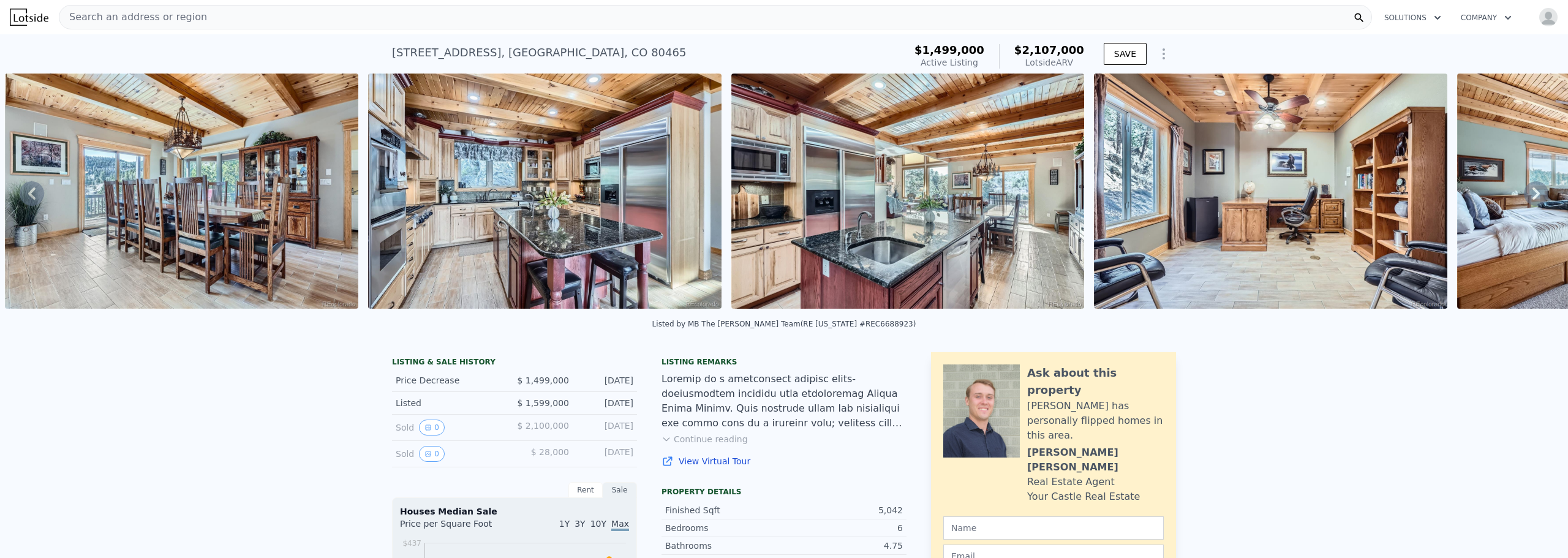
click at [1524, 191] on icon at bounding box center [1536, 193] width 25 height 25
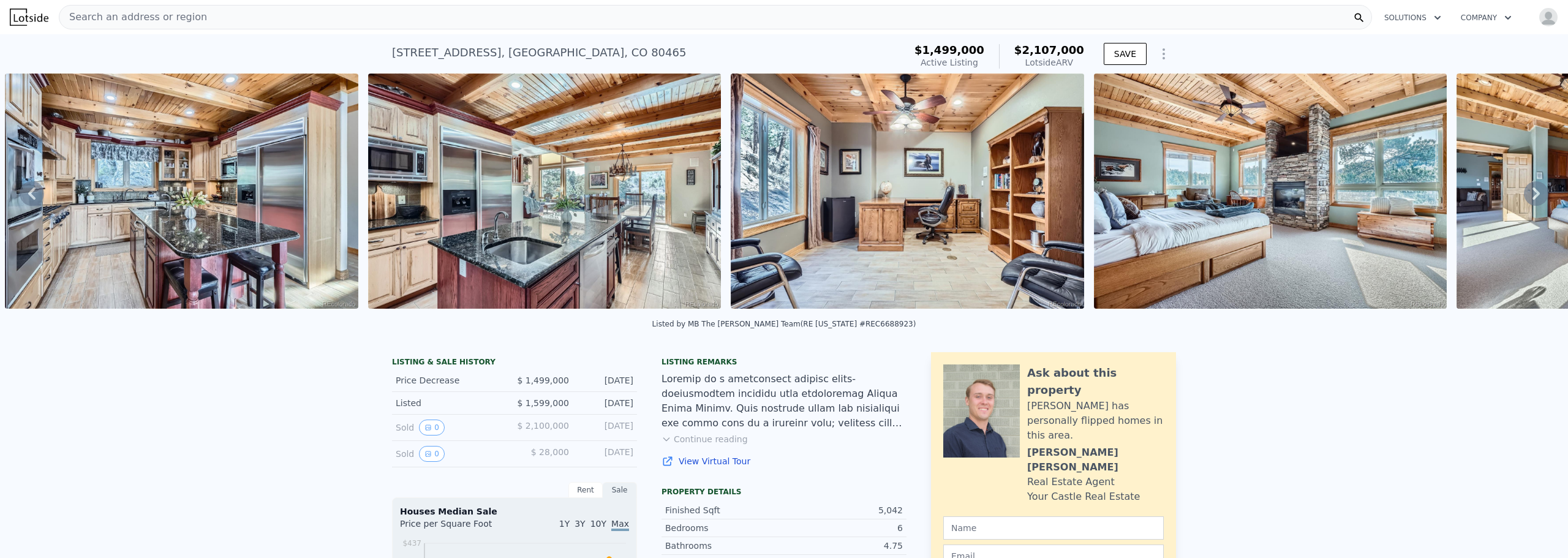
click at [1524, 193] on icon at bounding box center [1536, 193] width 25 height 25
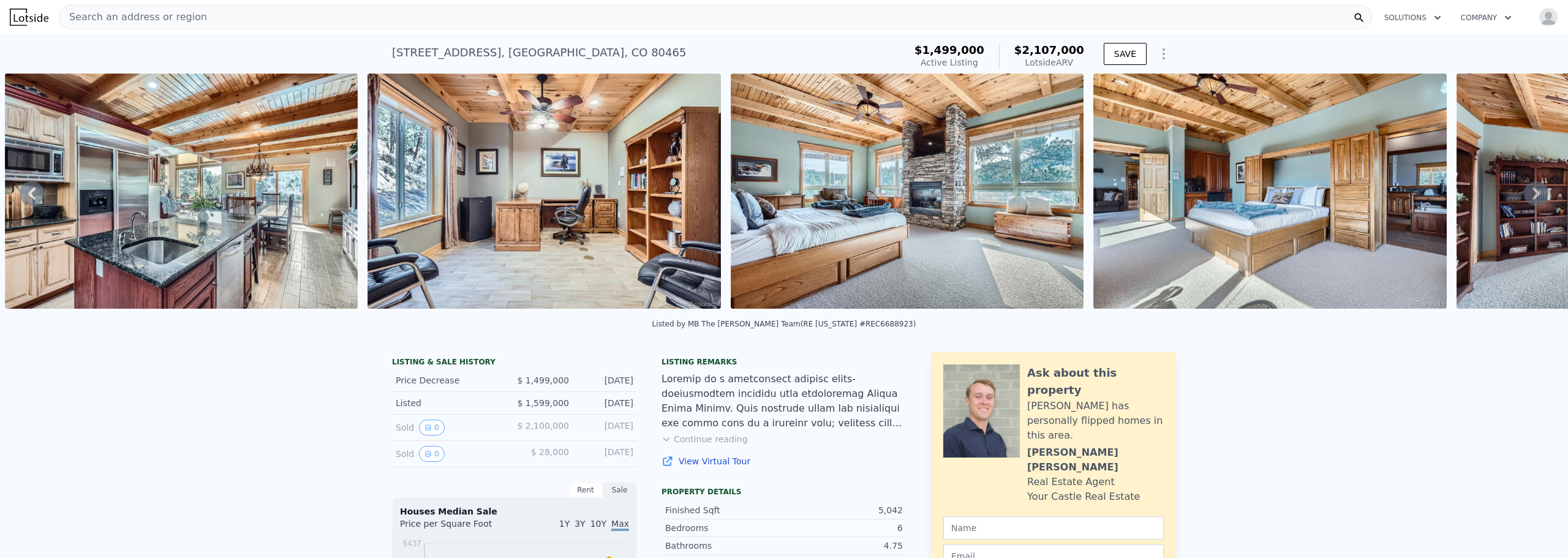
click at [1524, 193] on icon at bounding box center [1536, 193] width 25 height 25
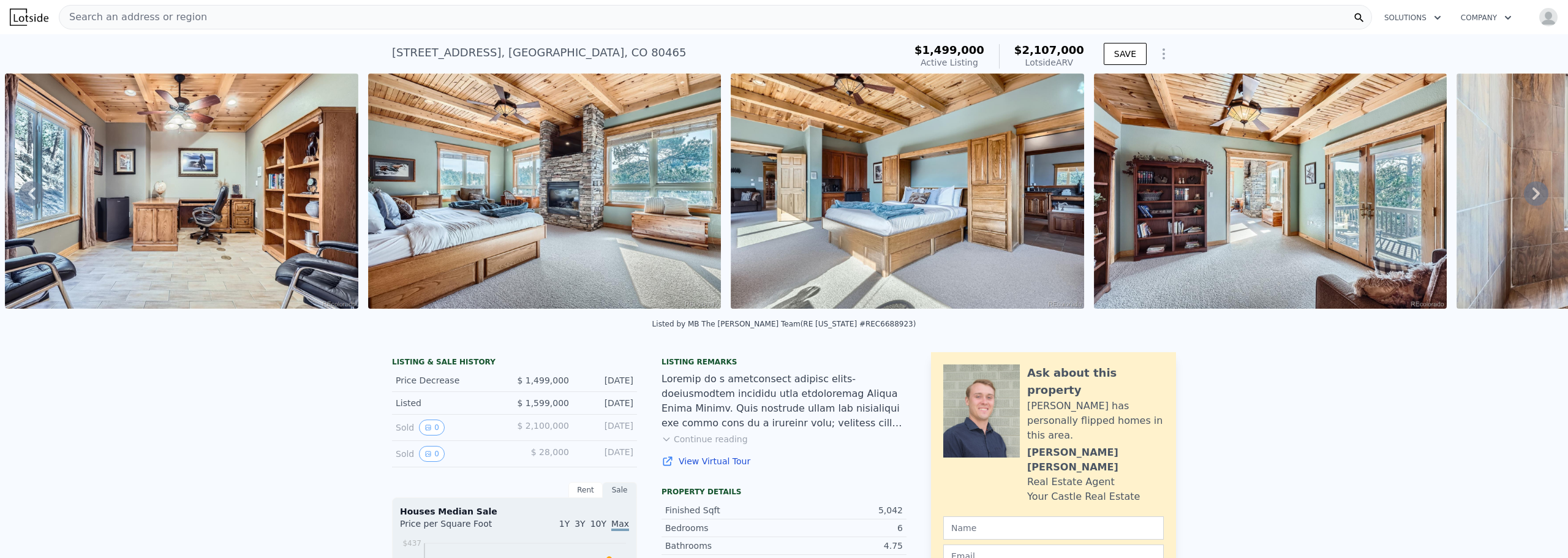
click at [1524, 193] on icon at bounding box center [1536, 193] width 25 height 25
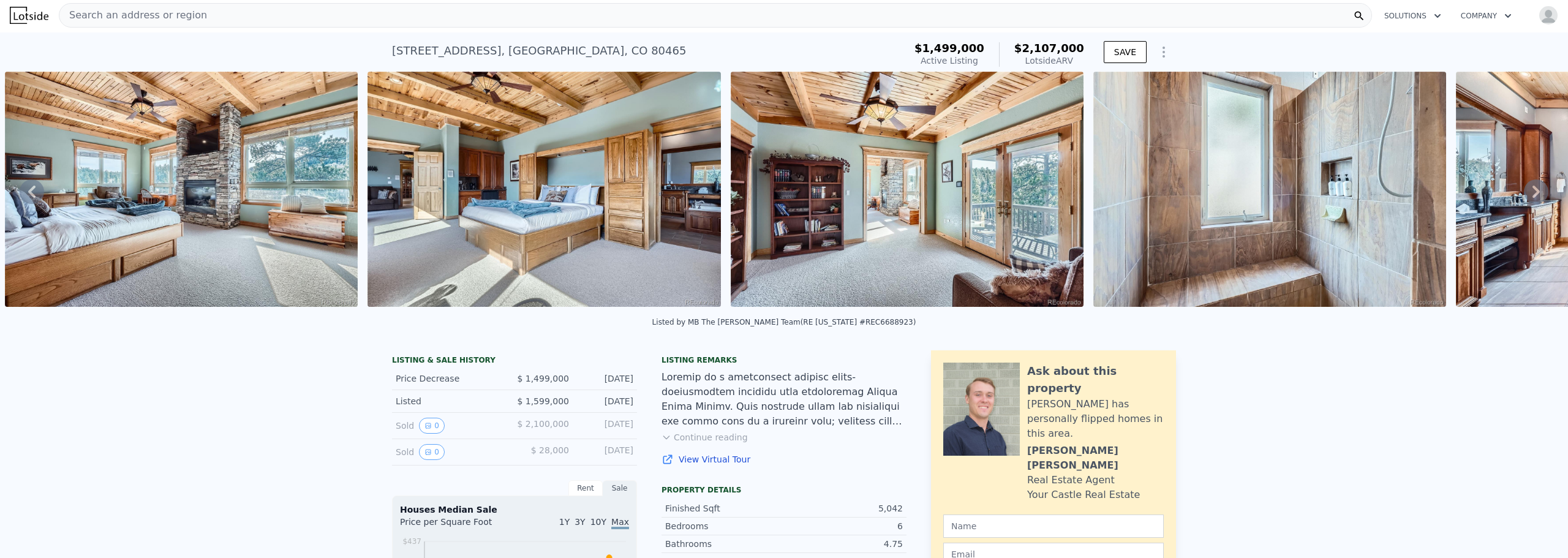
scroll to position [0, 0]
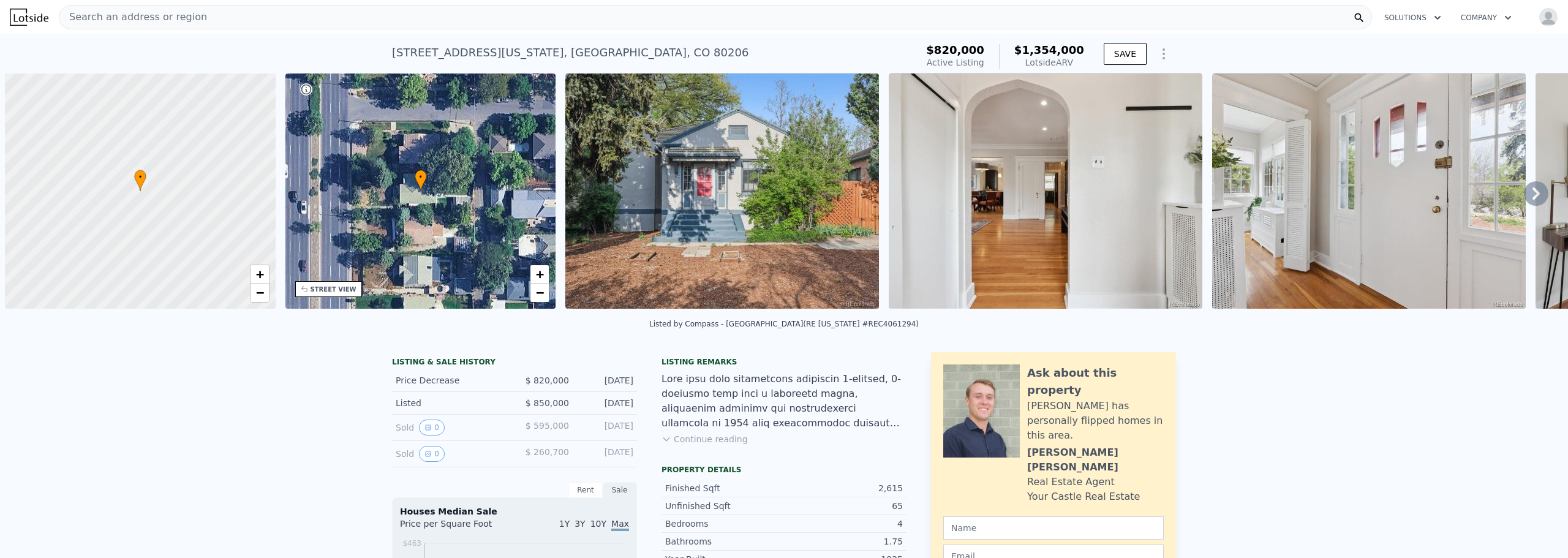
scroll to position [0, 5]
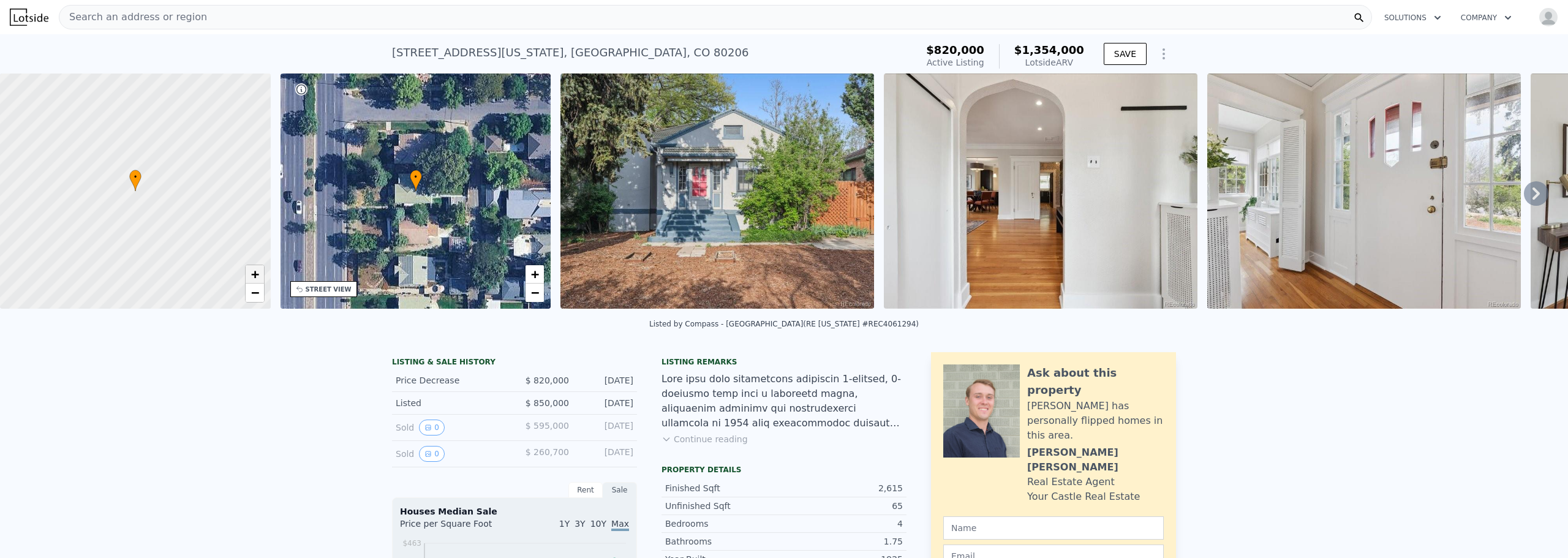
click at [252, 273] on span "+" at bounding box center [254, 274] width 8 height 15
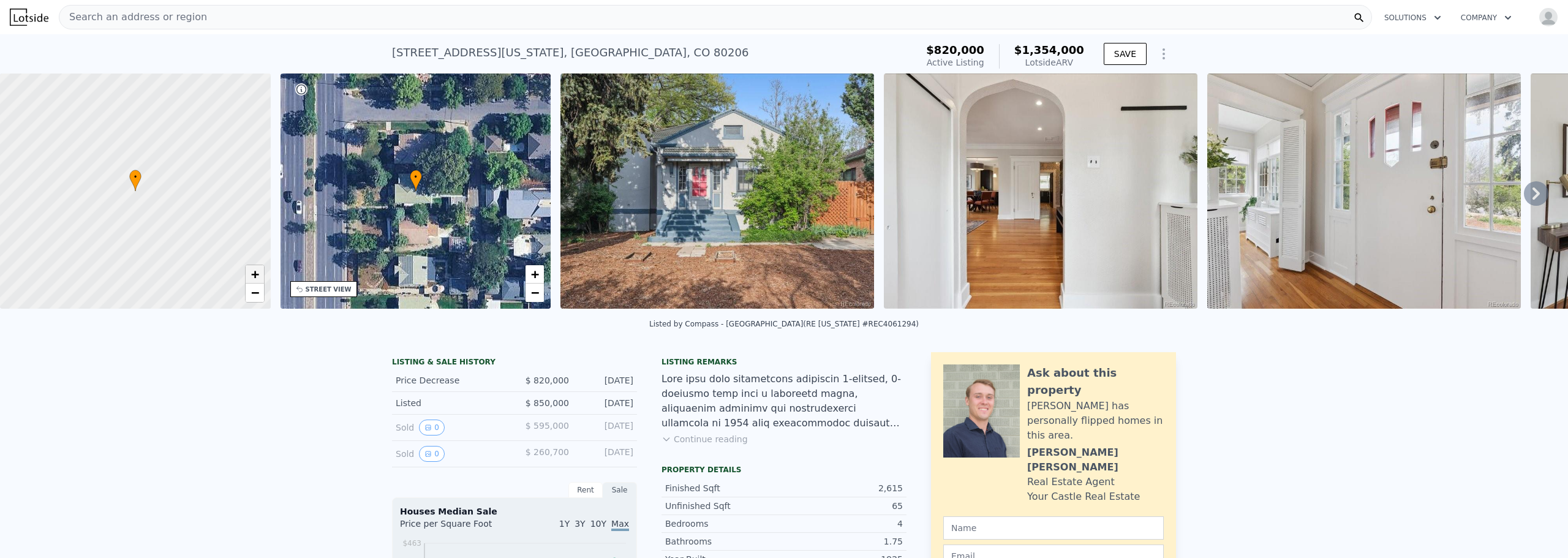
click at [252, 273] on span "+" at bounding box center [254, 274] width 8 height 15
click at [253, 296] on span "−" at bounding box center [254, 293] width 8 height 15
click at [1527, 191] on icon at bounding box center [1536, 193] width 25 height 25
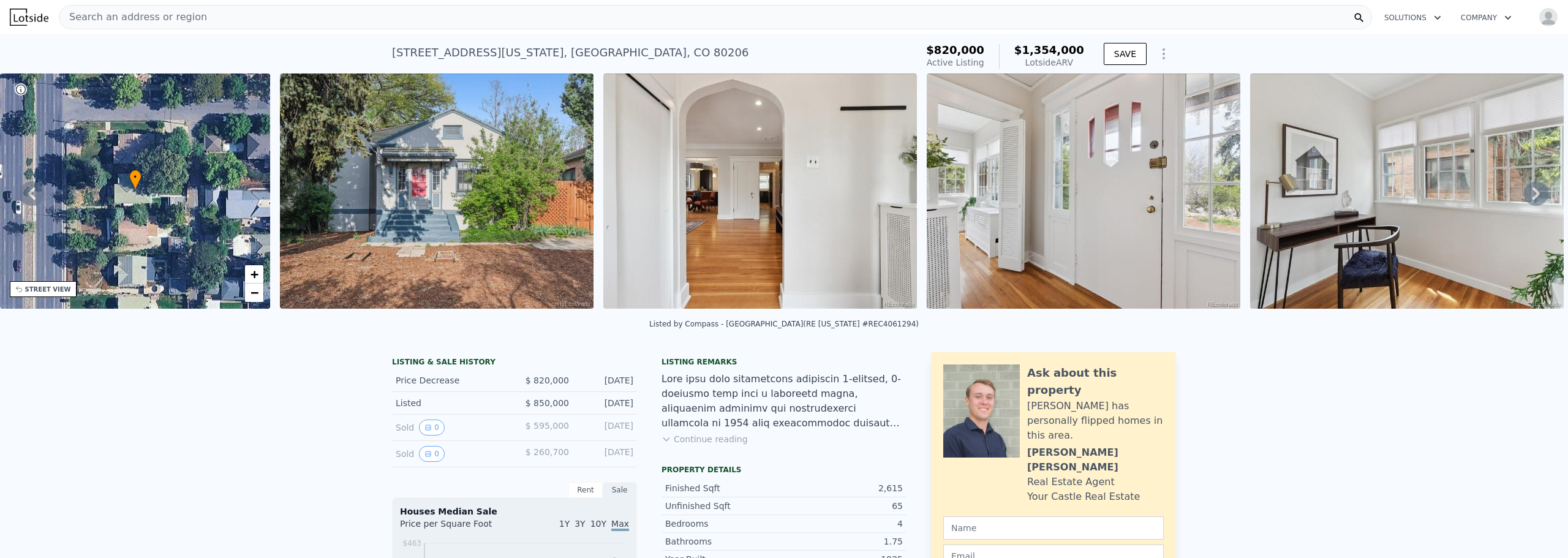
click at [1527, 191] on icon at bounding box center [1536, 193] width 25 height 25
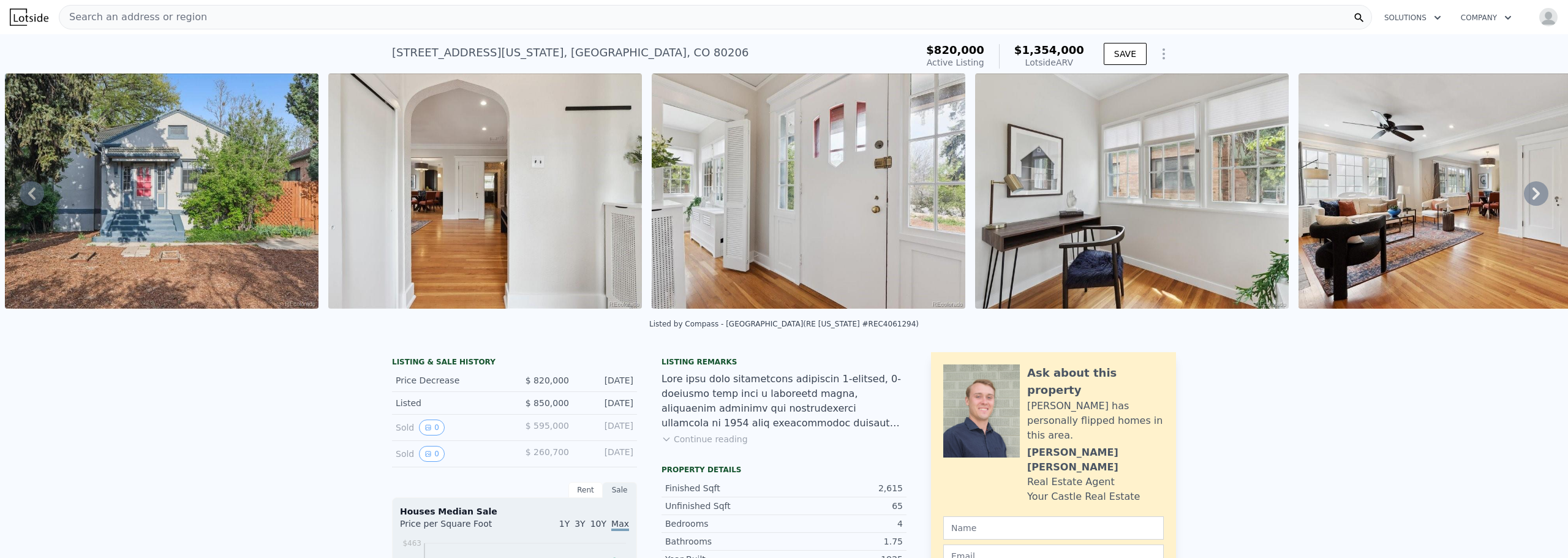
click at [1527, 191] on icon at bounding box center [1536, 193] width 25 height 25
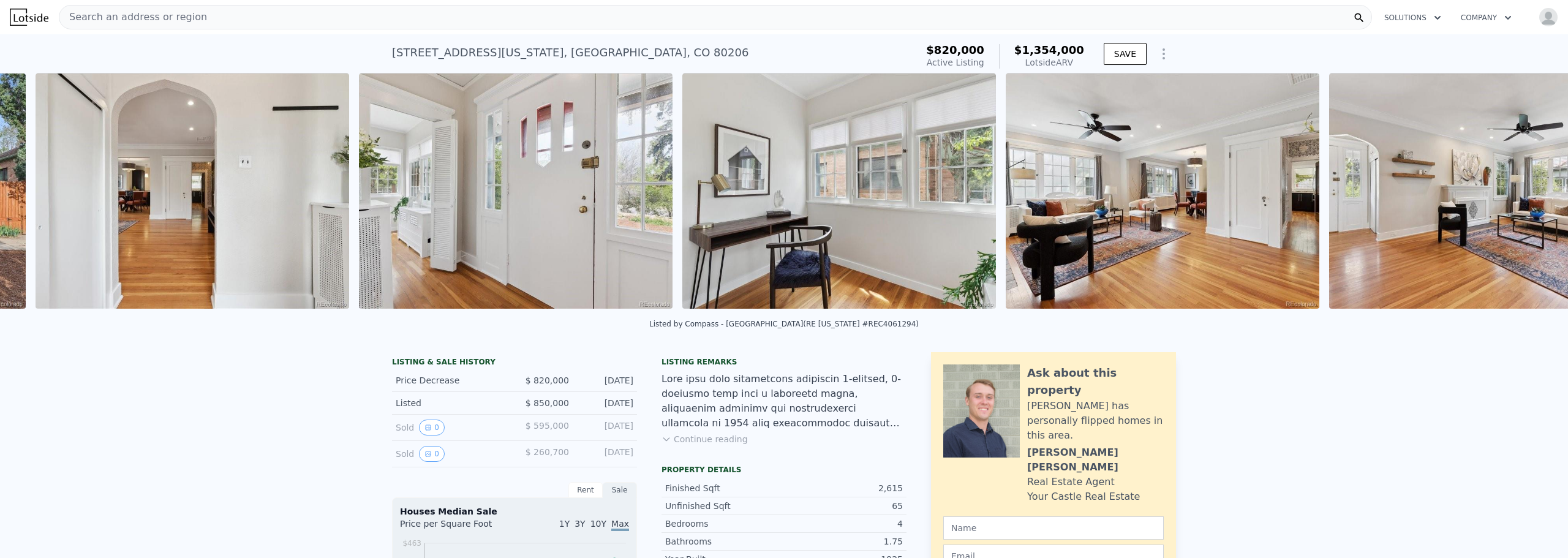
scroll to position [0, 883]
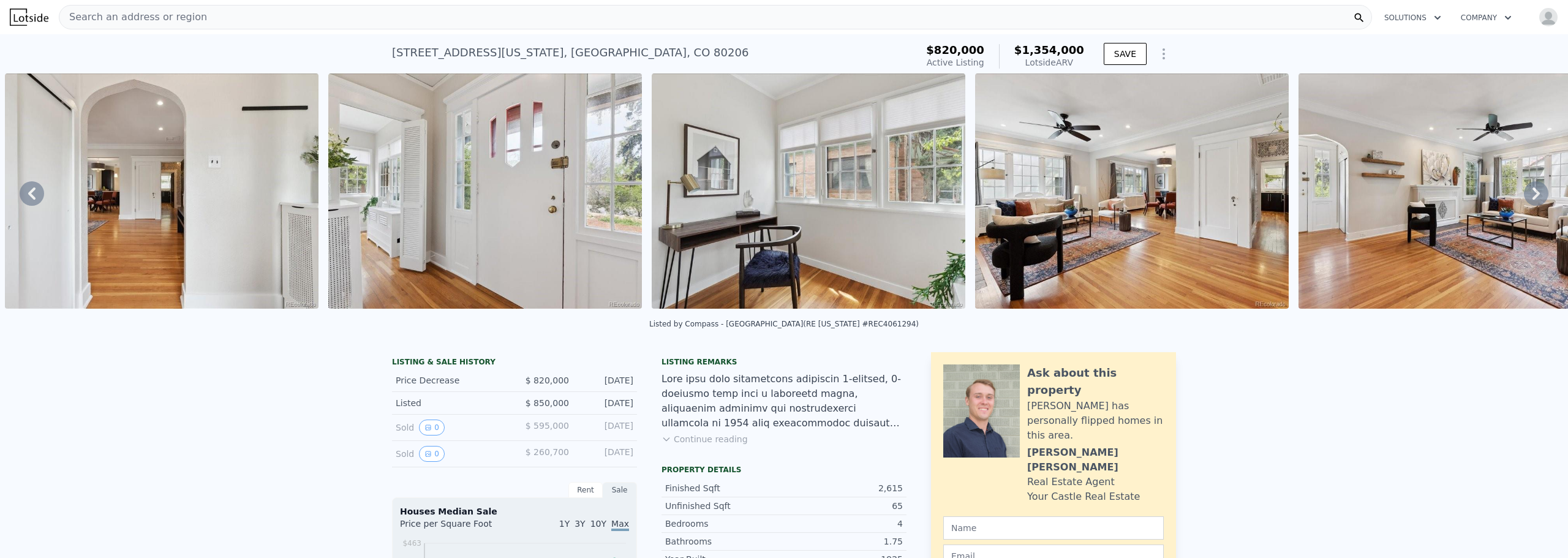
click at [1527, 191] on icon at bounding box center [1536, 193] width 25 height 25
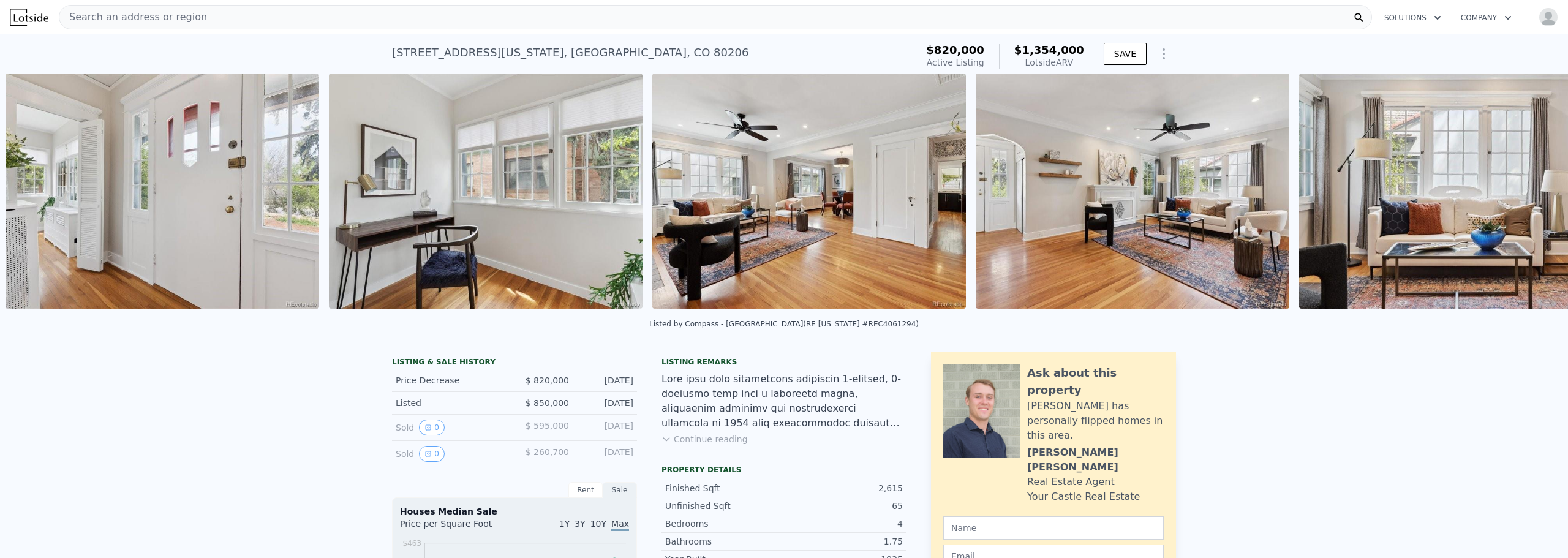
scroll to position [0, 1207]
click at [1527, 191] on icon at bounding box center [1536, 193] width 25 height 25
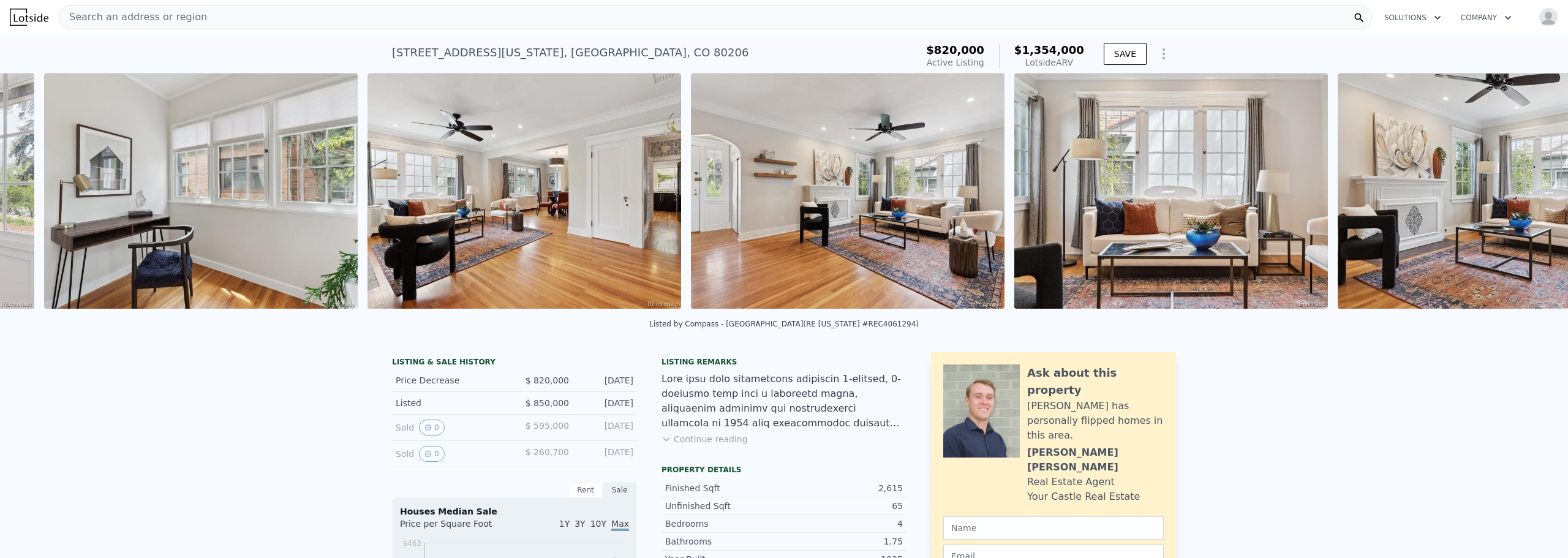
scroll to position [0, 1531]
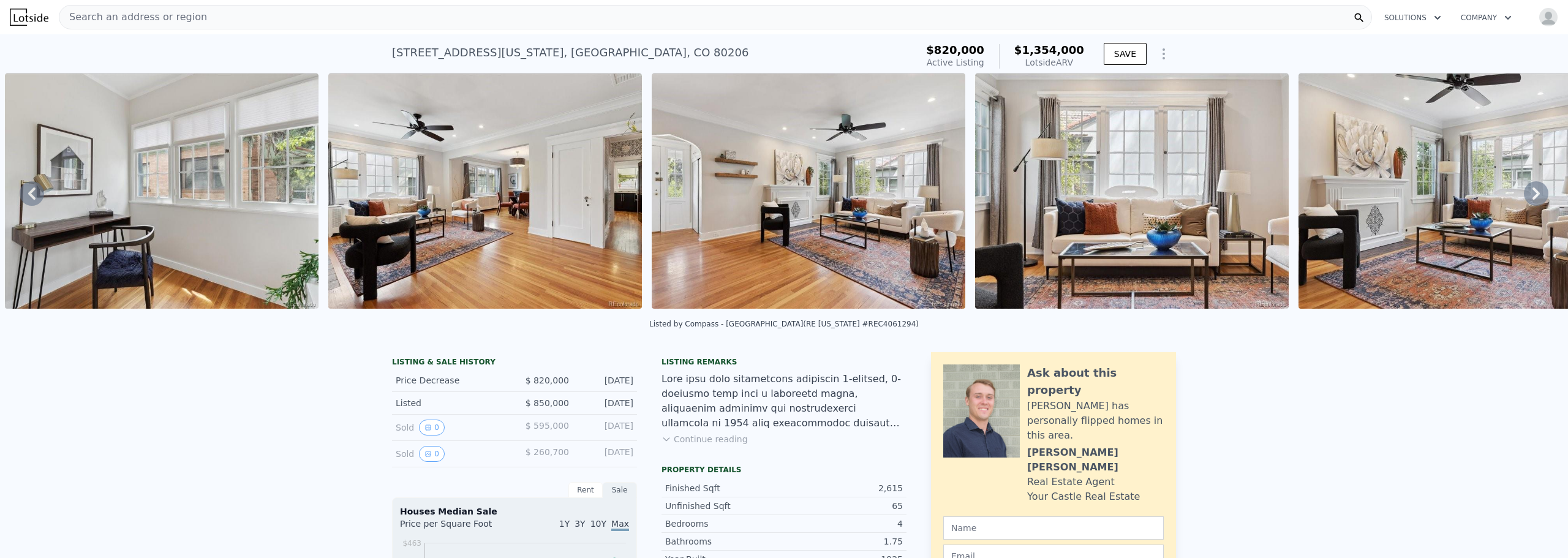
click at [1527, 191] on icon at bounding box center [1536, 193] width 25 height 25
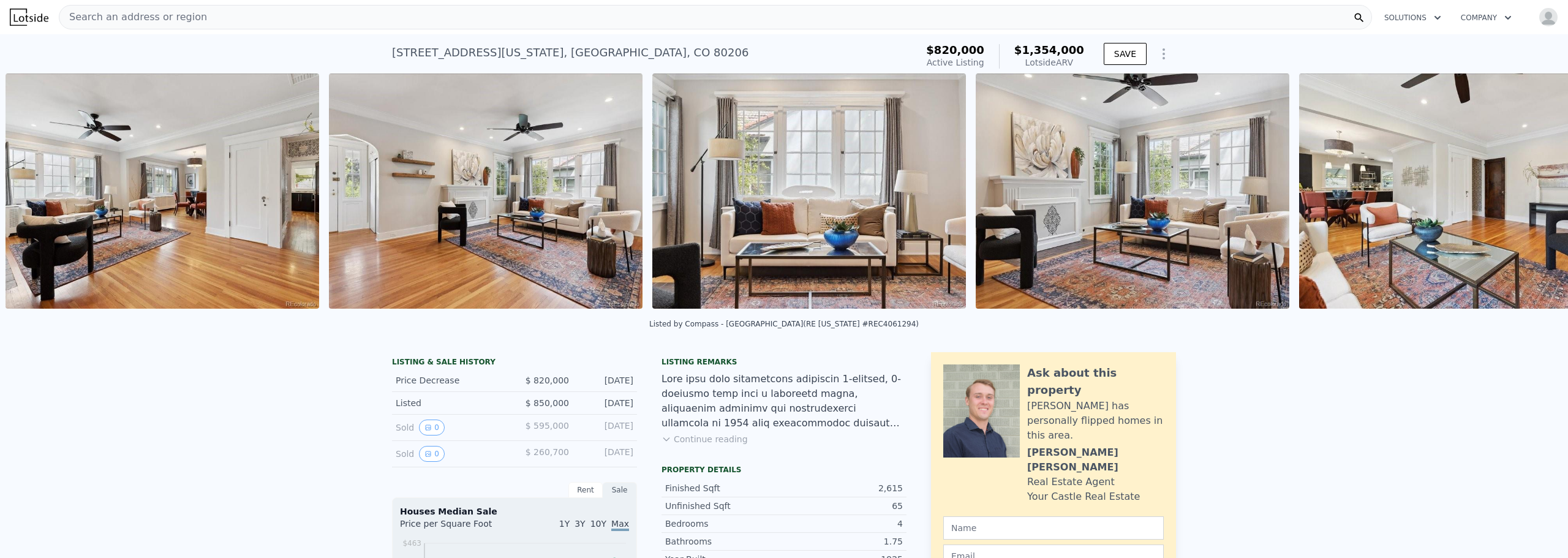
scroll to position [0, 1854]
click at [1527, 191] on icon at bounding box center [1536, 193] width 25 height 25
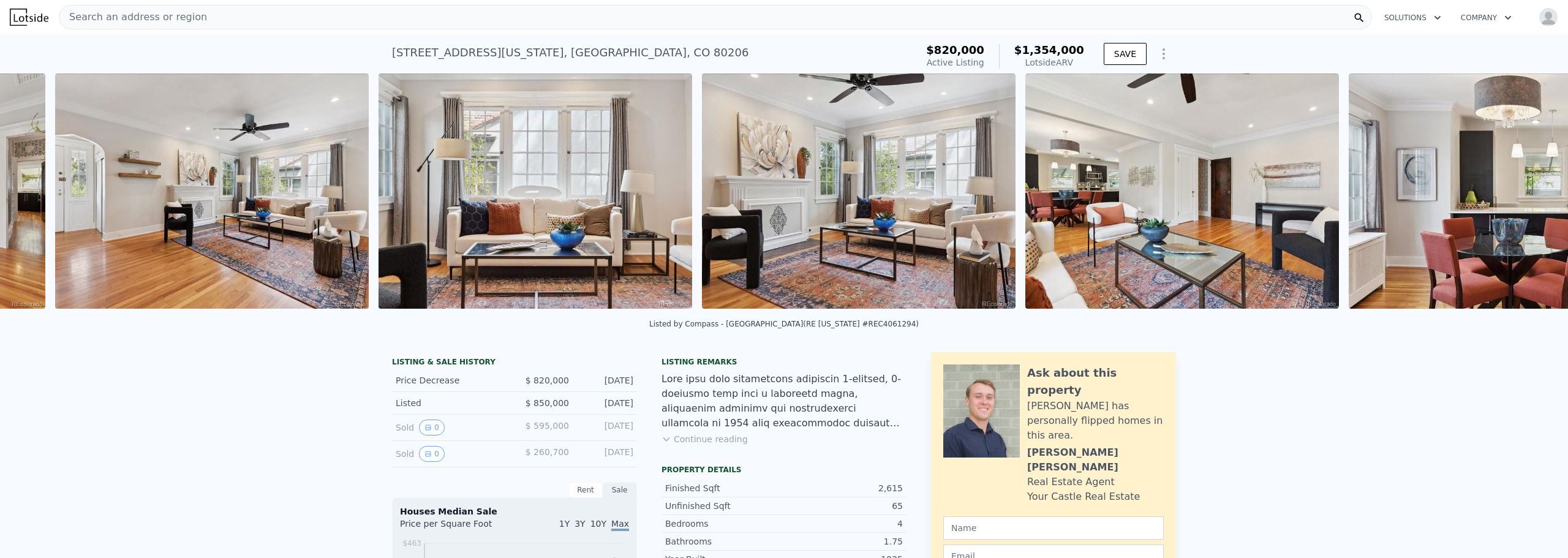
scroll to position [0, 2178]
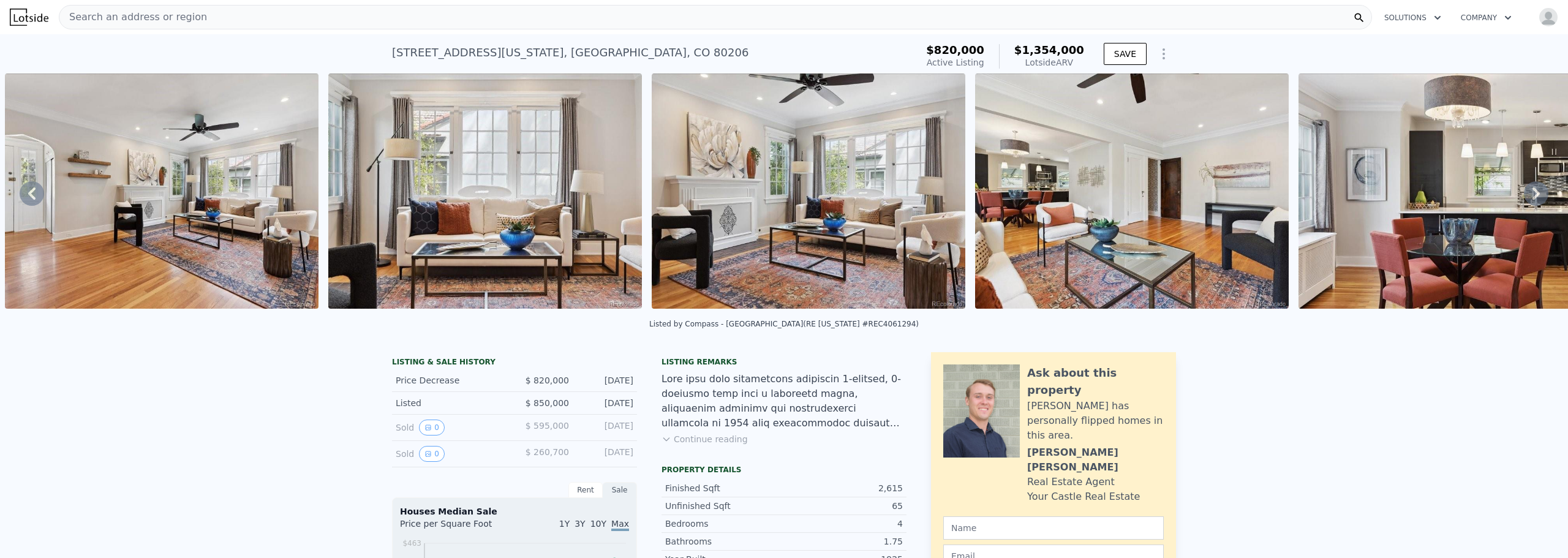
click at [1527, 191] on icon at bounding box center [1536, 193] width 25 height 25
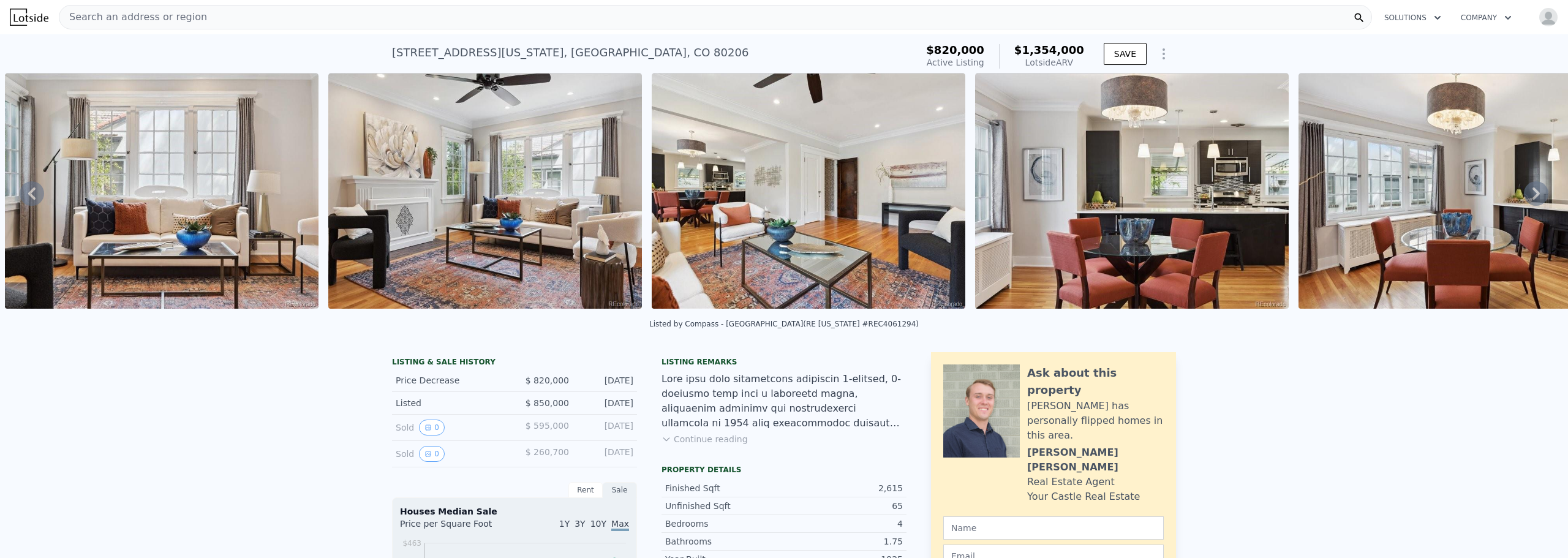
click at [1527, 191] on icon at bounding box center [1536, 193] width 25 height 25
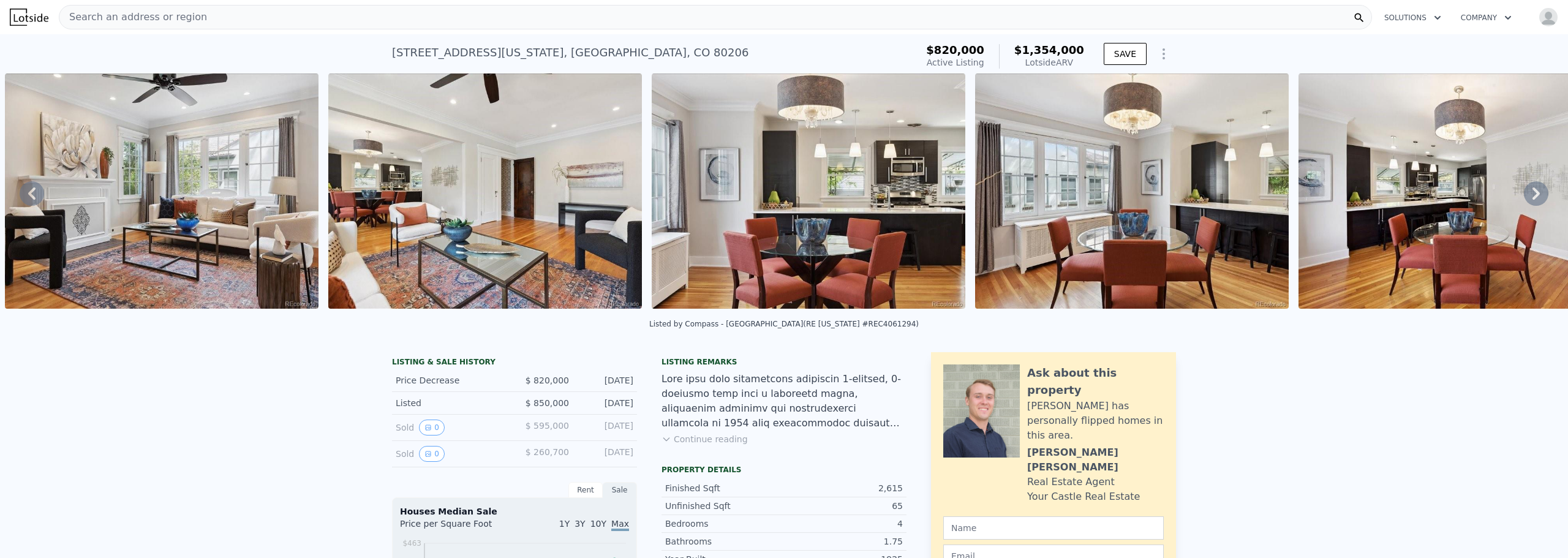
click at [1527, 191] on icon at bounding box center [1536, 193] width 25 height 25
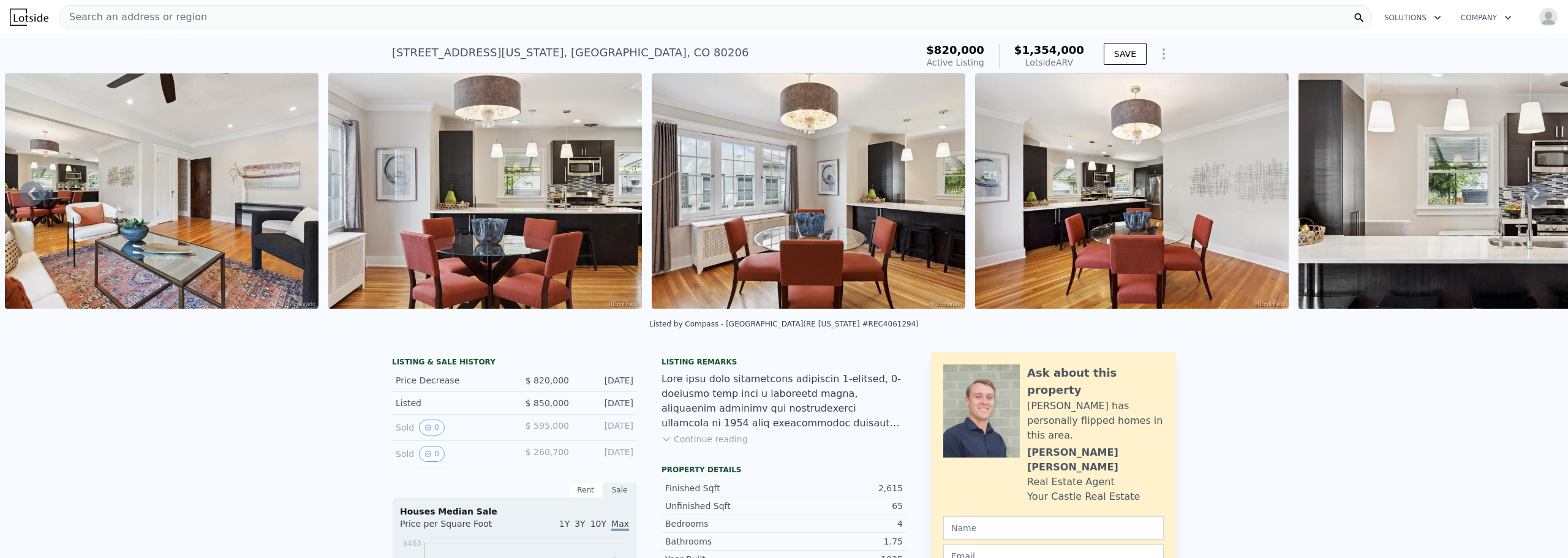
click at [1527, 191] on icon at bounding box center [1536, 193] width 25 height 25
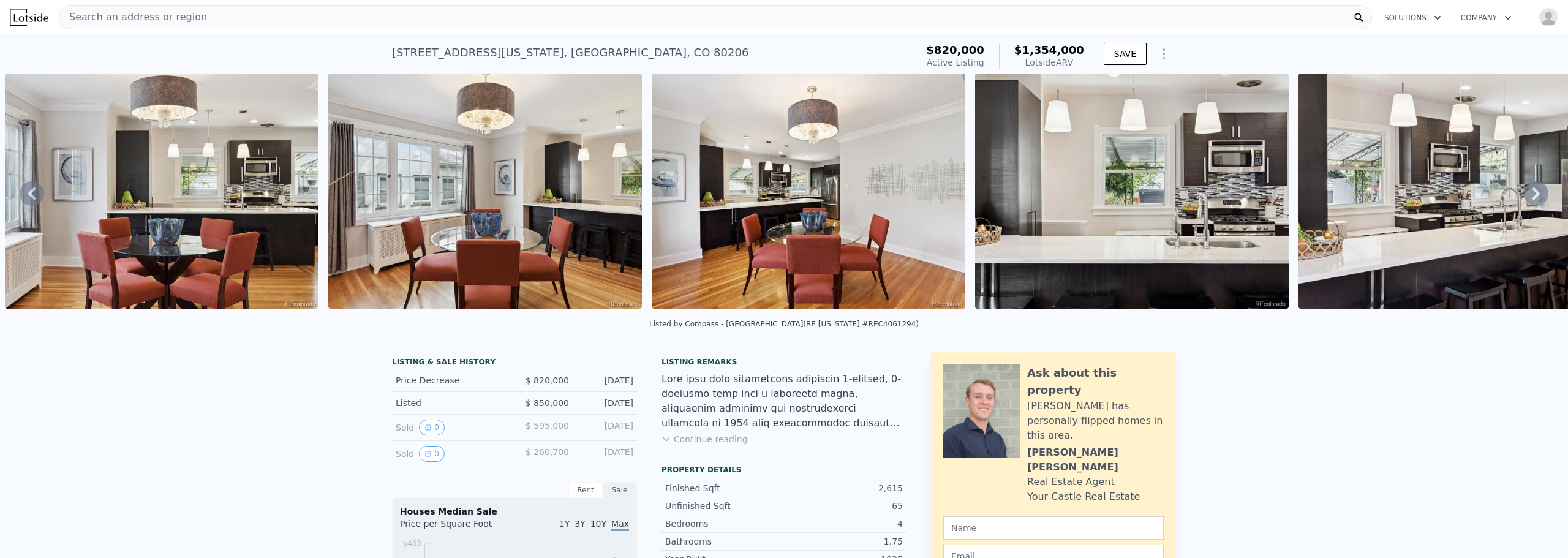
click at [1527, 191] on icon at bounding box center [1536, 193] width 25 height 25
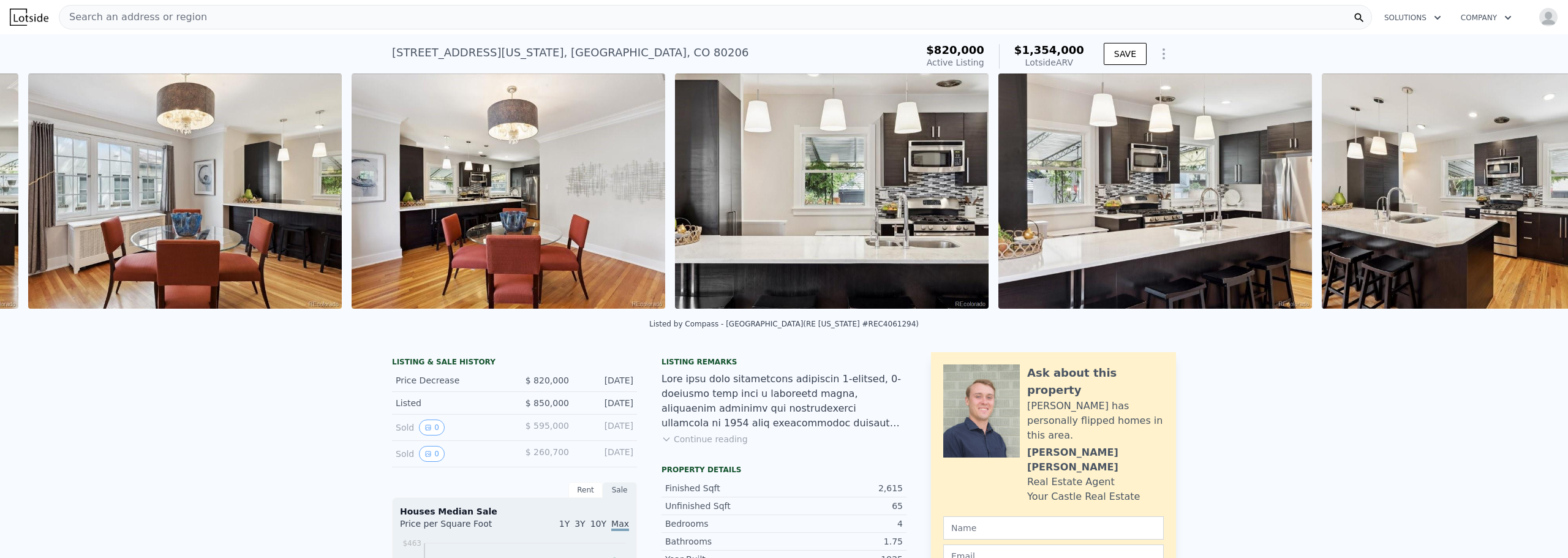
scroll to position [0, 3794]
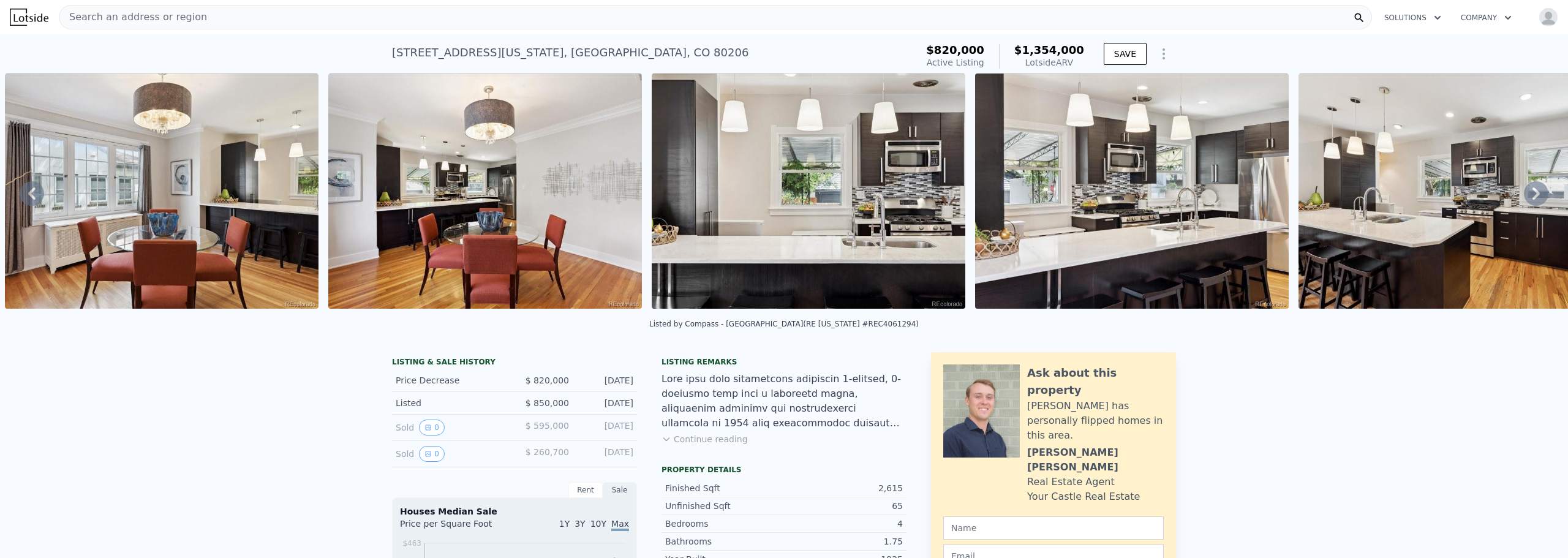
click at [1527, 190] on icon at bounding box center [1536, 193] width 25 height 25
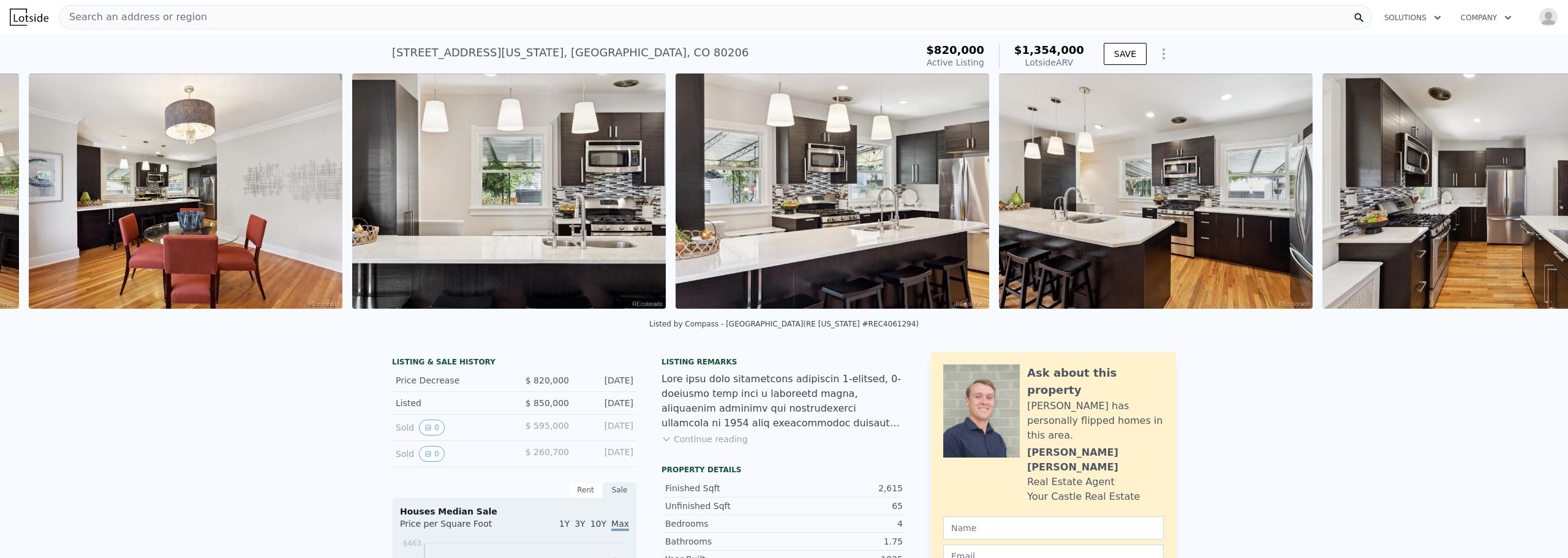
scroll to position [0, 4117]
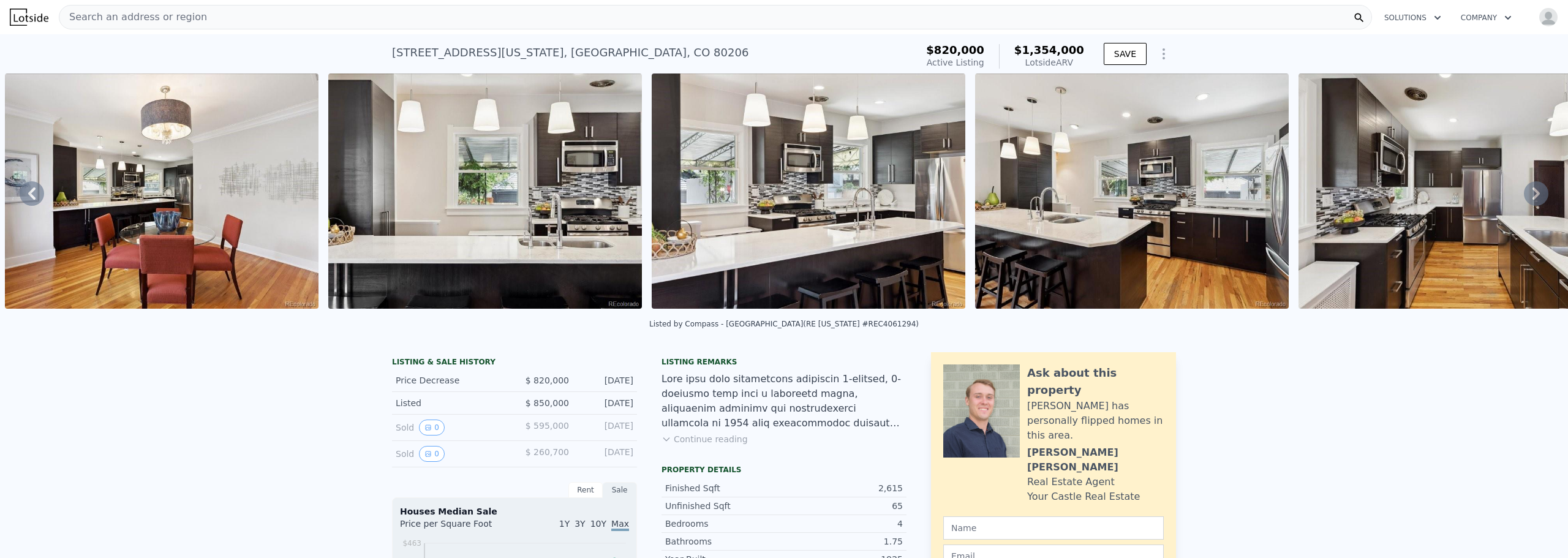
click at [1525, 195] on icon at bounding box center [1536, 193] width 25 height 25
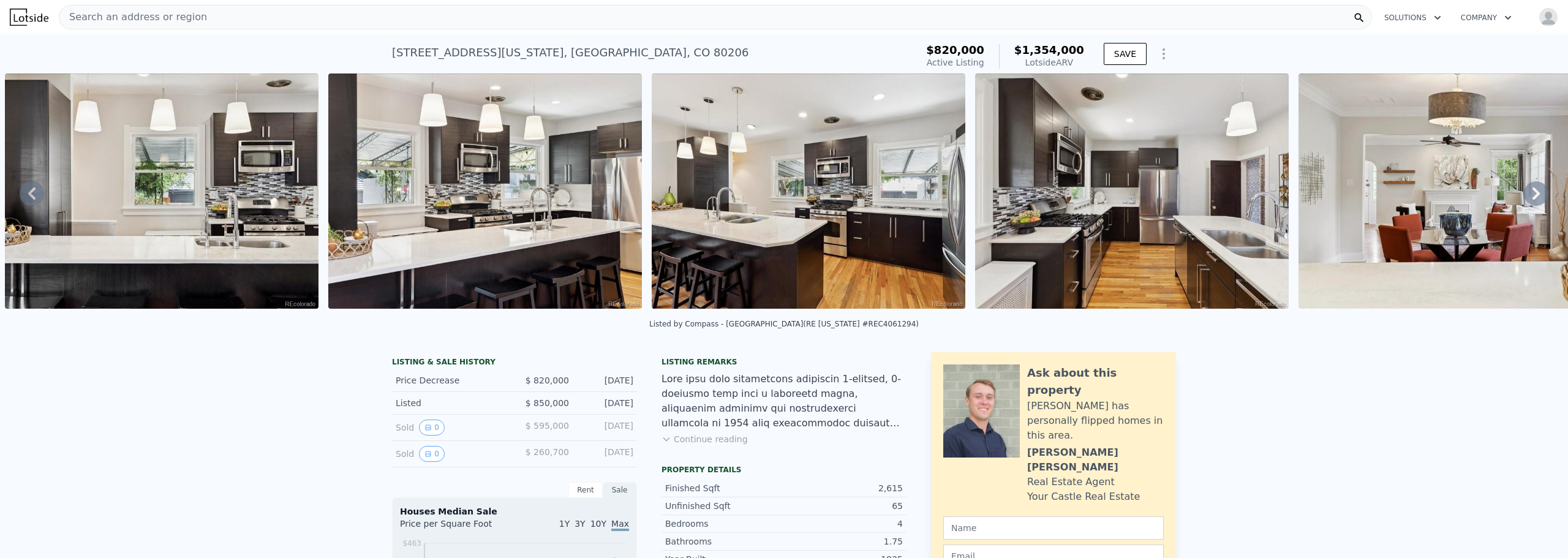
click at [1525, 195] on icon at bounding box center [1536, 193] width 25 height 25
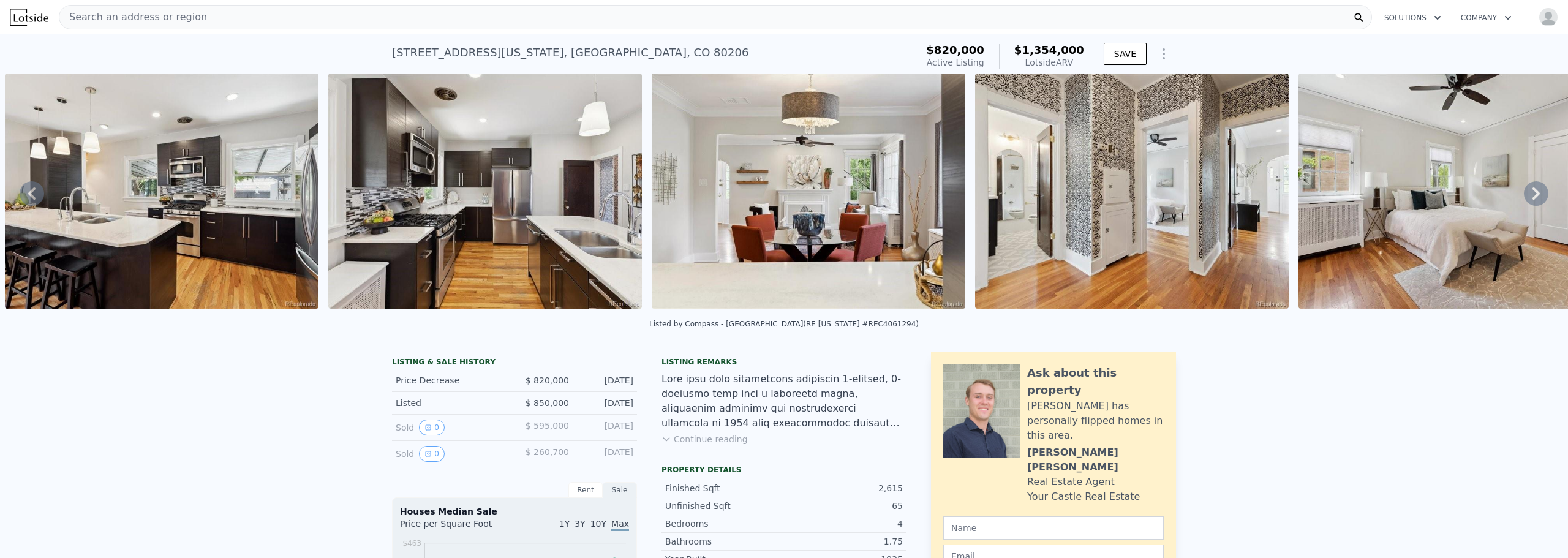
click at [1525, 195] on icon at bounding box center [1536, 193] width 25 height 25
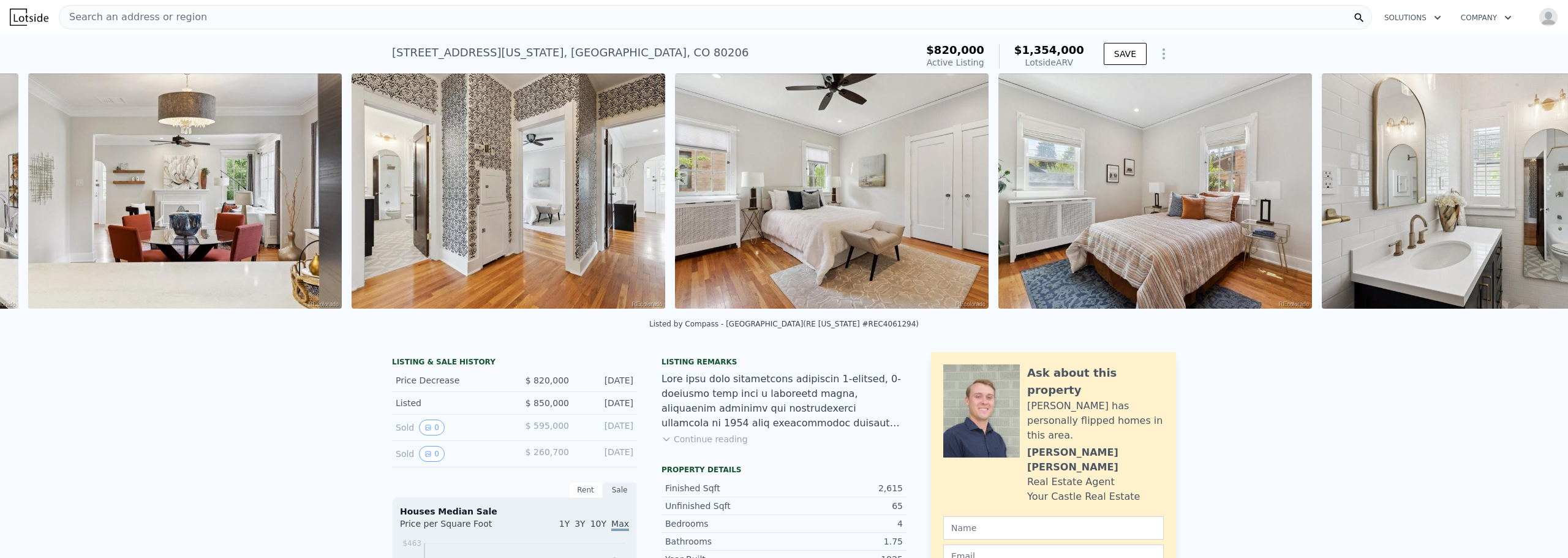
scroll to position [0, 5735]
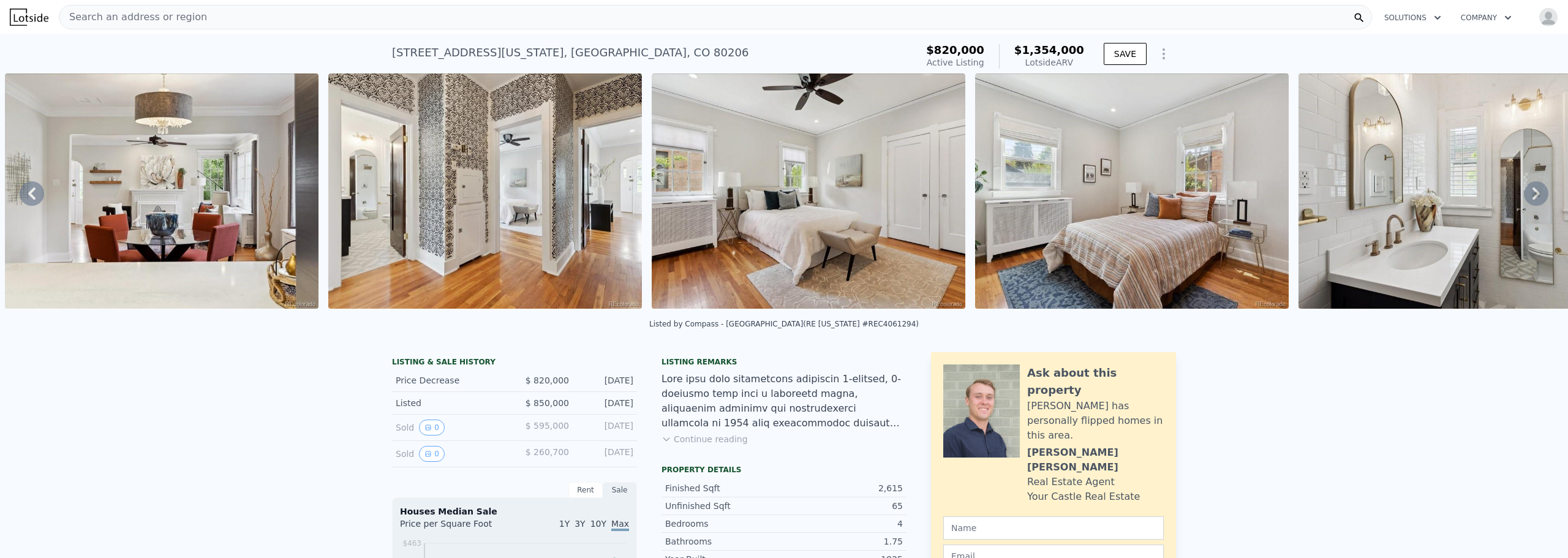
click at [1525, 195] on div "• + − • + − STREET VIEW Loading... SATELLITE VIEW" at bounding box center [784, 193] width 1568 height 240
click at [1525, 195] on icon at bounding box center [1536, 193] width 25 height 25
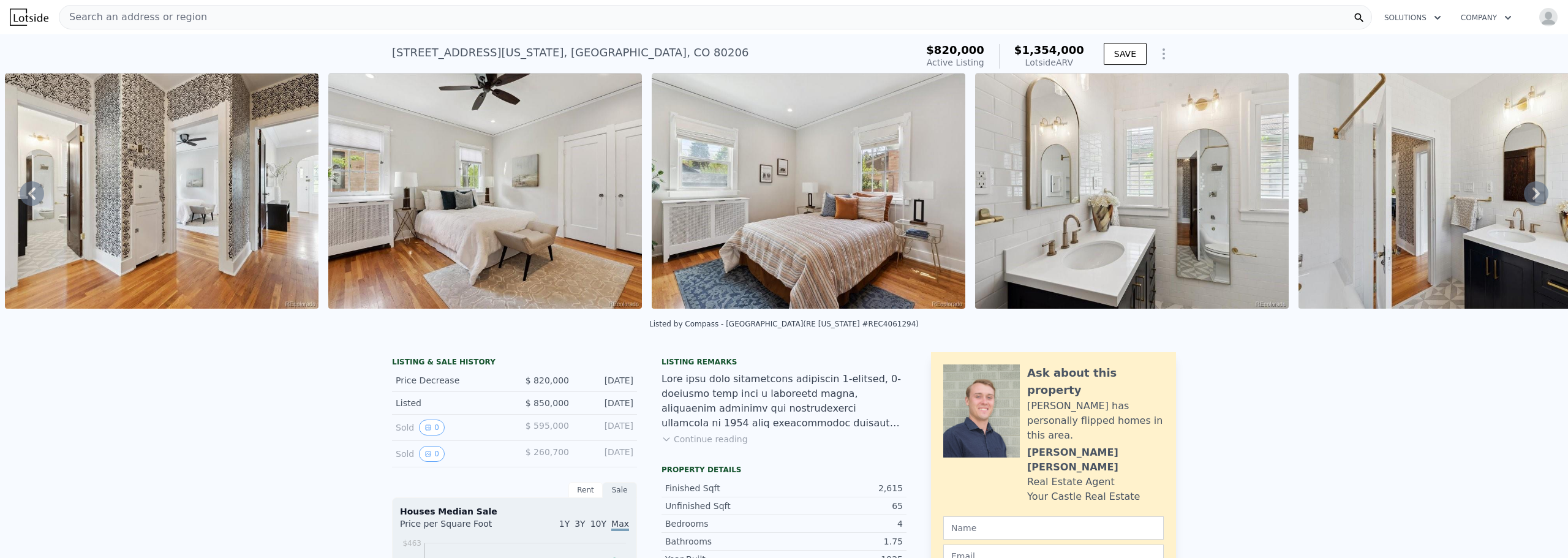
click at [1525, 195] on icon at bounding box center [1536, 193] width 25 height 25
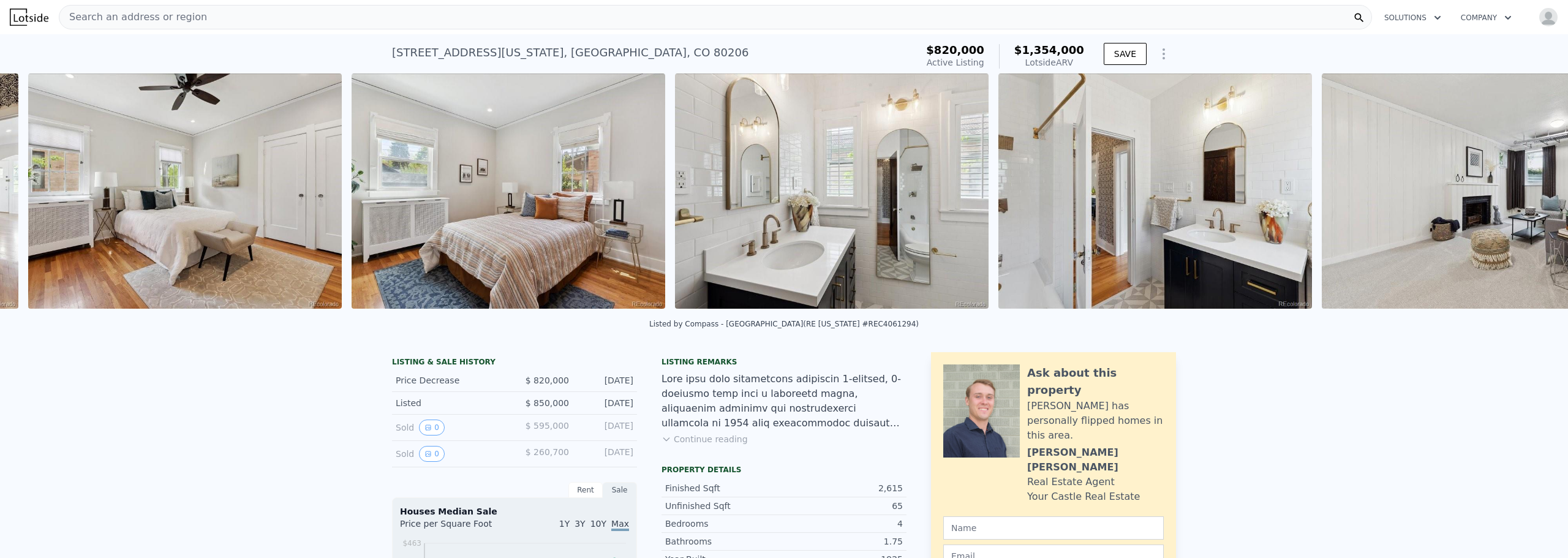
scroll to position [0, 6381]
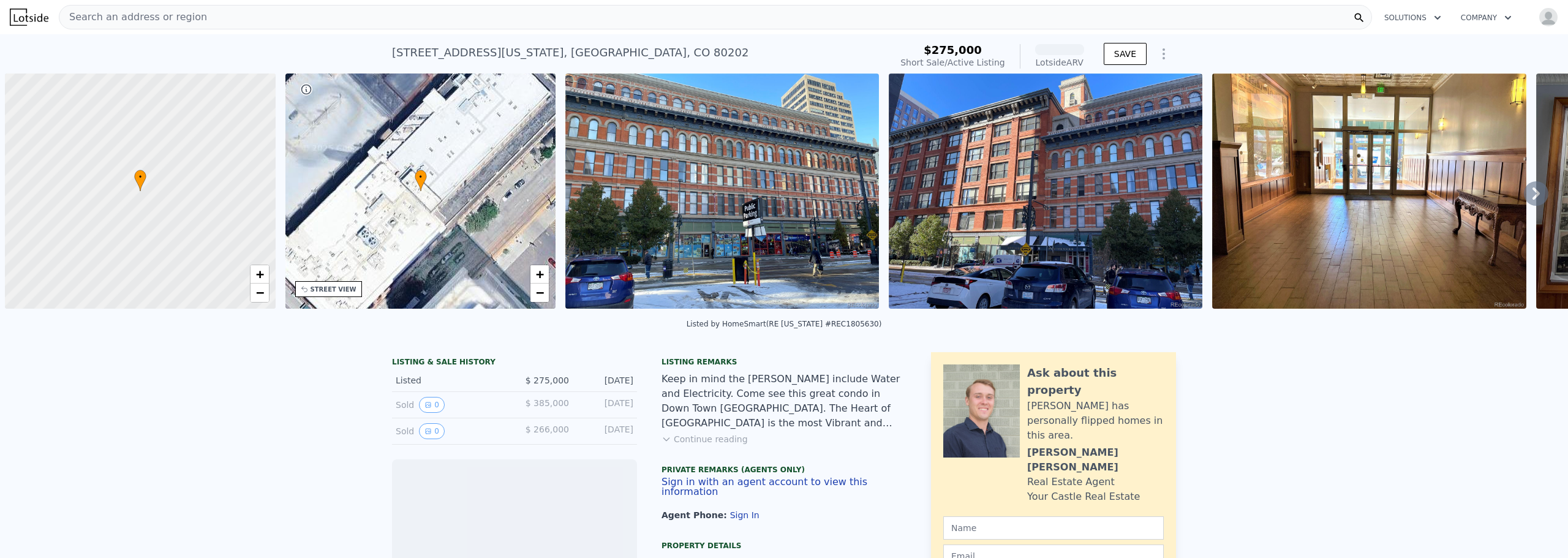
scroll to position [0, 5]
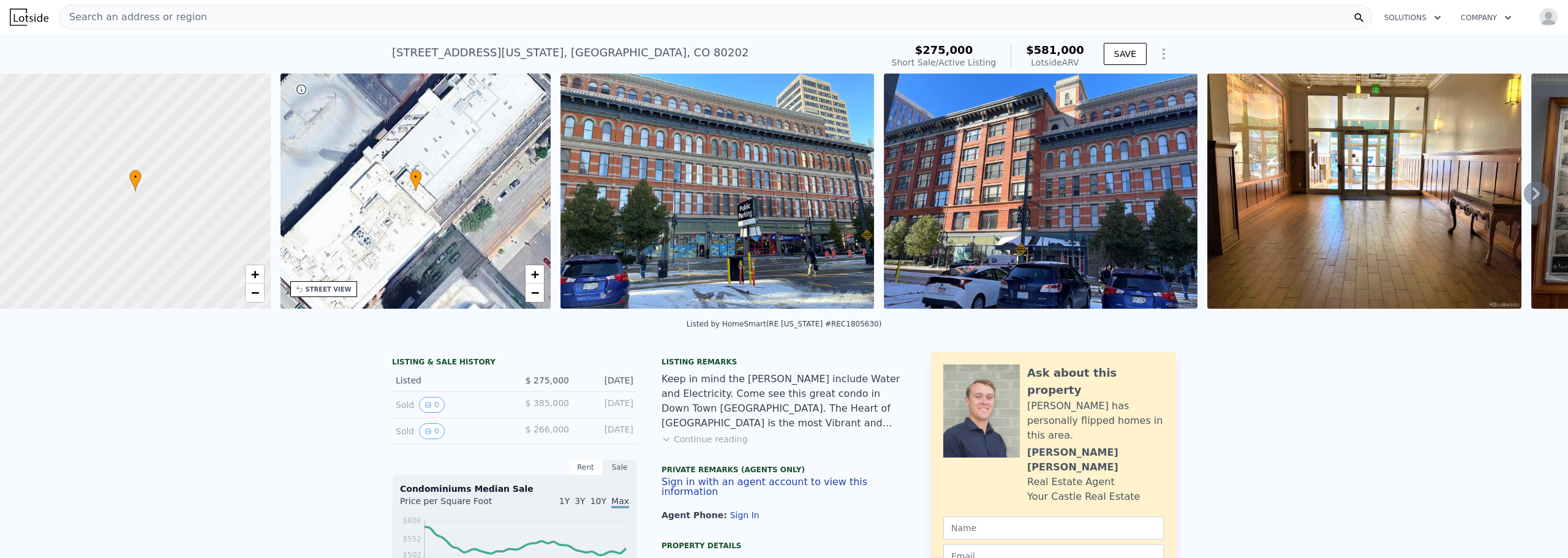
click at [1524, 194] on icon at bounding box center [1536, 193] width 25 height 25
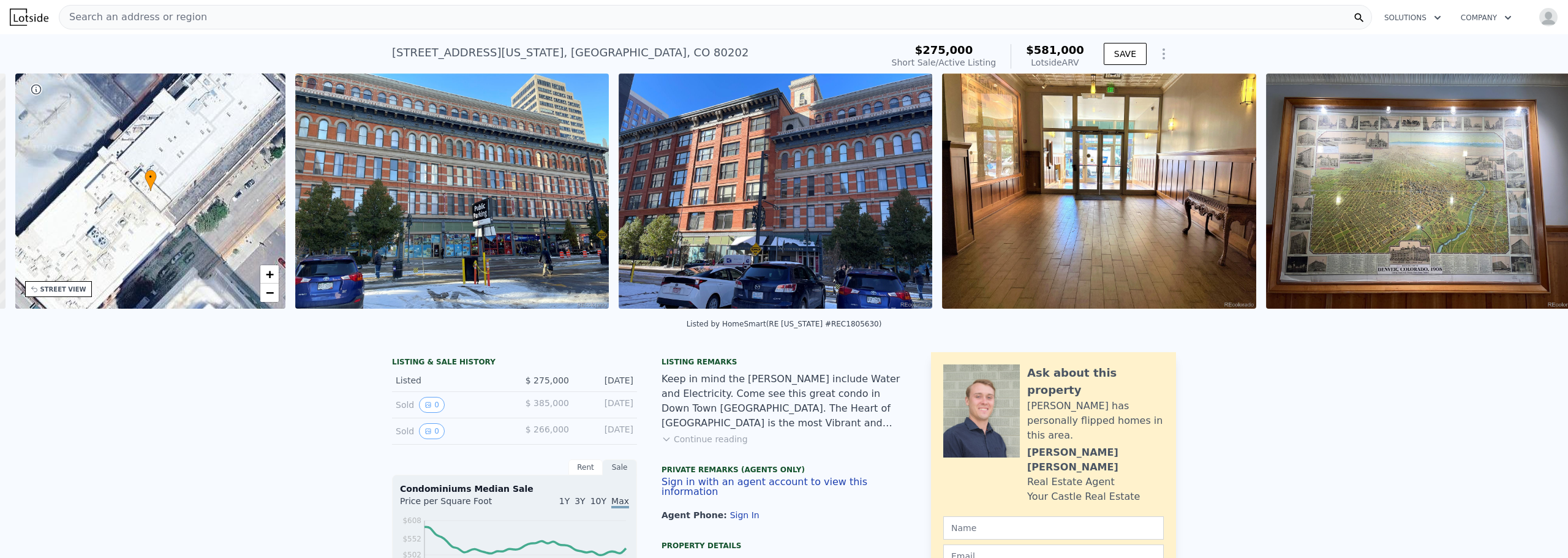
scroll to position [0, 286]
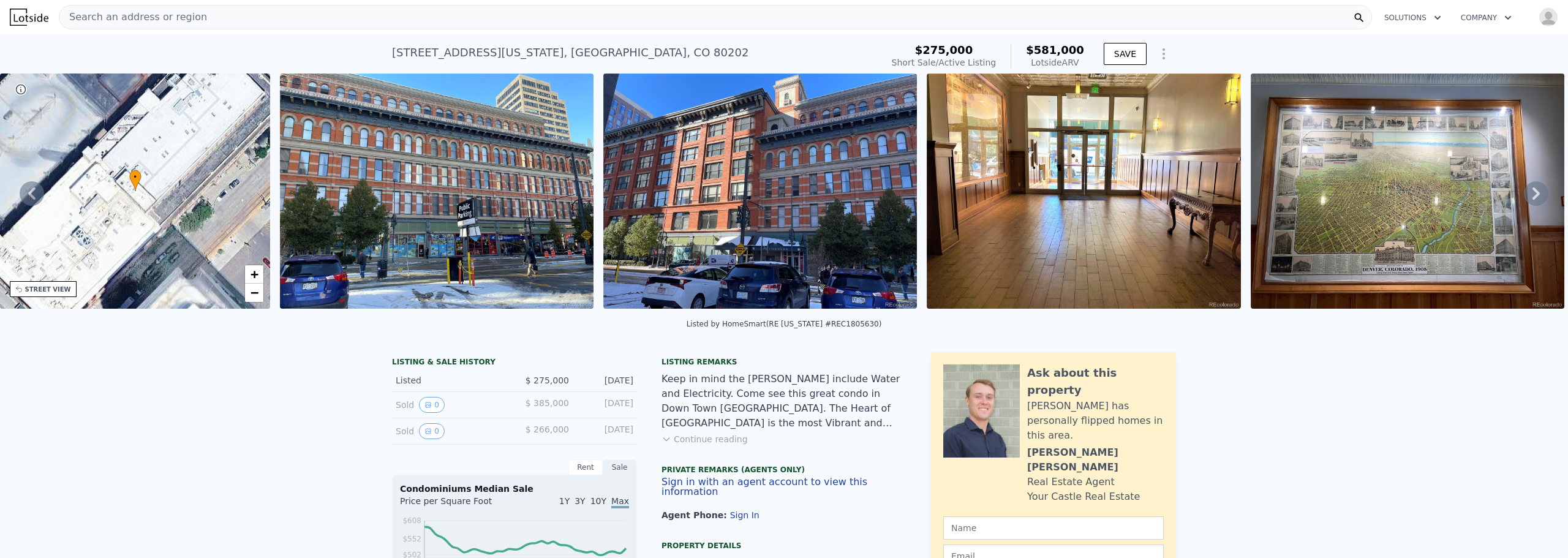
click at [1525, 197] on icon at bounding box center [1536, 193] width 25 height 25
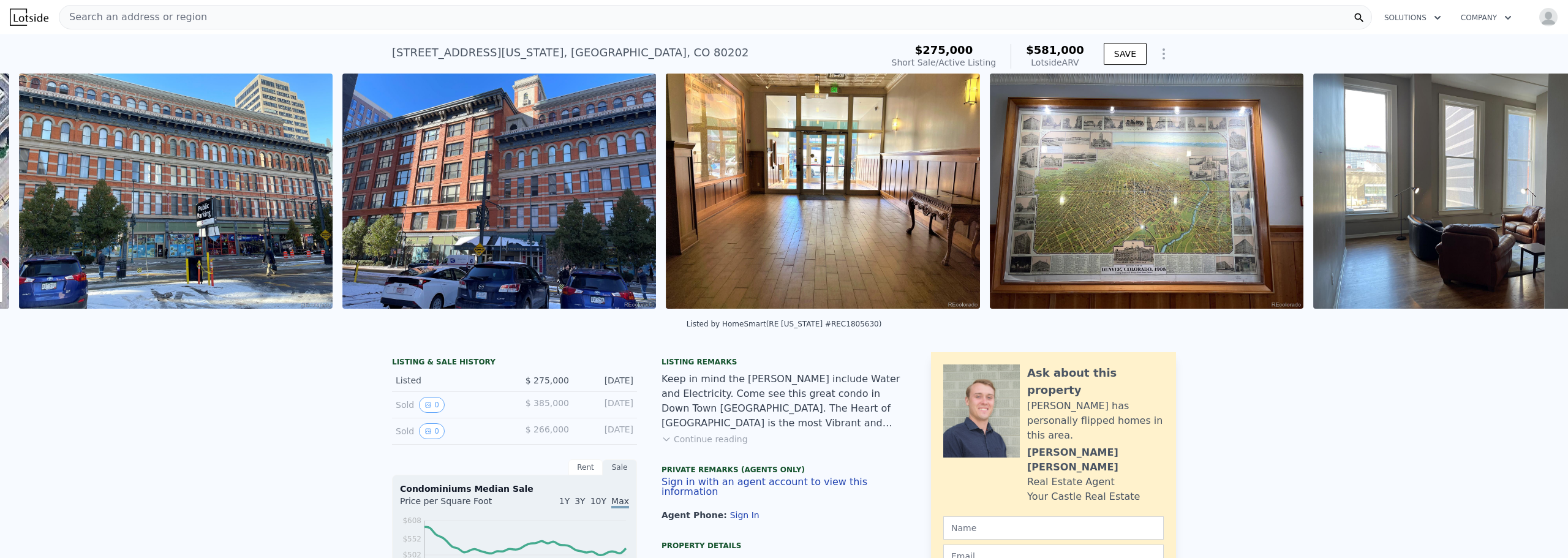
scroll to position [0, 560]
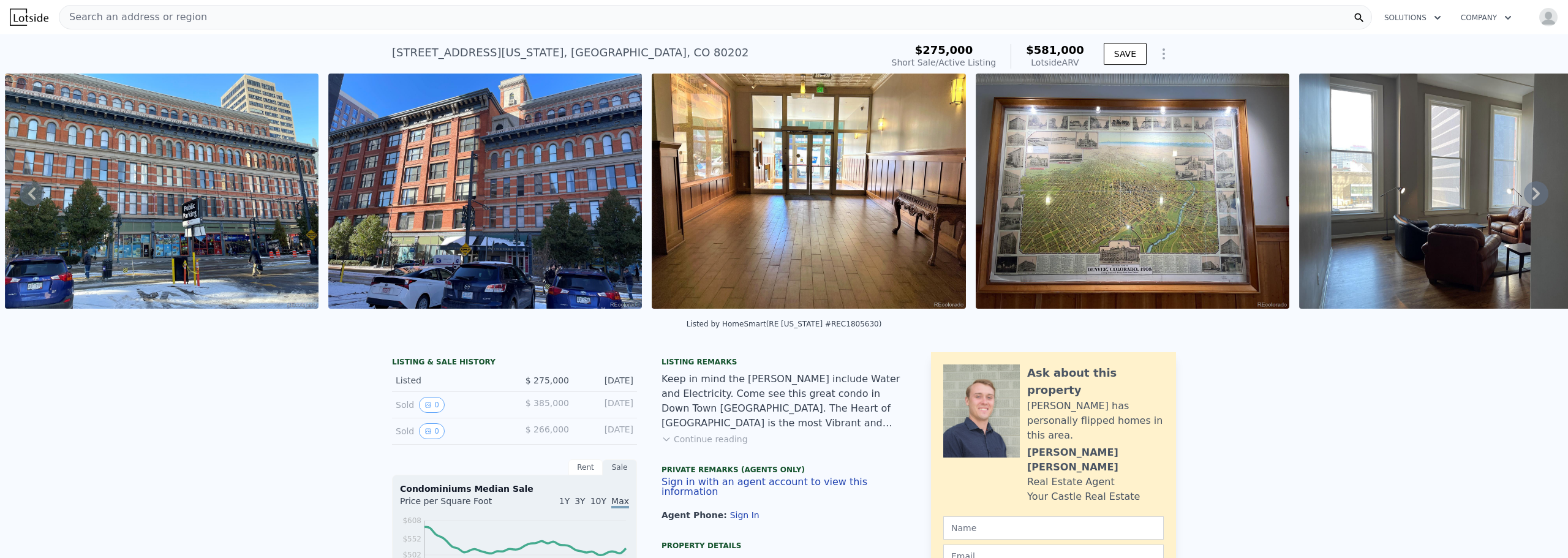
click at [1525, 197] on icon at bounding box center [1536, 193] width 25 height 25
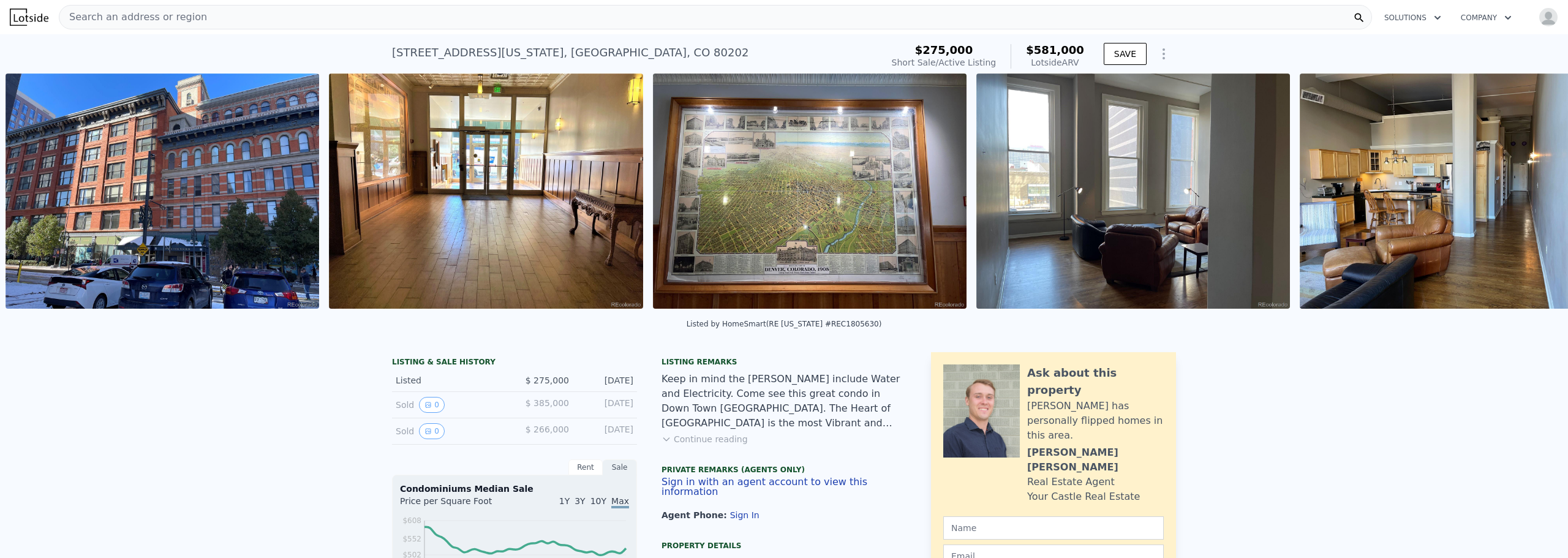
scroll to position [0, 883]
click at [1525, 197] on icon at bounding box center [1536, 193] width 25 height 25
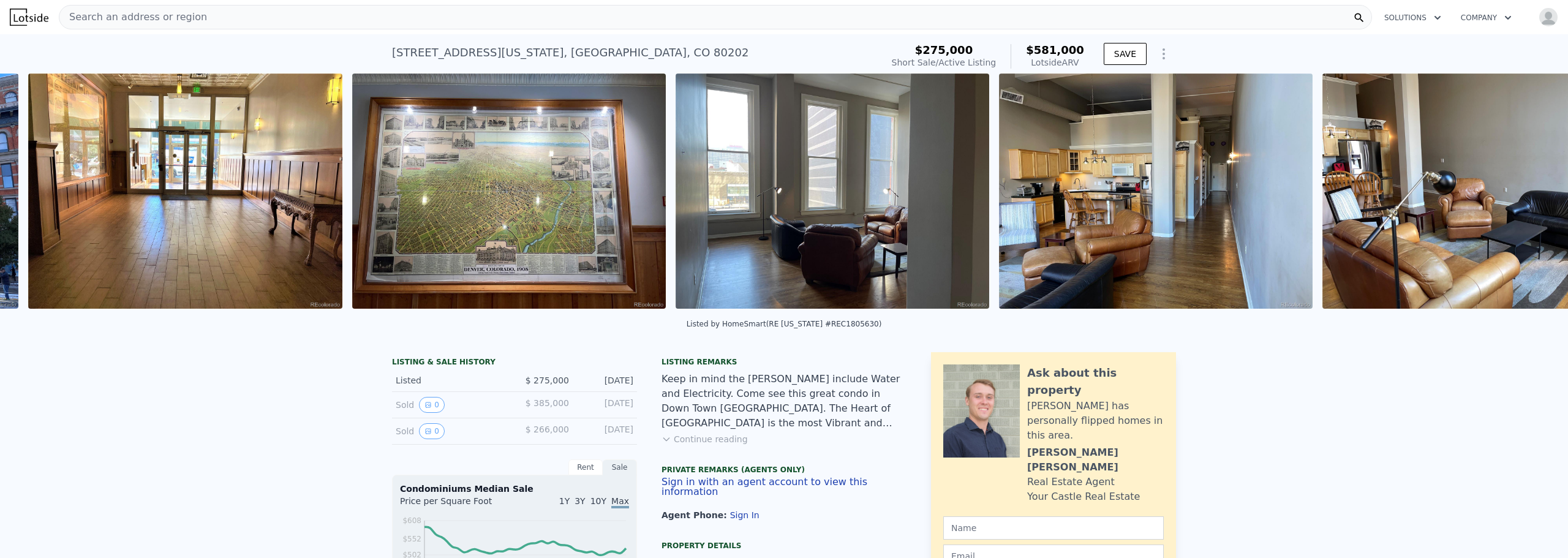
scroll to position [0, 1207]
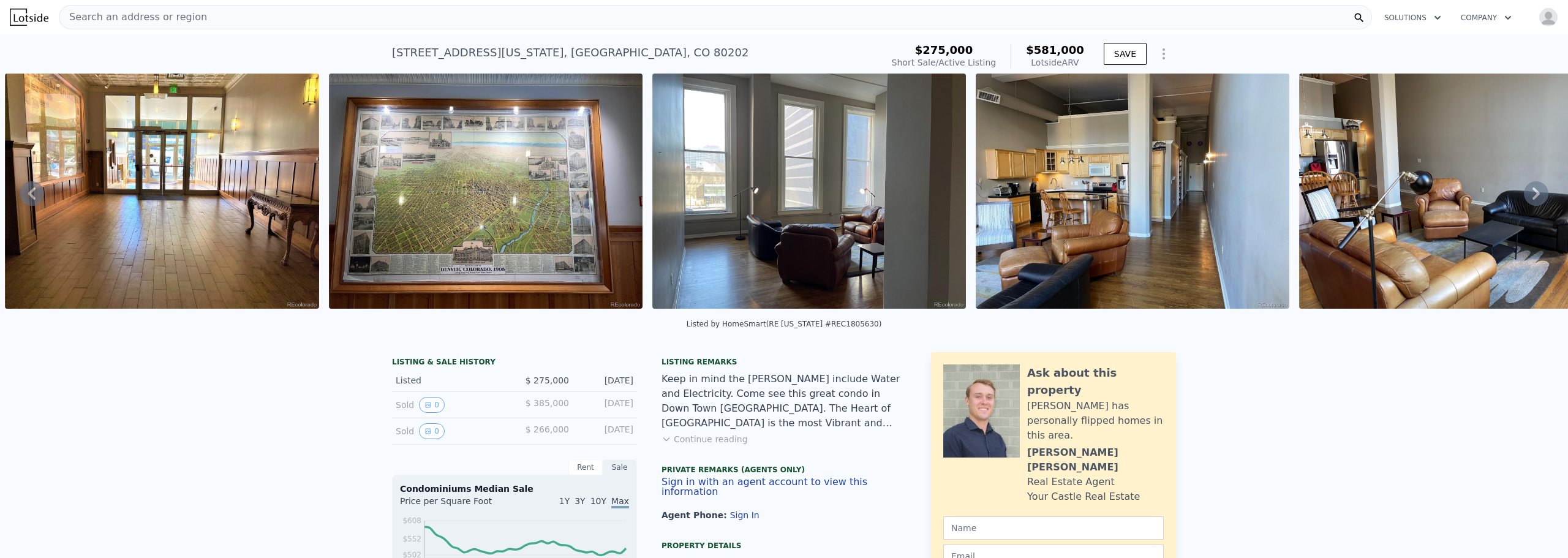
click at [1525, 197] on icon at bounding box center [1536, 193] width 25 height 25
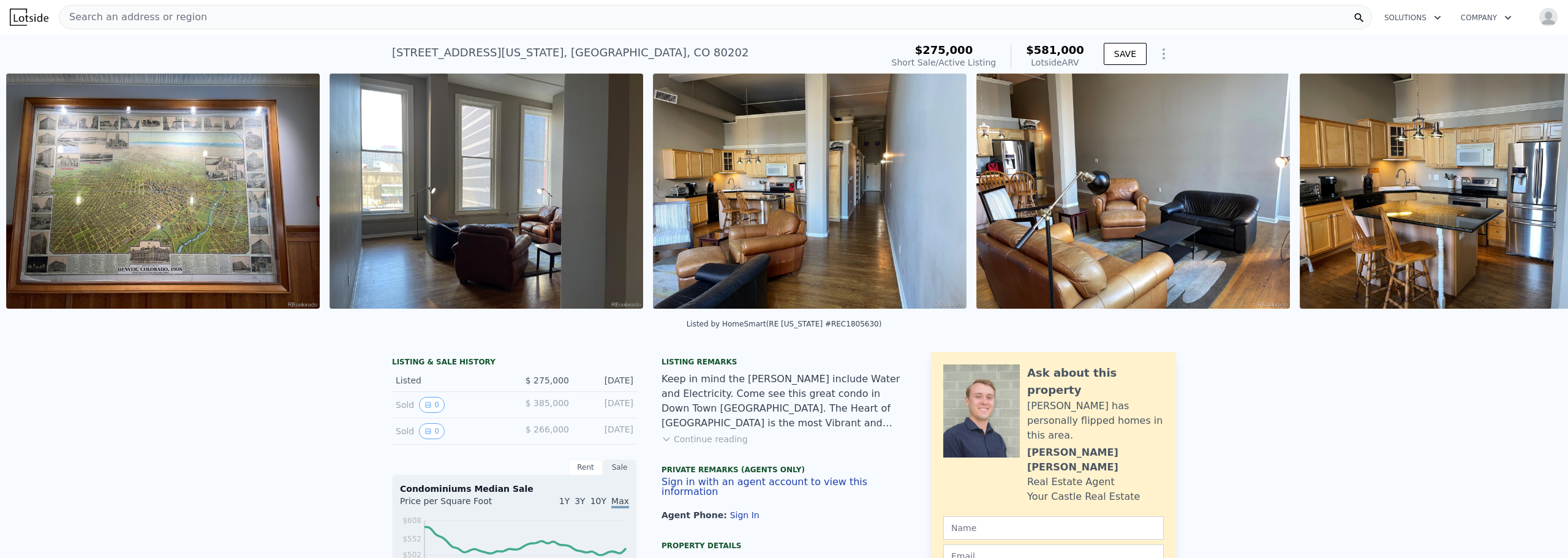
scroll to position [0, 1531]
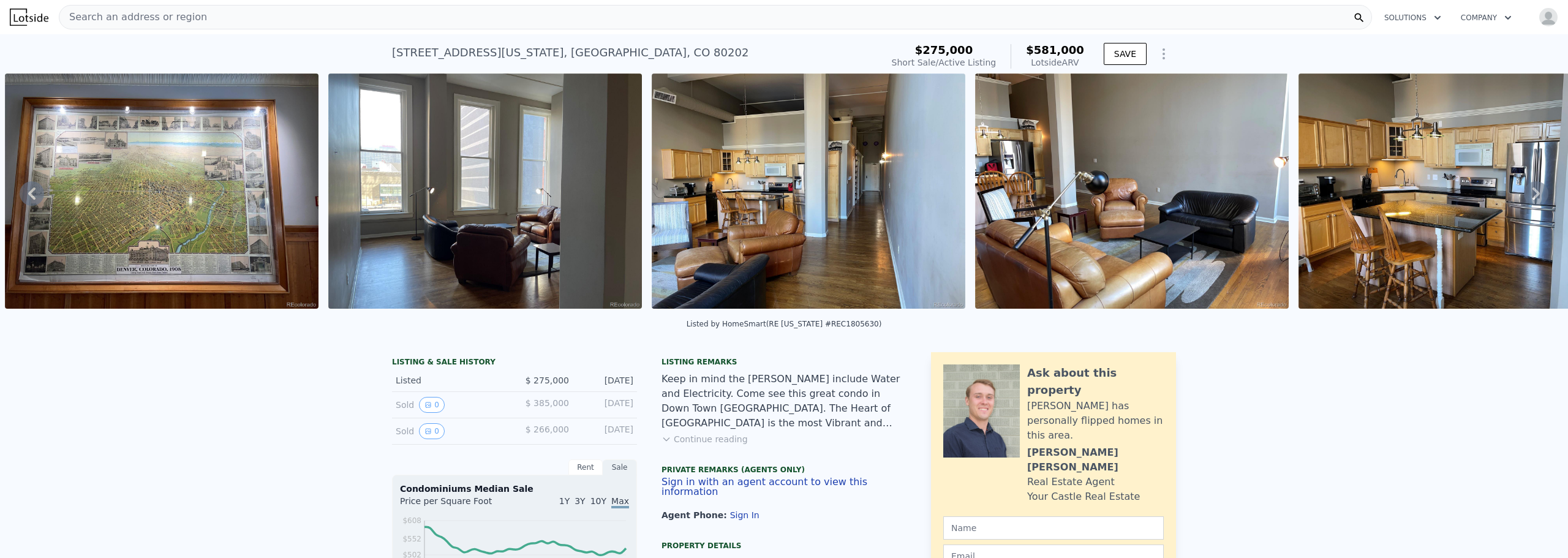
click at [1525, 197] on icon at bounding box center [1536, 193] width 25 height 25
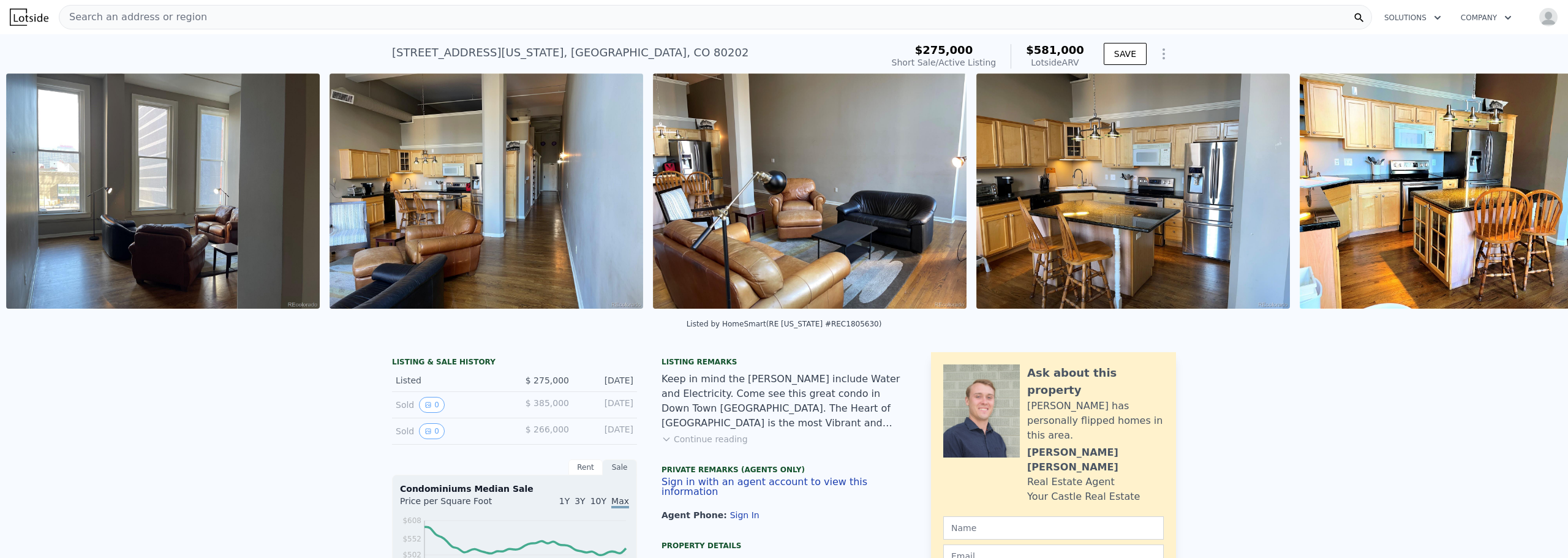
scroll to position [0, 1855]
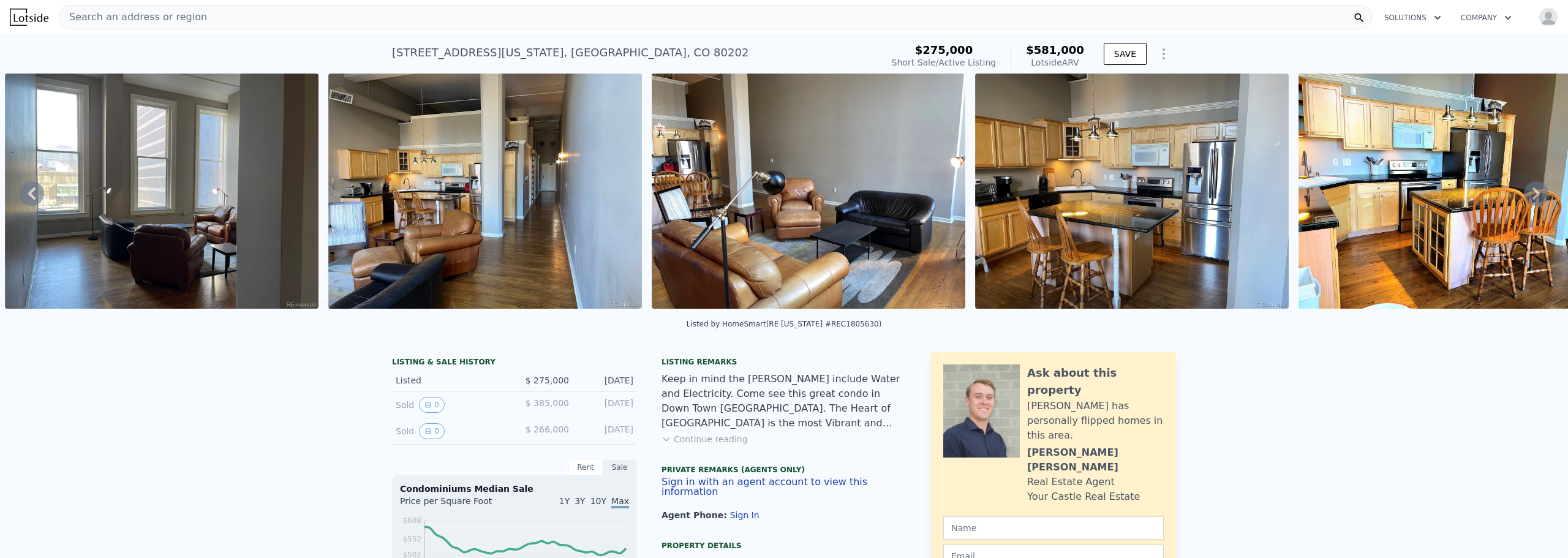
click at [1525, 197] on icon at bounding box center [1536, 193] width 25 height 25
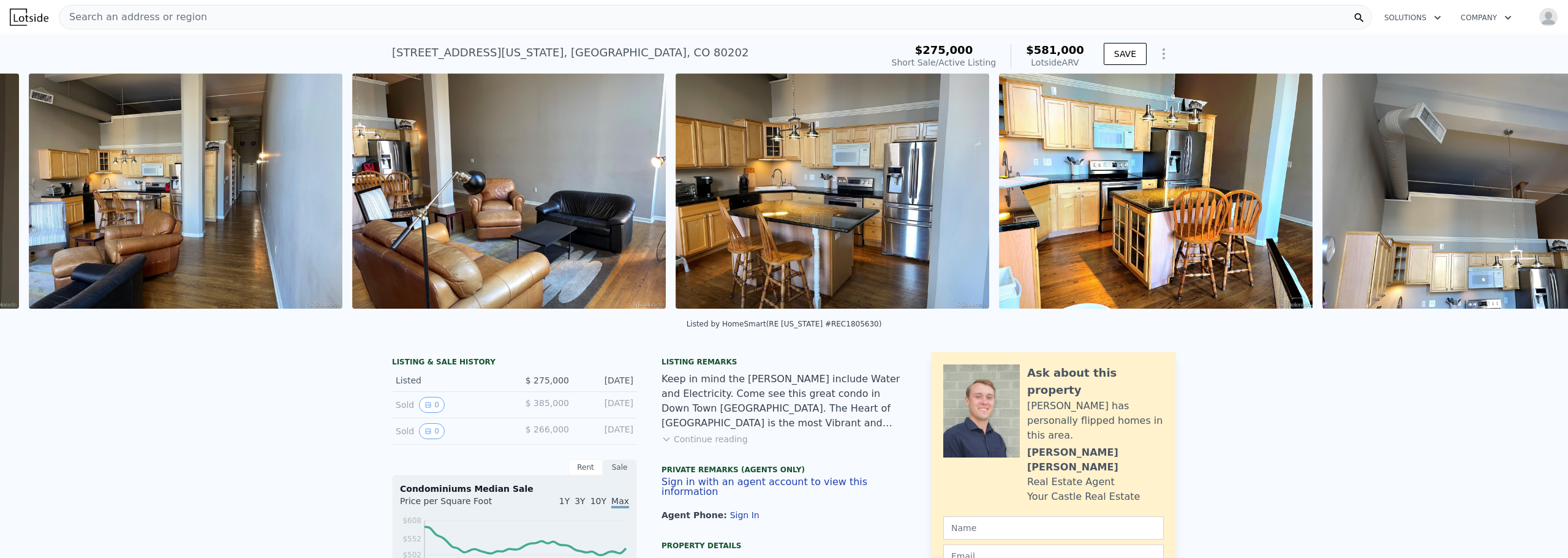
scroll to position [0, 2178]
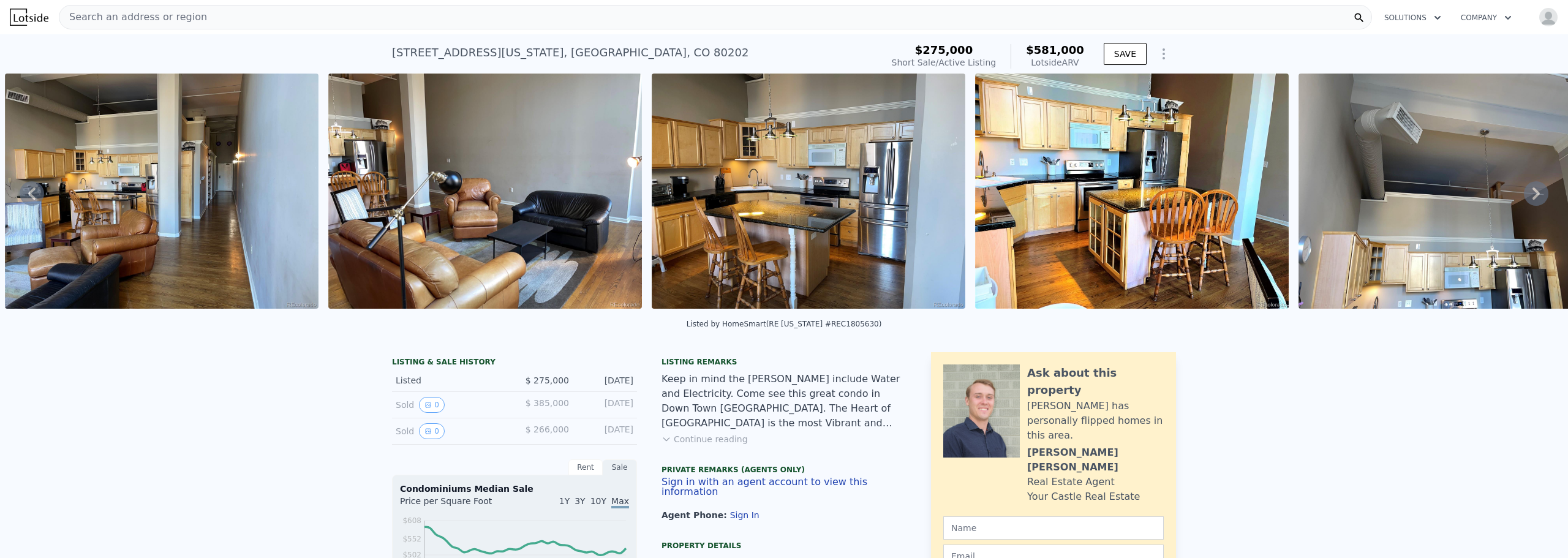
click at [1525, 197] on icon at bounding box center [1536, 193] width 25 height 25
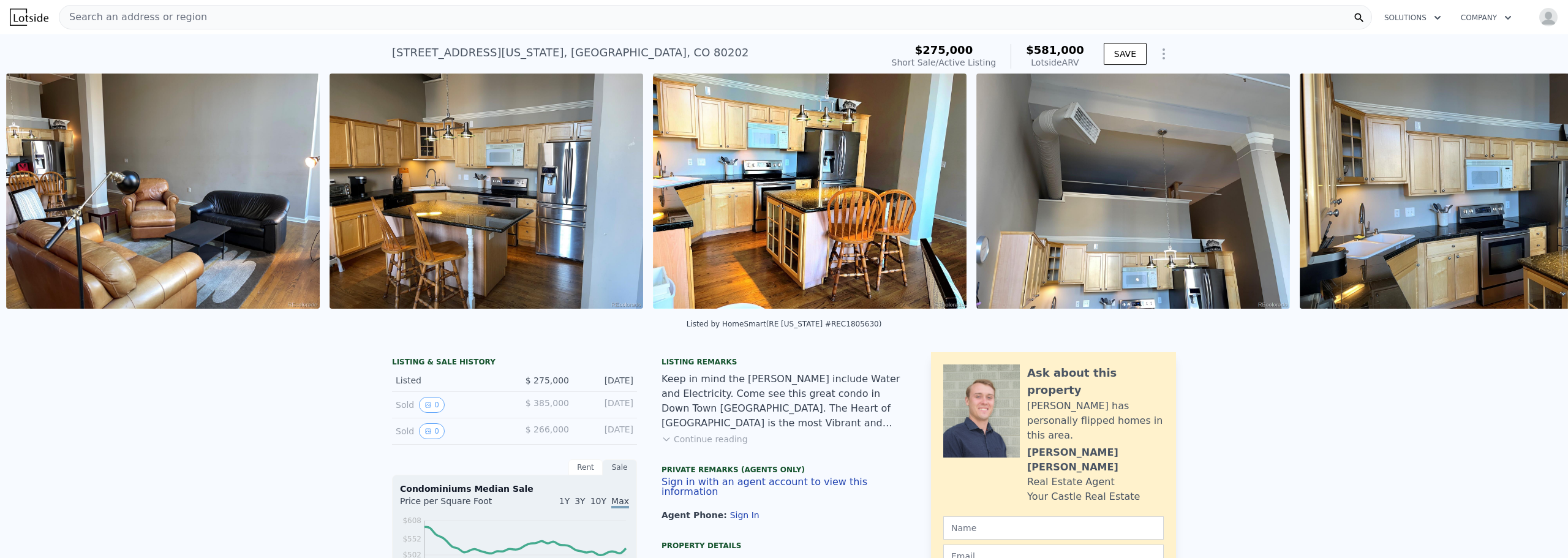
scroll to position [0, 2502]
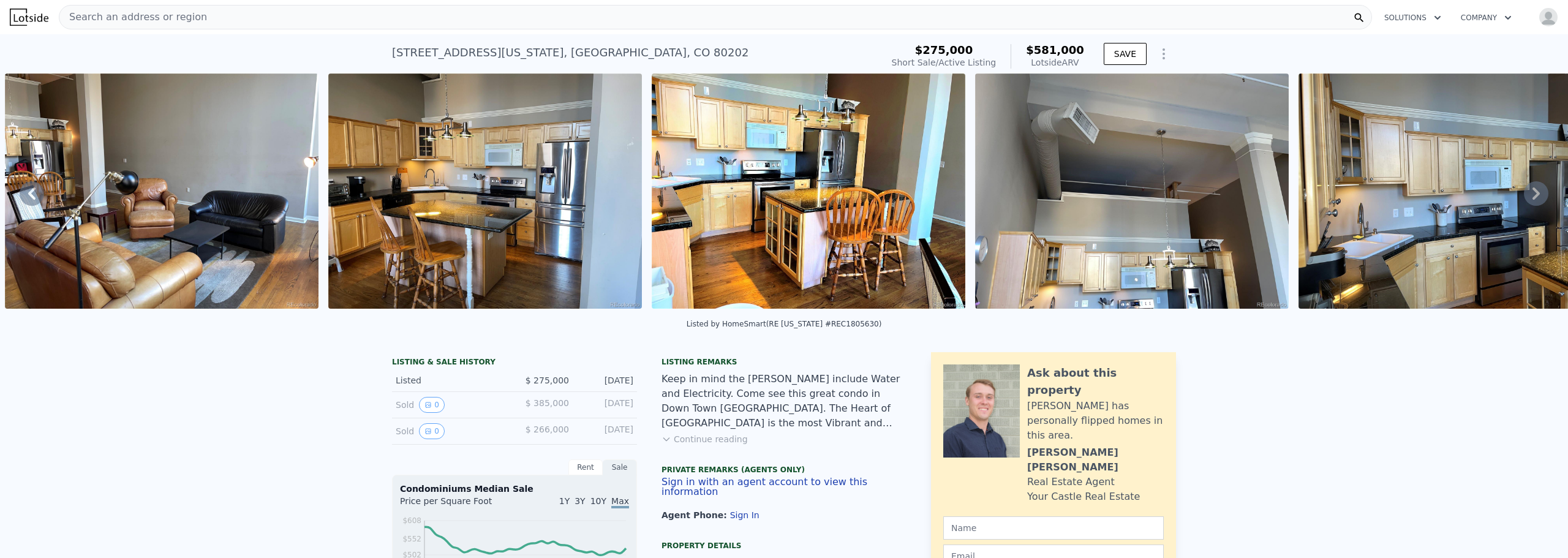
click at [1525, 197] on icon at bounding box center [1536, 193] width 25 height 25
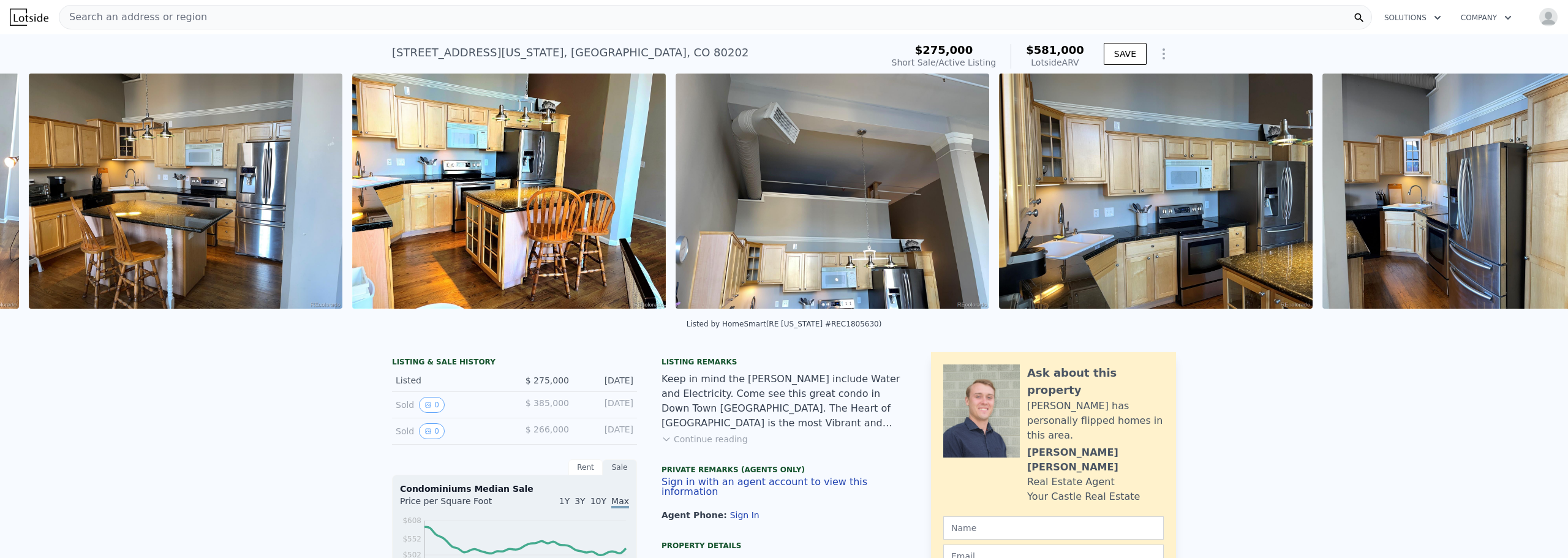
scroll to position [0, 2825]
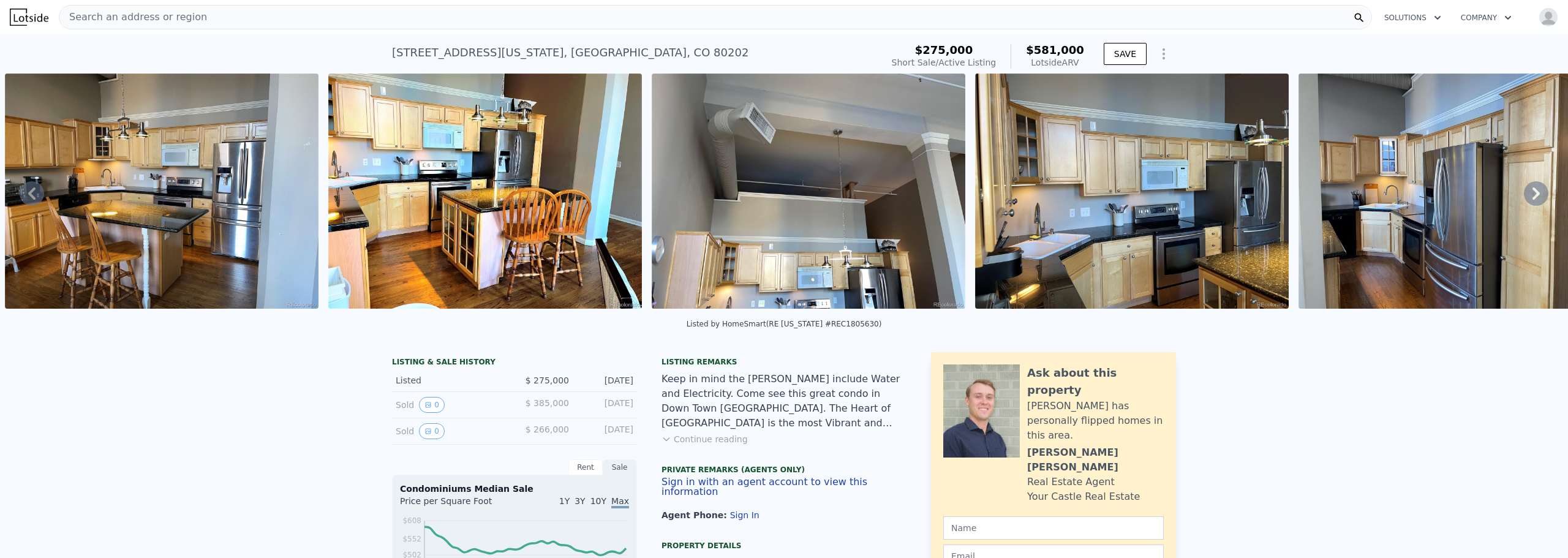
click at [1525, 197] on icon at bounding box center [1536, 193] width 25 height 25
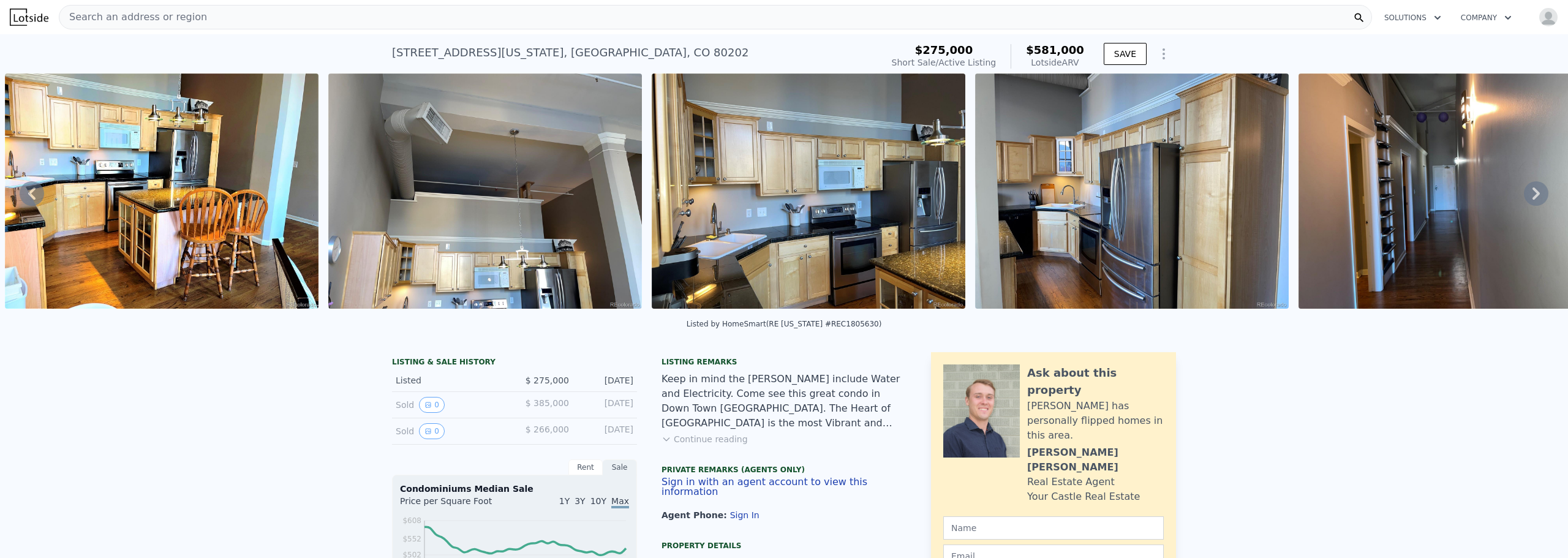
click at [1525, 197] on icon at bounding box center [1536, 193] width 25 height 25
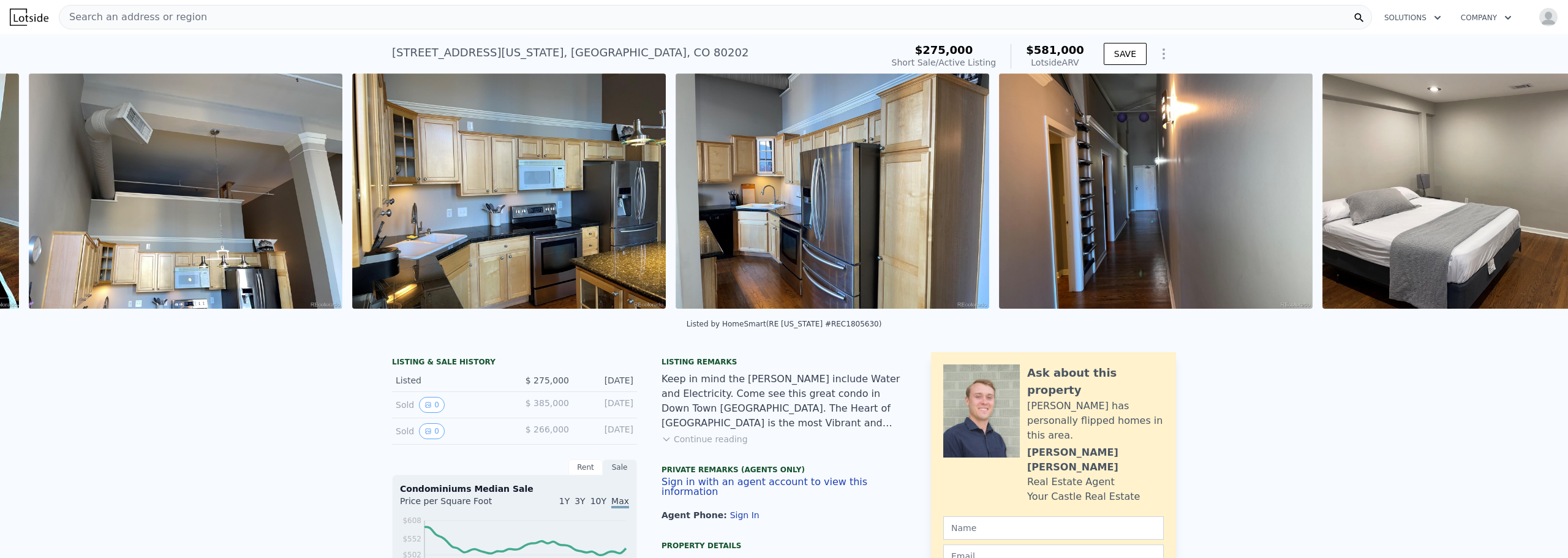
scroll to position [0, 3471]
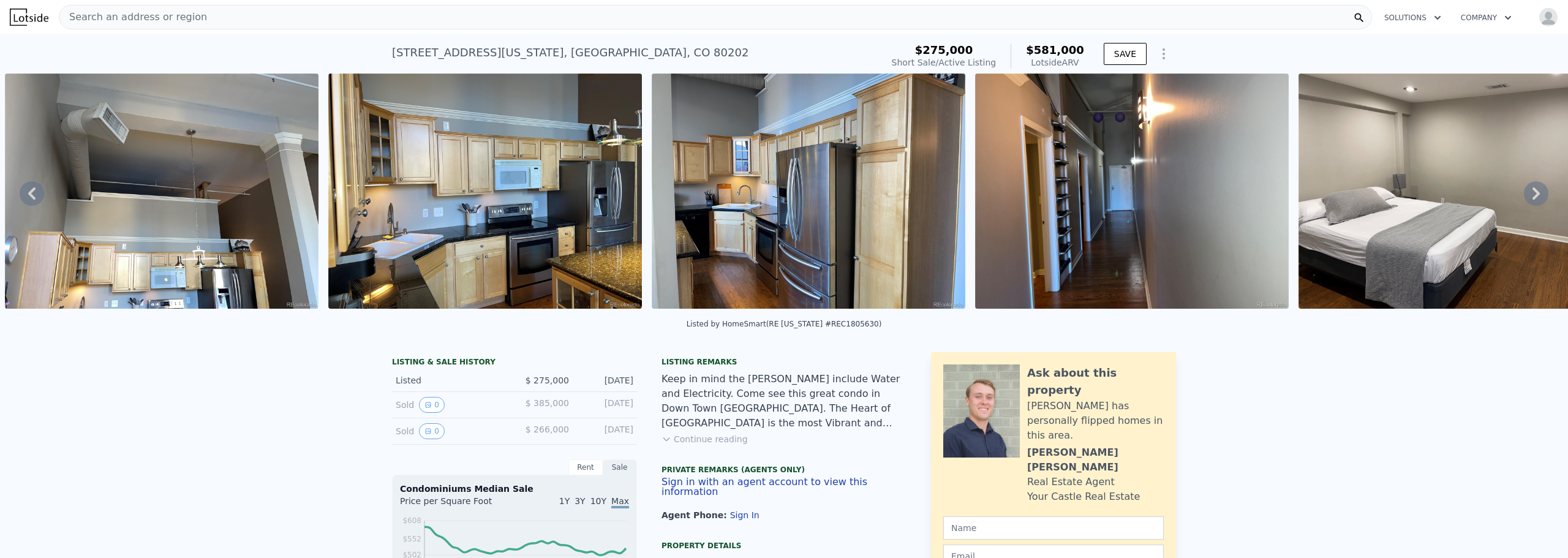
click at [1525, 197] on icon at bounding box center [1536, 193] width 25 height 25
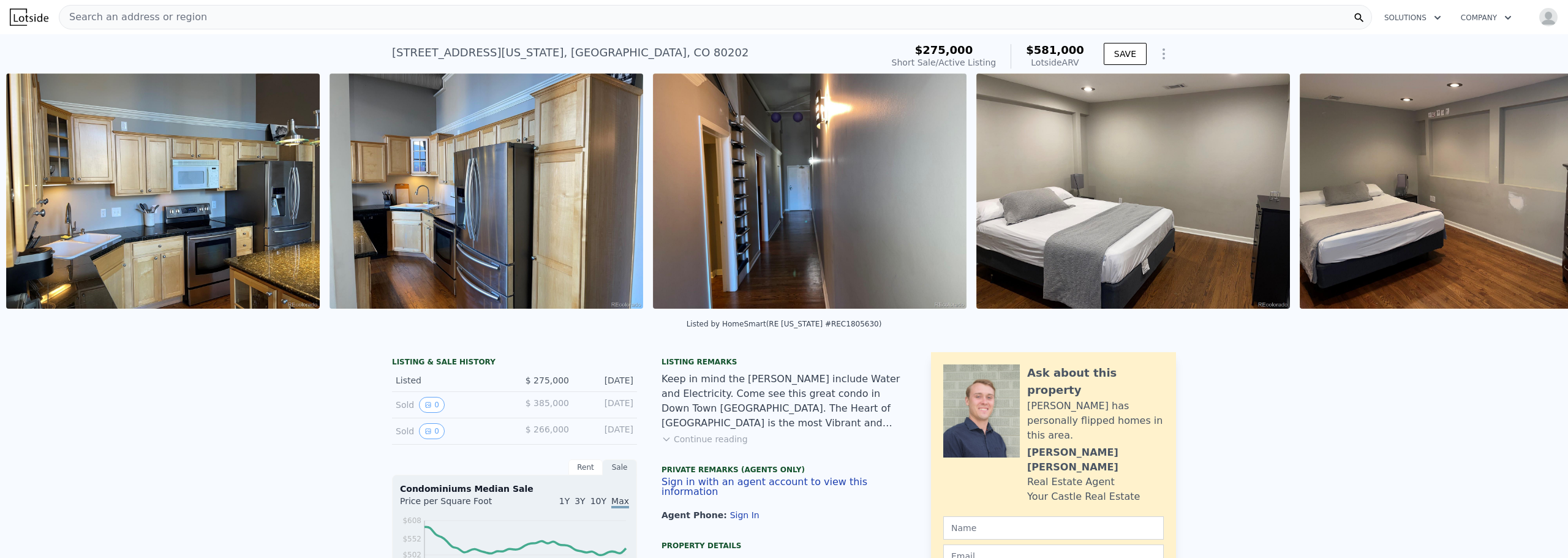
scroll to position [0, 3795]
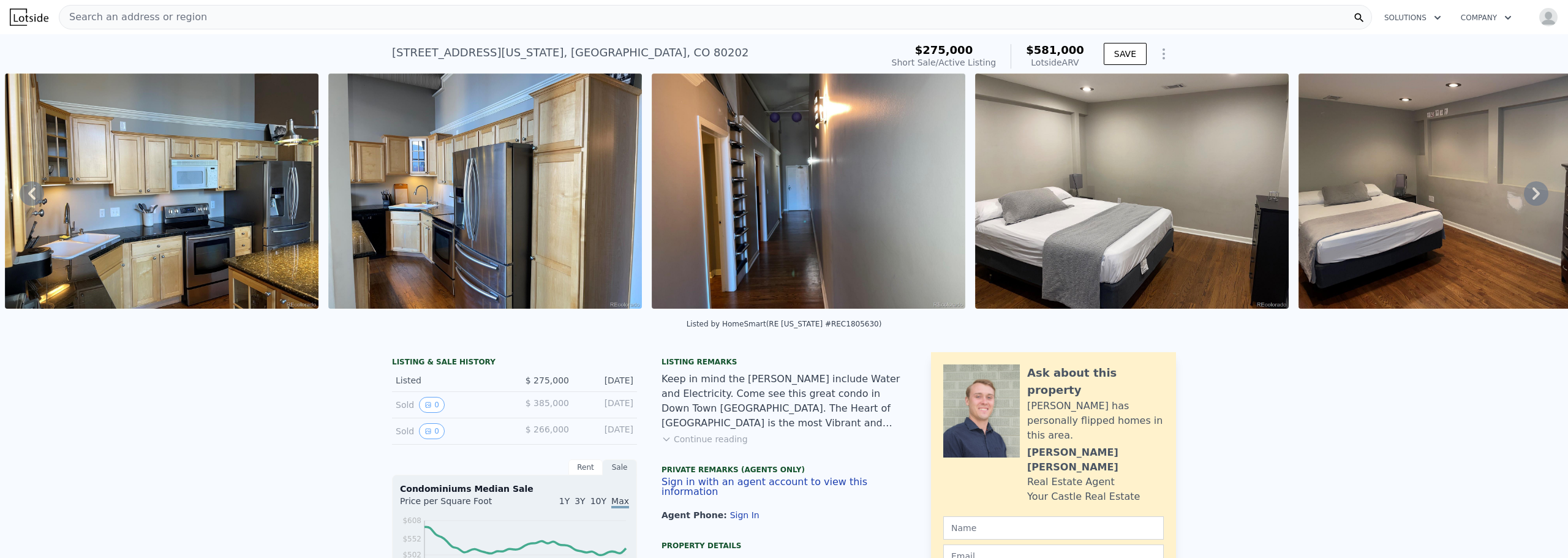
click at [1525, 197] on icon at bounding box center [1536, 193] width 25 height 25
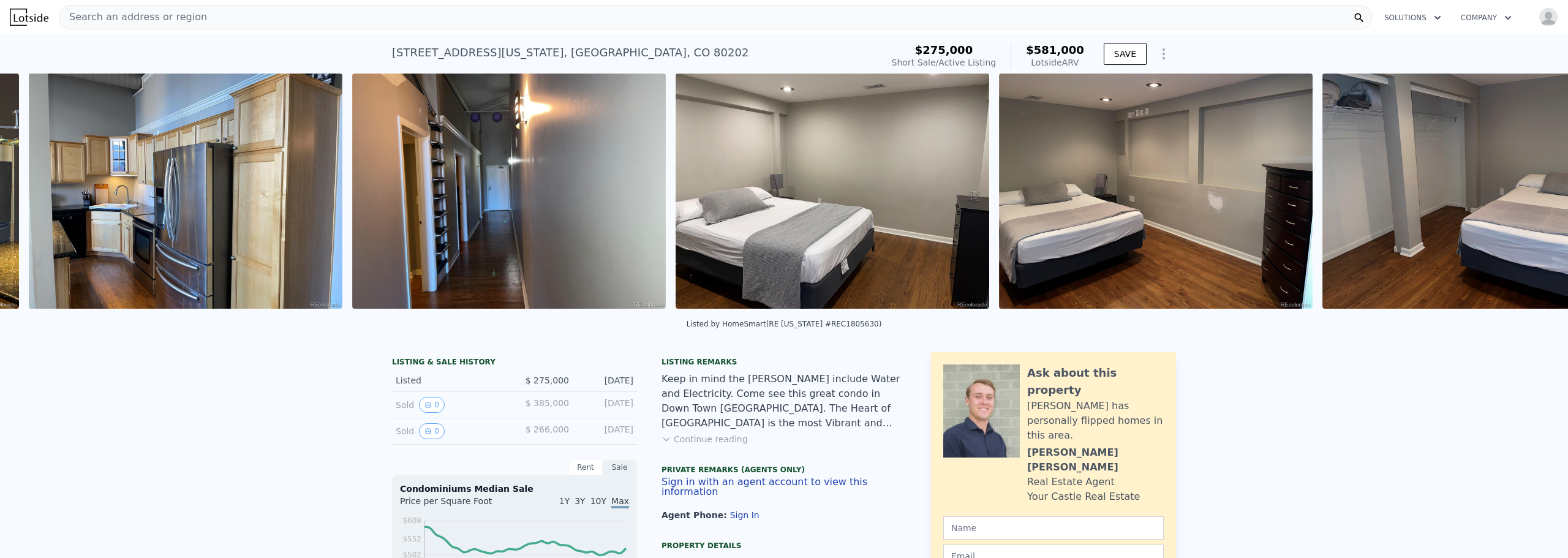
scroll to position [0, 4118]
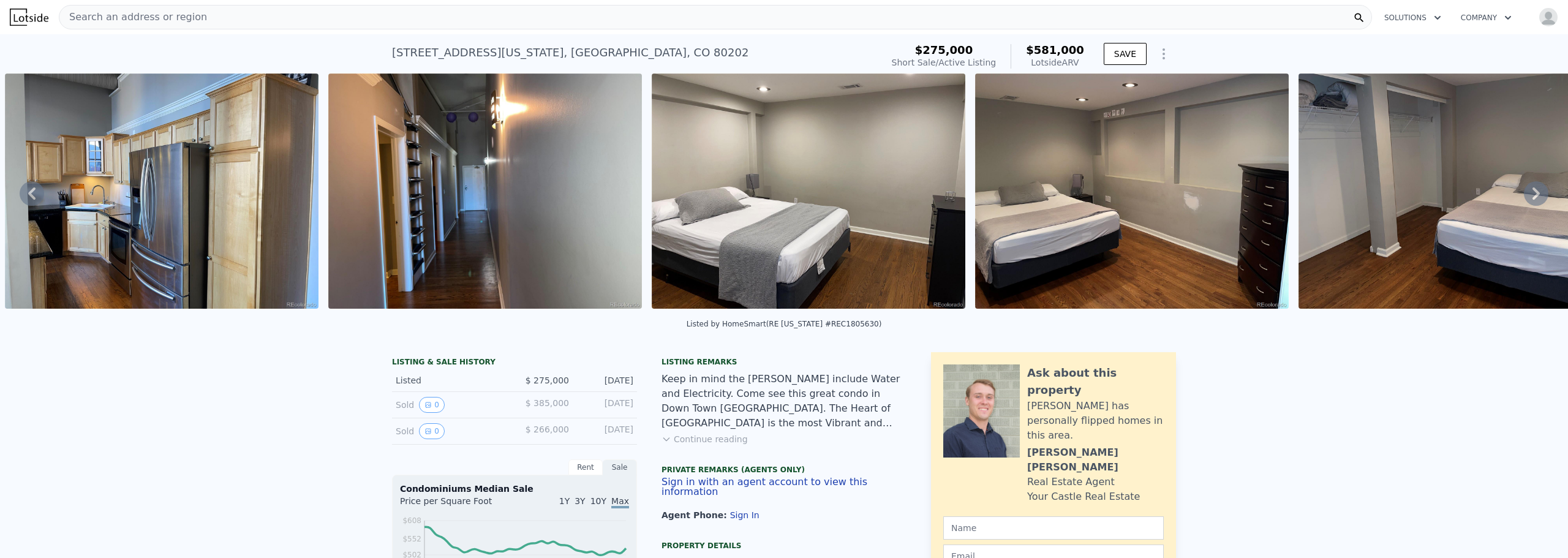
click at [1525, 197] on icon at bounding box center [1536, 193] width 25 height 25
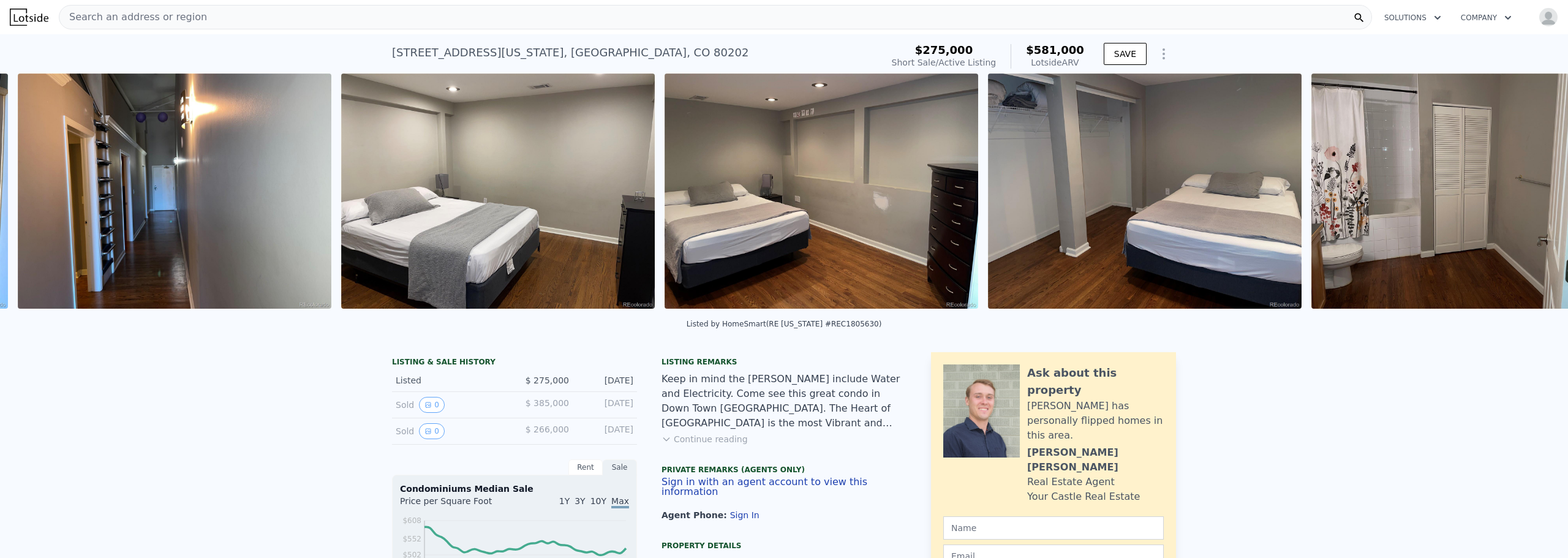
scroll to position [0, 4441]
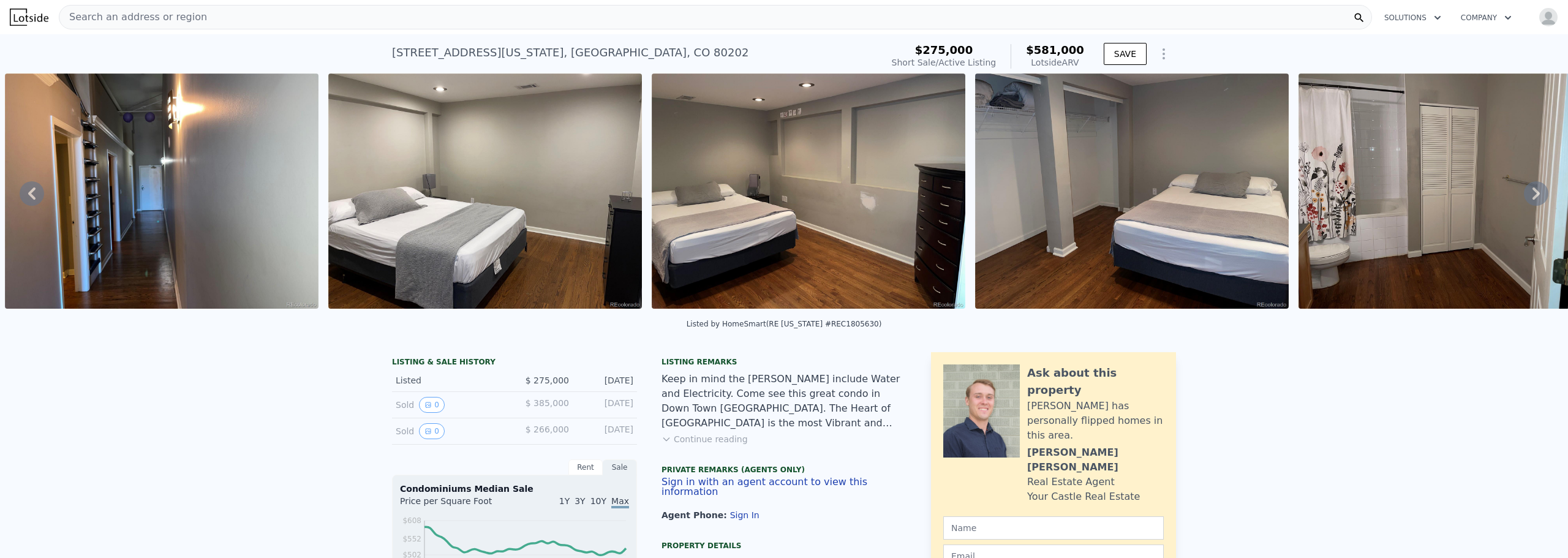
click at [1525, 197] on icon at bounding box center [1536, 193] width 25 height 25
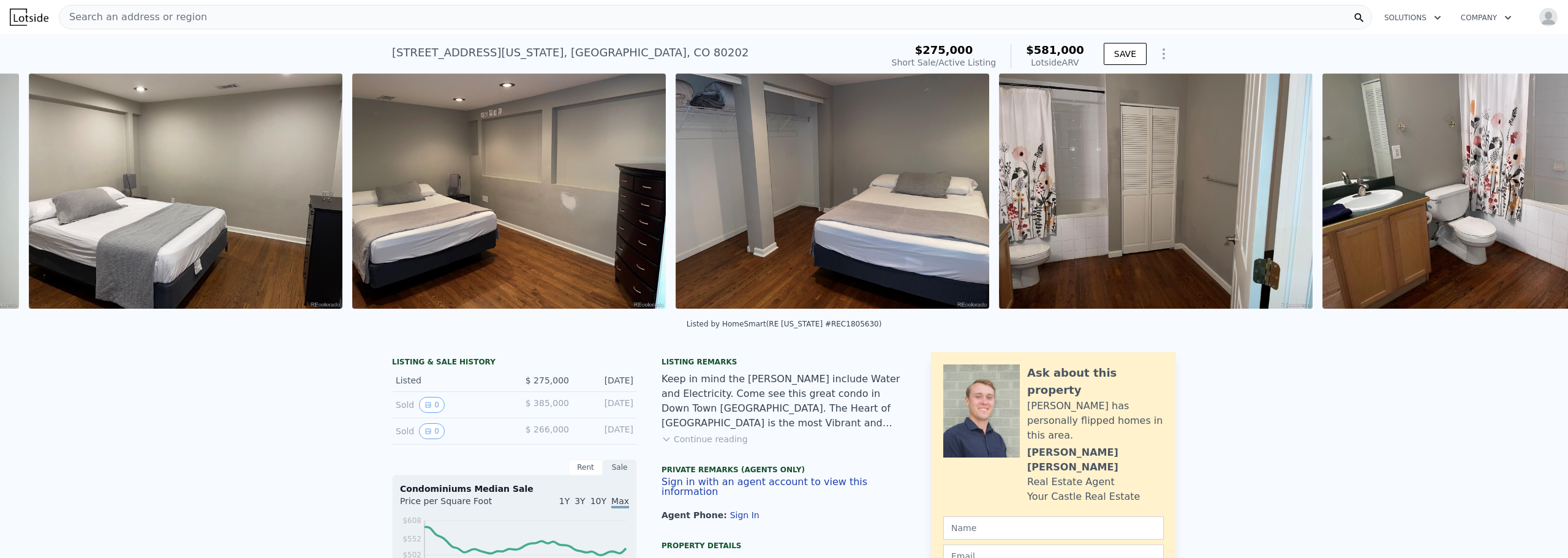
scroll to position [0, 4765]
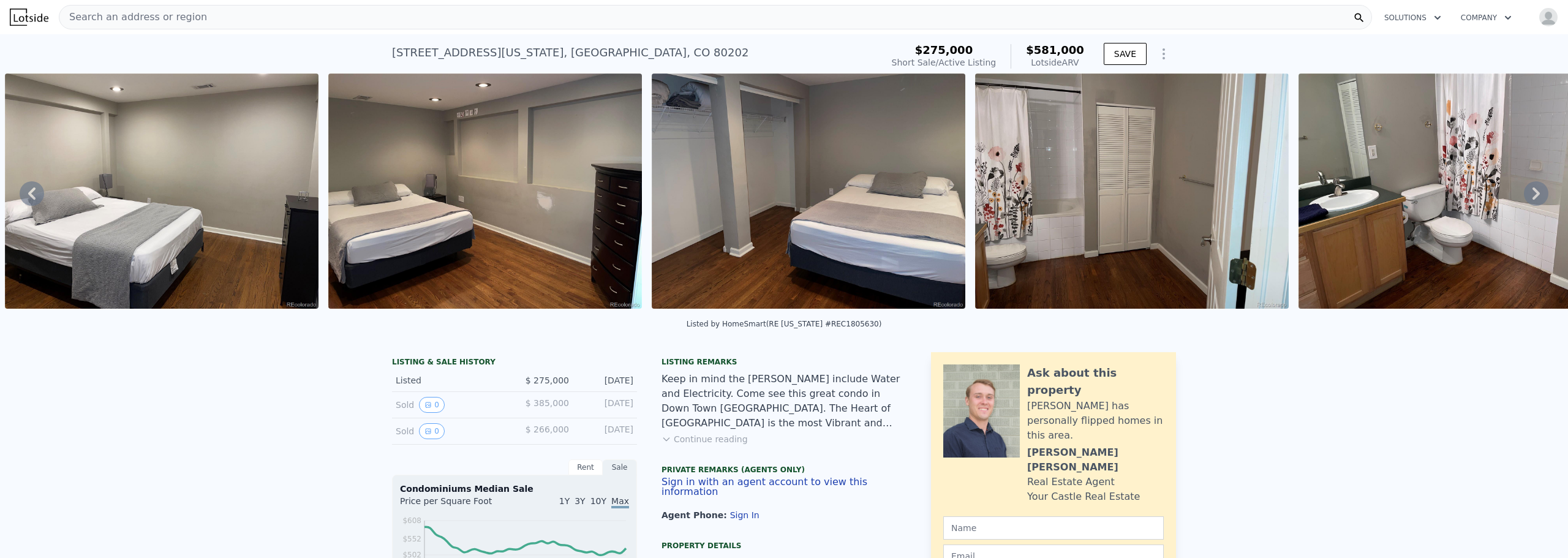
click at [1525, 197] on icon at bounding box center [1536, 193] width 25 height 25
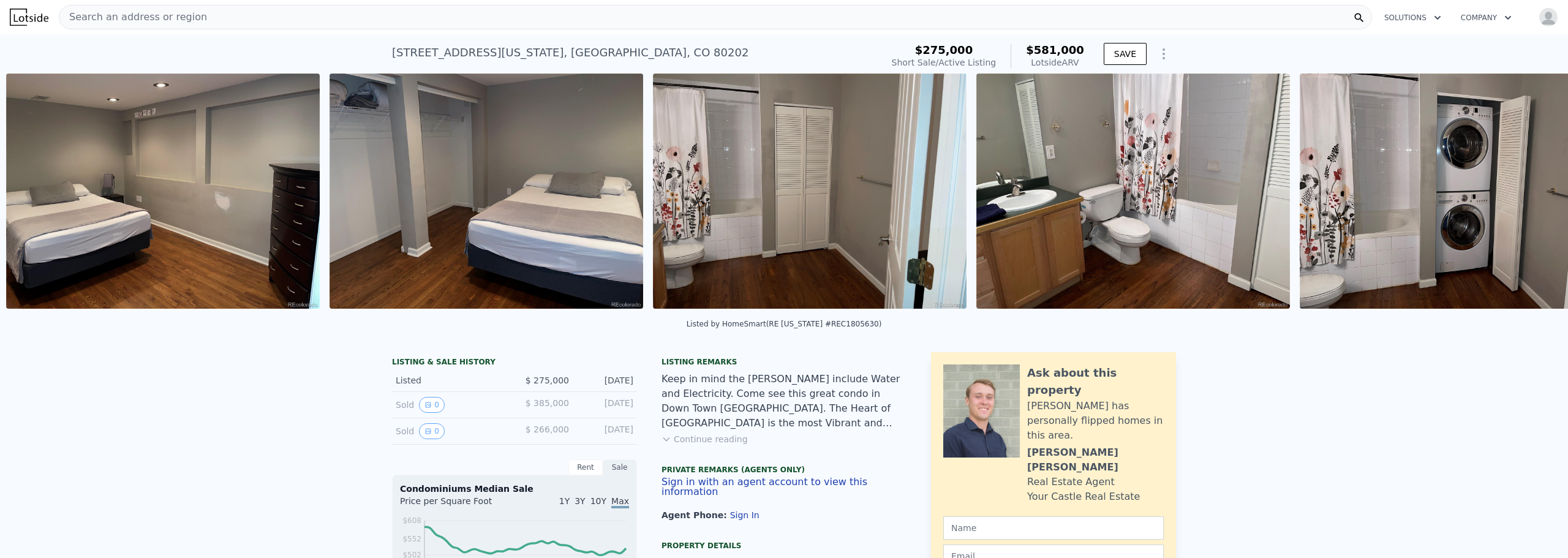
scroll to position [0, 5088]
click at [1525, 197] on icon at bounding box center [1536, 193] width 25 height 25
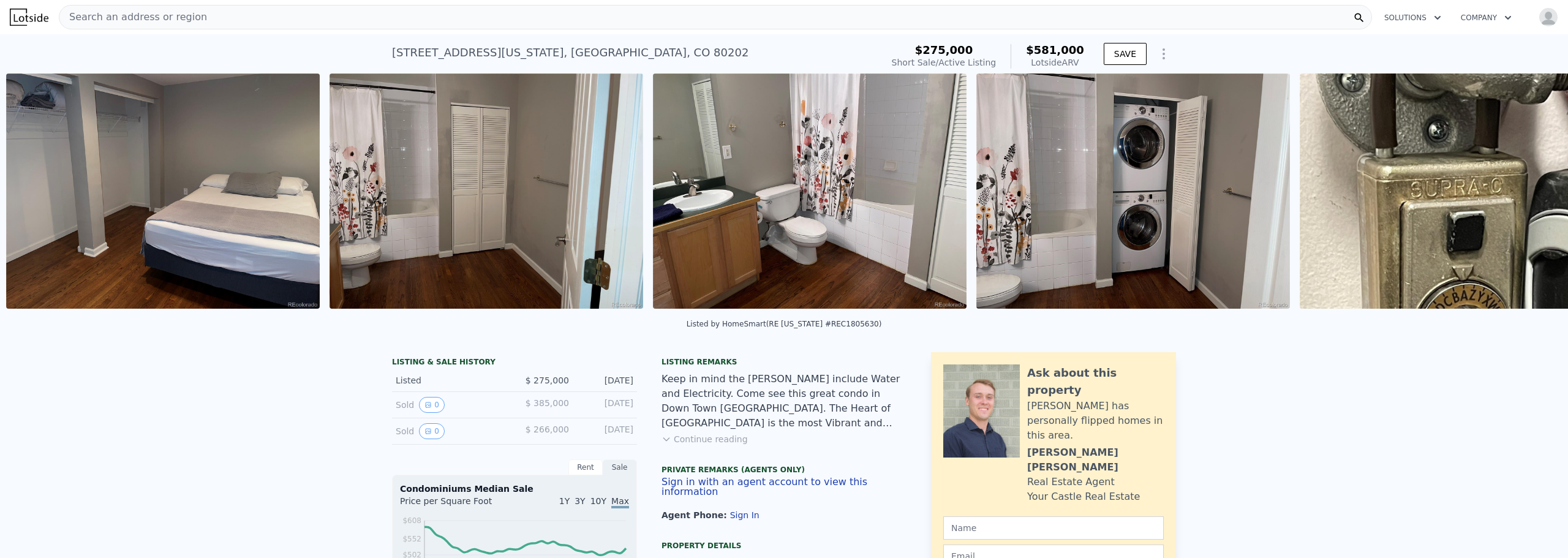
scroll to position [0, 5411]
click at [1525, 197] on icon at bounding box center [1536, 193] width 25 height 25
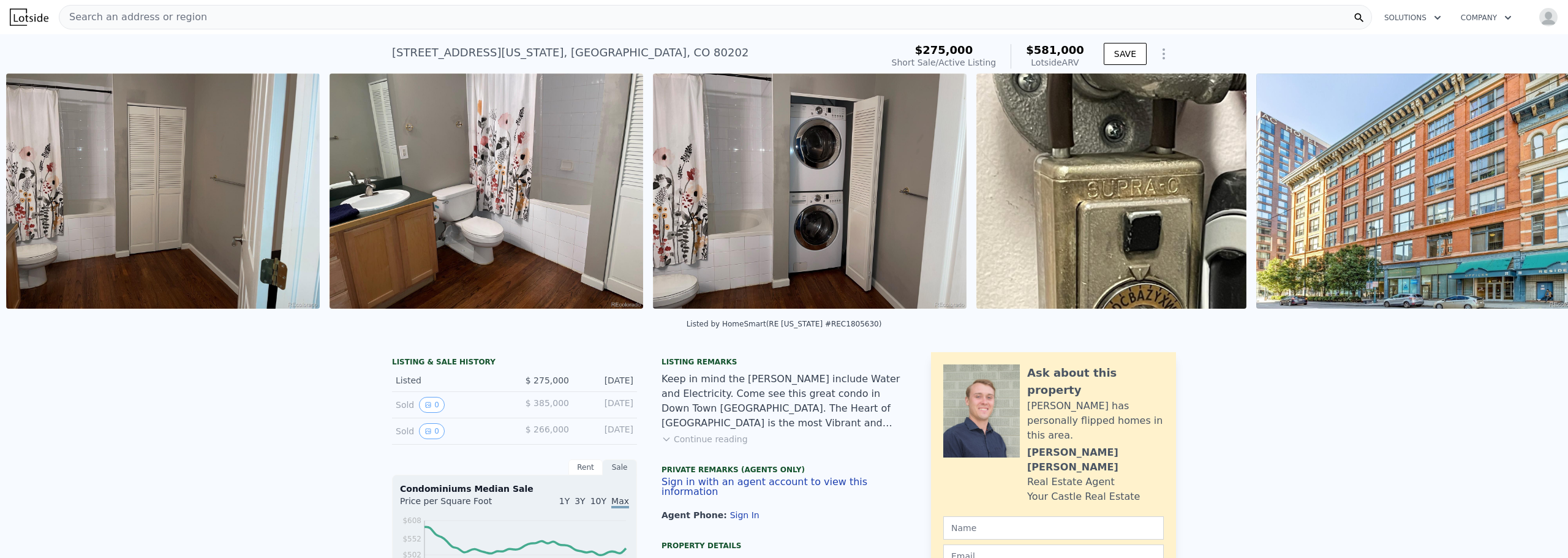
scroll to position [0, 5735]
click at [1525, 197] on icon at bounding box center [1536, 193] width 25 height 25
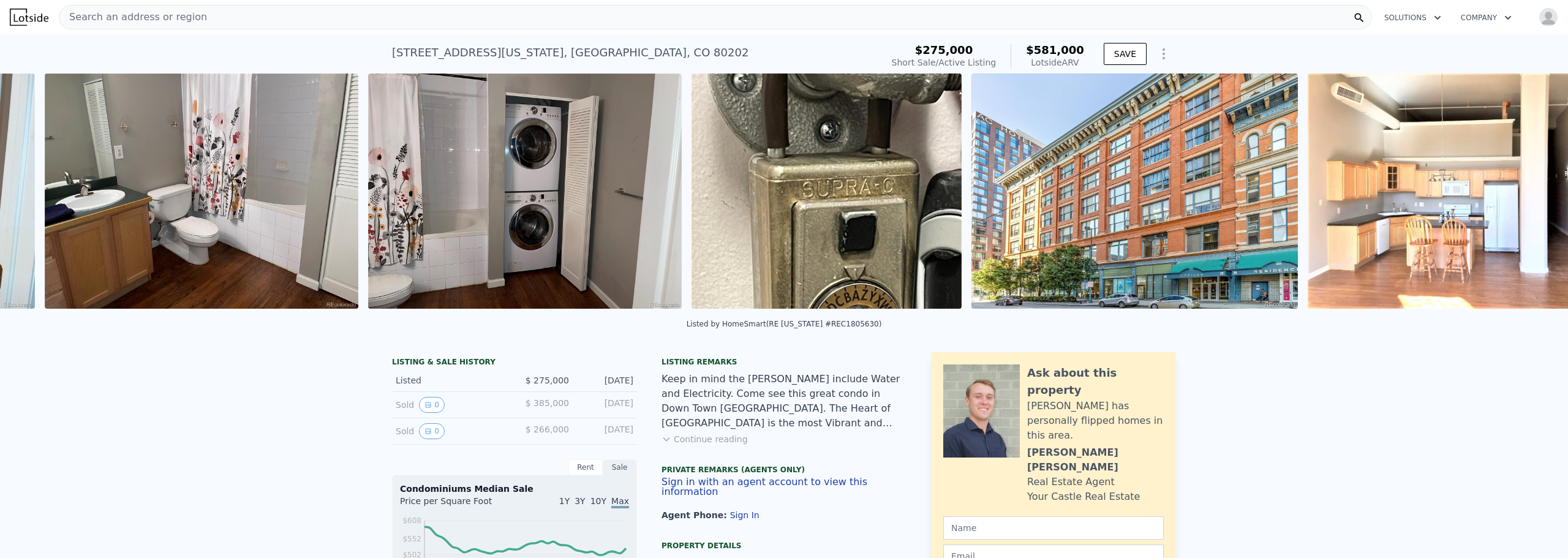
scroll to position [0, 6059]
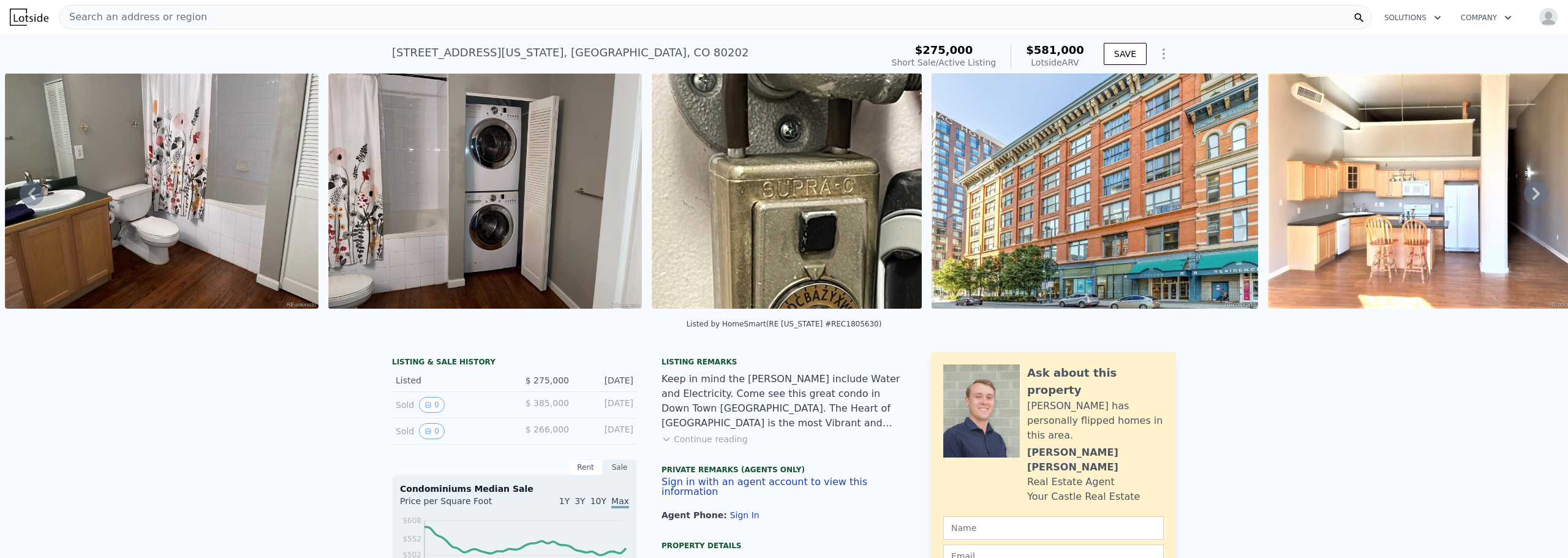
click at [1525, 197] on icon at bounding box center [1536, 193] width 25 height 25
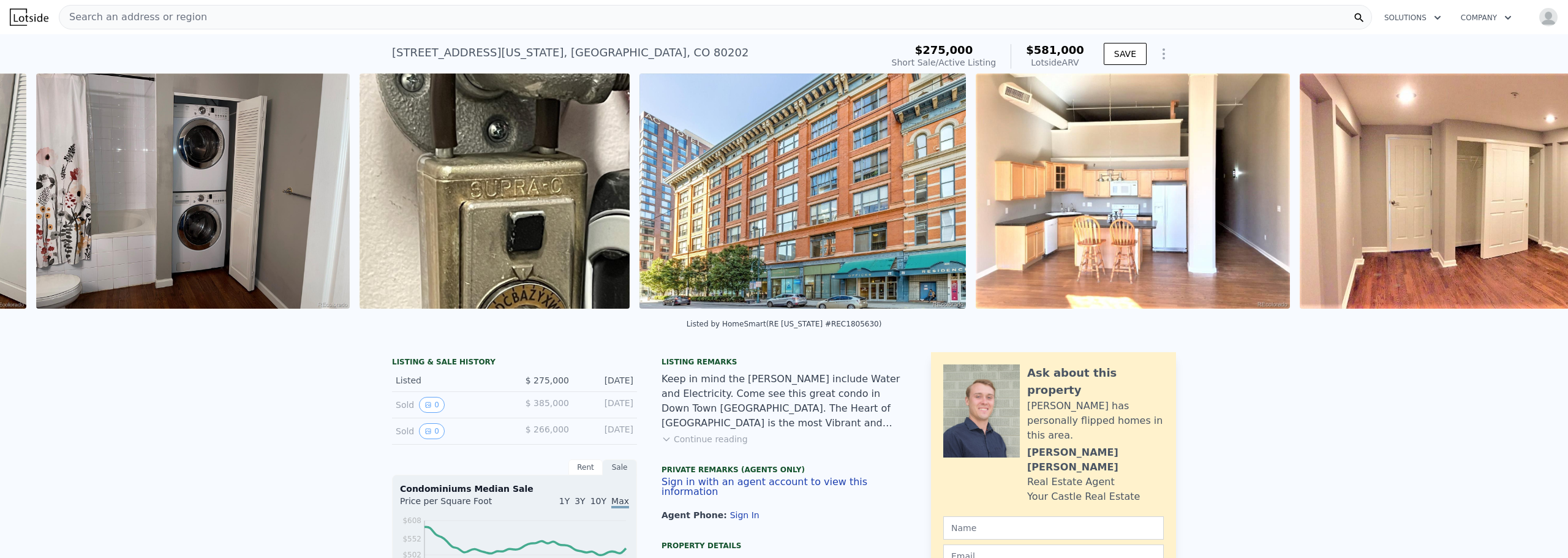
scroll to position [0, 6382]
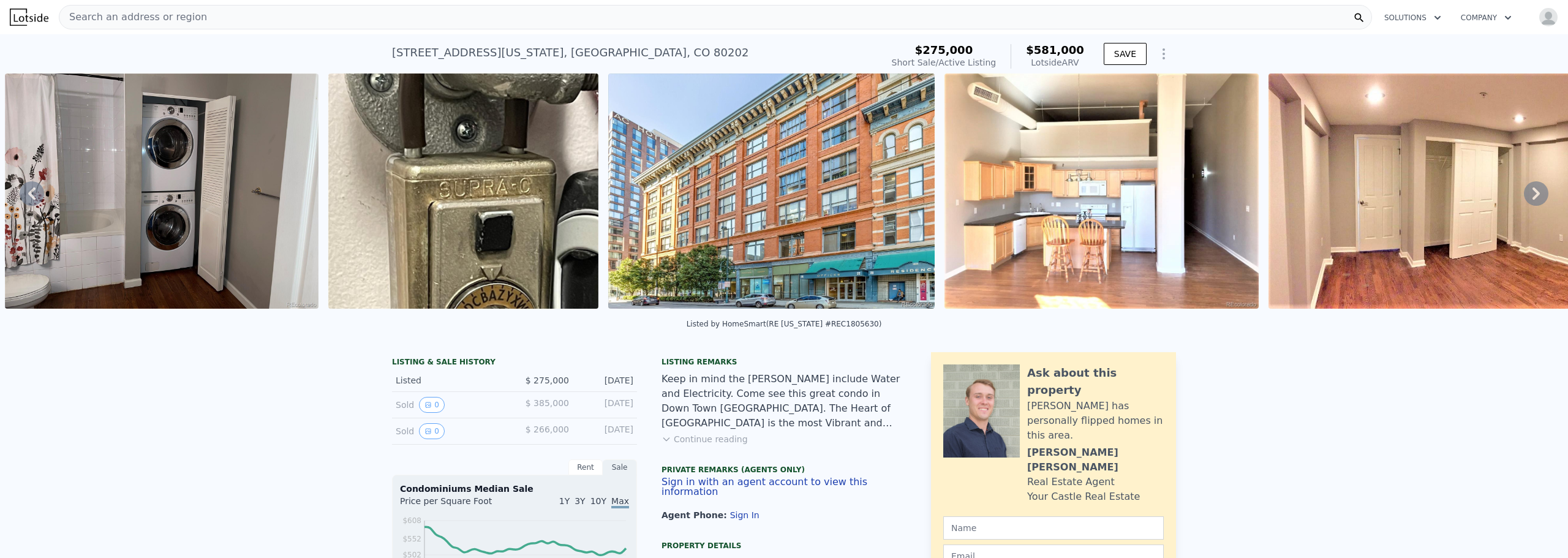
click at [1525, 197] on icon at bounding box center [1536, 193] width 25 height 25
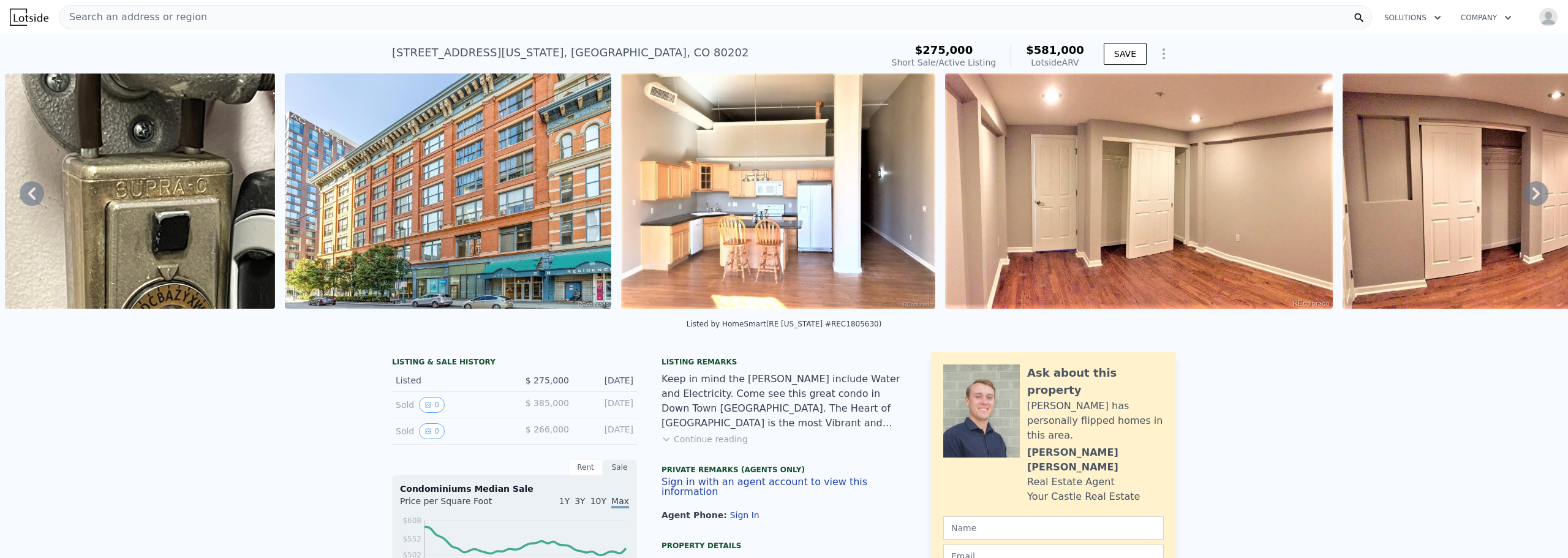
click at [1525, 197] on icon at bounding box center [1536, 193] width 25 height 25
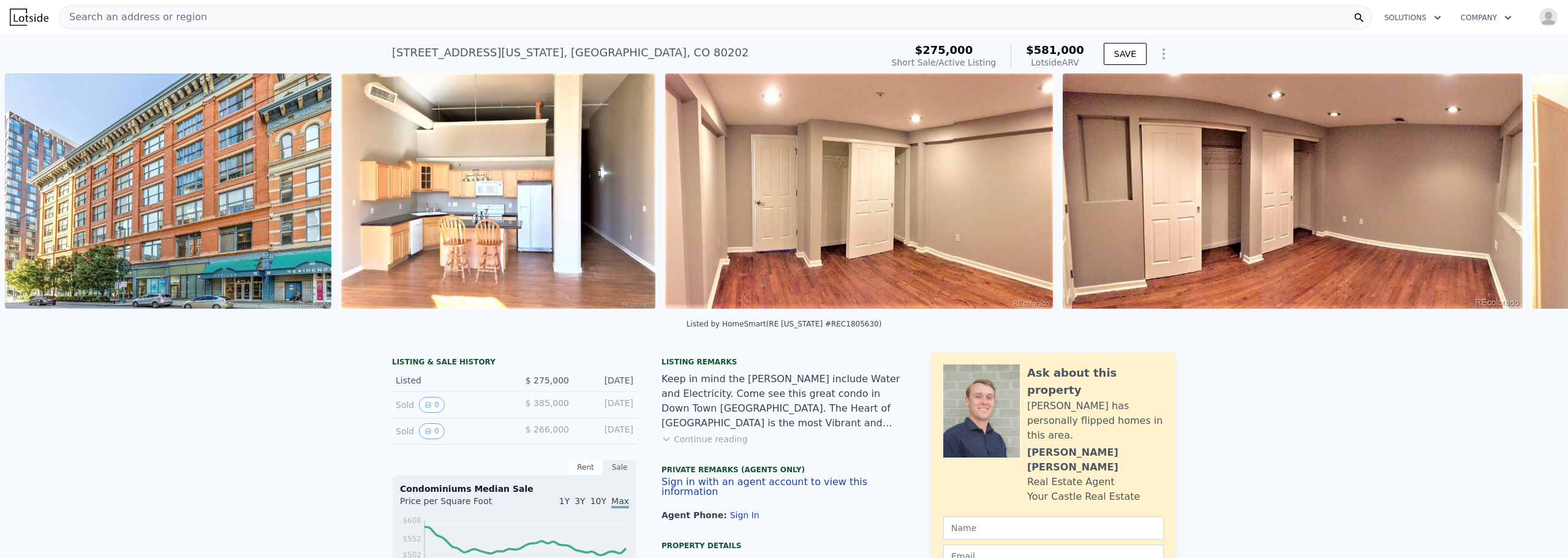
click at [1525, 197] on div at bounding box center [1292, 193] width 470 height 240
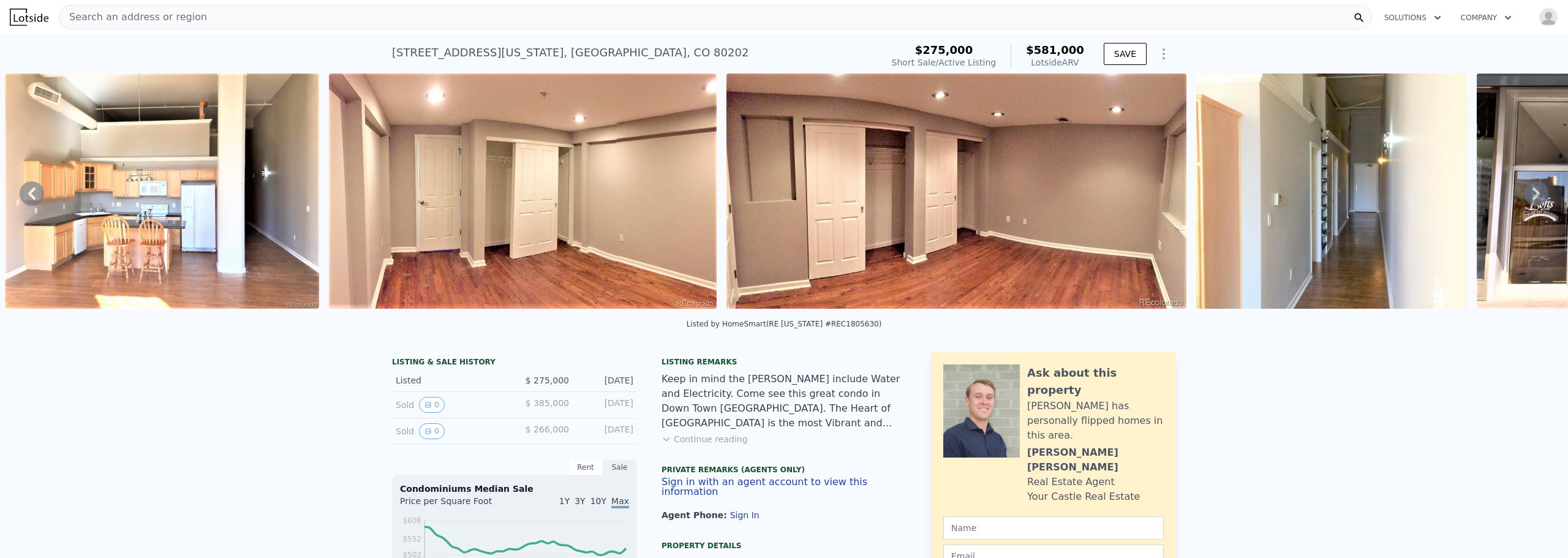
click at [1525, 197] on icon at bounding box center [1536, 193] width 25 height 25
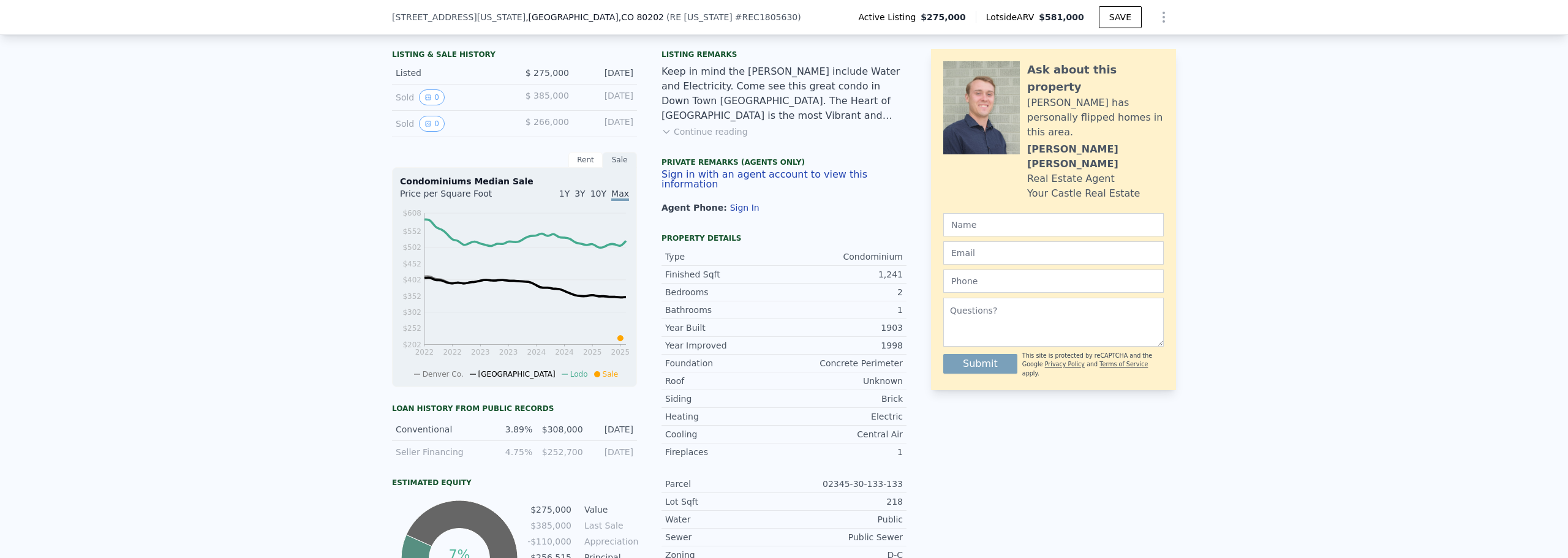
scroll to position [303, 0]
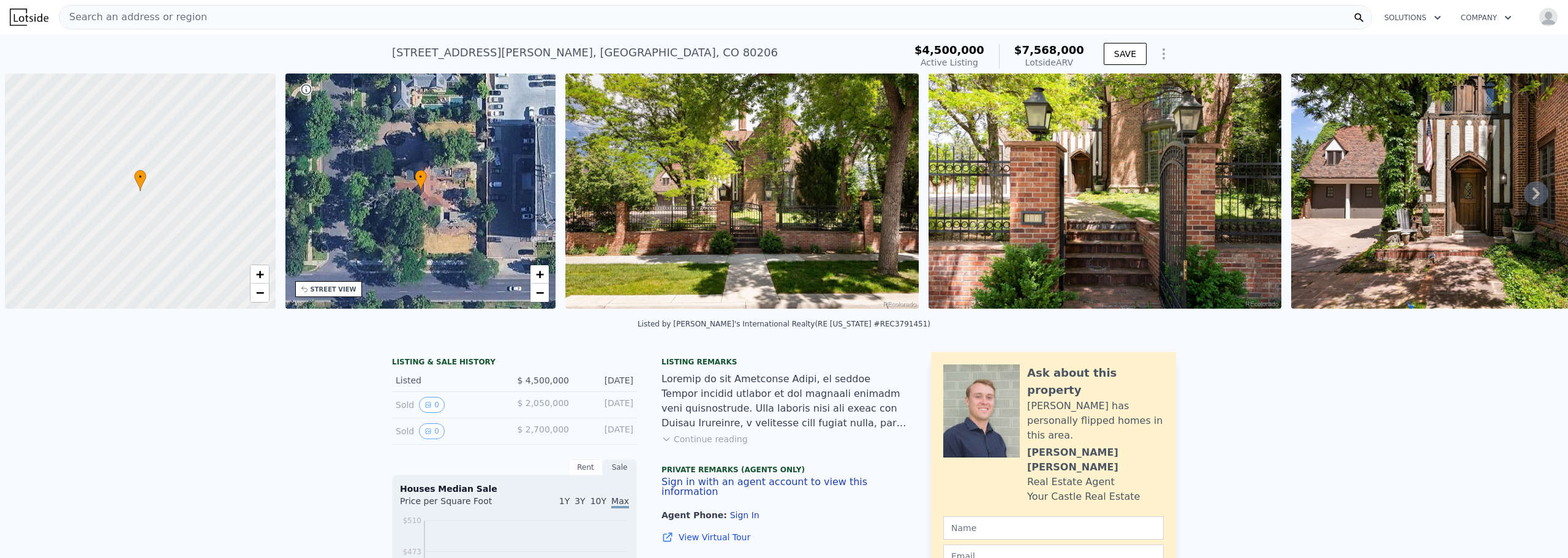
scroll to position [0, 5]
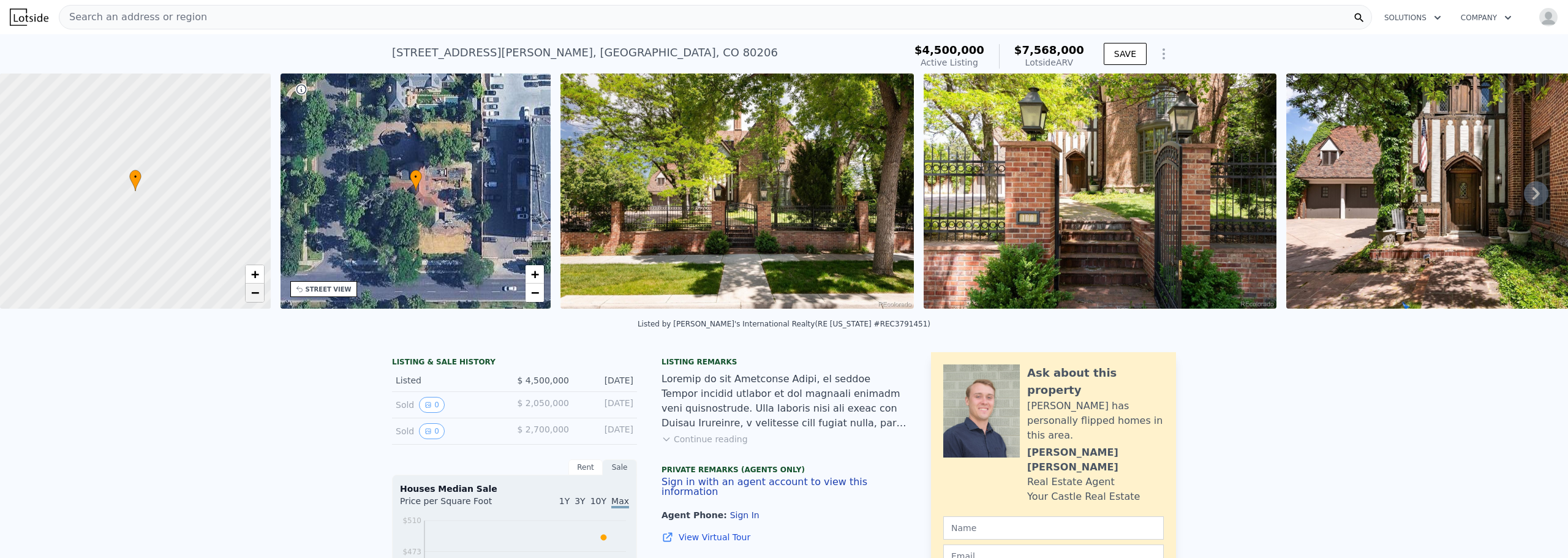
click at [260, 293] on link "−" at bounding box center [255, 293] width 19 height 19
click at [255, 275] on span "+" at bounding box center [254, 274] width 8 height 15
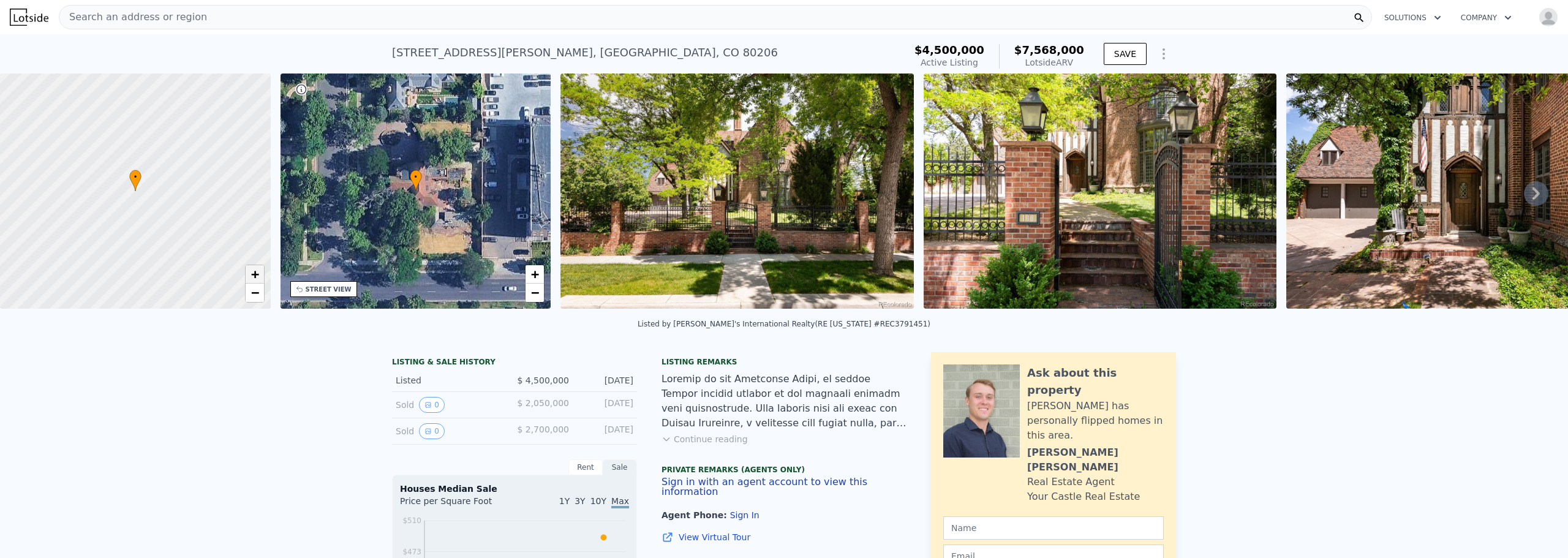
click at [255, 273] on span "+" at bounding box center [254, 274] width 8 height 15
click at [1524, 198] on icon at bounding box center [1536, 193] width 25 height 25
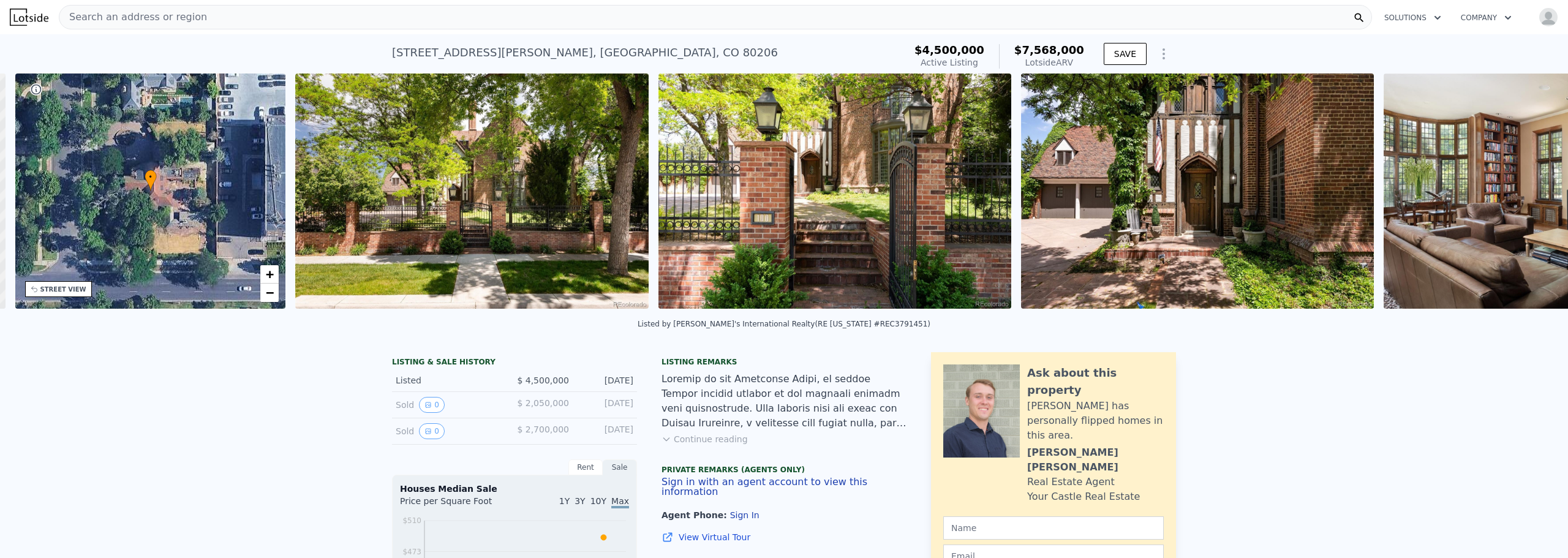
scroll to position [0, 286]
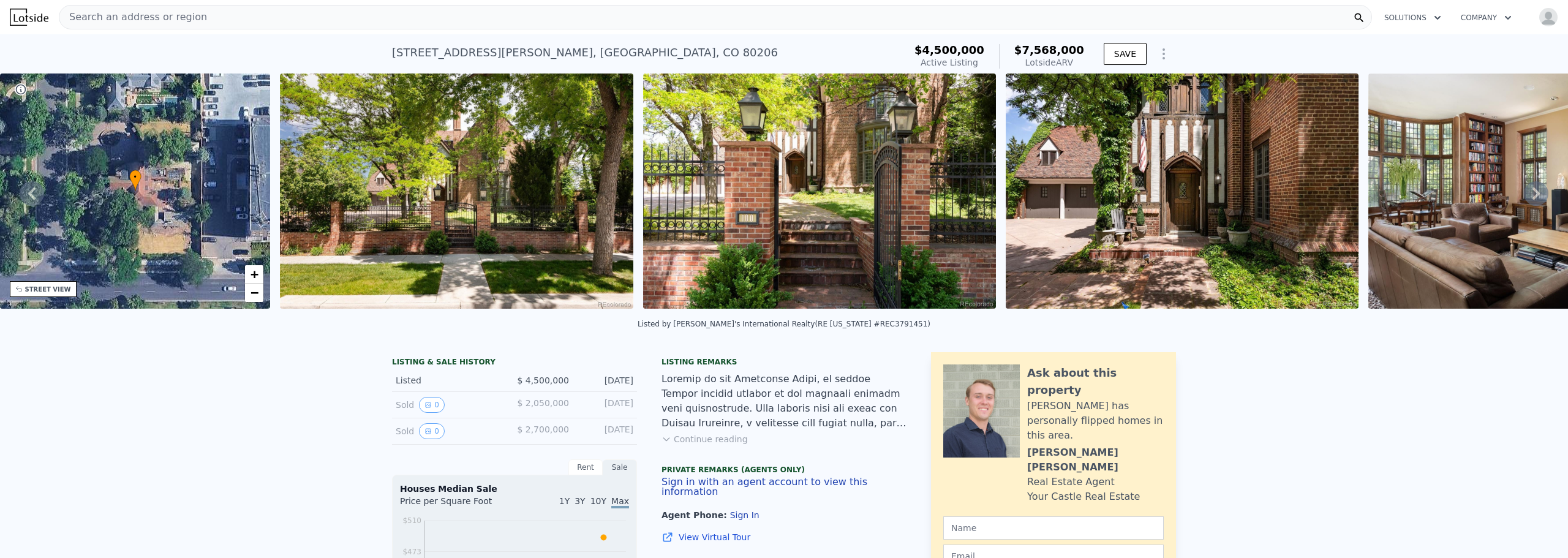
click at [1524, 198] on icon at bounding box center [1536, 193] width 25 height 25
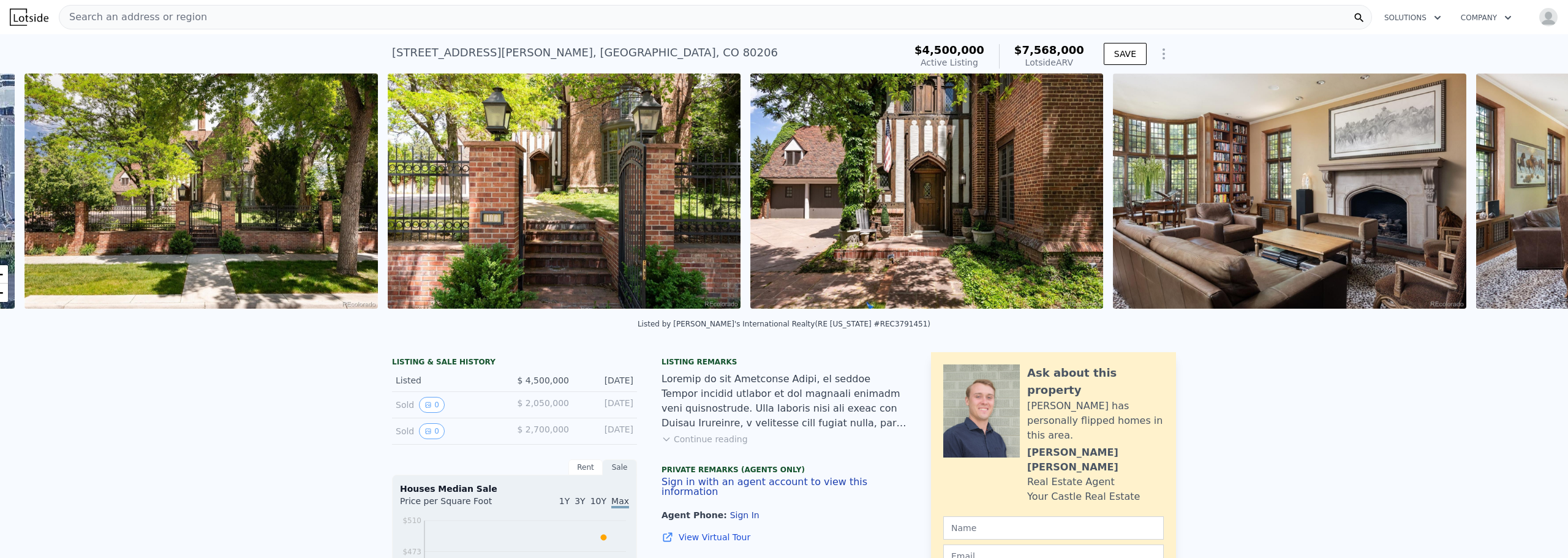
scroll to position [0, 560]
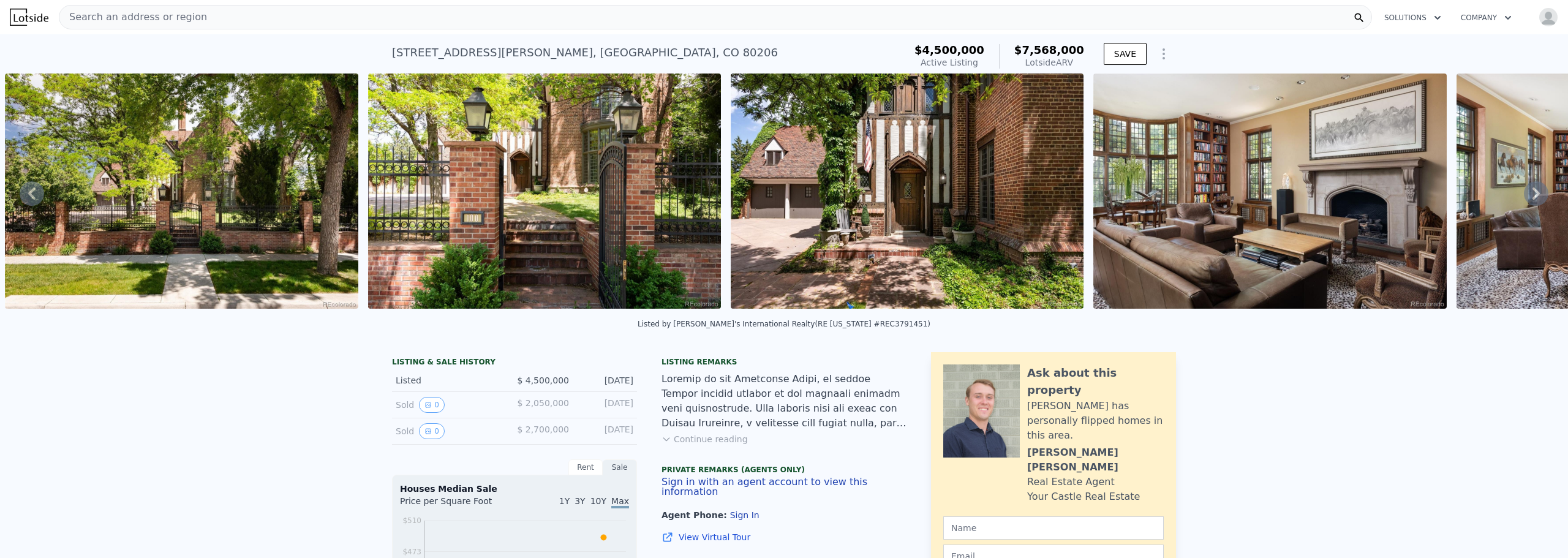
click at [1524, 195] on icon at bounding box center [1536, 193] width 25 height 25
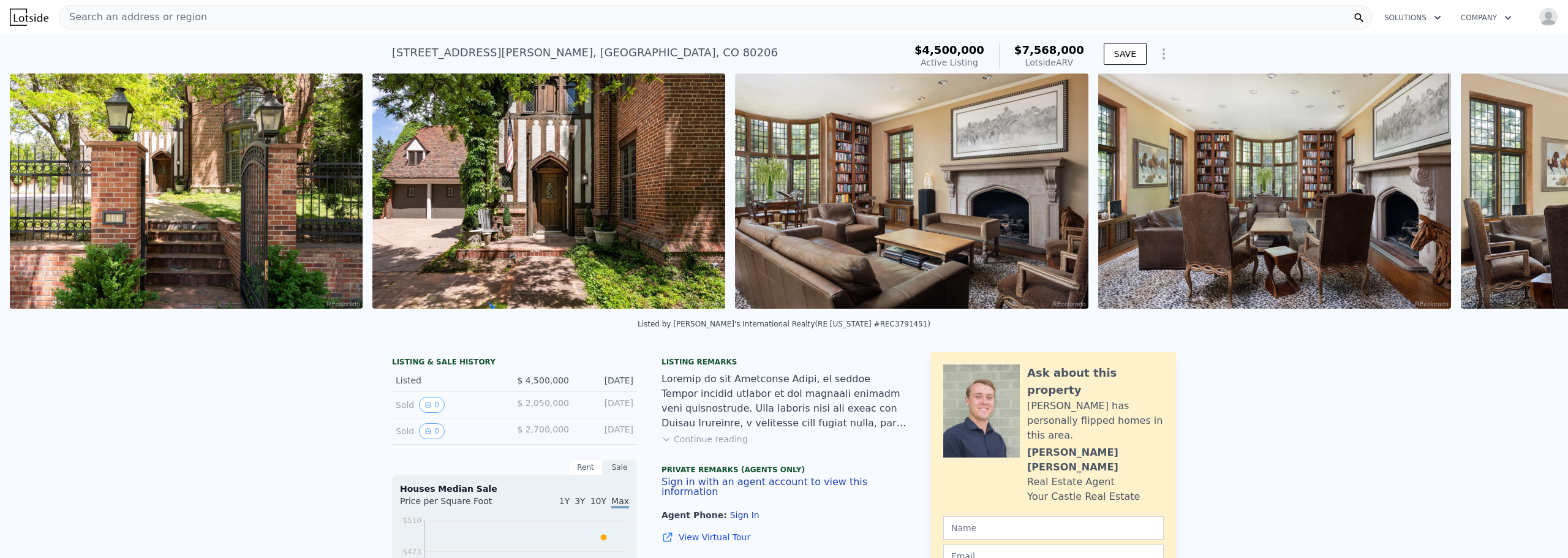
scroll to position [0, 923]
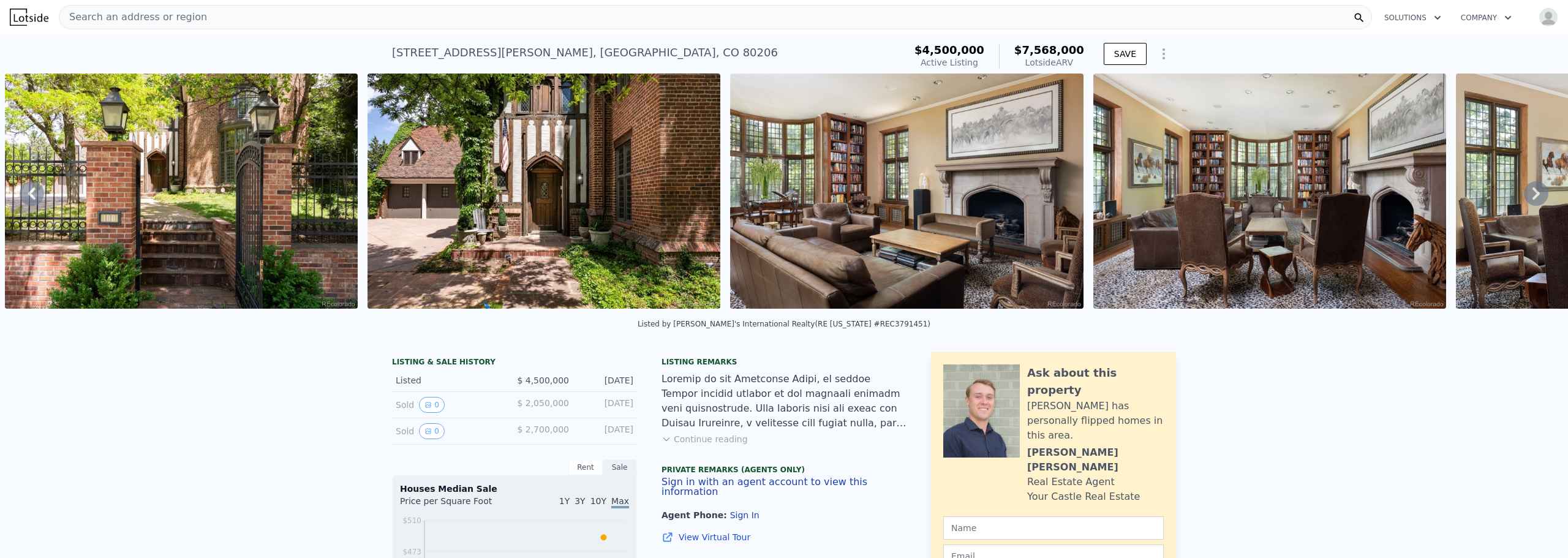
click at [1524, 195] on icon at bounding box center [1536, 193] width 25 height 25
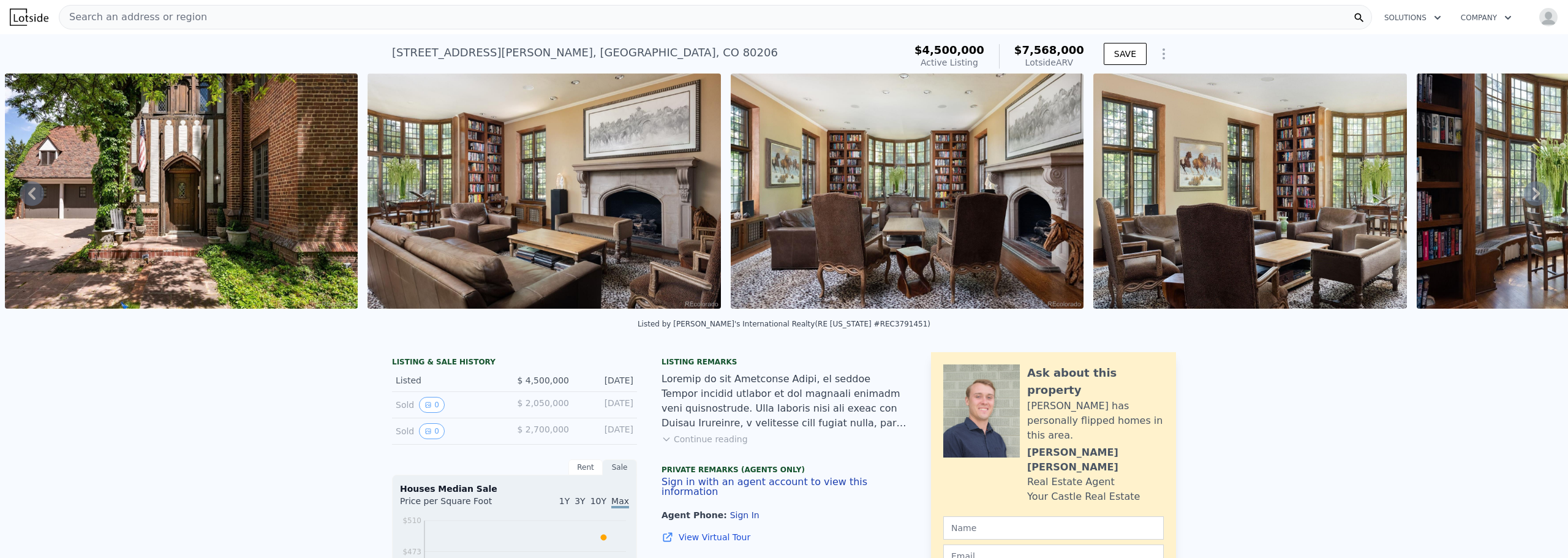
click at [1524, 195] on icon at bounding box center [1536, 193] width 25 height 25
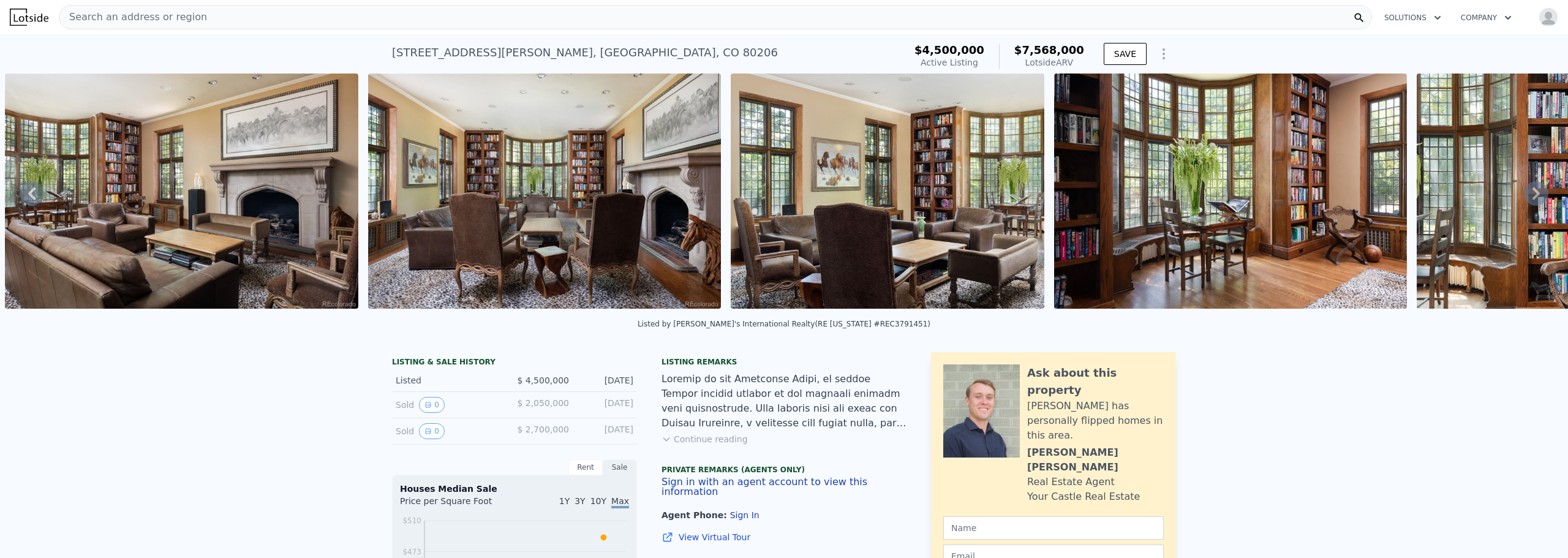
click at [1524, 195] on icon at bounding box center [1536, 193] width 25 height 25
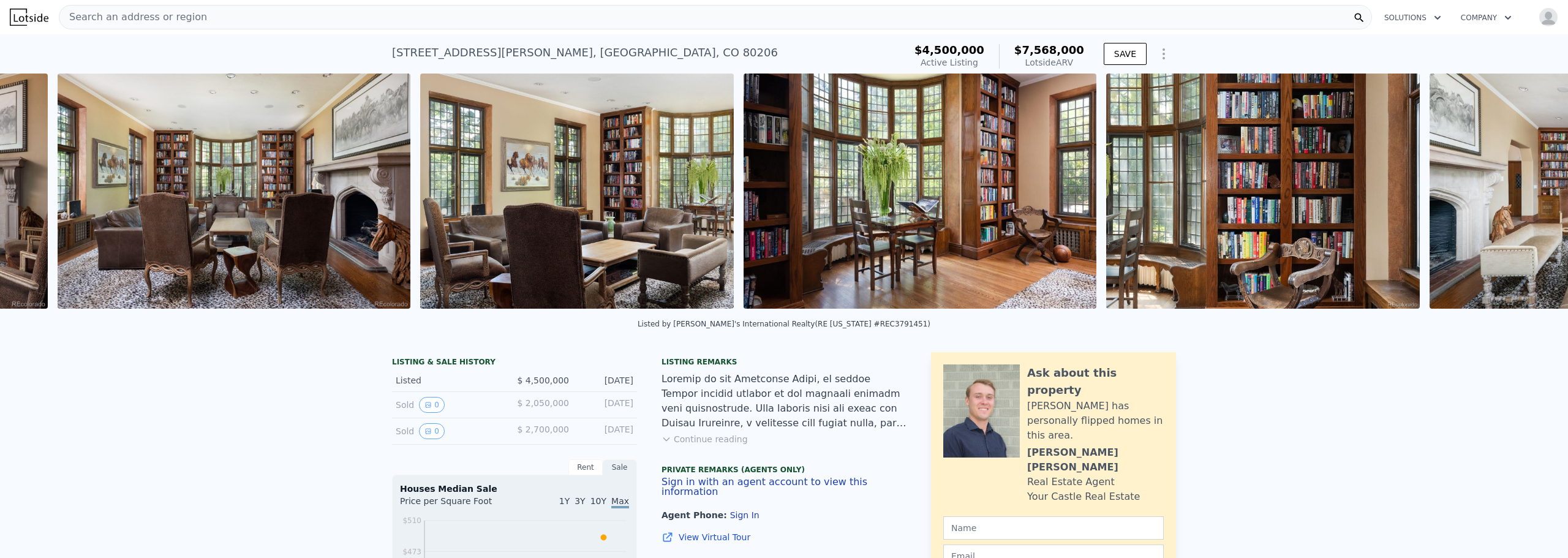
scroll to position [0, 2012]
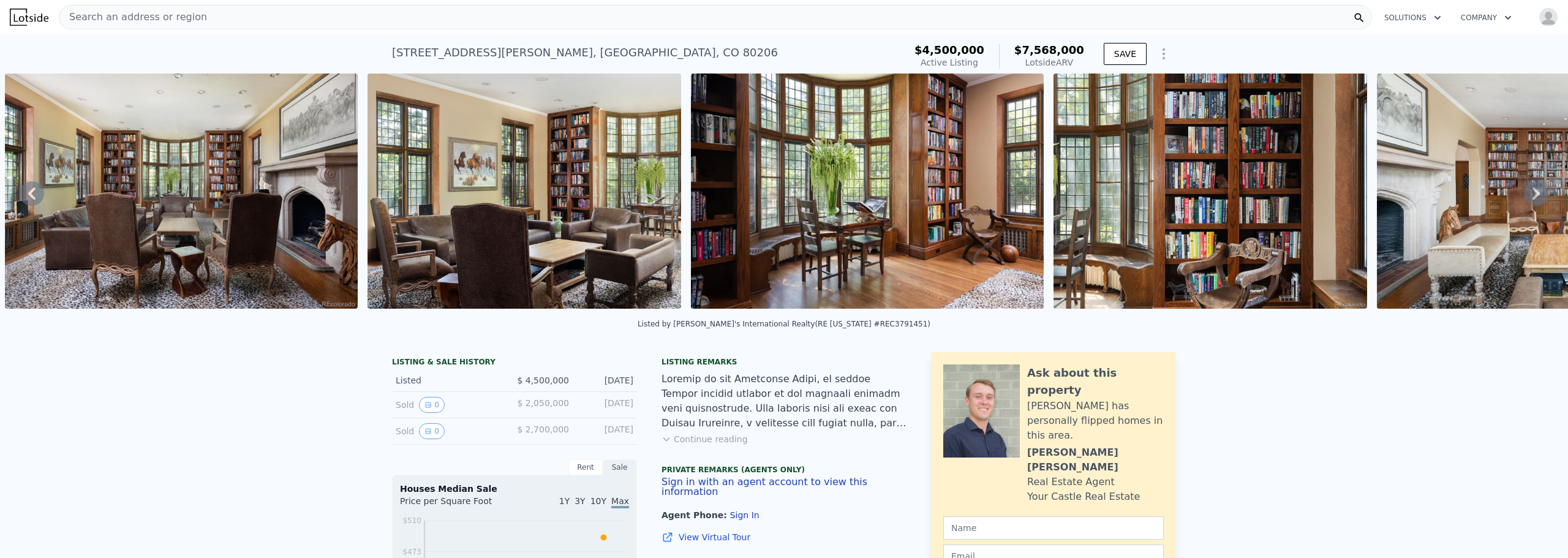
click at [1524, 195] on icon at bounding box center [1536, 193] width 25 height 25
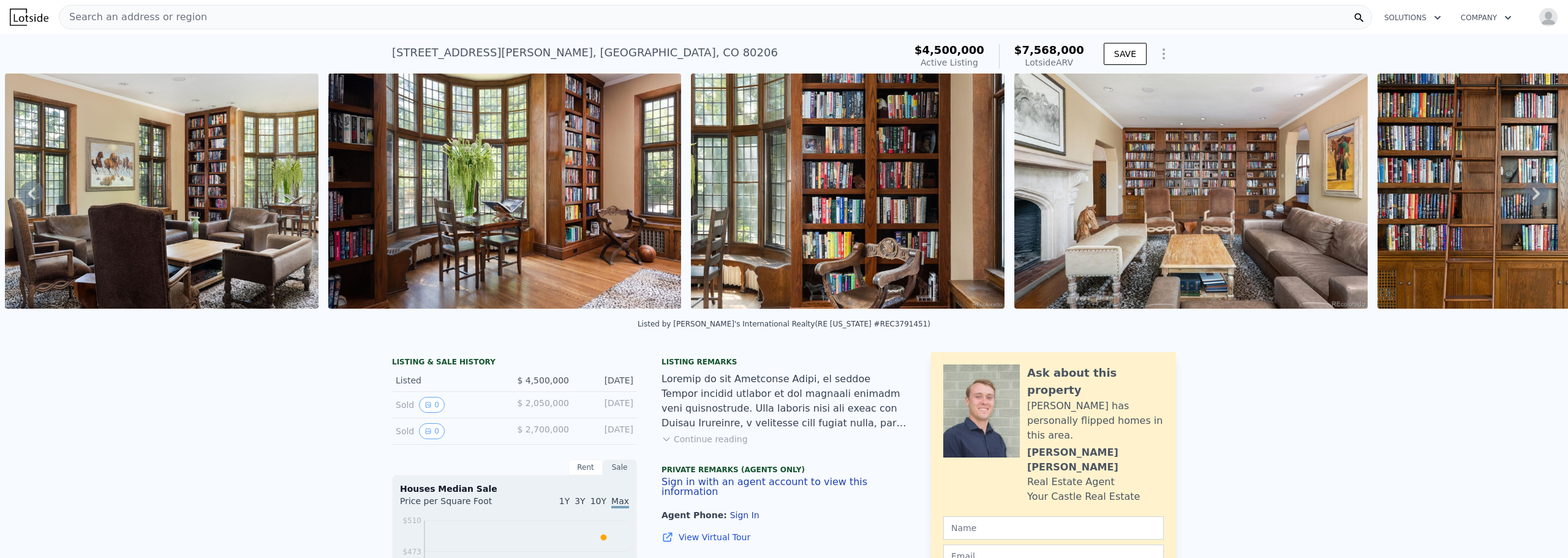
click at [1524, 195] on icon at bounding box center [1536, 193] width 25 height 25
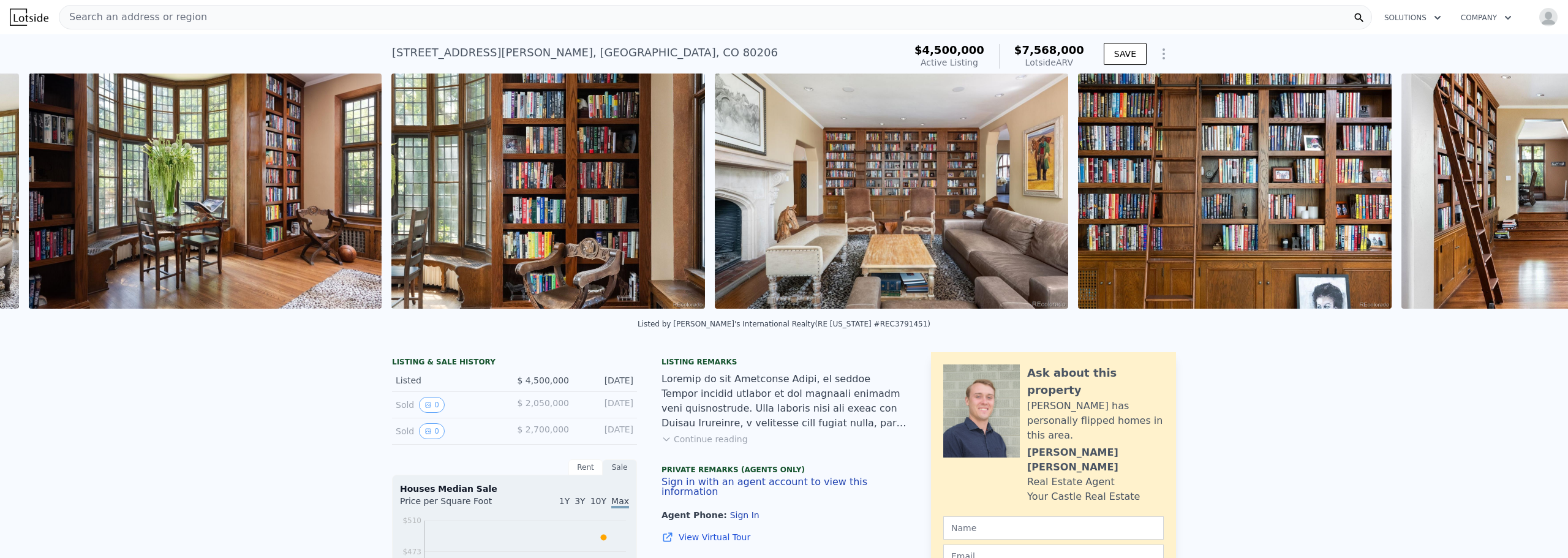
scroll to position [0, 2698]
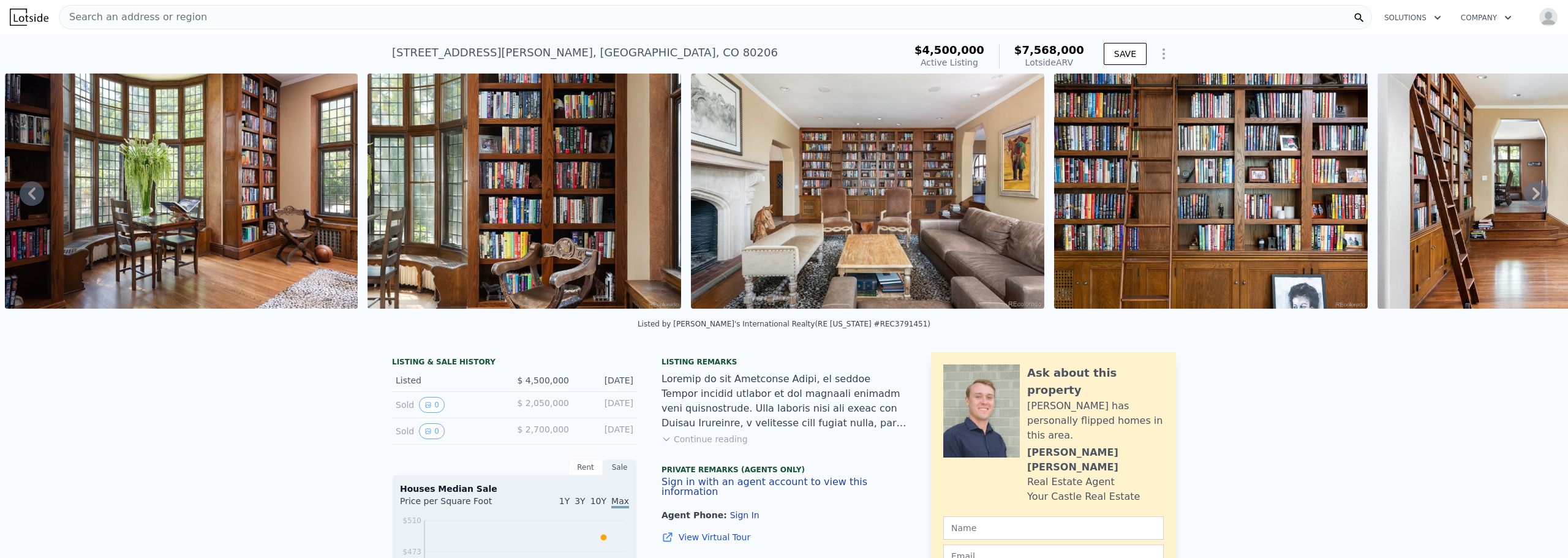
click at [1524, 195] on icon at bounding box center [1536, 193] width 25 height 25
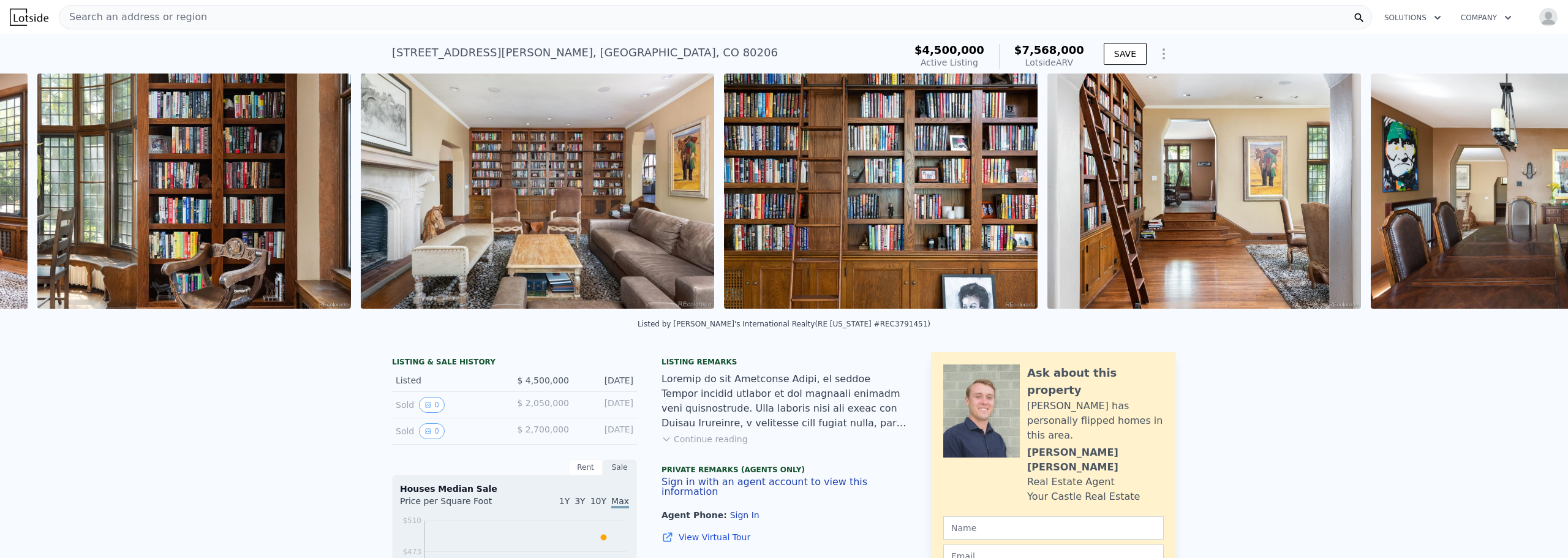
scroll to position [0, 3060]
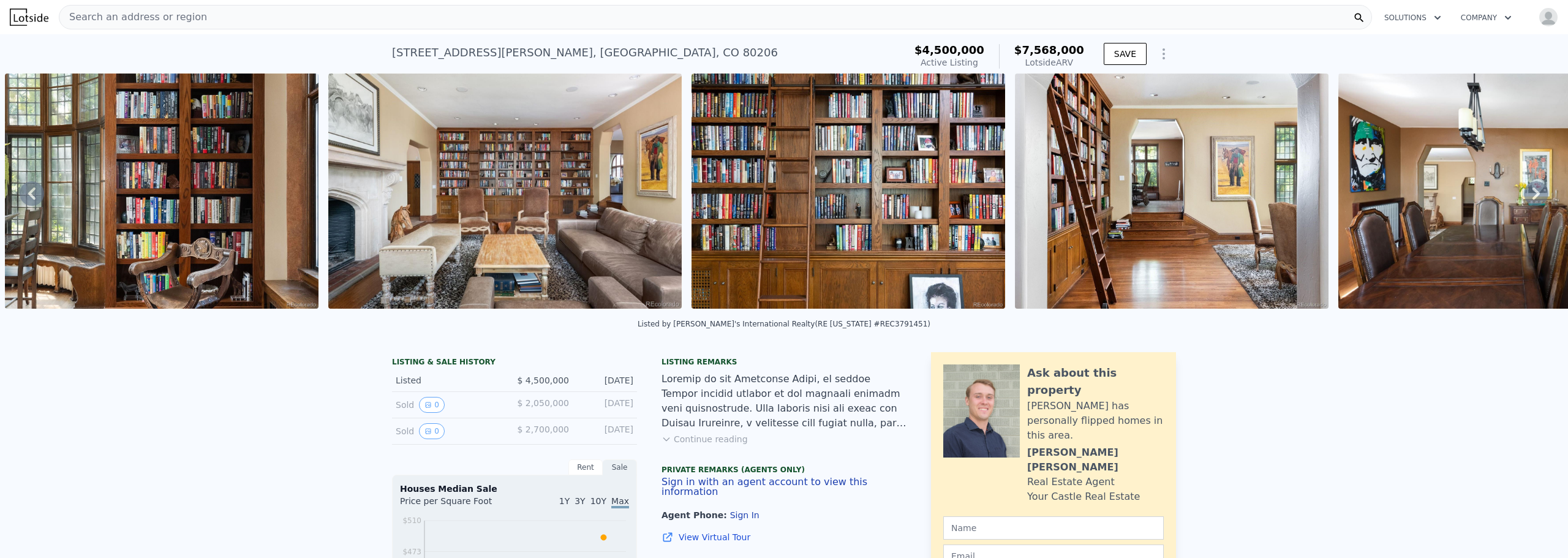
click at [1524, 195] on icon at bounding box center [1536, 193] width 25 height 25
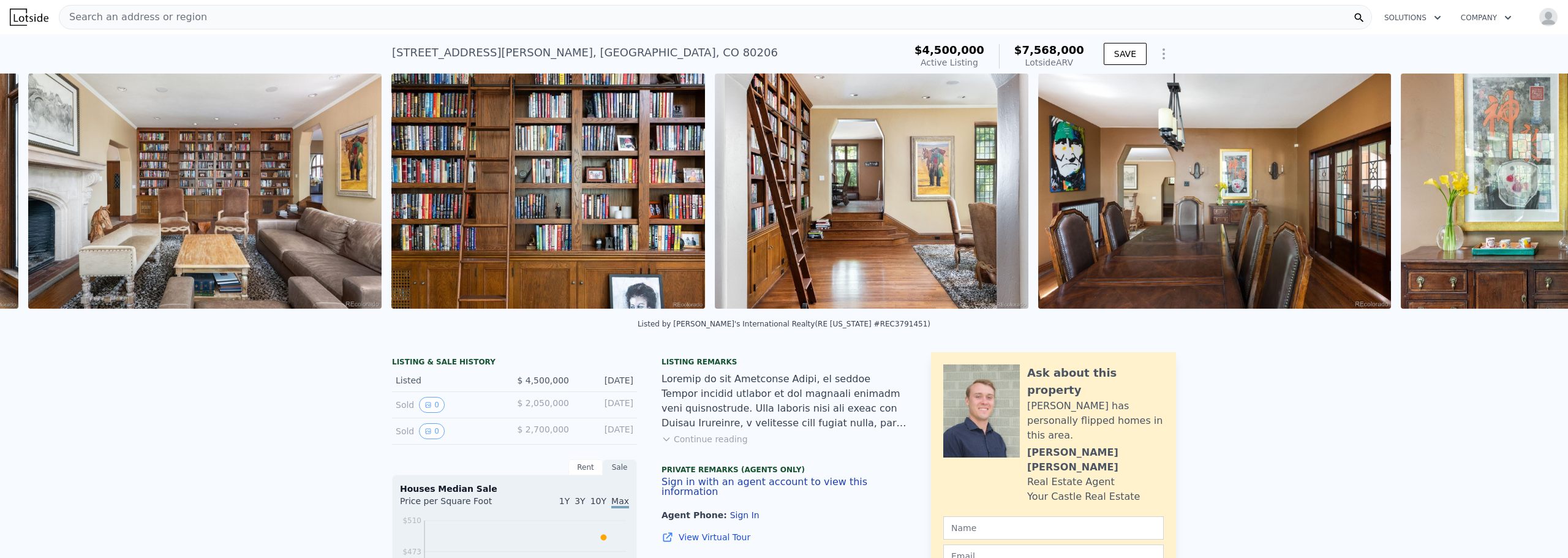
scroll to position [0, 3383]
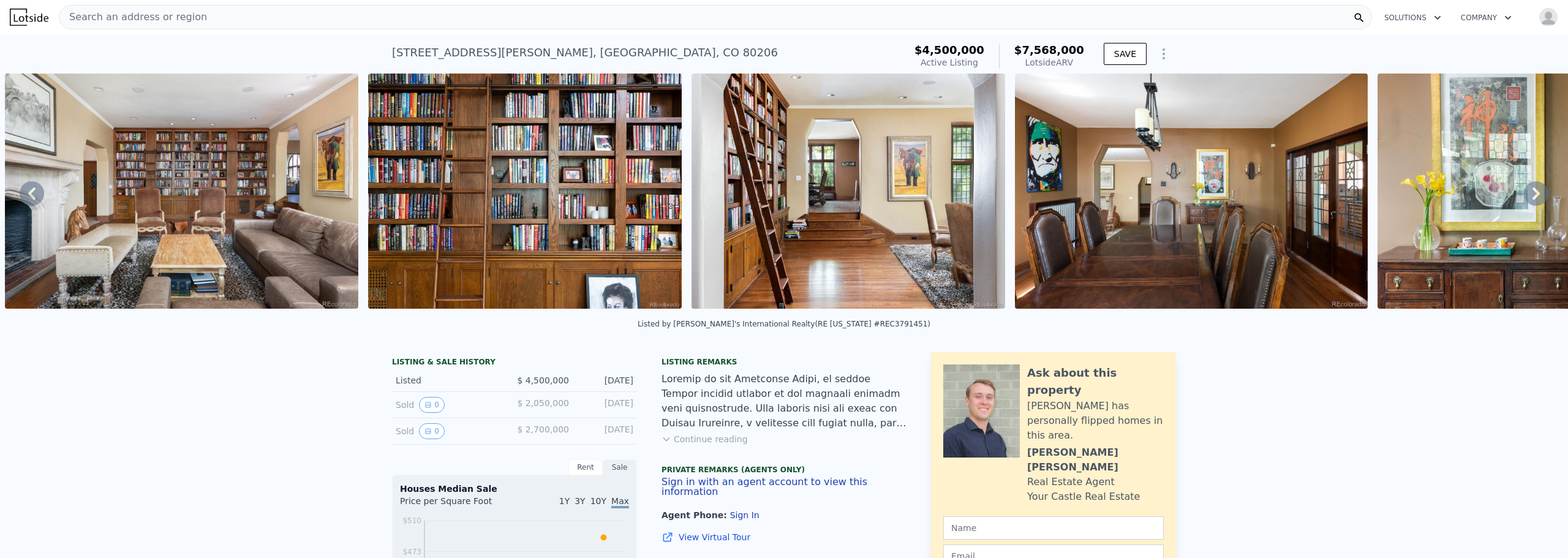
click at [1524, 195] on icon at bounding box center [1536, 193] width 25 height 25
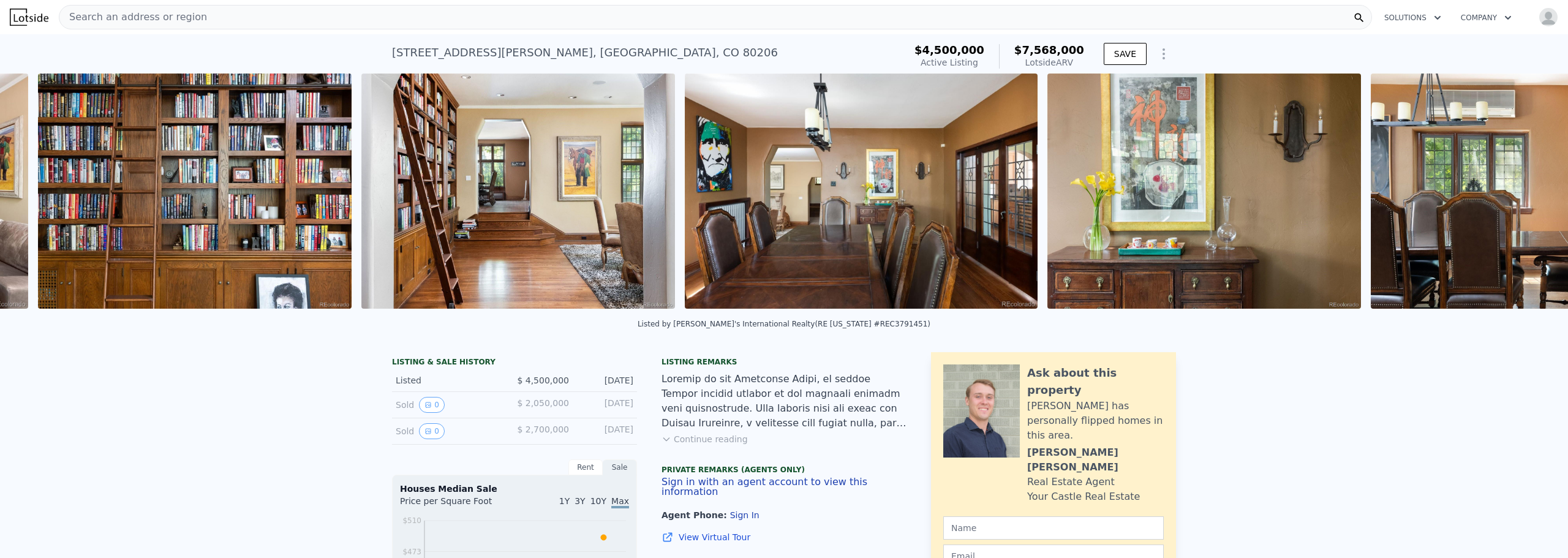
scroll to position [0, 3747]
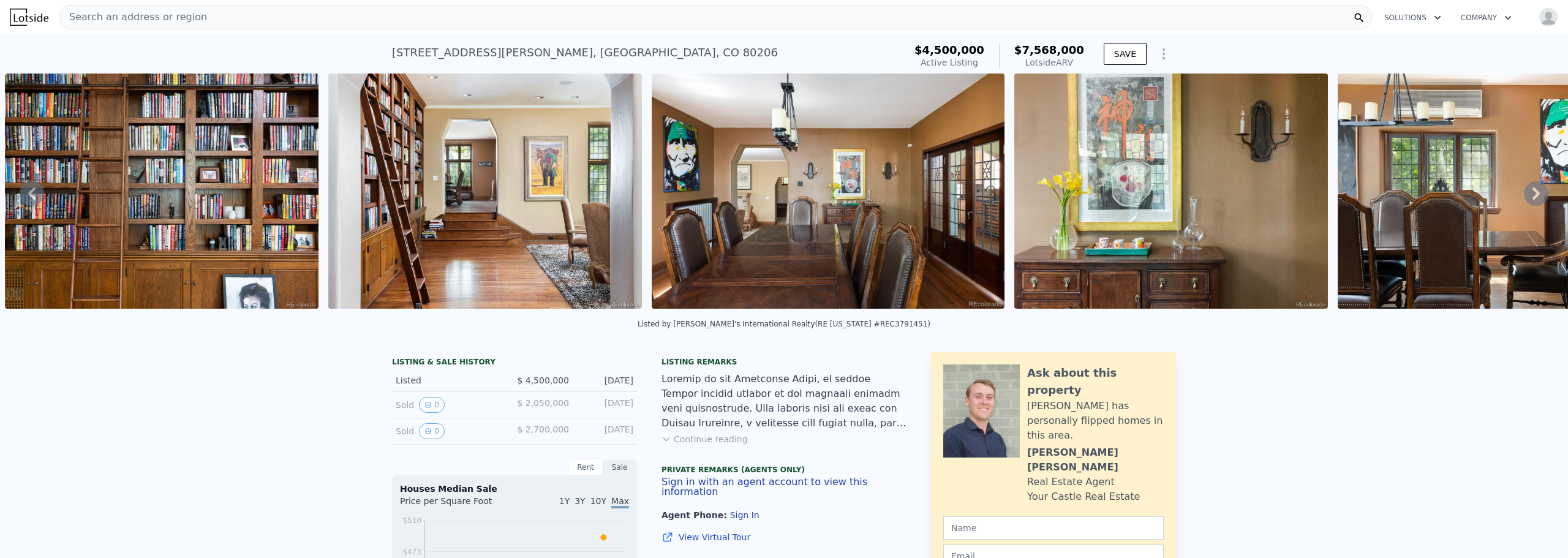
click at [1524, 195] on icon at bounding box center [1536, 193] width 25 height 25
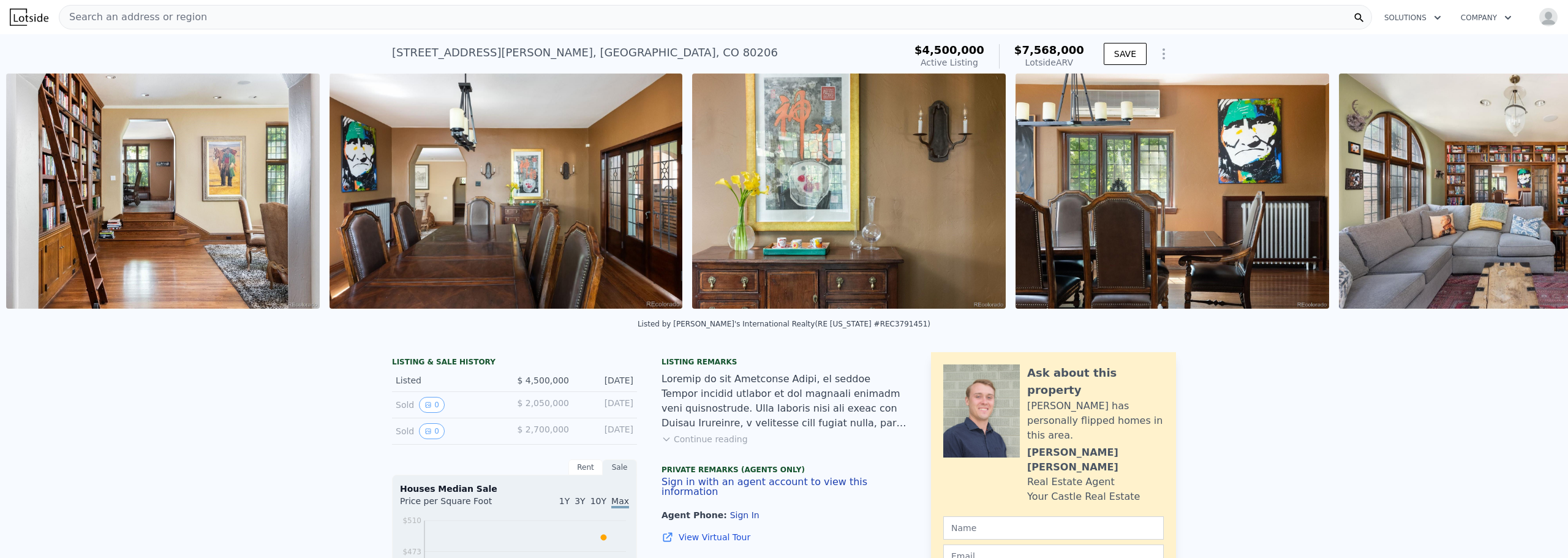
scroll to position [0, 4071]
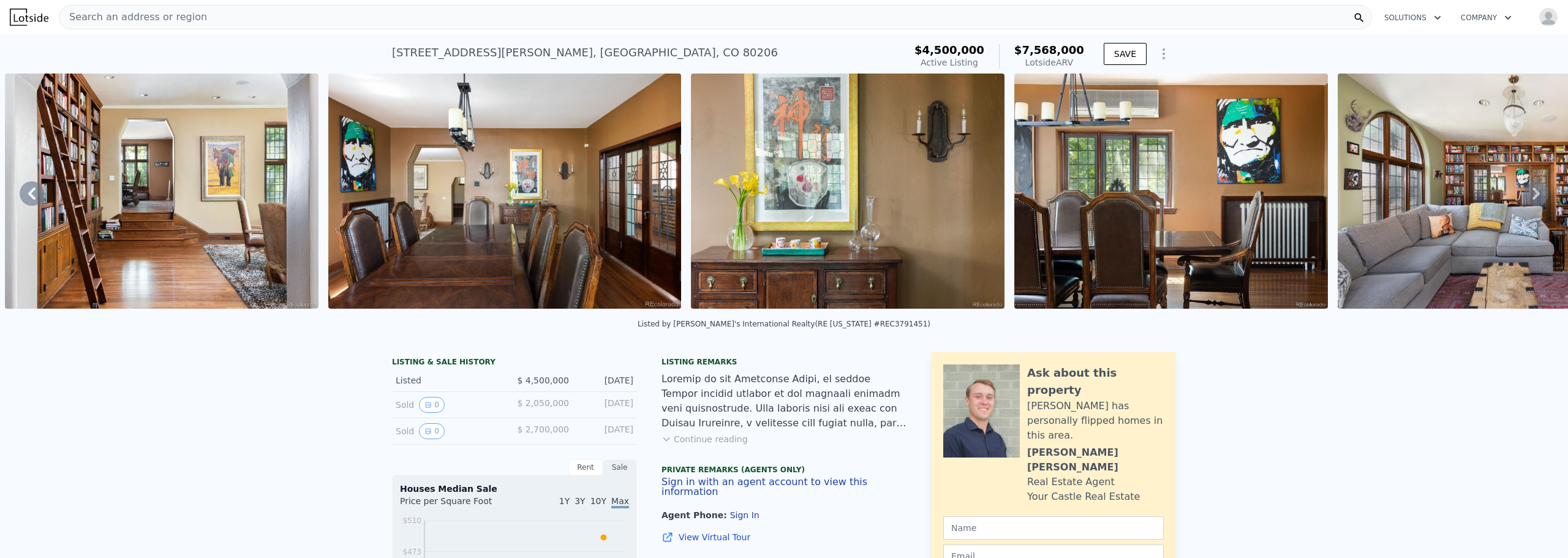
click at [1524, 195] on icon at bounding box center [1536, 193] width 25 height 25
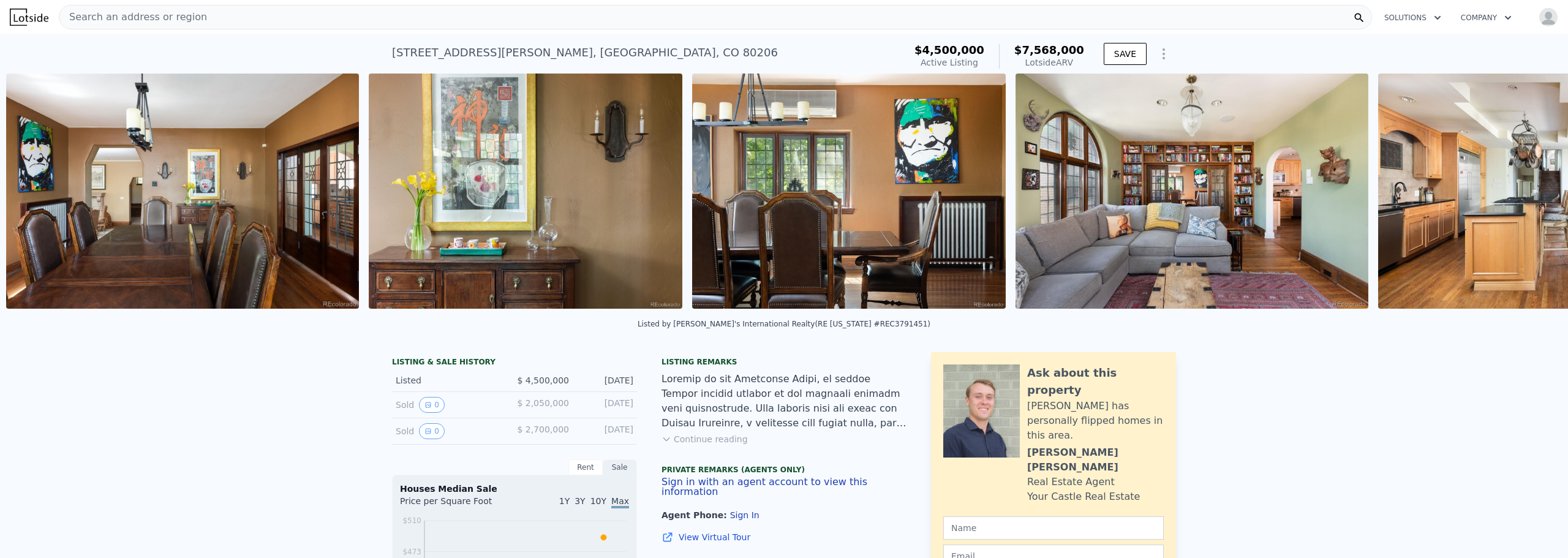
scroll to position [0, 4394]
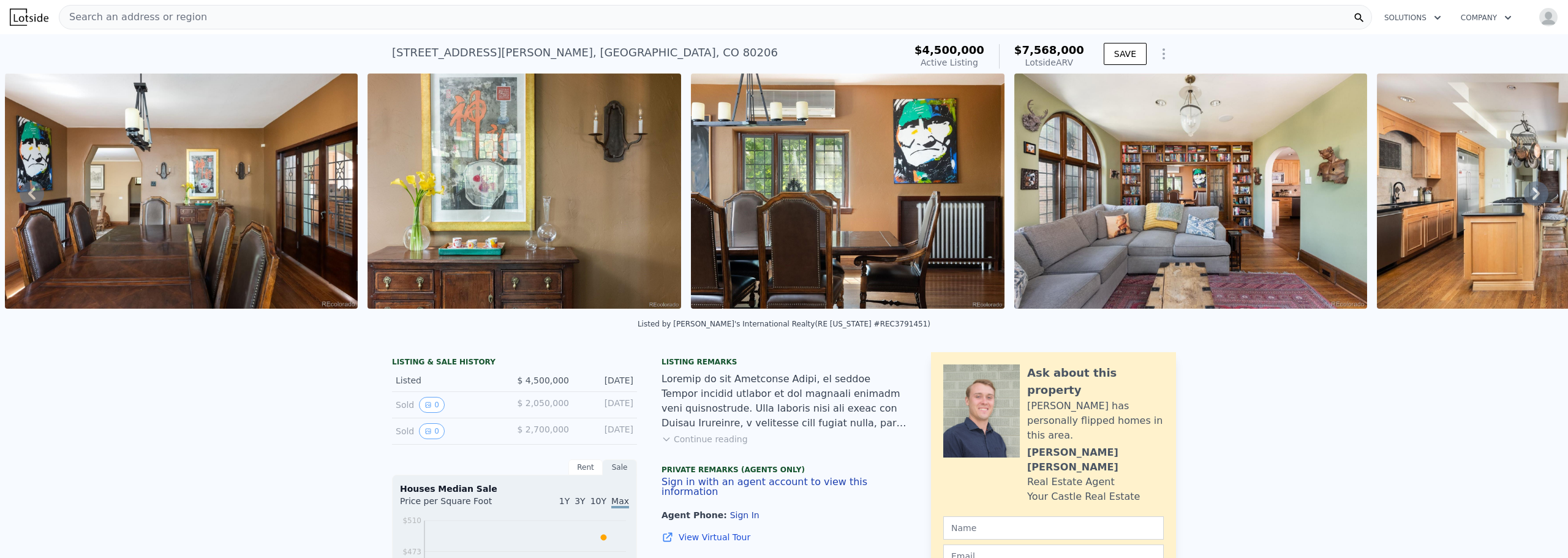
click at [1524, 195] on icon at bounding box center [1536, 193] width 25 height 25
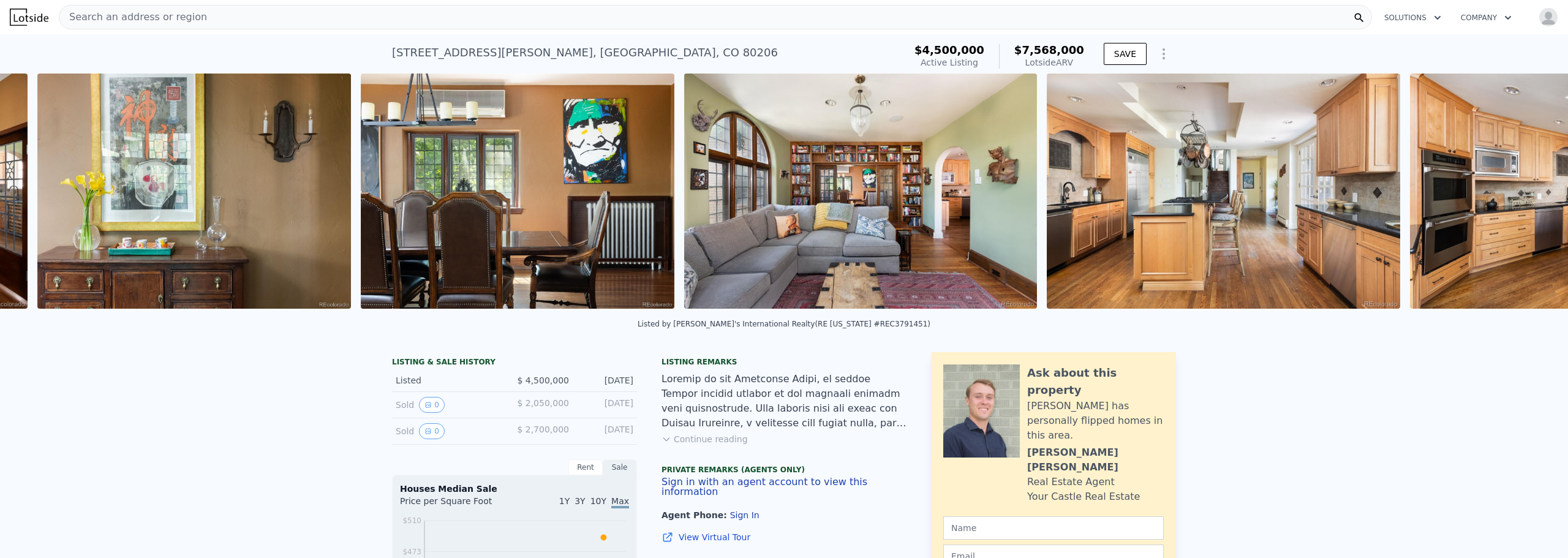
scroll to position [0, 4757]
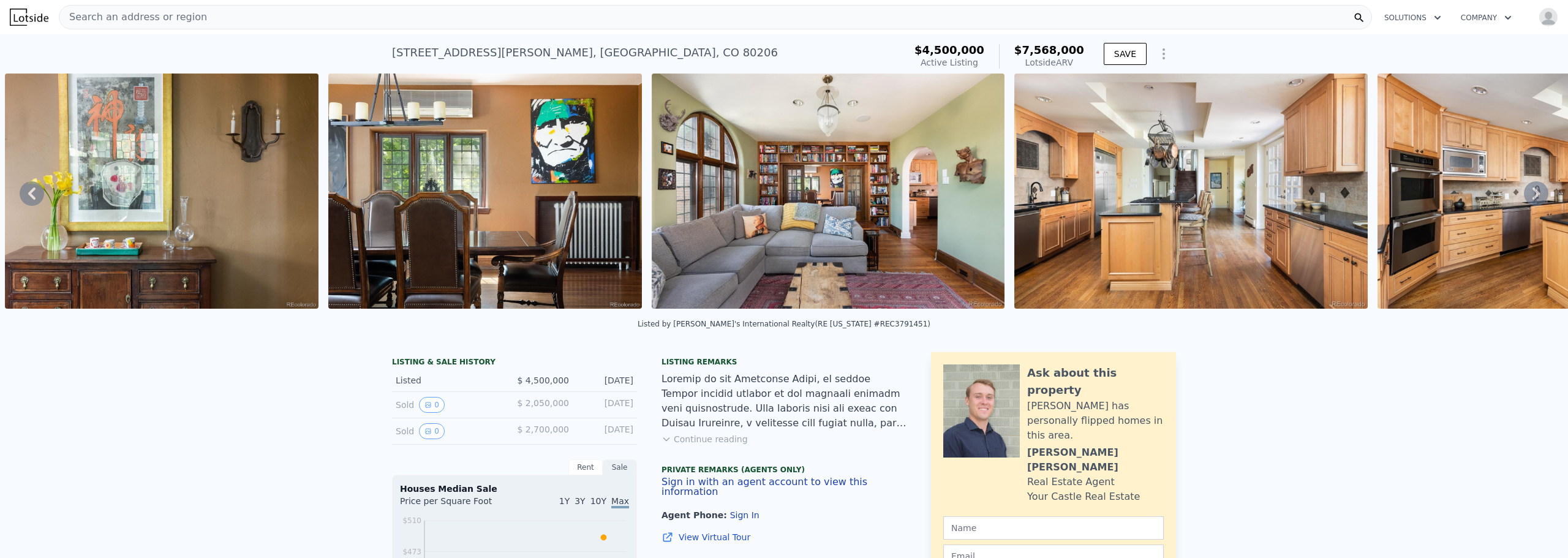
click at [1524, 195] on icon at bounding box center [1536, 193] width 25 height 25
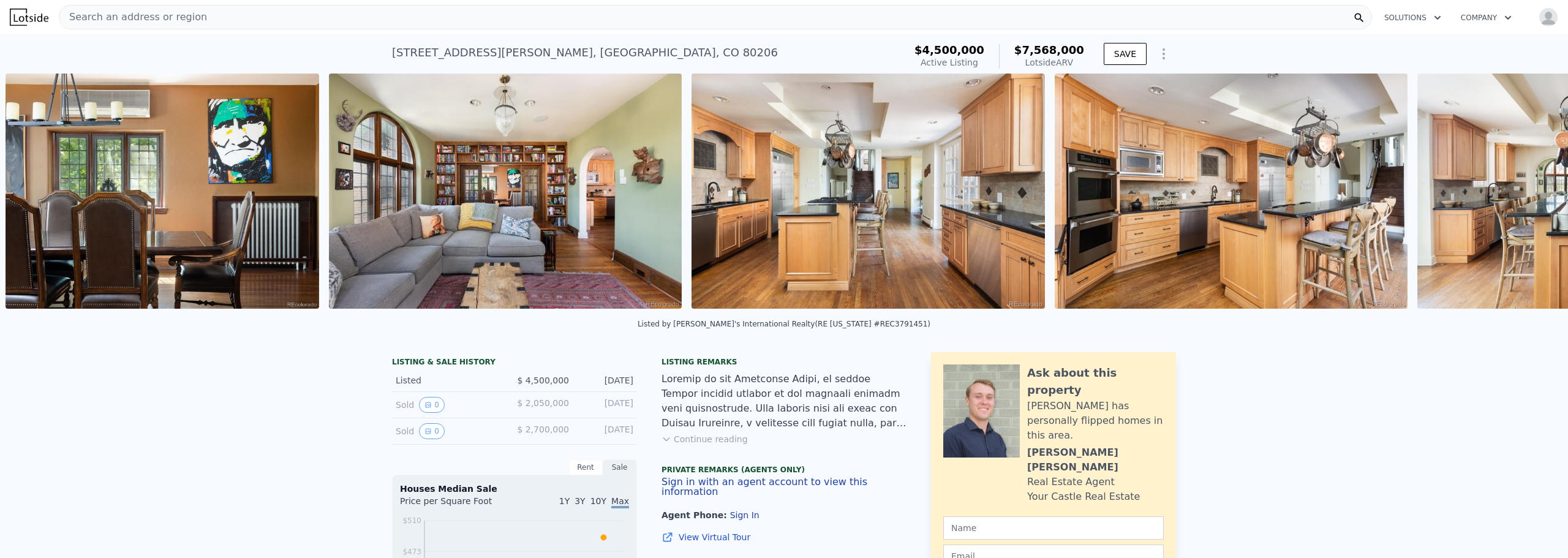
scroll to position [0, 5080]
click at [1524, 195] on icon at bounding box center [1536, 193] width 25 height 25
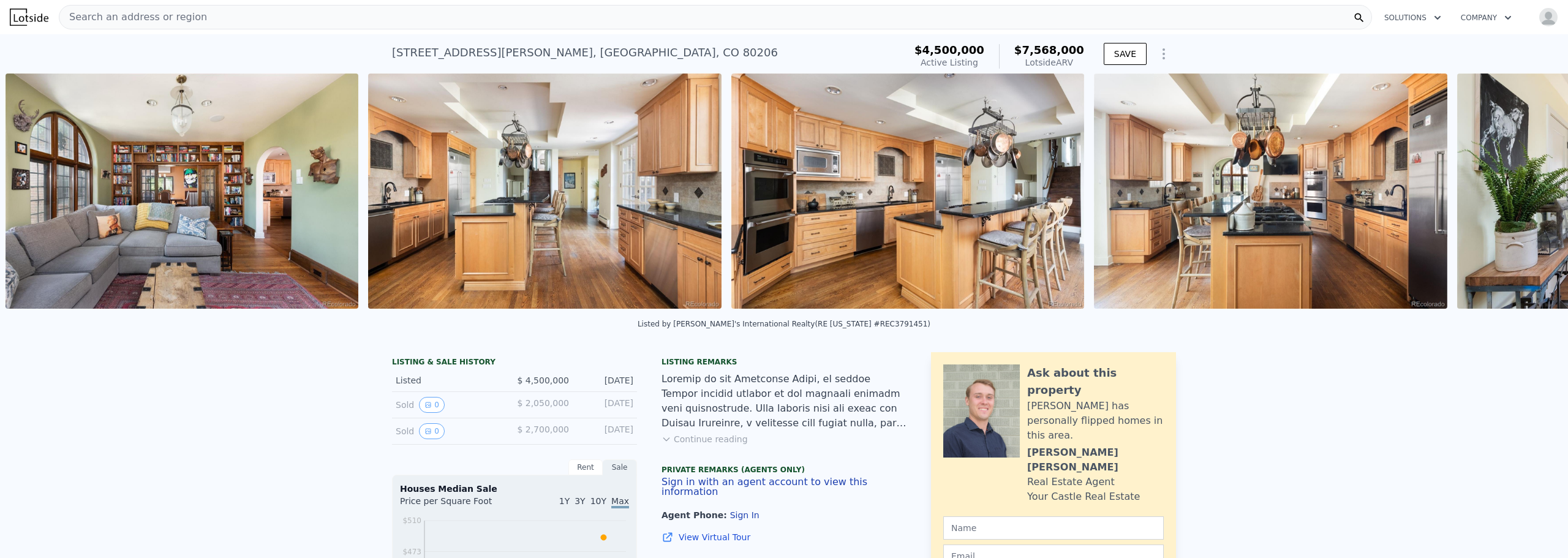
scroll to position [0, 5403]
click at [1524, 195] on icon at bounding box center [1536, 193] width 25 height 25
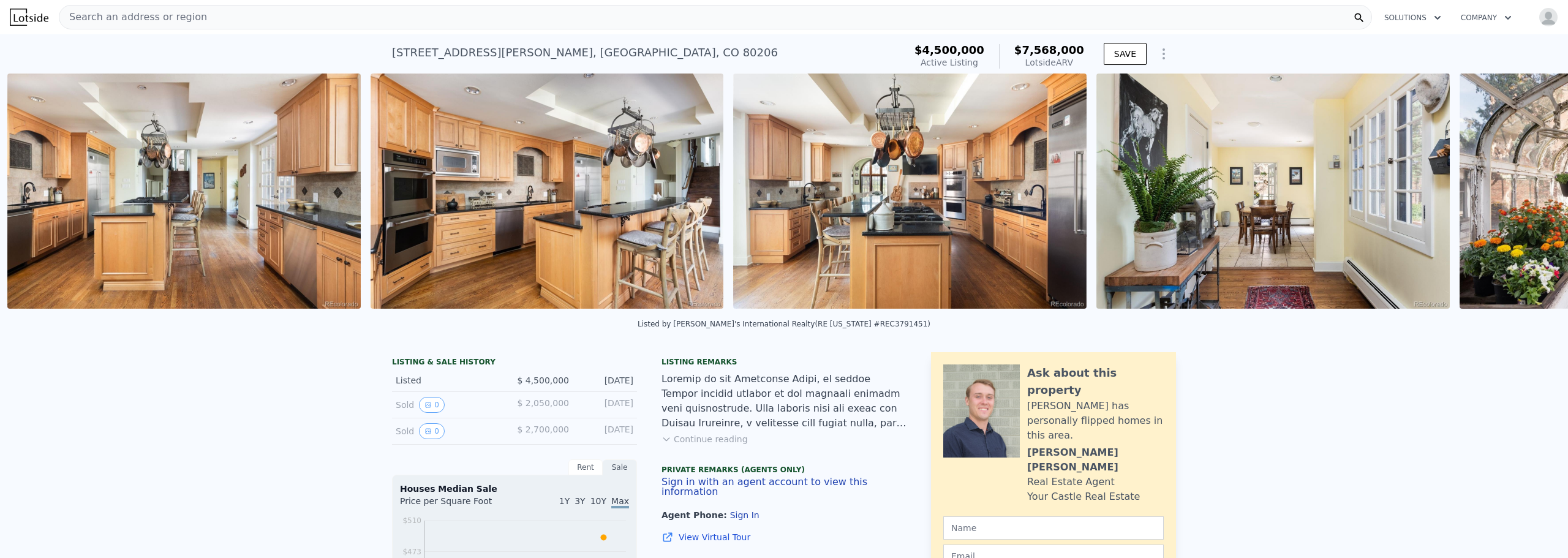
scroll to position [0, 5766]
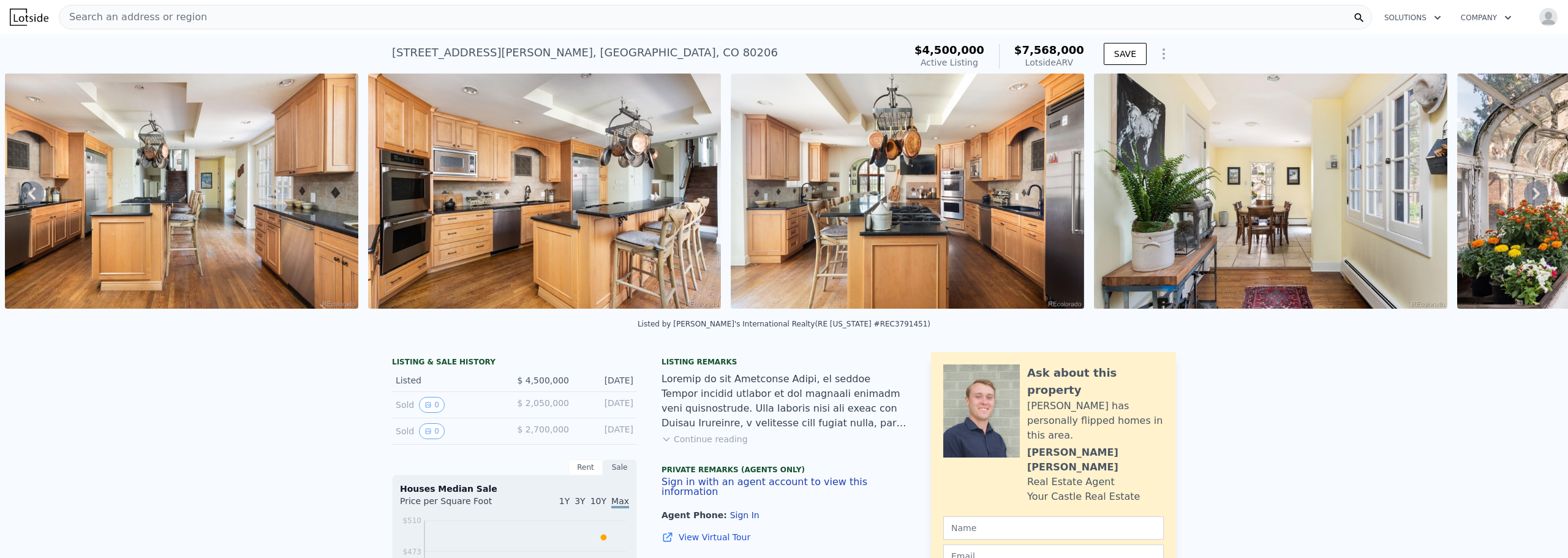
click at [1524, 195] on icon at bounding box center [1536, 193] width 25 height 25
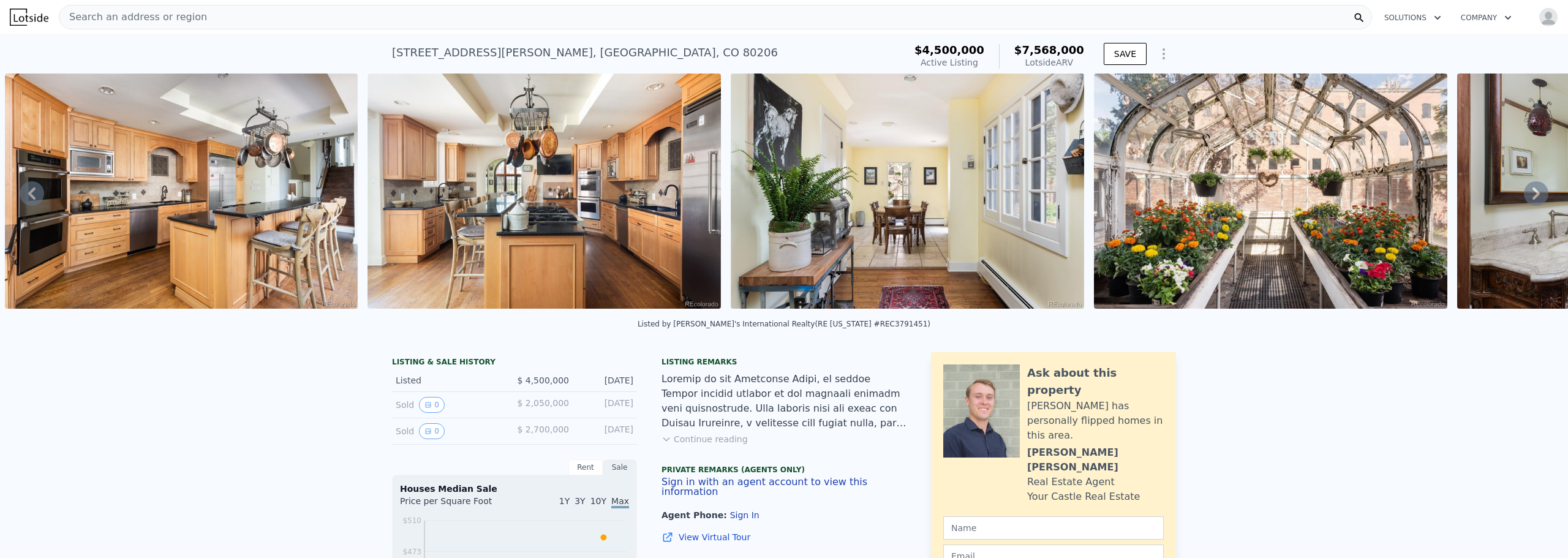
click at [1524, 195] on icon at bounding box center [1536, 193] width 25 height 25
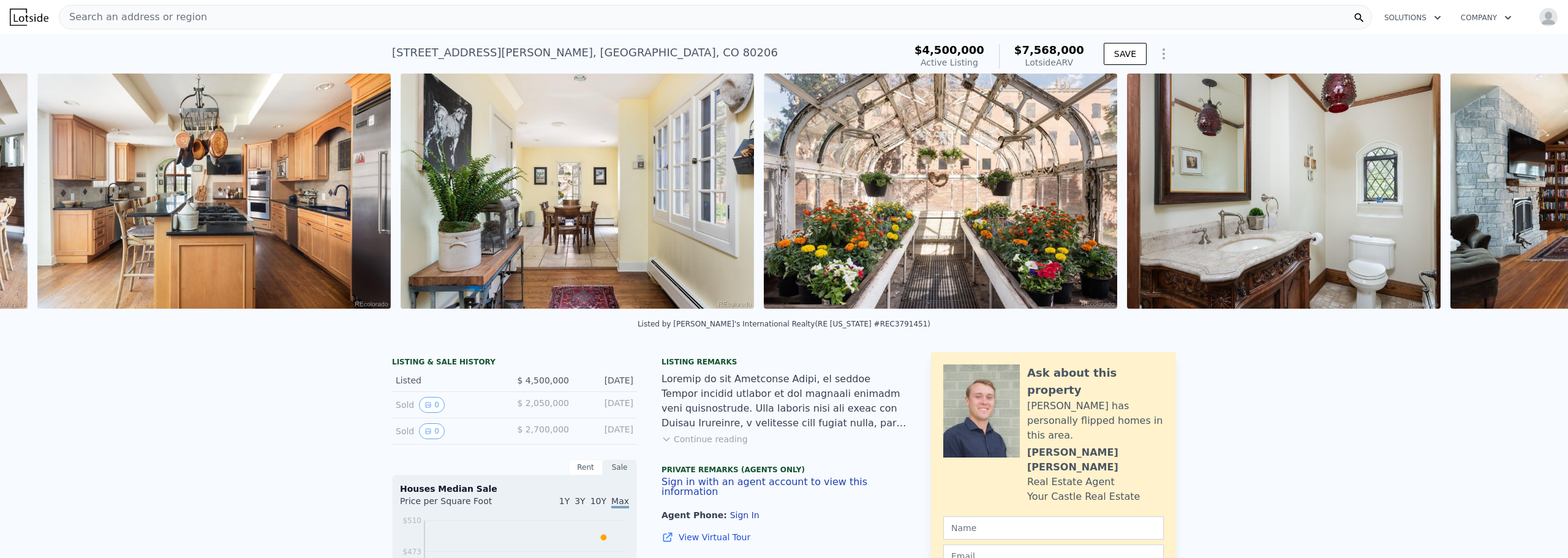
scroll to position [0, 6491]
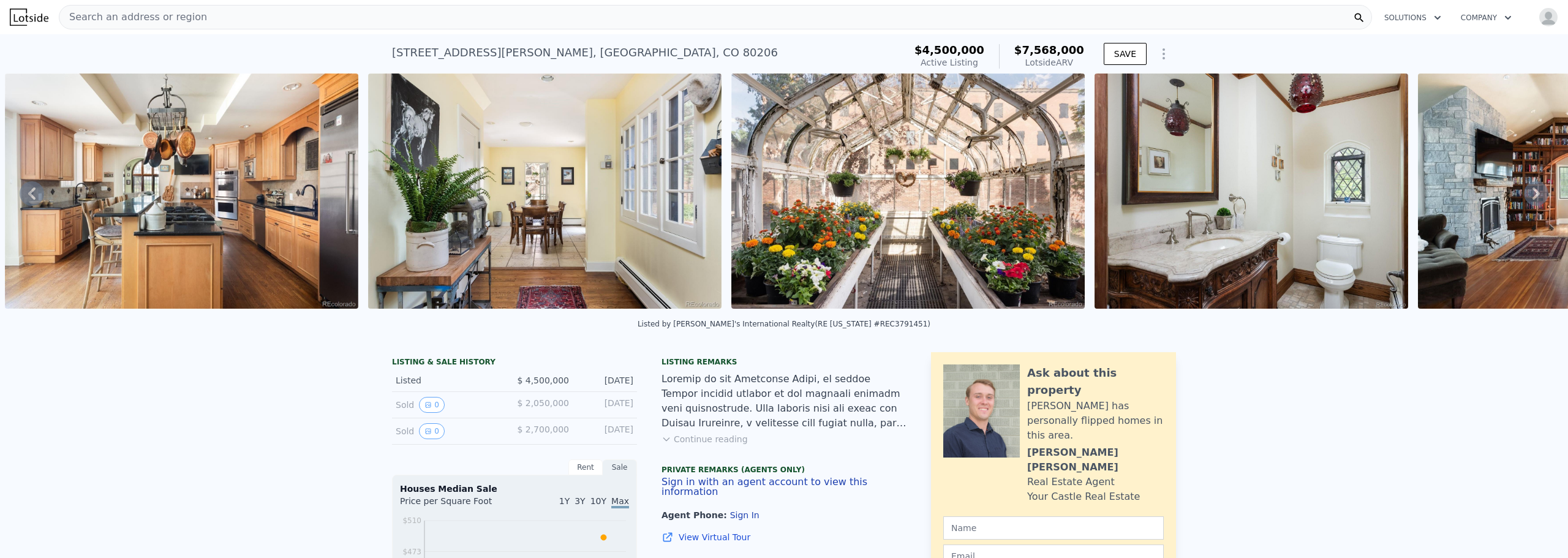
click at [1524, 195] on icon at bounding box center [1536, 193] width 25 height 25
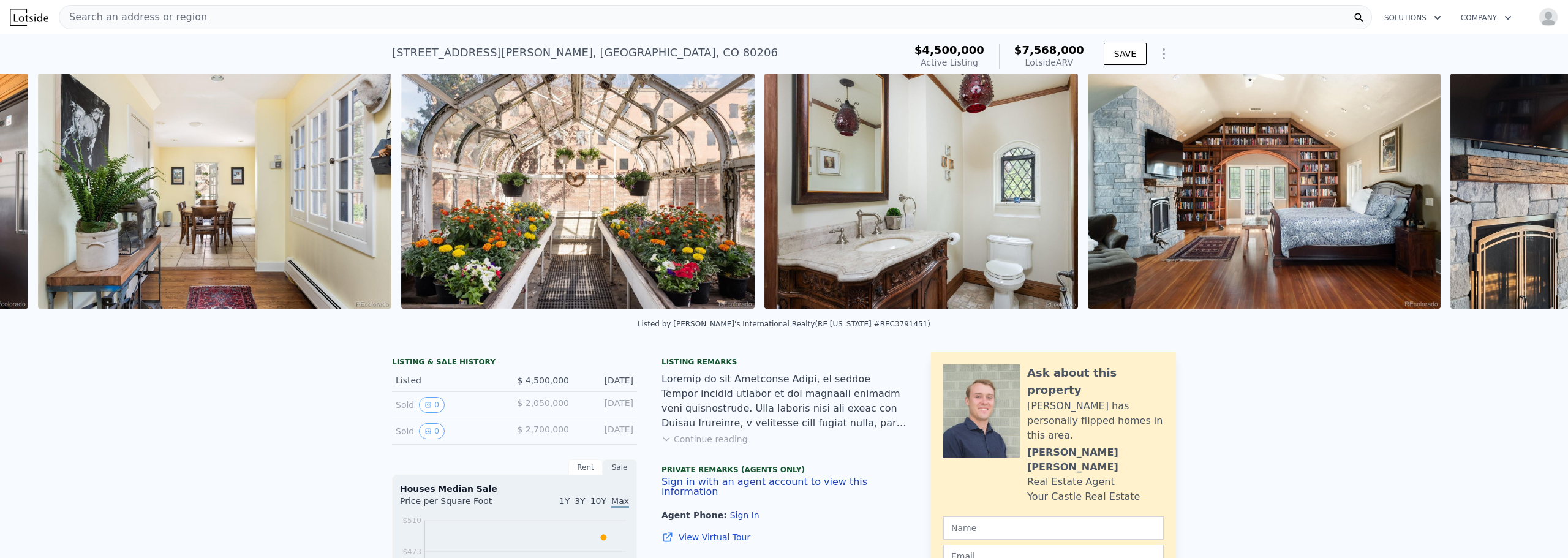
scroll to position [0, 6854]
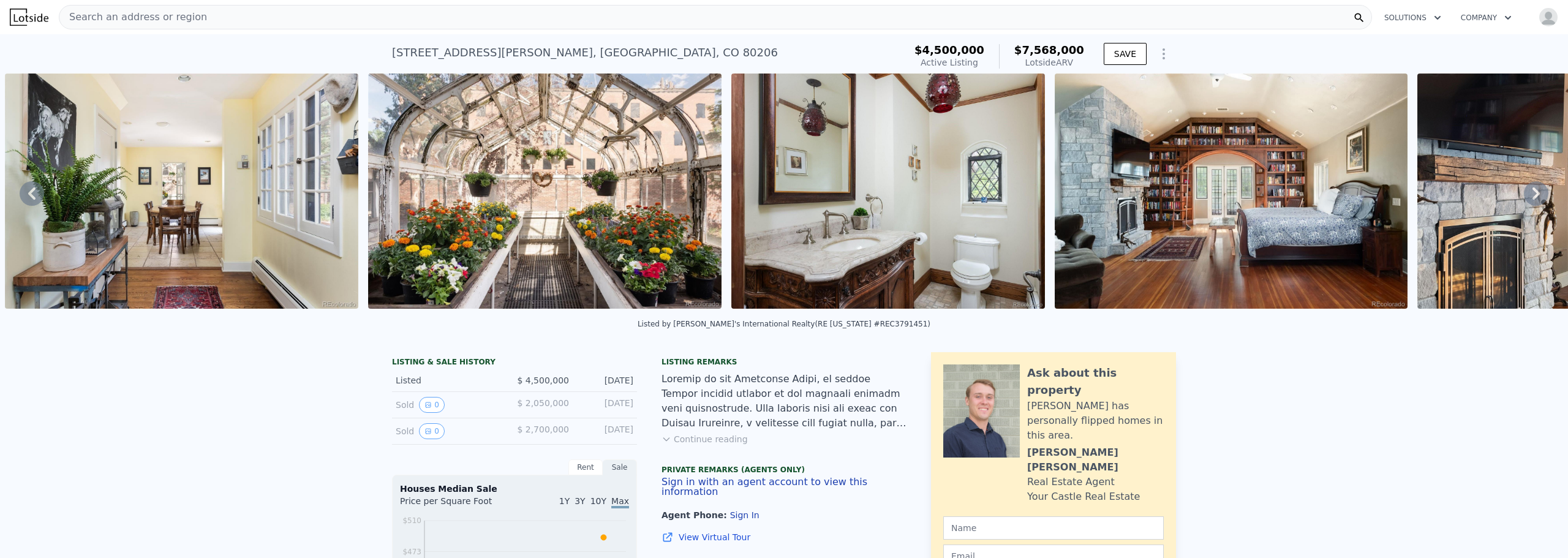
click at [1524, 195] on icon at bounding box center [1536, 193] width 25 height 25
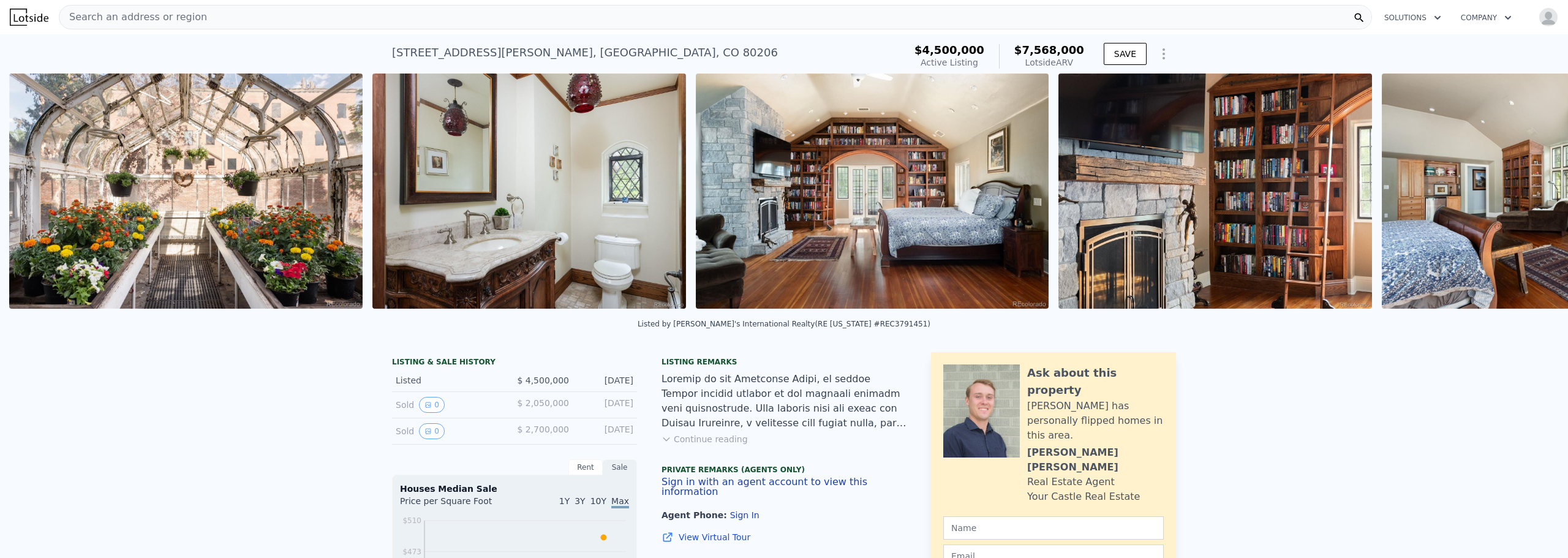
scroll to position [0, 7218]
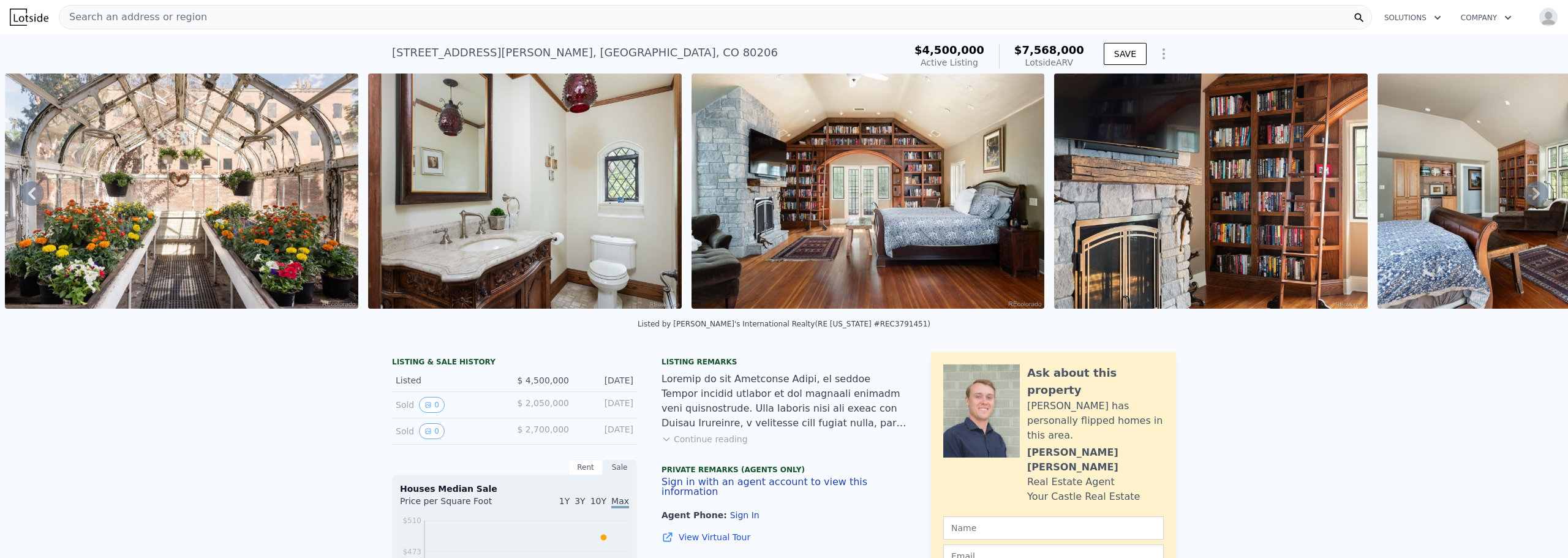
click at [1524, 195] on icon at bounding box center [1536, 193] width 25 height 25
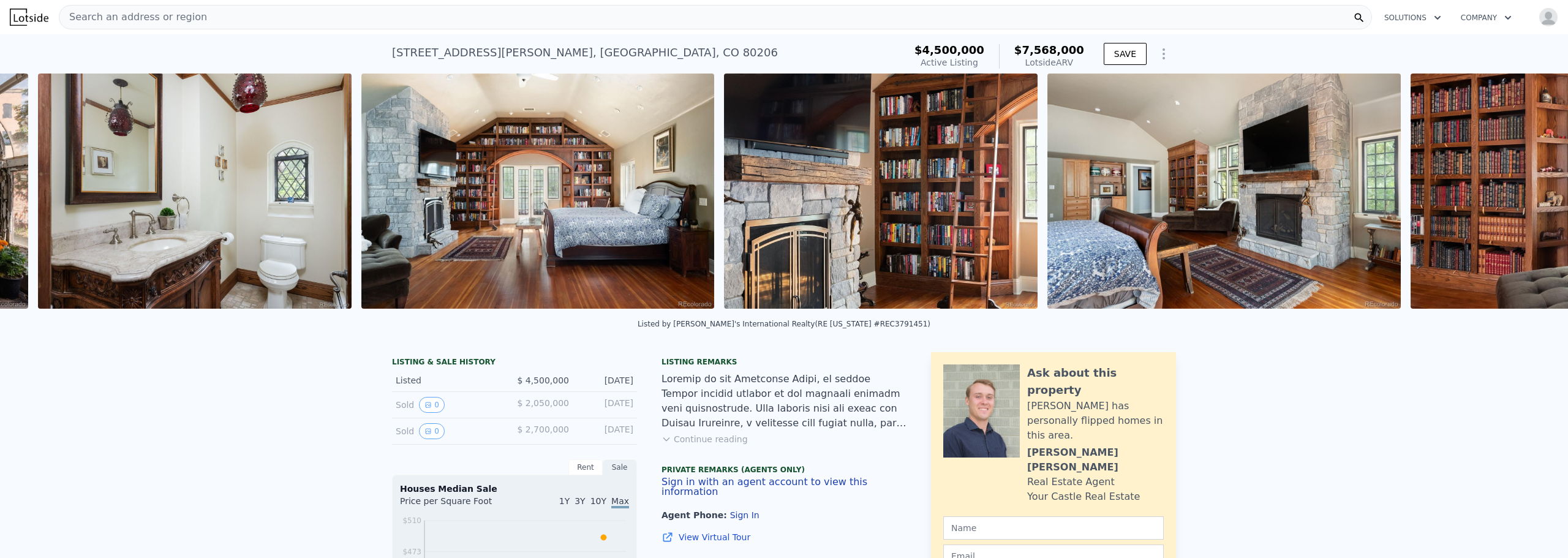
scroll to position [0, 7581]
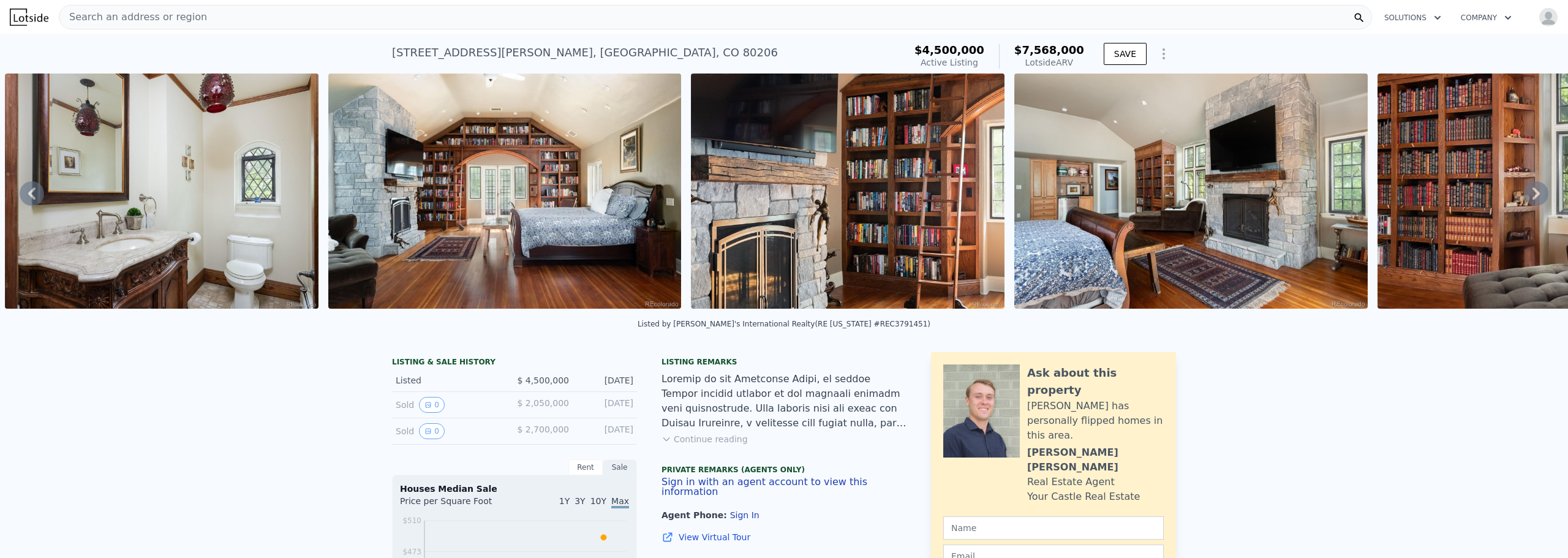
click at [1524, 195] on icon at bounding box center [1536, 193] width 25 height 25
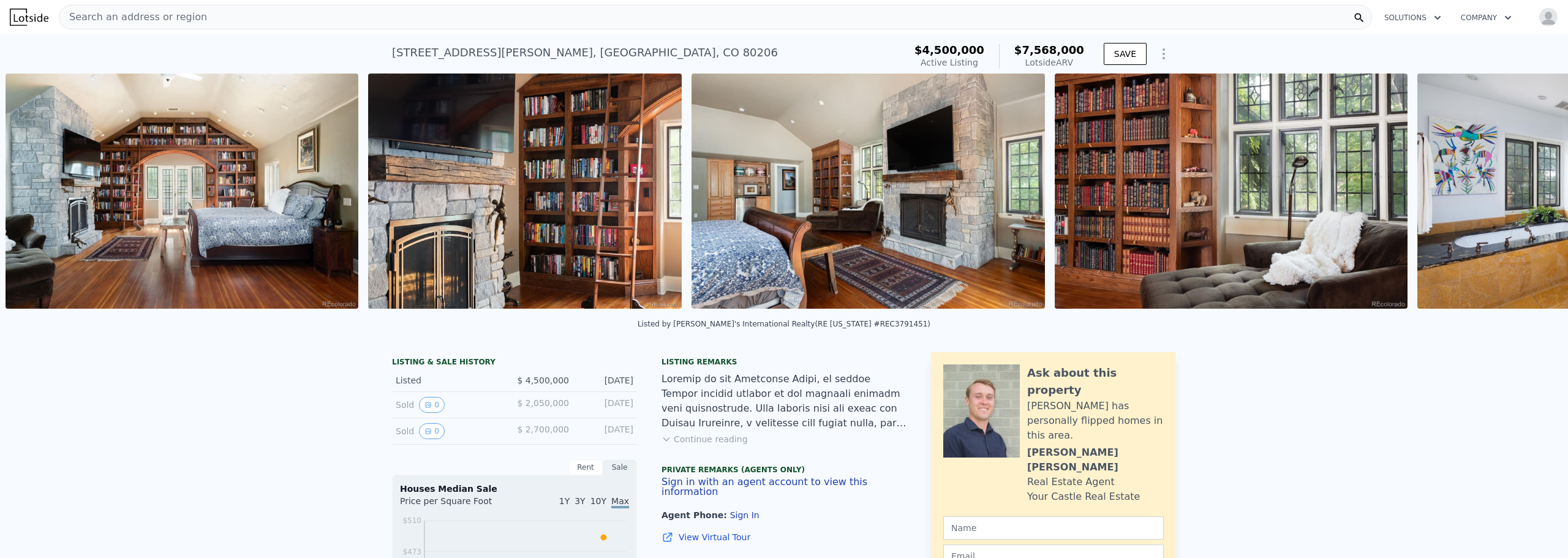
scroll to position [0, 7905]
click at [1524, 195] on icon at bounding box center [1536, 193] width 25 height 25
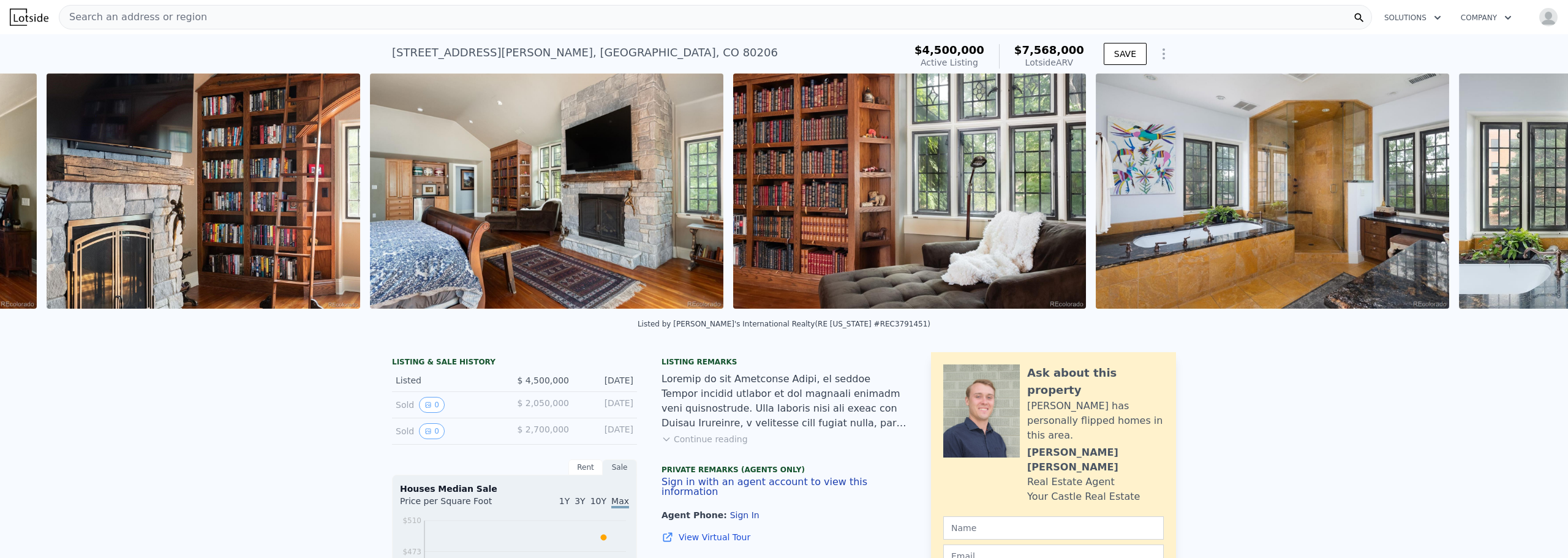
scroll to position [0, 8267]
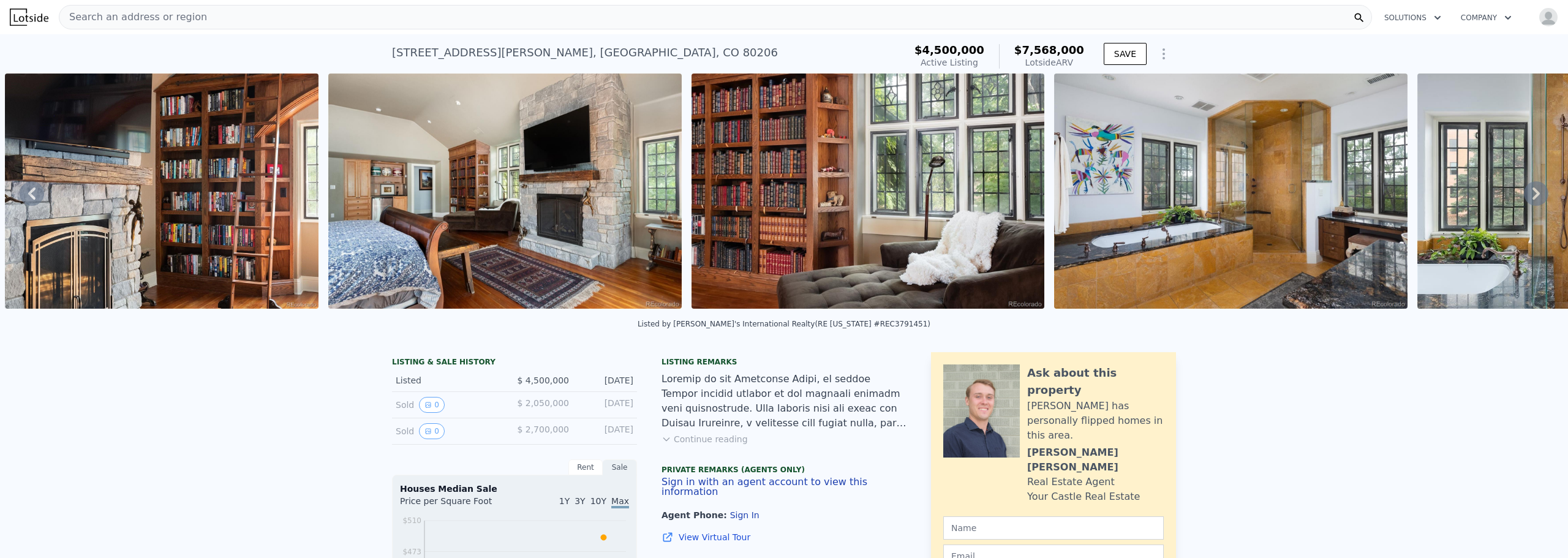
click at [1524, 195] on icon at bounding box center [1536, 193] width 25 height 25
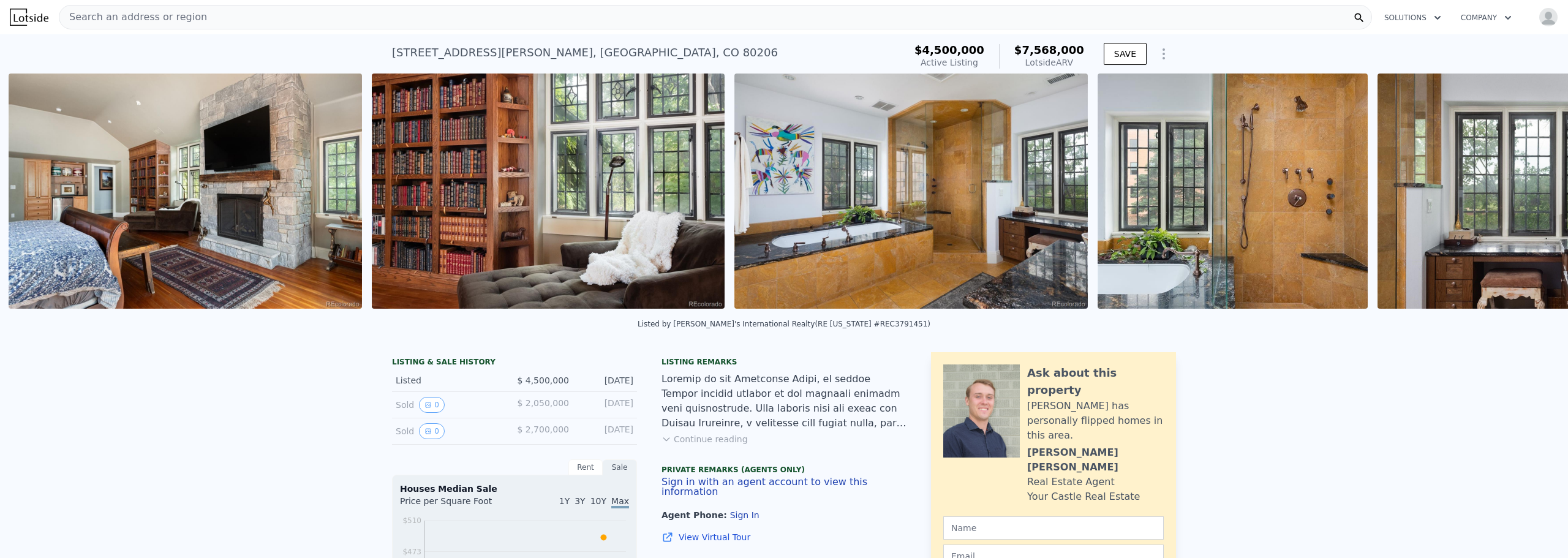
scroll to position [0, 8590]
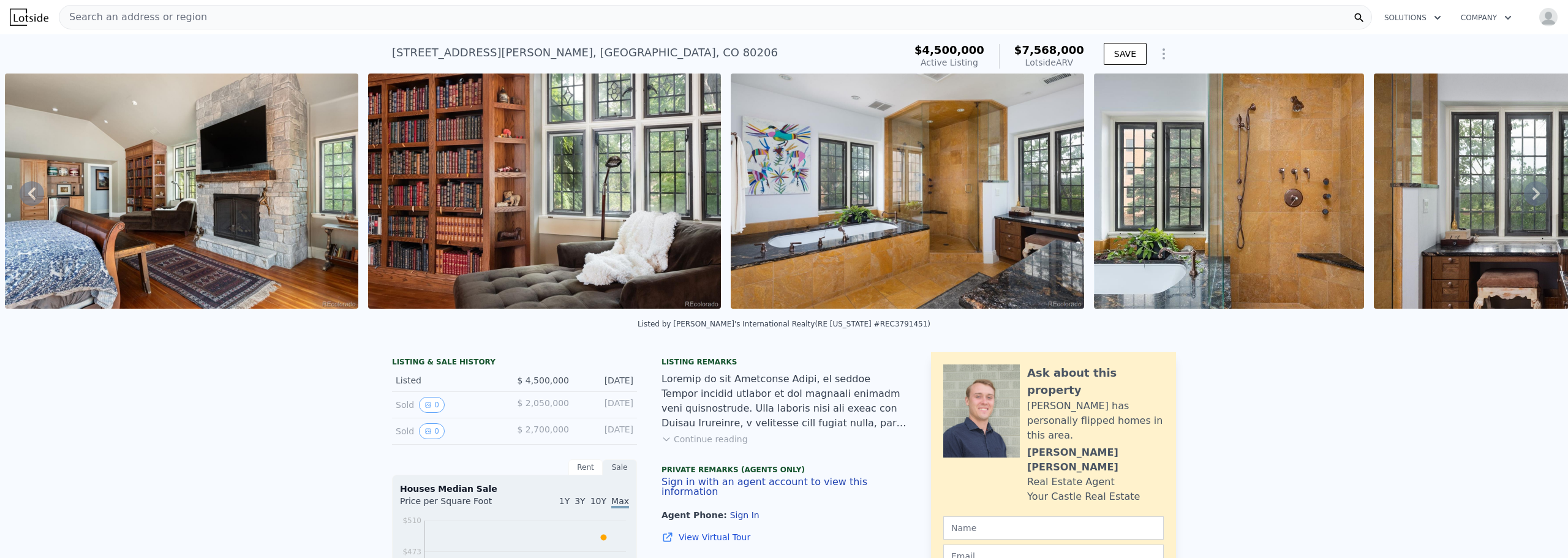
click at [1524, 195] on icon at bounding box center [1536, 193] width 25 height 25
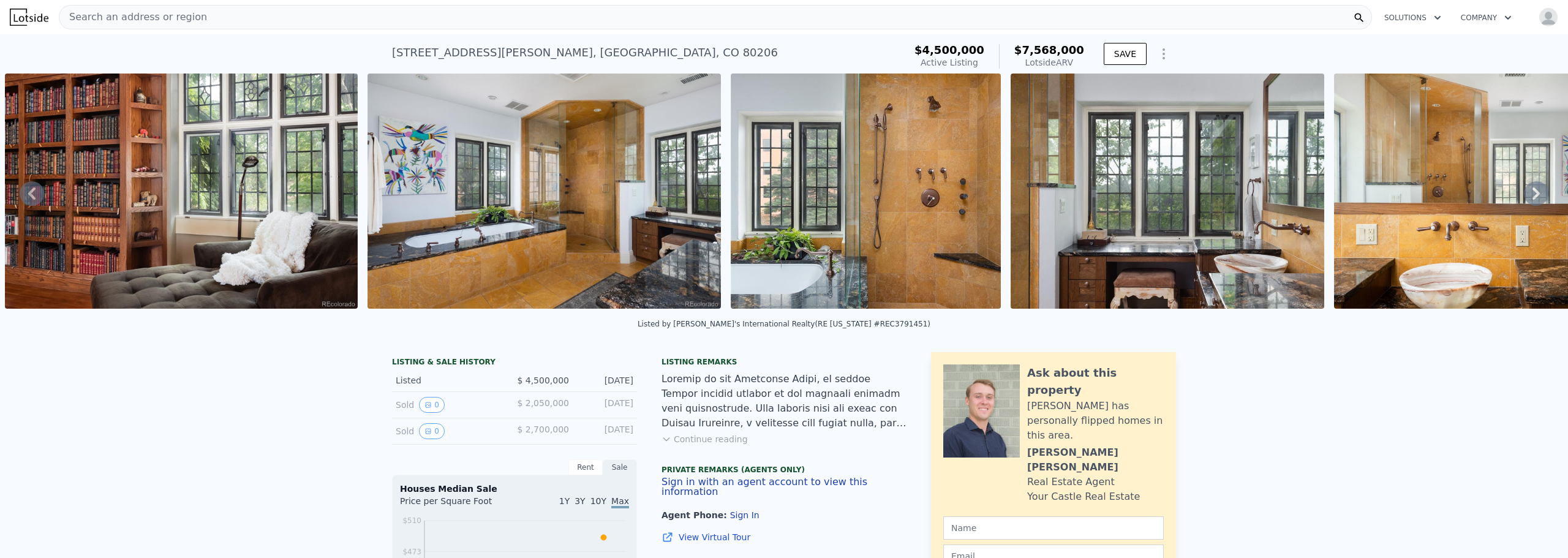
click at [1524, 195] on icon at bounding box center [1536, 193] width 25 height 25
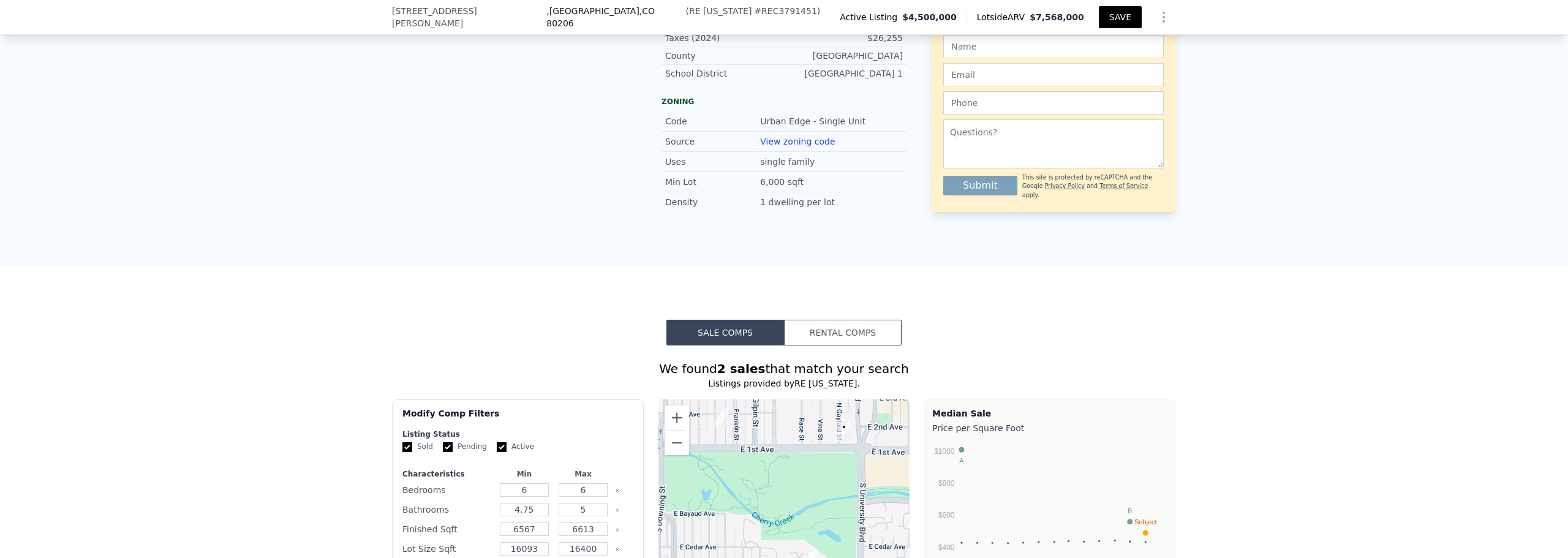
scroll to position [885, 0]
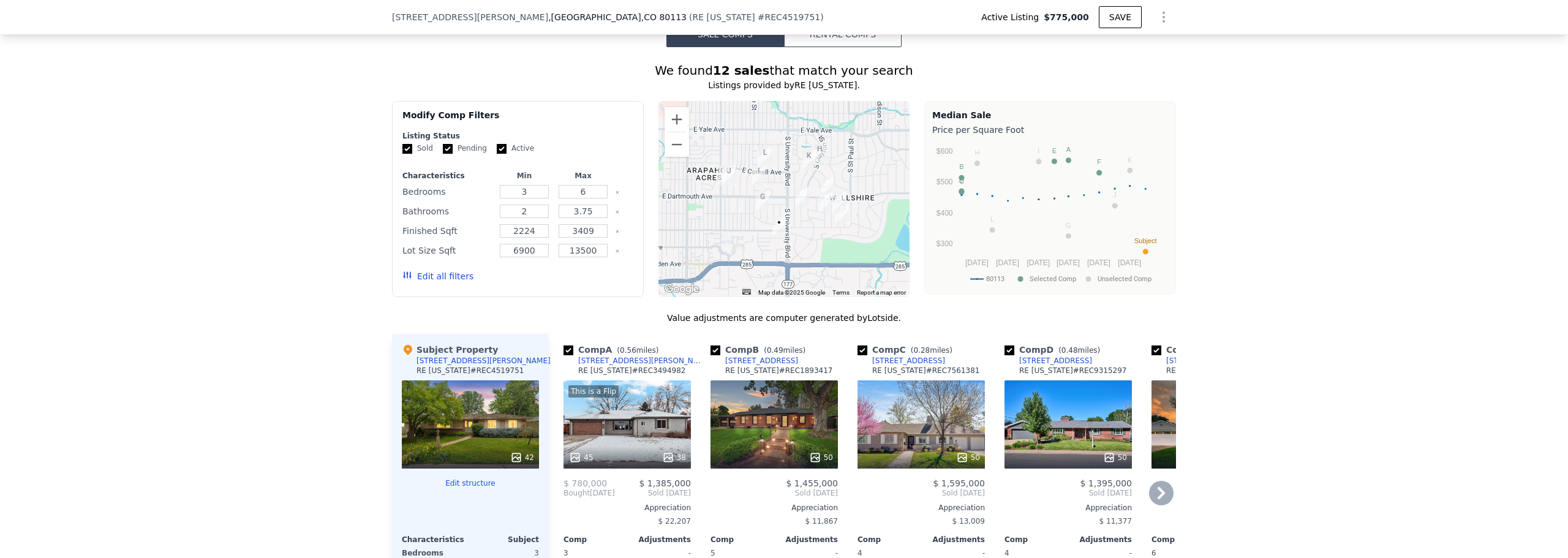
scroll to position [1038, 0]
click at [711, 351] on input "checkbox" at bounding box center [716, 351] width 10 height 10
checkbox input "false"
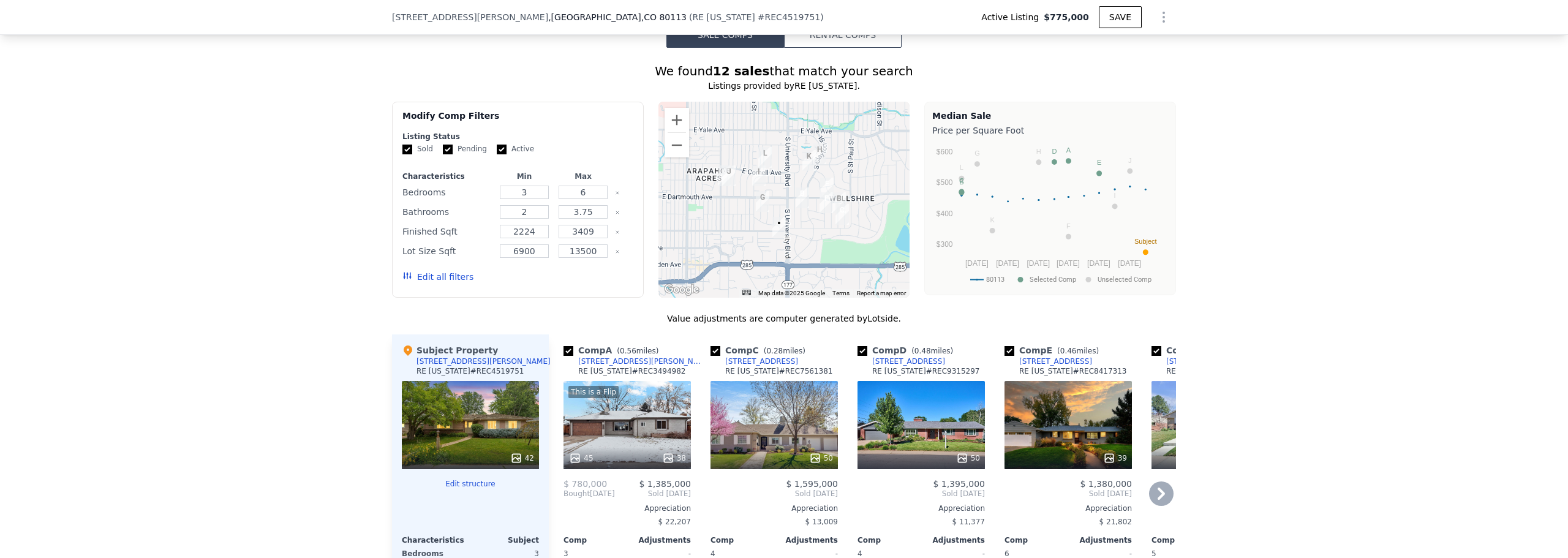
click at [712, 350] on input "checkbox" at bounding box center [716, 351] width 10 height 10
checkbox input "false"
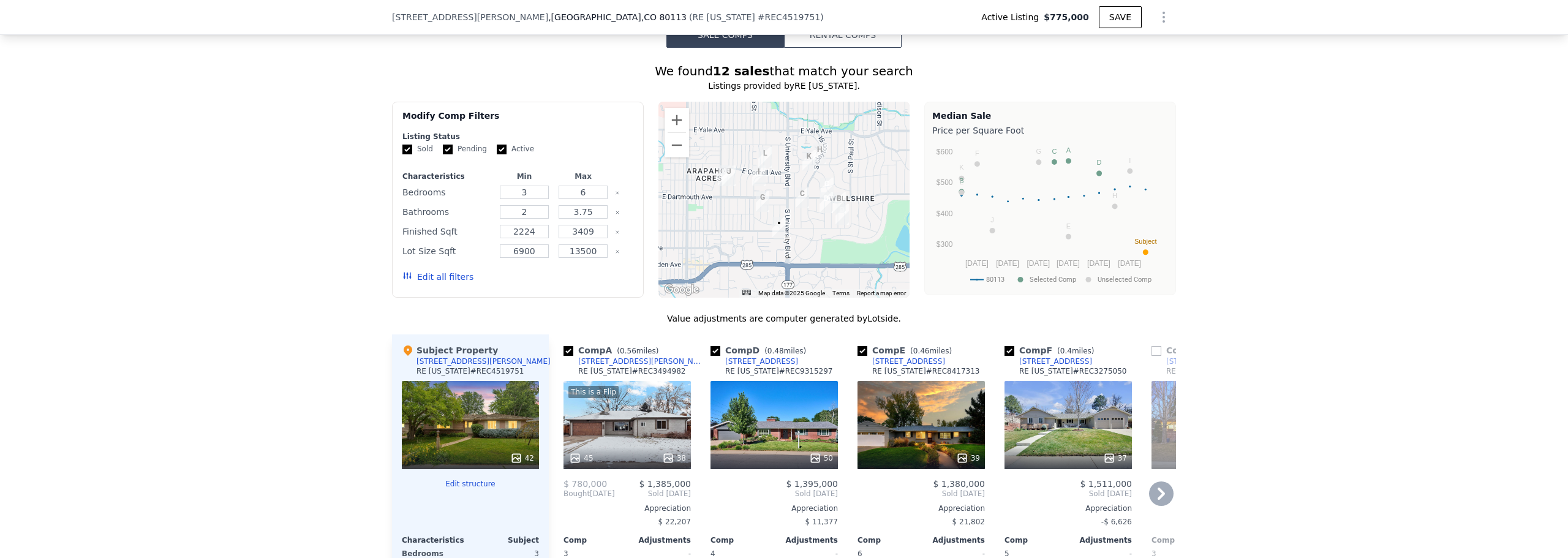
click at [713, 352] on input "checkbox" at bounding box center [716, 351] width 10 height 10
checkbox input "false"
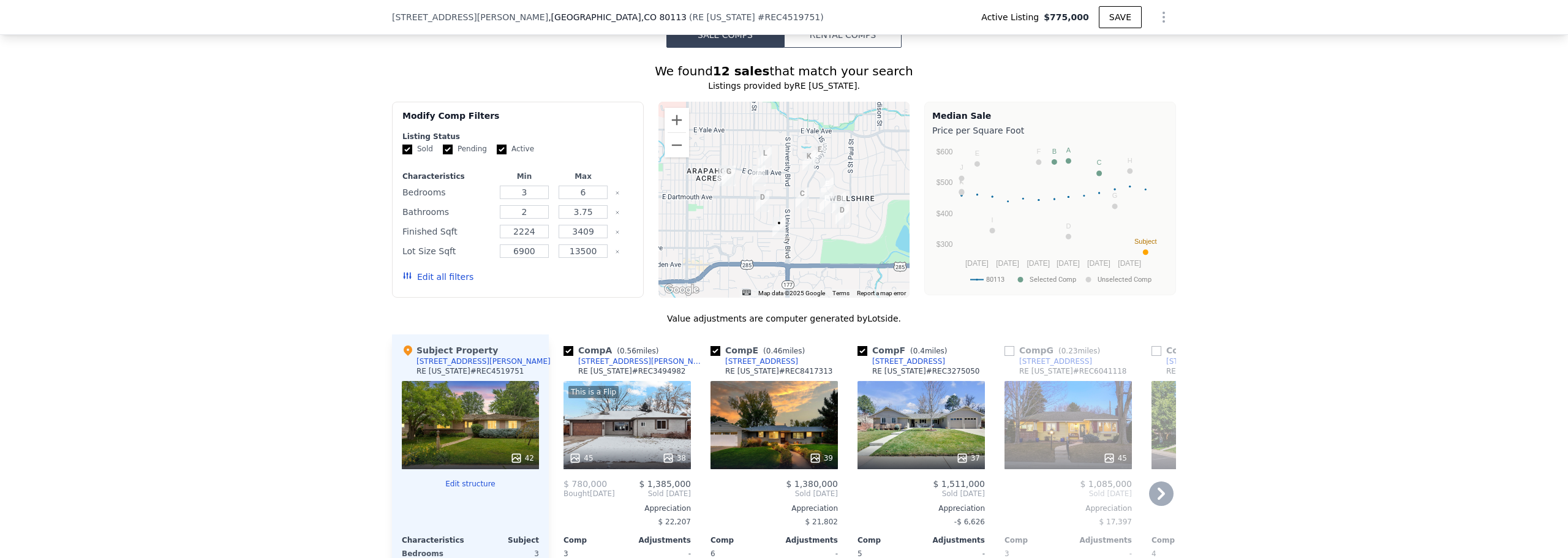
click at [858, 352] on input "checkbox" at bounding box center [862, 351] width 10 height 10
checkbox input "false"
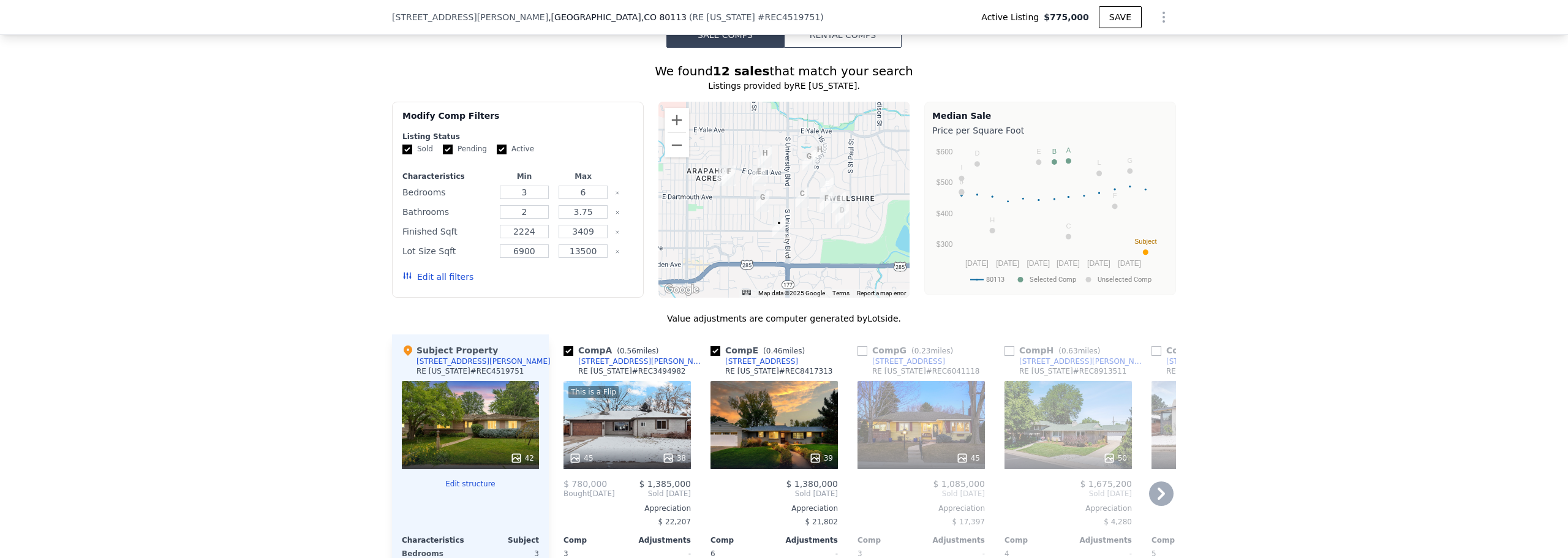
click at [1157, 493] on icon at bounding box center [1161, 493] width 8 height 12
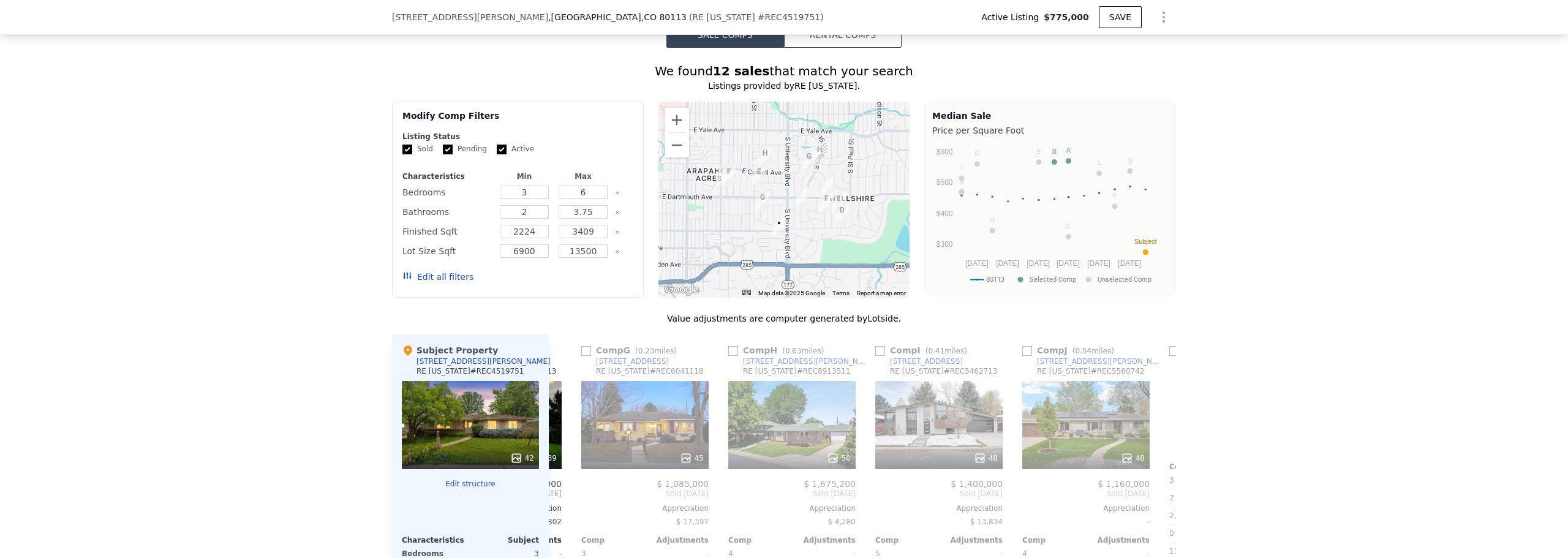
scroll to position [0, 294]
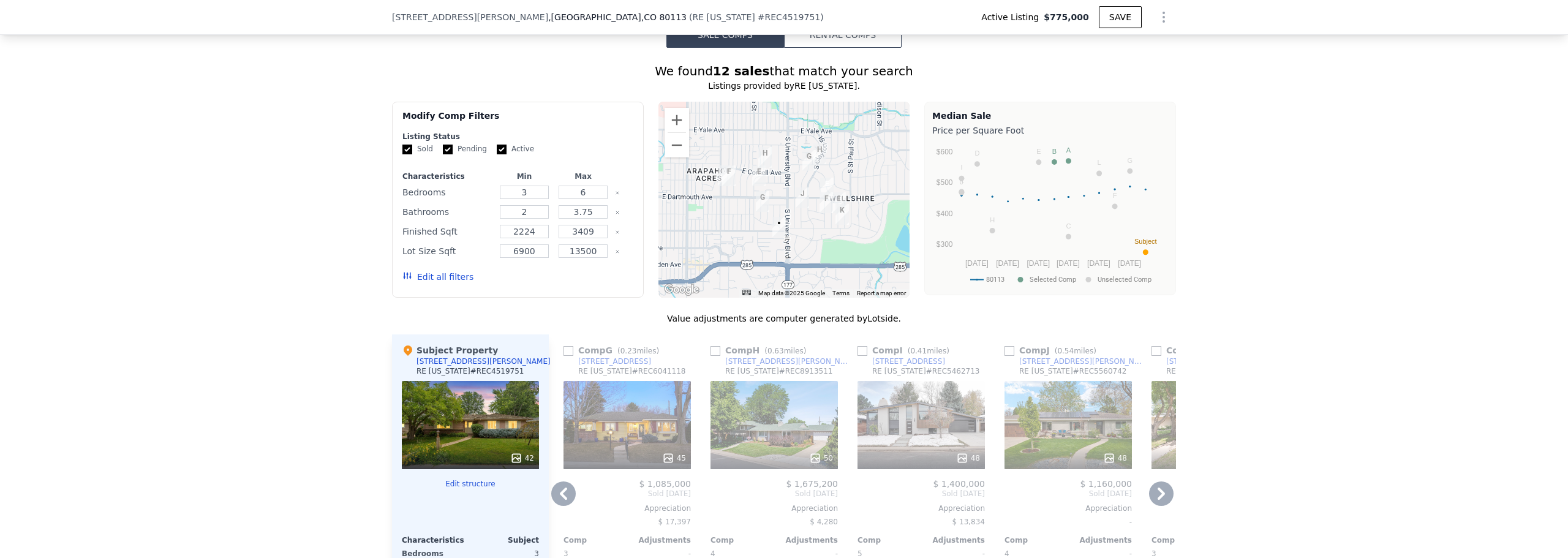
click at [1157, 493] on icon at bounding box center [1161, 493] width 8 height 12
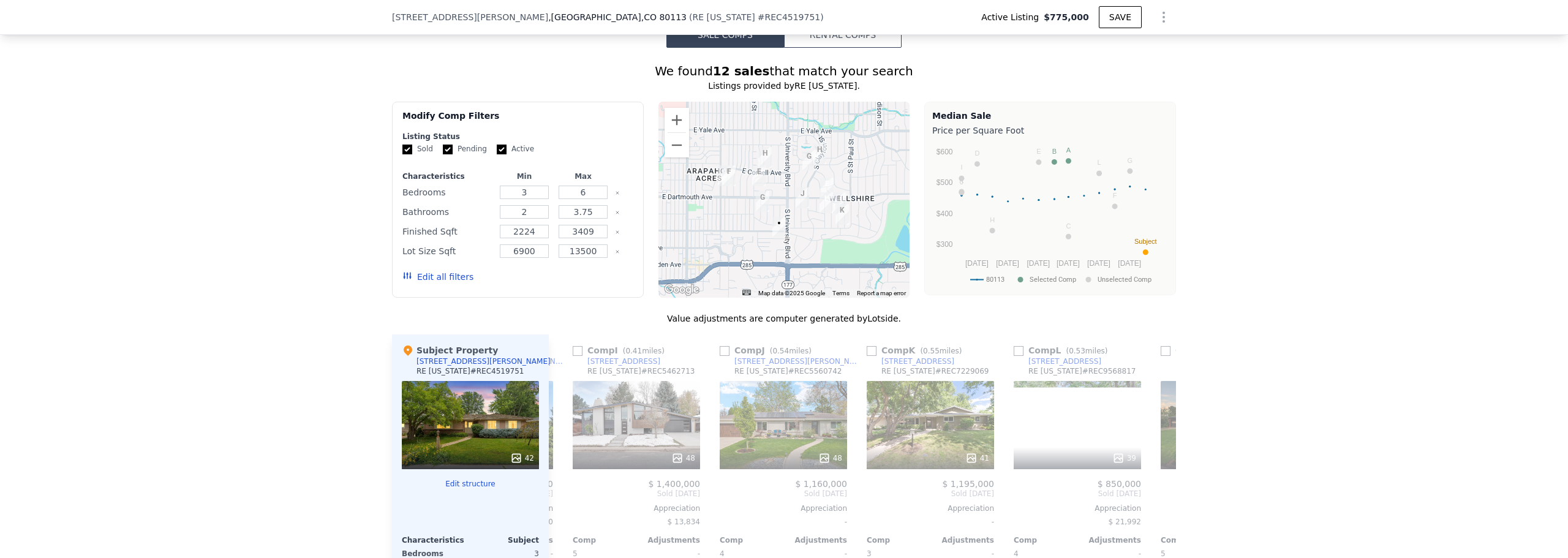
scroll to position [0, 588]
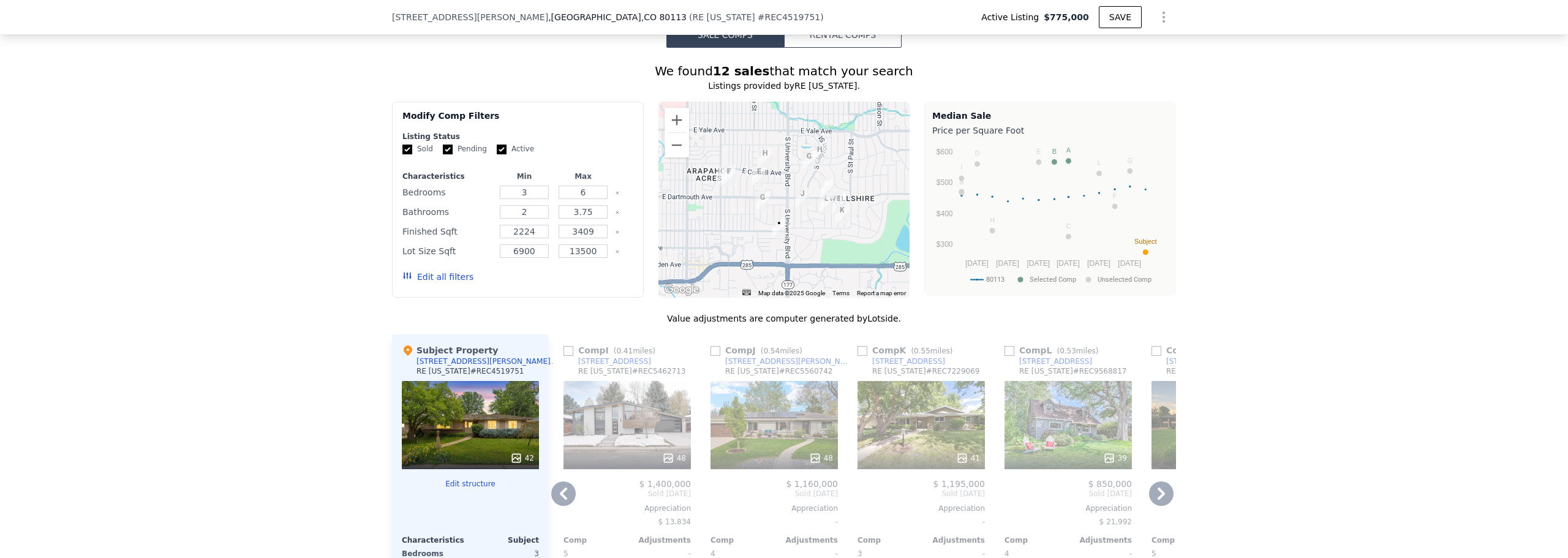
click at [1162, 495] on icon at bounding box center [1161, 493] width 25 height 25
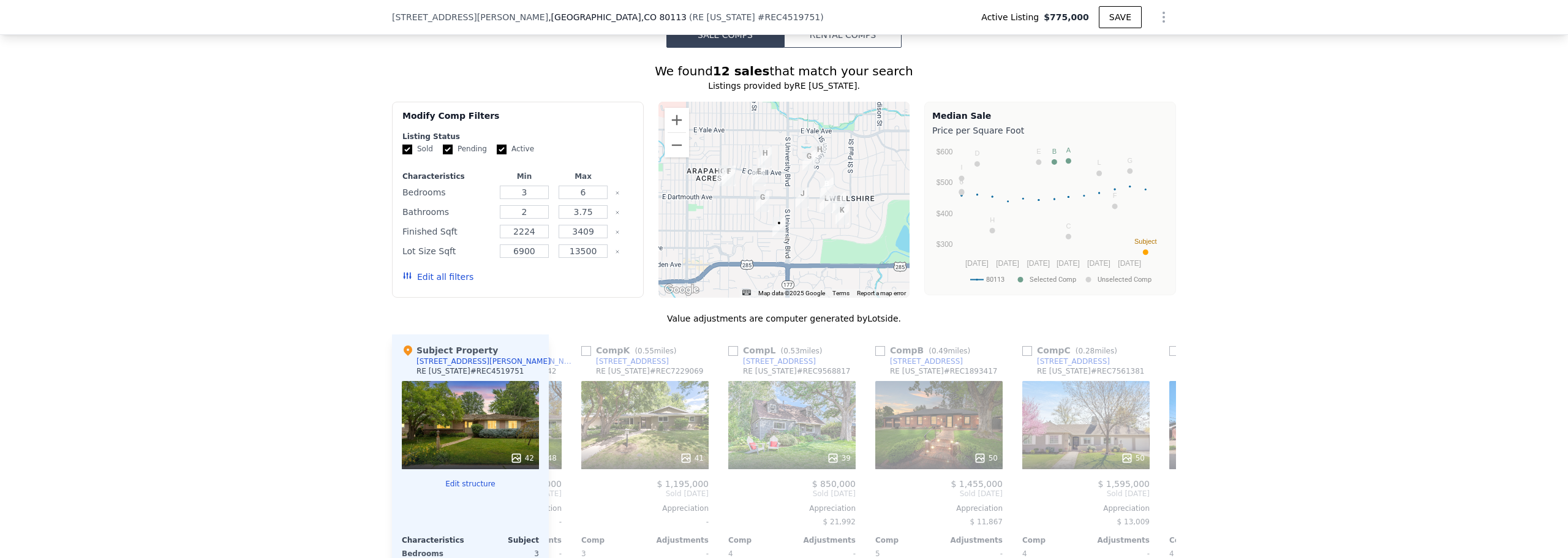
scroll to position [0, 882]
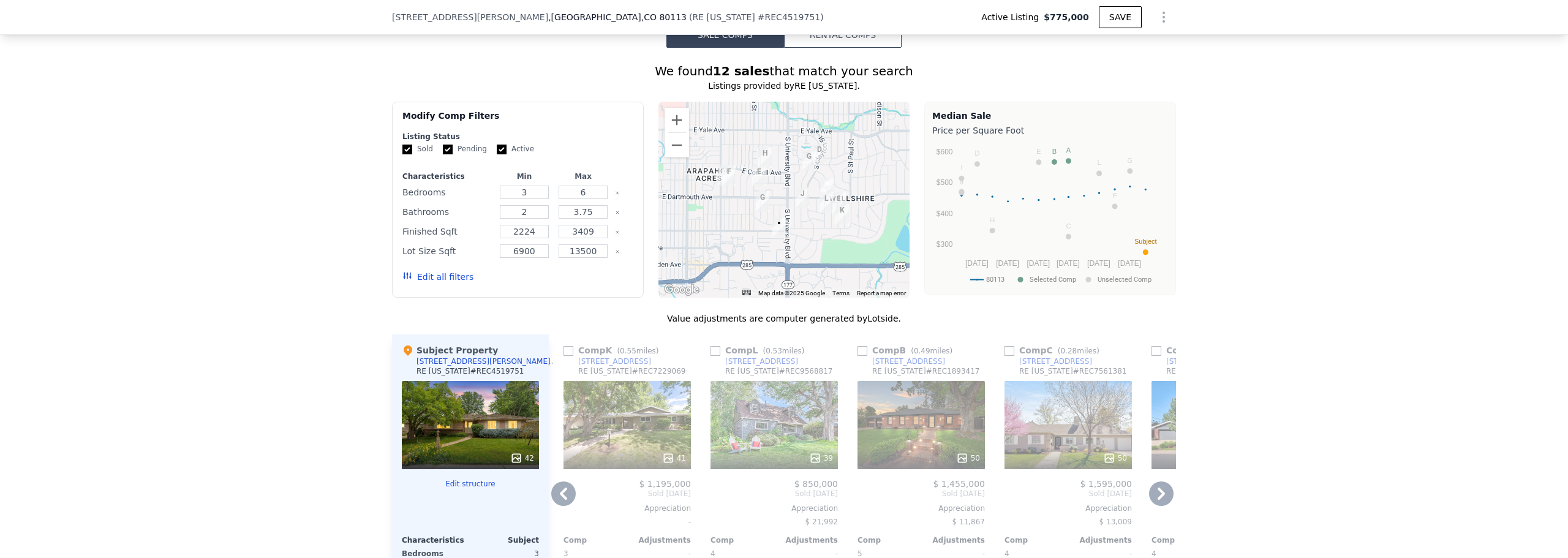
click at [1162, 496] on icon at bounding box center [1161, 493] width 25 height 25
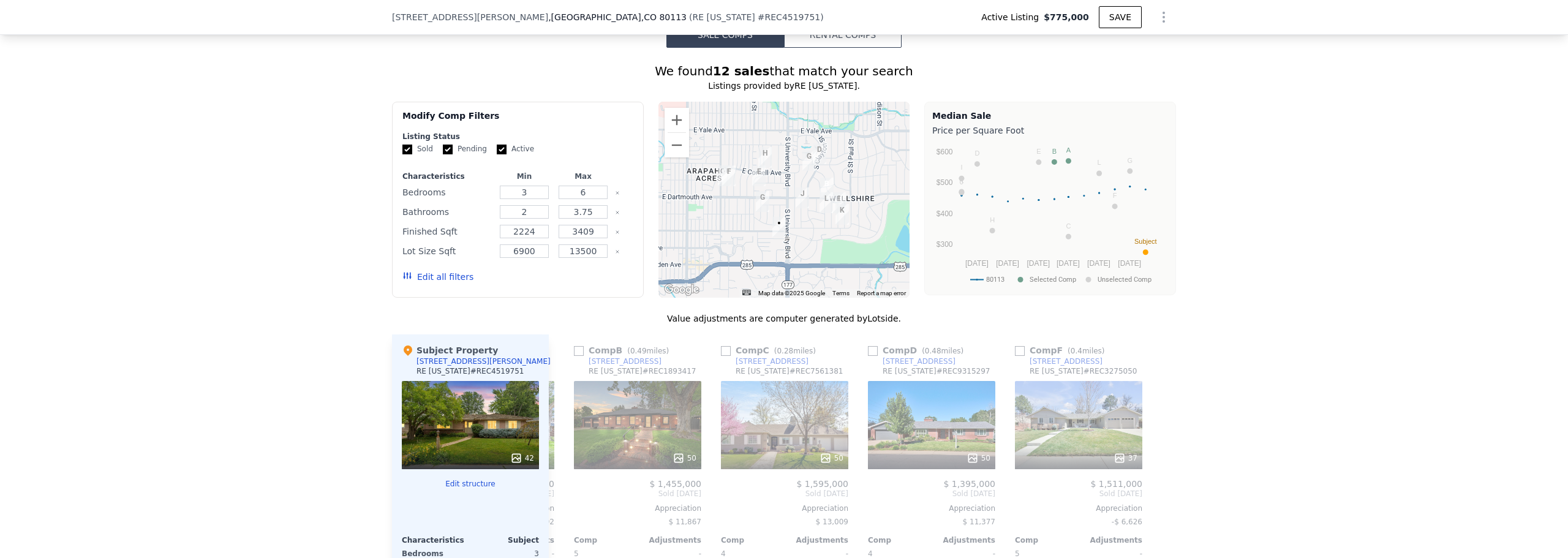
scroll to position [0, 1166]
click at [1162, 496] on div at bounding box center [1166, 531] width 20 height 394
click at [560, 494] on icon at bounding box center [563, 493] width 8 height 12
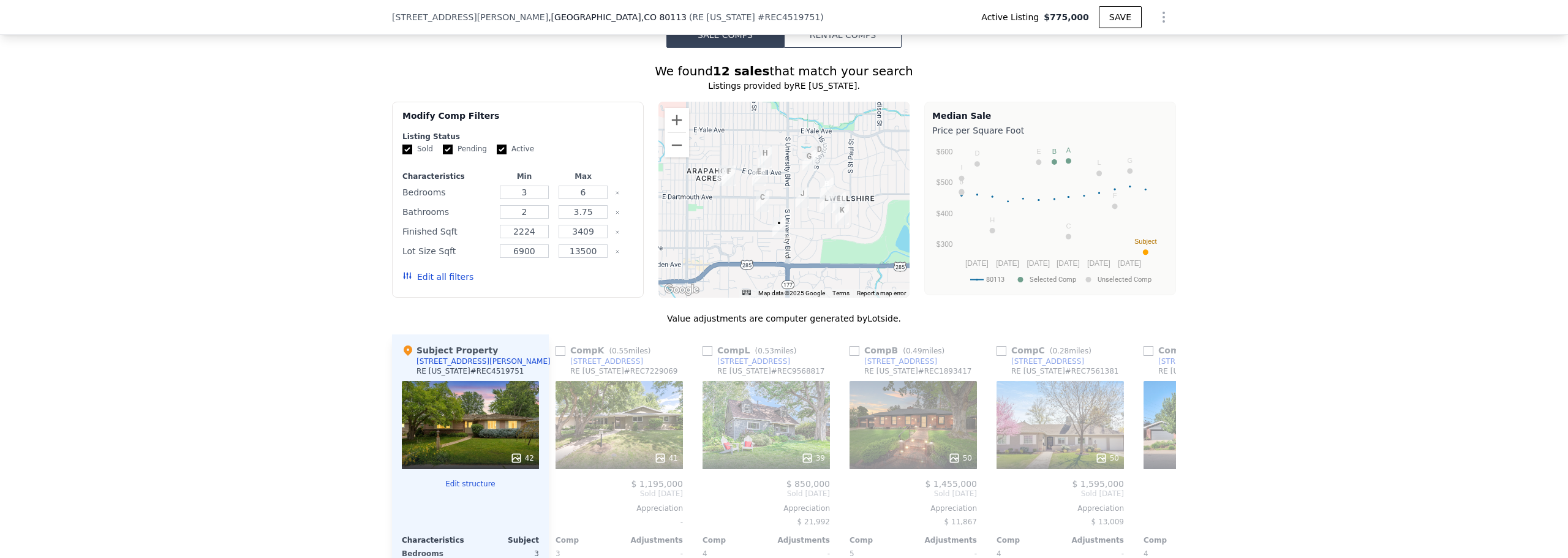
scroll to position [0, 872]
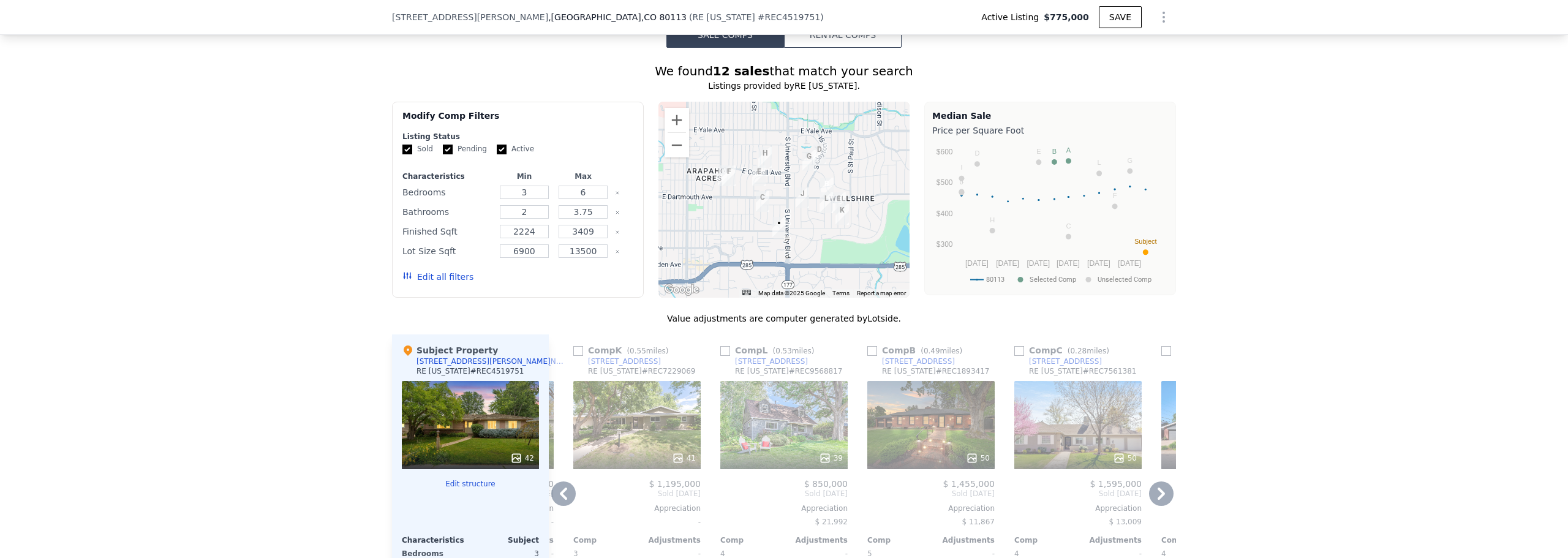
click at [560, 494] on icon at bounding box center [563, 493] width 8 height 12
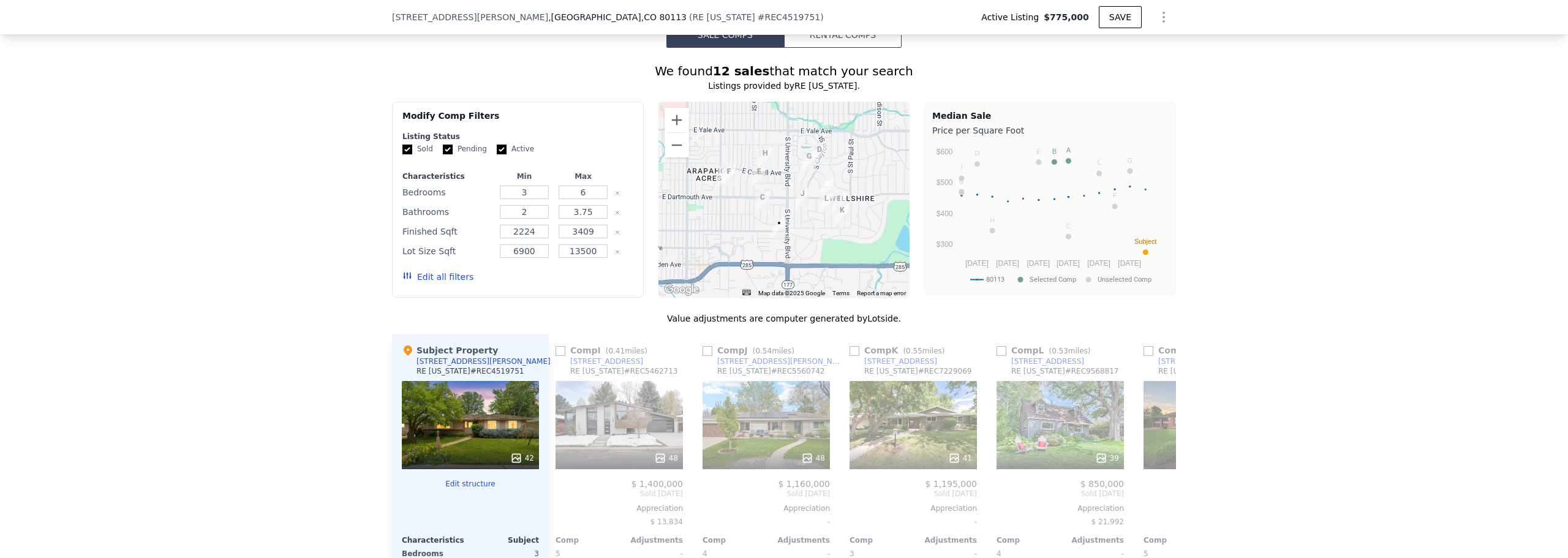
scroll to position [0, 578]
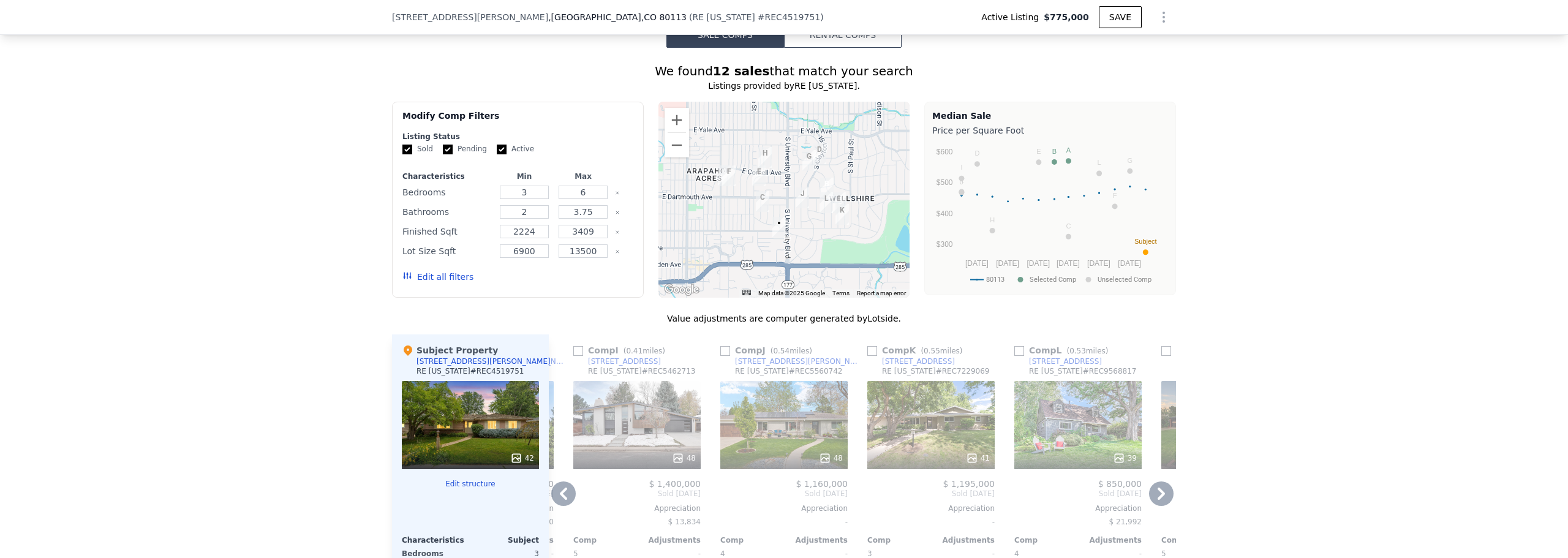
click at [560, 494] on icon at bounding box center [563, 493] width 8 height 12
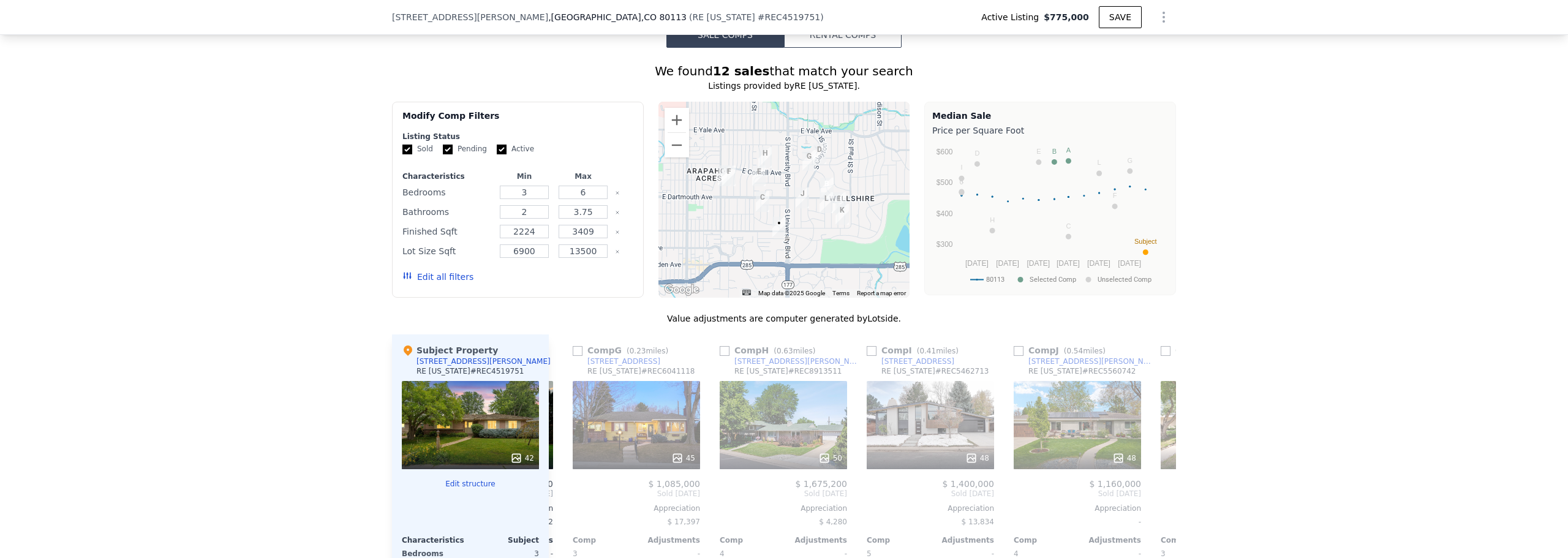
scroll to position [0, 284]
click at [577, 351] on input "checkbox" at bounding box center [578, 351] width 10 height 10
checkbox input "true"
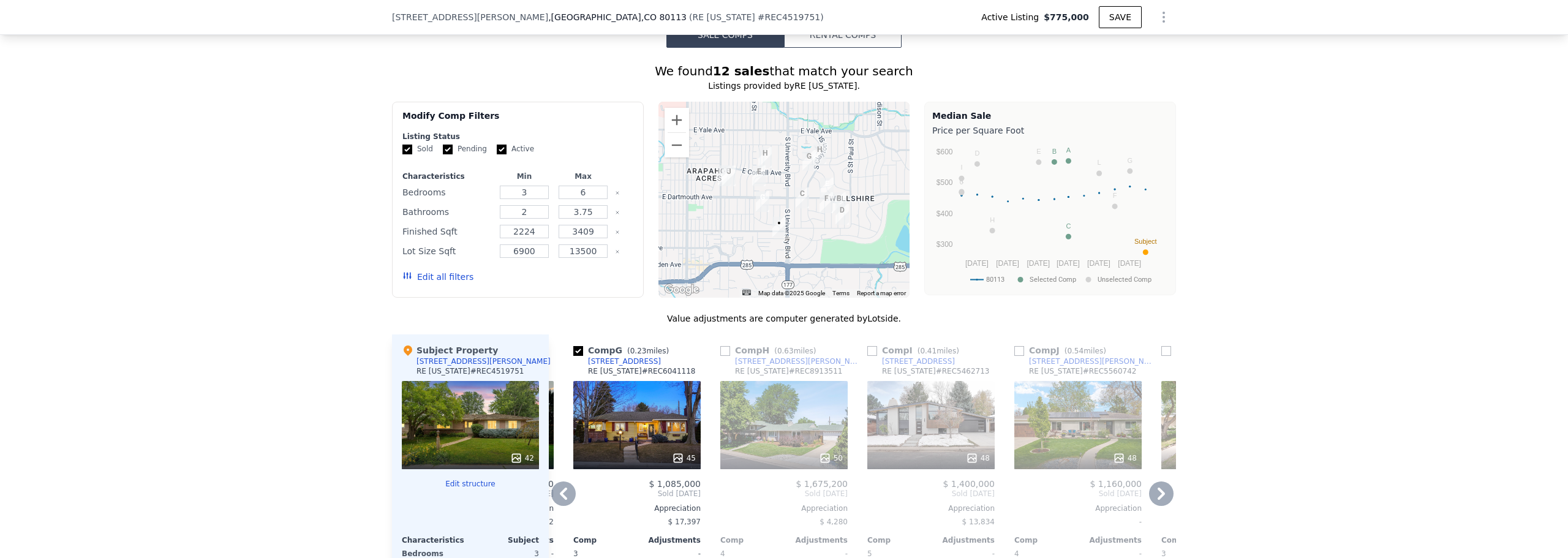
click at [557, 498] on icon at bounding box center [563, 493] width 25 height 25
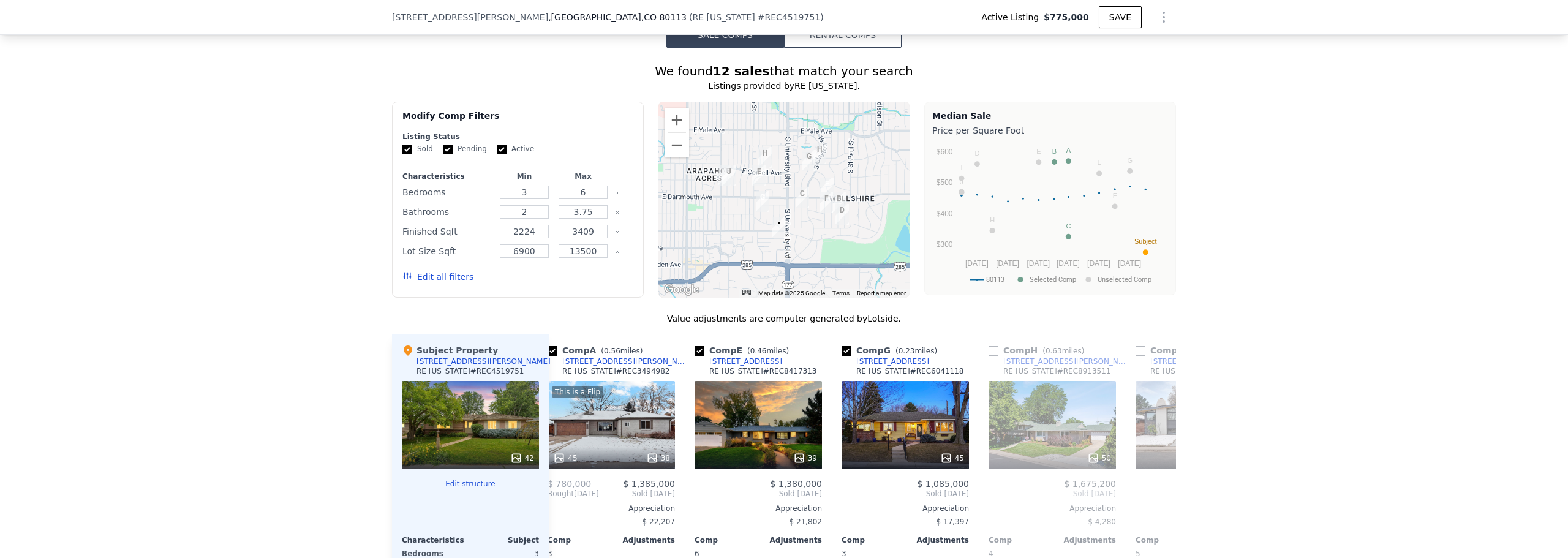
scroll to position [0, 0]
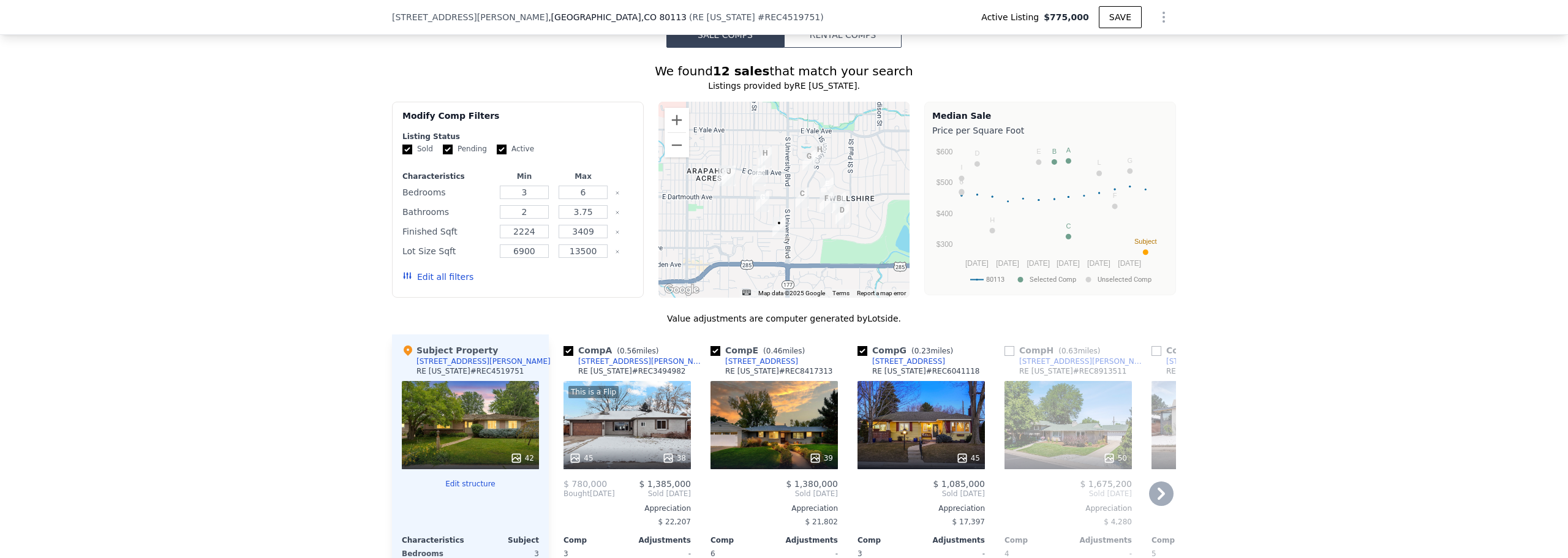
click at [711, 350] on input "checkbox" at bounding box center [716, 351] width 10 height 10
checkbox input "false"
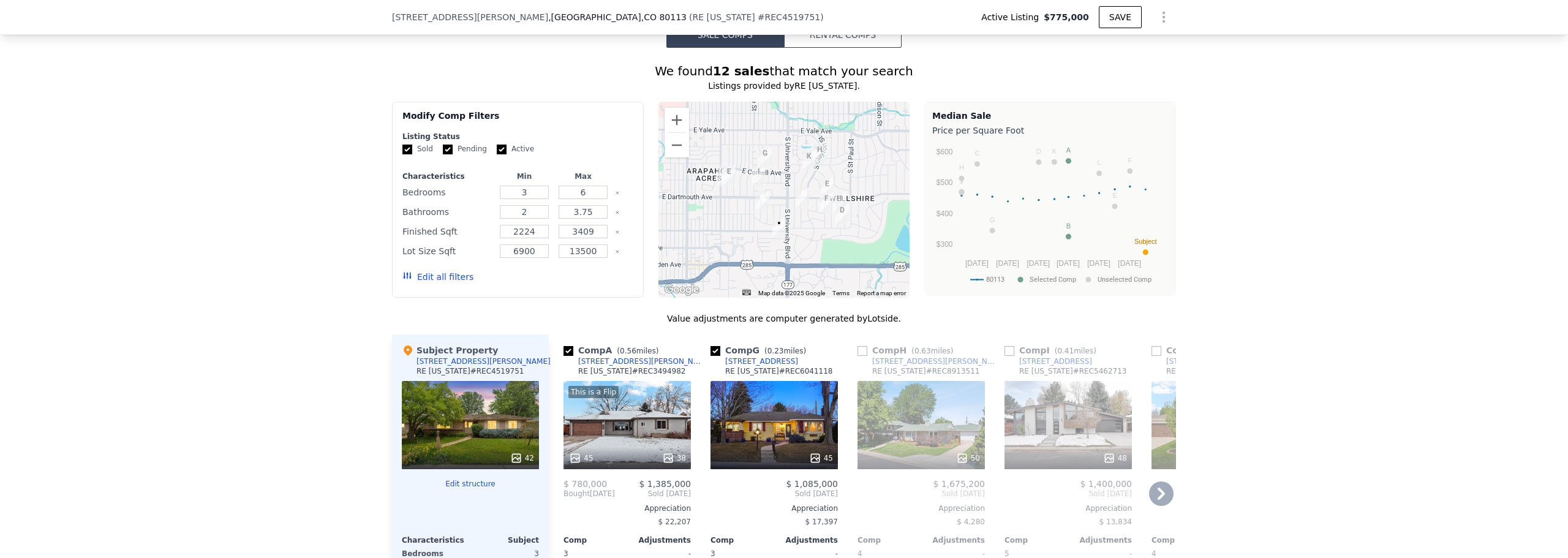
click at [1004, 354] on input "checkbox" at bounding box center [1009, 351] width 10 height 10
checkbox input "true"
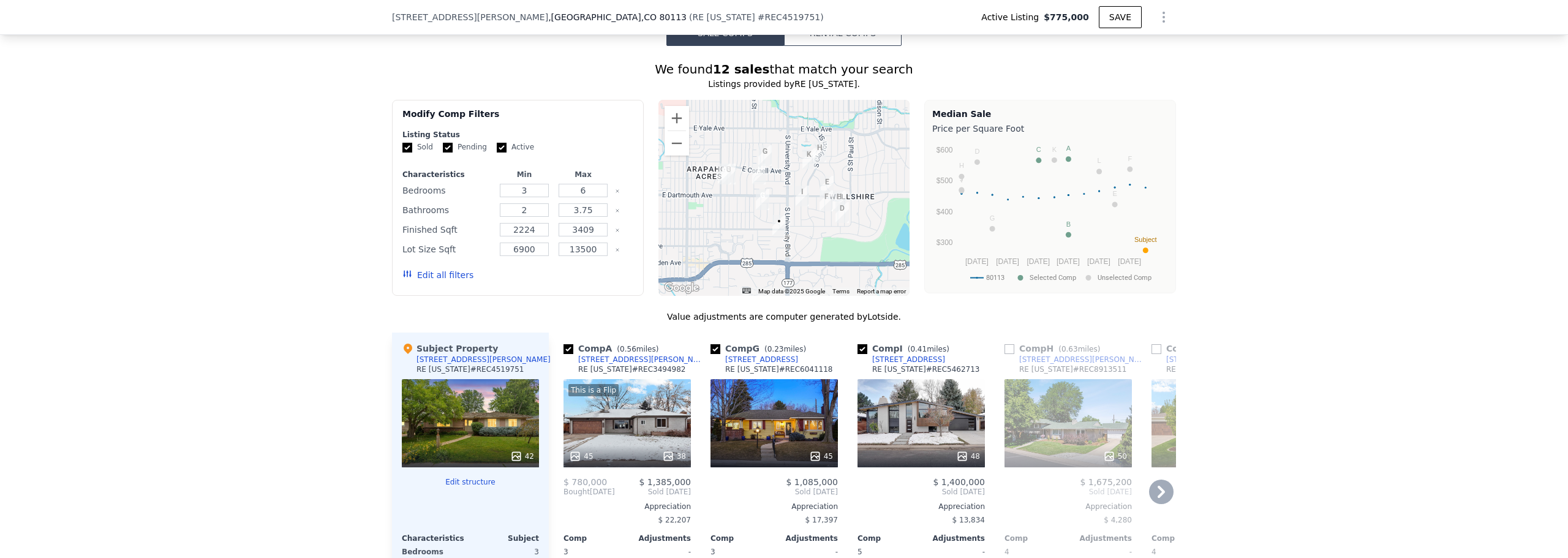
scroll to position [1039, 0]
click at [658, 421] on div "This is a Flip 45 38" at bounding box center [628, 424] width 128 height 88
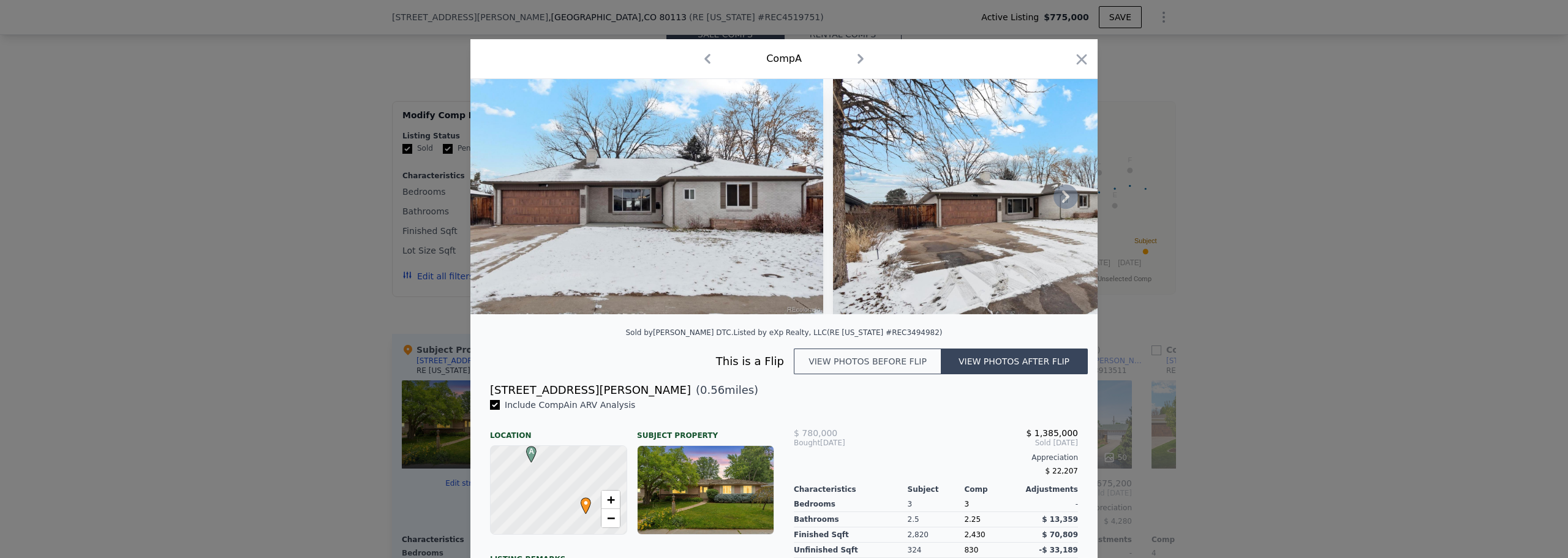
click at [1054, 198] on icon at bounding box center [1065, 196] width 25 height 25
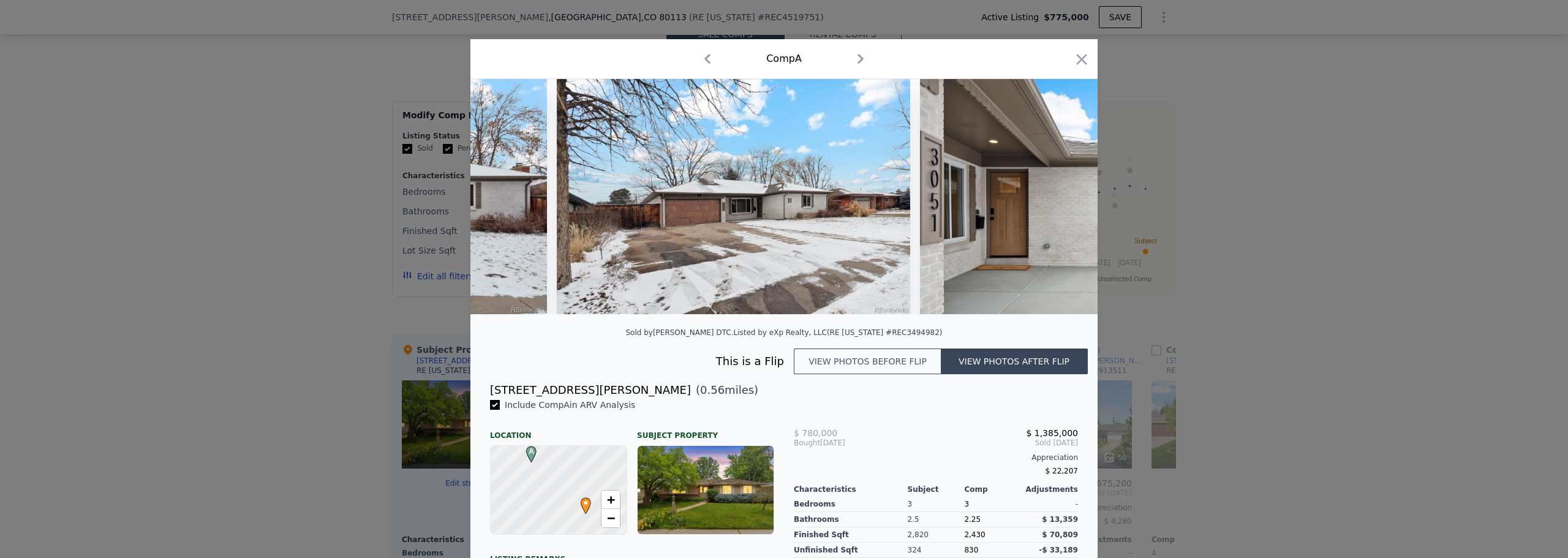
scroll to position [0, 294]
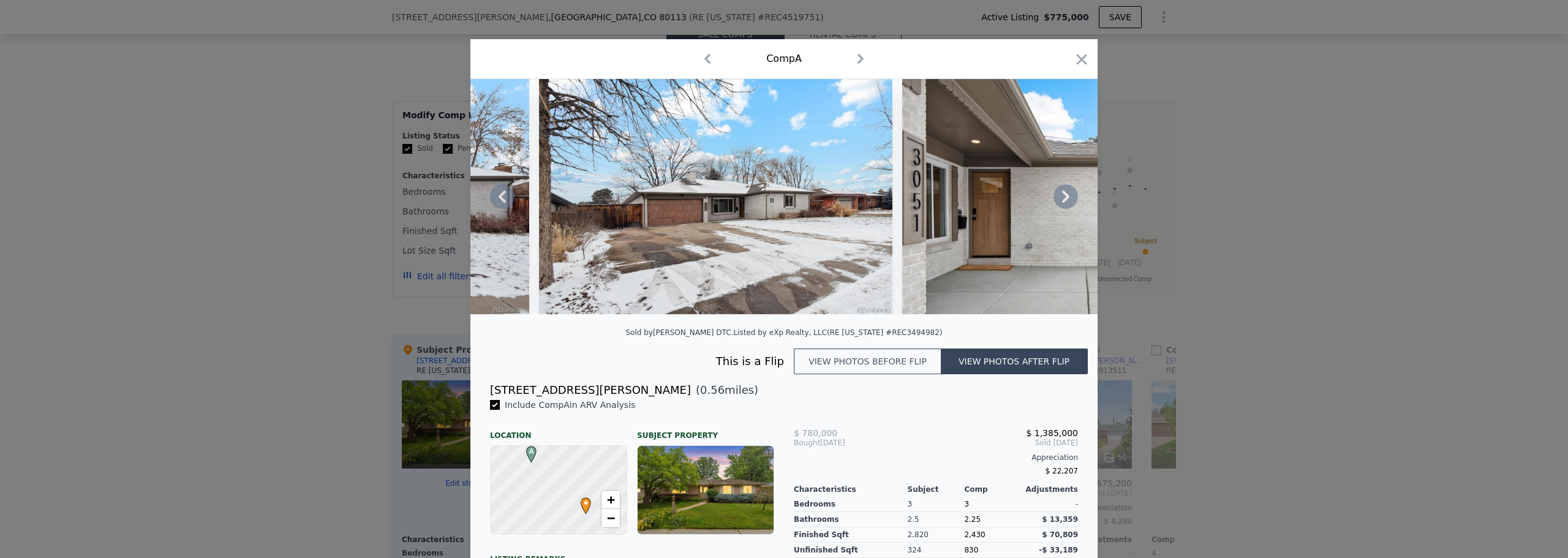
click at [1054, 198] on icon at bounding box center [1065, 196] width 25 height 25
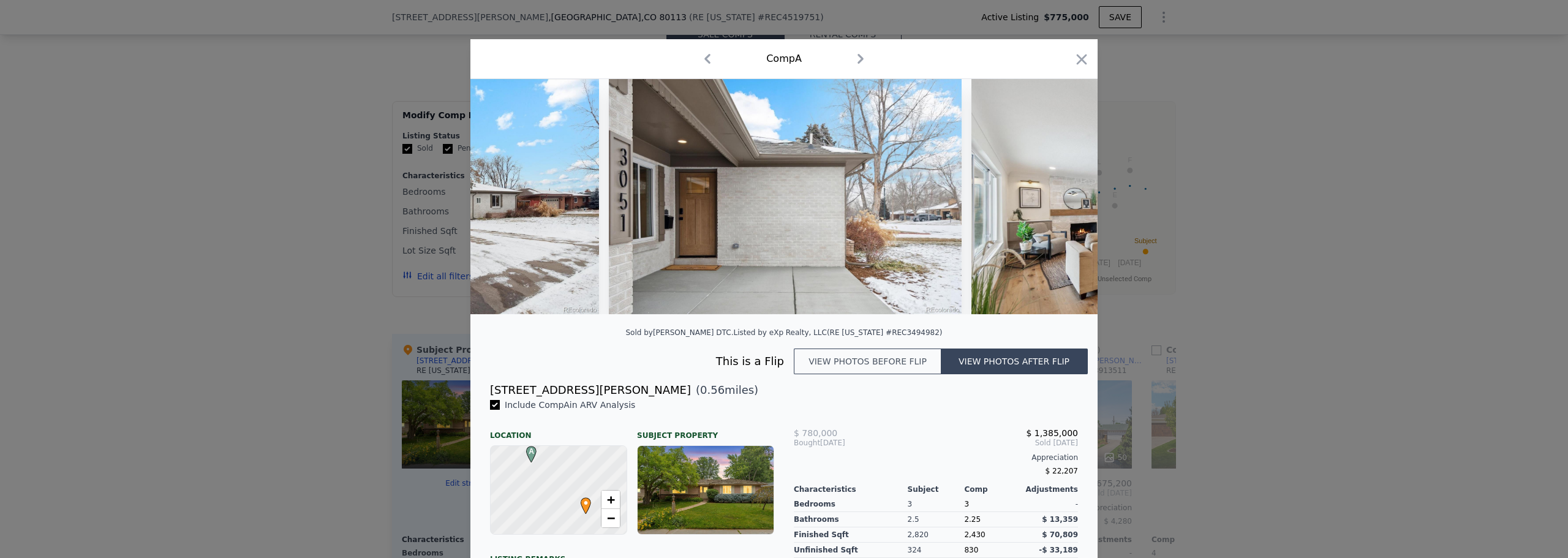
scroll to position [0, 588]
click at [1054, 198] on icon at bounding box center [1065, 196] width 25 height 25
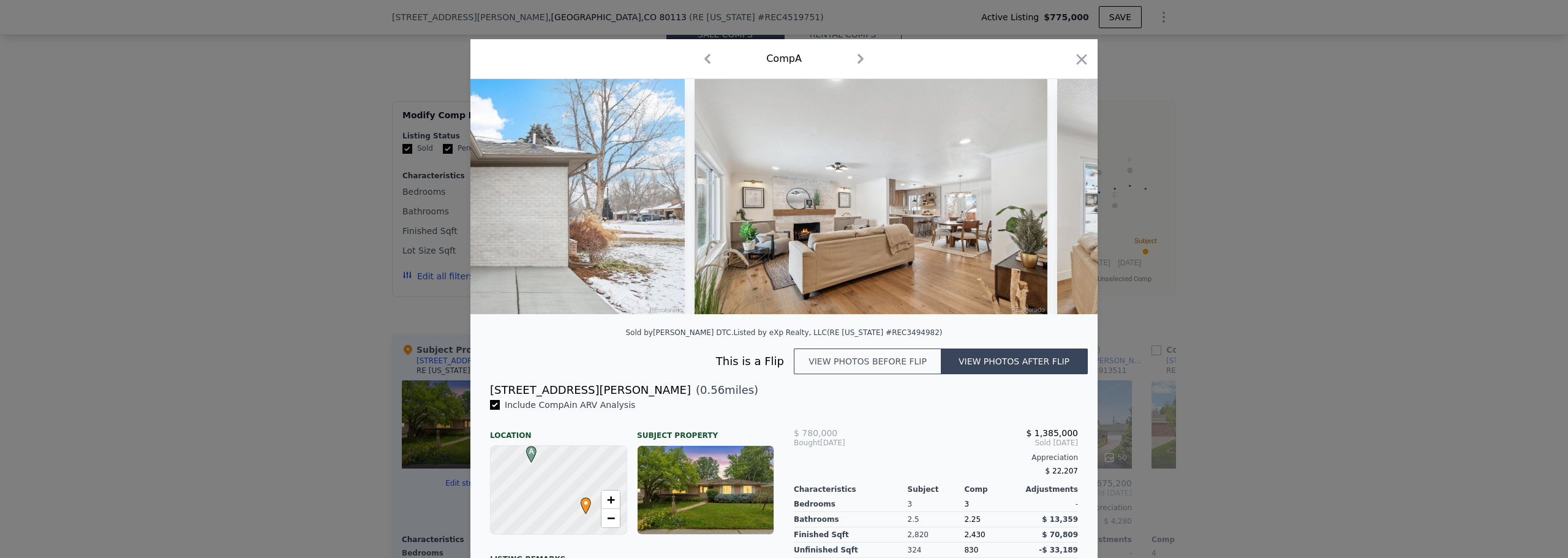
scroll to position [0, 882]
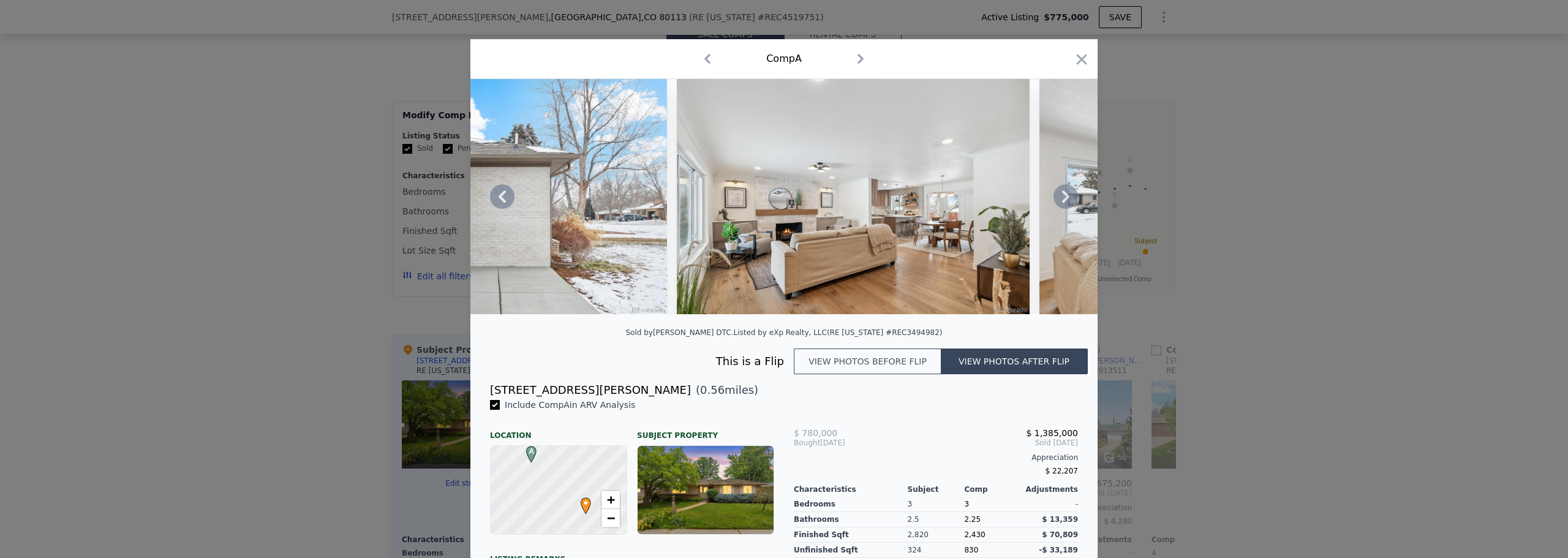
click at [1054, 198] on icon at bounding box center [1065, 196] width 25 height 25
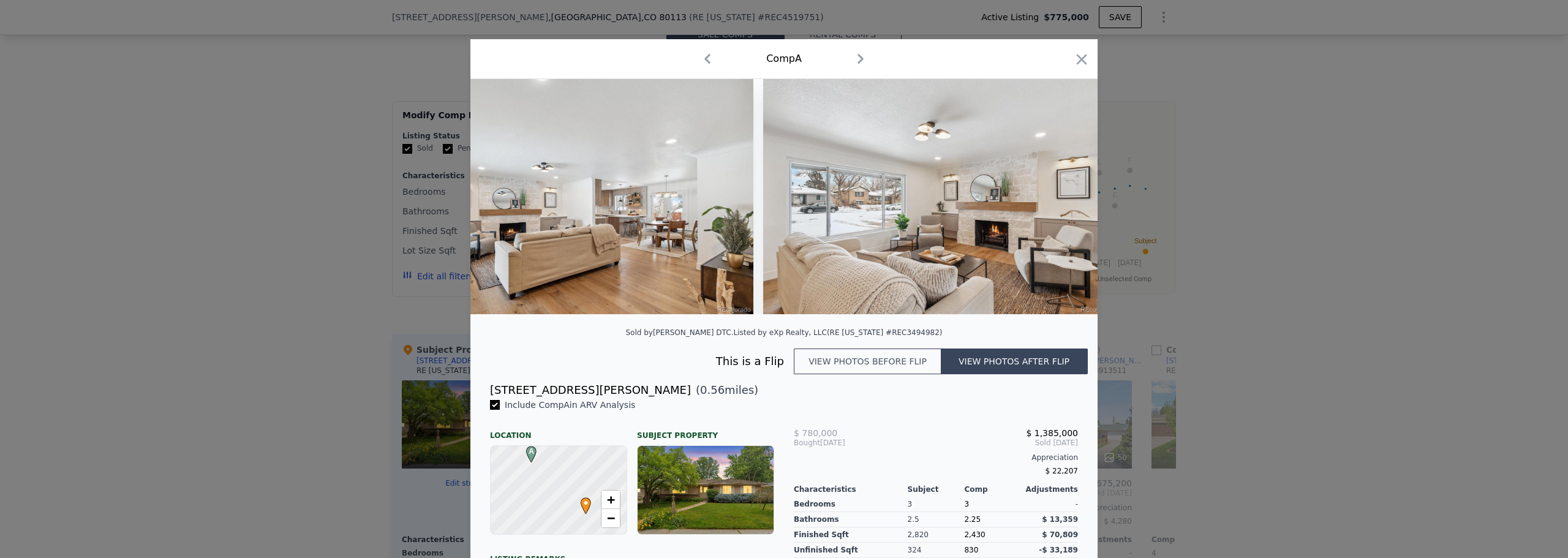
scroll to position [0, 1176]
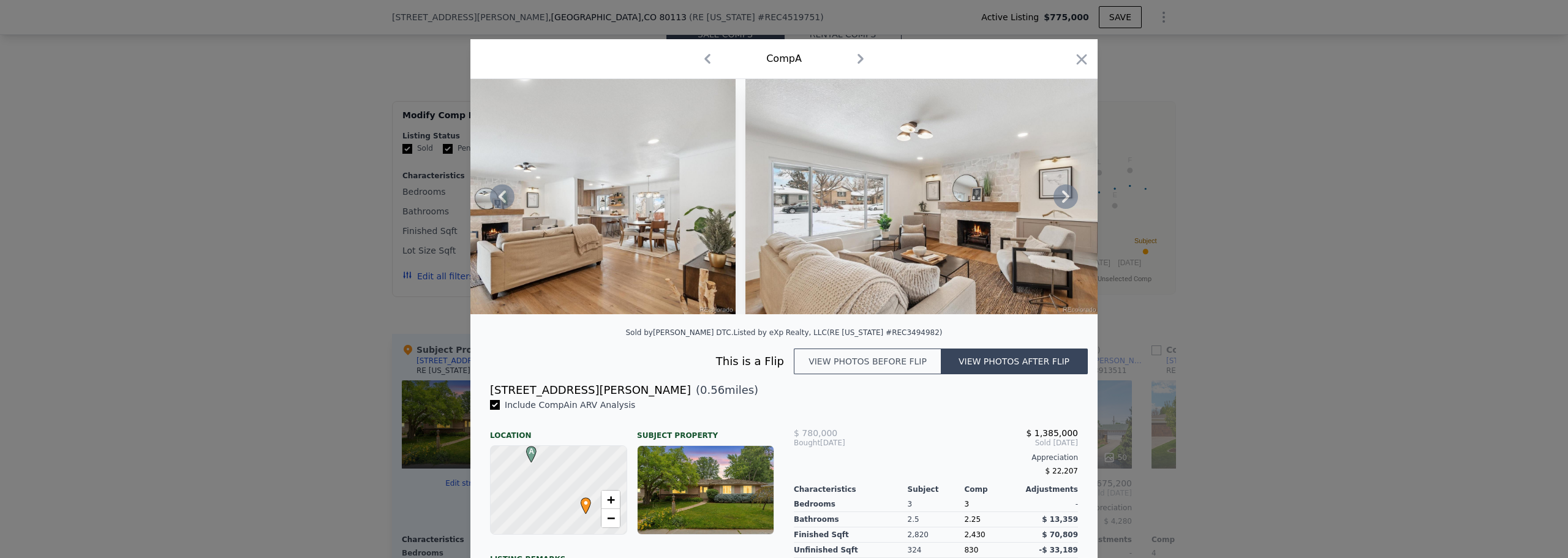
click at [1058, 198] on icon at bounding box center [1065, 196] width 25 height 25
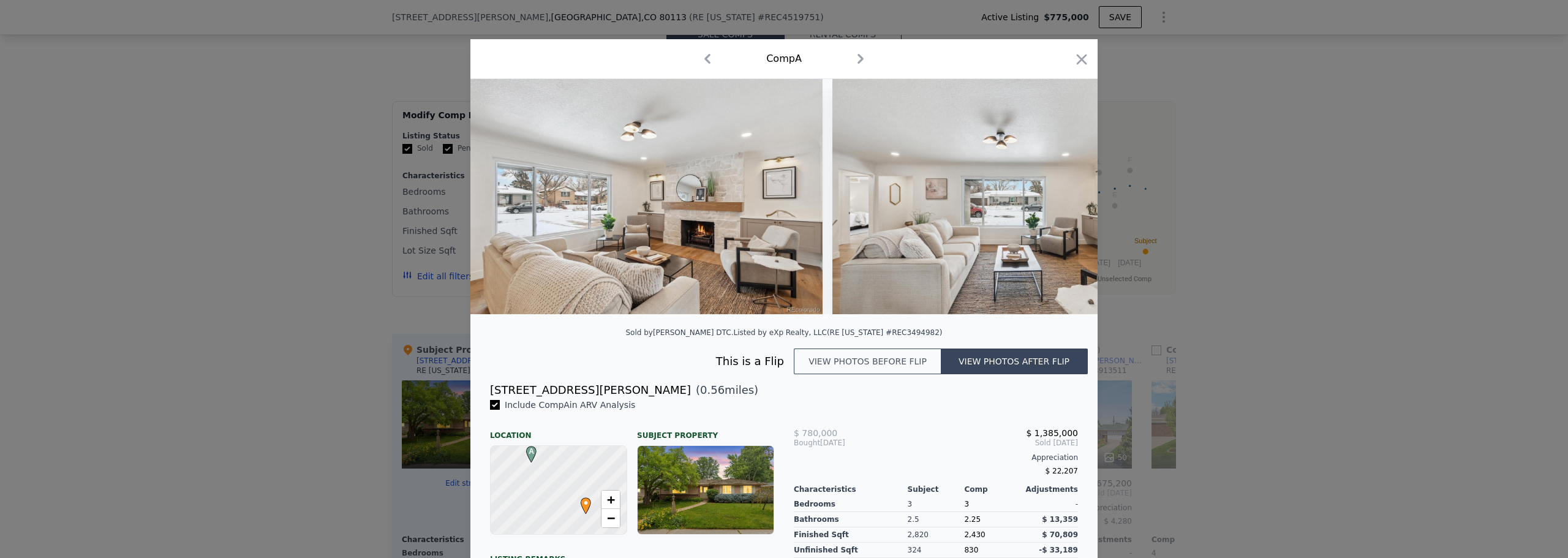
scroll to position [0, 1470]
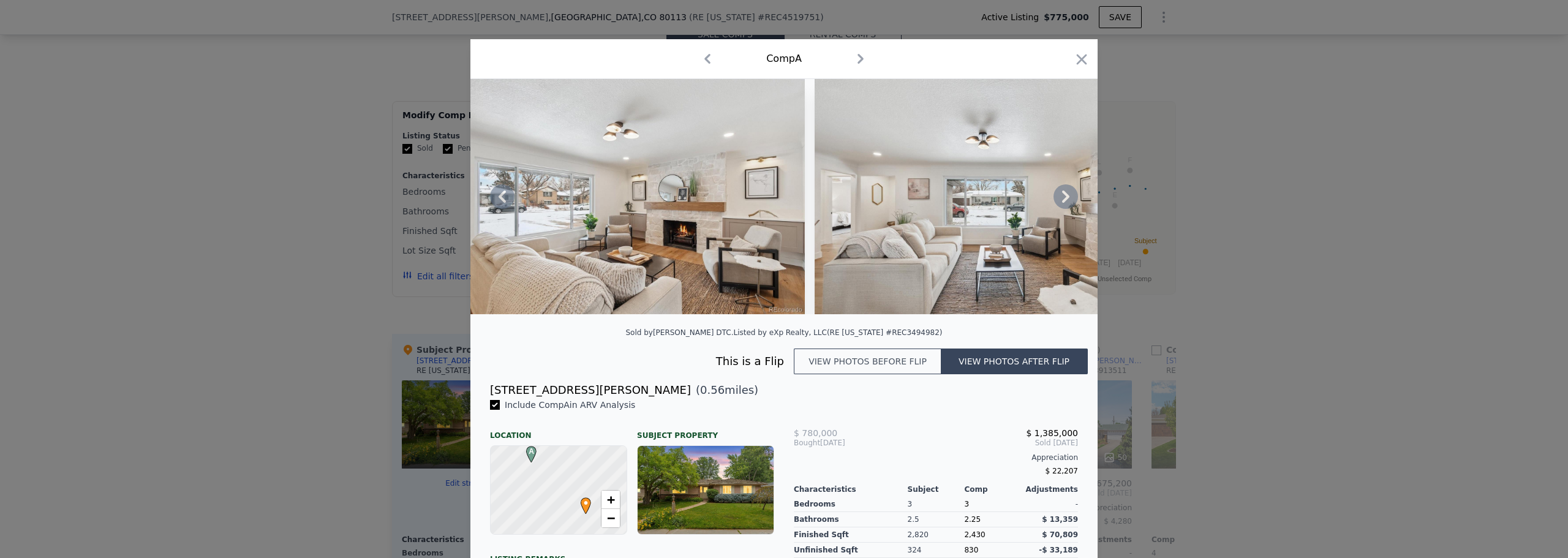
click at [1058, 198] on icon at bounding box center [1065, 196] width 25 height 25
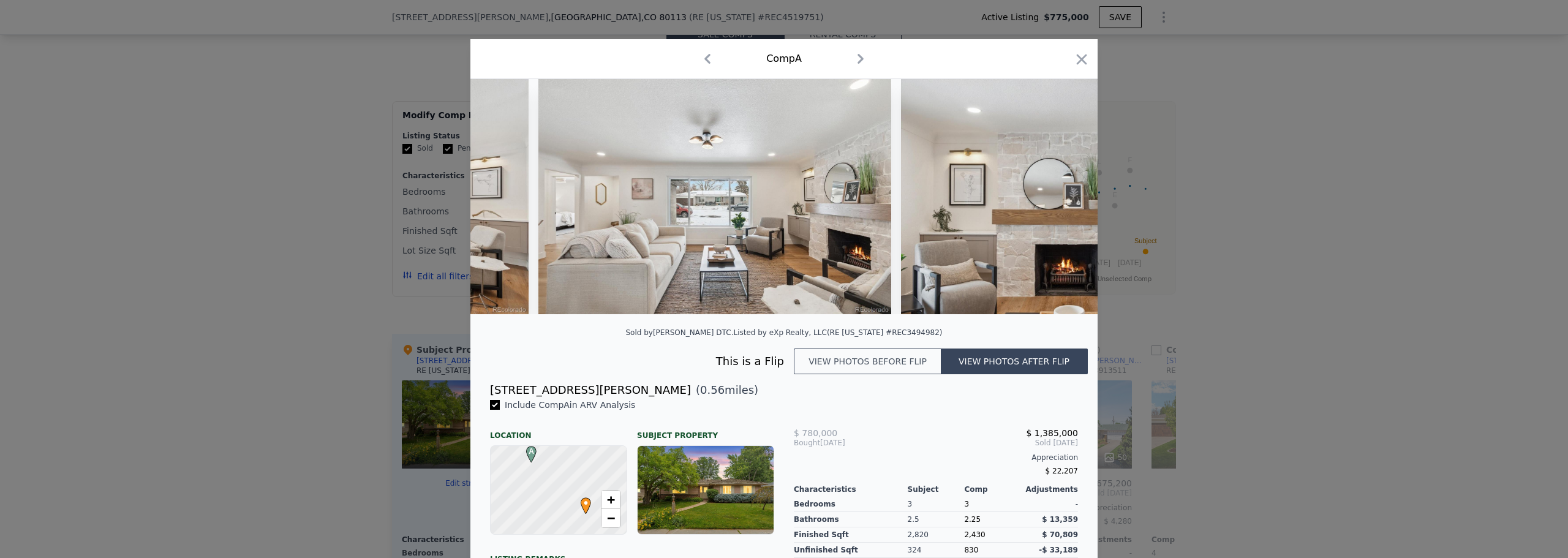
scroll to position [0, 1764]
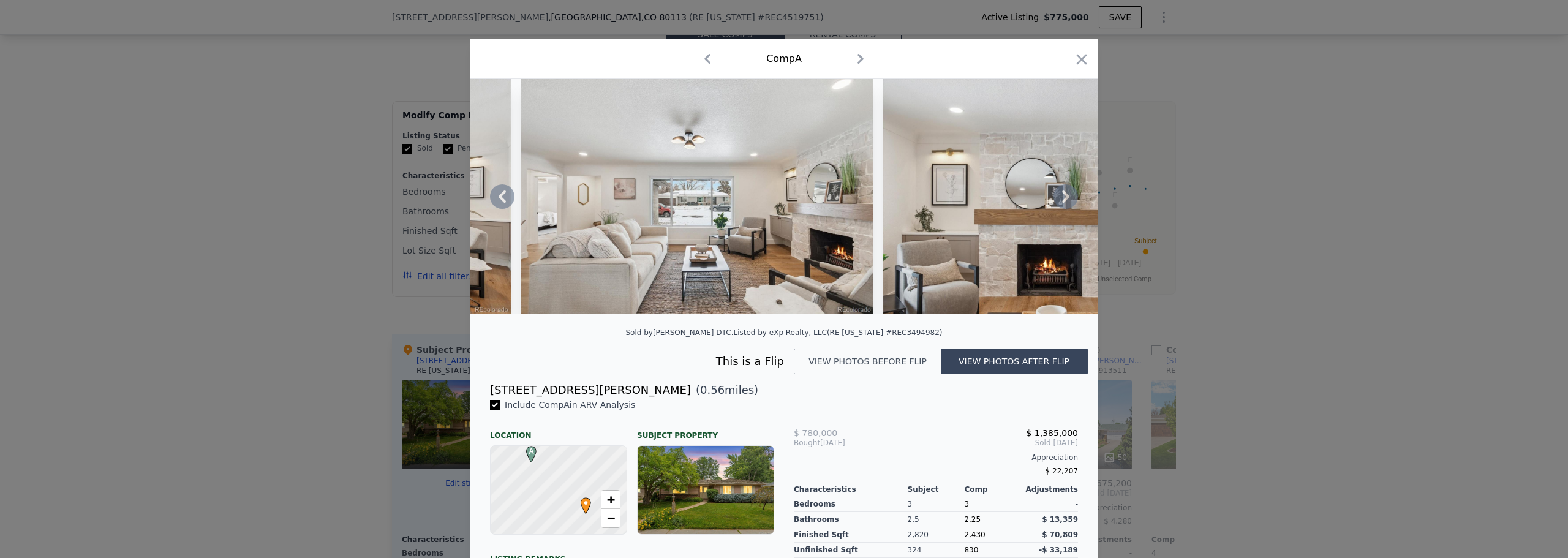
click at [1058, 198] on icon at bounding box center [1065, 196] width 25 height 25
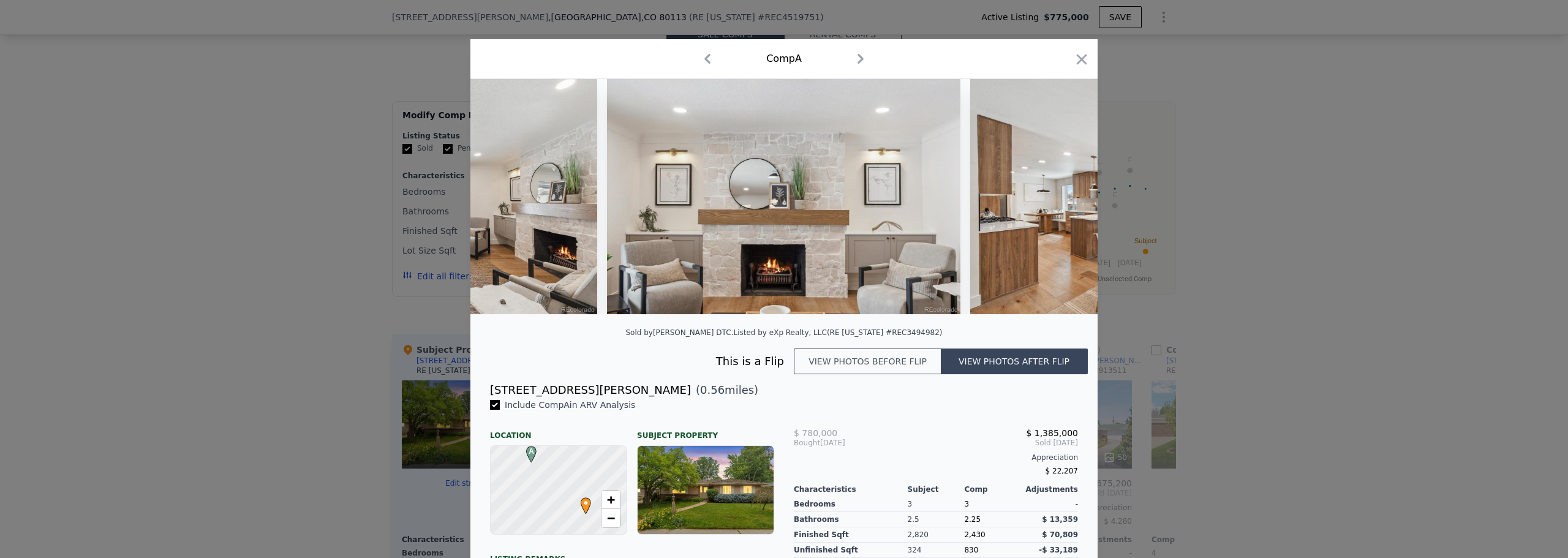
scroll to position [0, 2058]
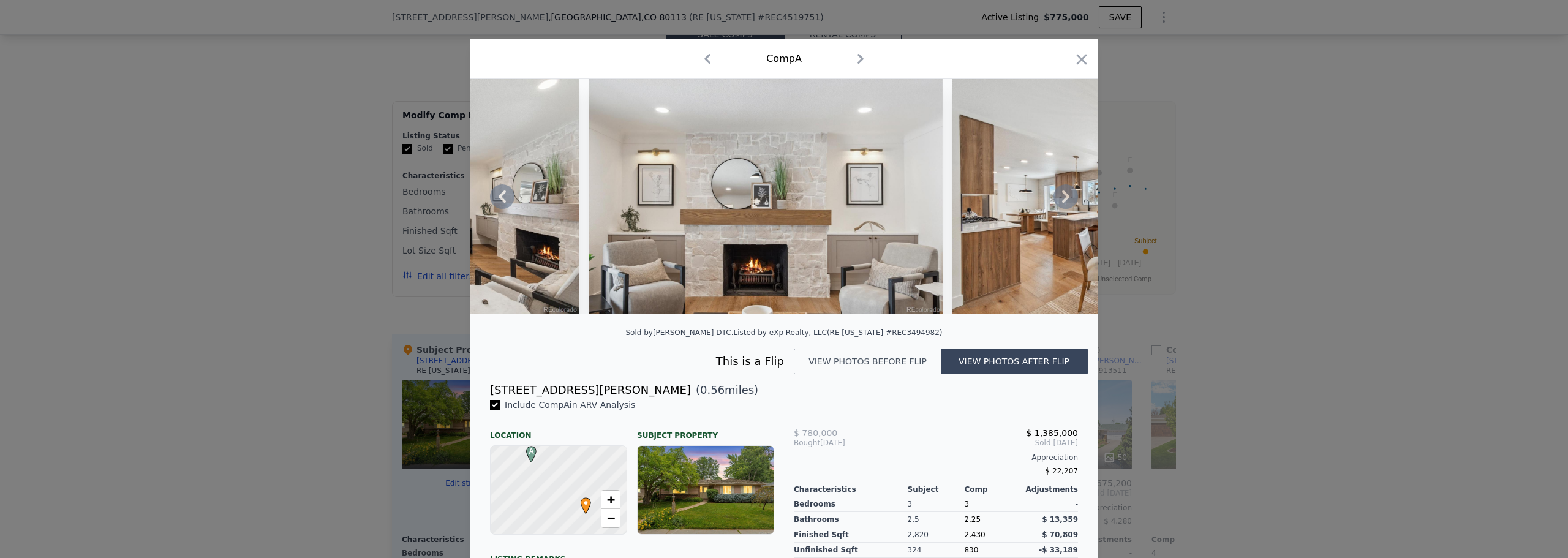
click at [1058, 198] on icon at bounding box center [1065, 196] width 25 height 25
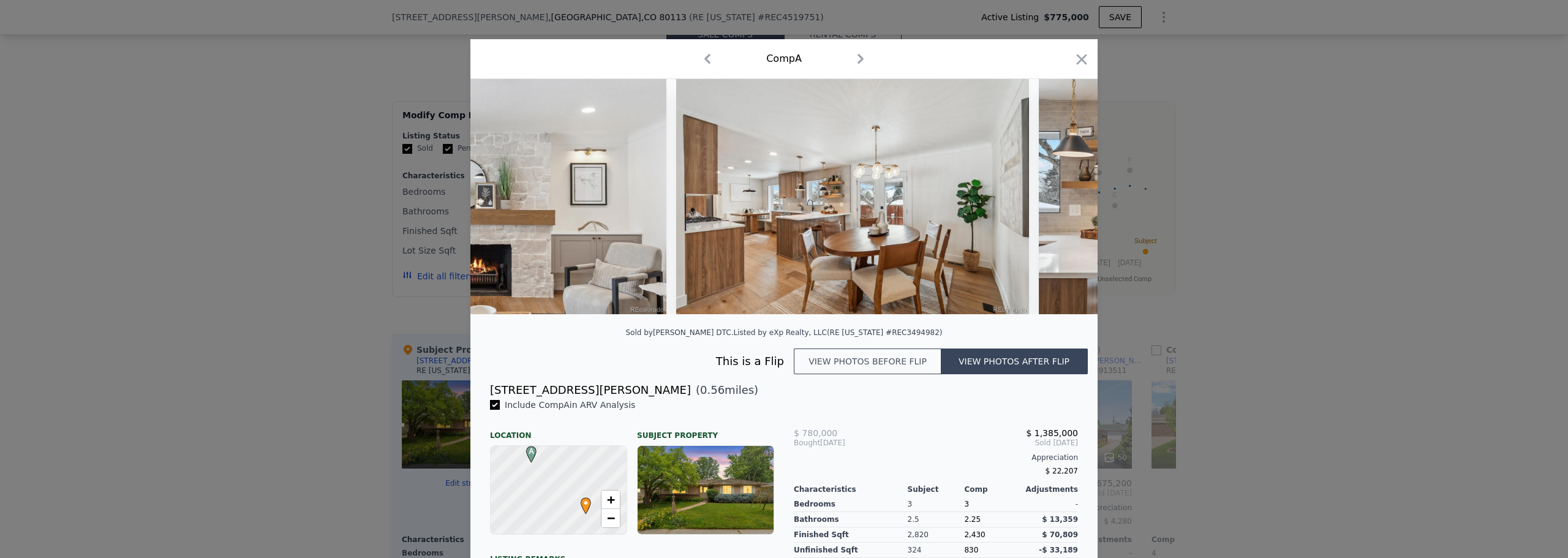
scroll to position [0, 2352]
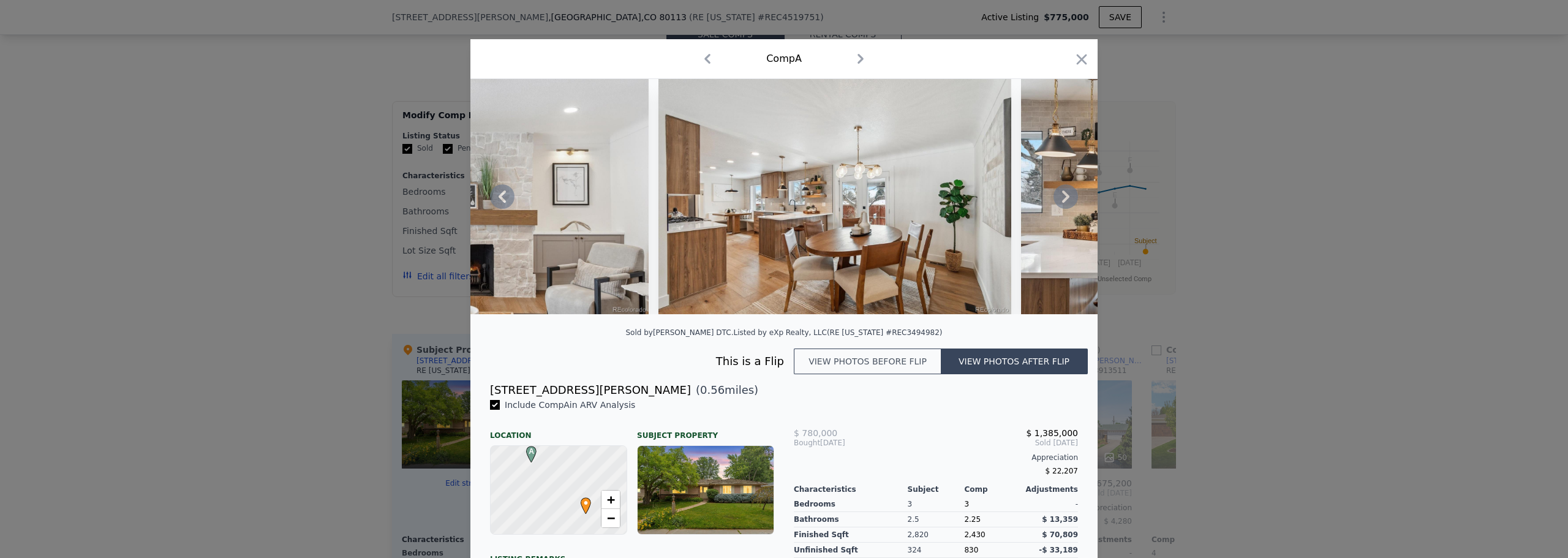
click at [1058, 198] on icon at bounding box center [1065, 196] width 25 height 25
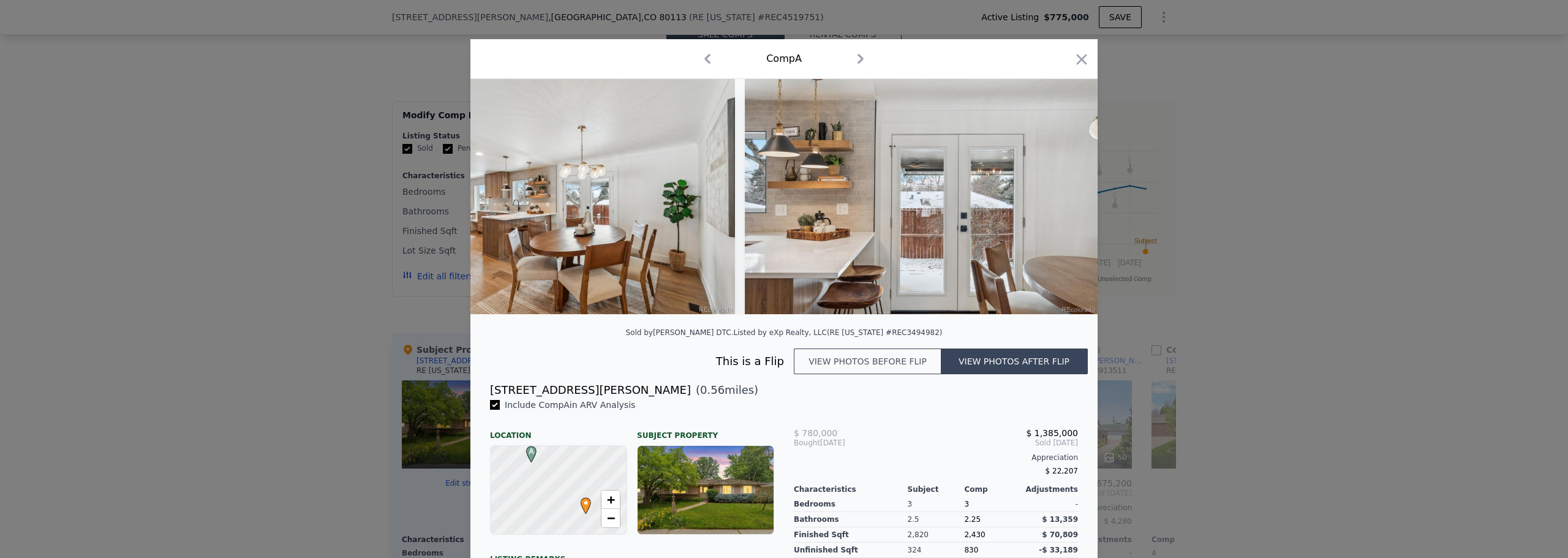
scroll to position [0, 2646]
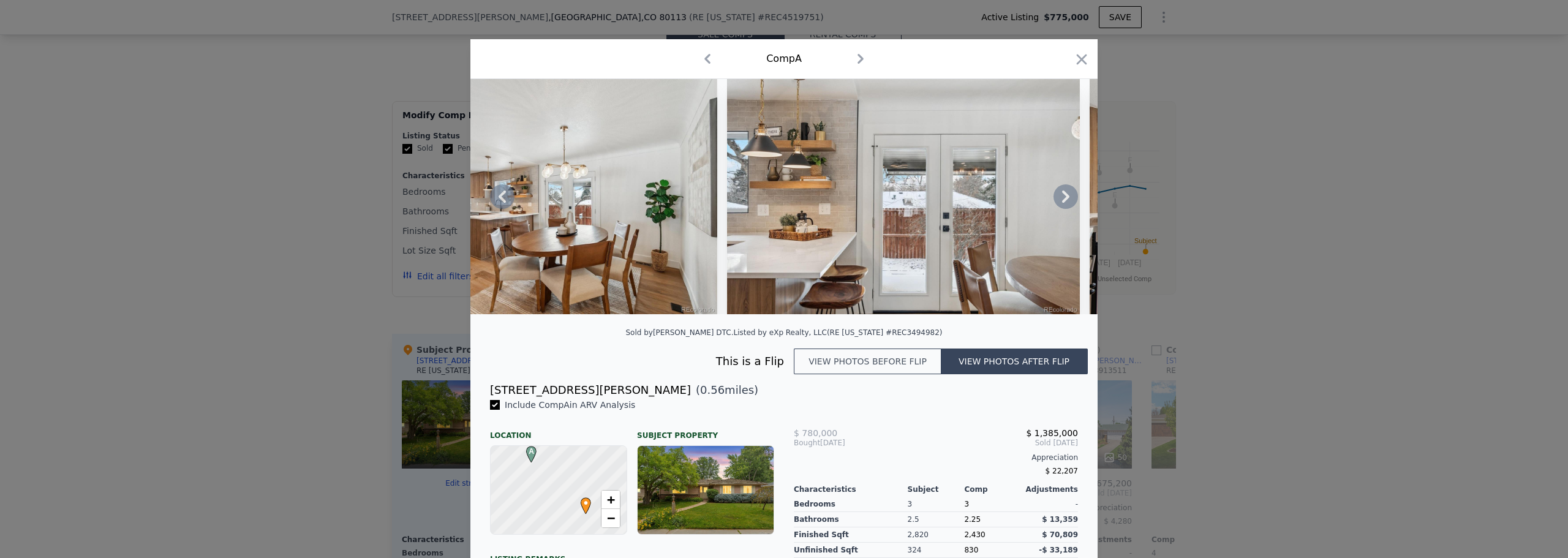
click at [1058, 198] on icon at bounding box center [1065, 196] width 25 height 25
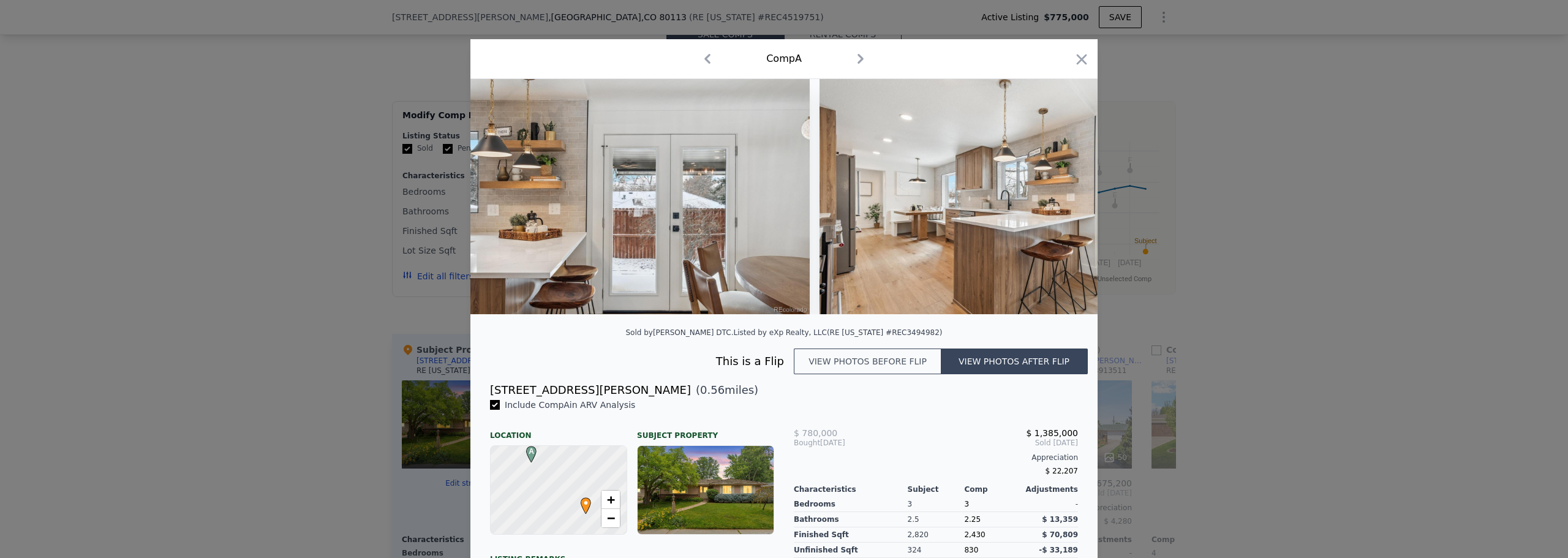
scroll to position [0, 2940]
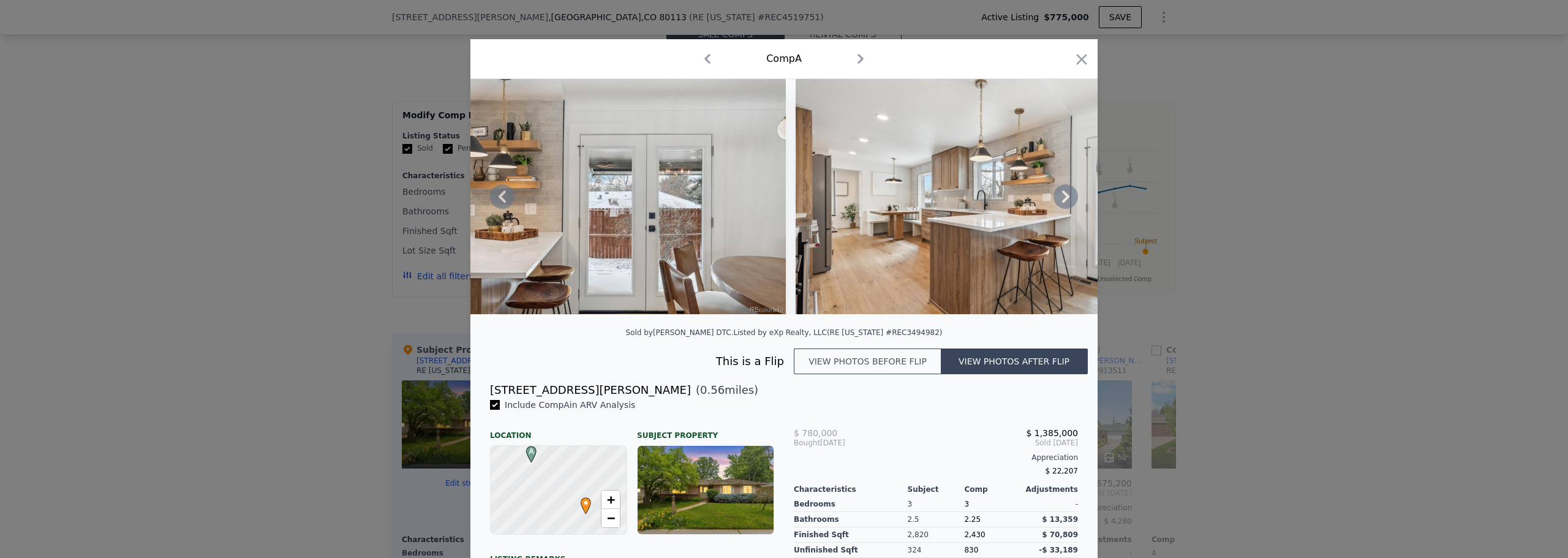
click at [1058, 198] on icon at bounding box center [1065, 196] width 25 height 25
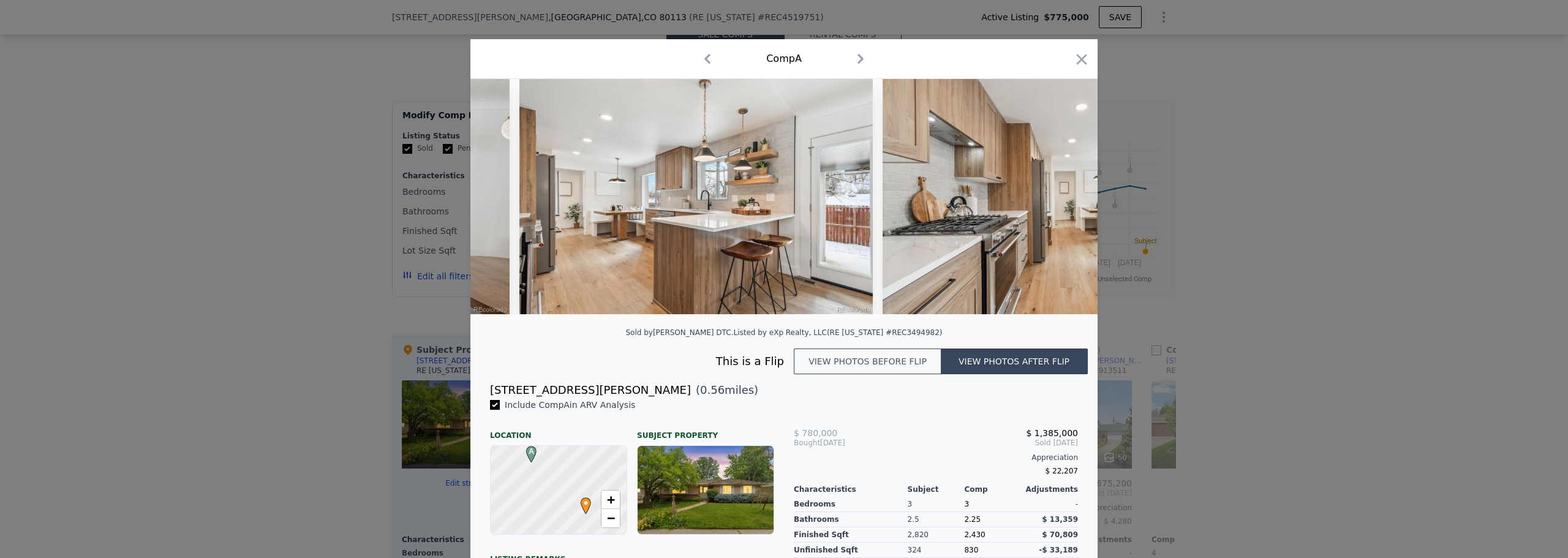
scroll to position [0, 3234]
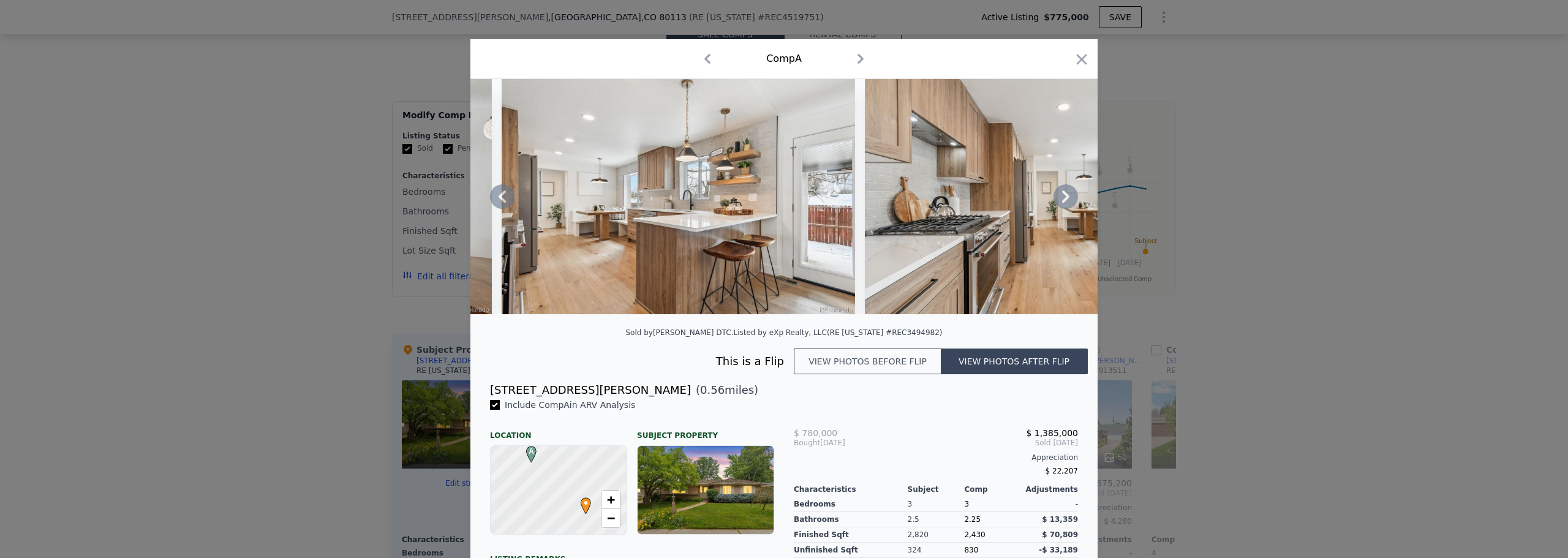
click at [1058, 198] on icon at bounding box center [1065, 196] width 25 height 25
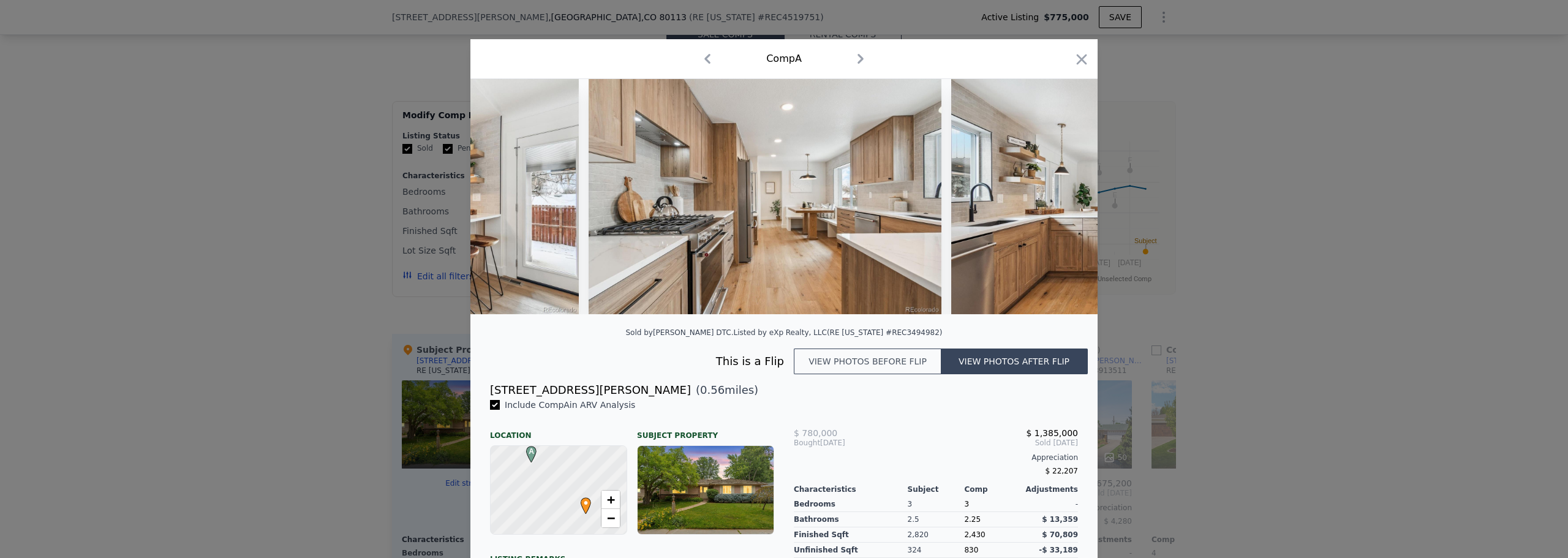
scroll to position [0, 3528]
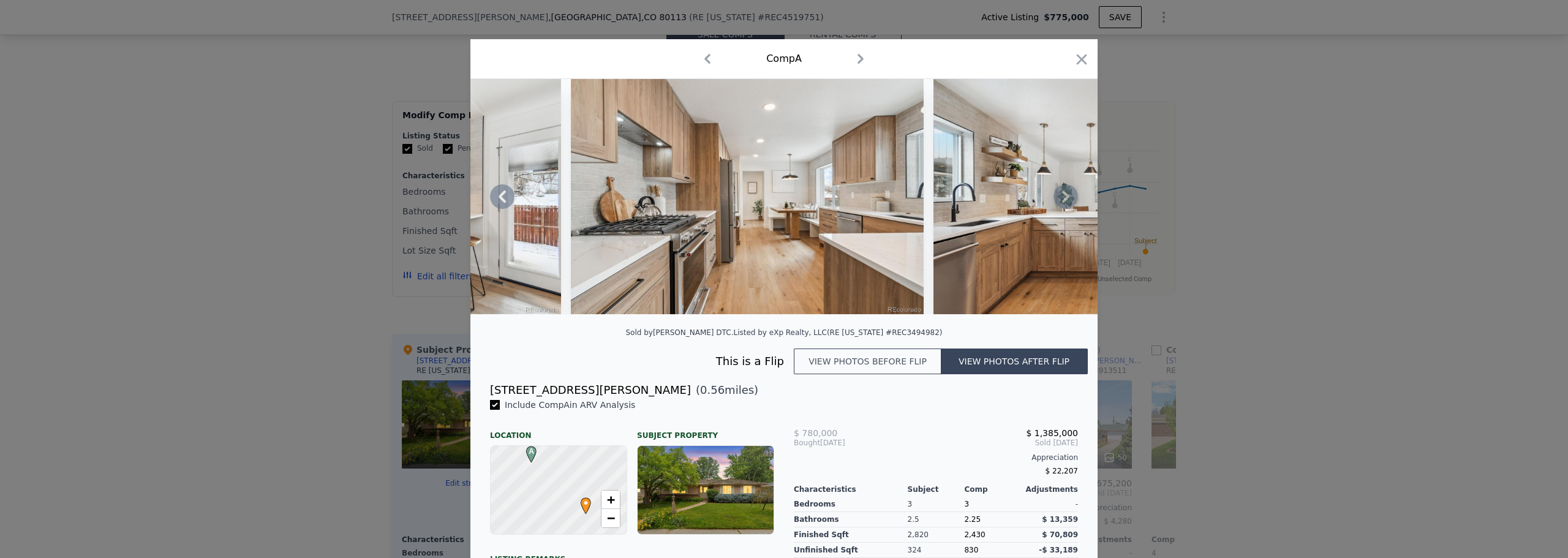
click at [1058, 198] on icon at bounding box center [1065, 196] width 25 height 25
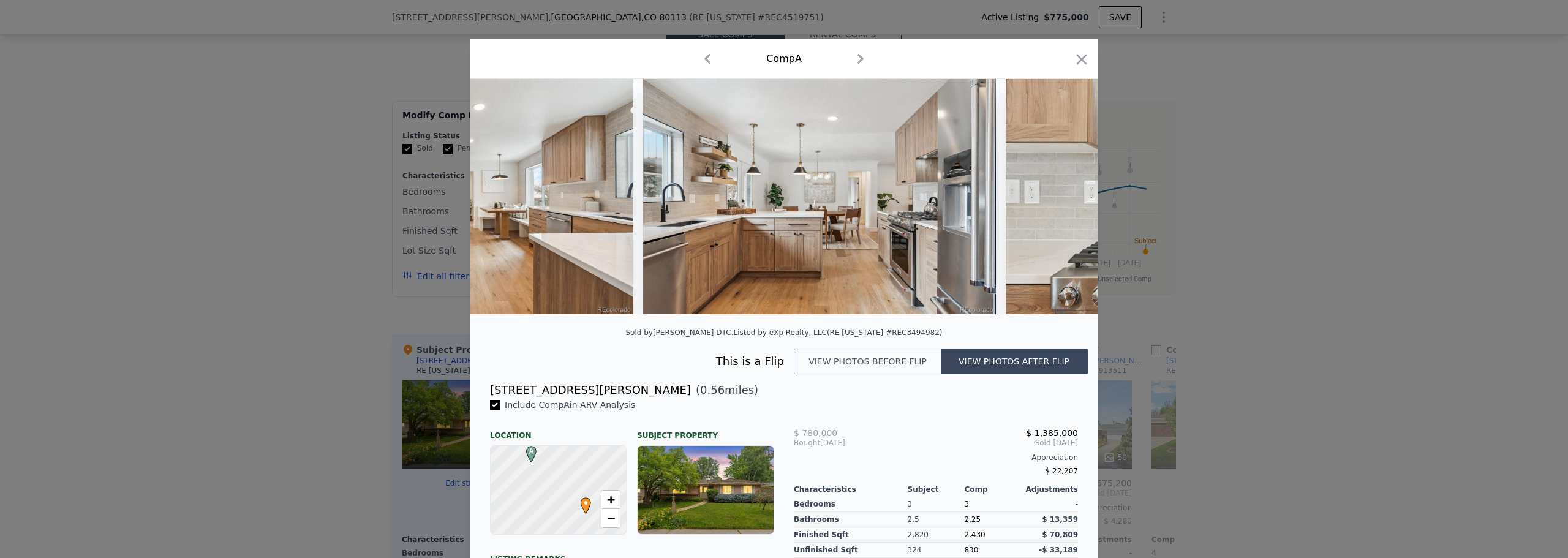
scroll to position [0, 3821]
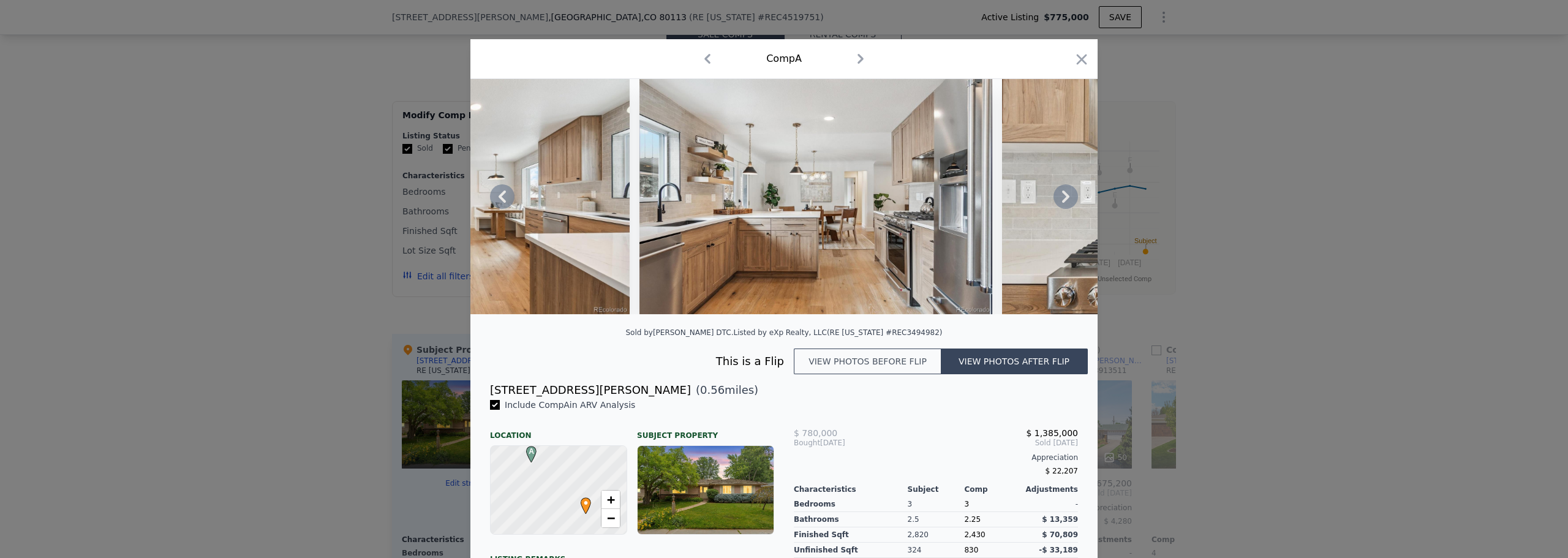
click at [1058, 198] on icon at bounding box center [1065, 196] width 25 height 25
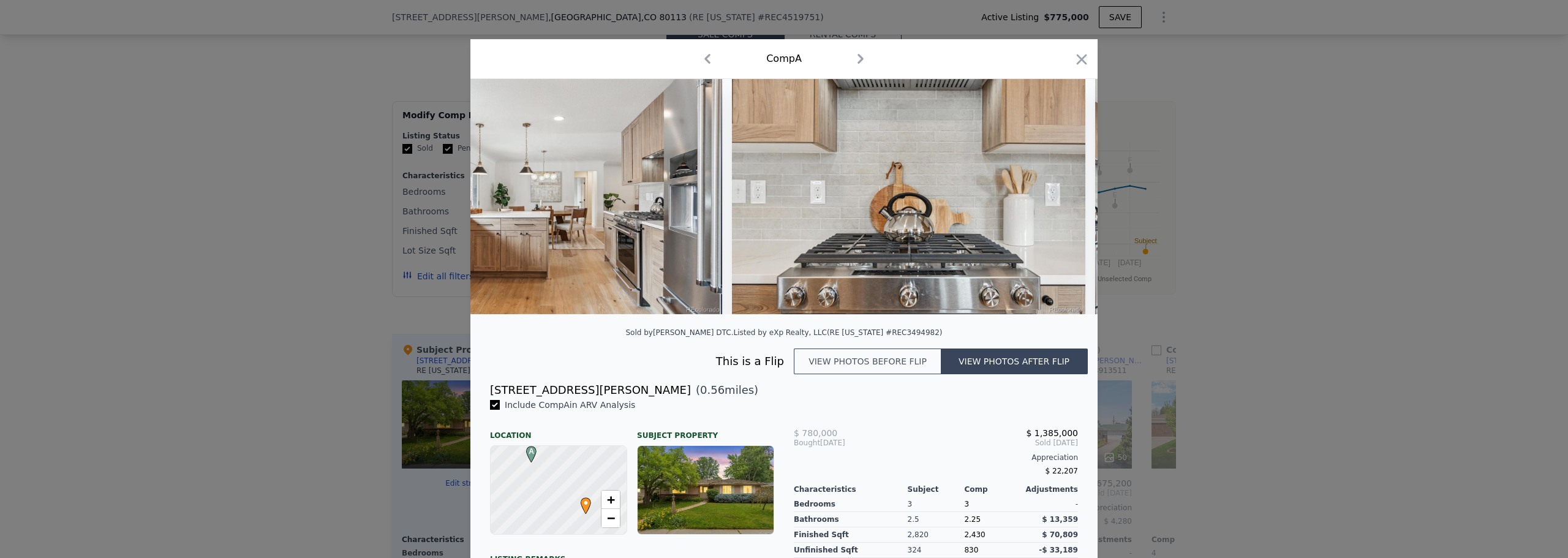
scroll to position [0, 4116]
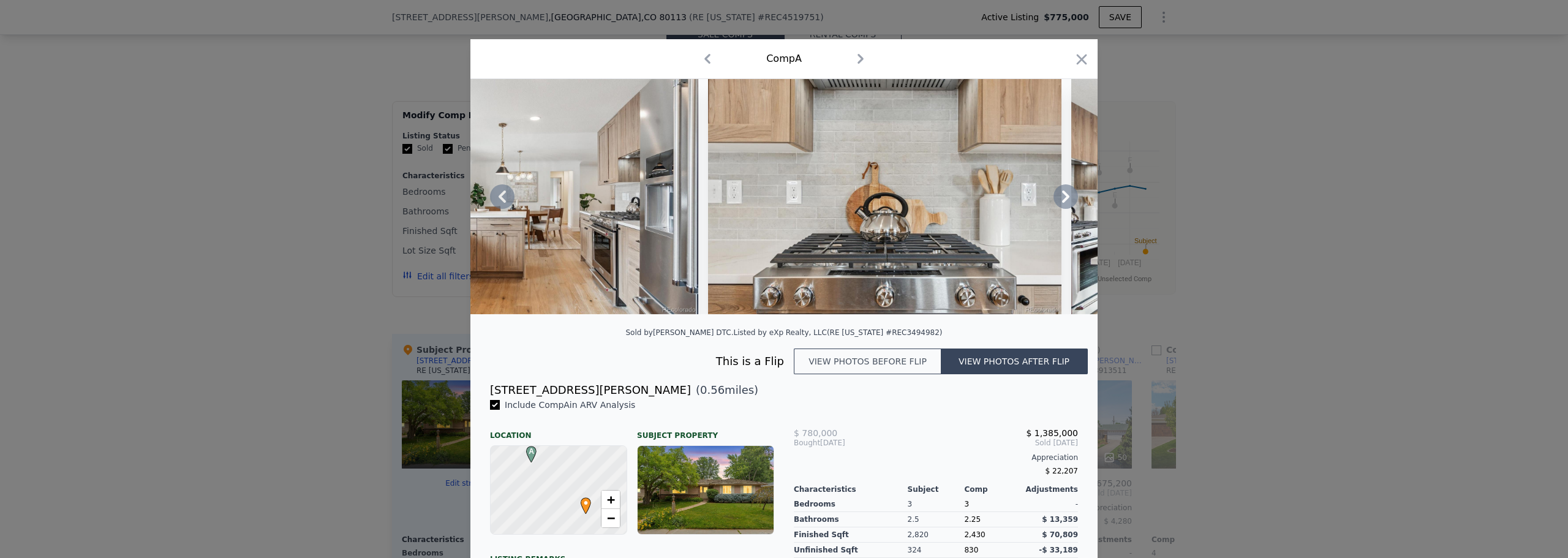
click at [1058, 198] on icon at bounding box center [1065, 196] width 25 height 25
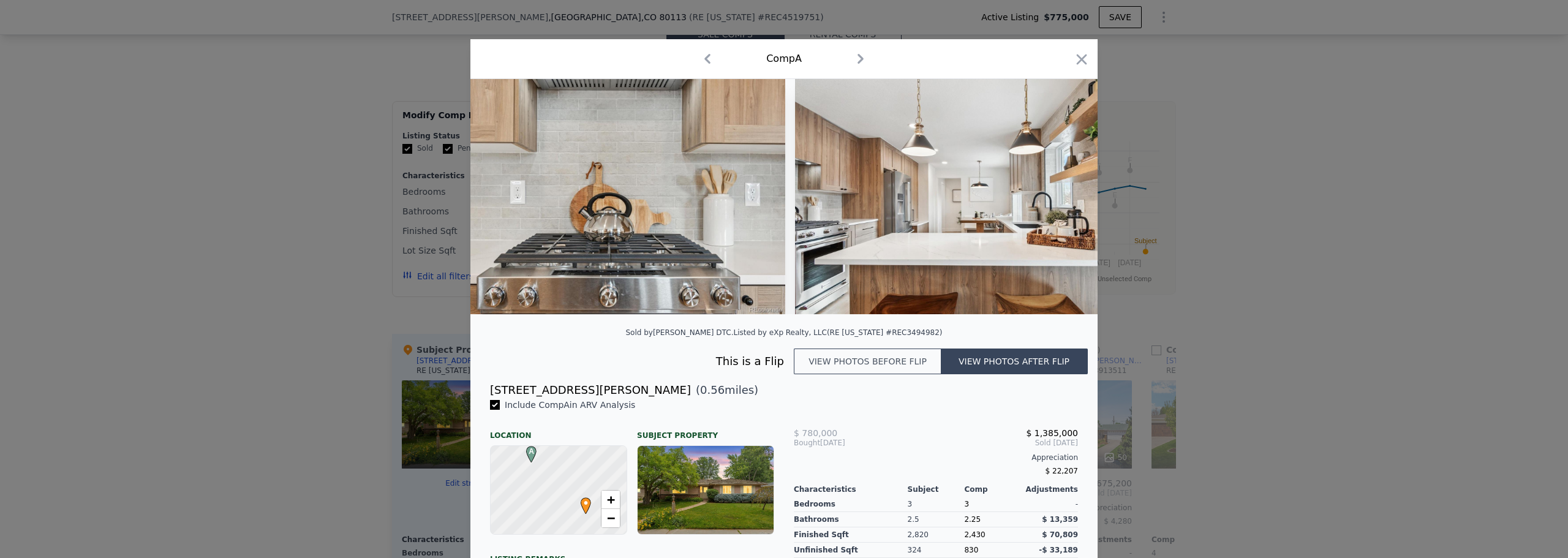
scroll to position [0, 4410]
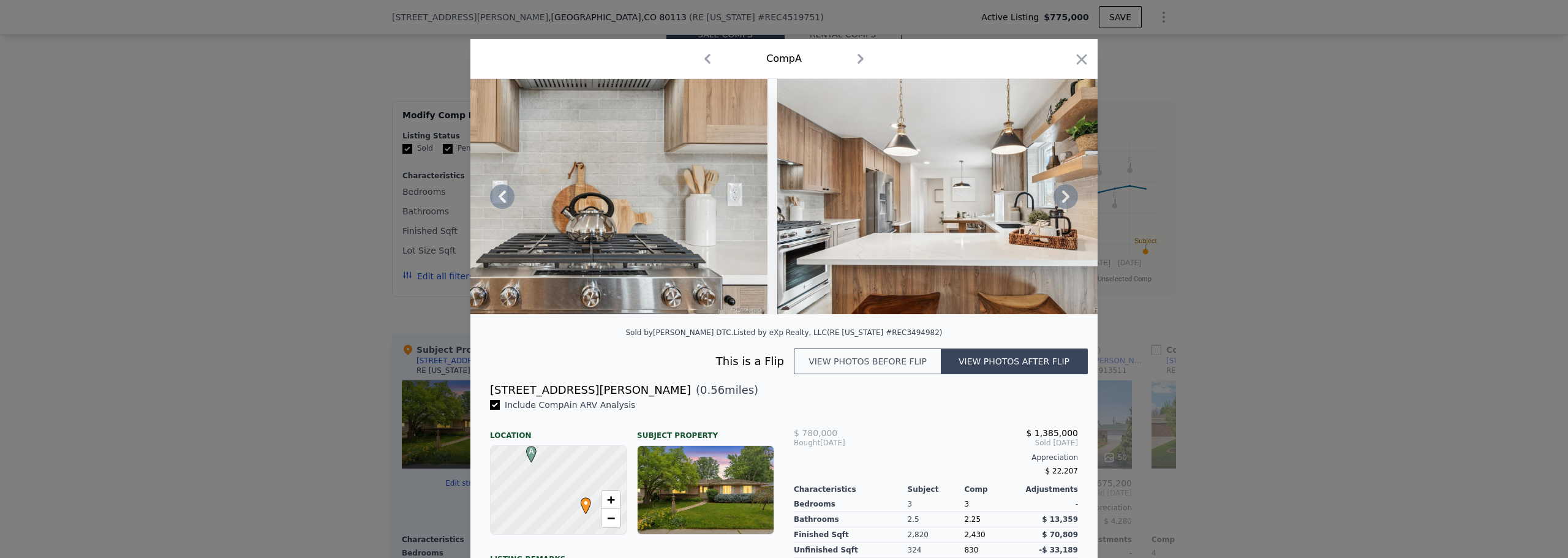
click at [1058, 198] on icon at bounding box center [1065, 196] width 25 height 25
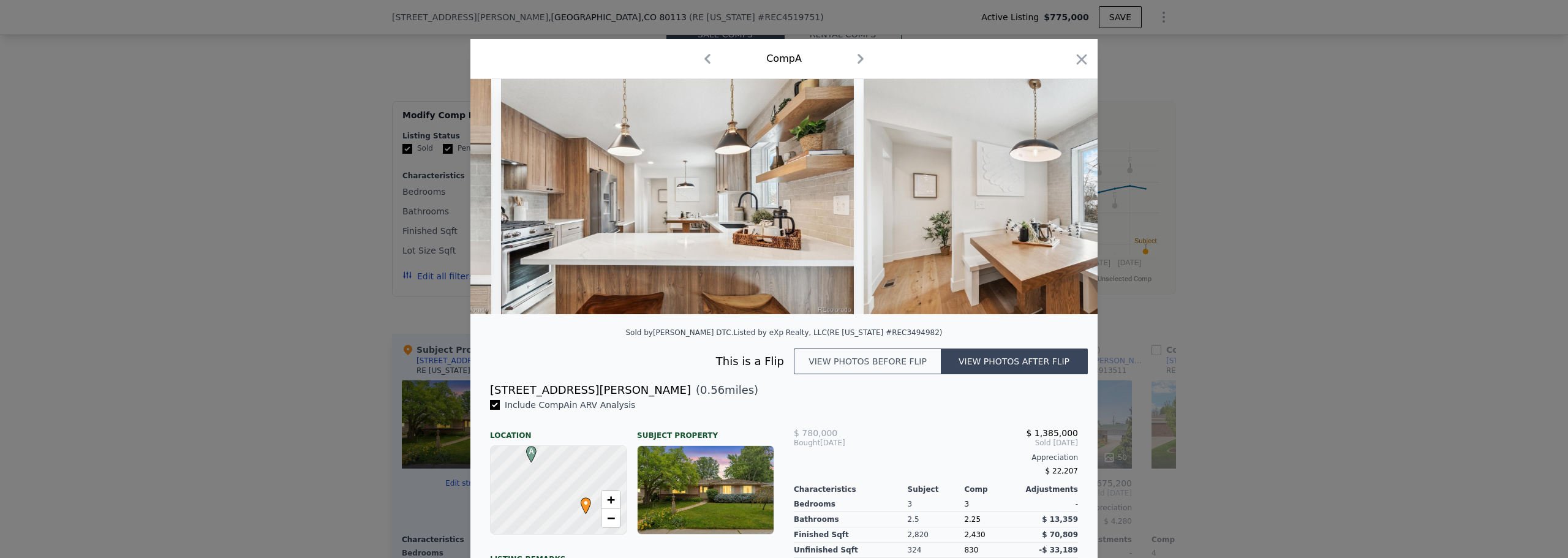
scroll to position [0, 4704]
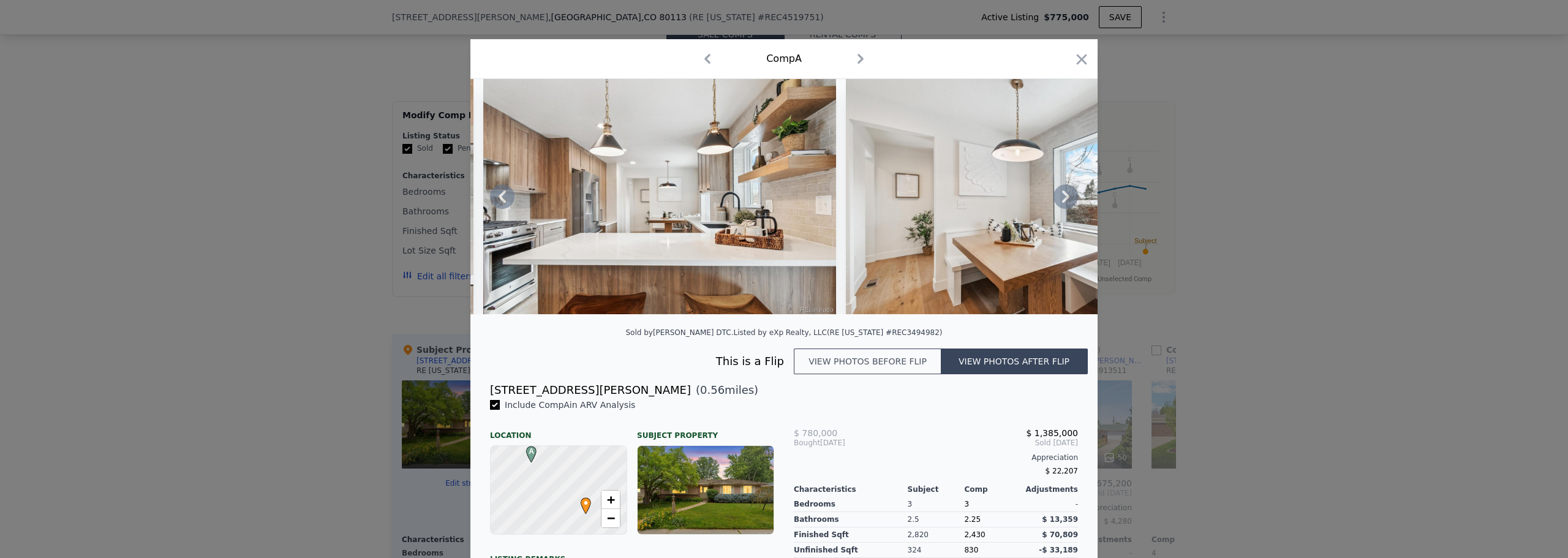
click at [1058, 198] on icon at bounding box center [1065, 196] width 25 height 25
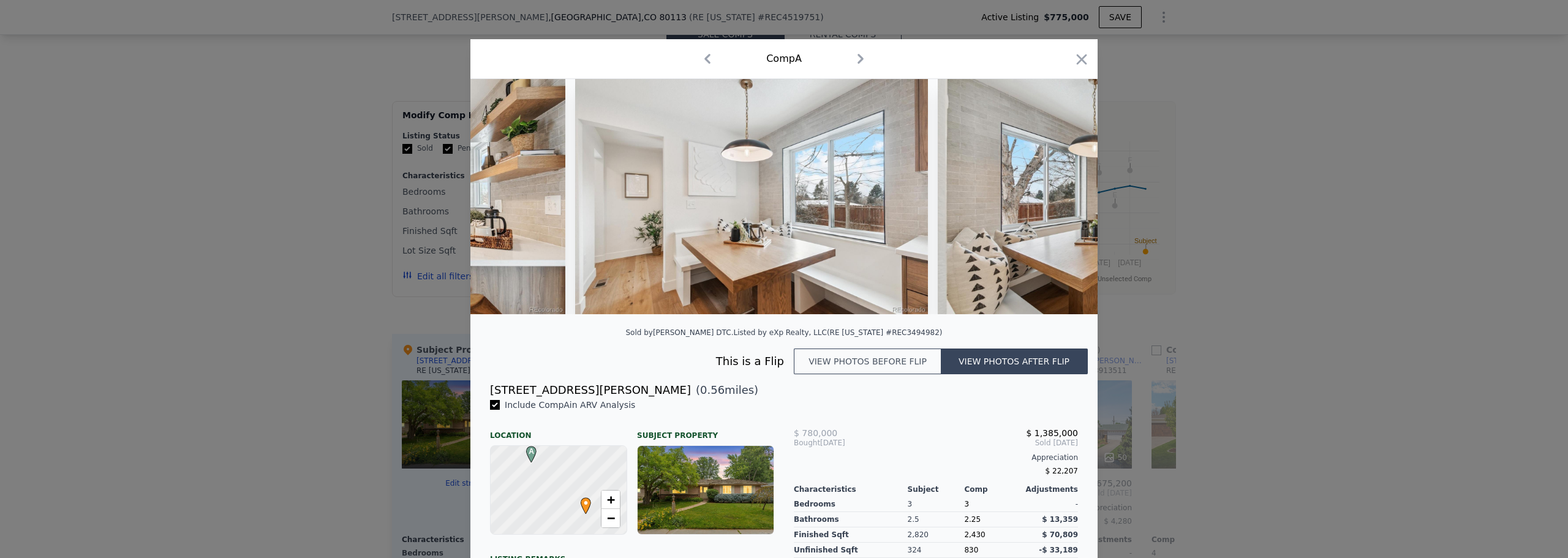
scroll to position [0, 4997]
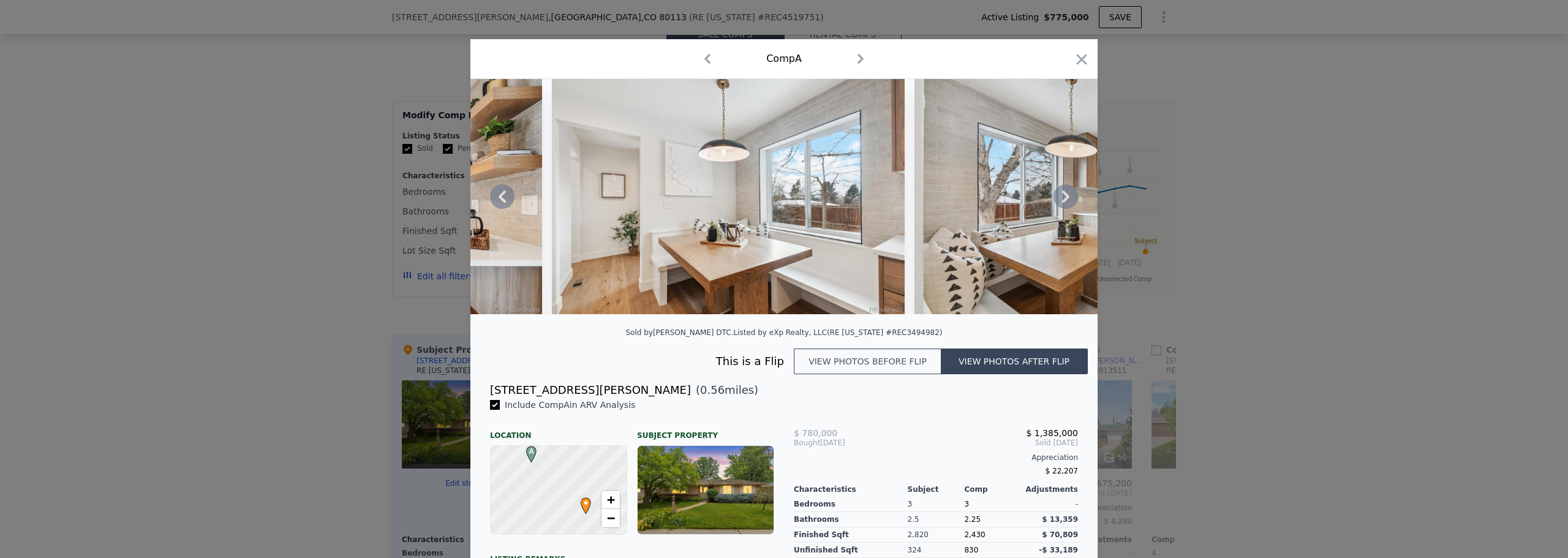
click at [1058, 198] on icon at bounding box center [1065, 196] width 25 height 25
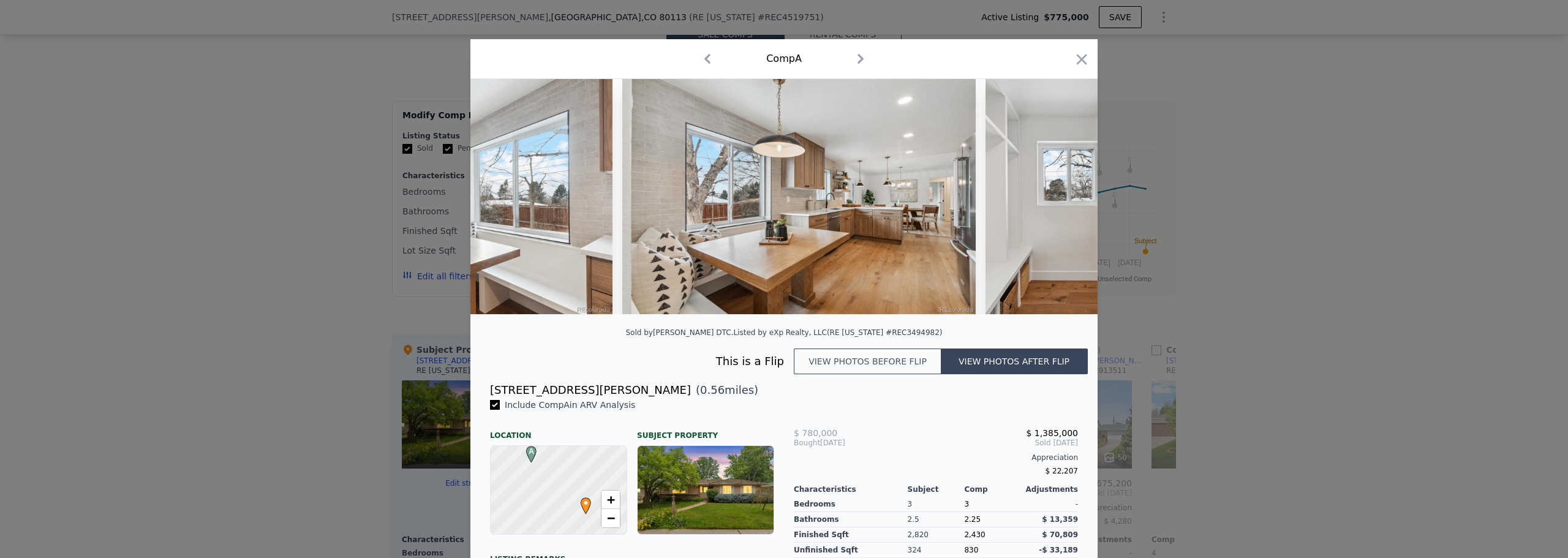
scroll to position [0, 5292]
click at [1058, 198] on icon at bounding box center [1065, 196] width 25 height 25
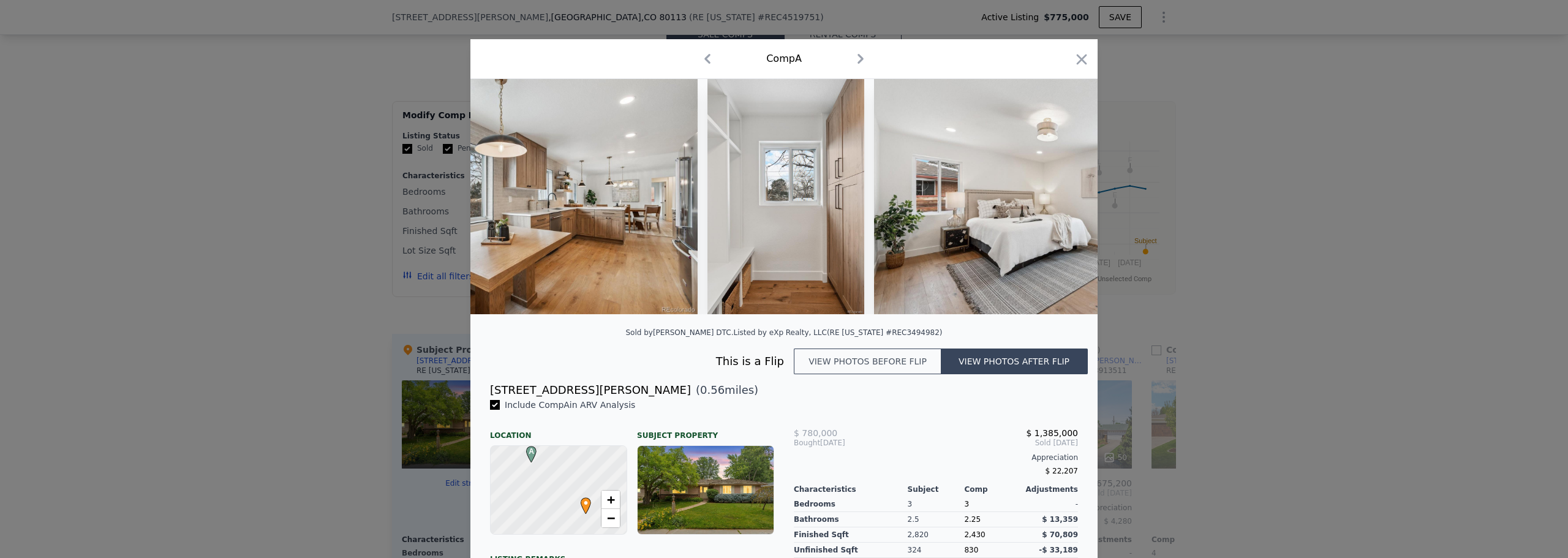
scroll to position [0, 5586]
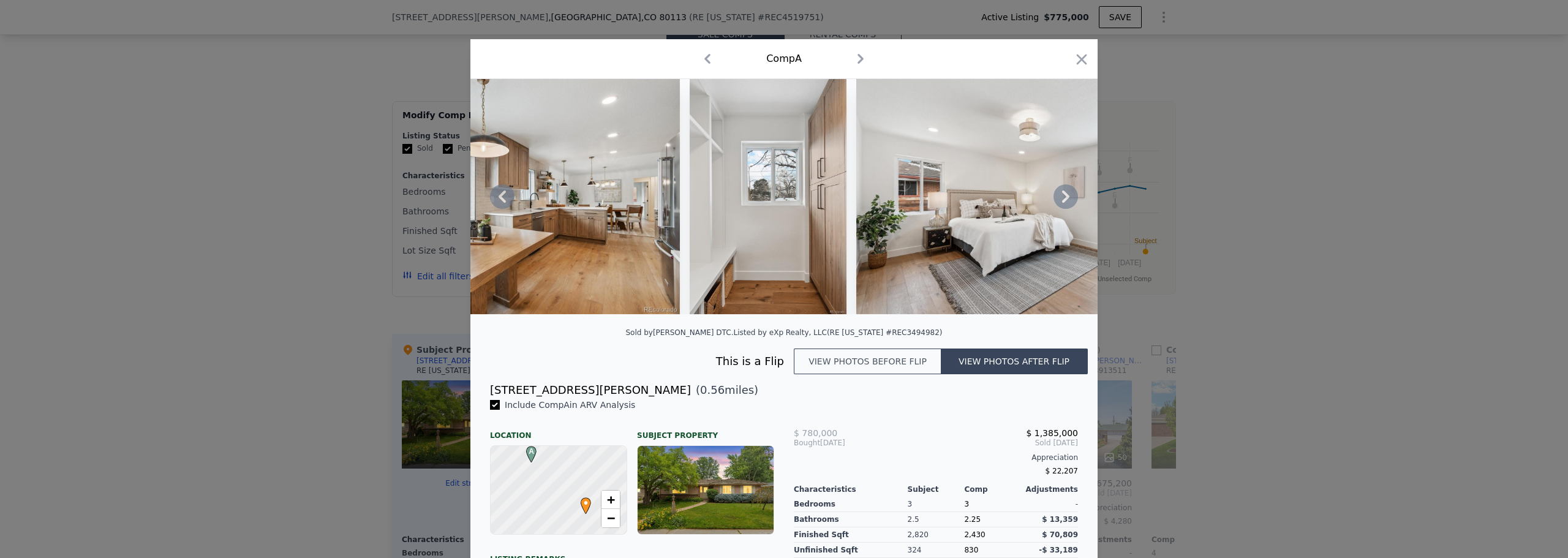
click at [1058, 198] on icon at bounding box center [1065, 196] width 25 height 25
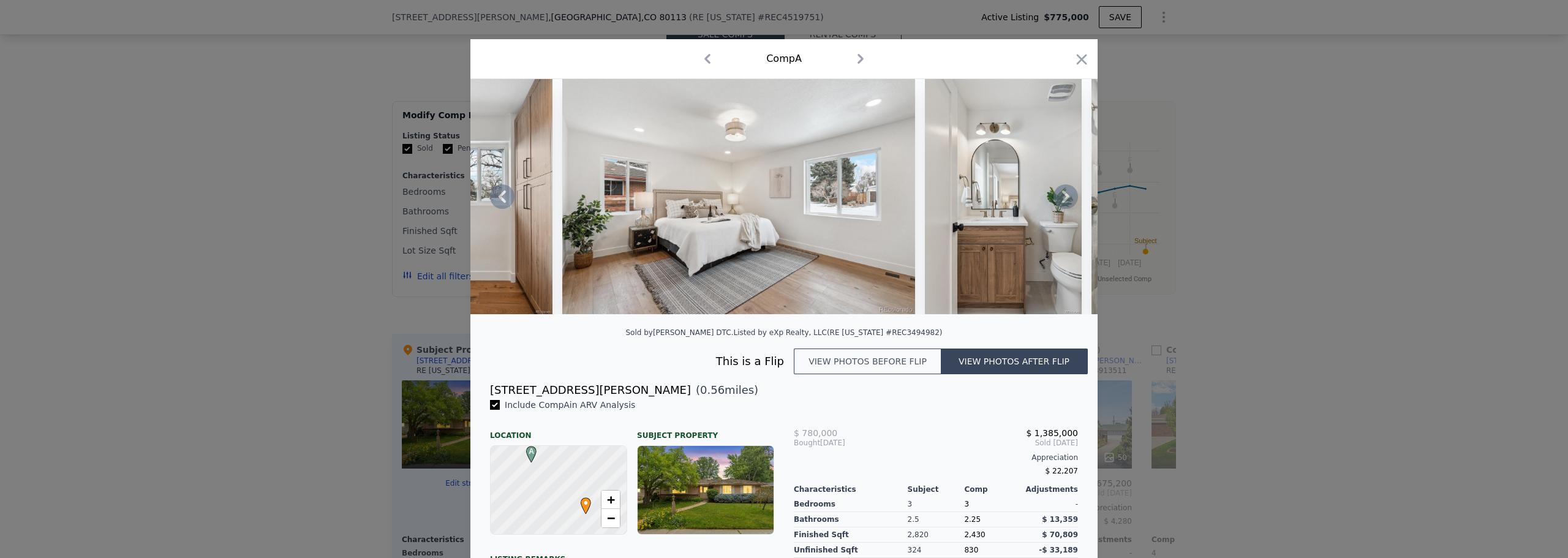
click at [1058, 198] on icon at bounding box center [1065, 196] width 25 height 25
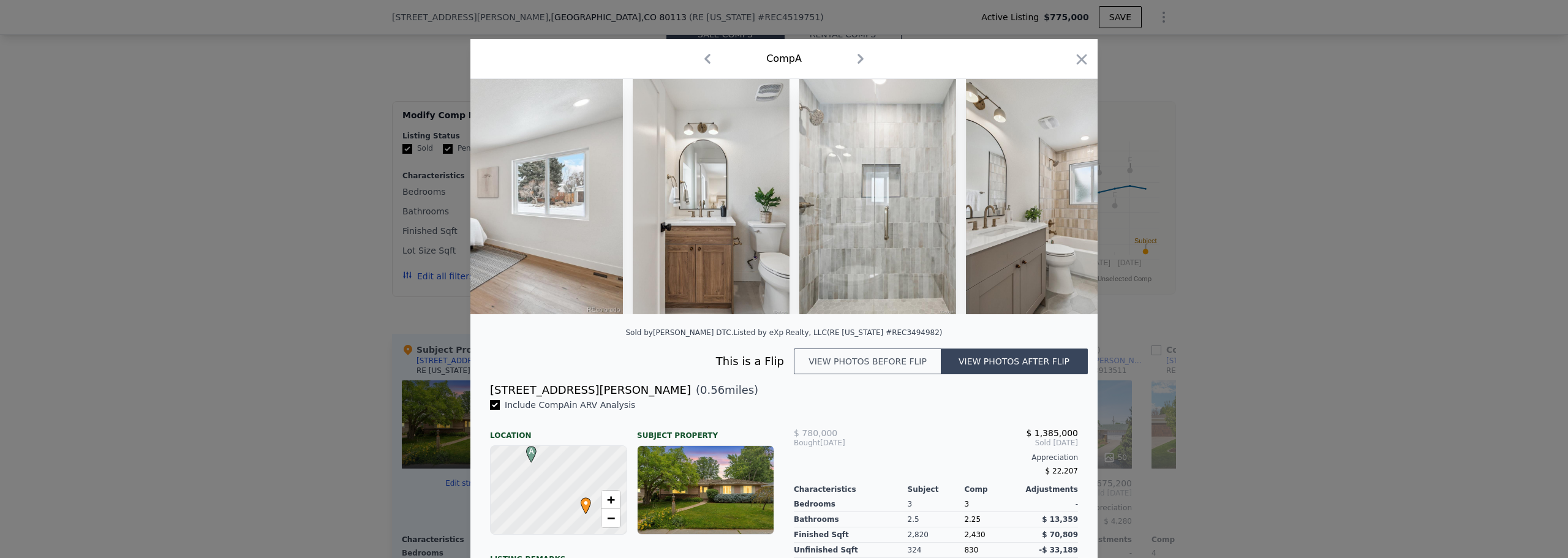
scroll to position [0, 6173]
click at [1059, 198] on icon at bounding box center [1065, 196] width 25 height 25
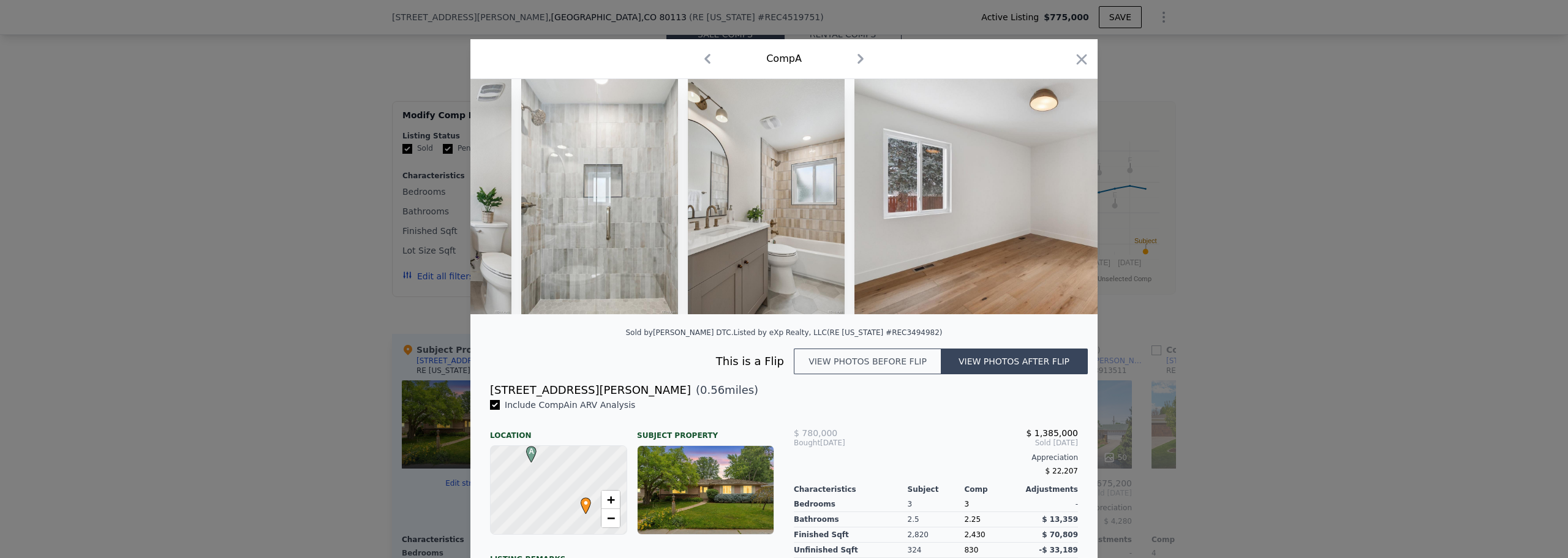
scroll to position [0, 6468]
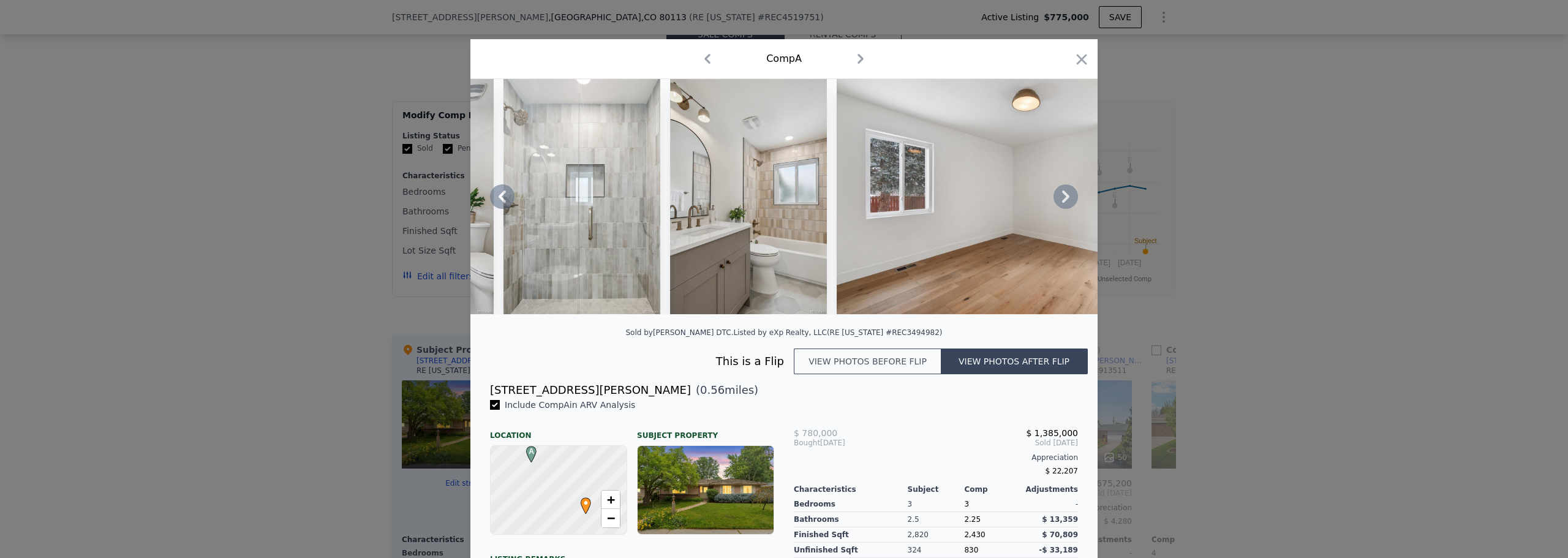
click at [1059, 198] on icon at bounding box center [1065, 196] width 25 height 25
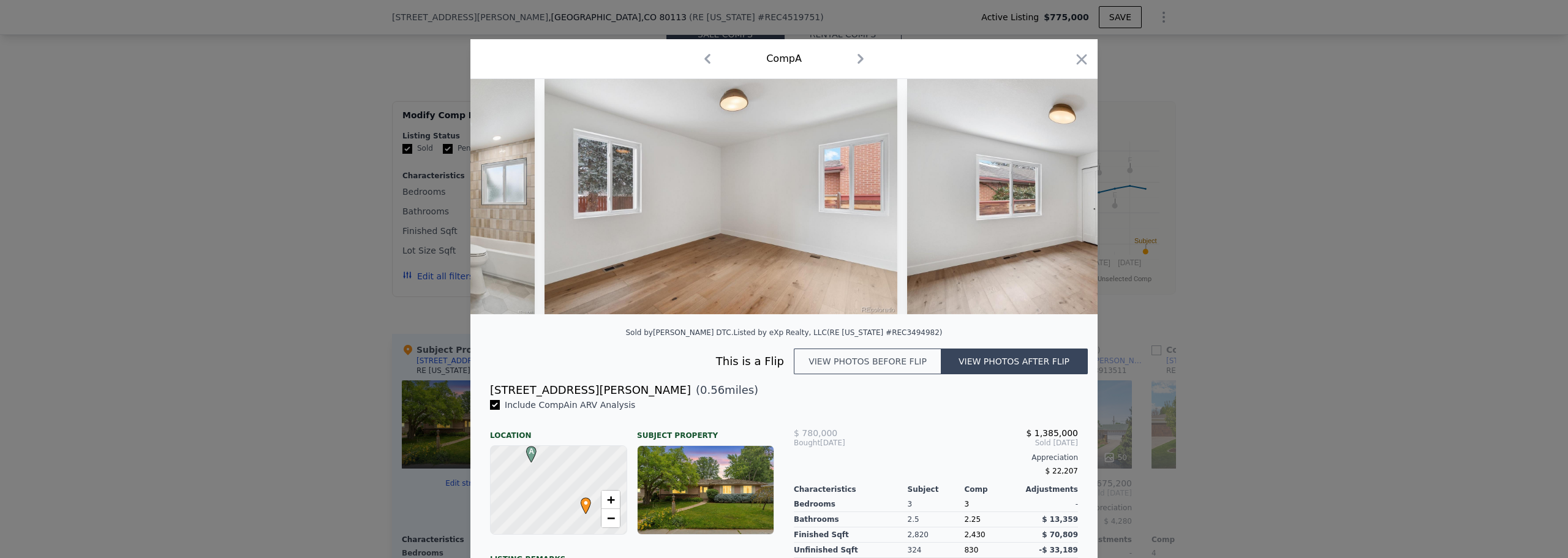
scroll to position [0, 6762]
click at [858, 371] on button "View photos before flip" at bounding box center [866, 362] width 147 height 26
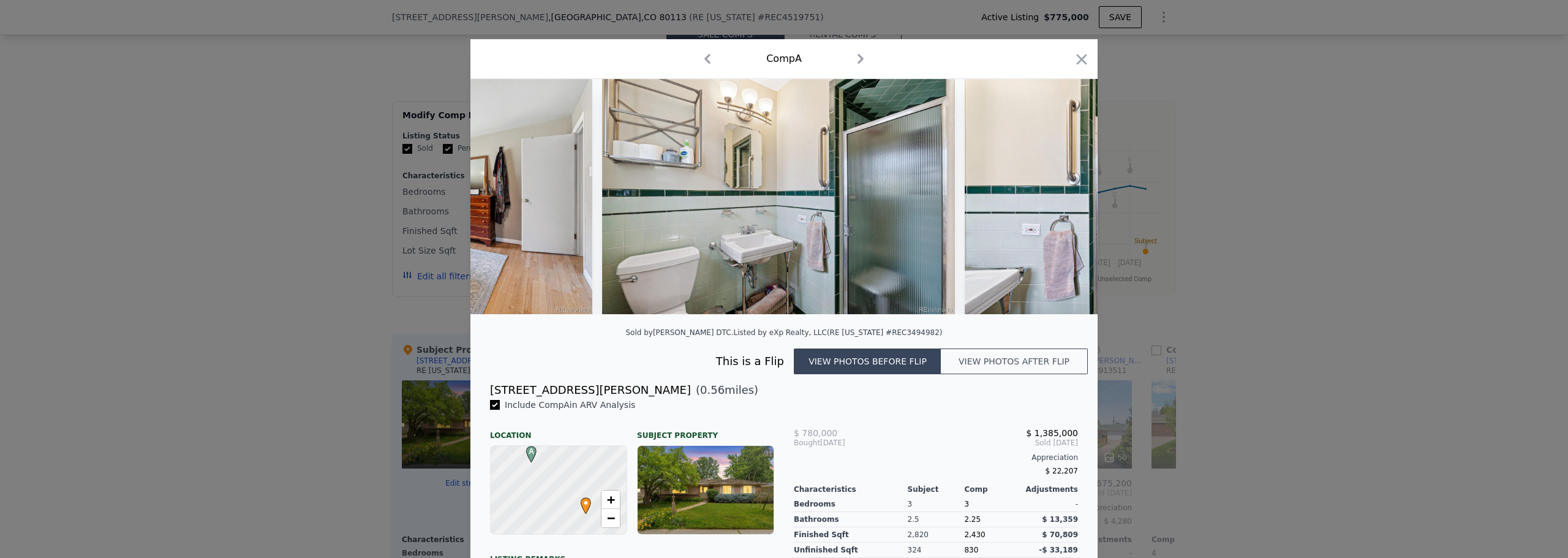
scroll to position [0, 0]
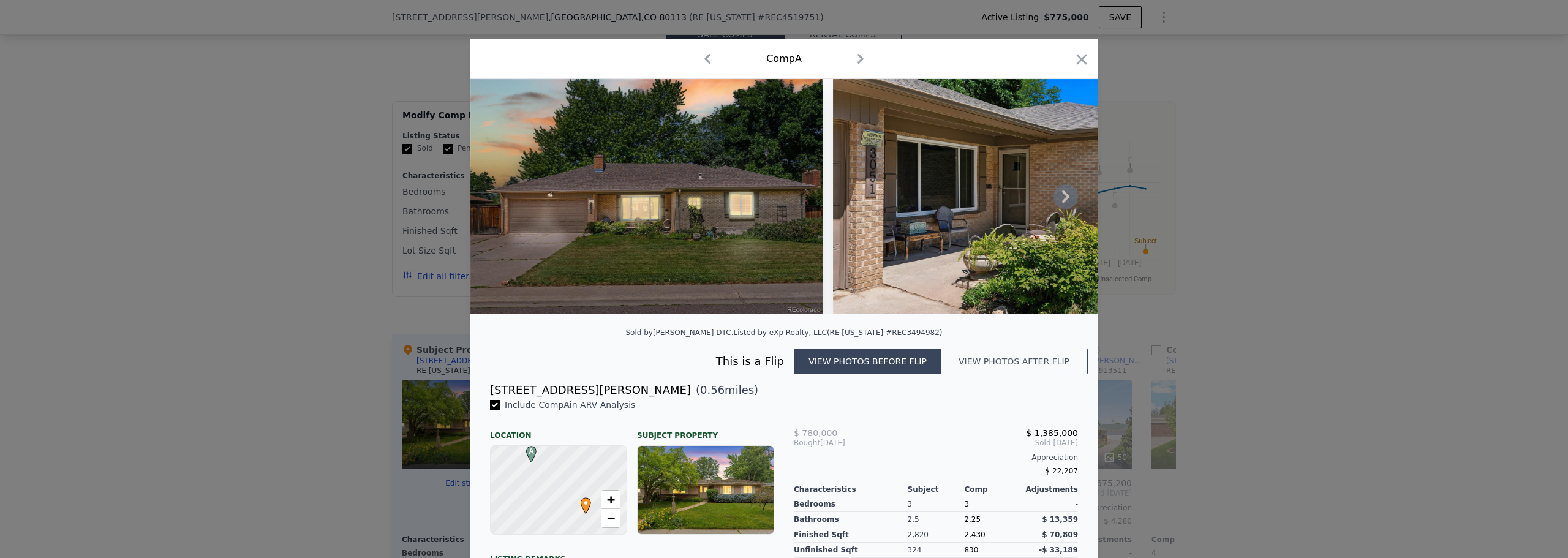
click at [1027, 369] on button "View photos after flip" at bounding box center [1014, 362] width 147 height 26
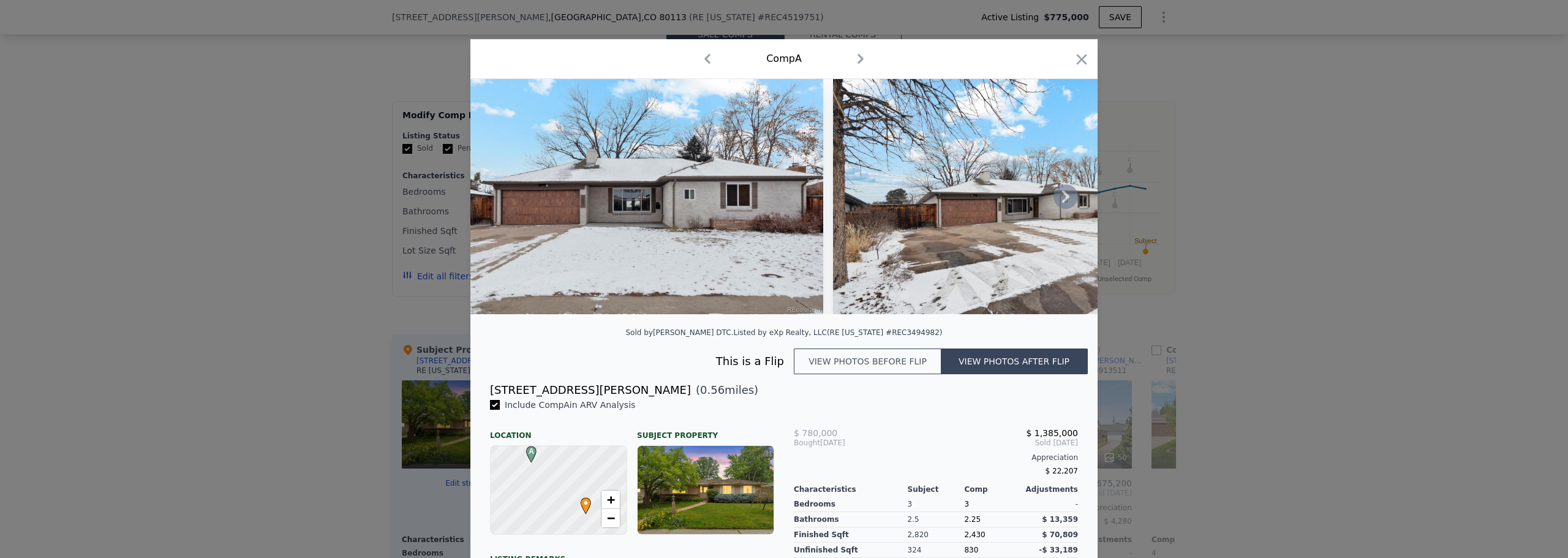
click at [863, 374] on button "View photos before flip" at bounding box center [866, 362] width 147 height 26
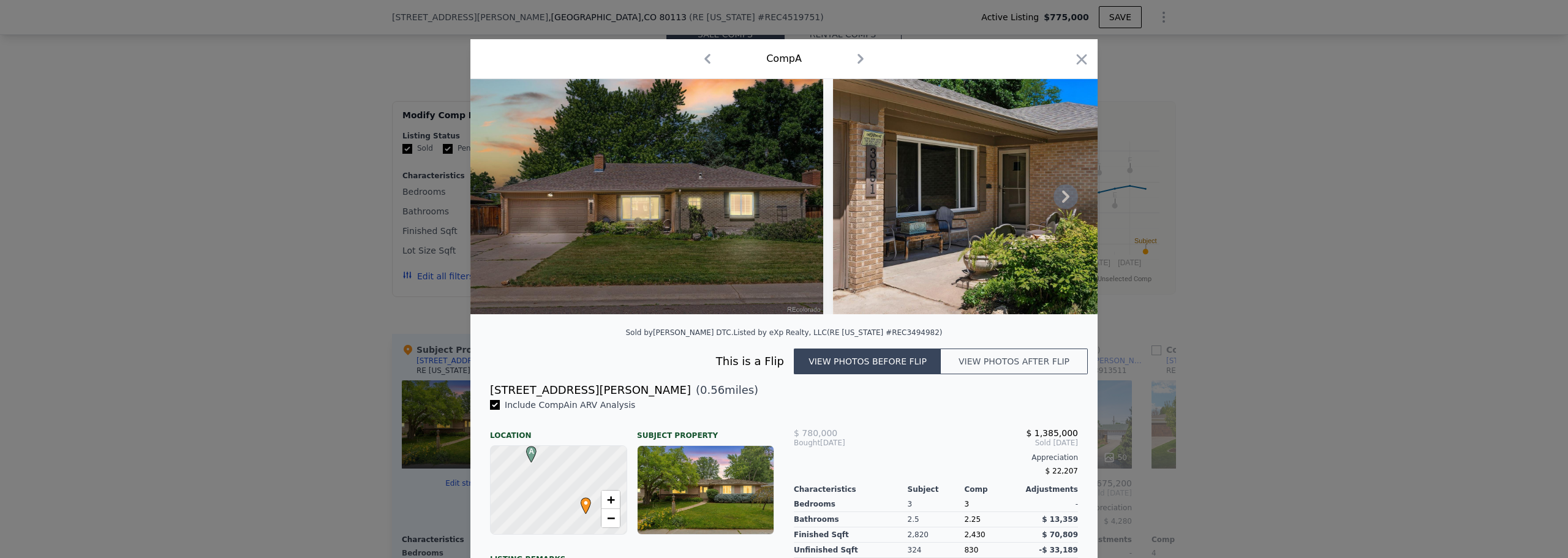
click at [1001, 367] on button "View photos after flip" at bounding box center [1014, 362] width 147 height 26
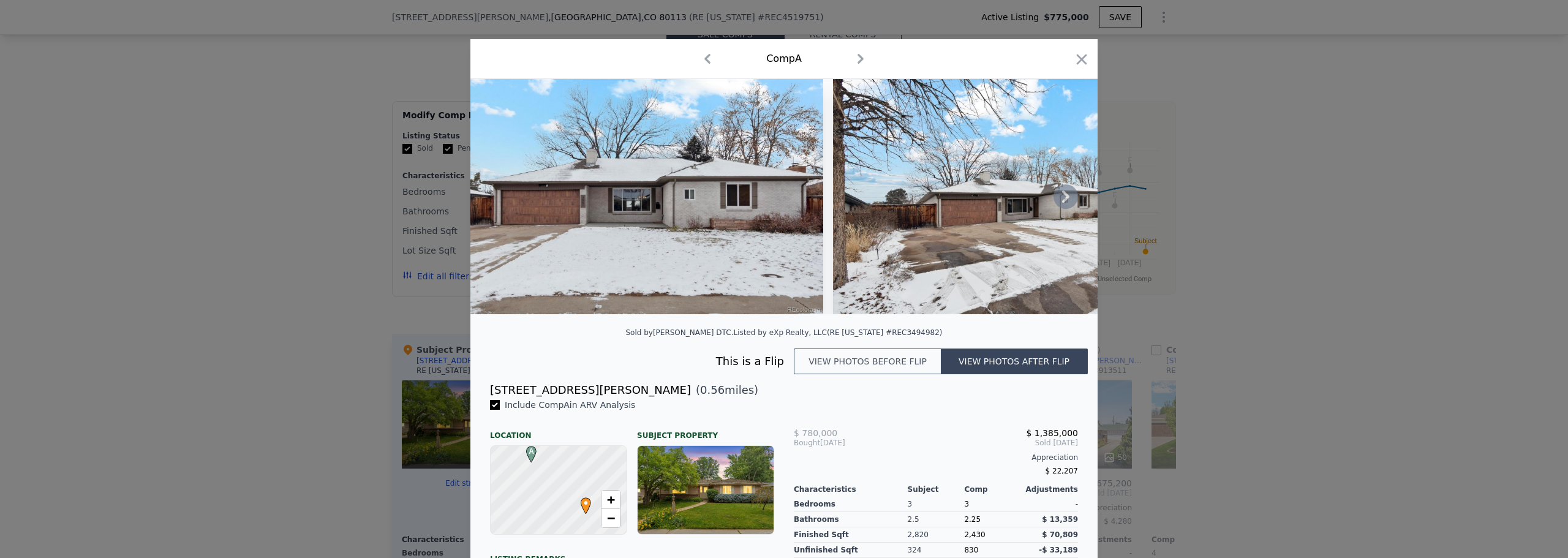
click at [854, 369] on button "View photos before flip" at bounding box center [866, 362] width 147 height 26
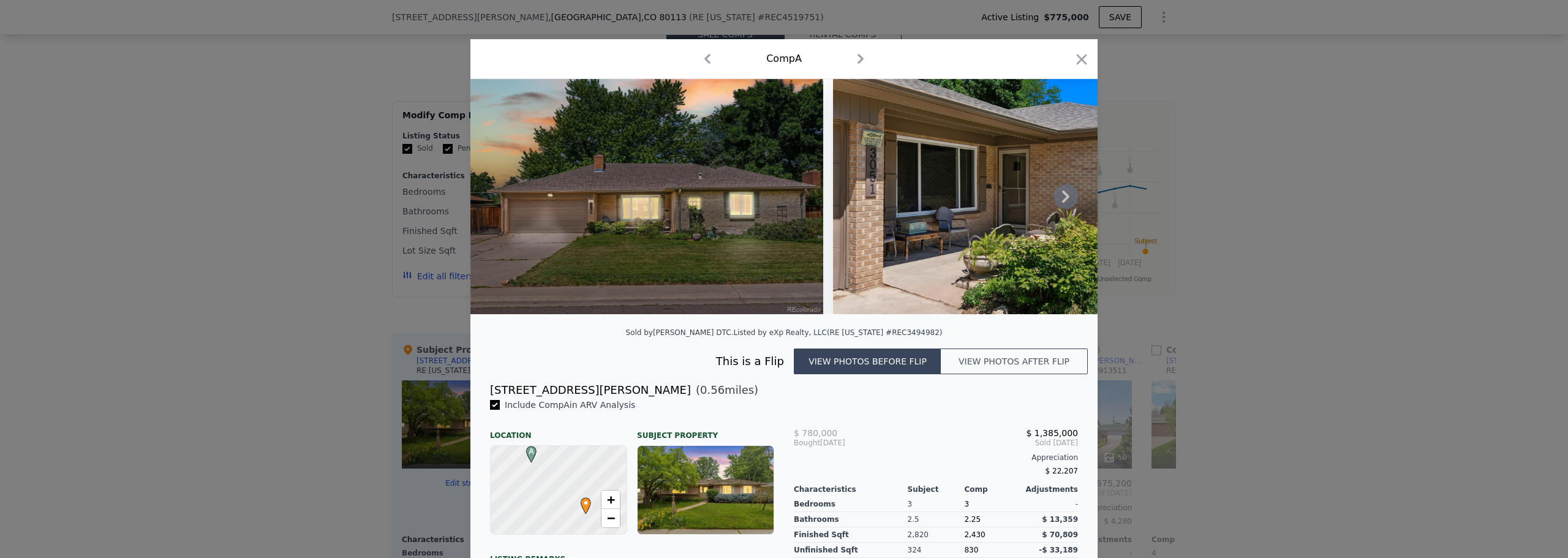
click at [981, 369] on button "View photos after flip" at bounding box center [1014, 362] width 147 height 26
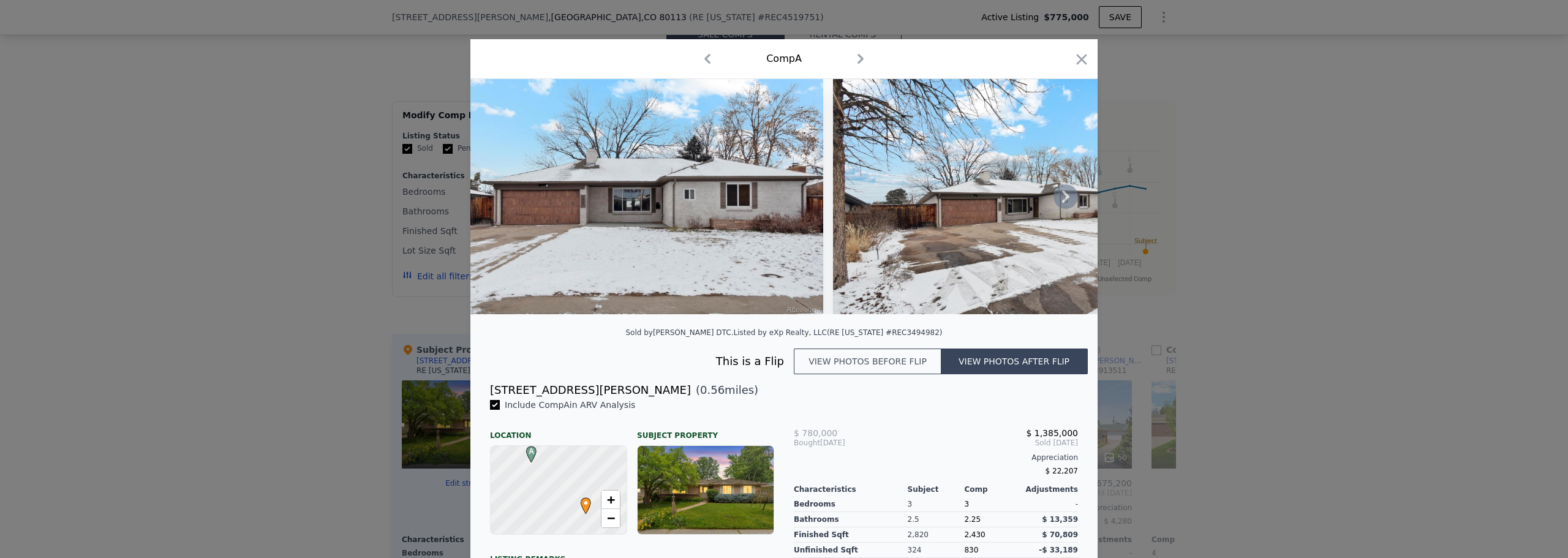
click at [901, 373] on button "View photos before flip" at bounding box center [866, 362] width 147 height 26
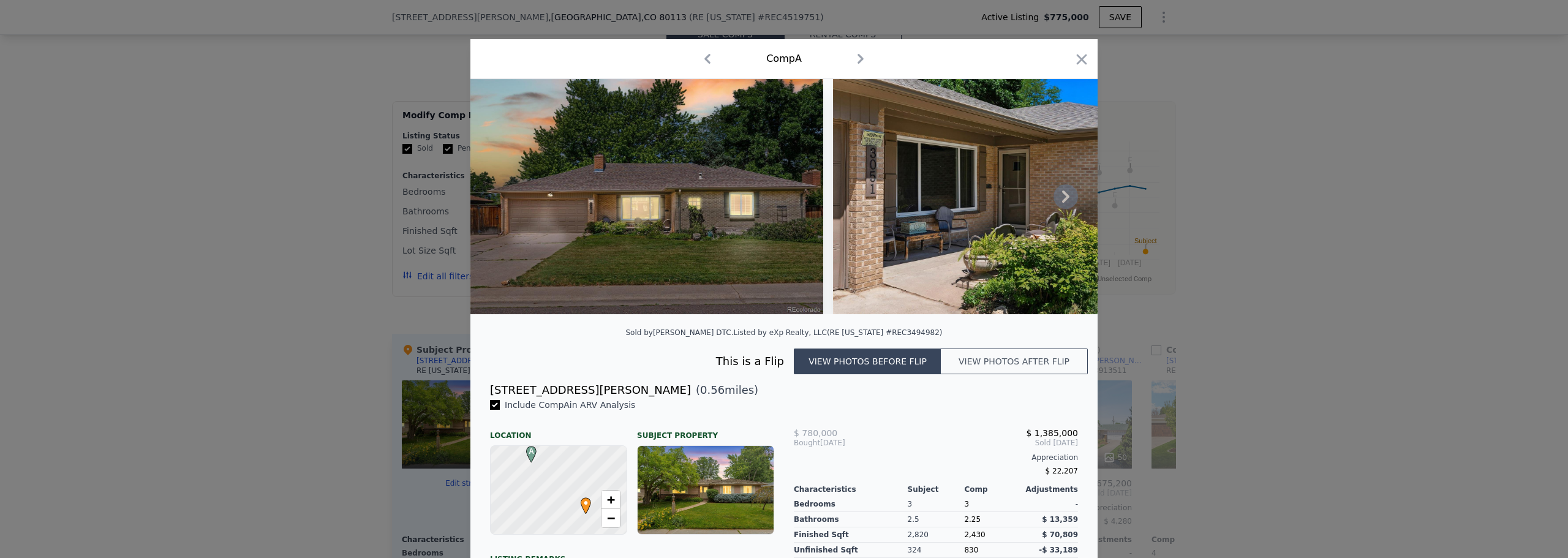
click at [1062, 202] on icon at bounding box center [1065, 196] width 8 height 12
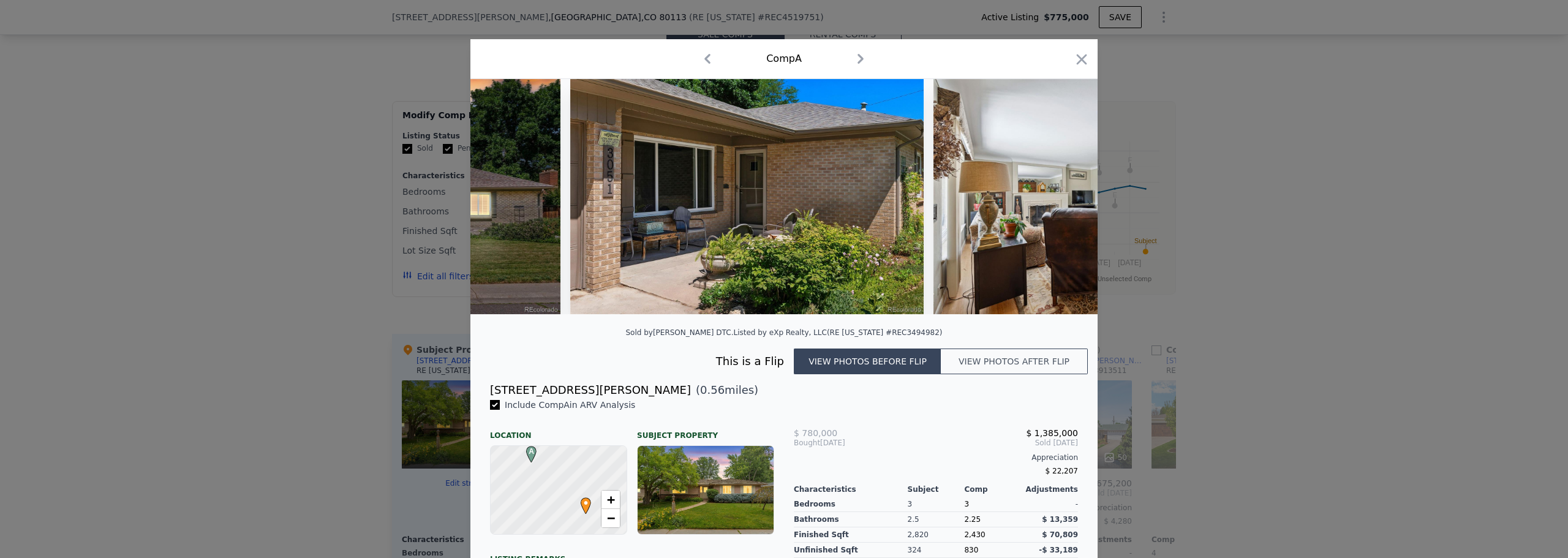
scroll to position [0, 294]
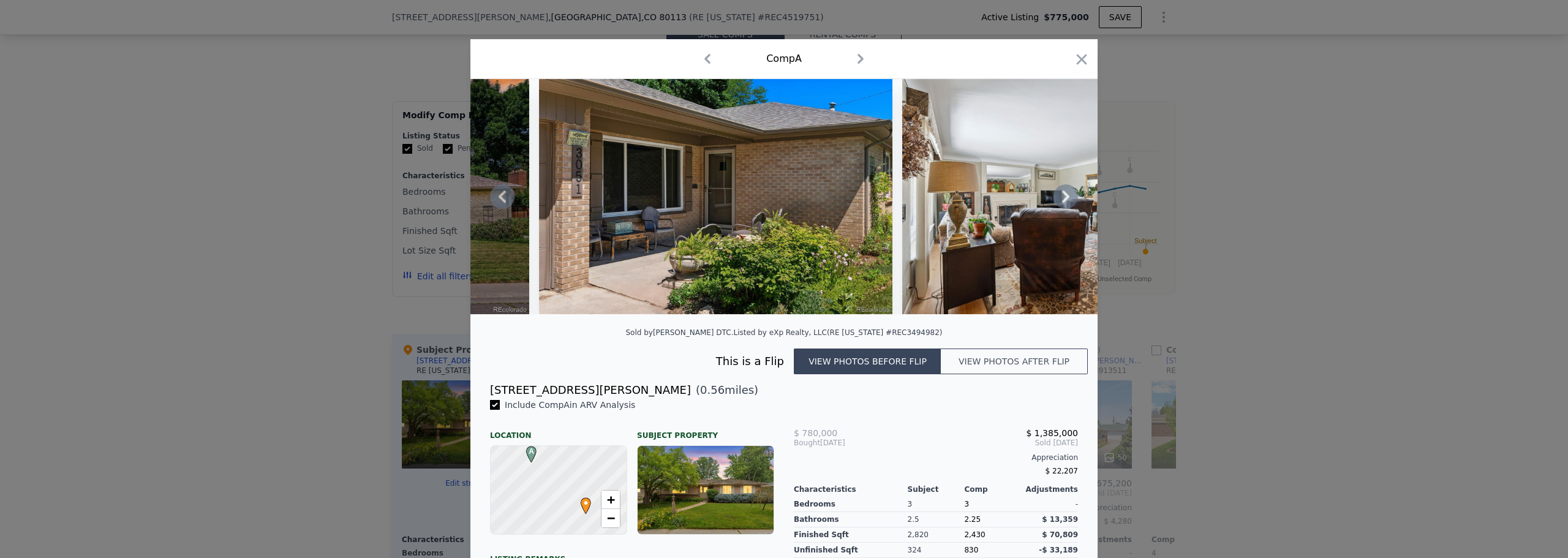
click at [1014, 365] on button "View photos after flip" at bounding box center [1014, 362] width 147 height 26
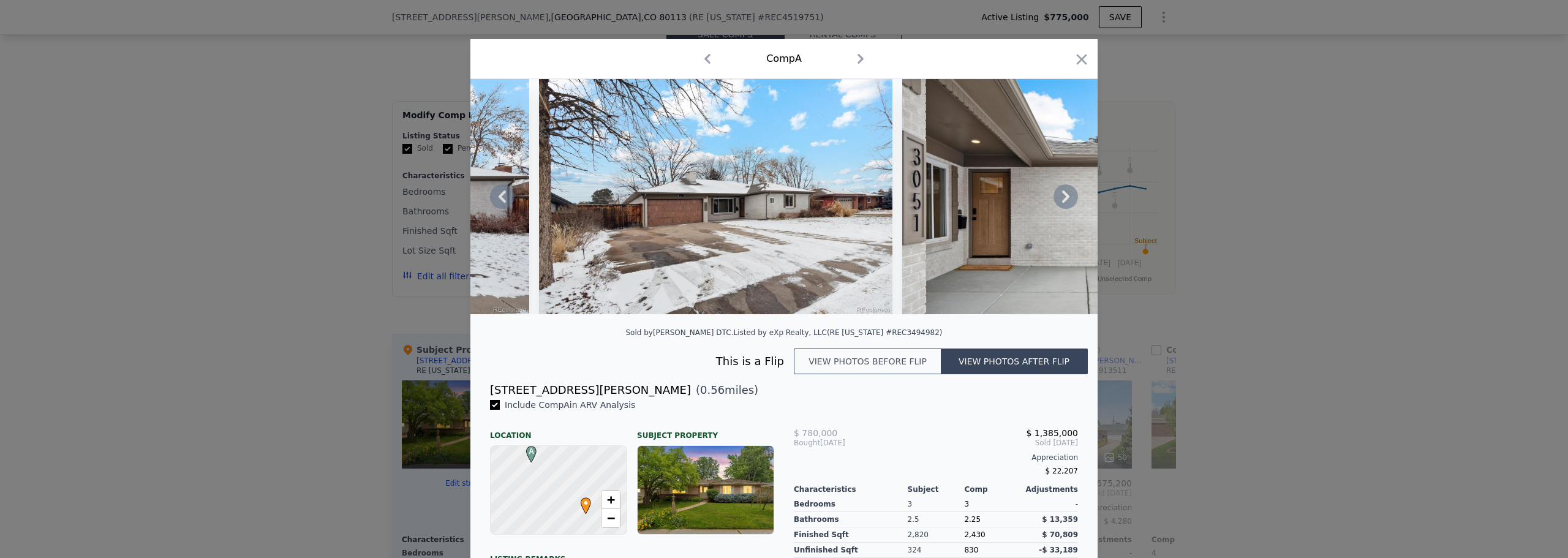
click at [883, 369] on button "View photos before flip" at bounding box center [866, 362] width 147 height 26
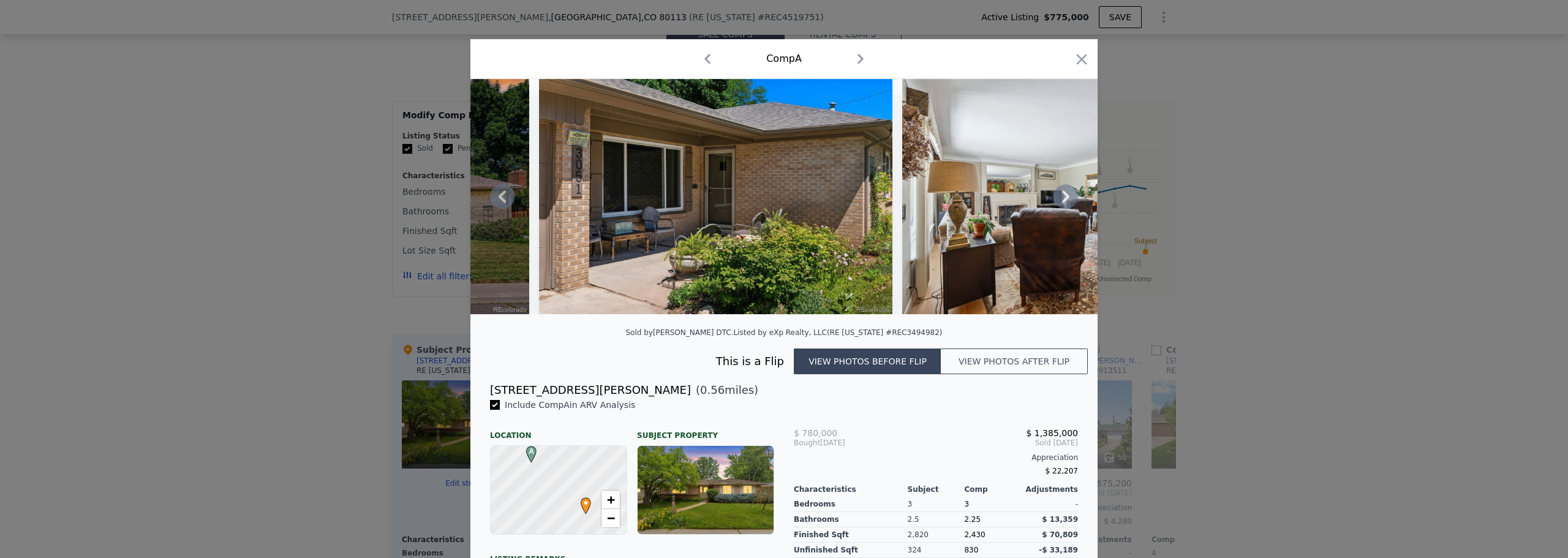
click at [1007, 367] on button "View photos after flip" at bounding box center [1014, 362] width 147 height 26
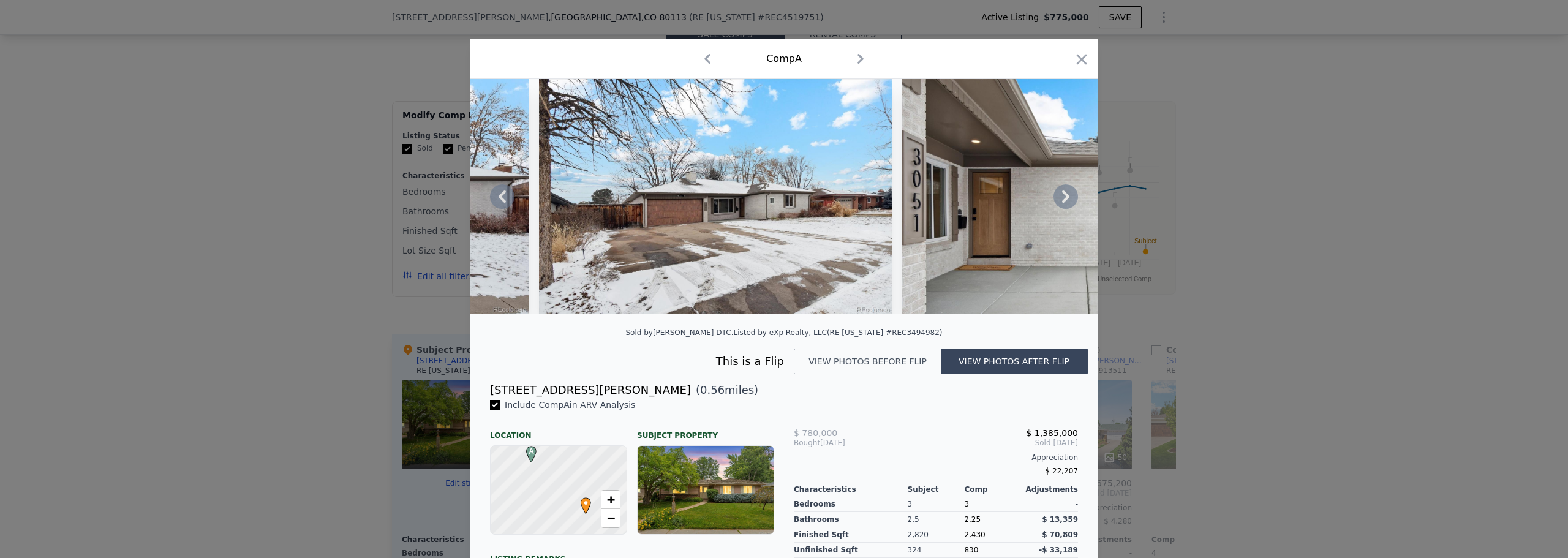
click at [888, 366] on button "View photos before flip" at bounding box center [866, 362] width 147 height 26
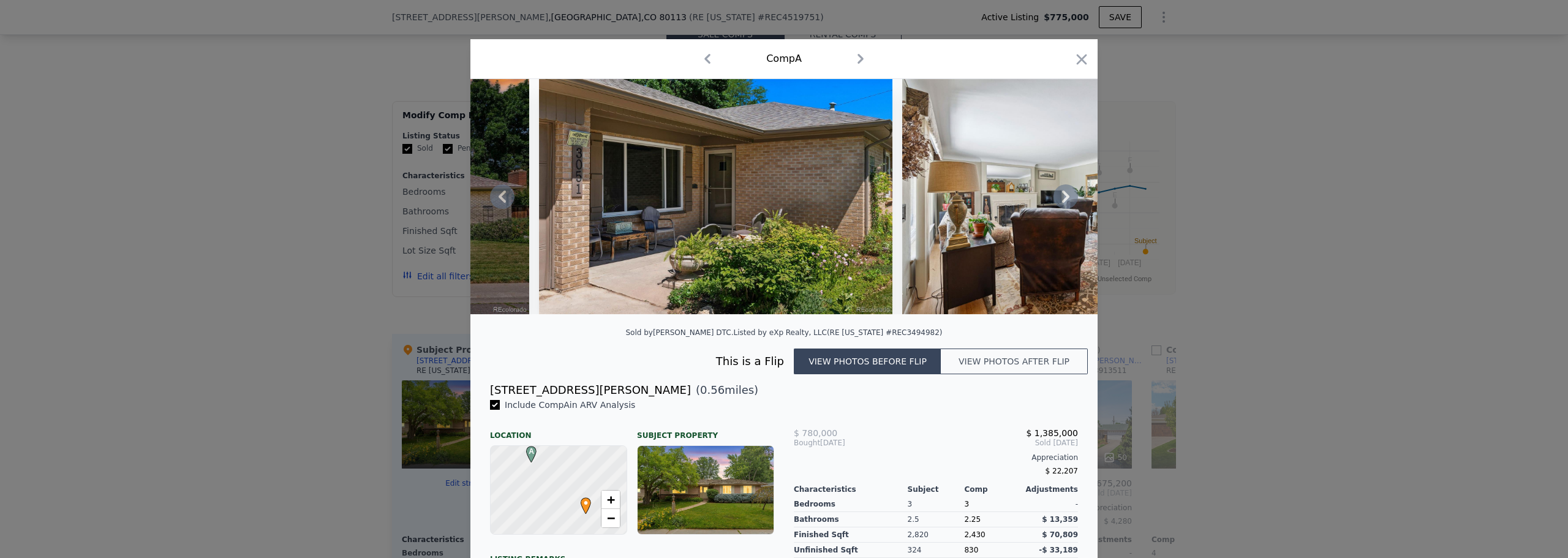
click at [1063, 197] on icon at bounding box center [1065, 196] width 25 height 25
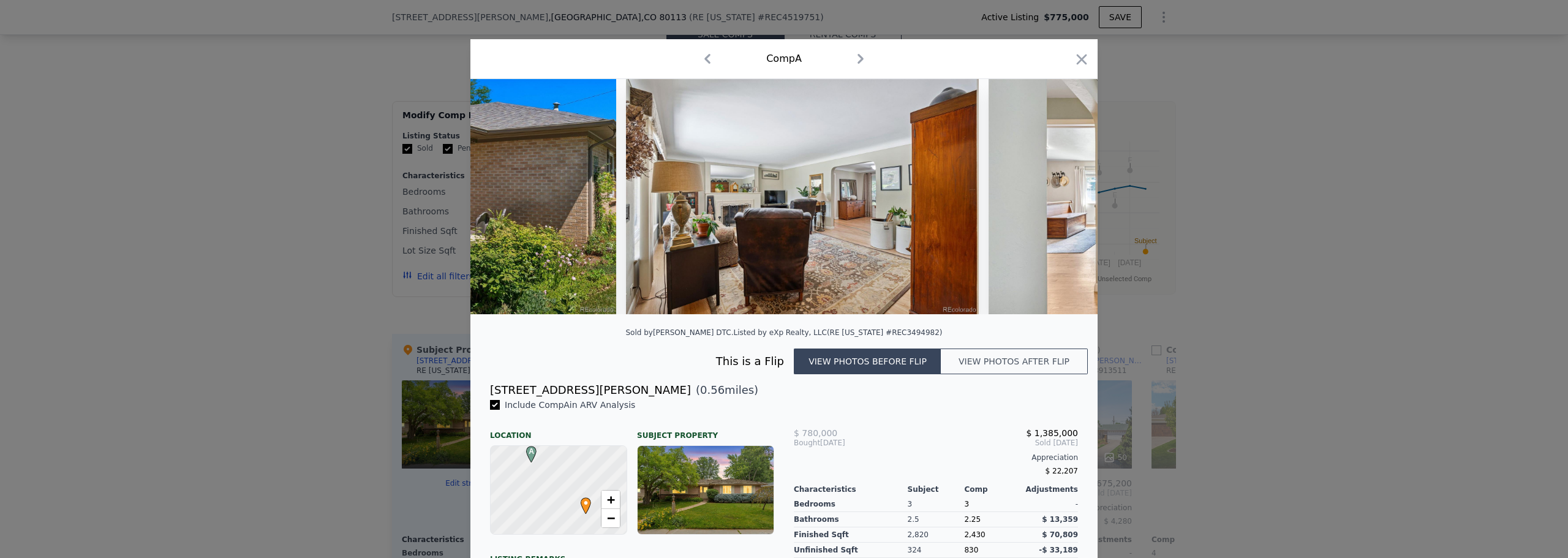
scroll to position [0, 588]
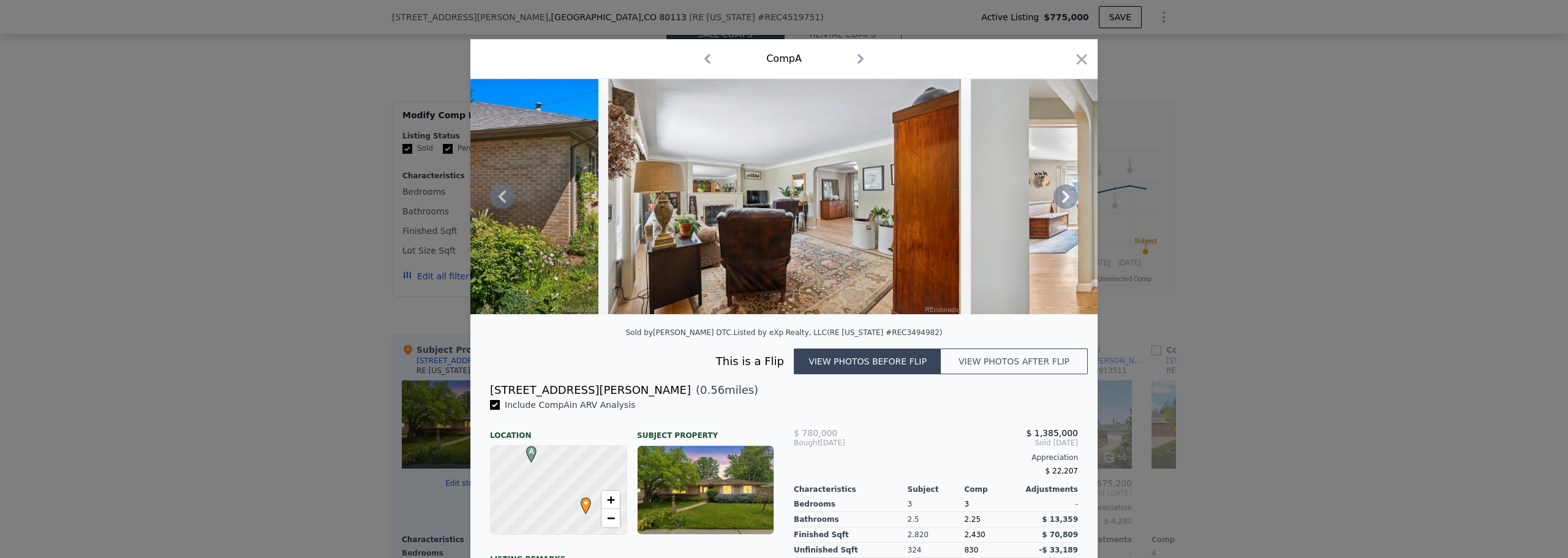
click at [1016, 365] on button "View photos after flip" at bounding box center [1014, 362] width 147 height 26
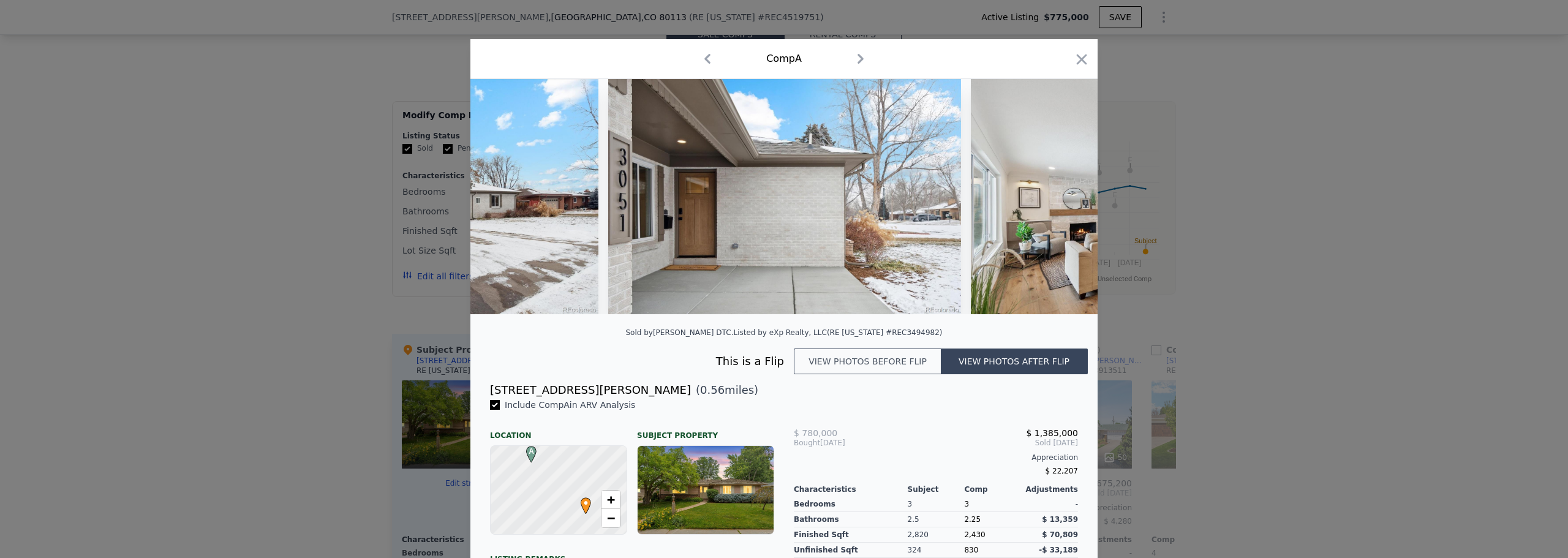
scroll to position [0, 88]
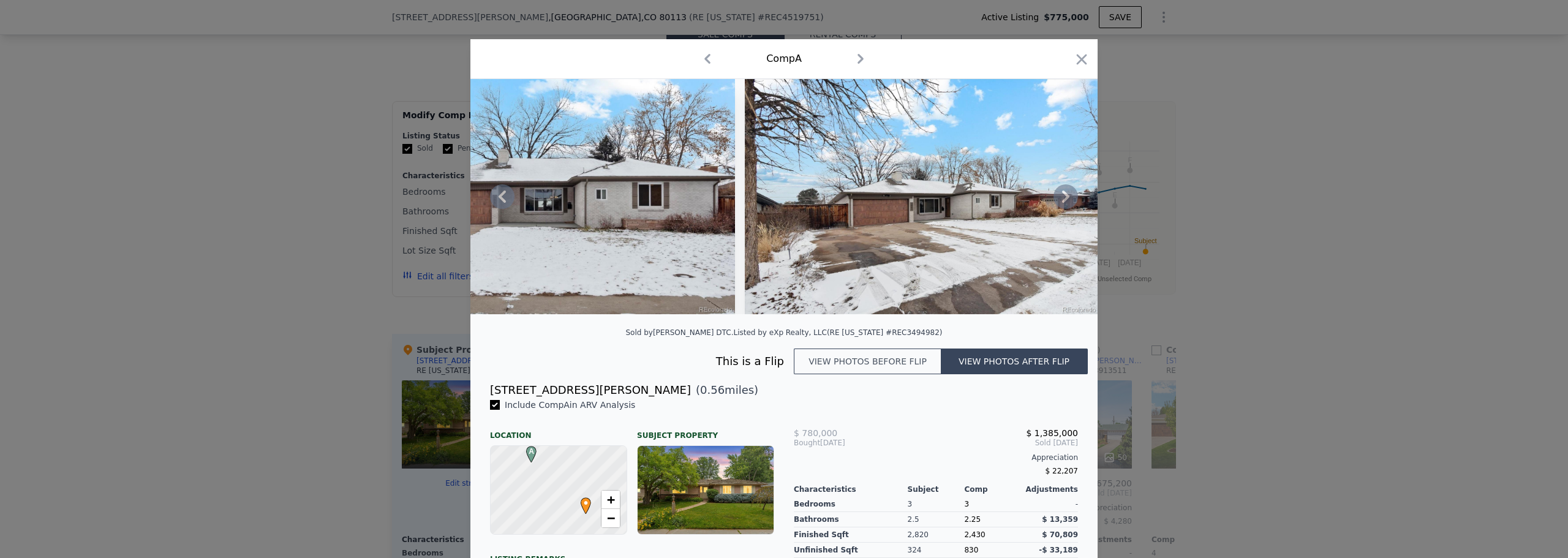
click at [1056, 196] on icon at bounding box center [1065, 196] width 25 height 25
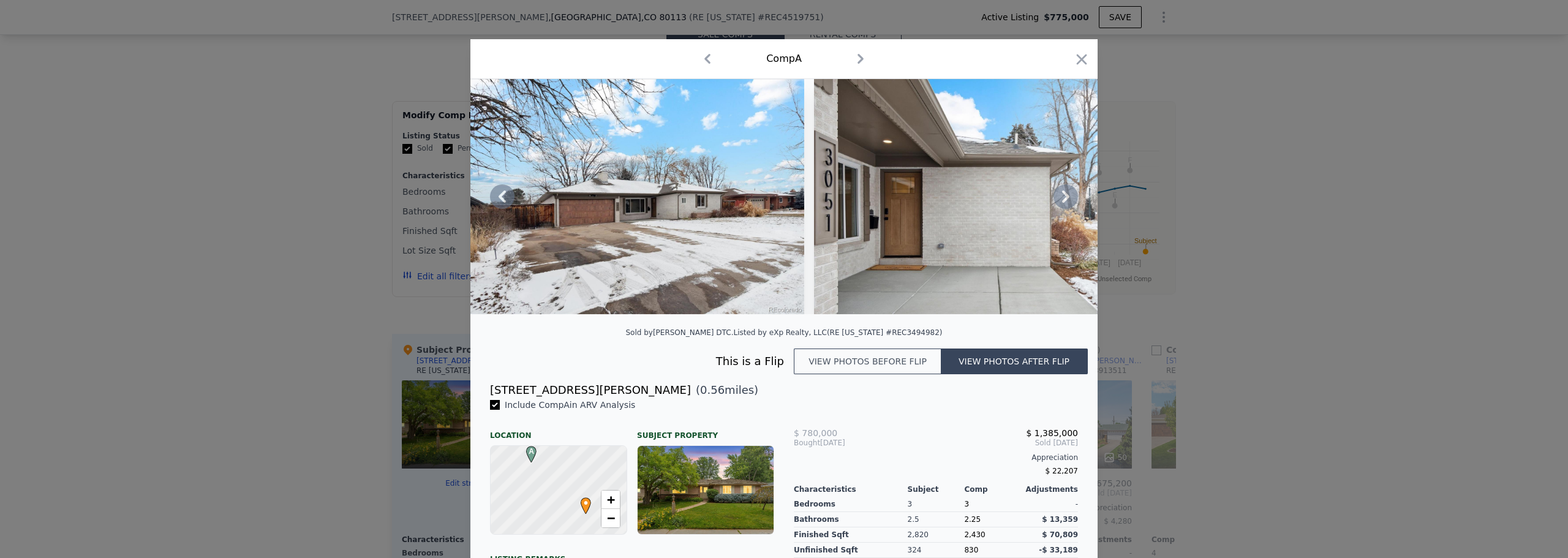
click at [1060, 196] on icon at bounding box center [1065, 196] width 25 height 25
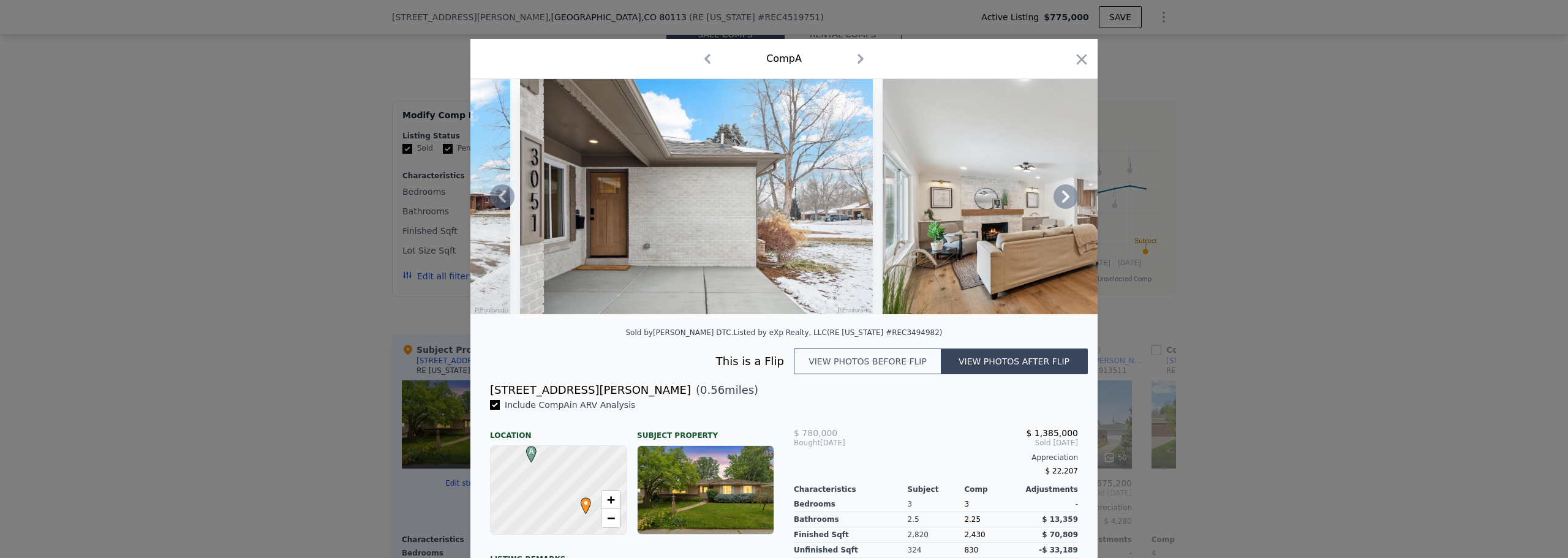
click at [1060, 196] on icon at bounding box center [1065, 196] width 25 height 25
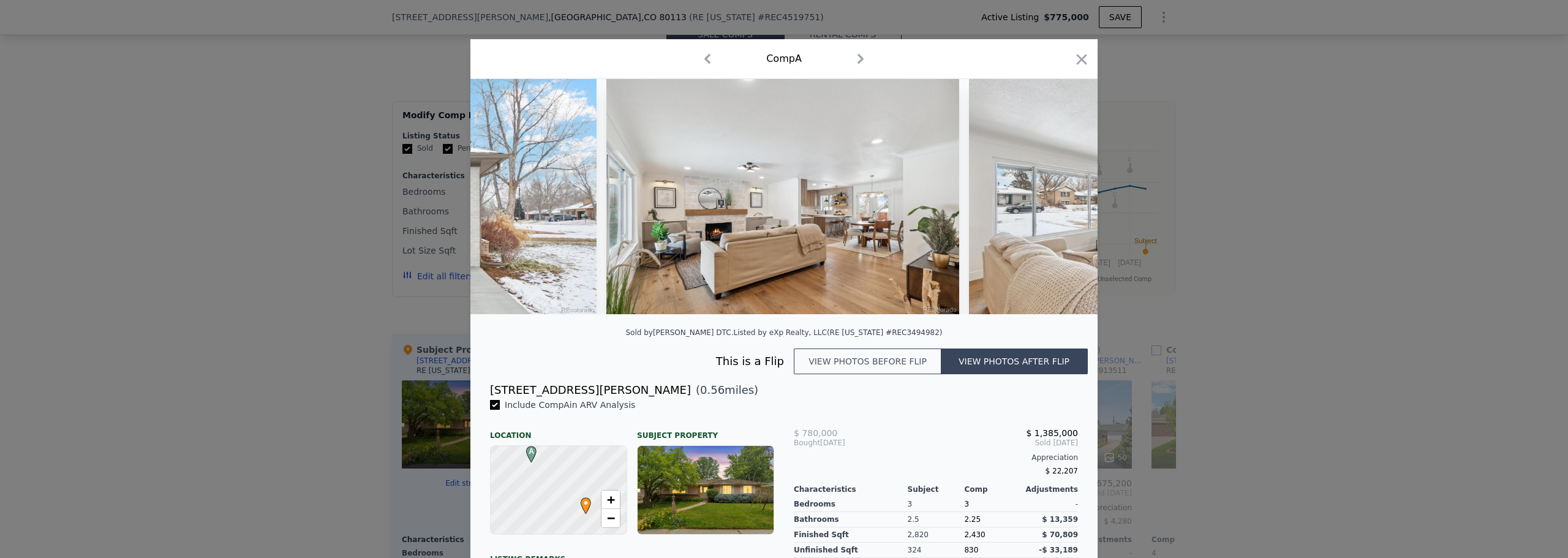
scroll to position [0, 970]
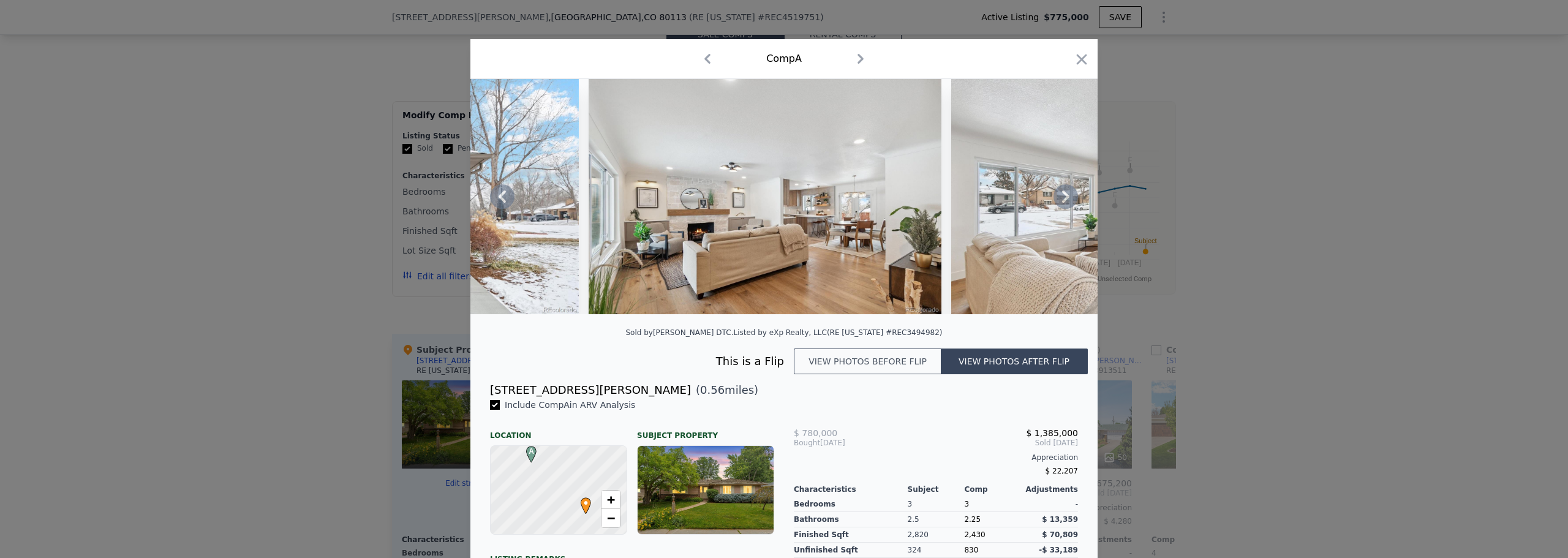
click at [881, 369] on button "View photos before flip" at bounding box center [866, 362] width 147 height 26
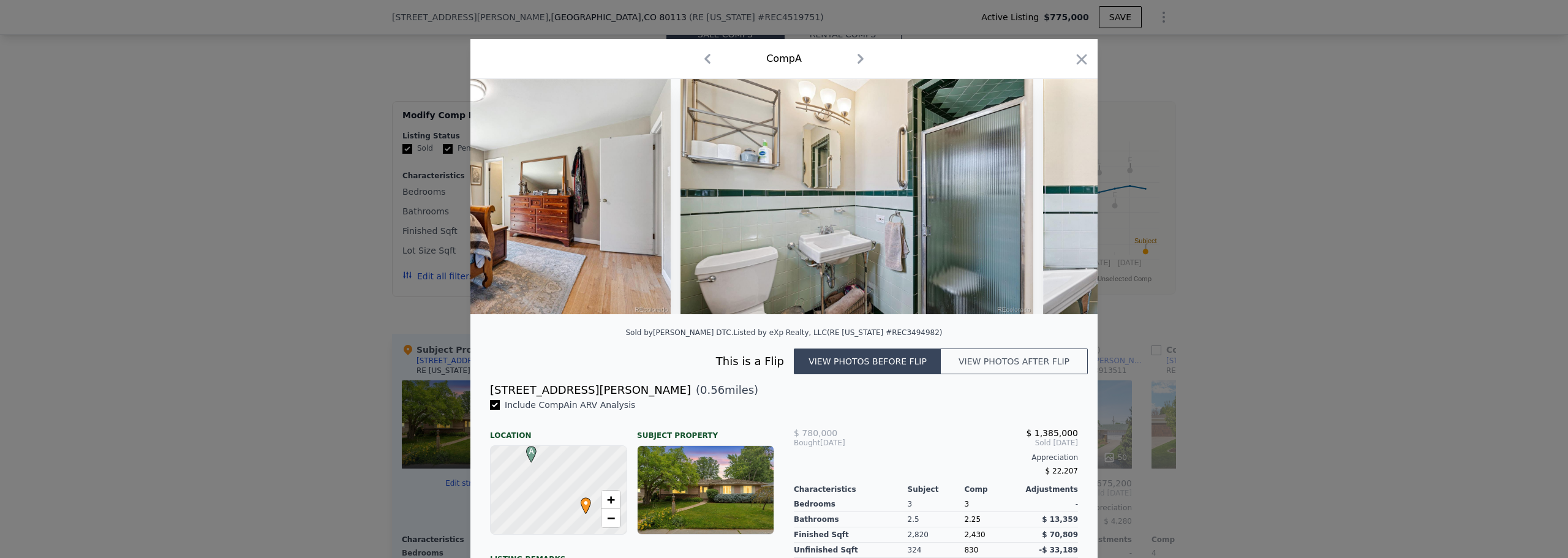
scroll to position [0, 6749]
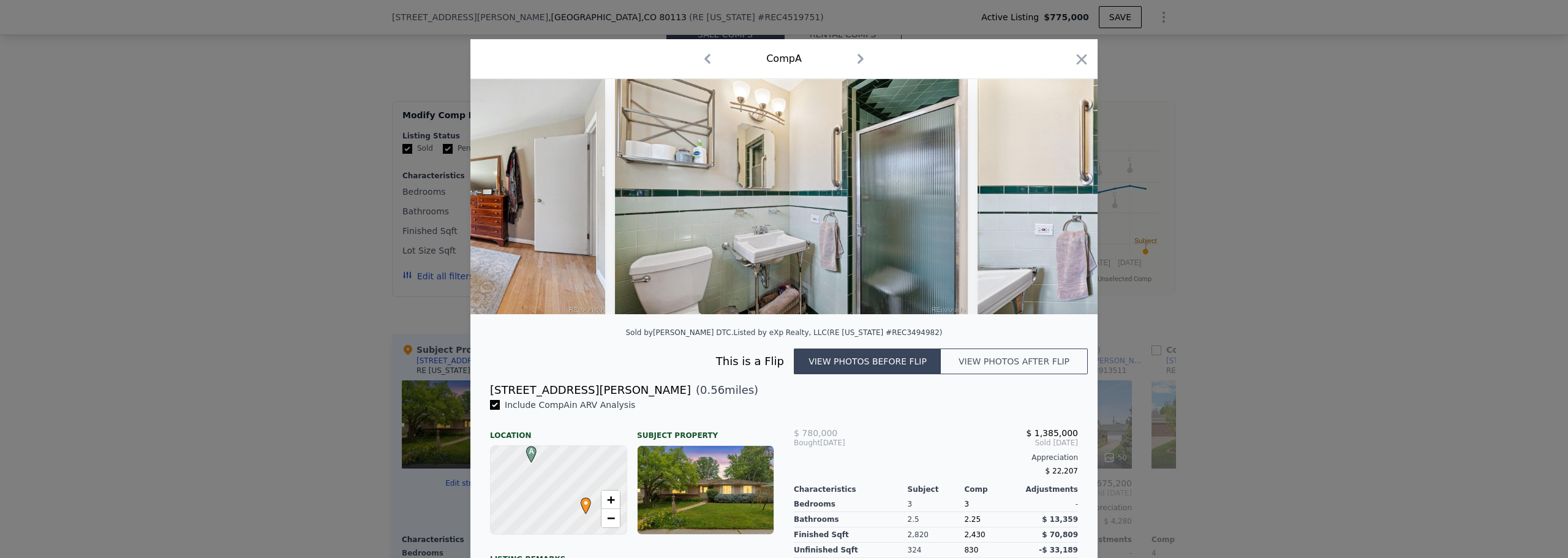
click at [990, 367] on button "View photos after flip" at bounding box center [1014, 362] width 147 height 26
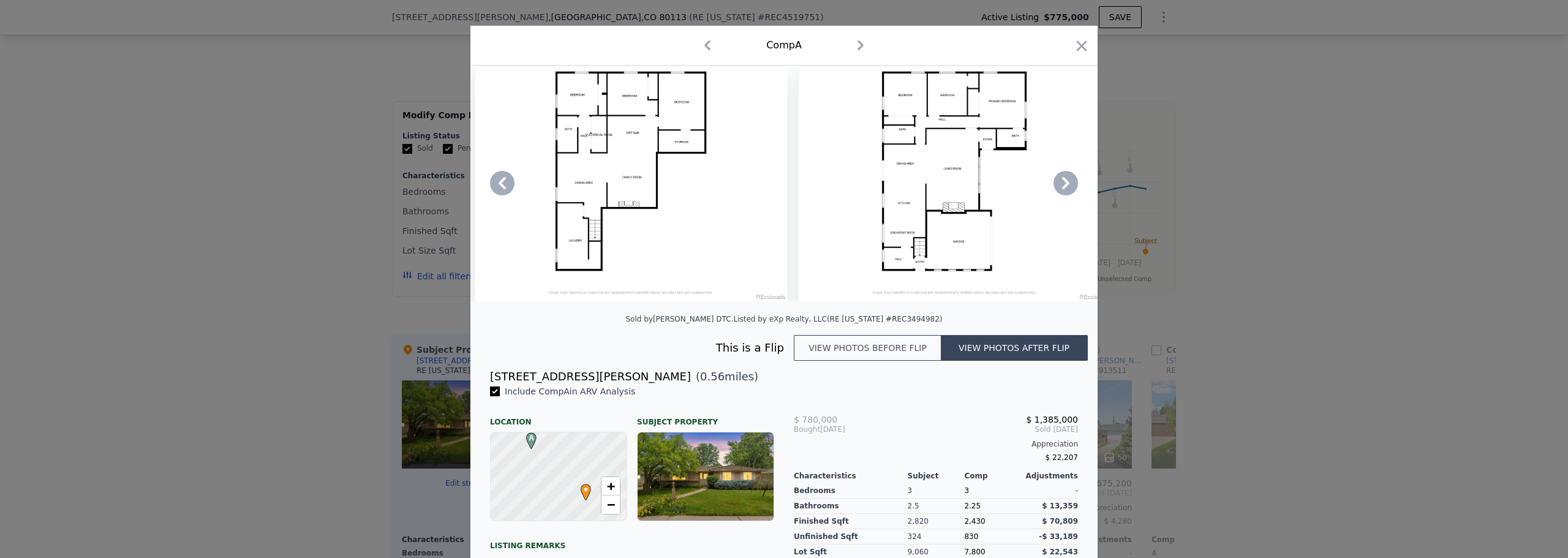
scroll to position [0, 0]
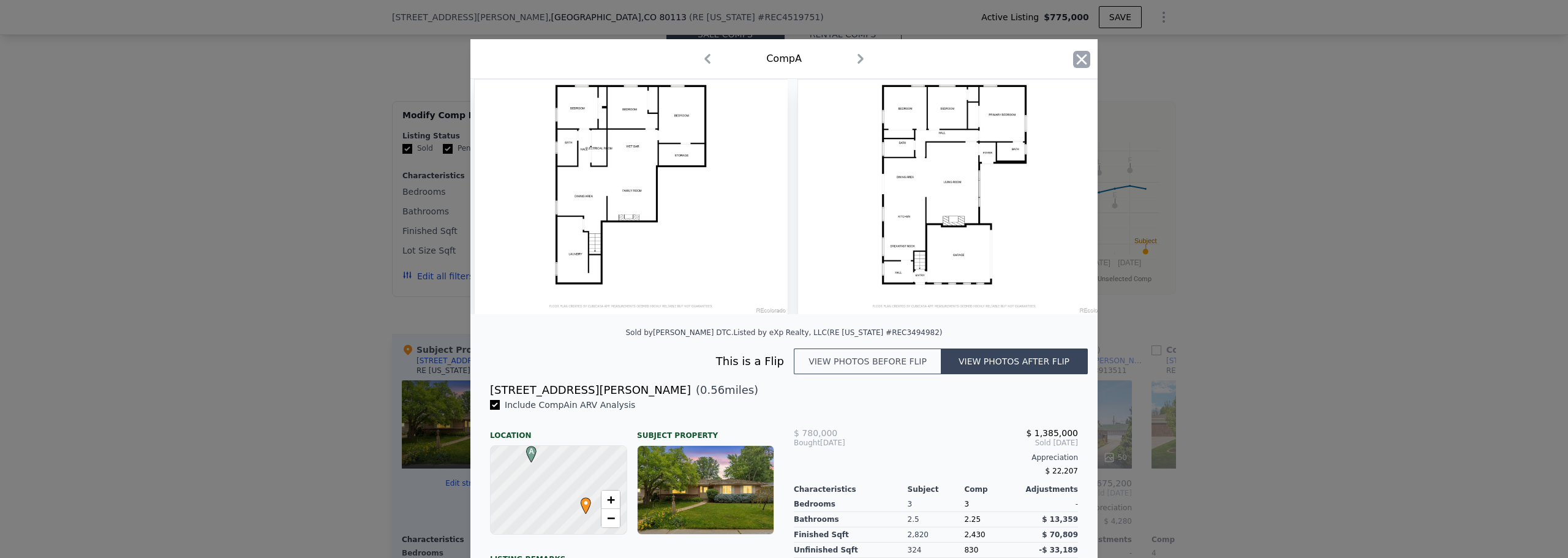
click at [1080, 58] on icon "button" at bounding box center [1082, 60] width 17 height 17
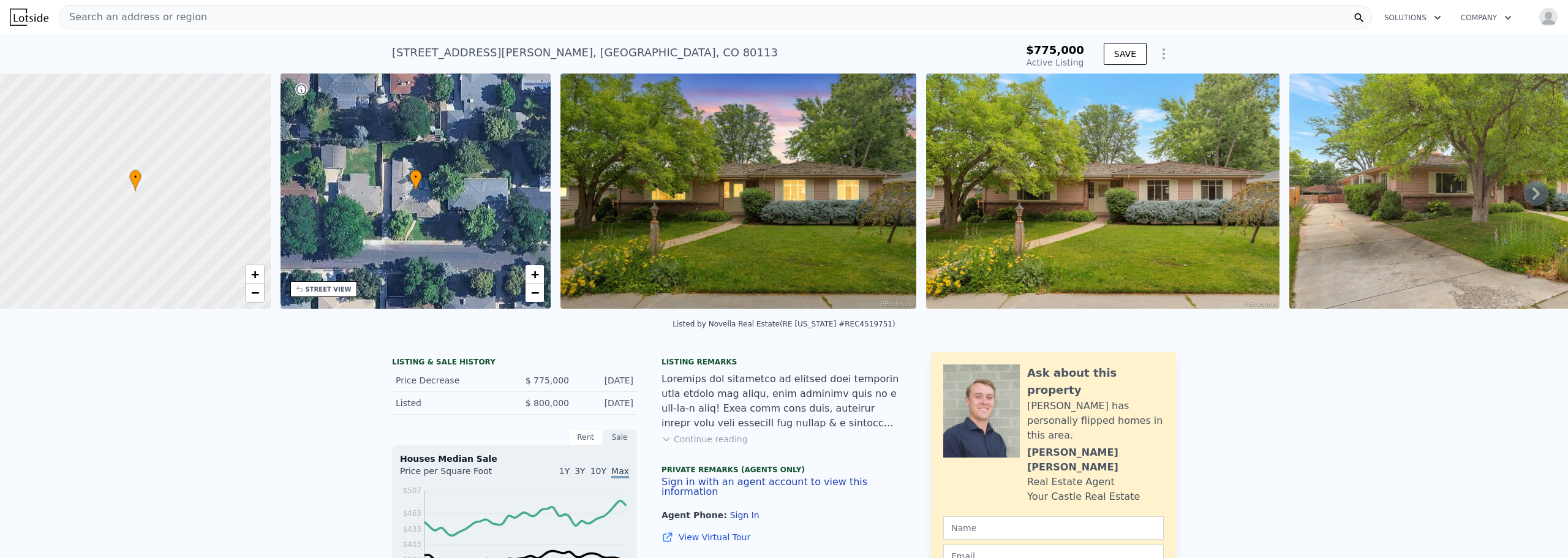
click at [1524, 190] on icon at bounding box center [1536, 193] width 25 height 25
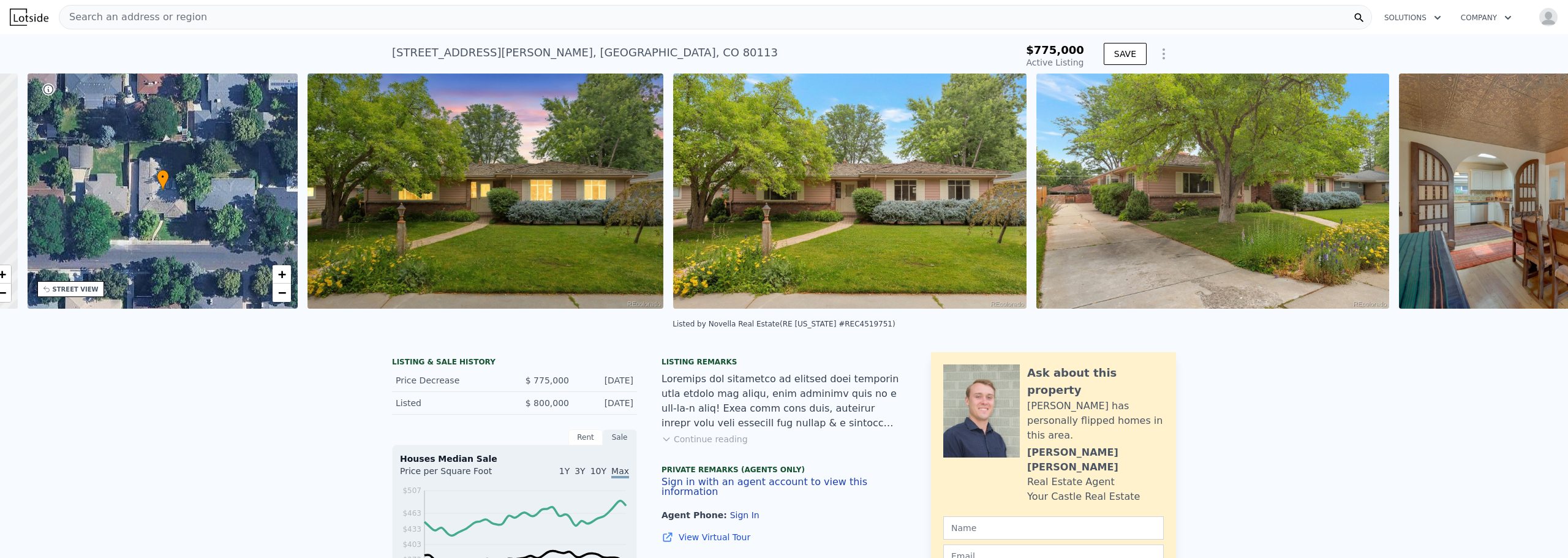
scroll to position [0, 286]
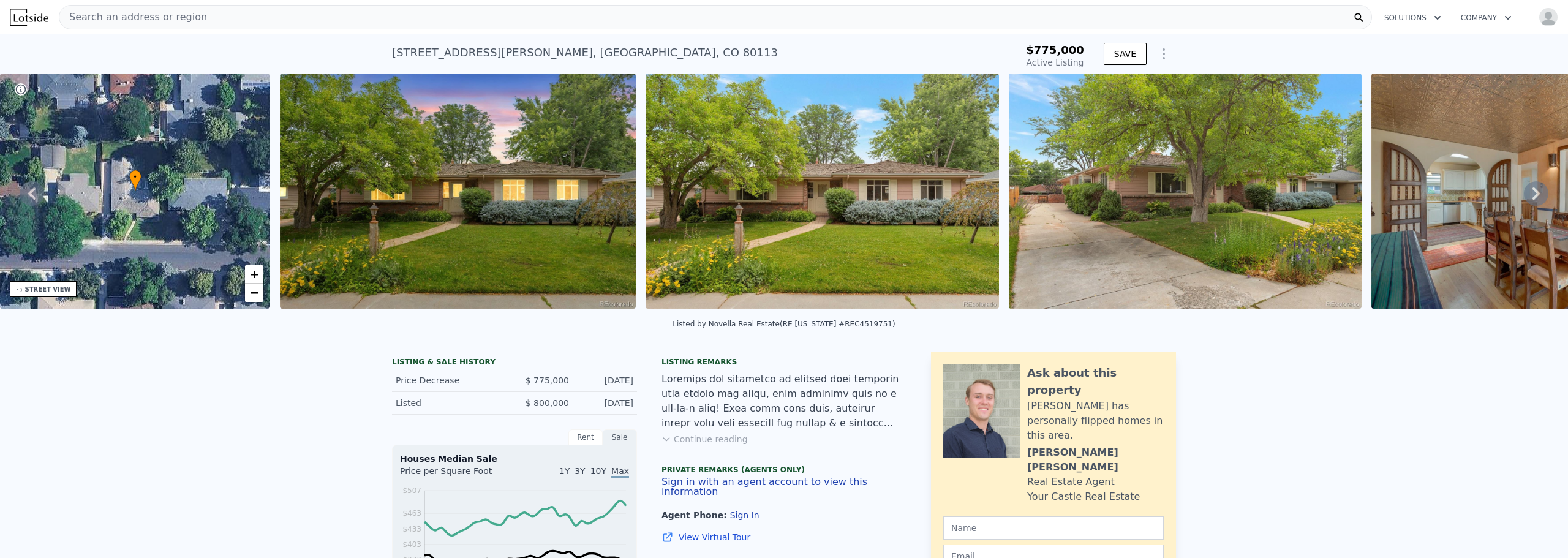
click at [1526, 191] on icon at bounding box center [1536, 193] width 25 height 25
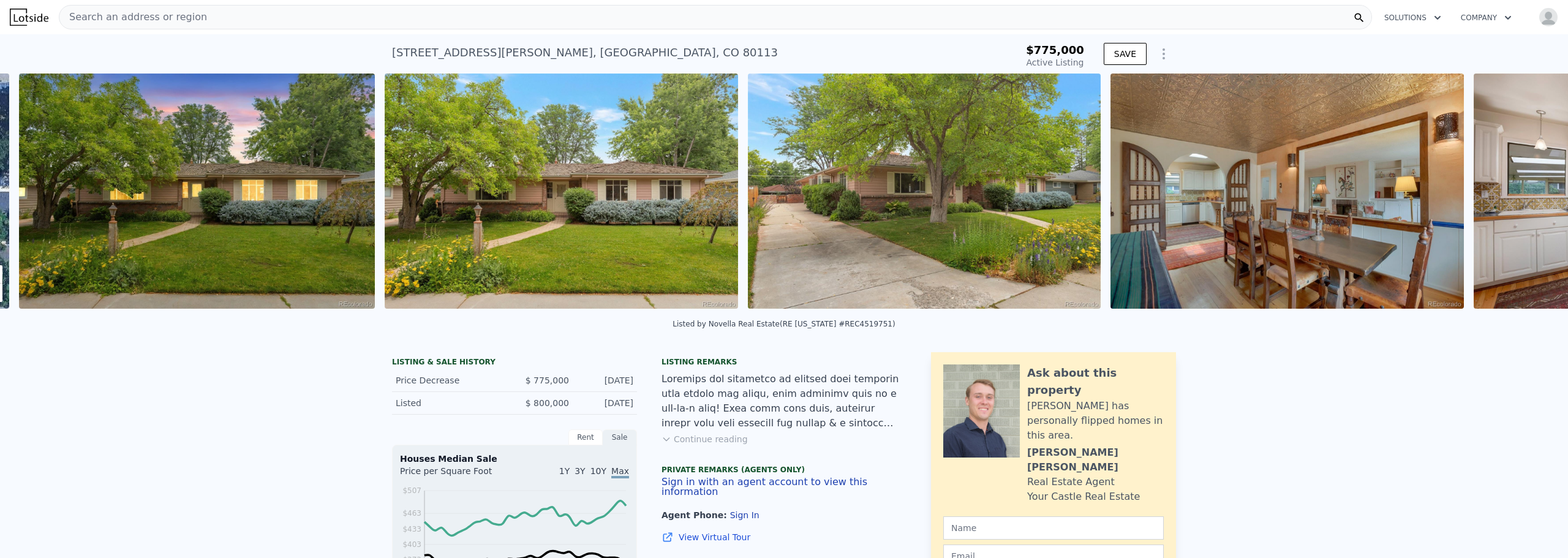
scroll to position [0, 560]
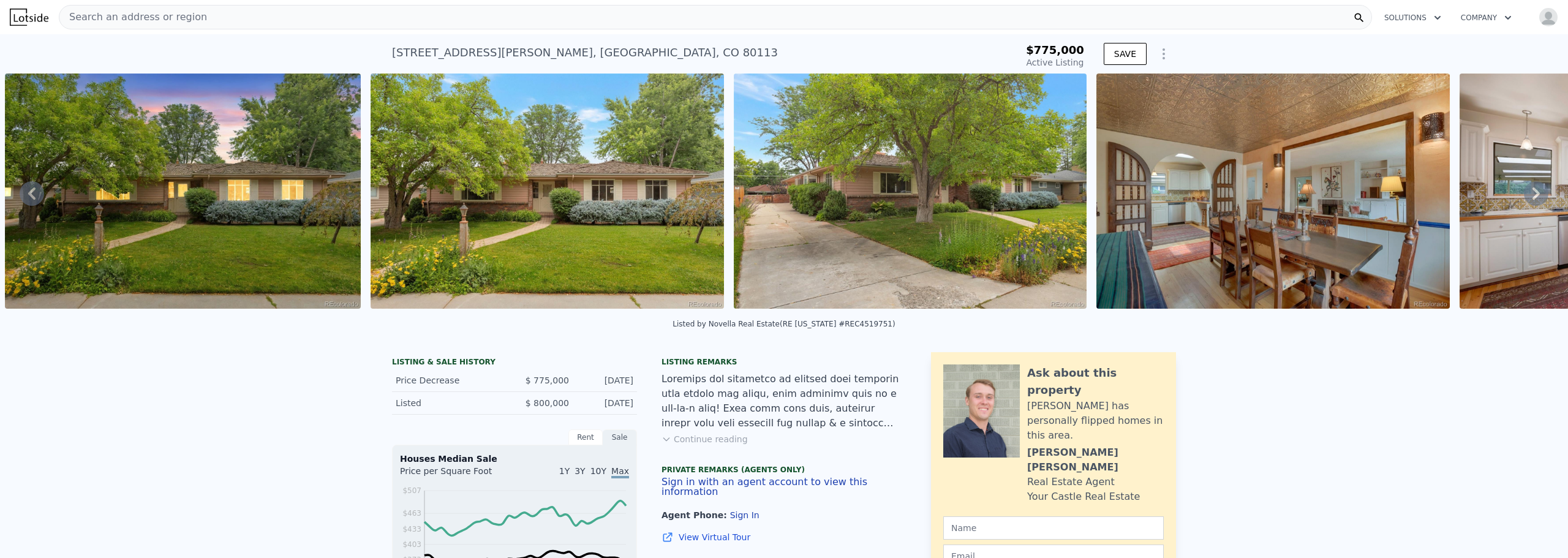
click at [1526, 191] on icon at bounding box center [1536, 193] width 25 height 25
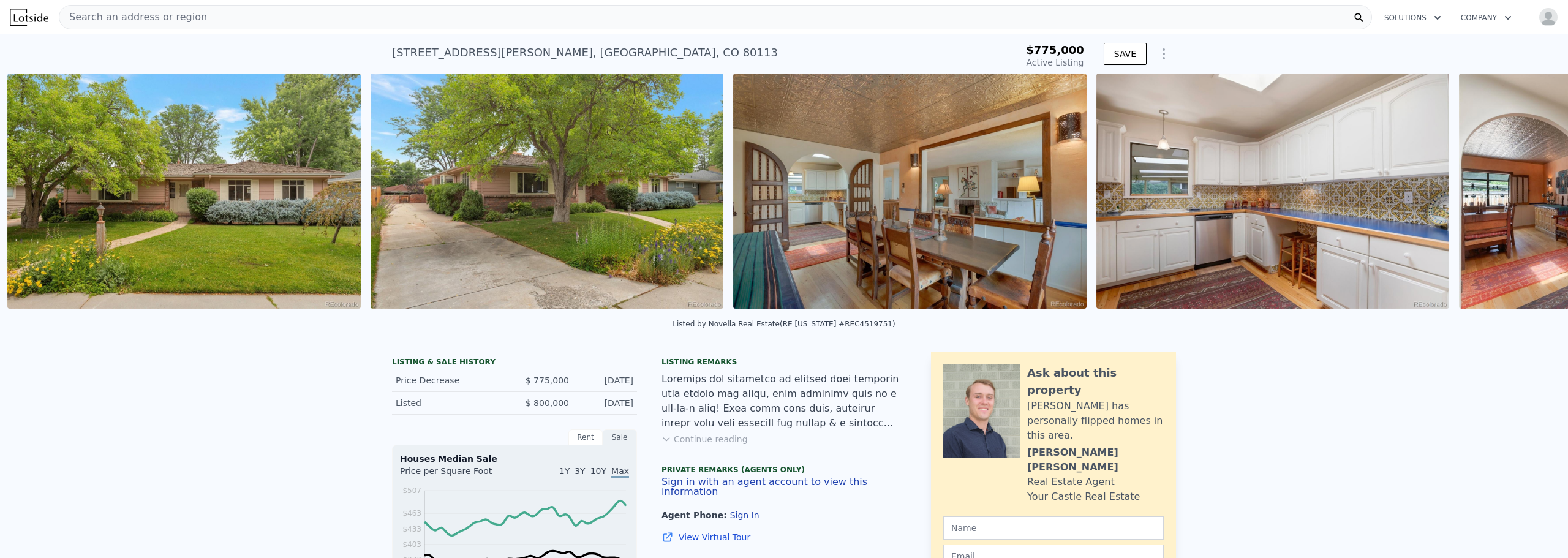
scroll to position [0, 926]
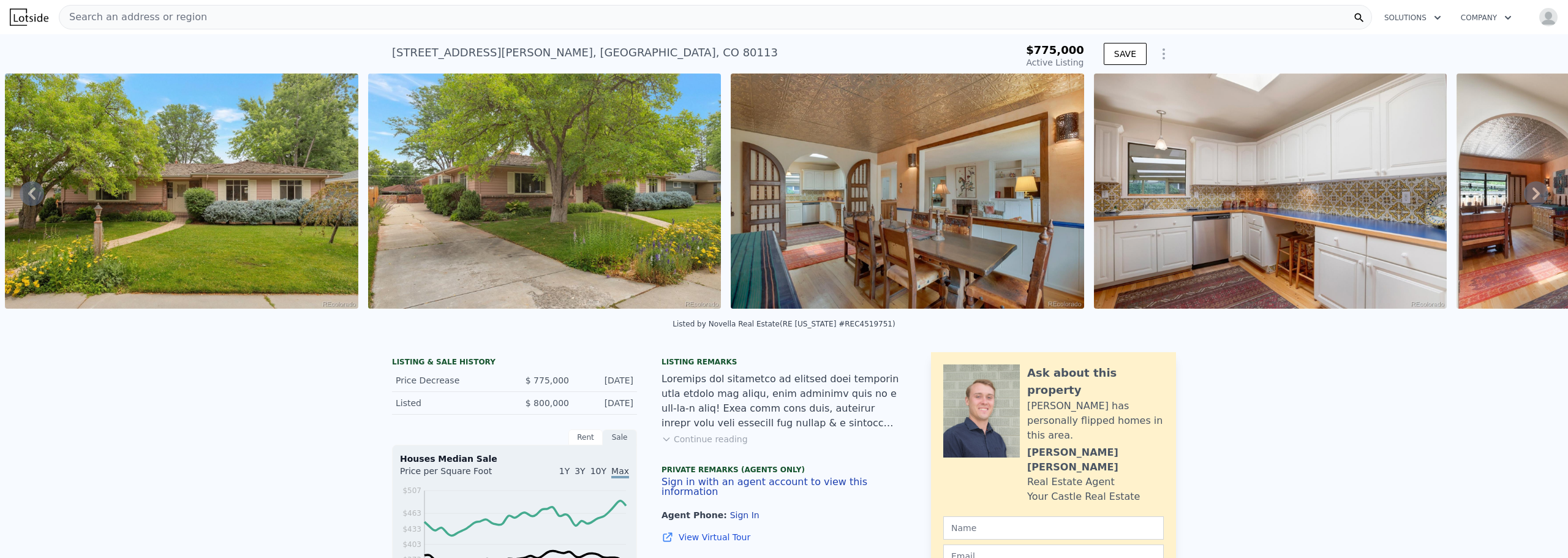
click at [1526, 191] on icon at bounding box center [1536, 193] width 25 height 25
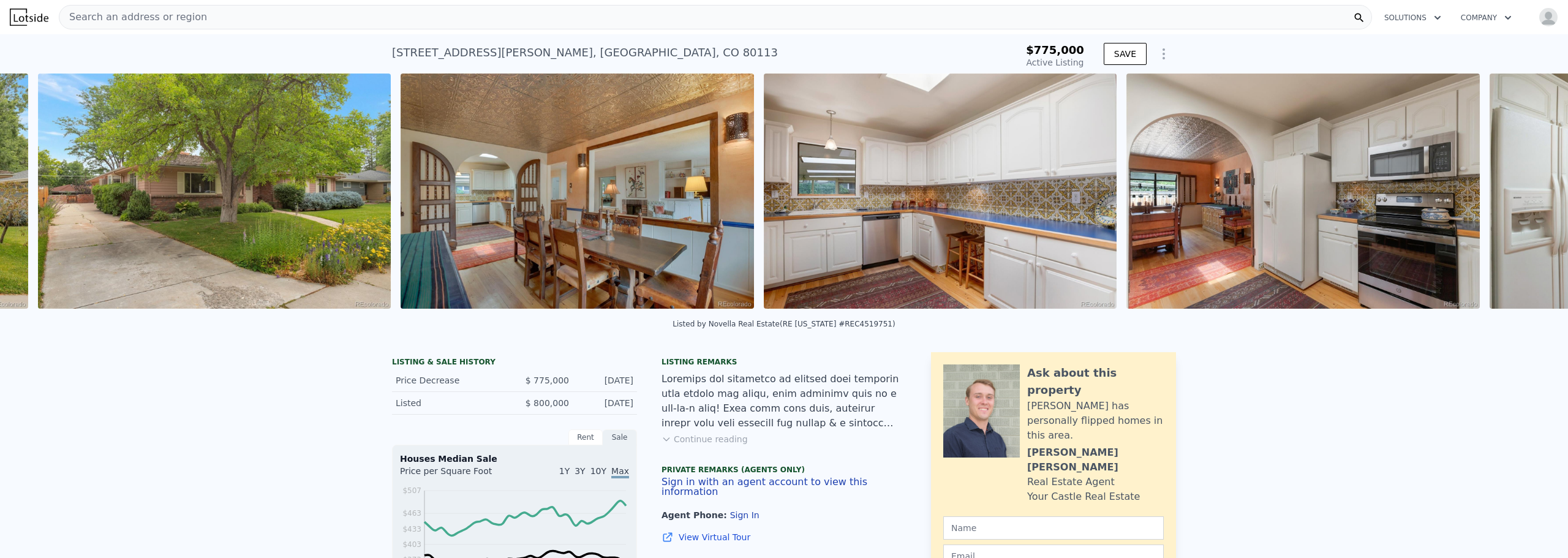
scroll to position [0, 1289]
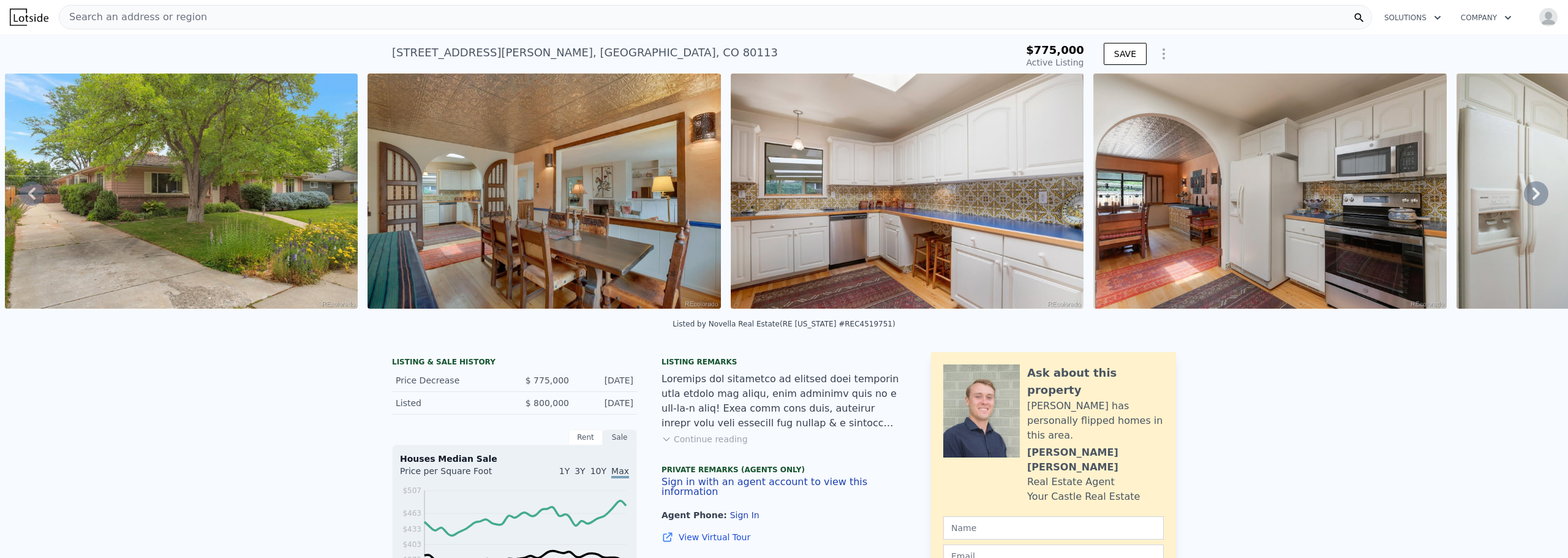
click at [1526, 191] on icon at bounding box center [1536, 193] width 25 height 25
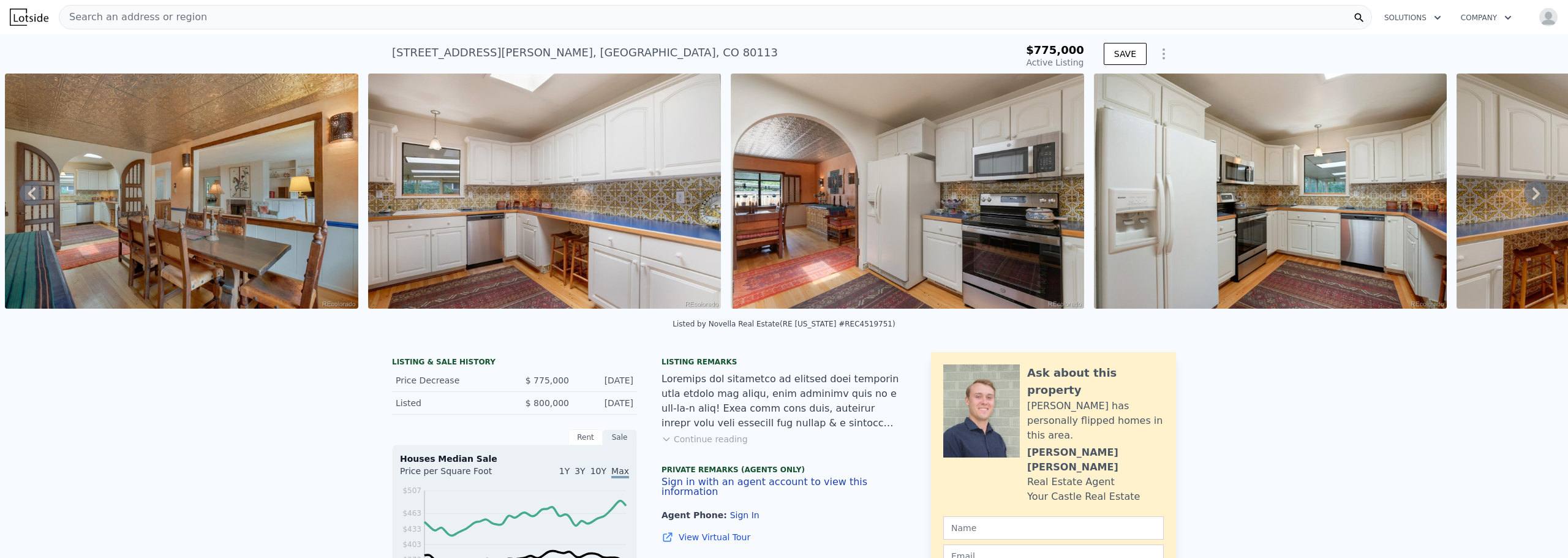
click at [1526, 191] on icon at bounding box center [1536, 193] width 25 height 25
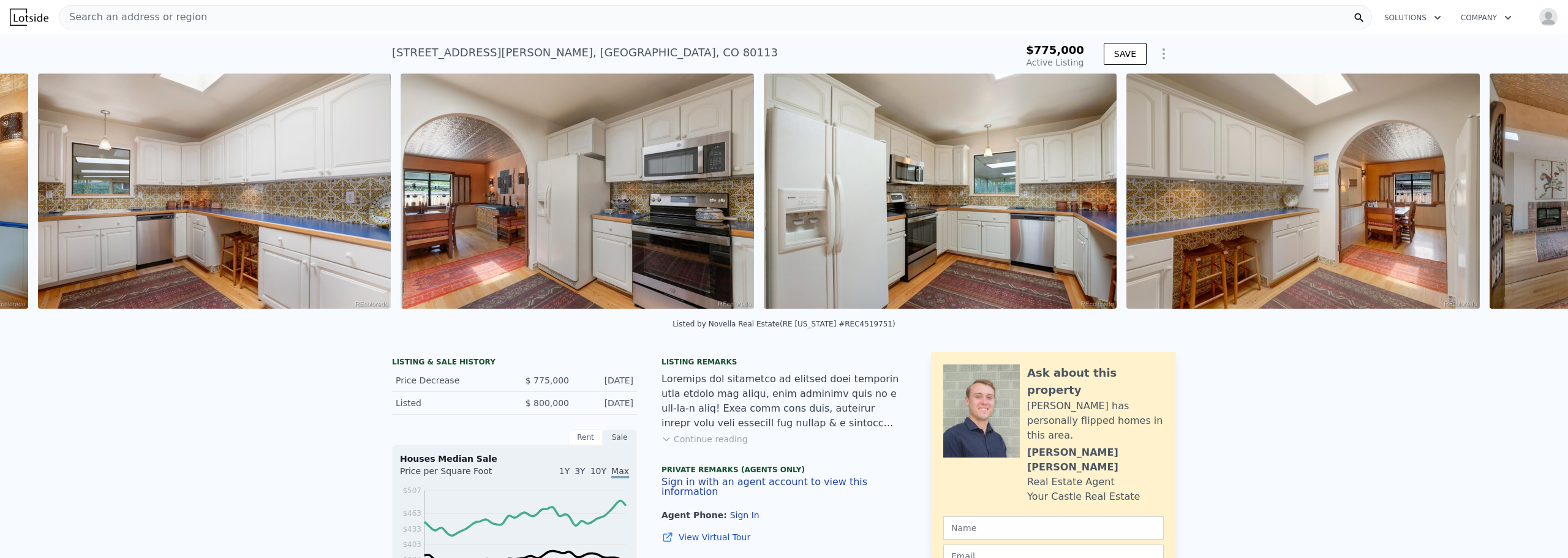
scroll to position [0, 2015]
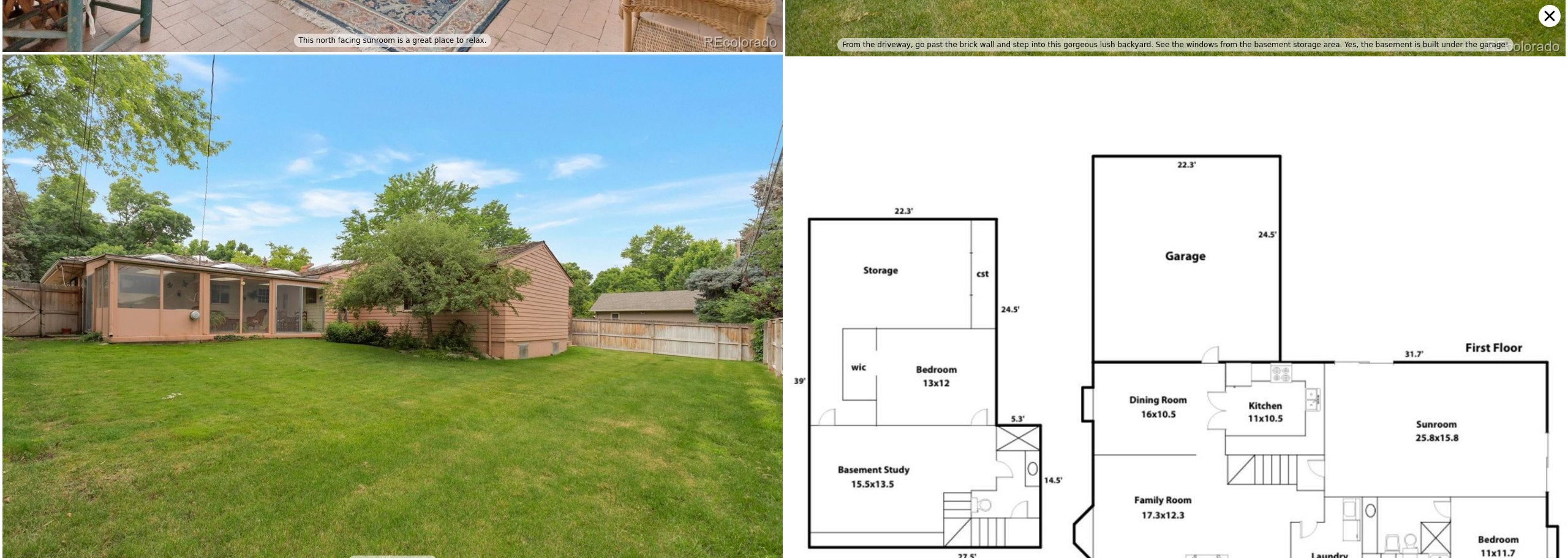
scroll to position [10384, 0]
